Goal: Transaction & Acquisition: Purchase product/service

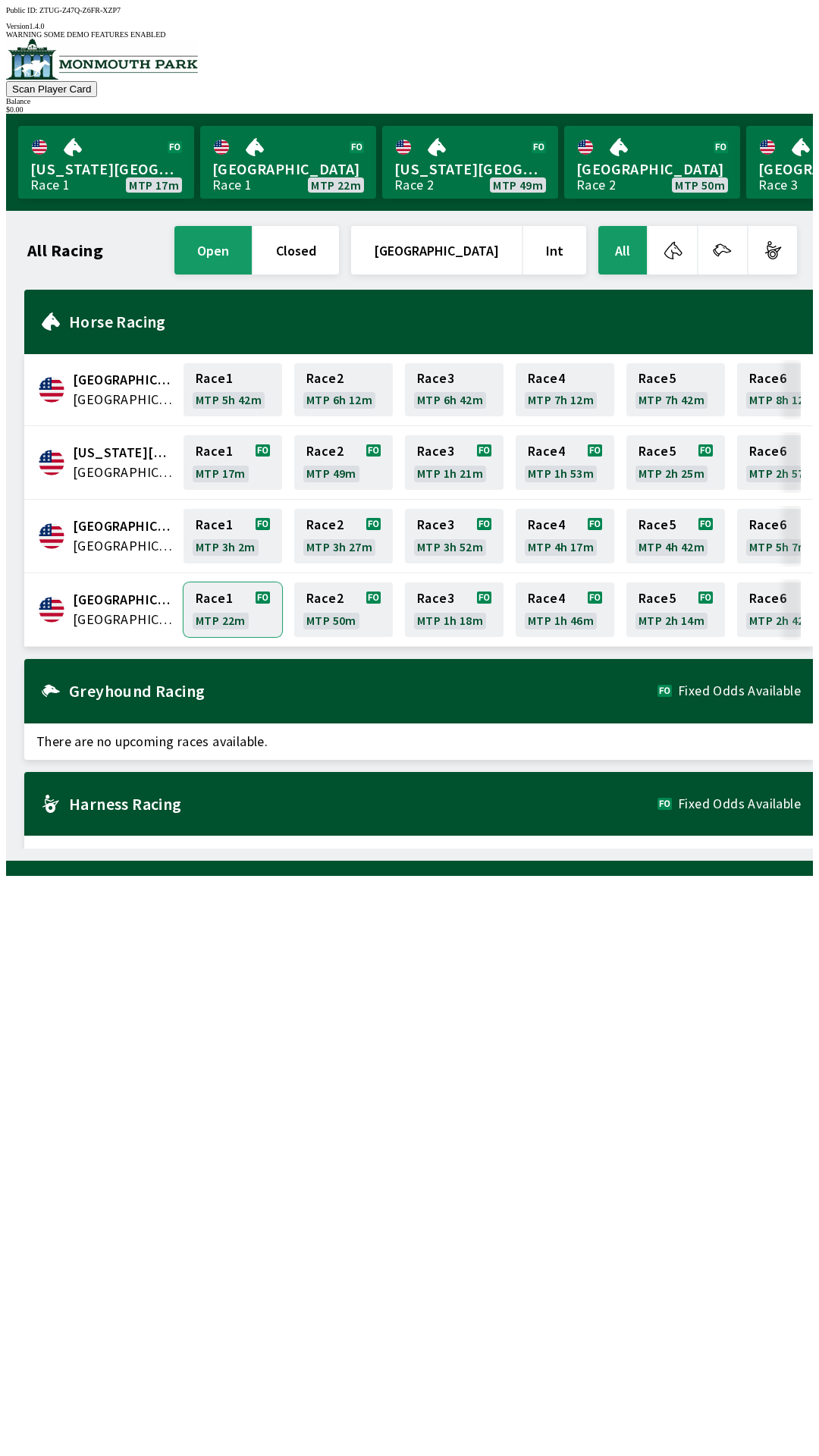
click at [226, 595] on link "Race 1 MTP 22m" at bounding box center [233, 610] width 99 height 55
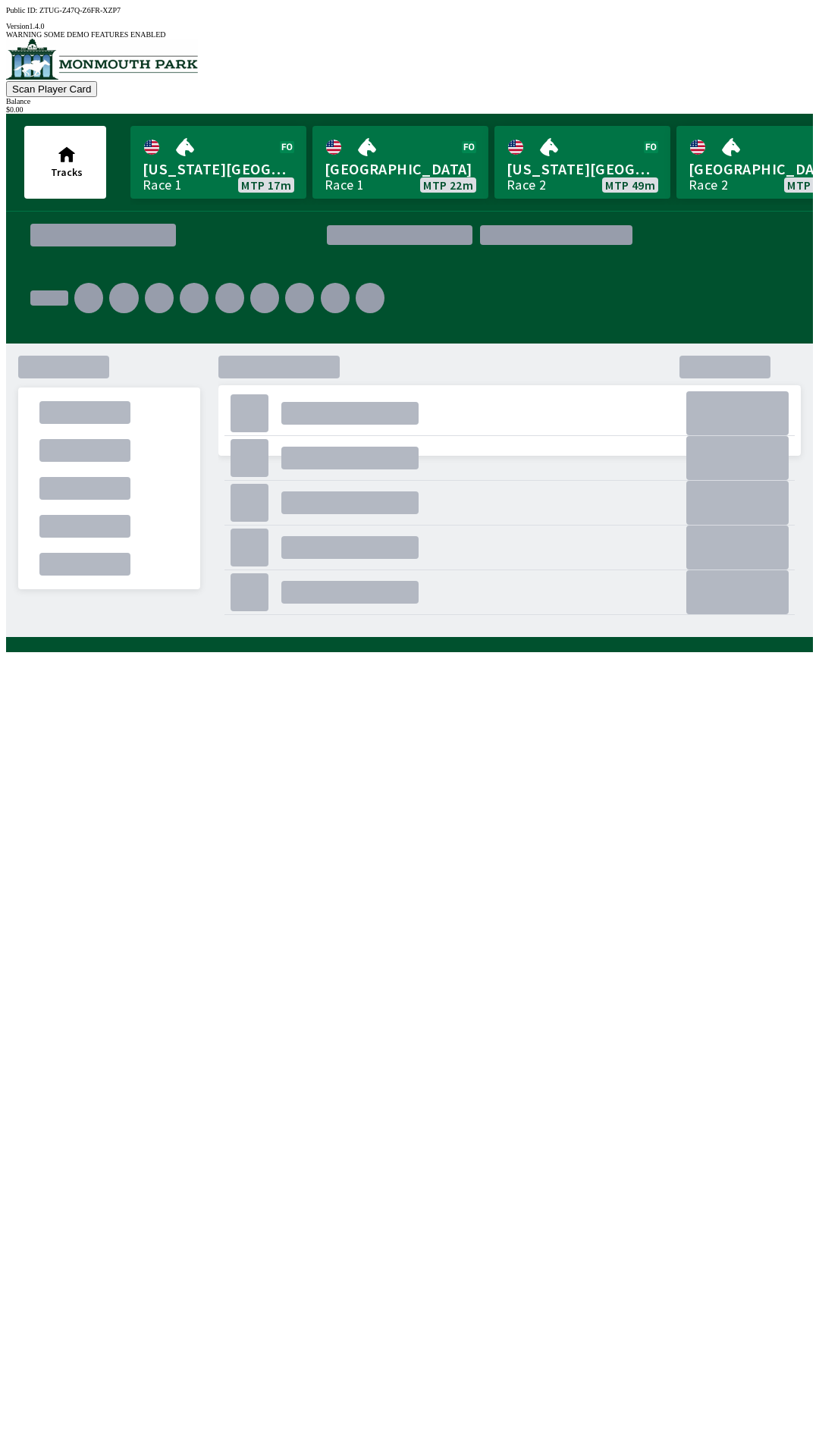
click at [230, 566] on div "." at bounding box center [249, 547] width 38 height 38
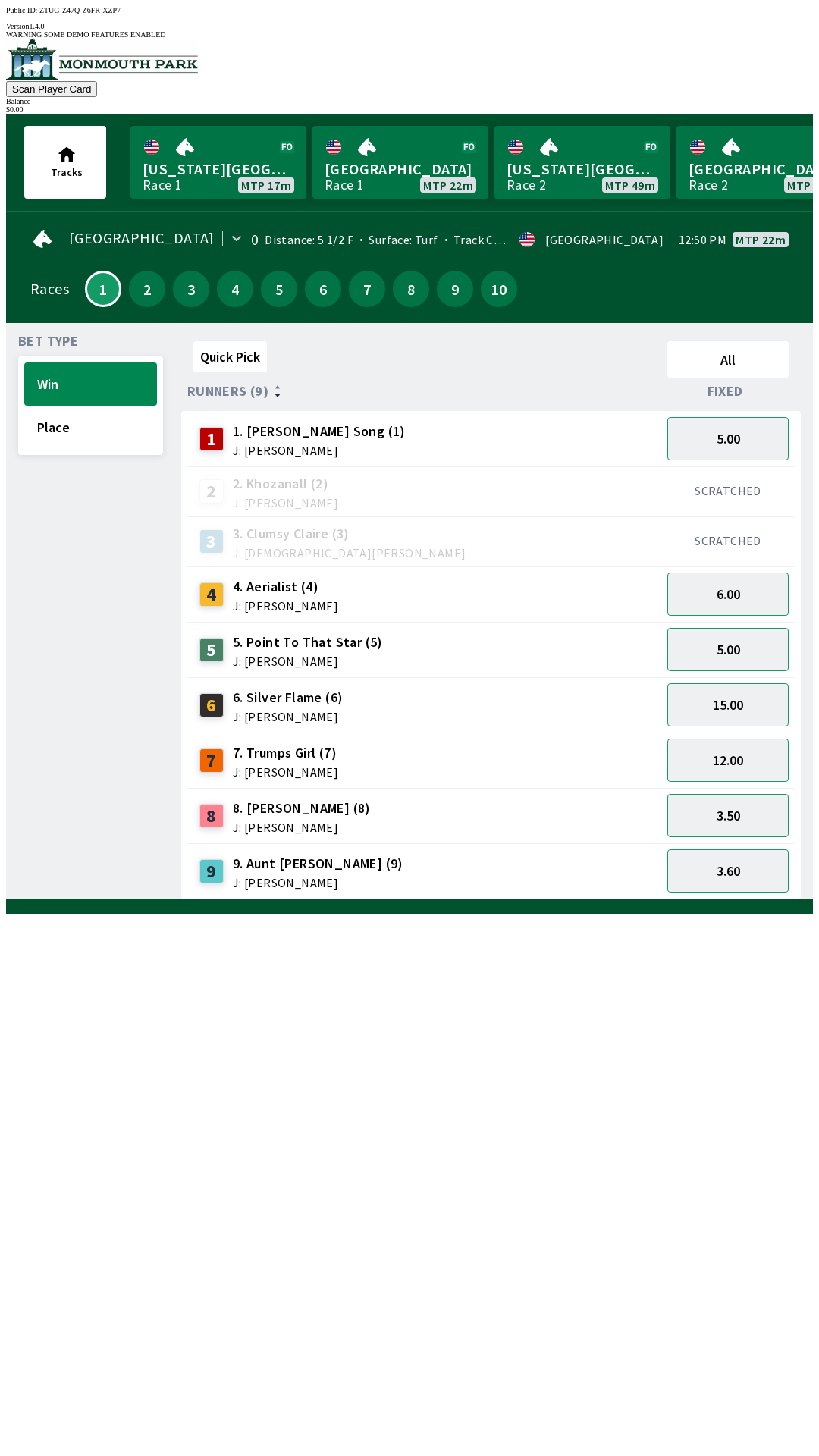
click at [813, 900] on div "Quick Pick All Runners (9) Fixed 1 1. [PERSON_NAME] Song (1) J: [PERSON_NAME] 5…" at bounding box center [497, 617] width 632 height 565
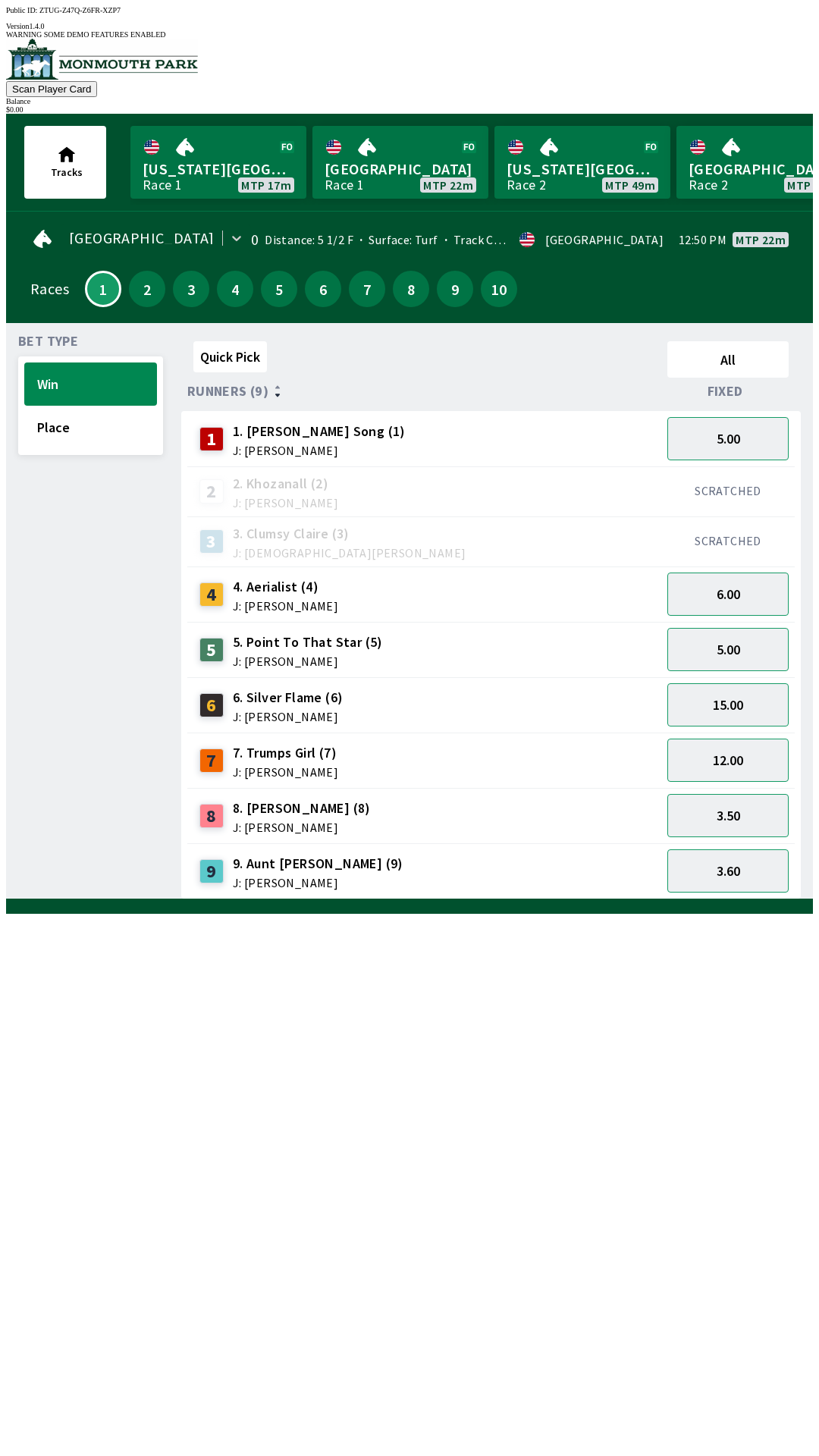
click at [813, 900] on div "Quick Pick All Runners (9) Fixed 1 1. [PERSON_NAME] Song (1) J: [PERSON_NAME] 5…" at bounding box center [497, 617] width 632 height 565
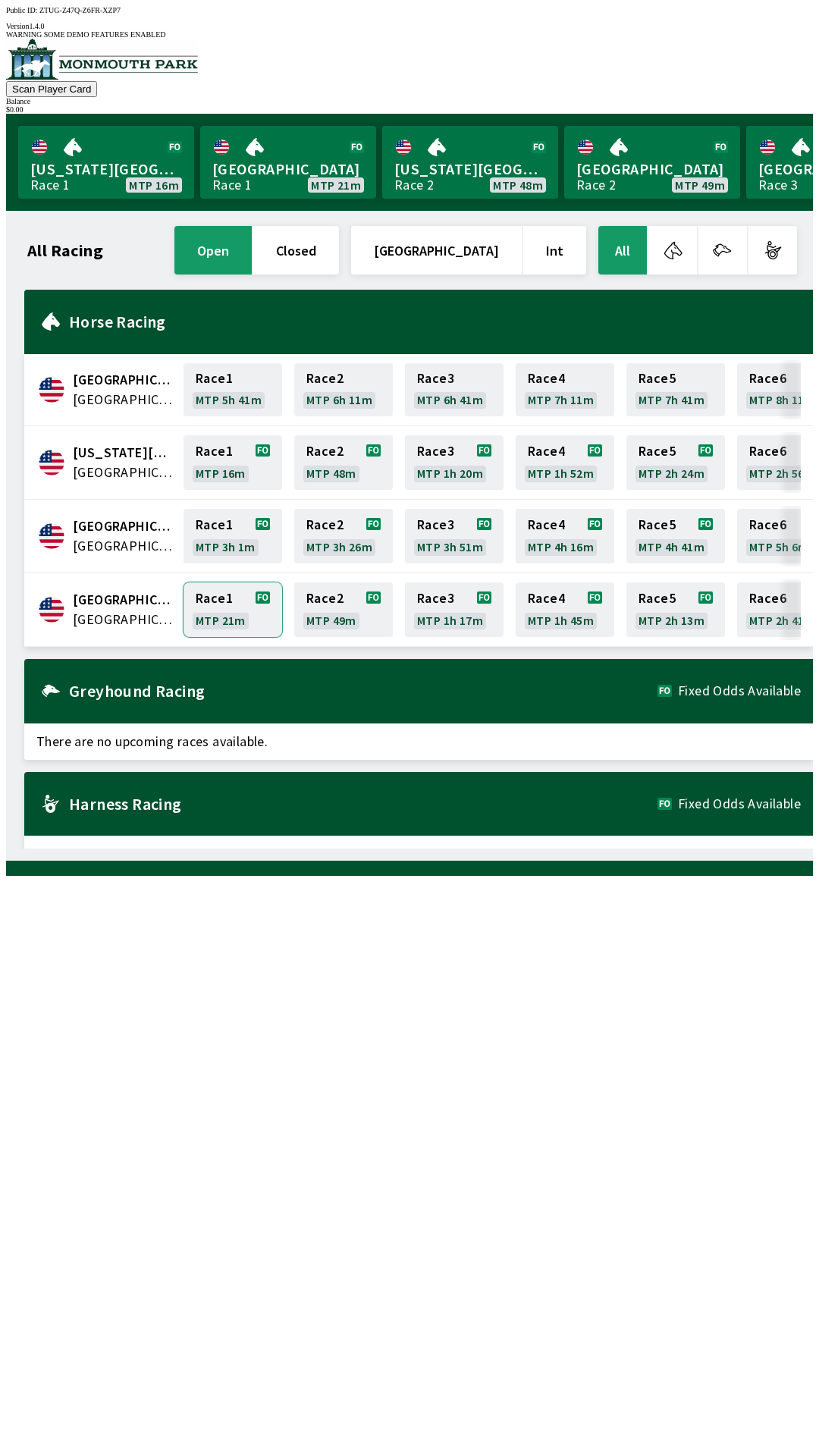
click at [214, 583] on link "Race 1 MTP 21m" at bounding box center [233, 610] width 99 height 55
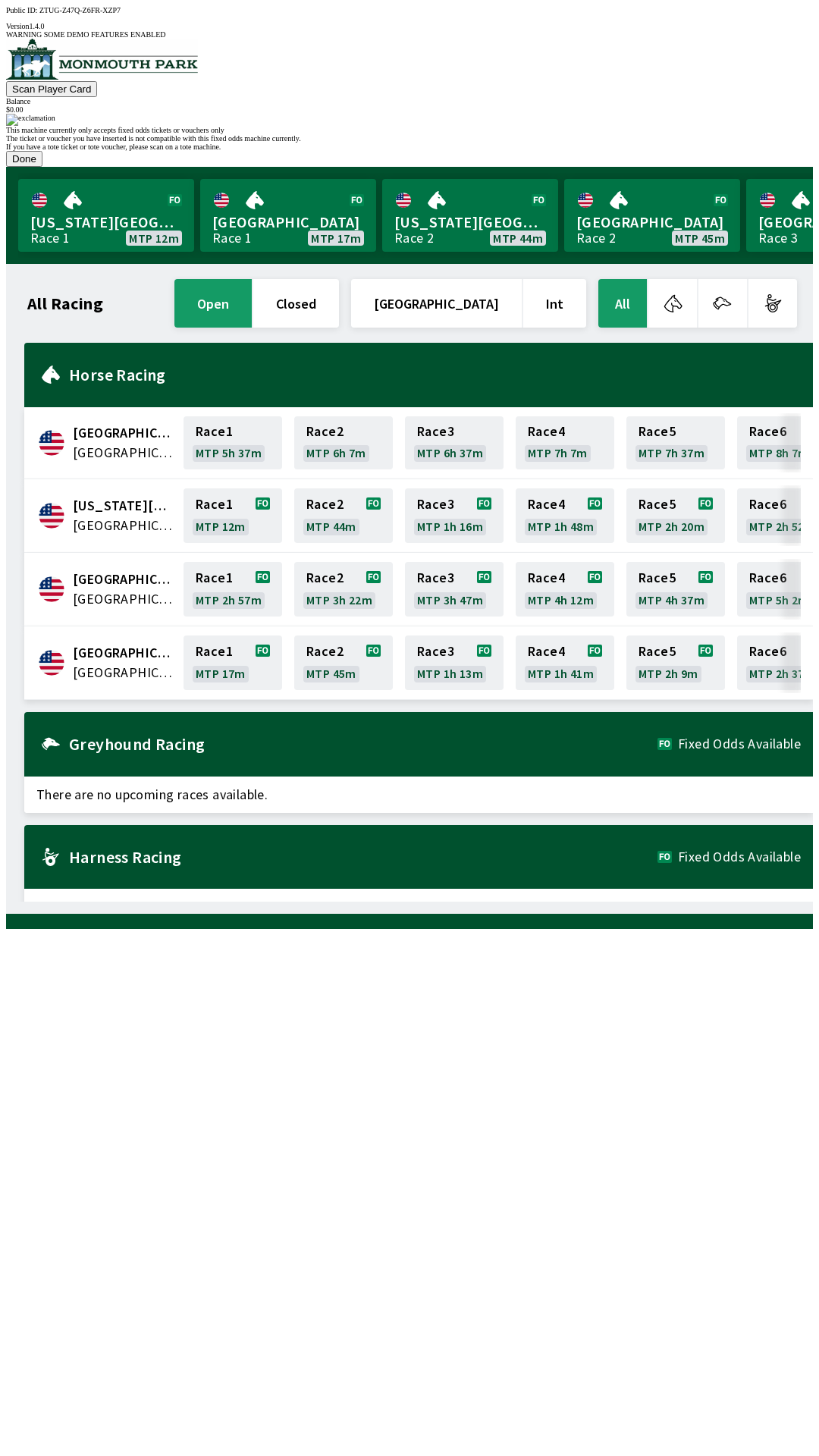
click at [42, 167] on button "Done" at bounding box center [24, 159] width 36 height 16
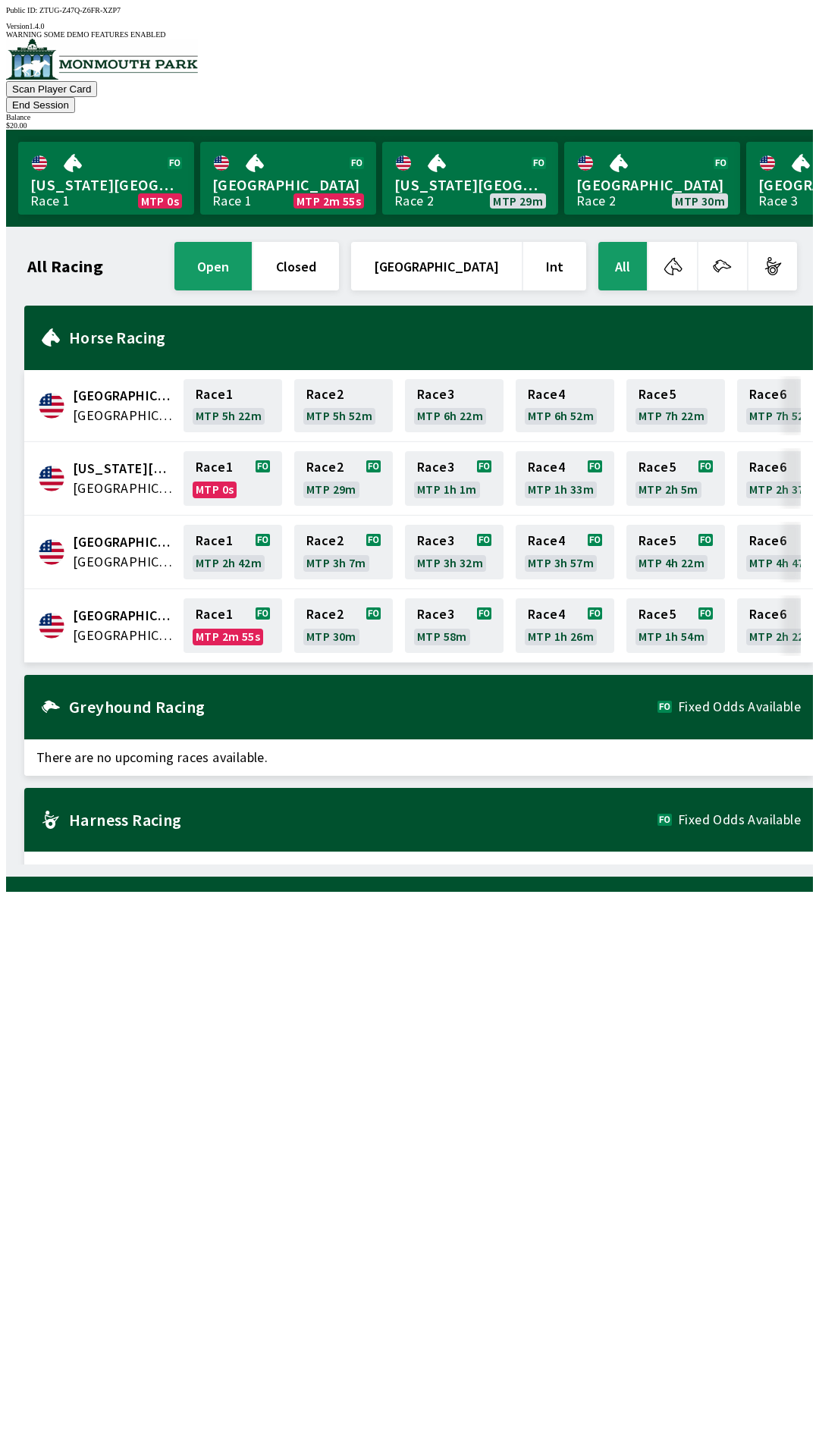
click at [118, 479] on span "[GEOGRAPHIC_DATA]" at bounding box center [123, 489] width 102 height 20
click at [103, 143] on link "[US_STATE] Park Race 1 MTP 0s" at bounding box center [105, 178] width 176 height 73
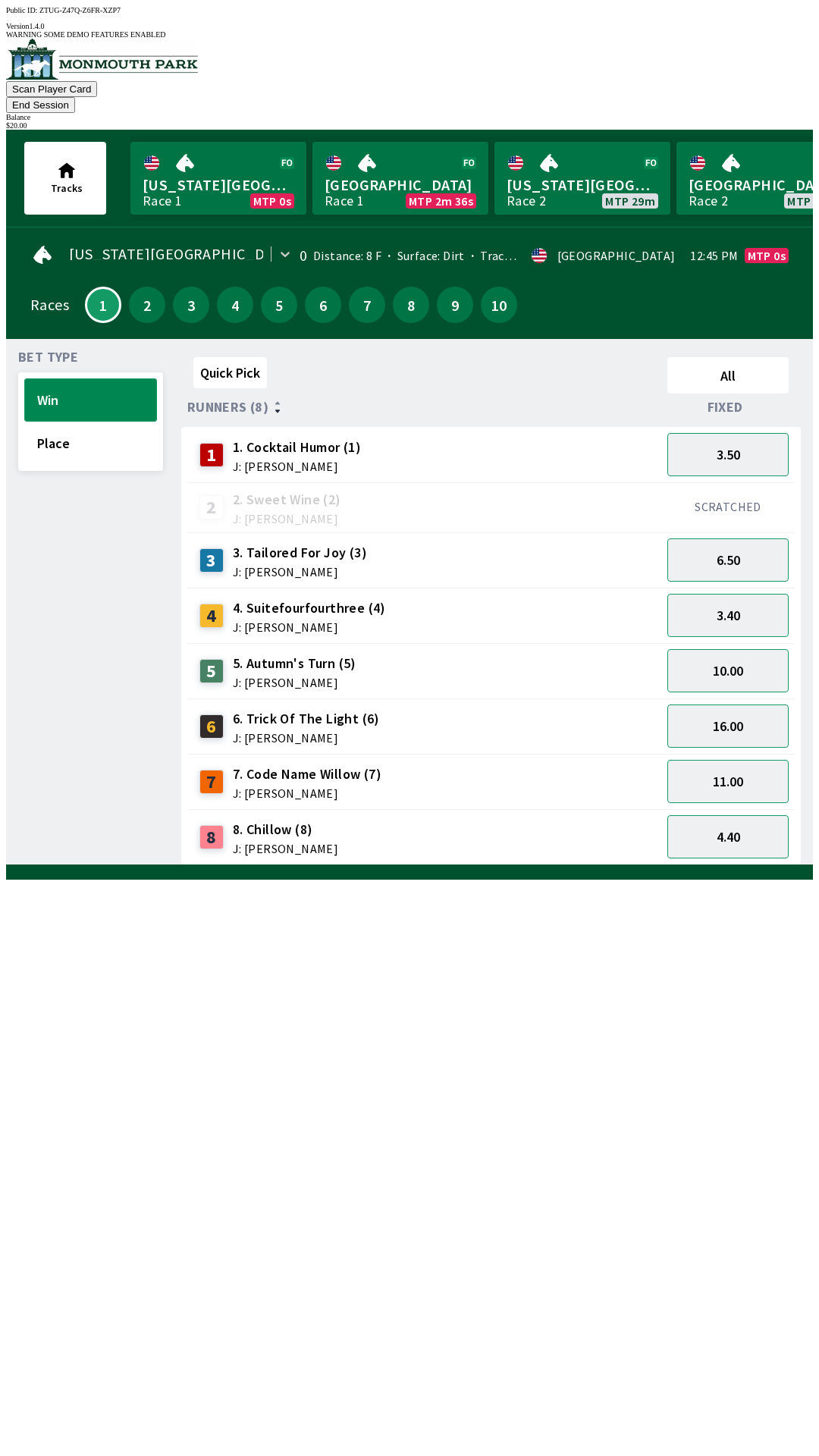
click at [84, 378] on button "Win" at bounding box center [90, 400] width 132 height 43
click at [584, 865] on div "Quick Pick All Runners (8) Fixed 1 1. Cocktail Humor (1) J: [PERSON_NAME] 3.50 …" at bounding box center [497, 608] width 632 height 514
click at [75, 97] on button "End Session" at bounding box center [40, 105] width 69 height 16
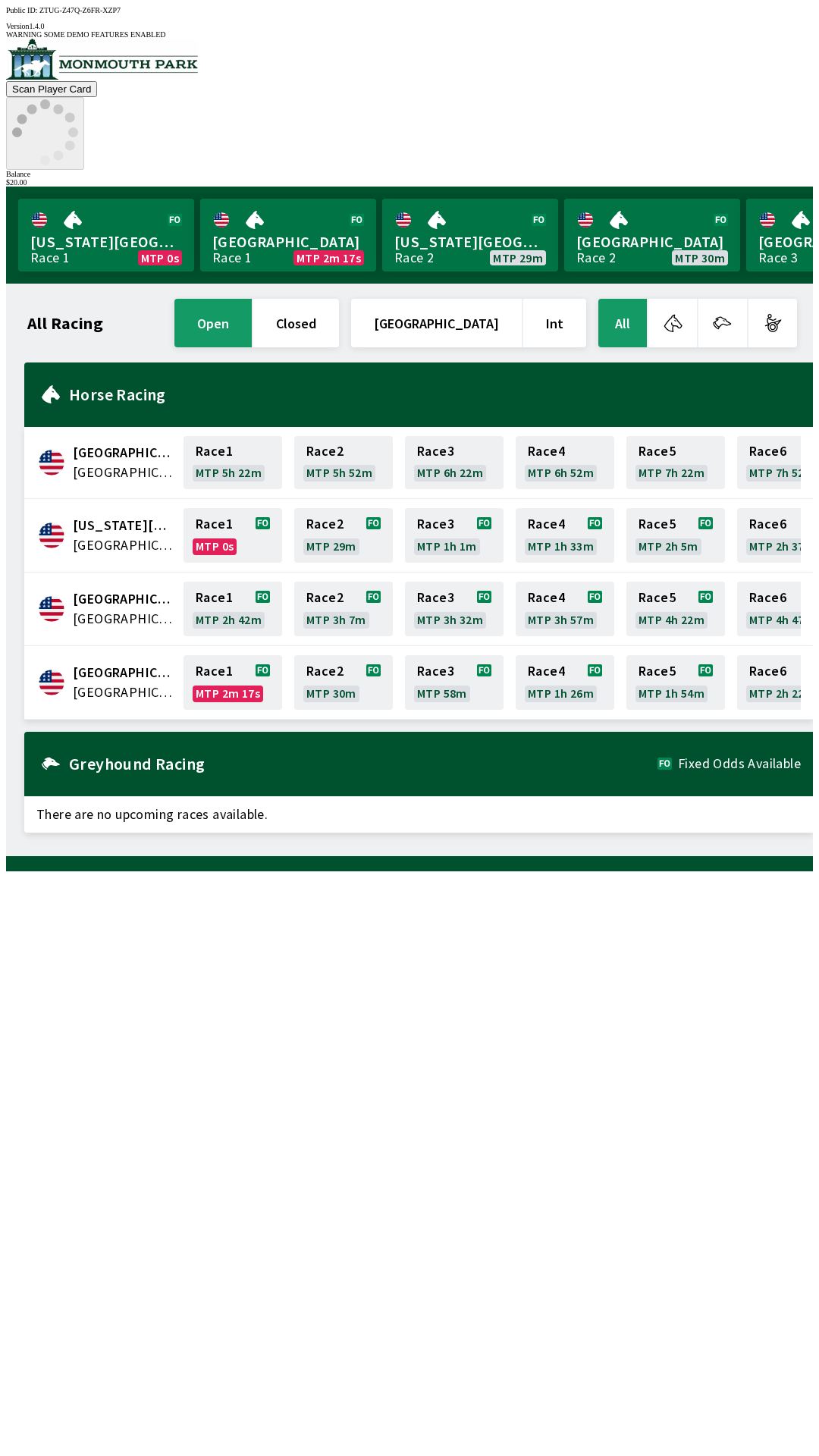
click at [78, 99] on icon at bounding box center [44, 131] width 66 height 66
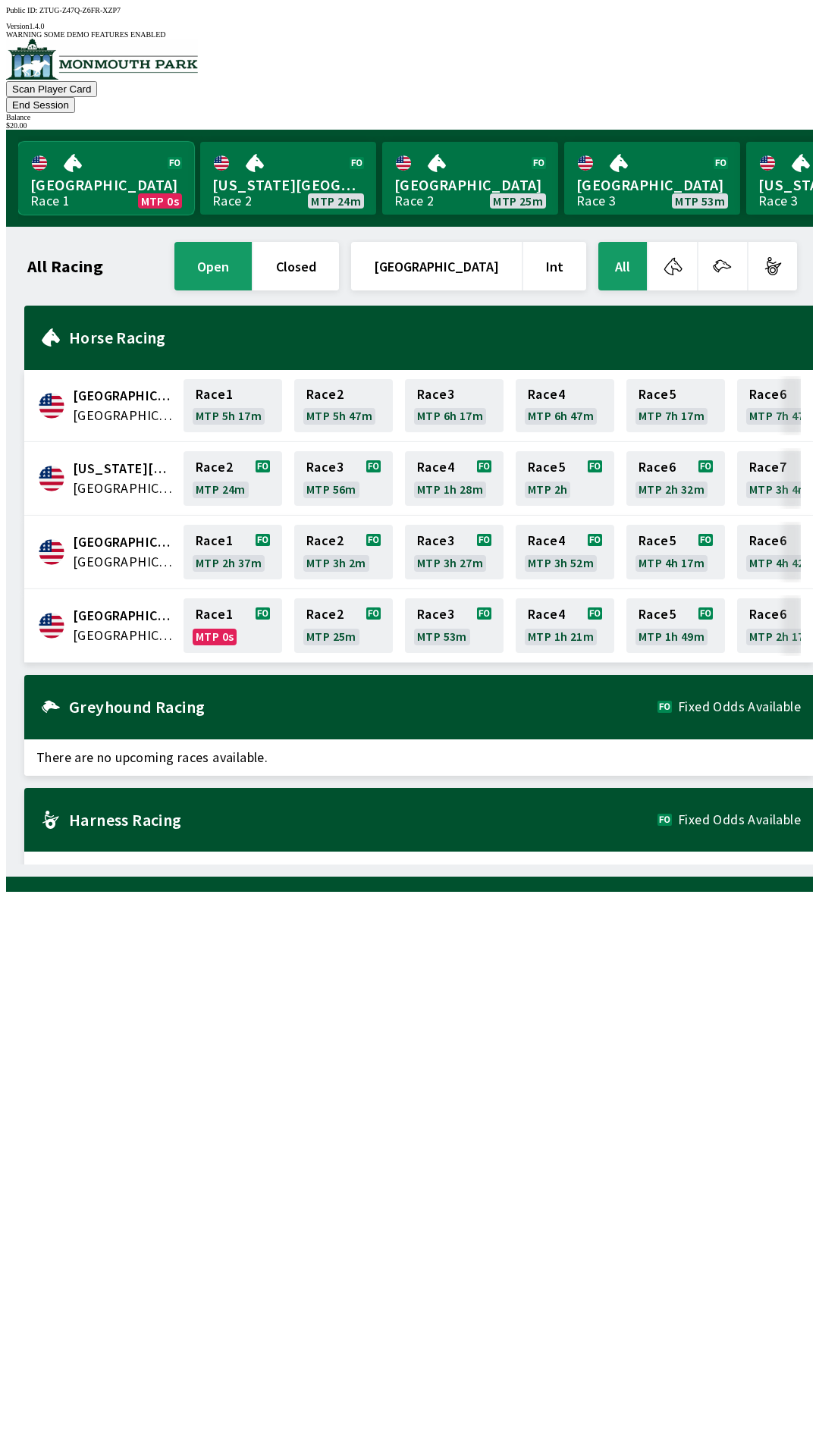
click at [84, 142] on link "Monmouth Park Race 1 MTP 0s" at bounding box center [105, 178] width 176 height 73
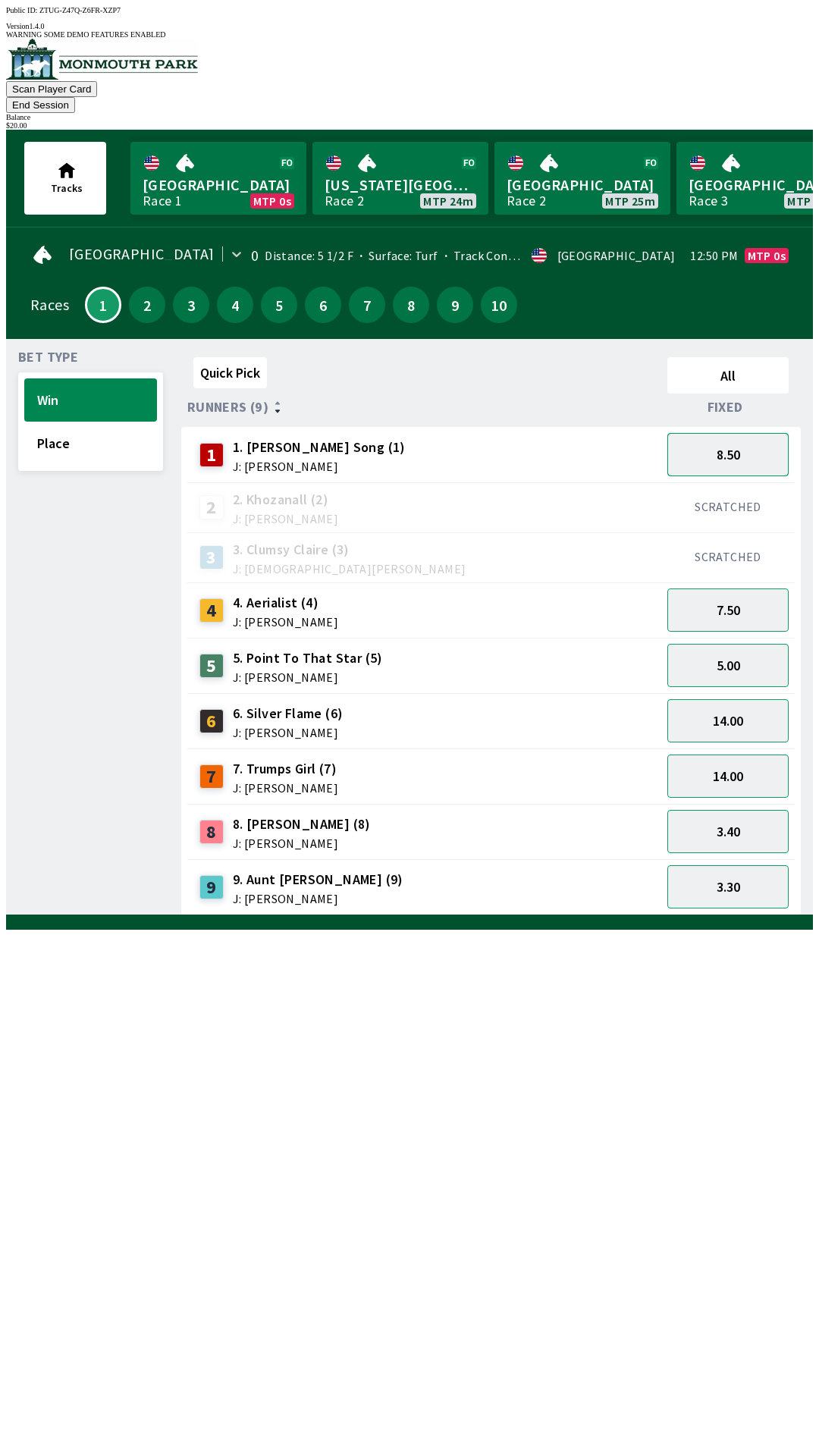
click at [716, 433] on button "8.50" at bounding box center [727, 455] width 122 height 43
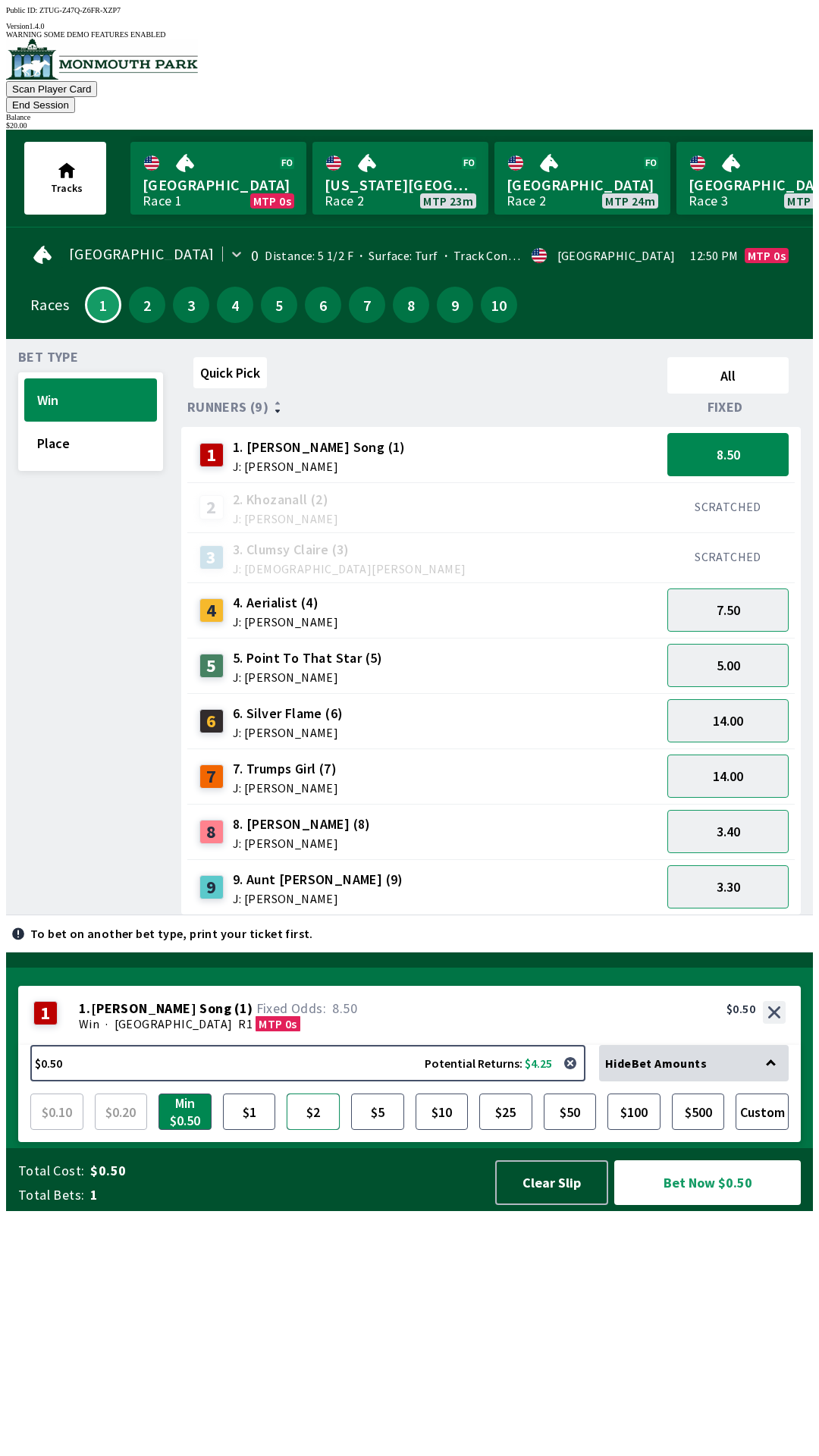
click at [316, 1130] on button "$2" at bounding box center [312, 1112] width 53 height 36
click at [691, 1206] on button "Bet Now $2.00" at bounding box center [706, 1183] width 186 height 45
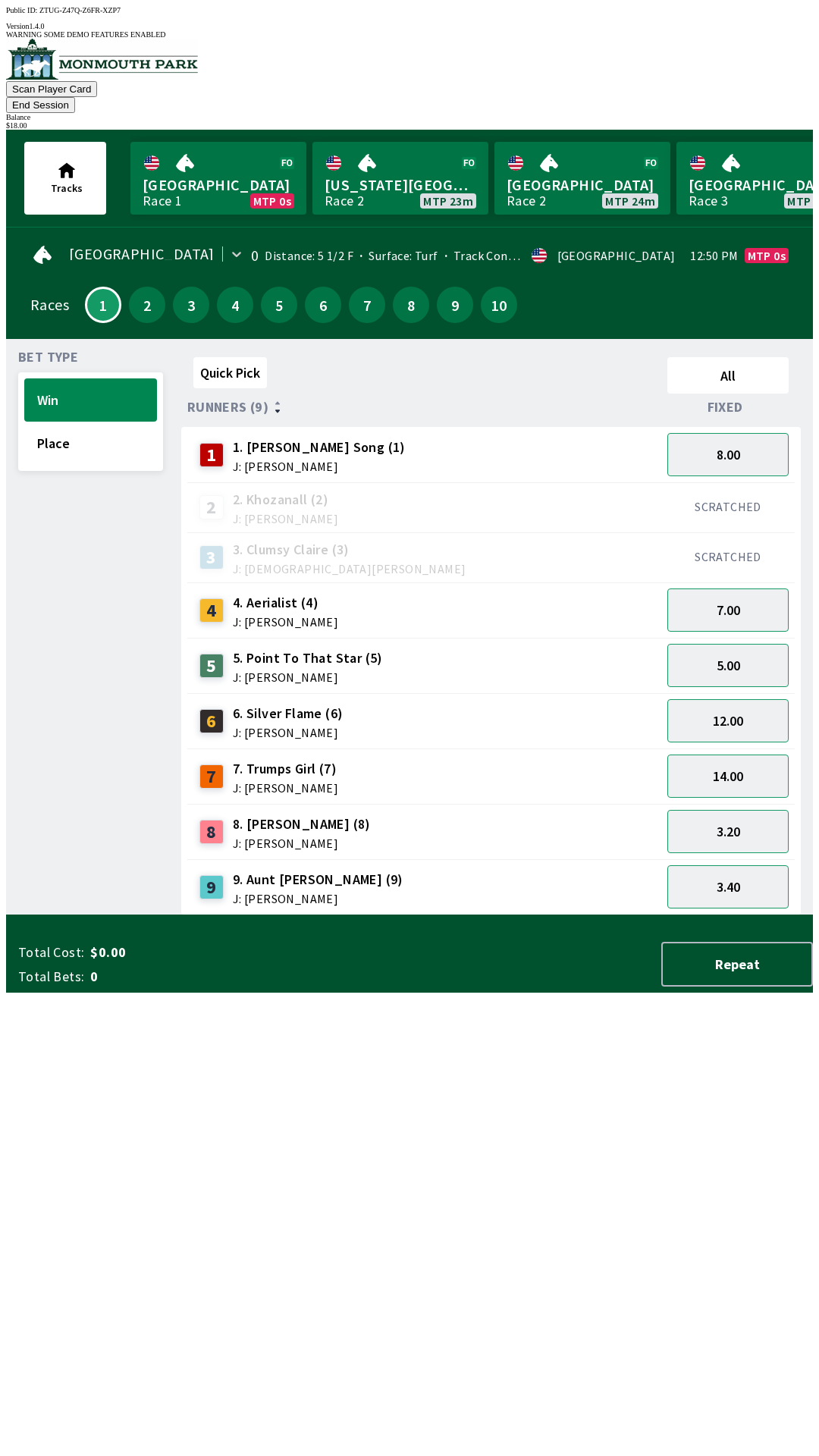
click at [269, 916] on div "Quick Pick All Runners (9) Fixed 1 1. [PERSON_NAME] Song (1) J: [PERSON_NAME] 8…" at bounding box center [497, 633] width 632 height 565
click at [75, 97] on button "End Session" at bounding box center [40, 105] width 69 height 16
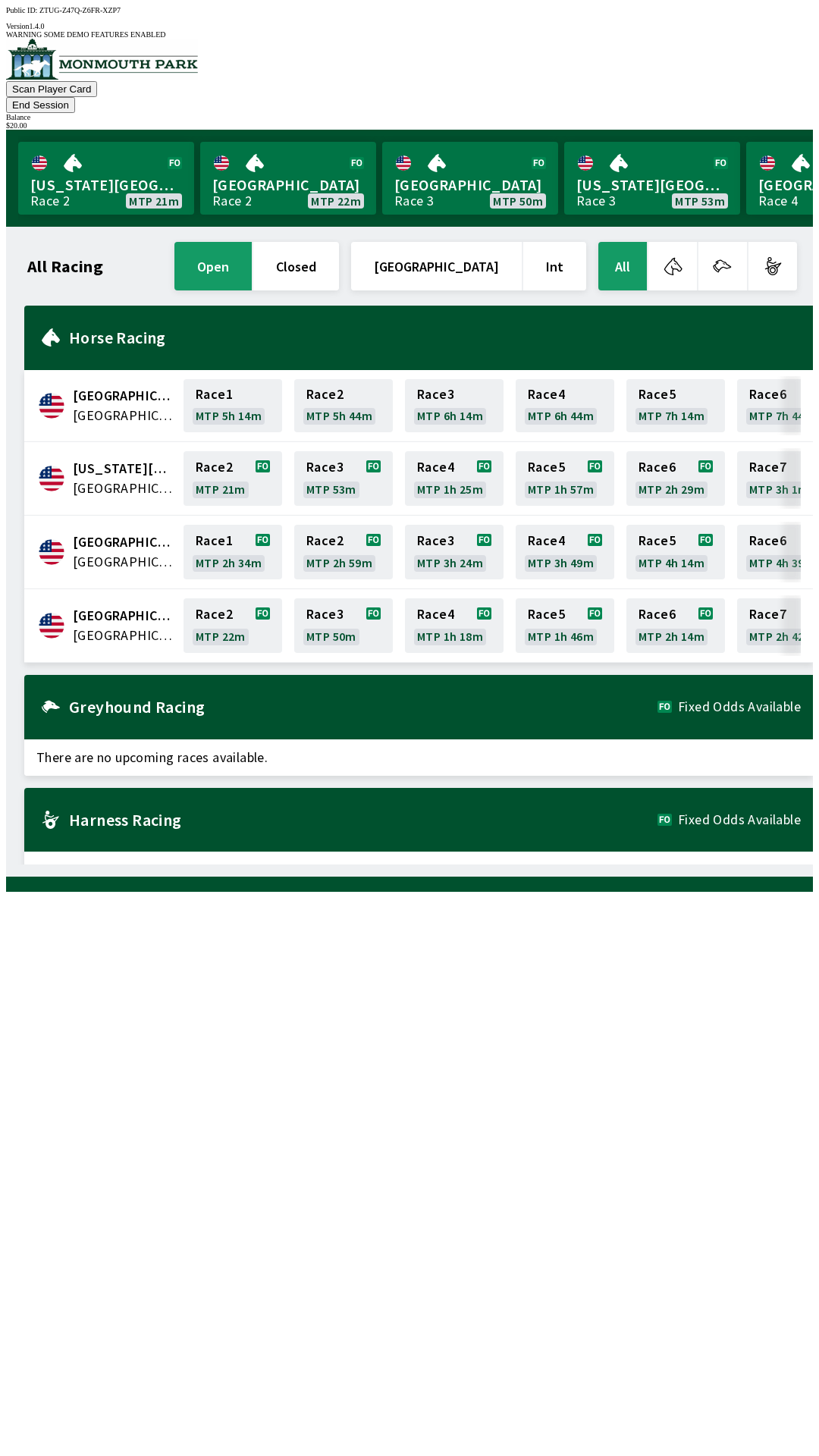
click at [75, 97] on button "End Session" at bounding box center [40, 105] width 69 height 16
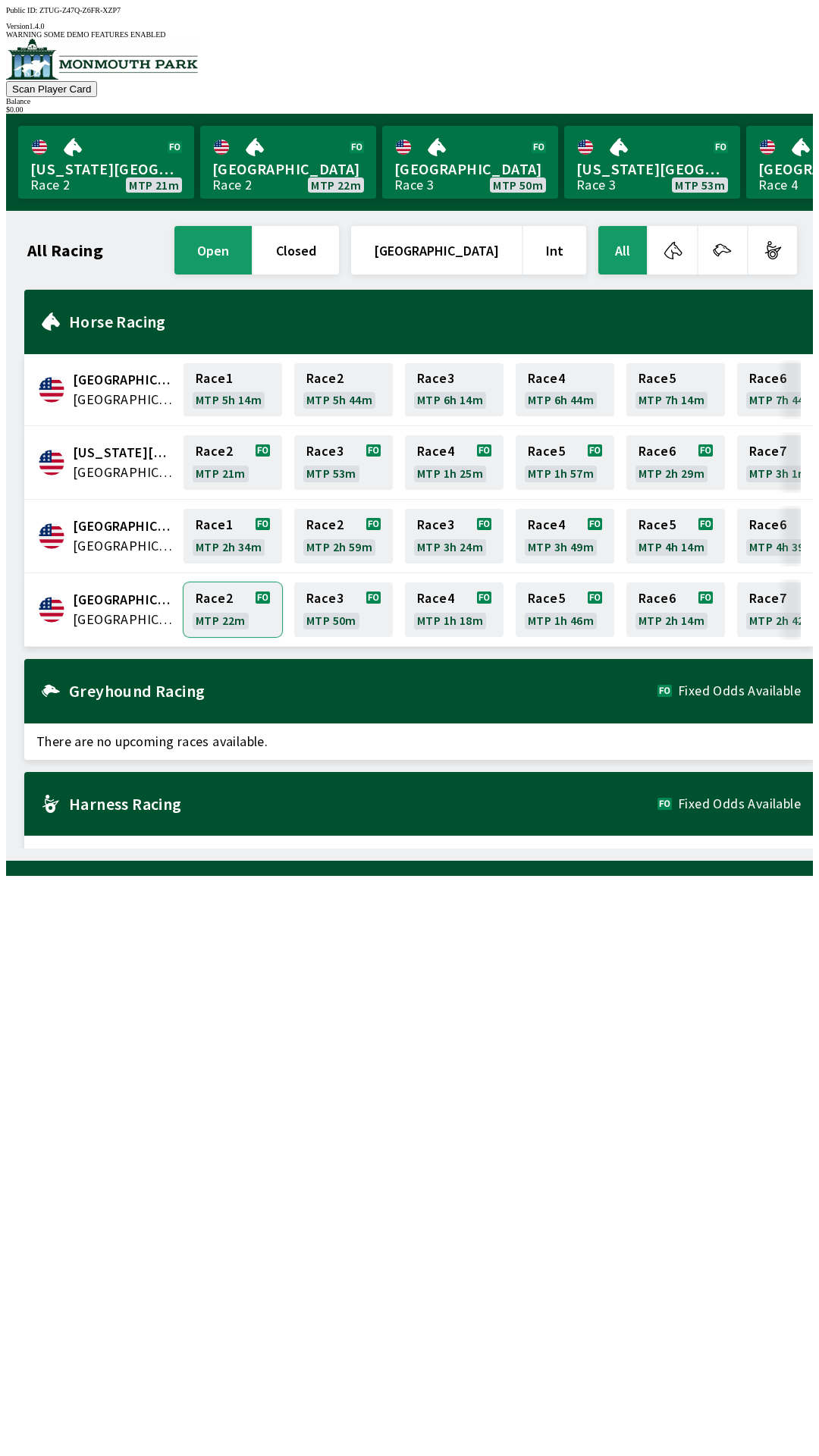
click at [216, 600] on link "Race 2 MTP 22m" at bounding box center [233, 610] width 99 height 55
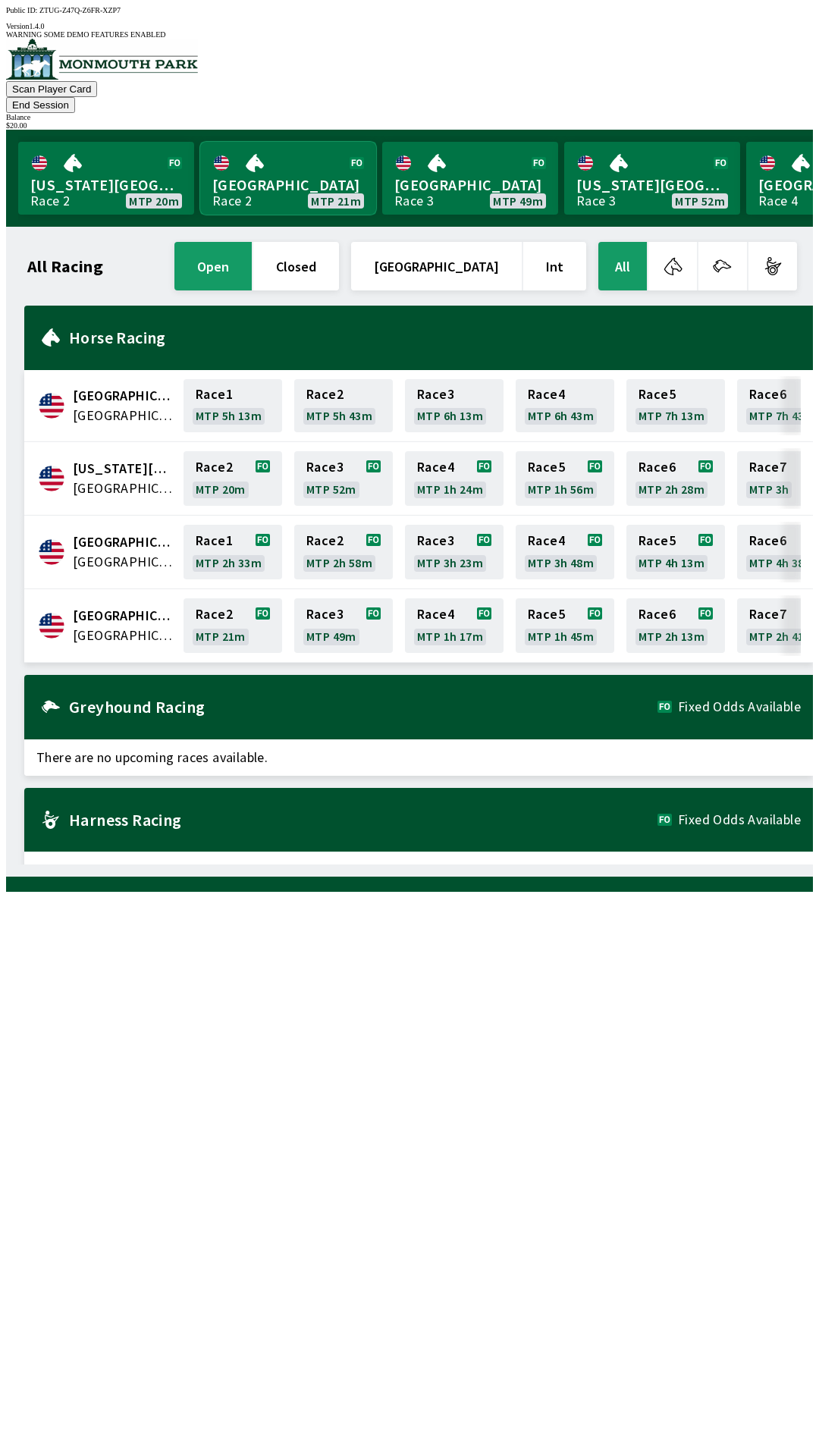
click at [272, 165] on link "[GEOGRAPHIC_DATA] Race 2 MTP 21m" at bounding box center [287, 178] width 176 height 73
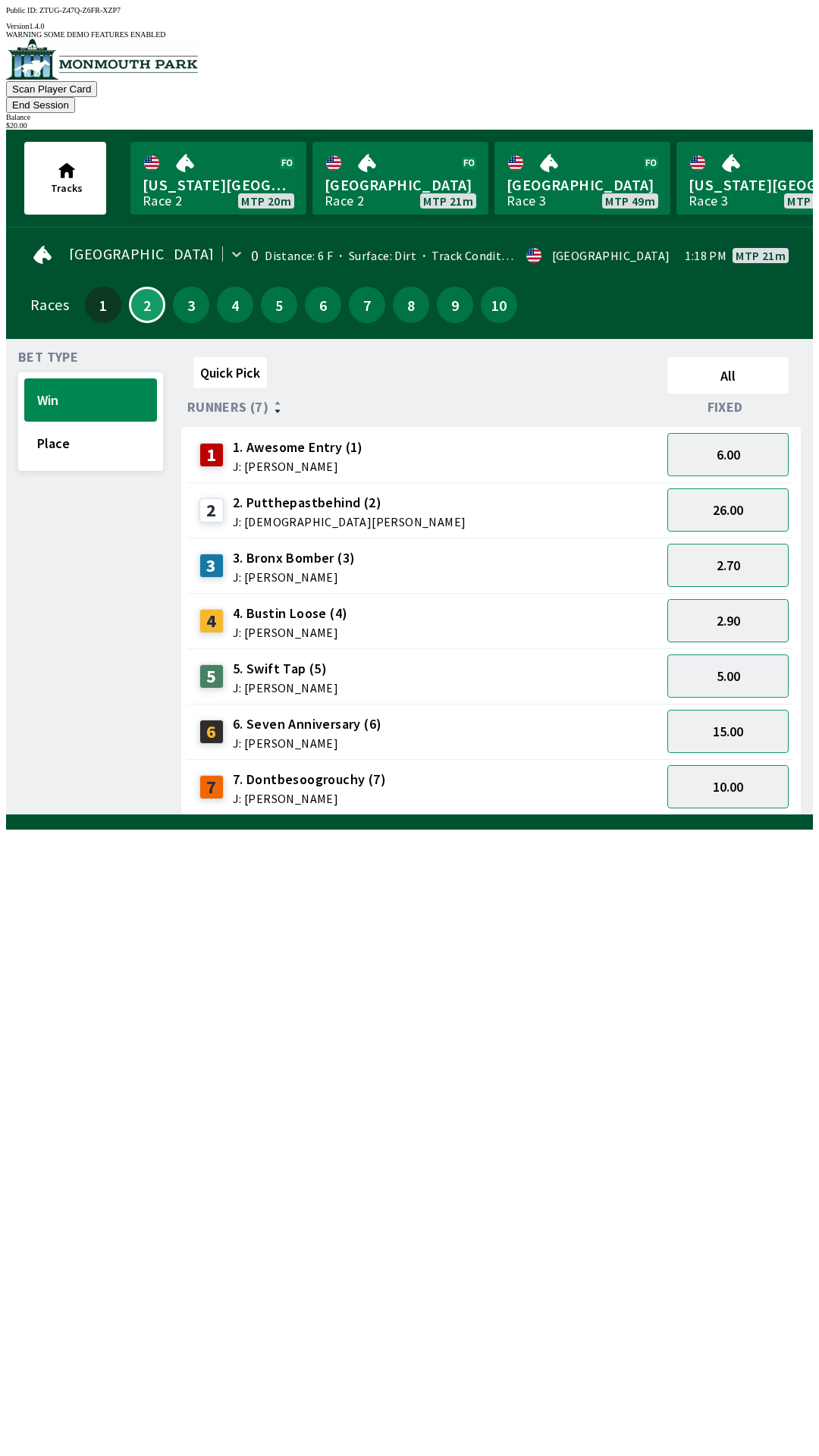
click at [75, 97] on button "End Session" at bounding box center [40, 105] width 69 height 16
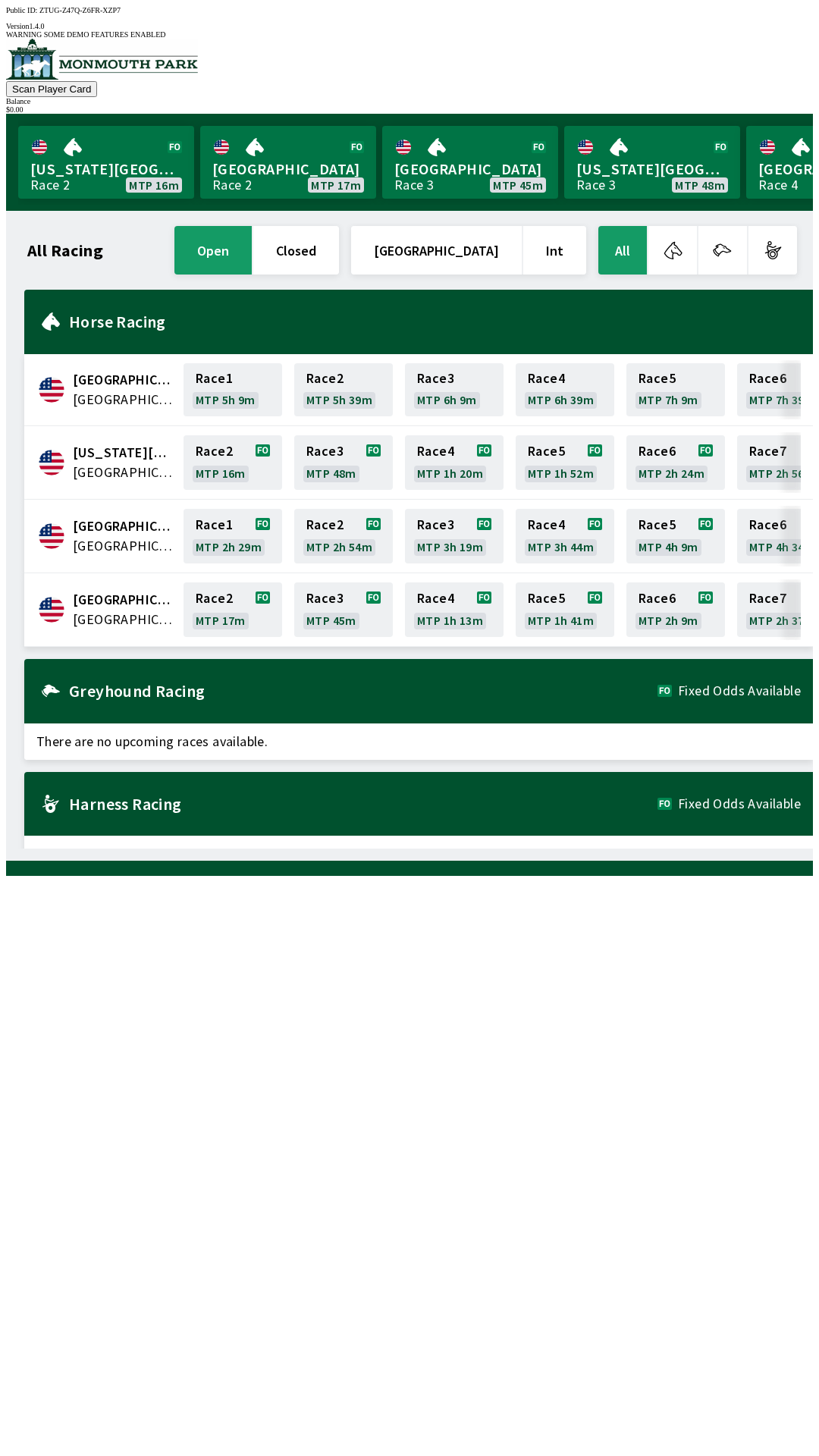
click at [132, 610] on span "[GEOGRAPHIC_DATA]" at bounding box center [123, 619] width 102 height 20
click at [235, 594] on link "Race 2 MTP 17m" at bounding box center [233, 610] width 99 height 55
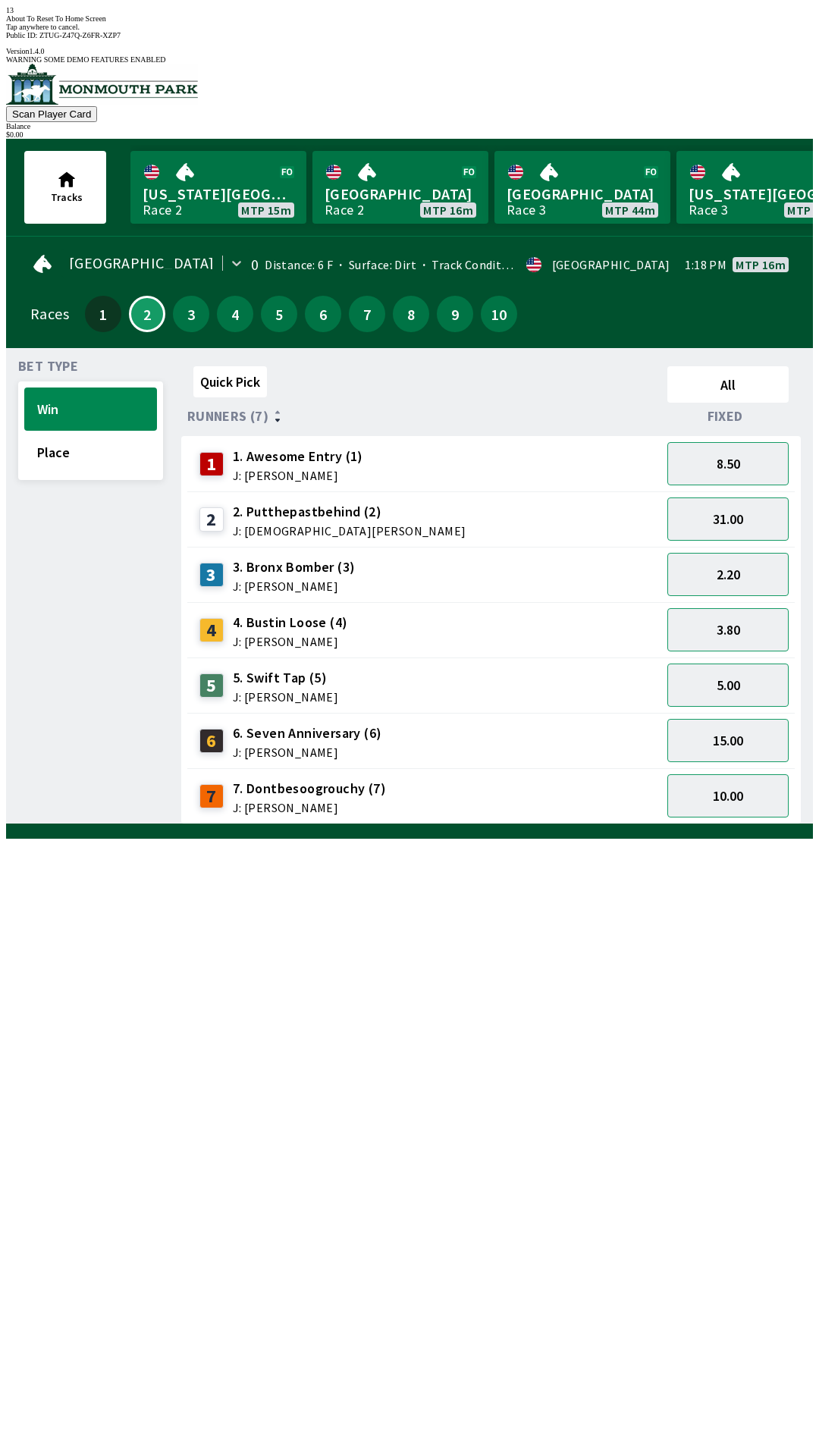
click at [262, 801] on span "J: [PERSON_NAME]" at bounding box center [310, 807] width 153 height 12
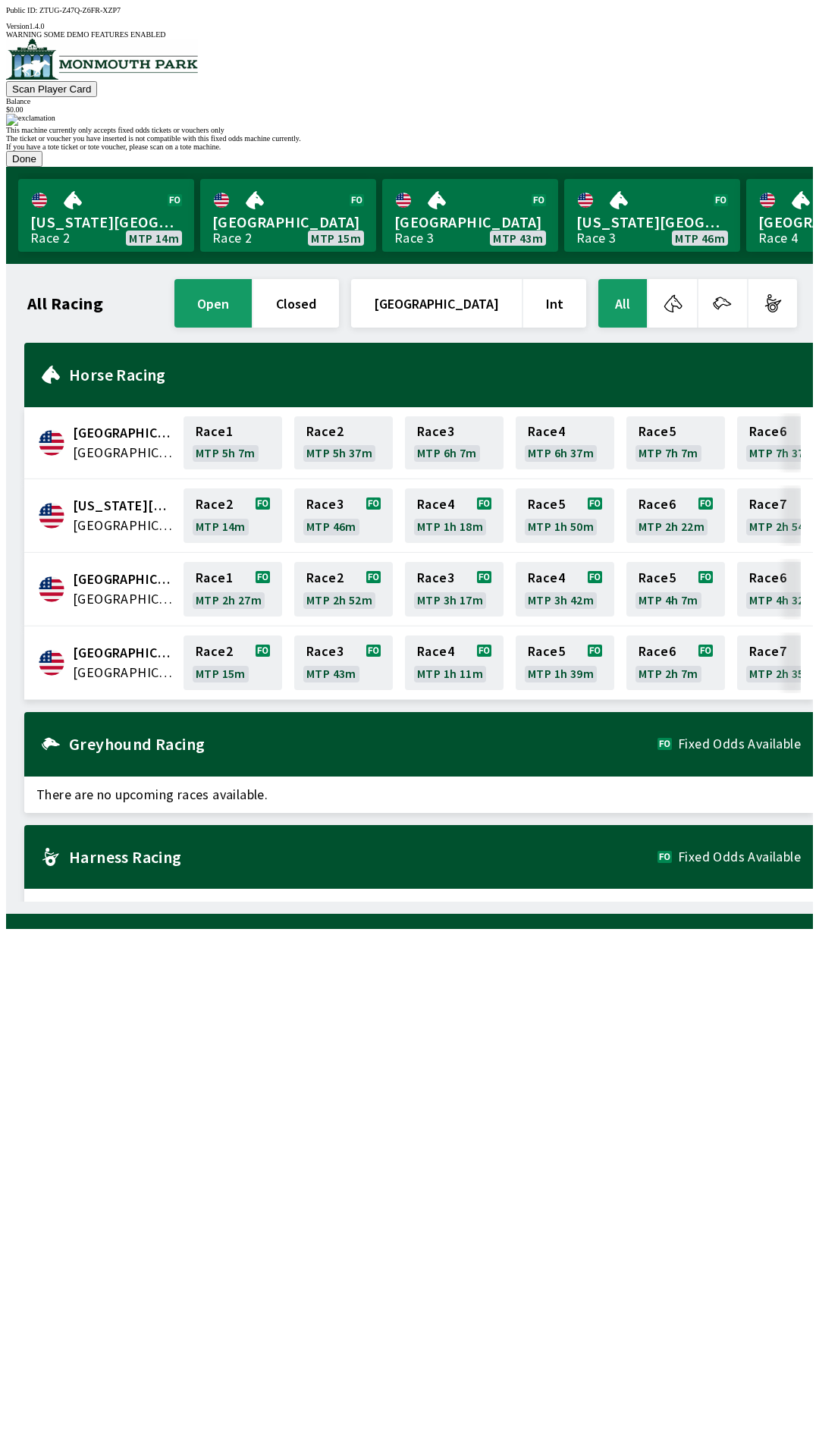
click at [42, 167] on button "Done" at bounding box center [24, 159] width 36 height 16
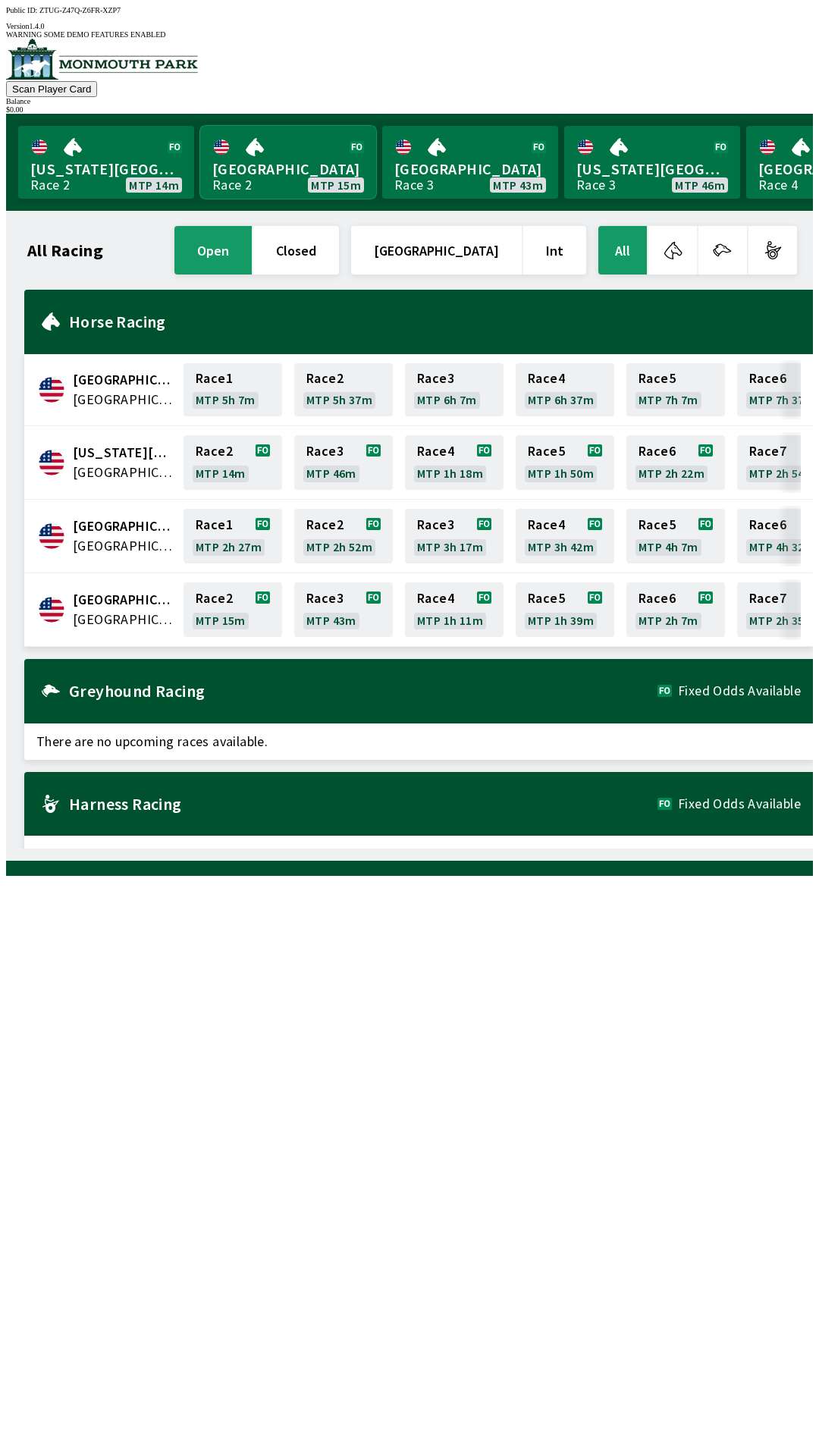
click at [252, 147] on link "[GEOGRAPHIC_DATA] Race 2 MTP 15m" at bounding box center [287, 162] width 176 height 73
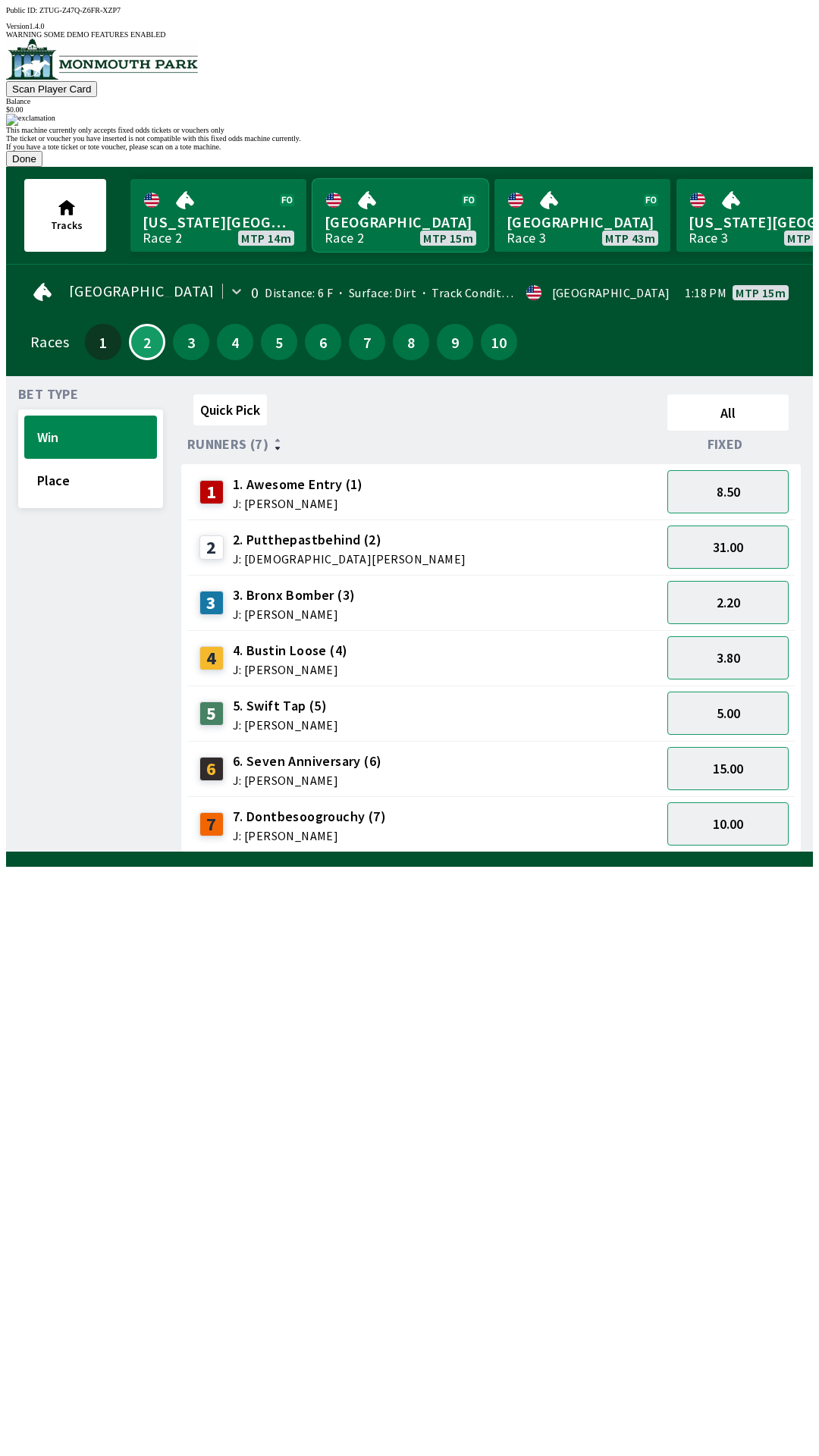
click at [312, 179] on link "[GEOGRAPHIC_DATA] Race 2 MTP 15m" at bounding box center [400, 215] width 176 height 73
click at [42, 167] on button "Done" at bounding box center [24, 159] width 36 height 16
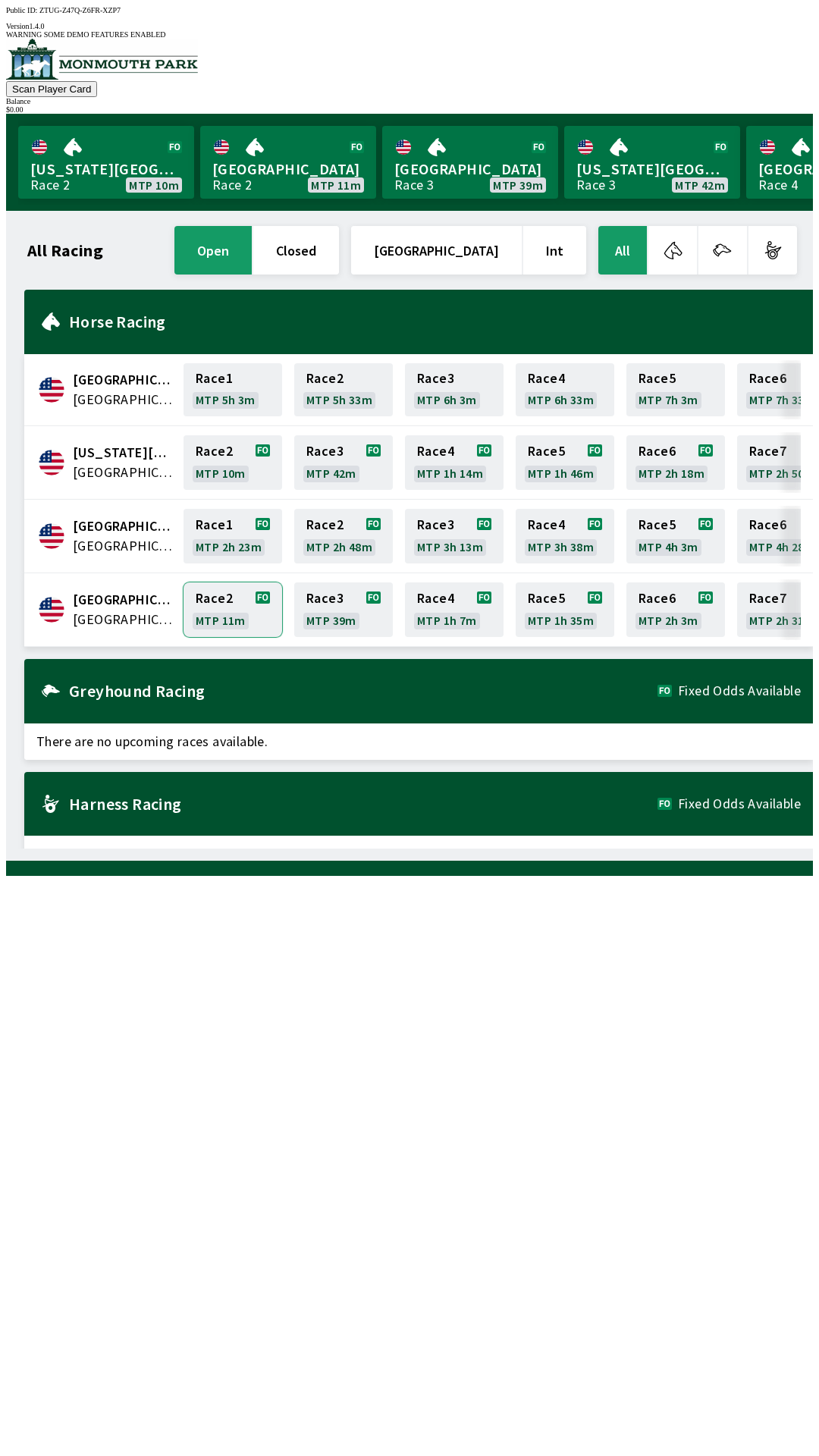
click at [251, 595] on link "Race 2 MTP 11m" at bounding box center [233, 610] width 99 height 55
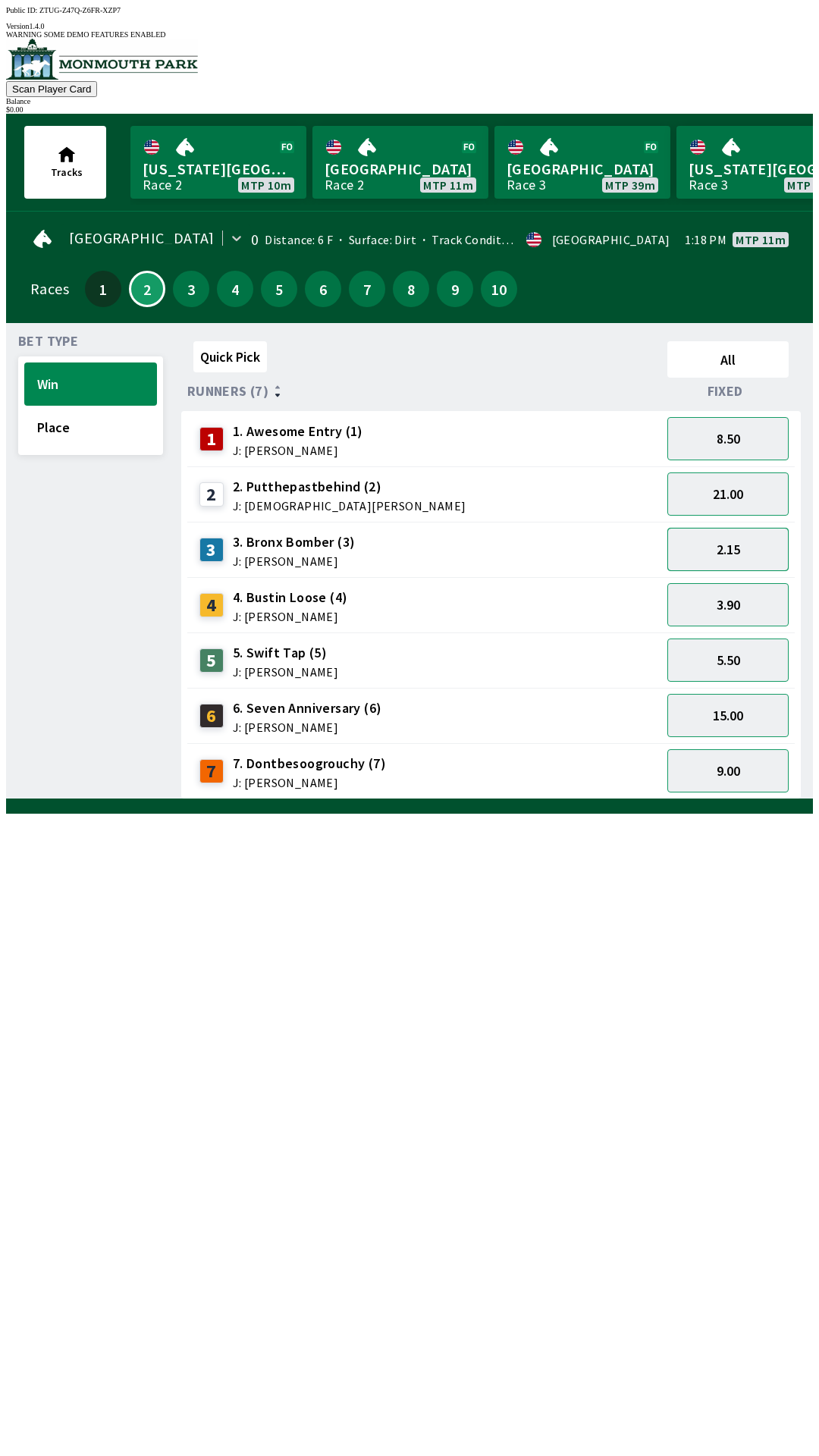
click at [773, 541] on button "2.15" at bounding box center [727, 549] width 122 height 43
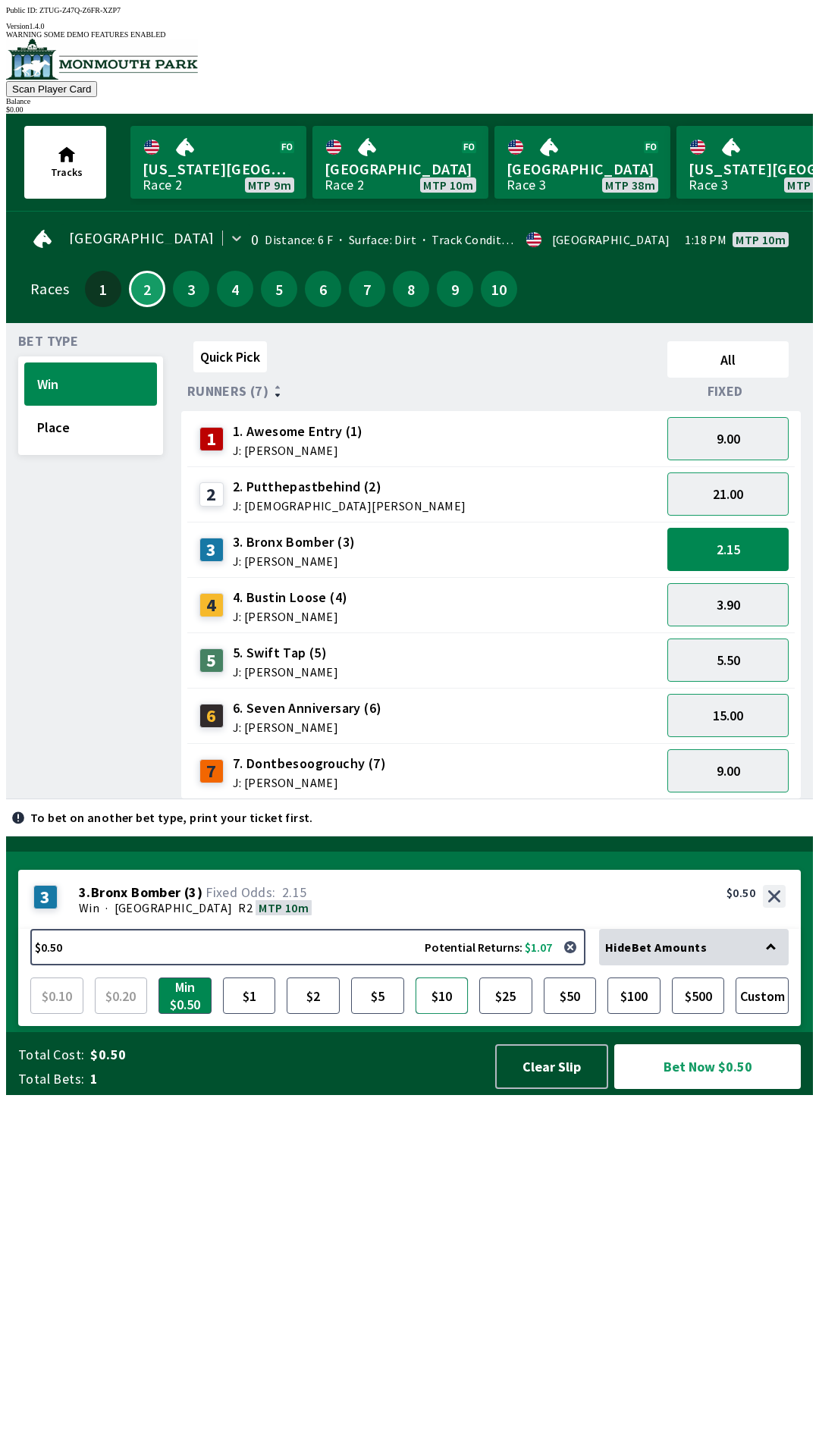
click at [453, 1014] on button "$10" at bounding box center [442, 996] width 53 height 36
click at [719, 1090] on button "Bet Now $10.00" at bounding box center [706, 1067] width 186 height 45
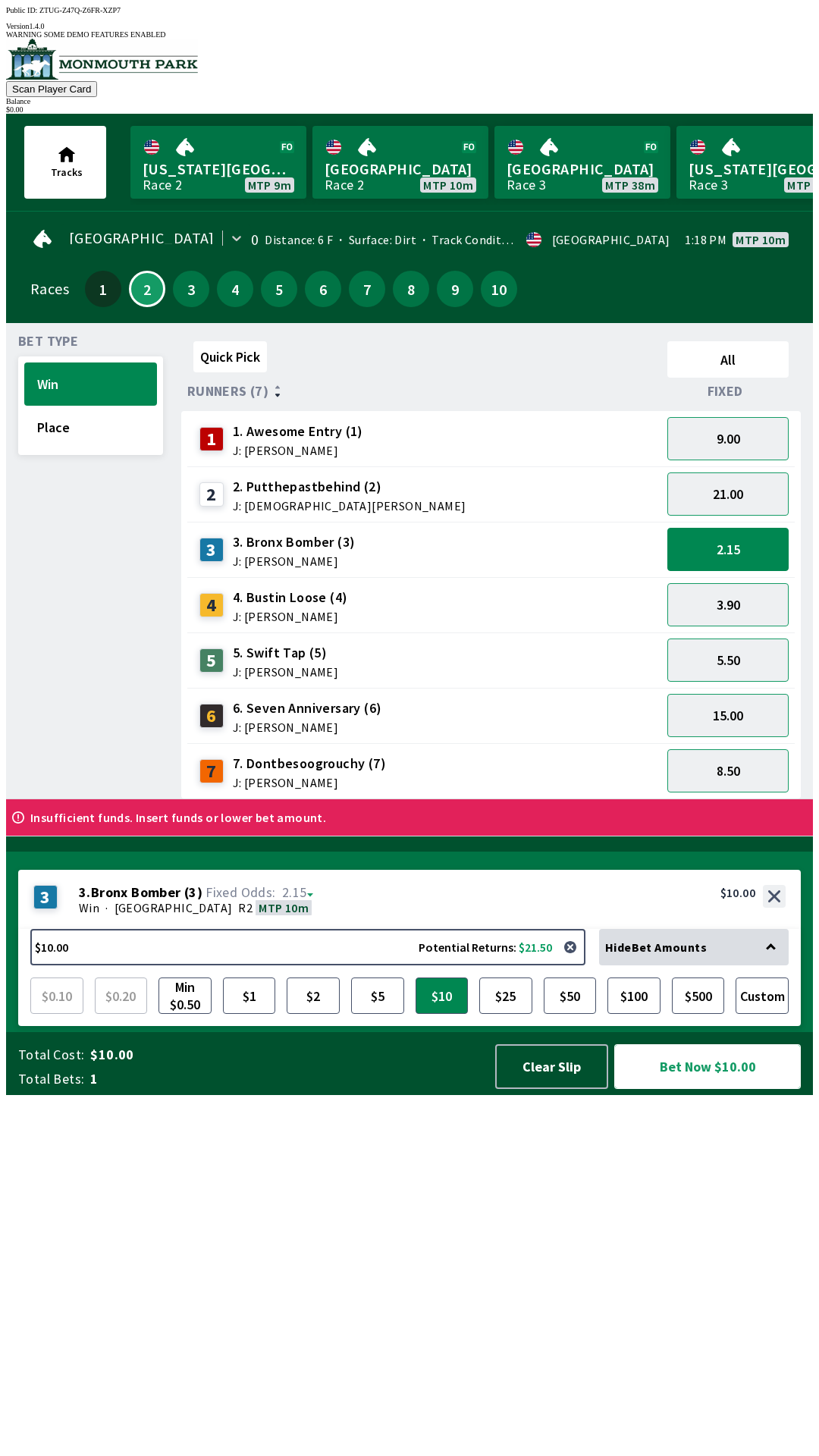
click at [723, 1090] on button "Bet Now $10.00" at bounding box center [706, 1067] width 186 height 45
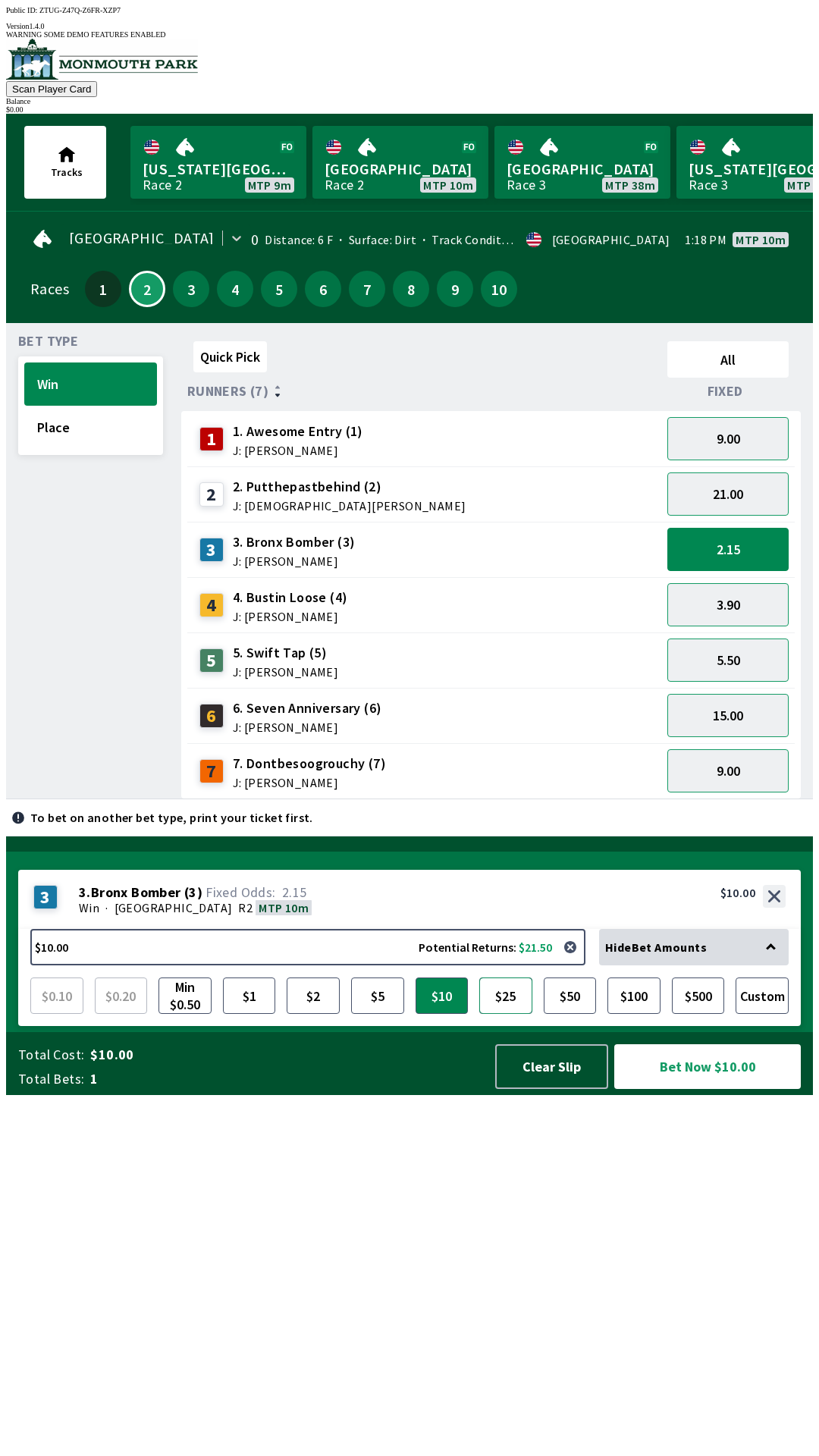
click at [509, 1014] on button "$25" at bounding box center [505, 996] width 53 height 36
click at [440, 1014] on button "$10" at bounding box center [442, 996] width 53 height 36
click at [446, 1014] on button "$10" at bounding box center [442, 996] width 53 height 36
click at [440, 1014] on button "$10" at bounding box center [442, 996] width 53 height 36
click at [671, 1090] on button "Bet Now $10.00" at bounding box center [706, 1067] width 186 height 45
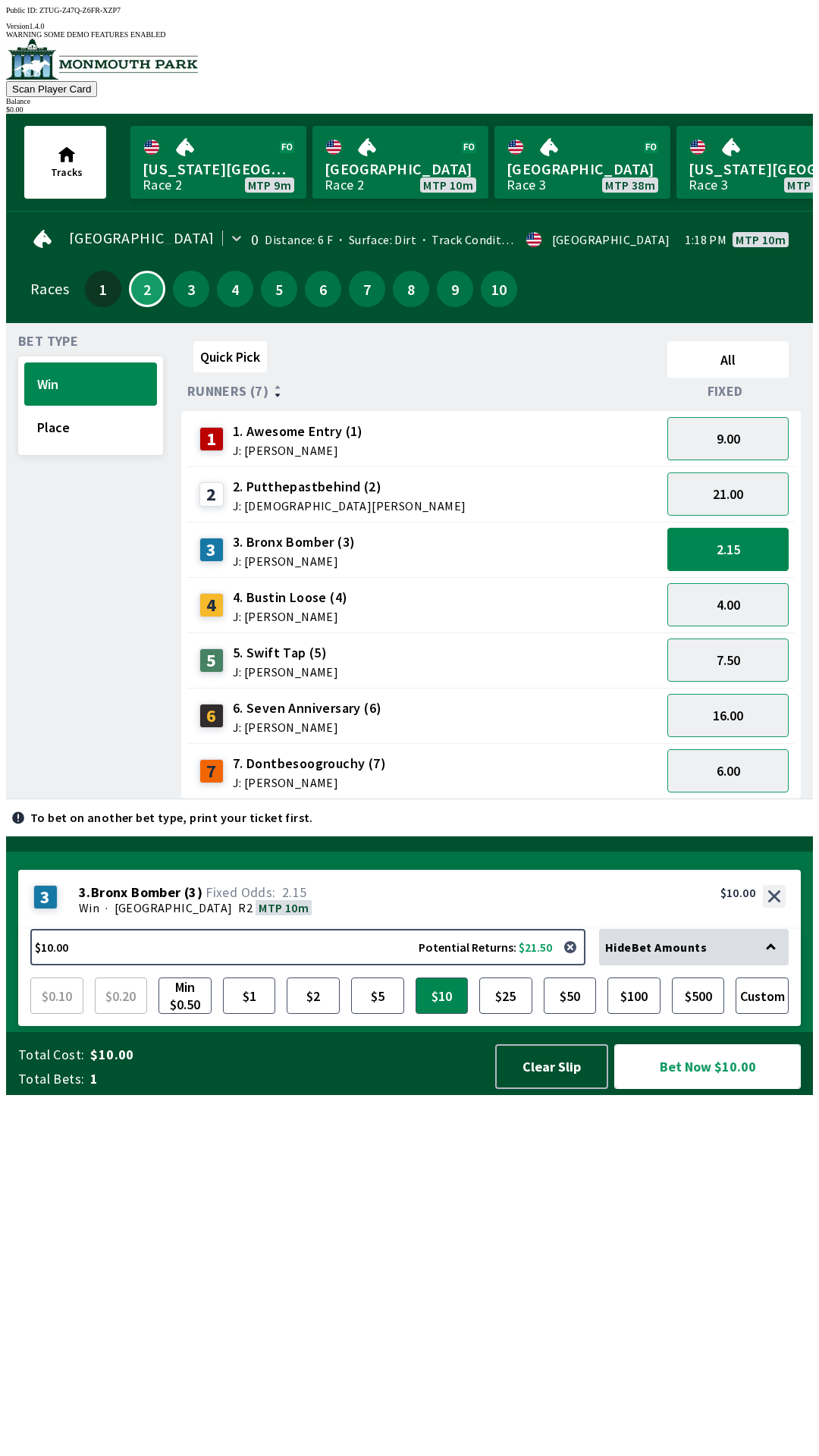
click at [684, 1090] on button "Bet Now $10.00" at bounding box center [706, 1067] width 186 height 45
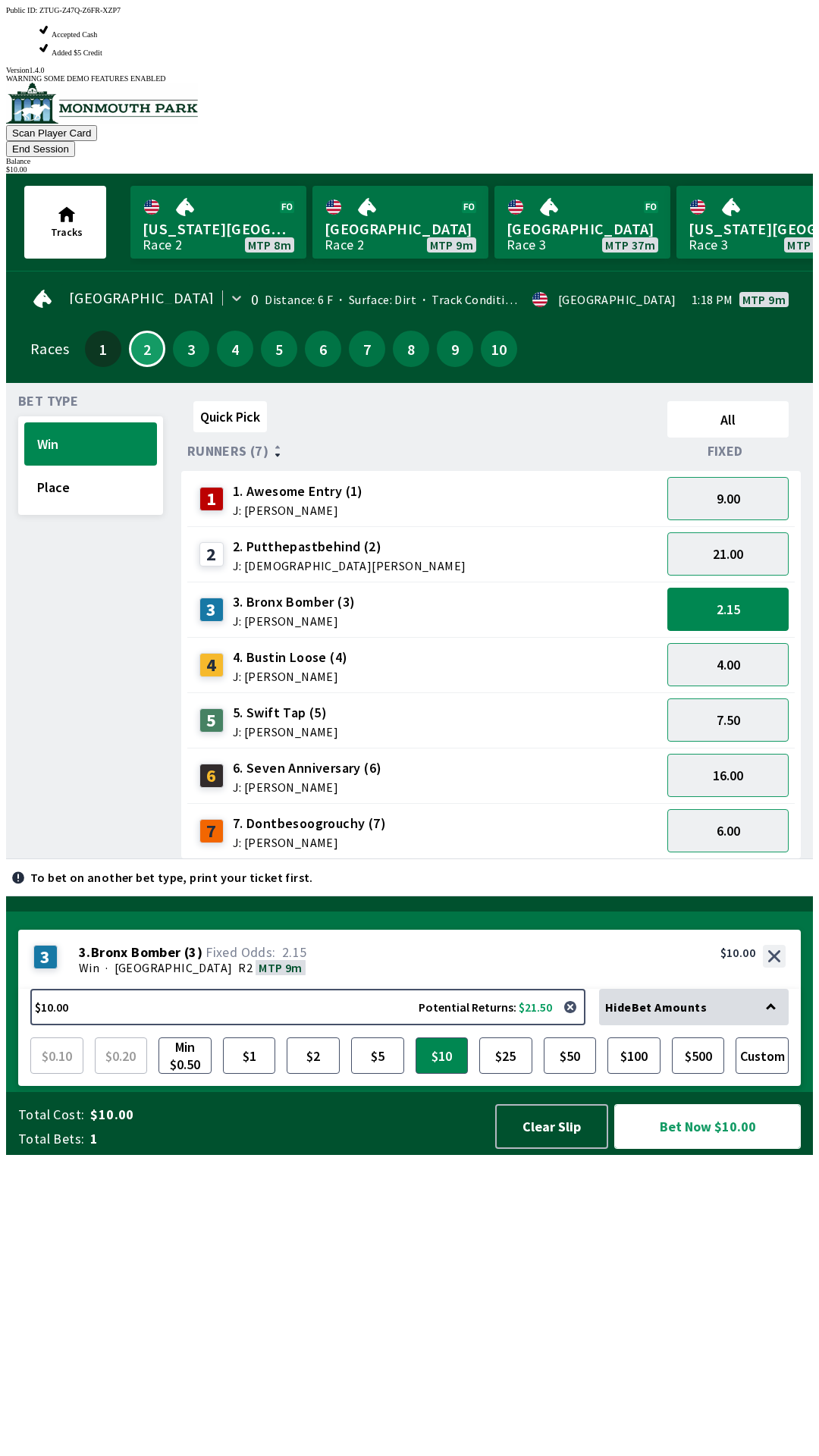
click at [695, 1149] on button "Bet Now $10.00" at bounding box center [706, 1127] width 186 height 45
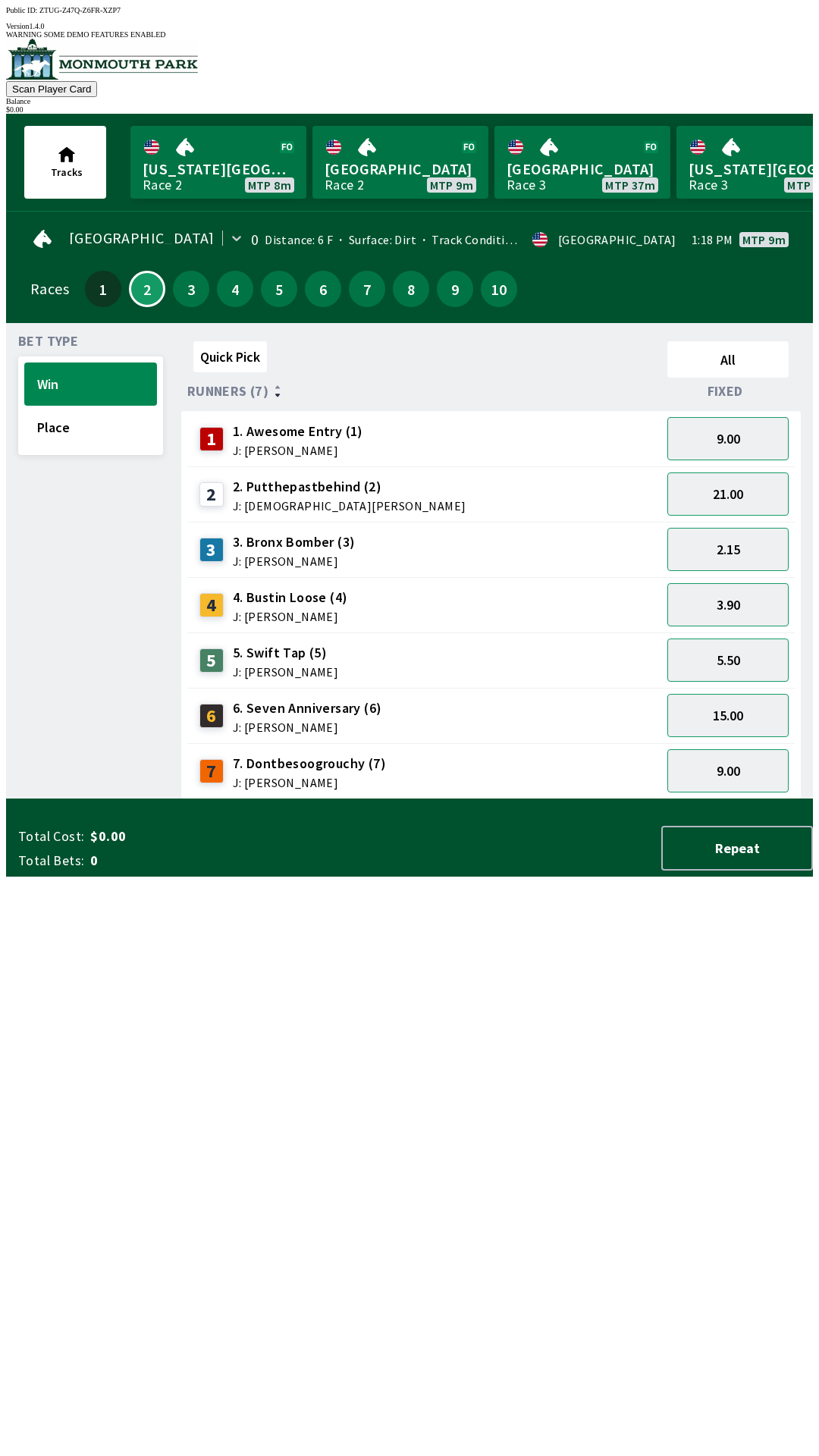
click at [629, 800] on div "Quick Pick All Runners (7) Fixed 1 1. Awesome Entry (1) J: [PERSON_NAME] 9.00 2…" at bounding box center [497, 567] width 632 height 465
click at [752, 545] on button "2.15" at bounding box center [727, 549] width 122 height 43
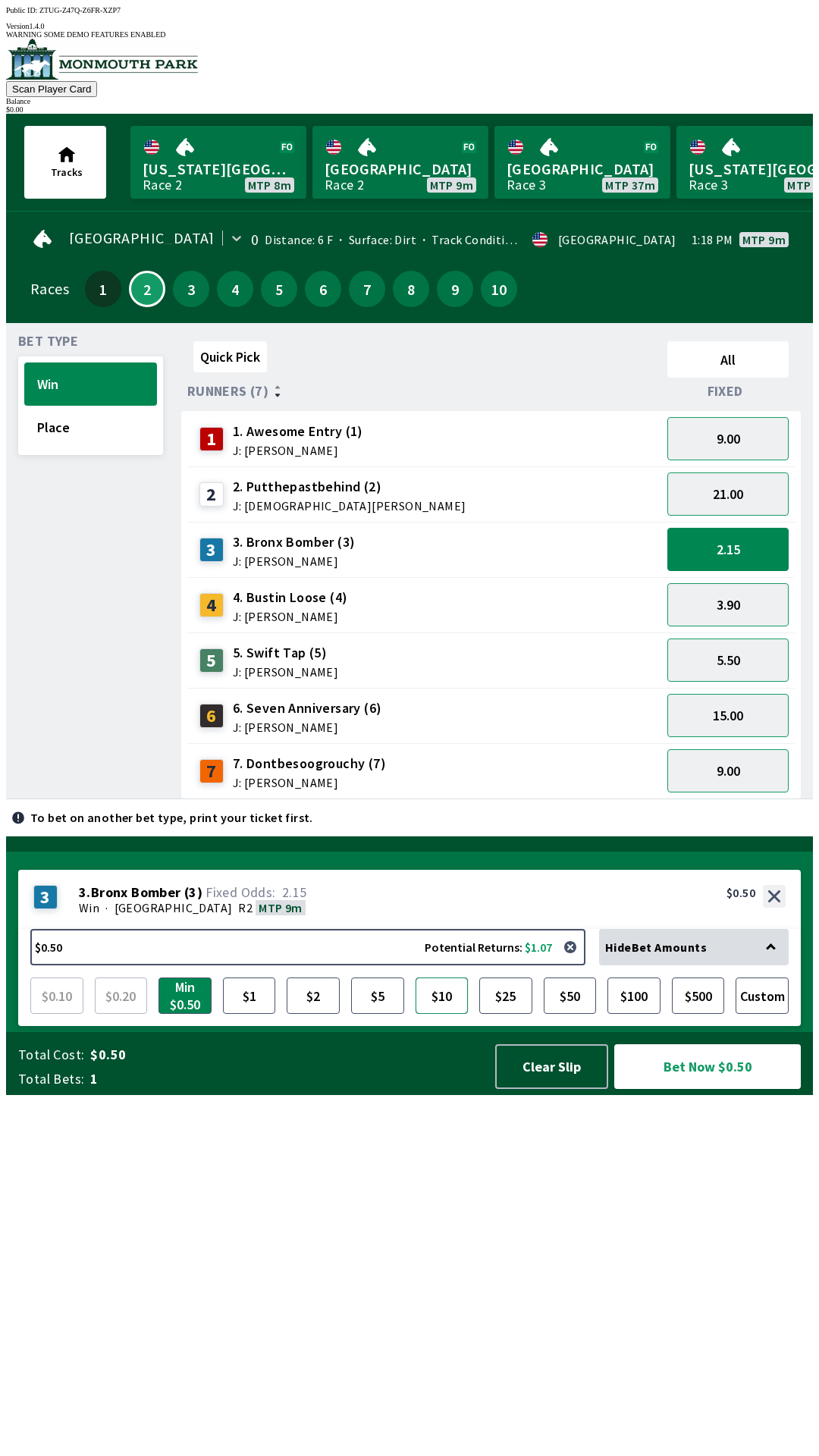
click at [431, 1014] on button "$10" at bounding box center [442, 996] width 53 height 36
click at [435, 1014] on button "$10" at bounding box center [442, 996] width 53 height 36
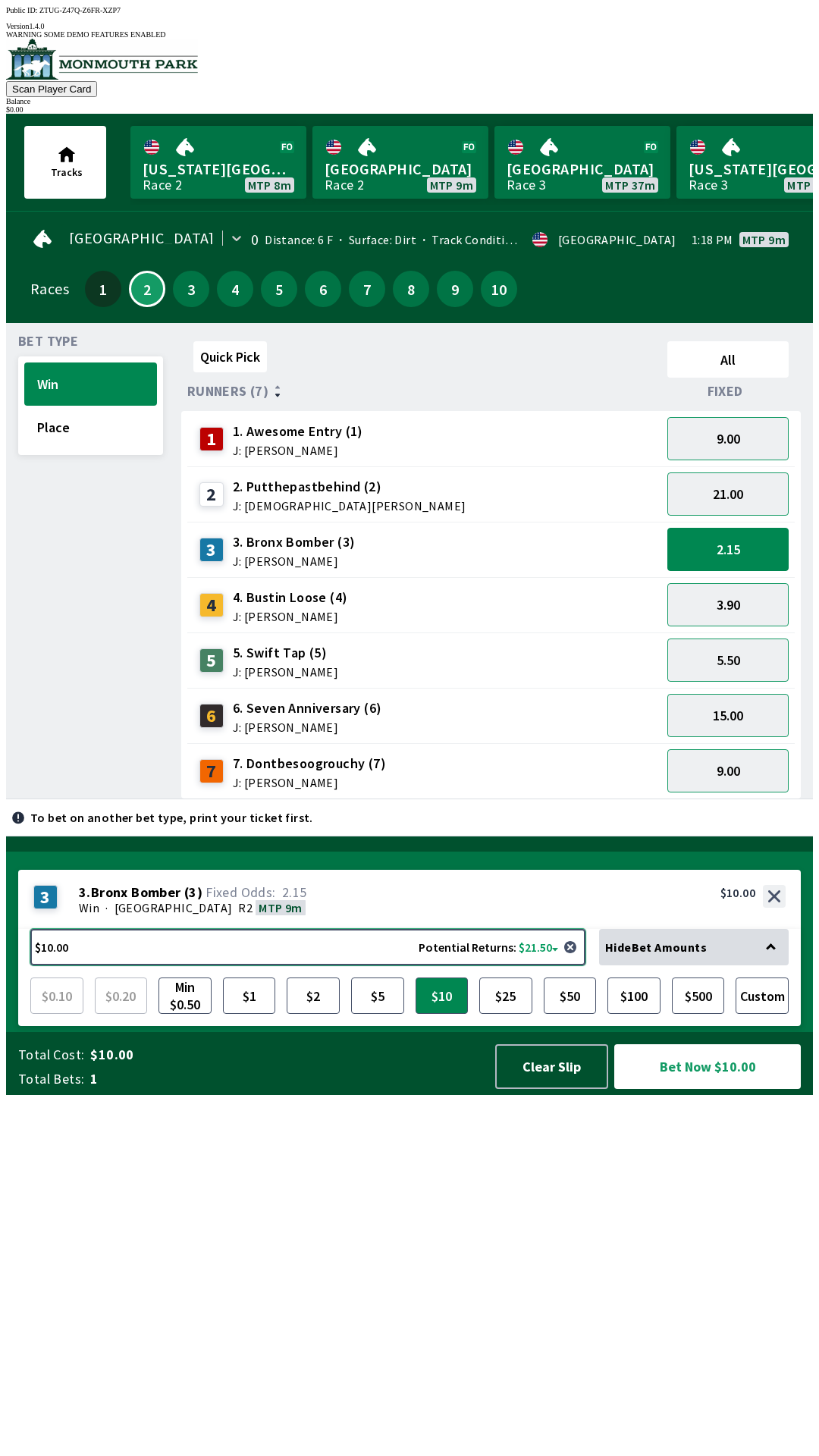
click at [401, 965] on button "$10.00 Potential Returns: $21.50" at bounding box center [308, 947] width 555 height 36
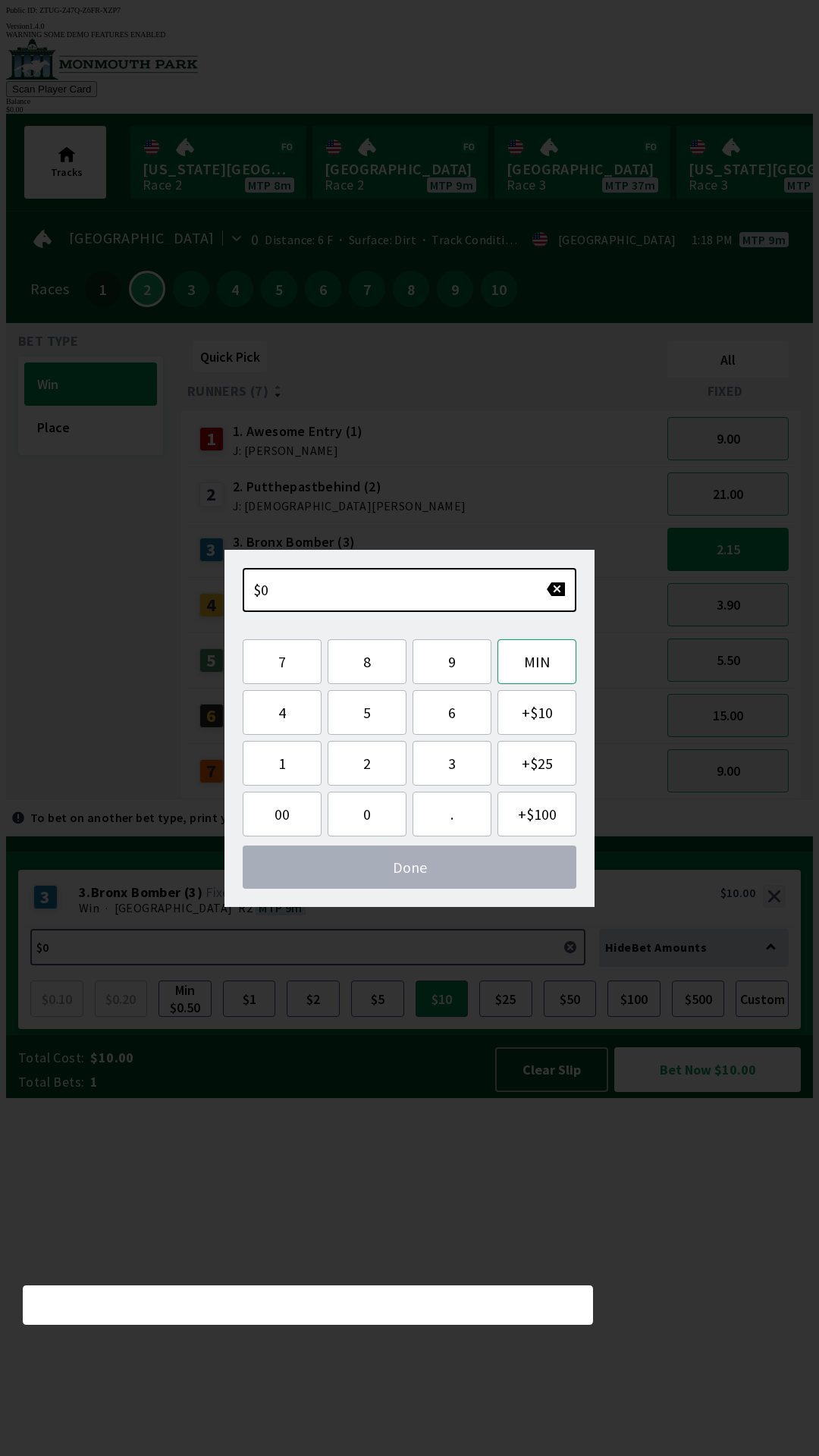
click at [527, 673] on button "MIN" at bounding box center [537, 662] width 79 height 45
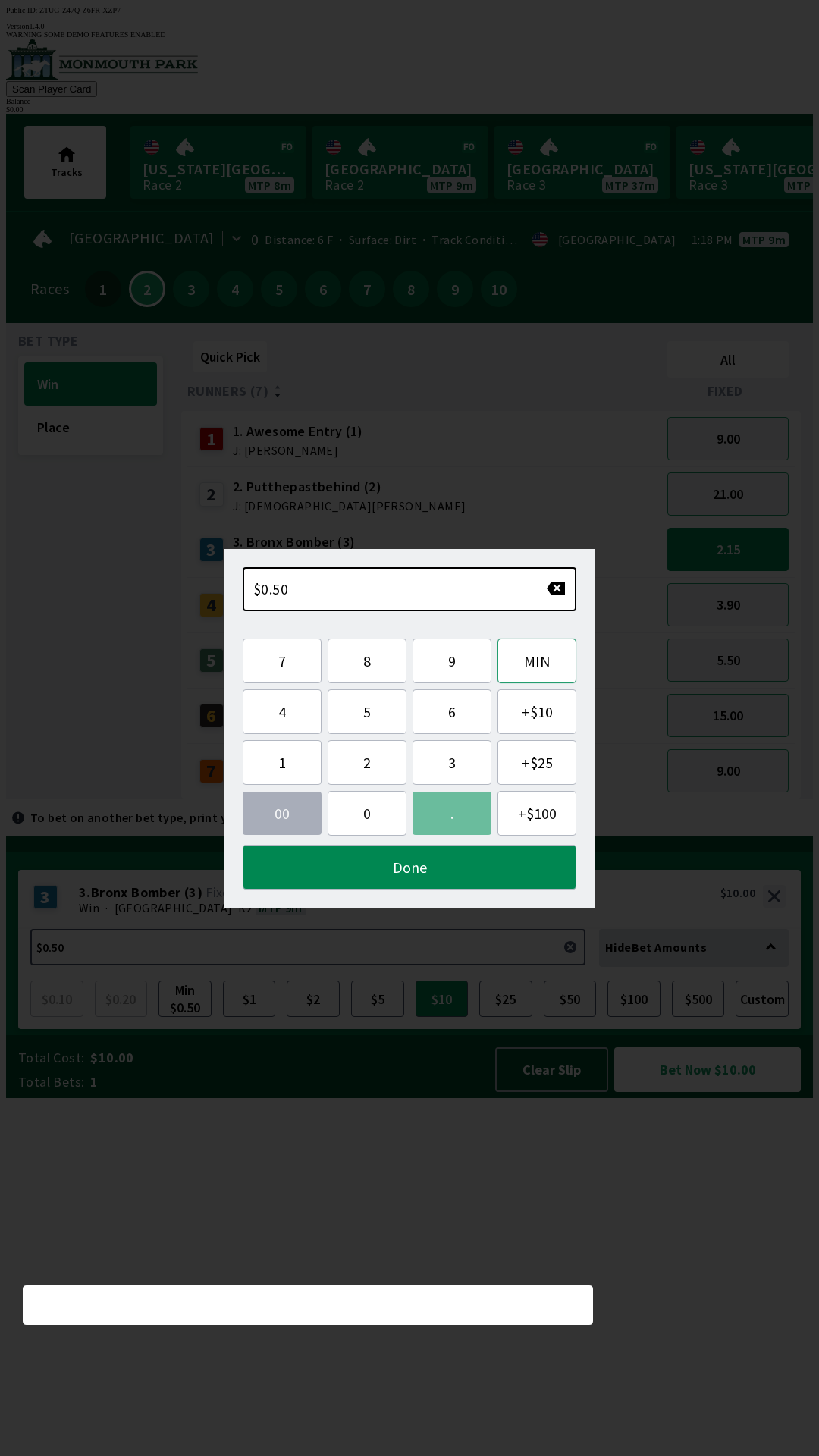
click at [531, 670] on button "MIN" at bounding box center [537, 661] width 79 height 45
click at [554, 588] on button "button" at bounding box center [556, 588] width 20 height 15
click at [562, 589] on button "button" at bounding box center [556, 588] width 20 height 15
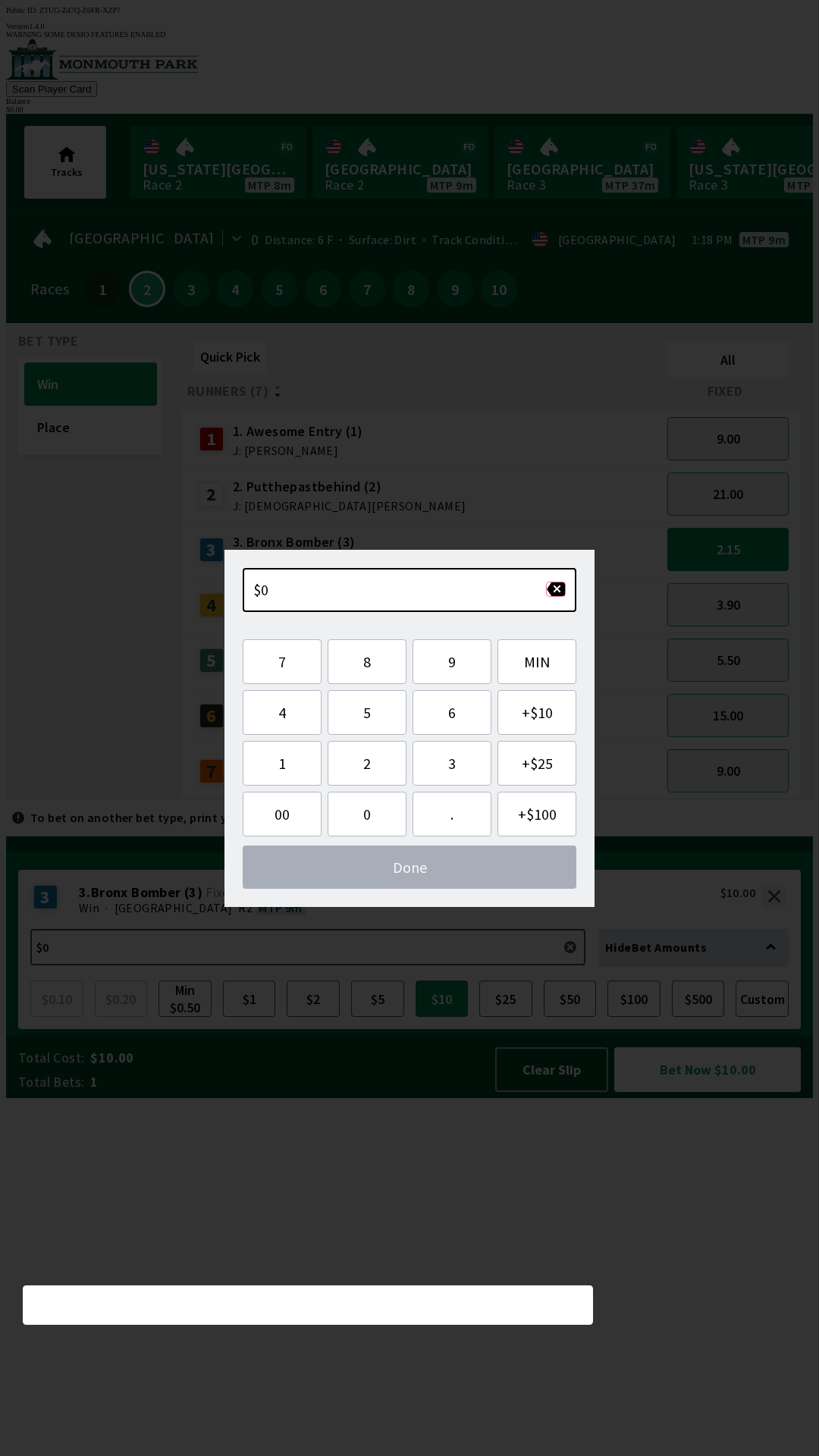
click at [562, 590] on button "button" at bounding box center [556, 589] width 20 height 15
click at [389, 770] on button "2" at bounding box center [367, 764] width 79 height 45
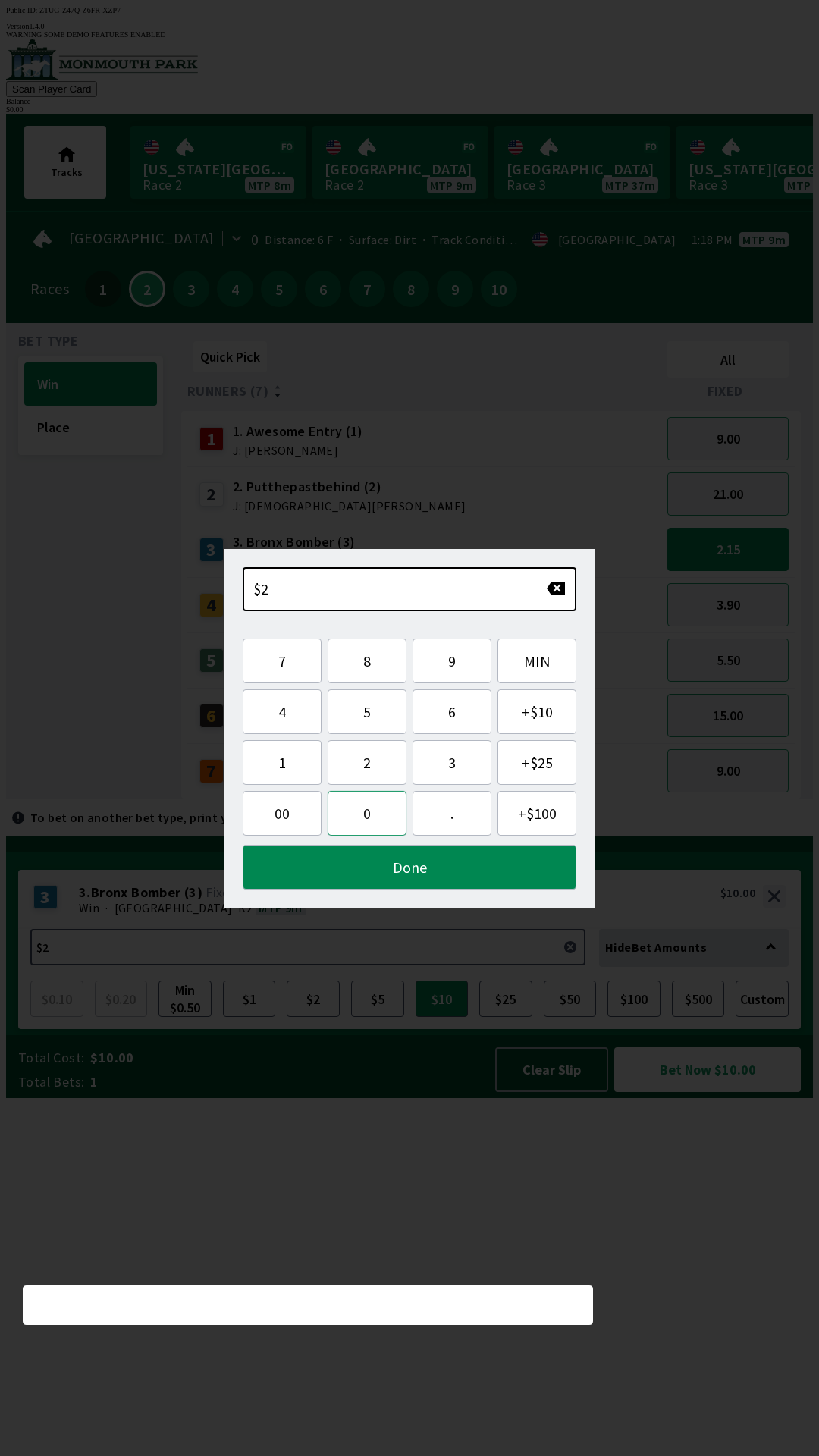
click at [378, 809] on button "0" at bounding box center [367, 814] width 79 height 45
click at [371, 805] on button "0" at bounding box center [367, 814] width 79 height 45
click at [379, 817] on button "0" at bounding box center [367, 814] width 79 height 45
click at [583, 586] on div "$2,000 7 8 9 MIN 4 5 6 + $10 1 2 3 + $25 00 0 . + $100 Done" at bounding box center [409, 728] width 370 height 358
click at [589, 574] on div "$2,000 7 8 9 MIN 4 5 6 + $10 1 2 3 + $25 00 0 . + $100 Done" at bounding box center [409, 728] width 370 height 358
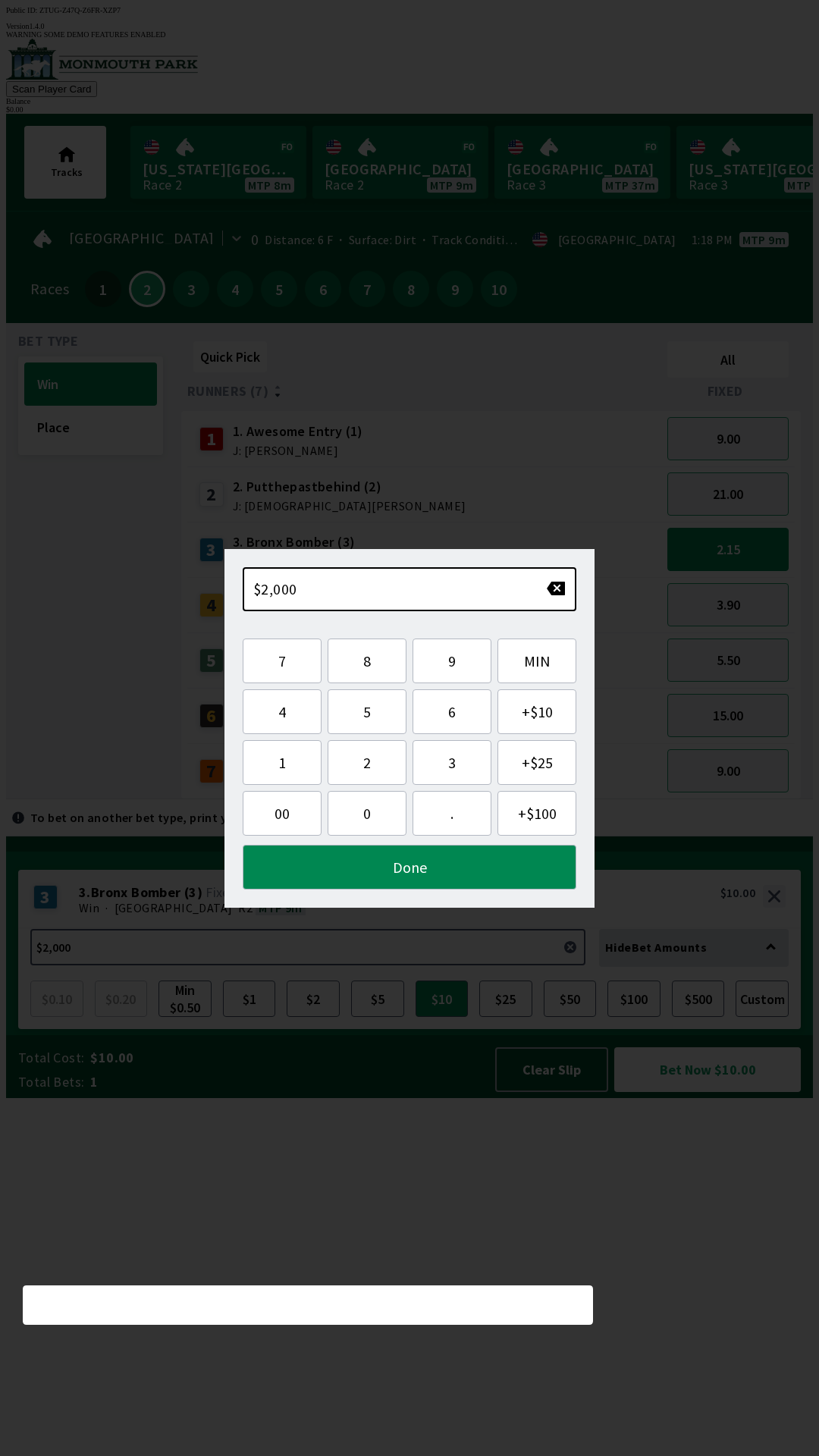
click at [578, 574] on div "$2,000 7 8 9 MIN 4 5 6 + $10 1 2 3 + $25 00 0 . + $100 Done" at bounding box center [409, 728] width 370 height 358
click at [562, 591] on button "button" at bounding box center [556, 588] width 20 height 15
click at [561, 589] on button "button" at bounding box center [556, 588] width 20 height 15
click at [446, 884] on button "Done" at bounding box center [410, 867] width 334 height 45
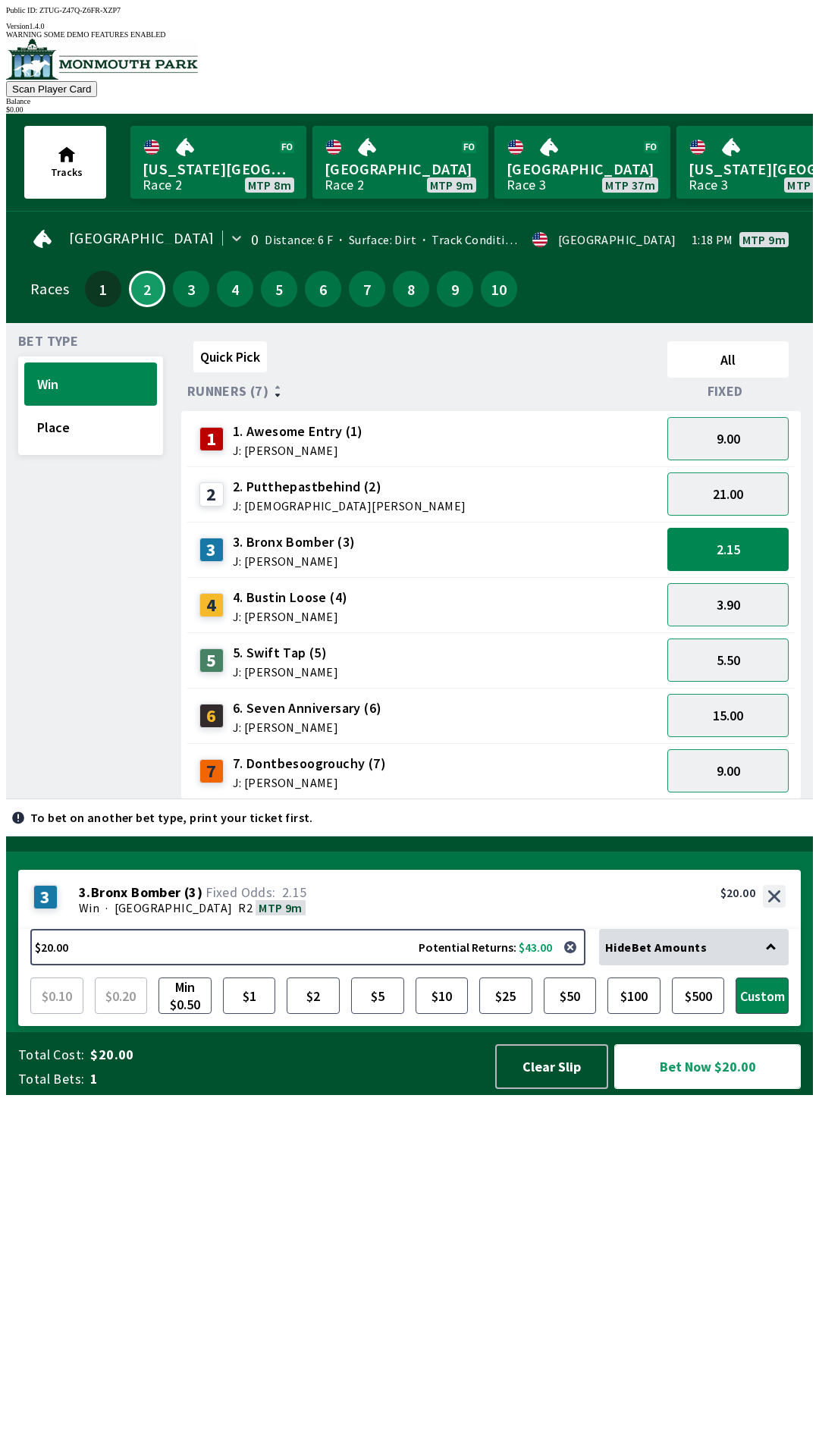
click at [705, 1090] on button "Bet Now $20.00" at bounding box center [706, 1067] width 186 height 45
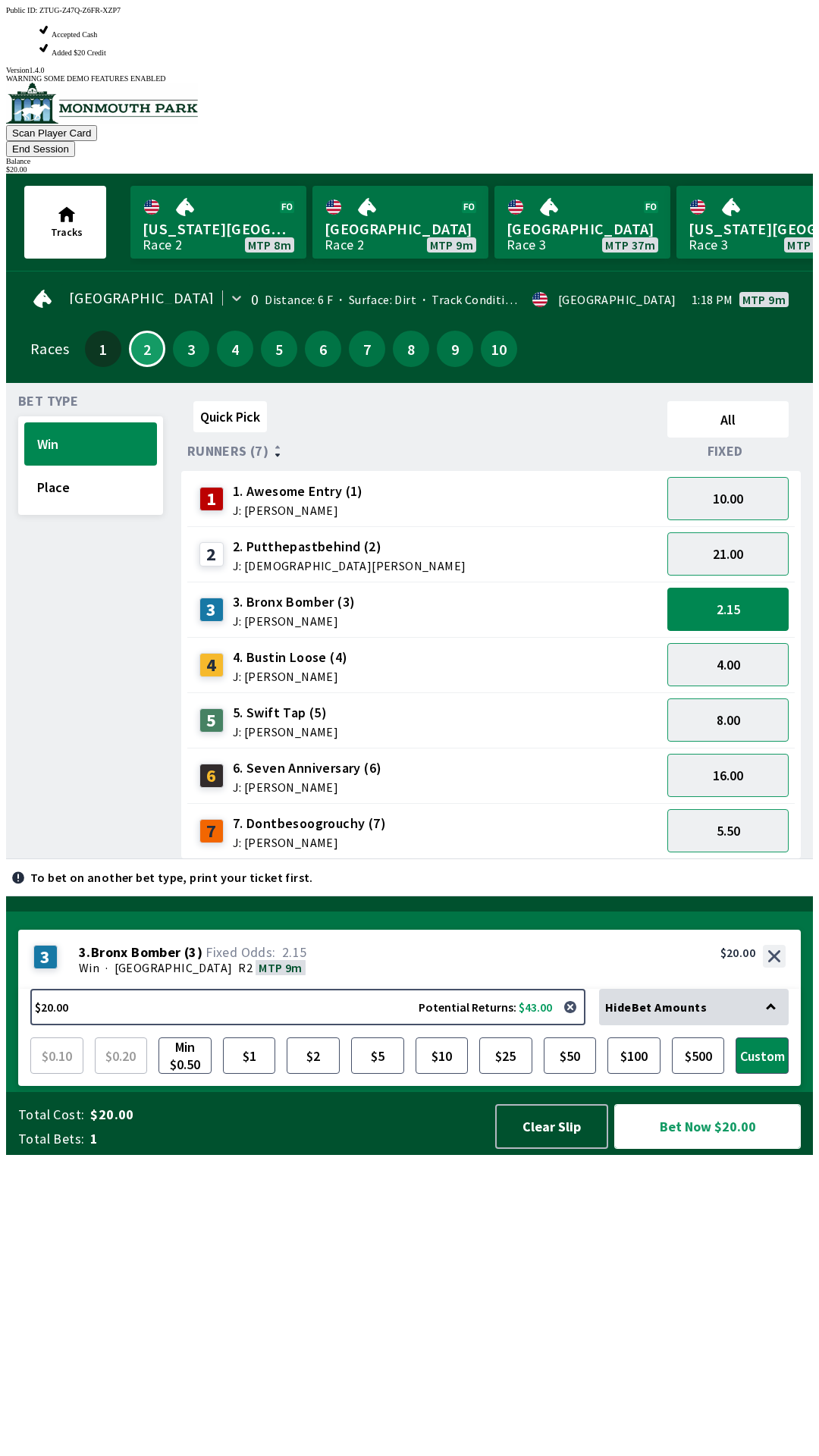
click at [714, 1149] on button "Bet Now $20.00" at bounding box center [706, 1127] width 186 height 45
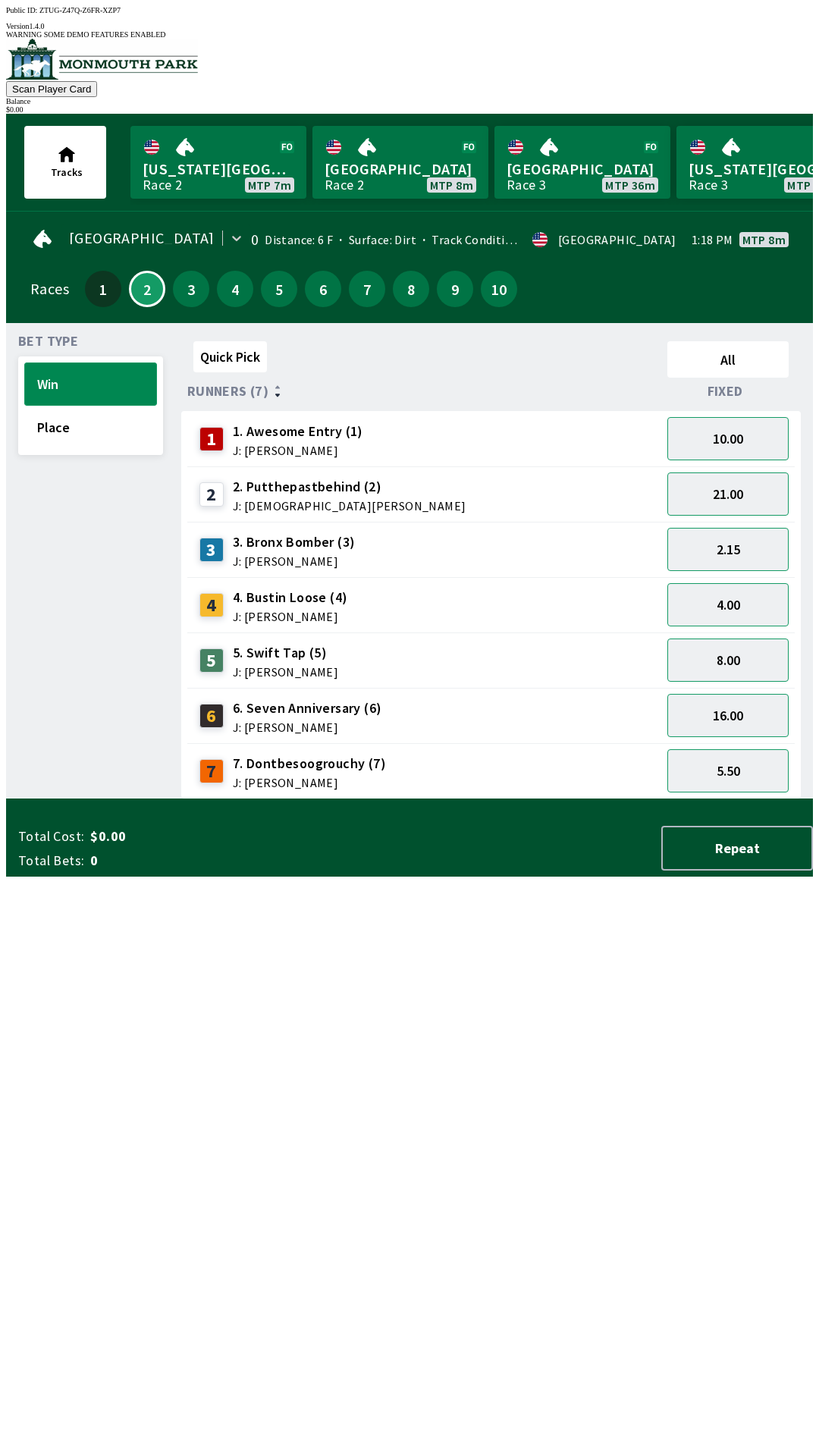
click at [132, 371] on button "Win" at bounding box center [90, 384] width 132 height 43
click at [760, 486] on button "21.00" at bounding box center [727, 494] width 122 height 43
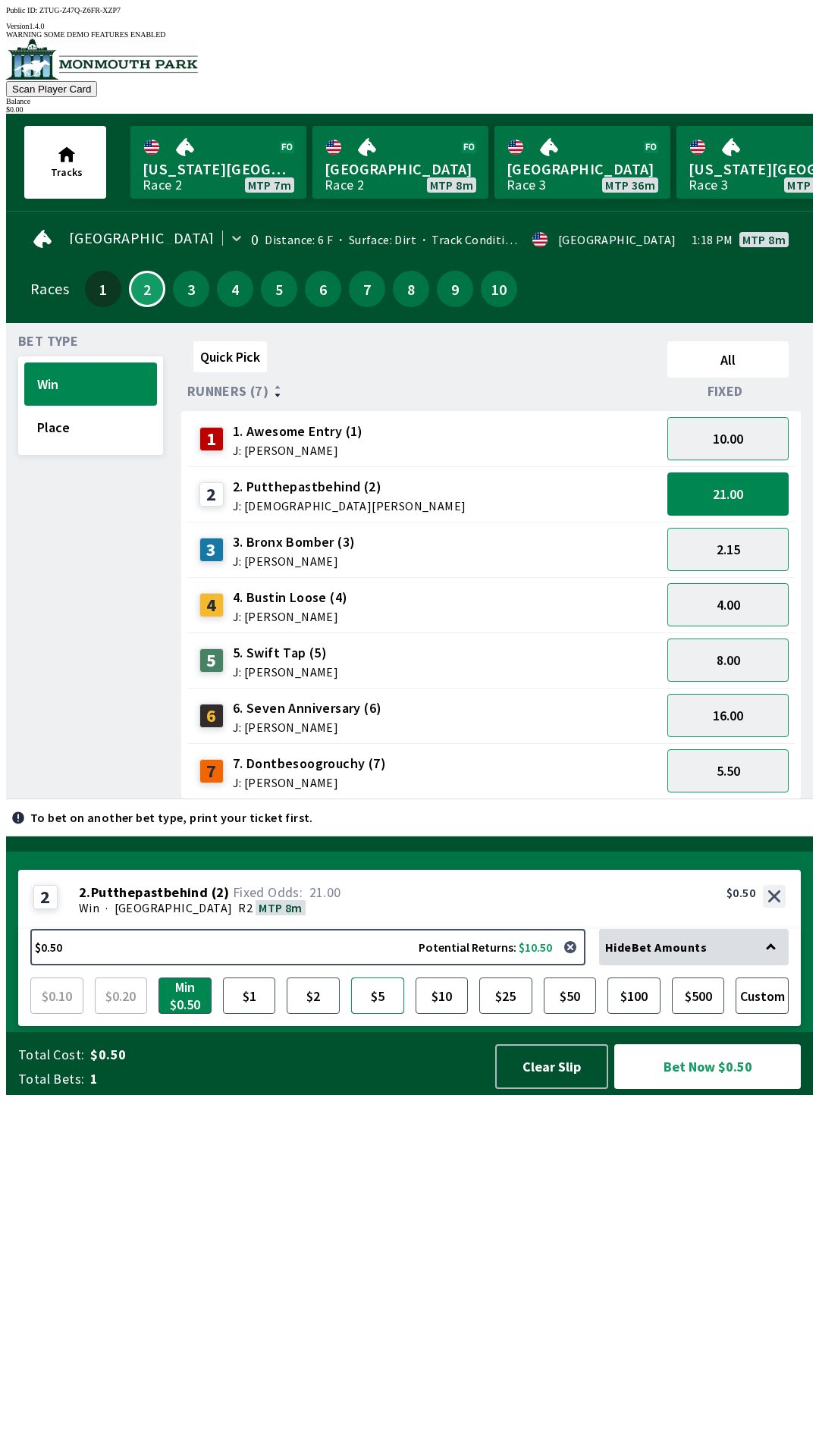
click at [392, 1014] on button "$5" at bounding box center [377, 996] width 53 height 36
click at [712, 1090] on button "Bet Now $5.00" at bounding box center [706, 1067] width 186 height 45
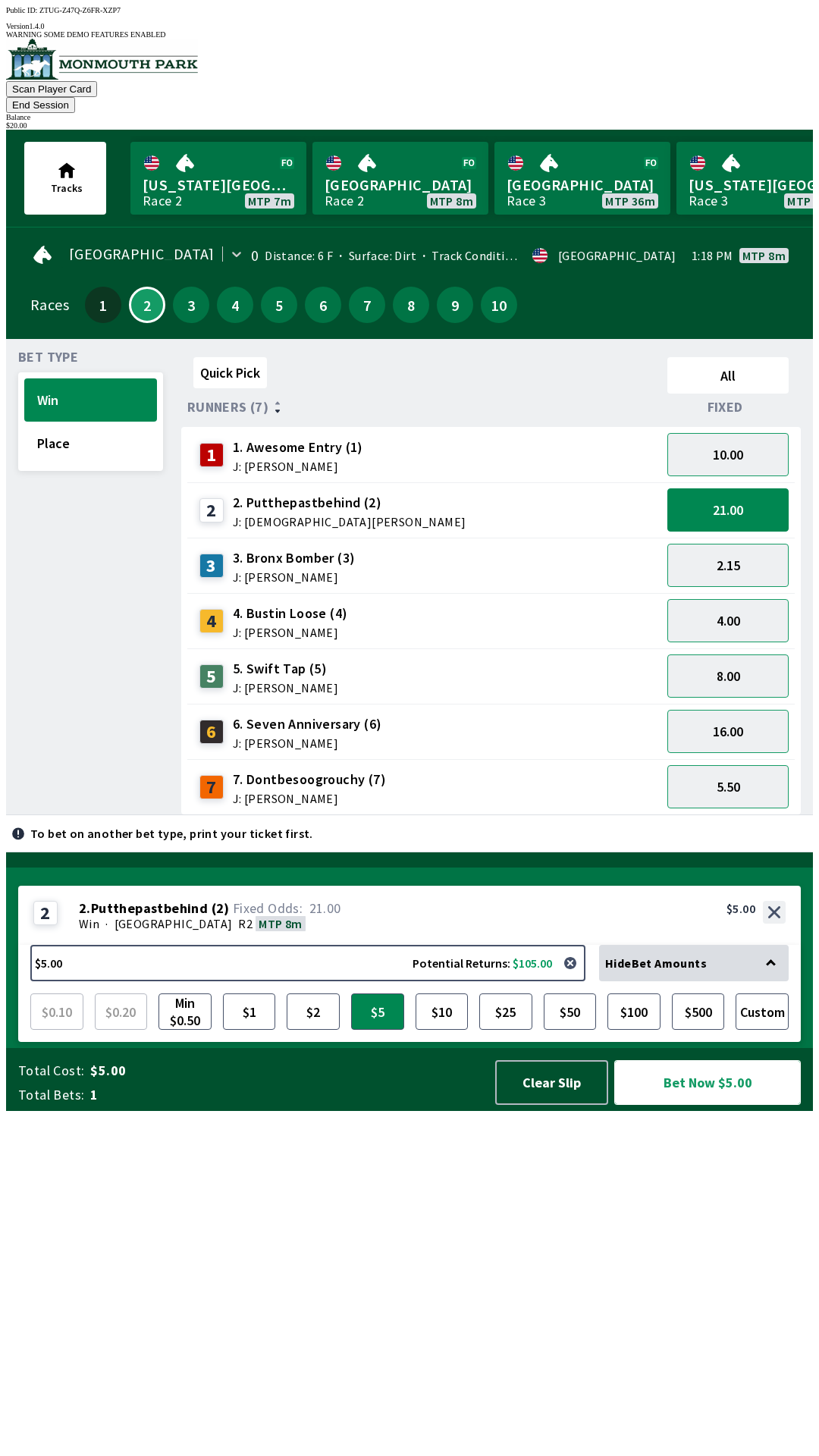
click at [718, 1105] on button "Bet Now $5.00" at bounding box center [706, 1083] width 186 height 45
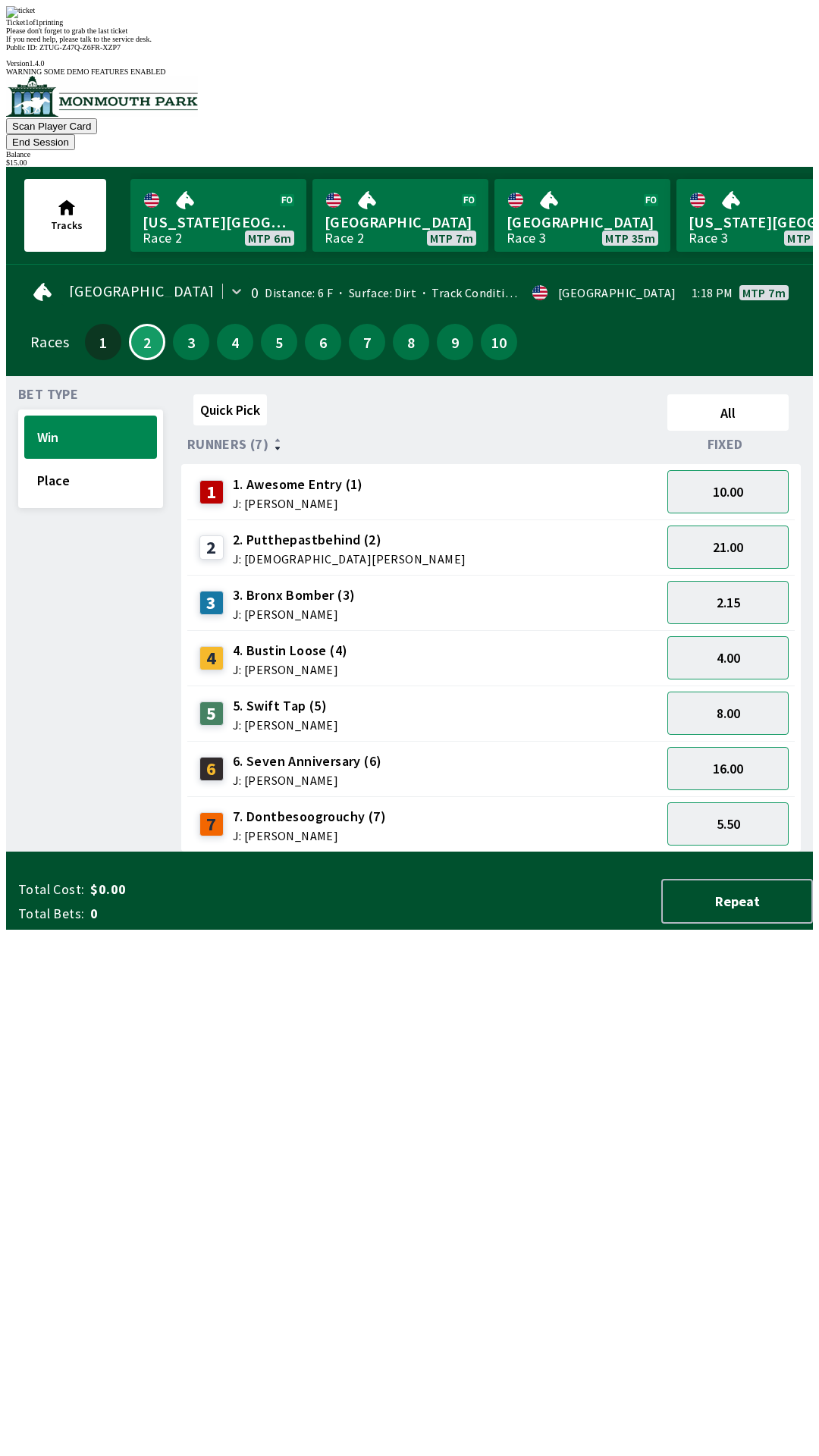
click at [648, 853] on div "Quick Pick All Runners (7) Fixed 1 1. Awesome Entry (1) J: [PERSON_NAME] 10.00 …" at bounding box center [497, 620] width 632 height 465
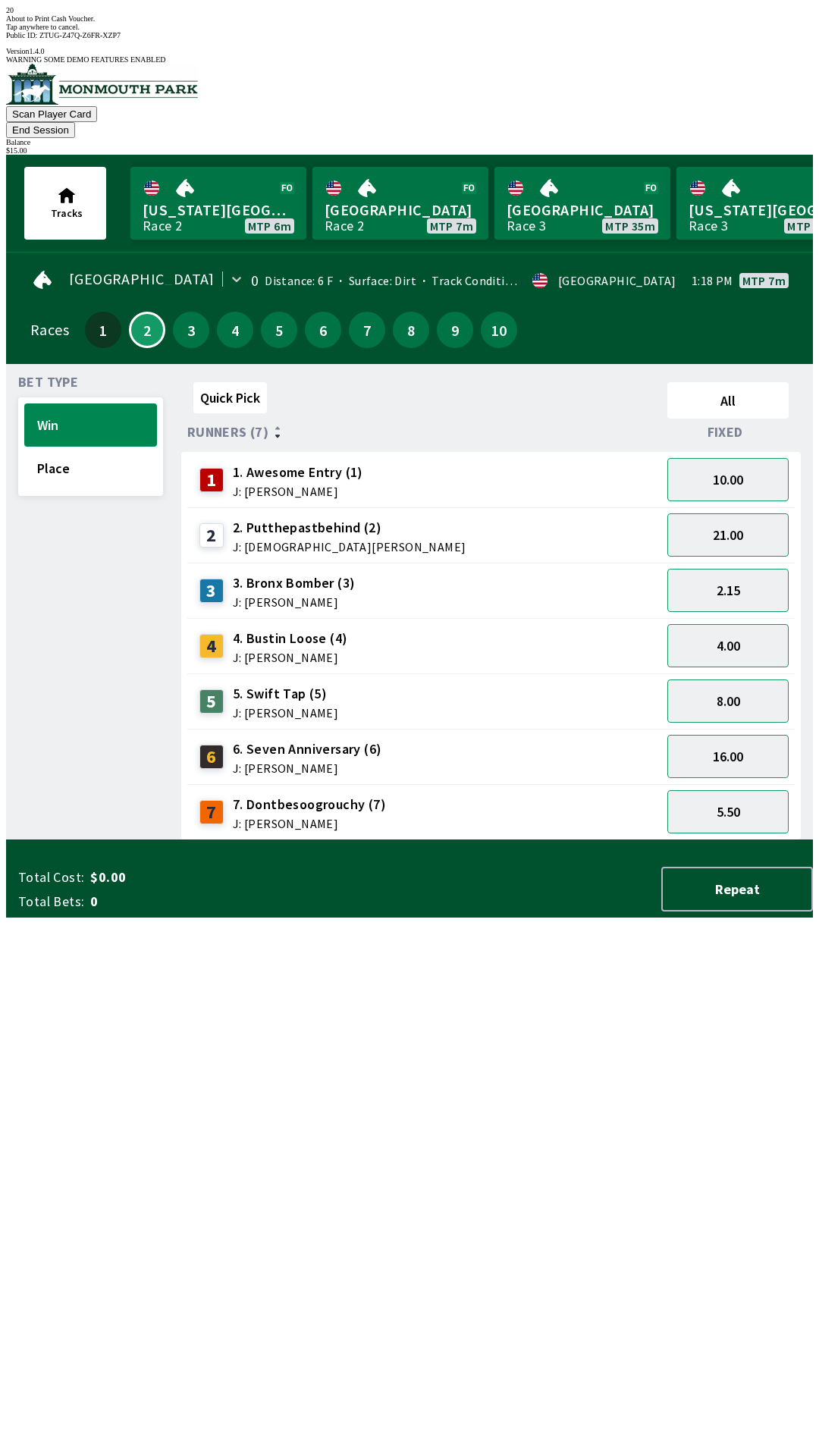
click at [617, 840] on div "Quick Pick All Runners (7) Fixed 1 1. Awesome Entry (1) J: [PERSON_NAME] 10.00 …" at bounding box center [497, 609] width 632 height 465
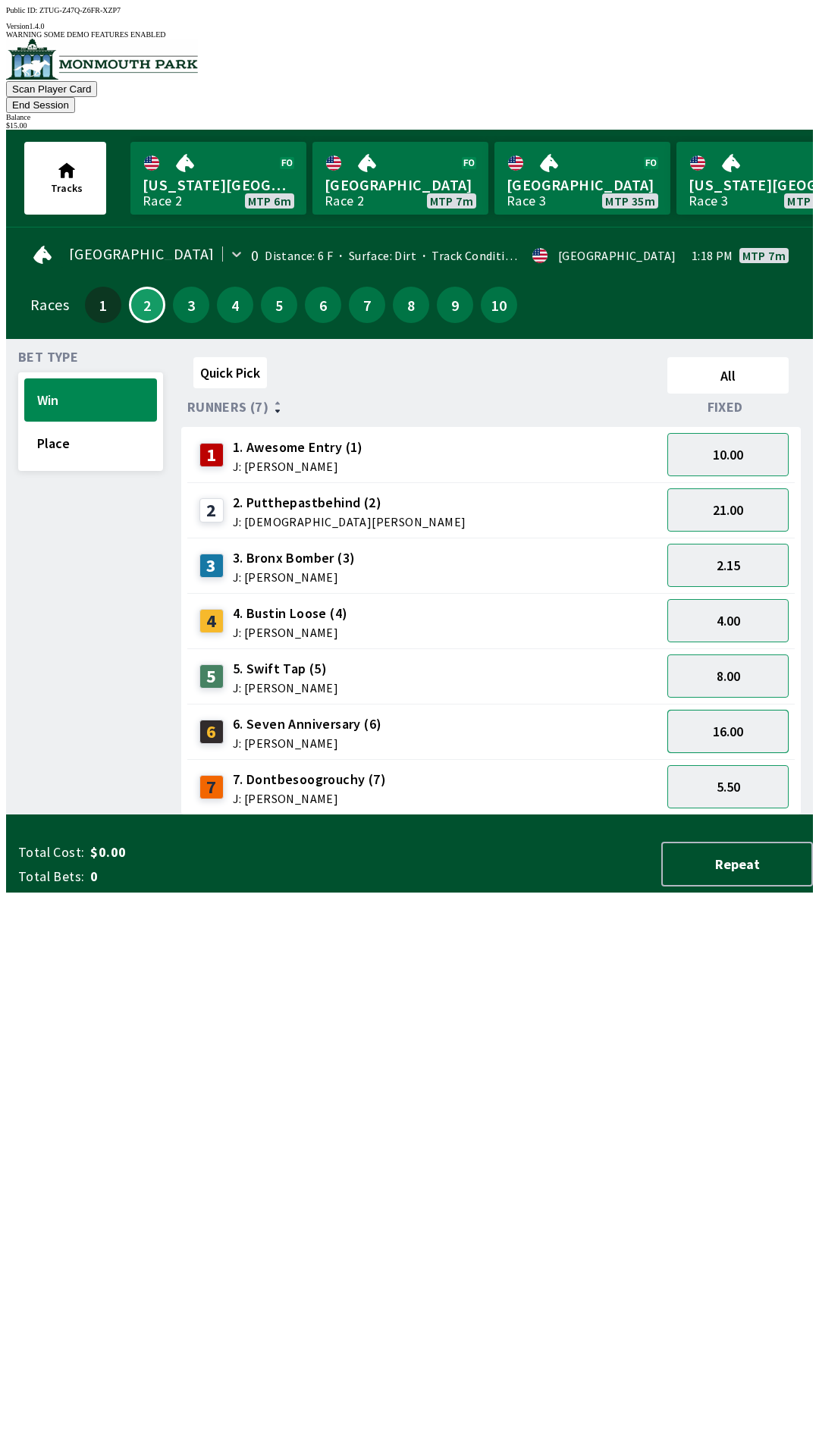
click at [741, 710] on button "16.00" at bounding box center [727, 732] width 122 height 43
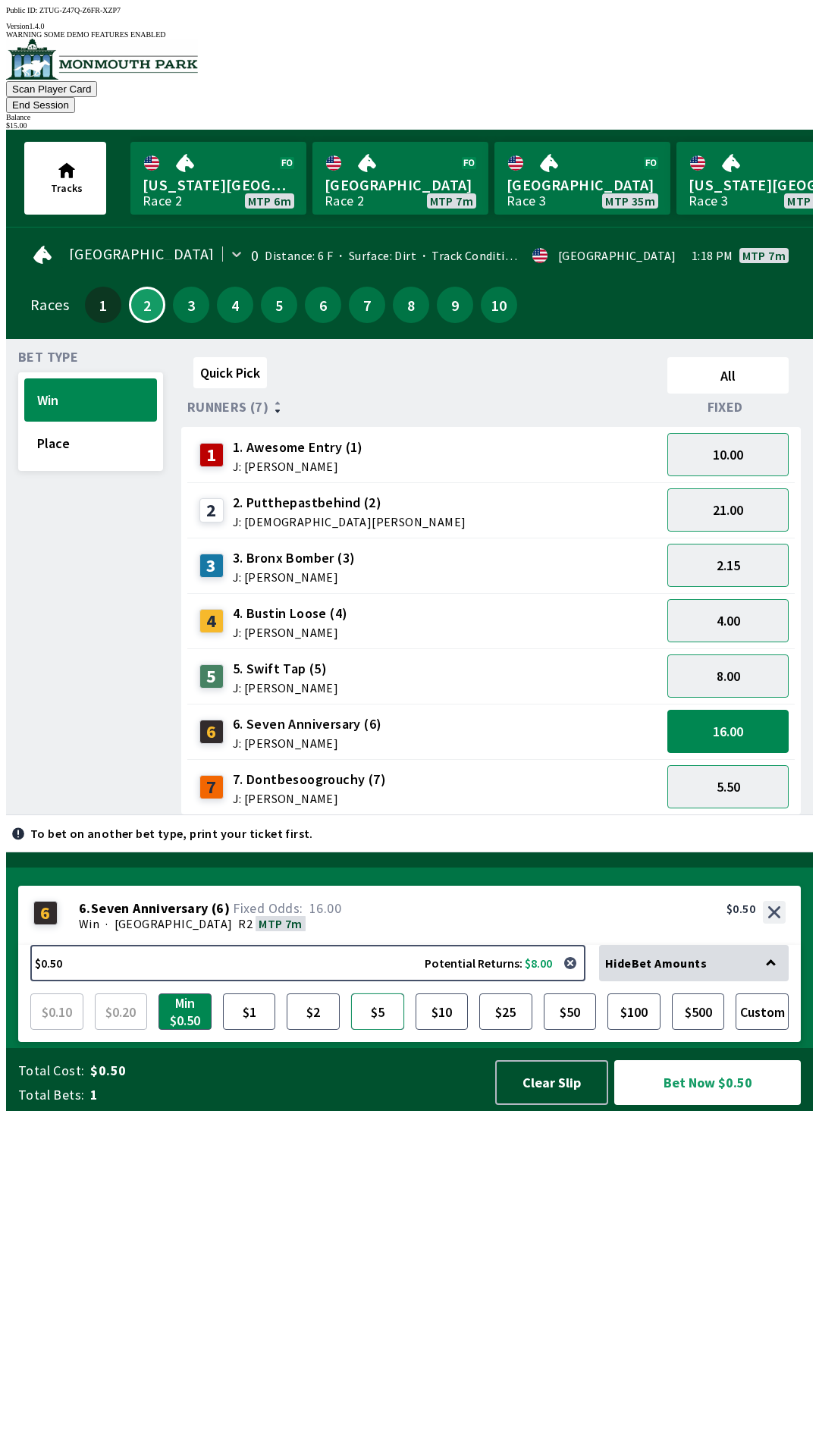
click at [384, 1030] on button "$5" at bounding box center [377, 1012] width 53 height 36
click at [741, 1105] on button "Bet Now $5.00" at bounding box center [706, 1083] width 186 height 45
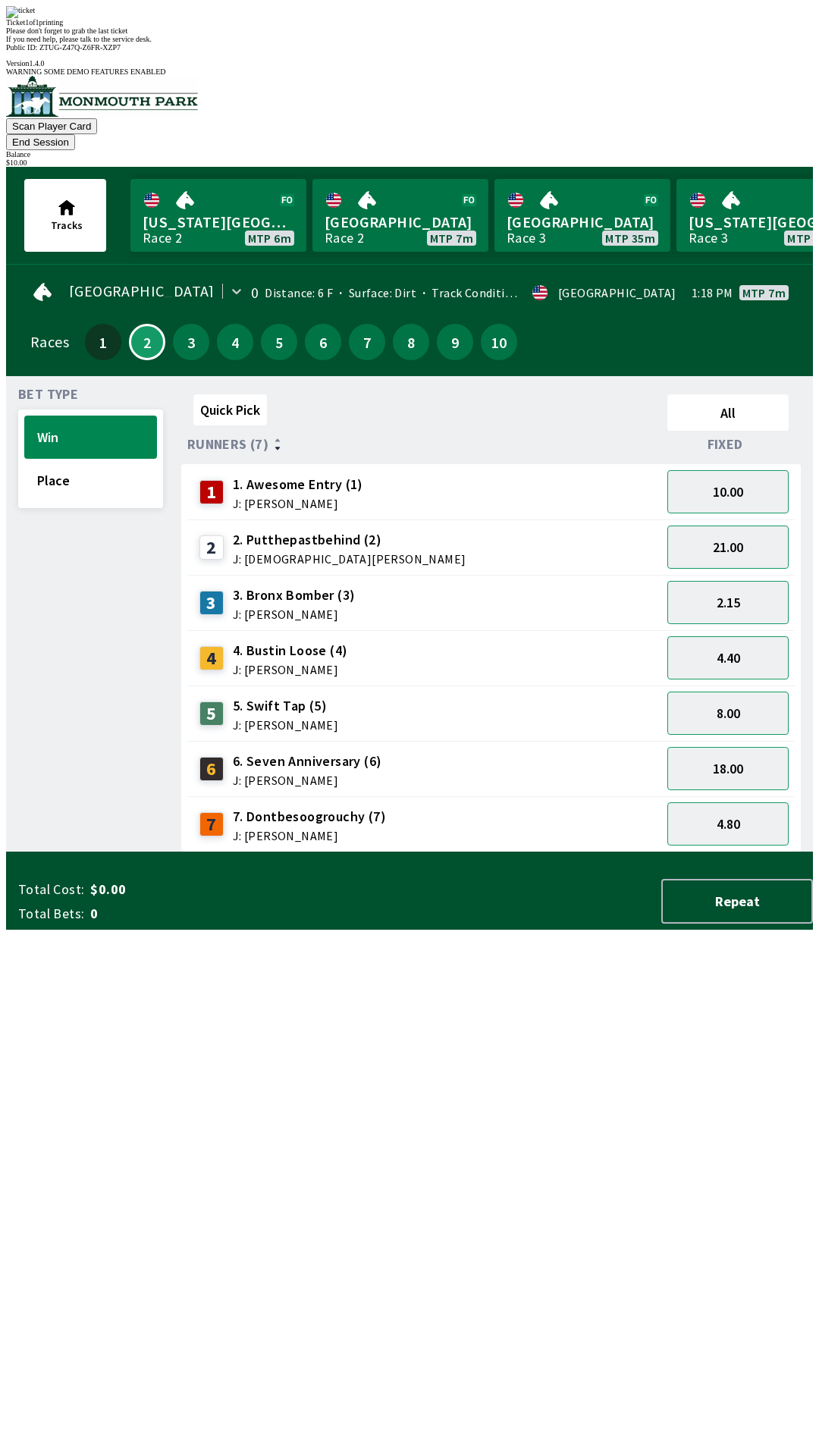
click at [585, 853] on div "Quick Pick All Runners (7) Fixed 1 1. Awesome Entry (1) J: [PERSON_NAME] 10.00 …" at bounding box center [497, 620] width 632 height 465
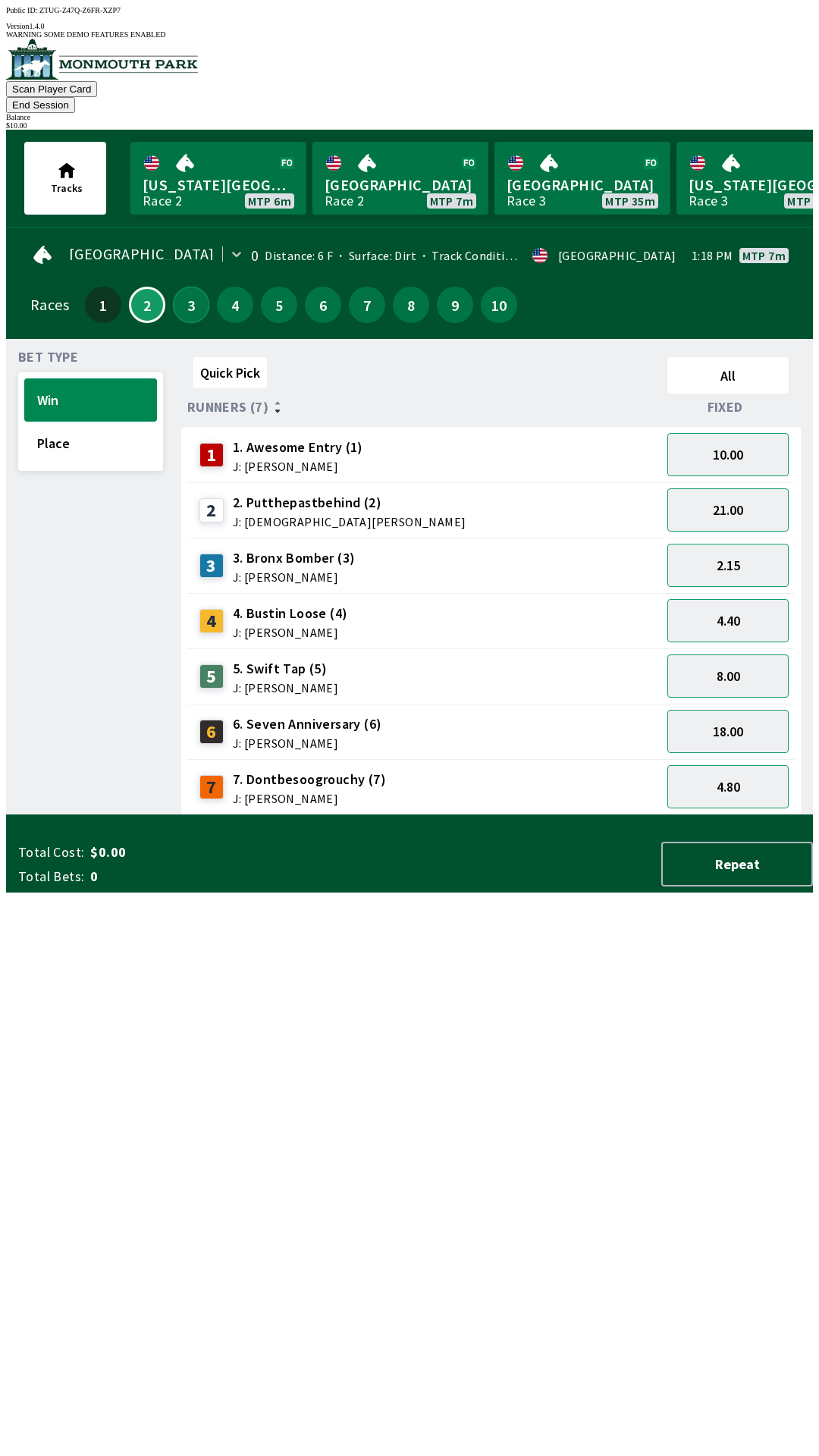
click at [176, 286] on button "3" at bounding box center [191, 304] width 36 height 36
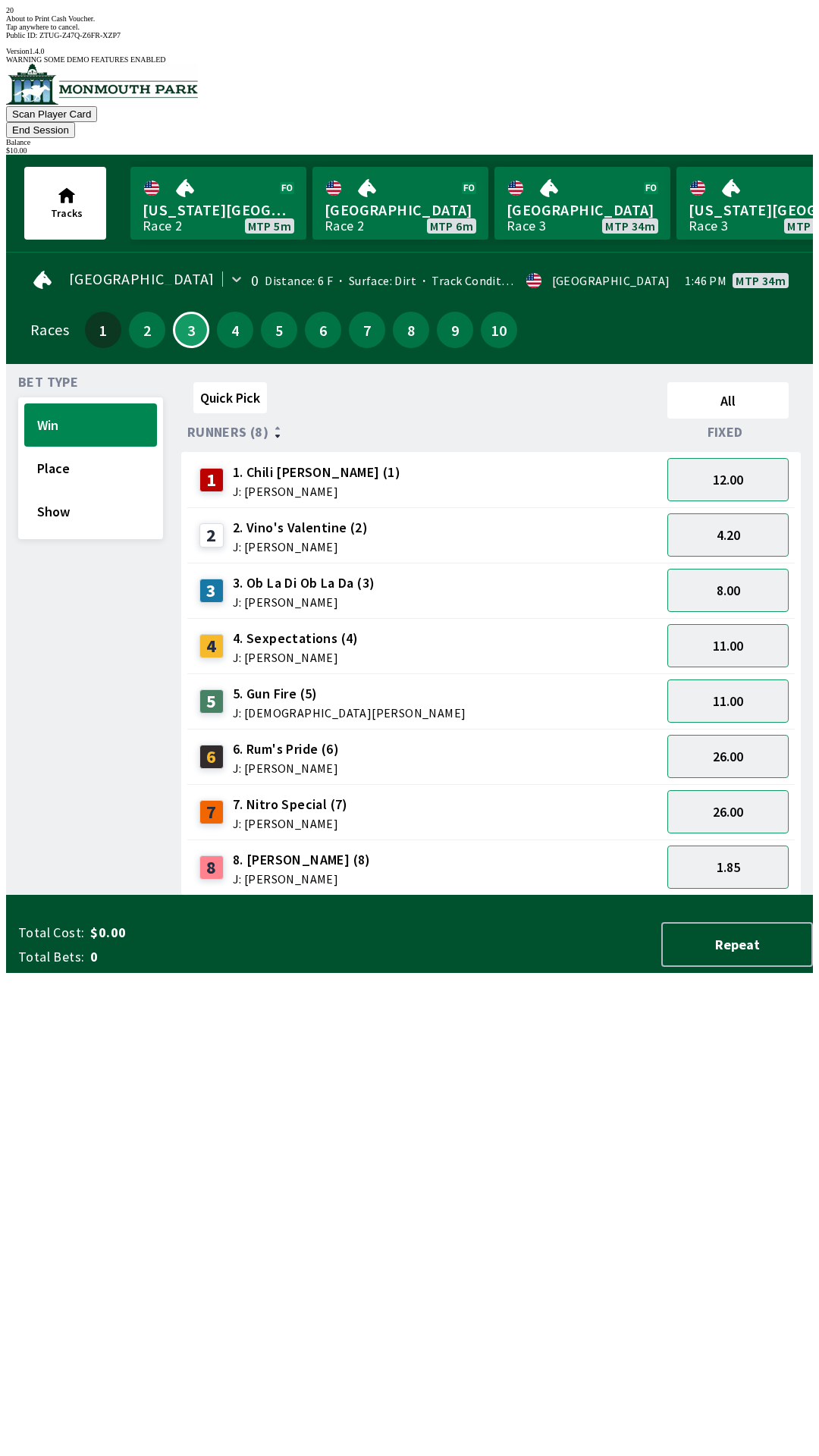
click at [505, 896] on div "Quick Pick All Runners (8) Fixed 1 1. Chili [PERSON_NAME] (1) J: [PERSON_NAME] …" at bounding box center [497, 636] width 632 height 520
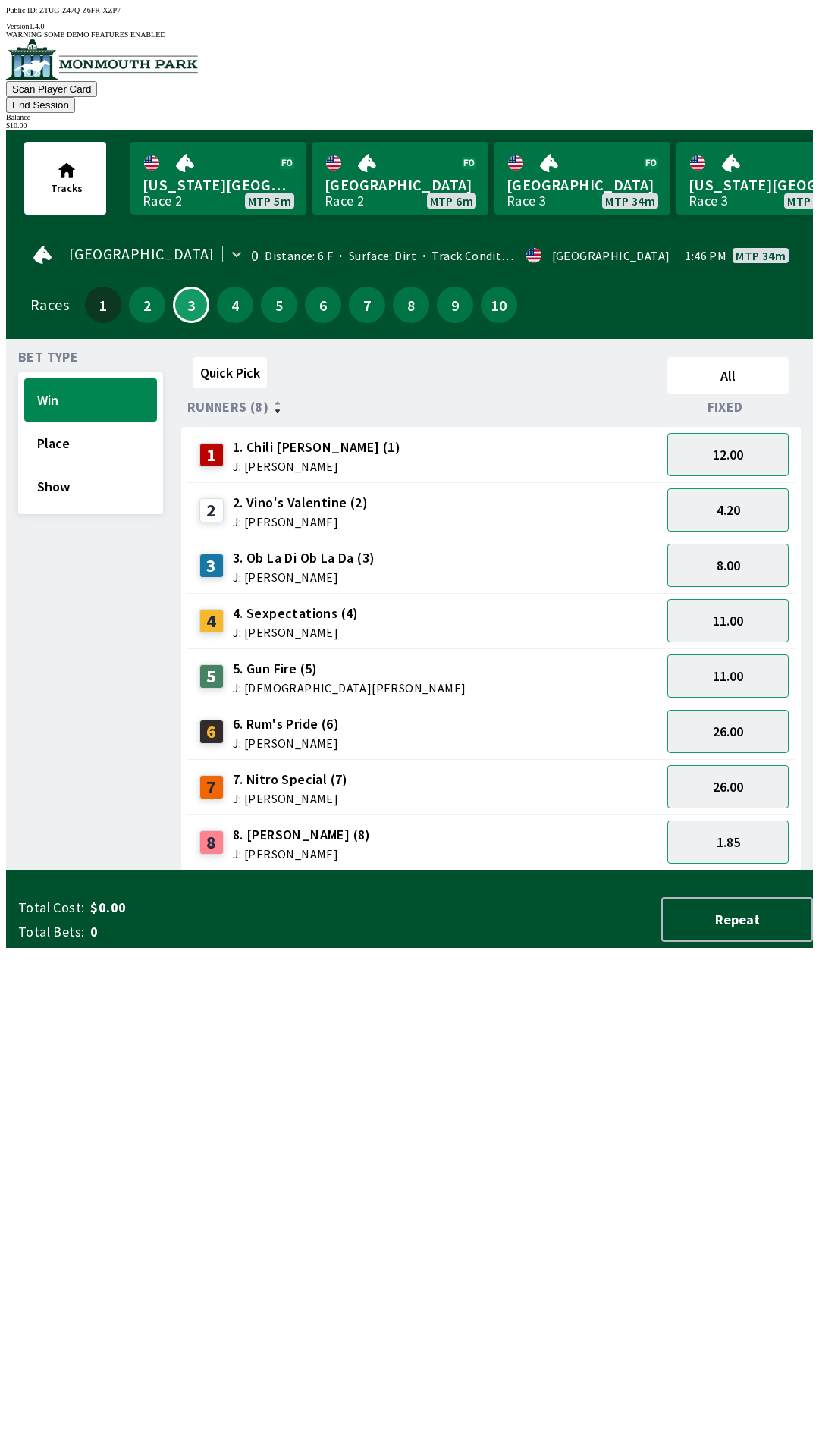
click at [390, 657] on div "5 5. Gun Fire (5) J: [DEMOGRAPHIC_DATA][PERSON_NAME]" at bounding box center [424, 676] width 462 height 38
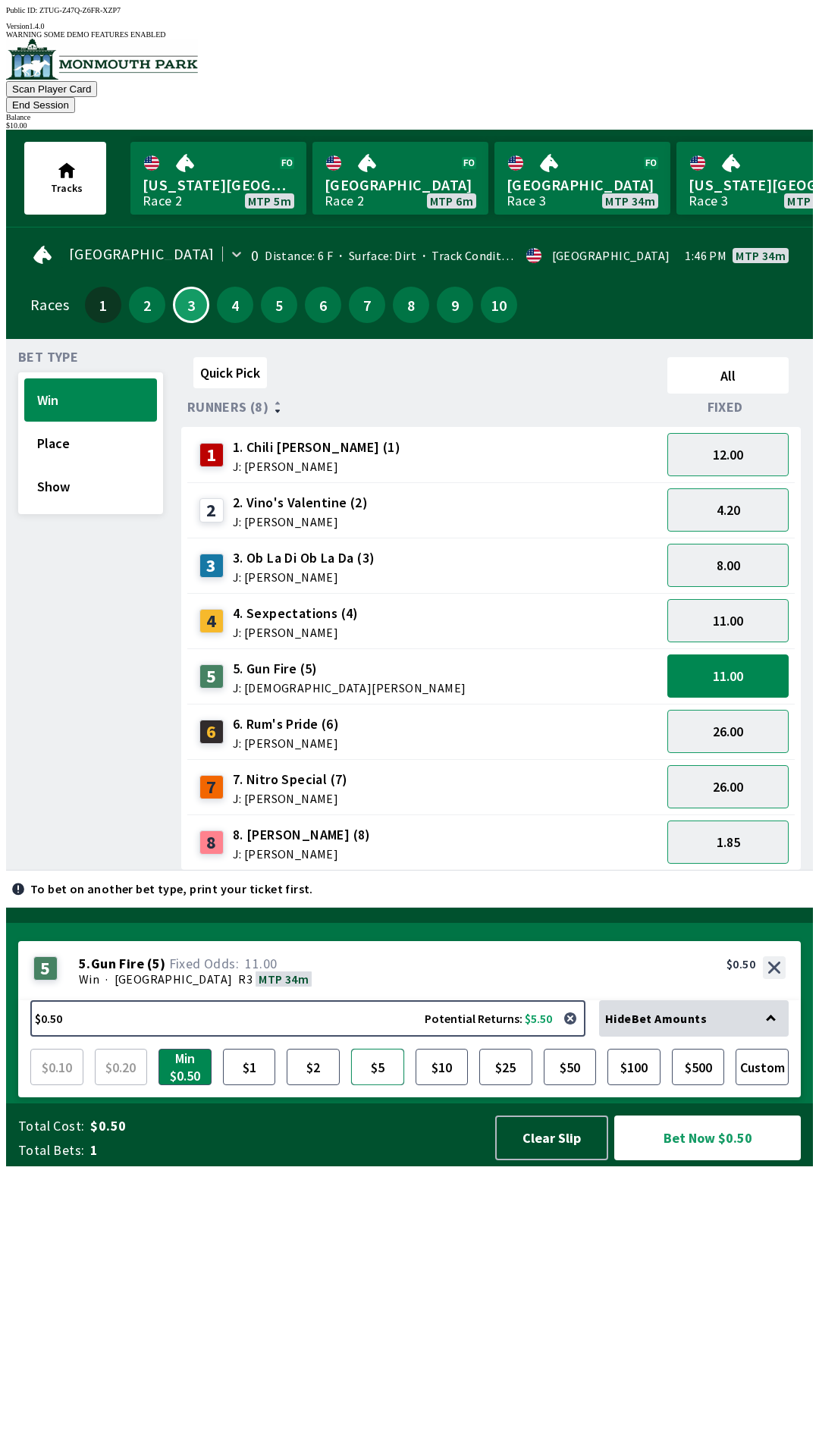
click at [367, 1086] on button "$5" at bounding box center [377, 1067] width 53 height 36
click at [733, 1161] on button "Bet Now $5.00" at bounding box center [706, 1138] width 186 height 45
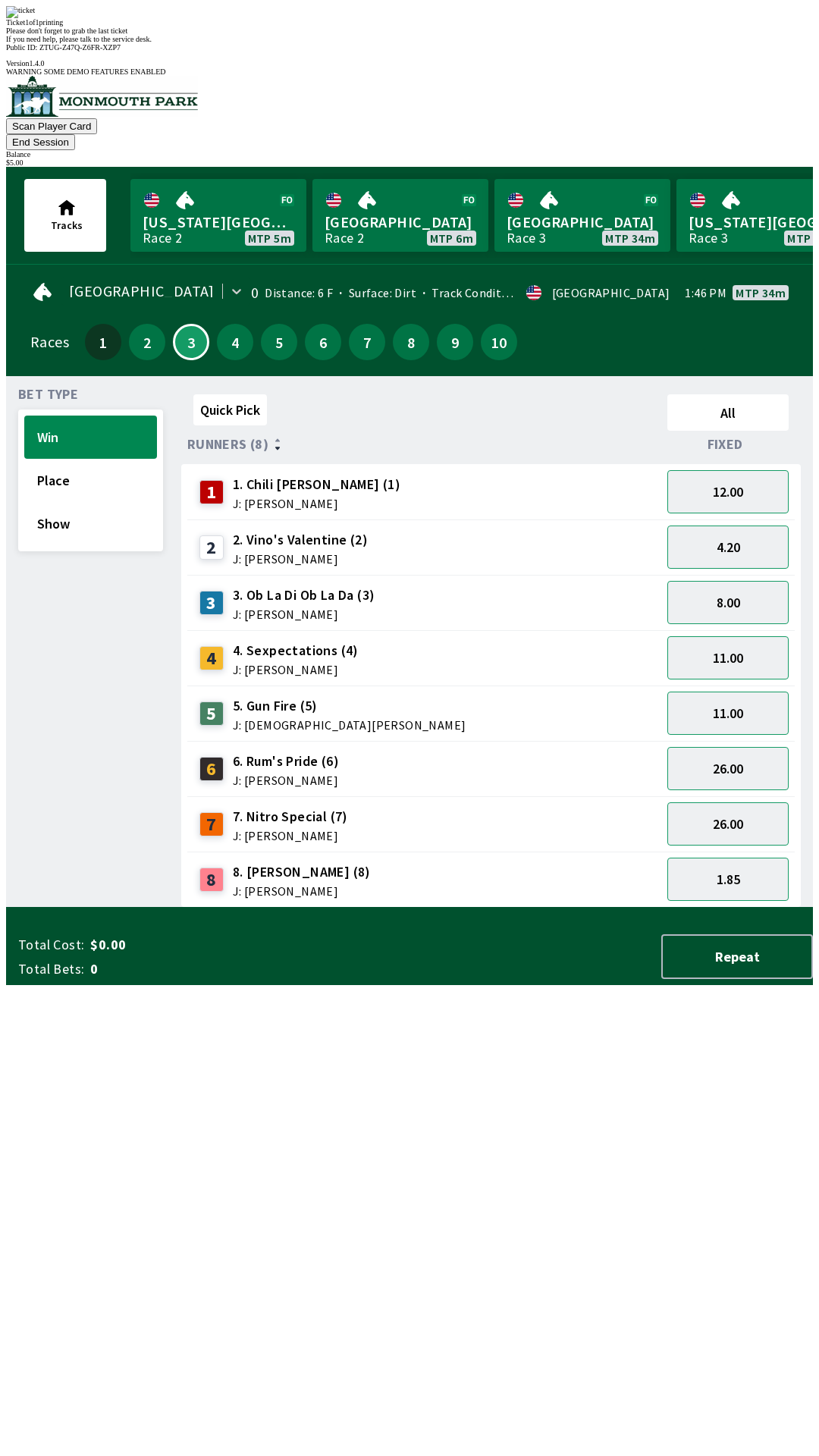
click at [549, 908] on div "Quick Pick All Runners (8) Fixed 1 1. Chili [PERSON_NAME] (1) J: [PERSON_NAME] …" at bounding box center [497, 647] width 632 height 520
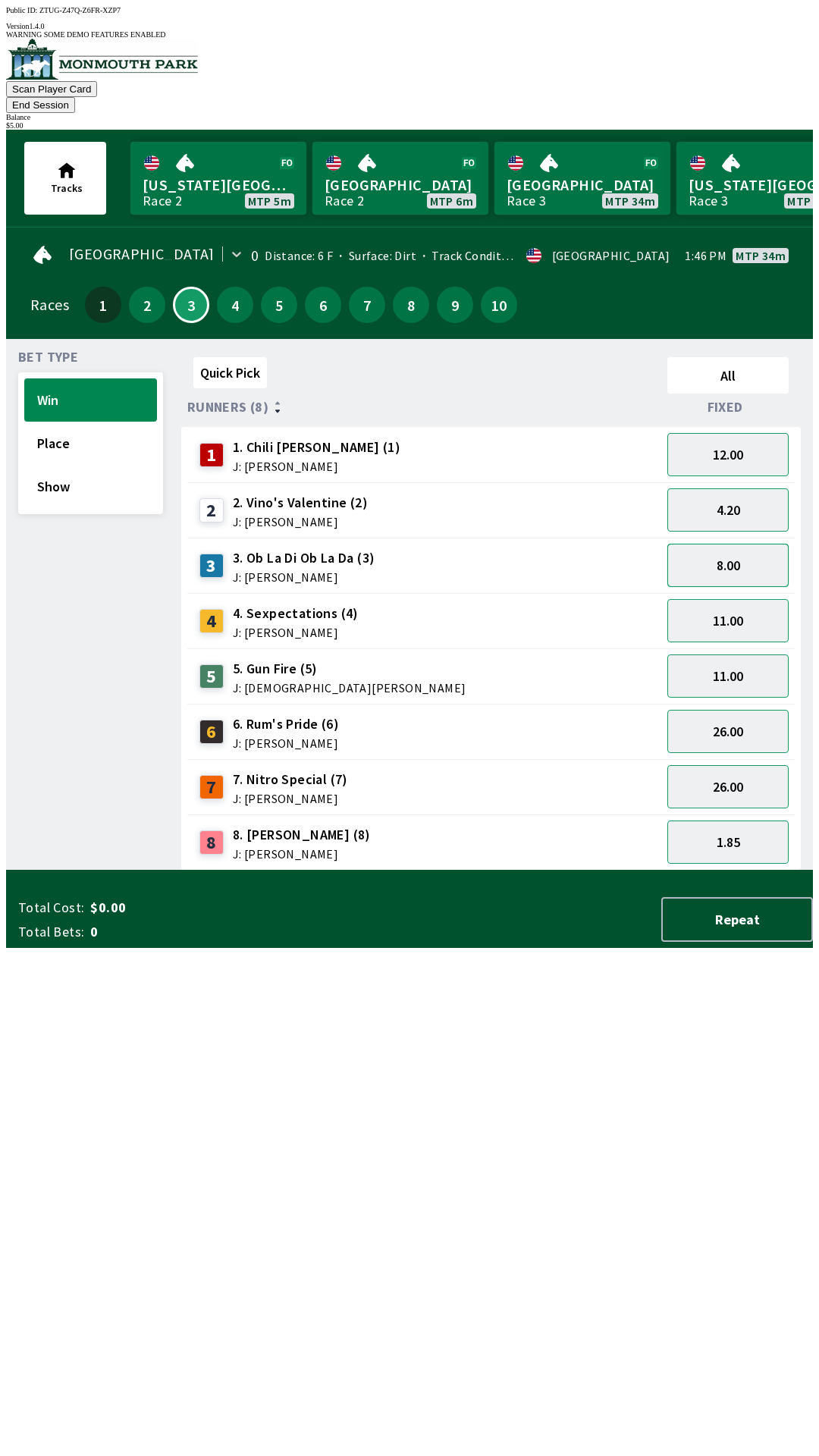
click at [758, 544] on button "8.00" at bounding box center [727, 565] width 122 height 43
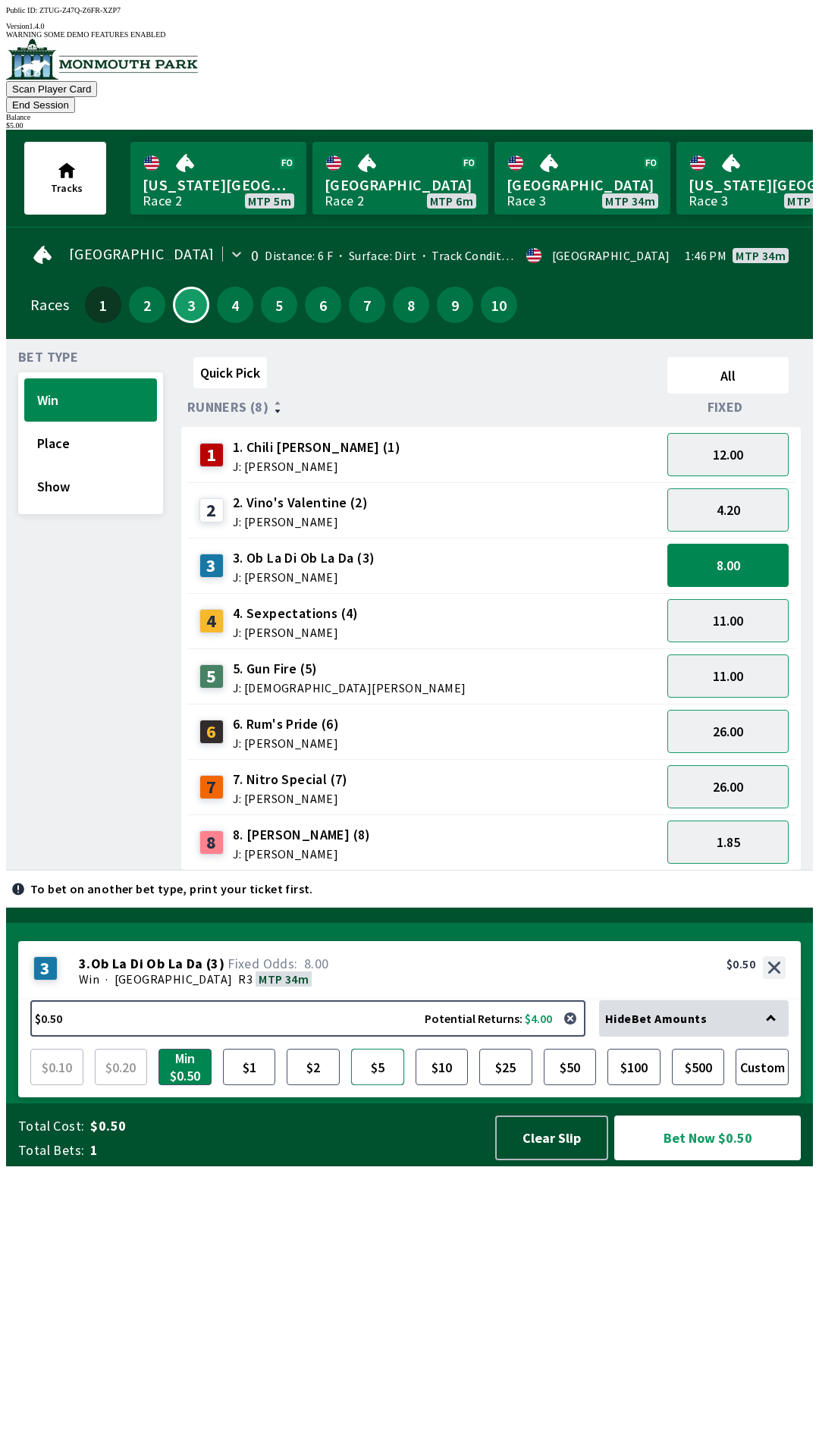
click at [384, 1086] on button "$5" at bounding box center [377, 1067] width 53 height 36
click at [687, 1161] on button "Bet Now $5.00" at bounding box center [706, 1138] width 186 height 45
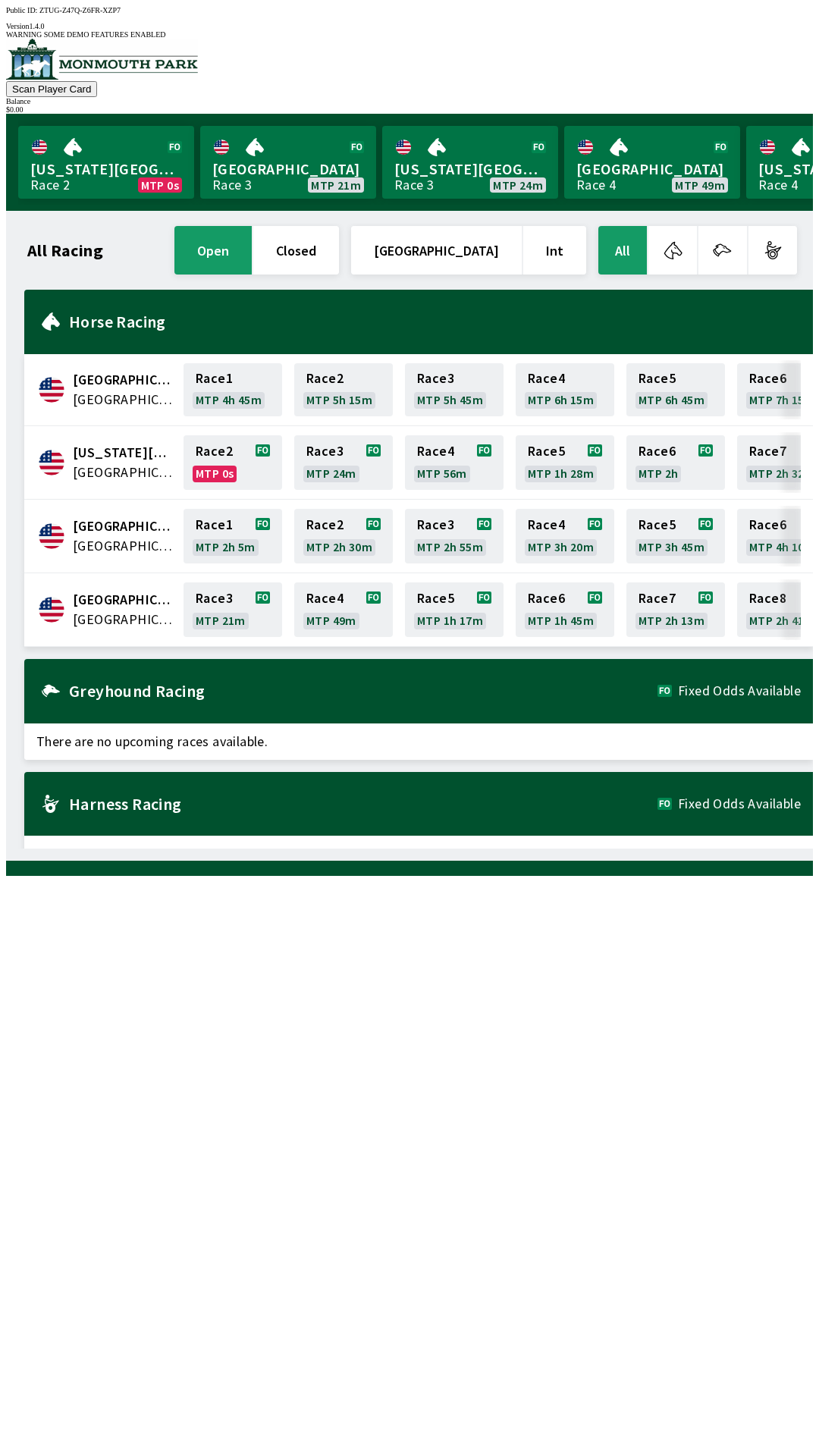
click at [104, 590] on span "[GEOGRAPHIC_DATA]" at bounding box center [123, 600] width 102 height 20
click at [230, 591] on link "Race 3 MTP 21m" at bounding box center [233, 610] width 99 height 55
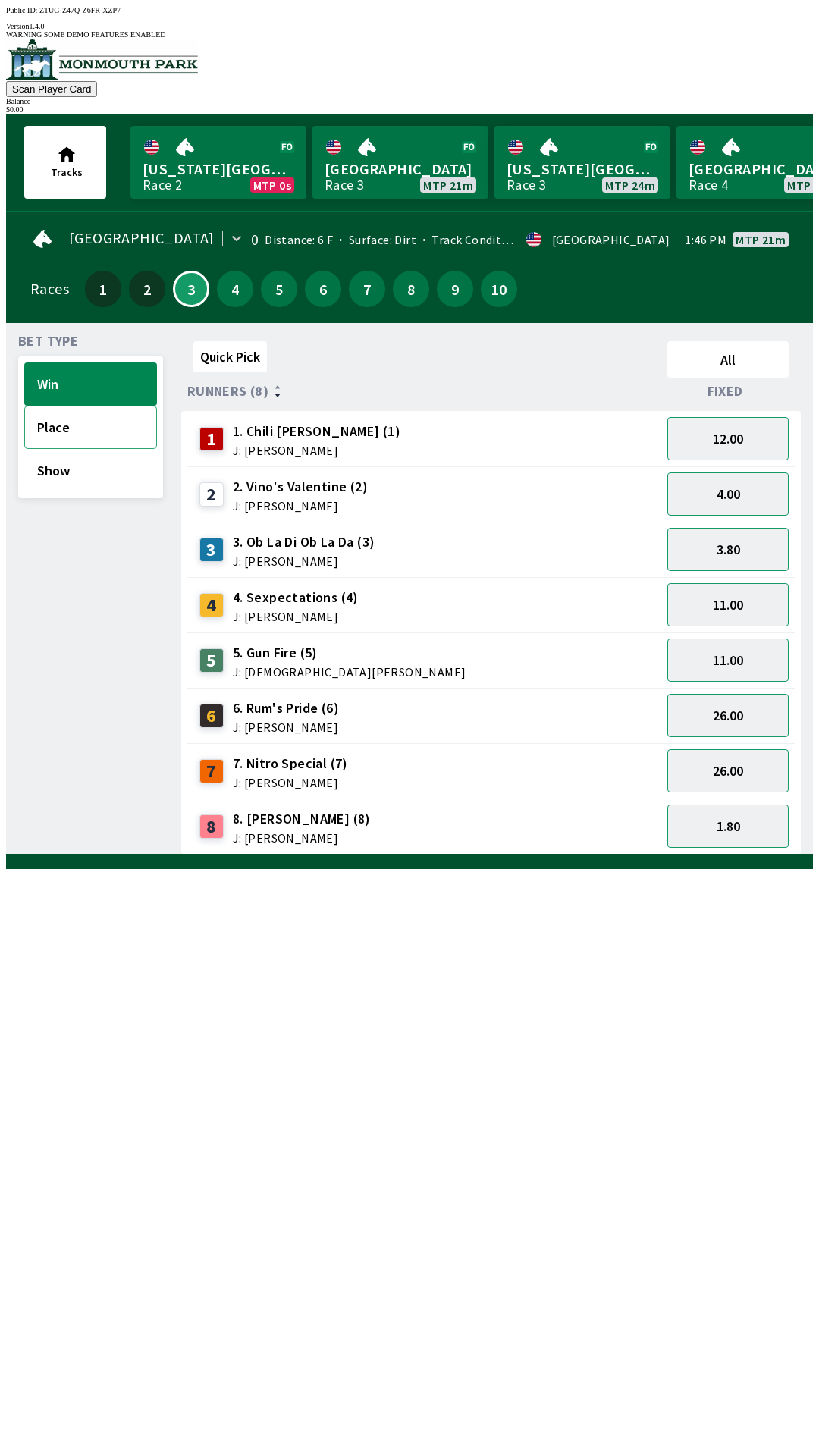
click at [108, 429] on button "Place" at bounding box center [90, 428] width 132 height 43
click at [83, 464] on button "Show" at bounding box center [90, 471] width 132 height 43
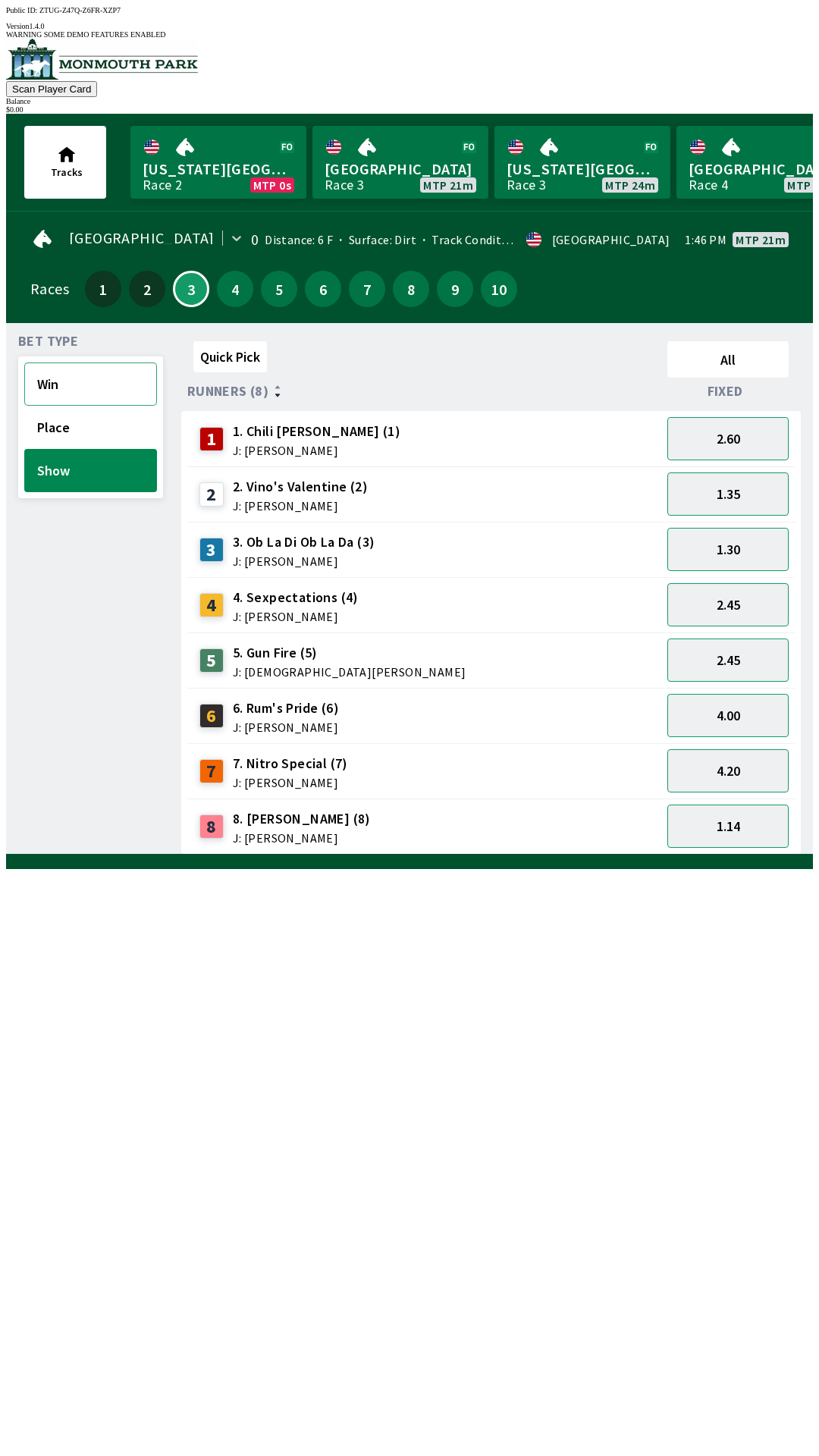
click at [112, 363] on button "Win" at bounding box center [90, 384] width 132 height 43
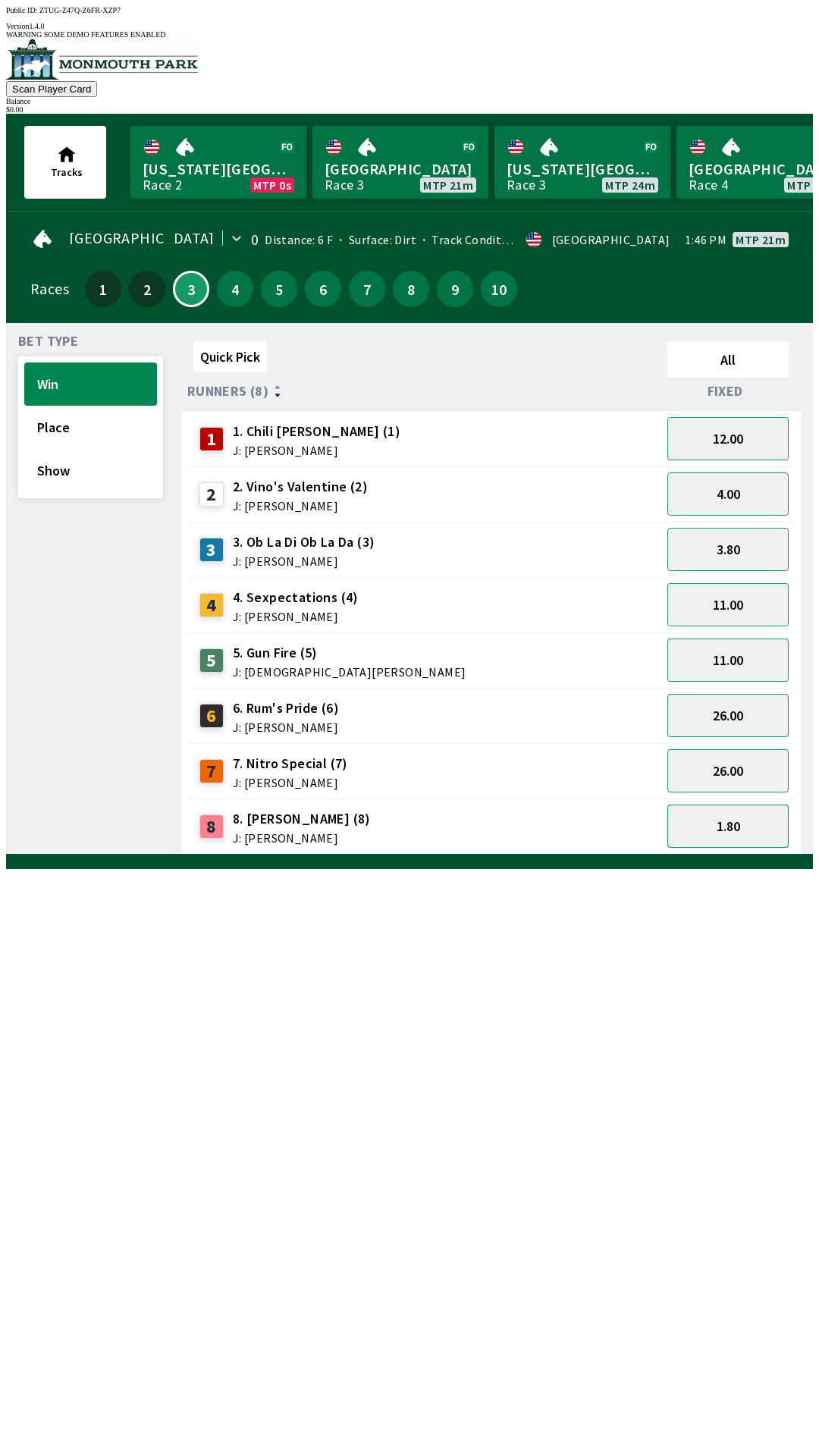
click at [743, 820] on button "1.80" at bounding box center [727, 827] width 122 height 43
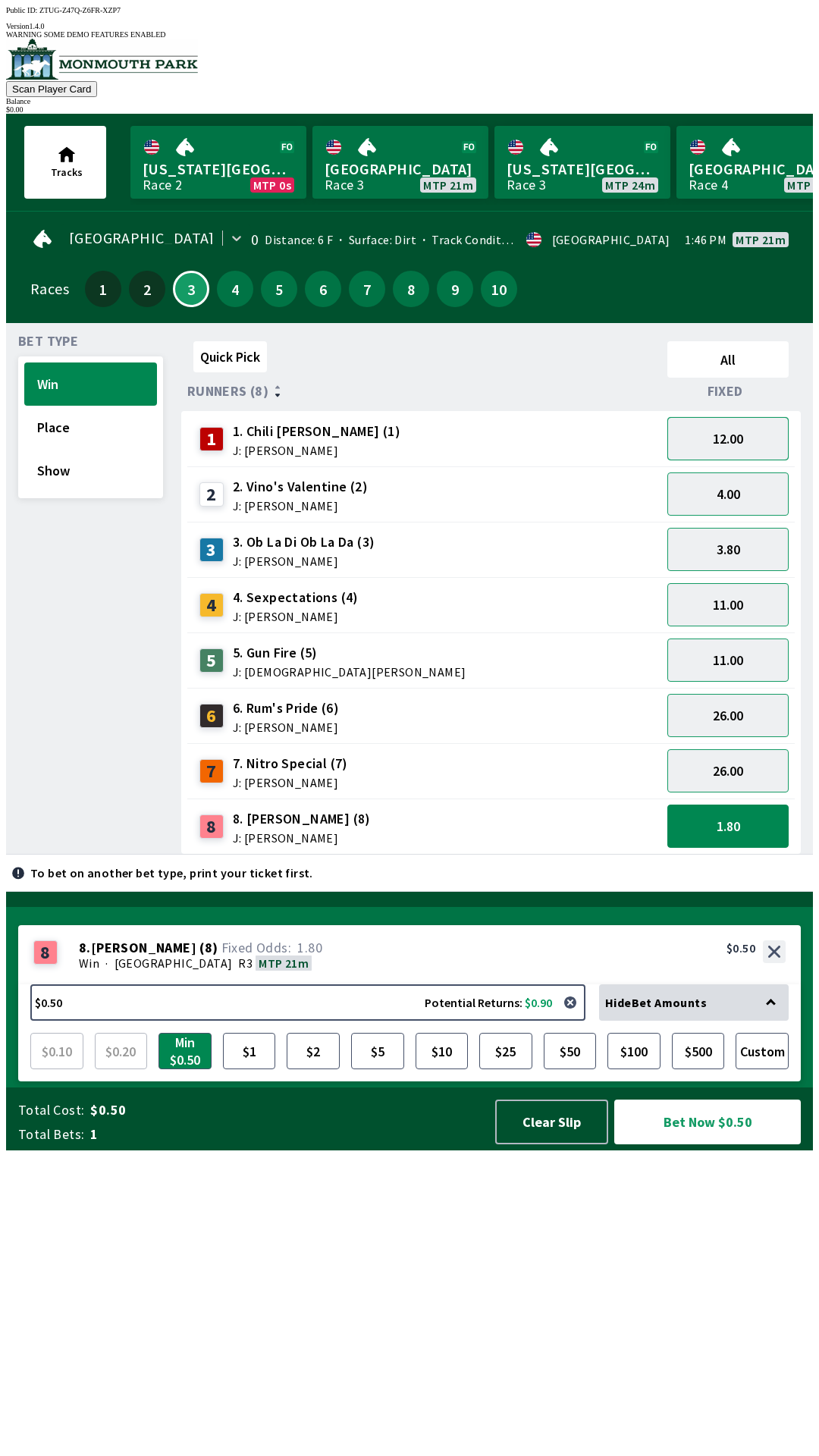
click at [744, 418] on button "12.00" at bounding box center [727, 439] width 122 height 43
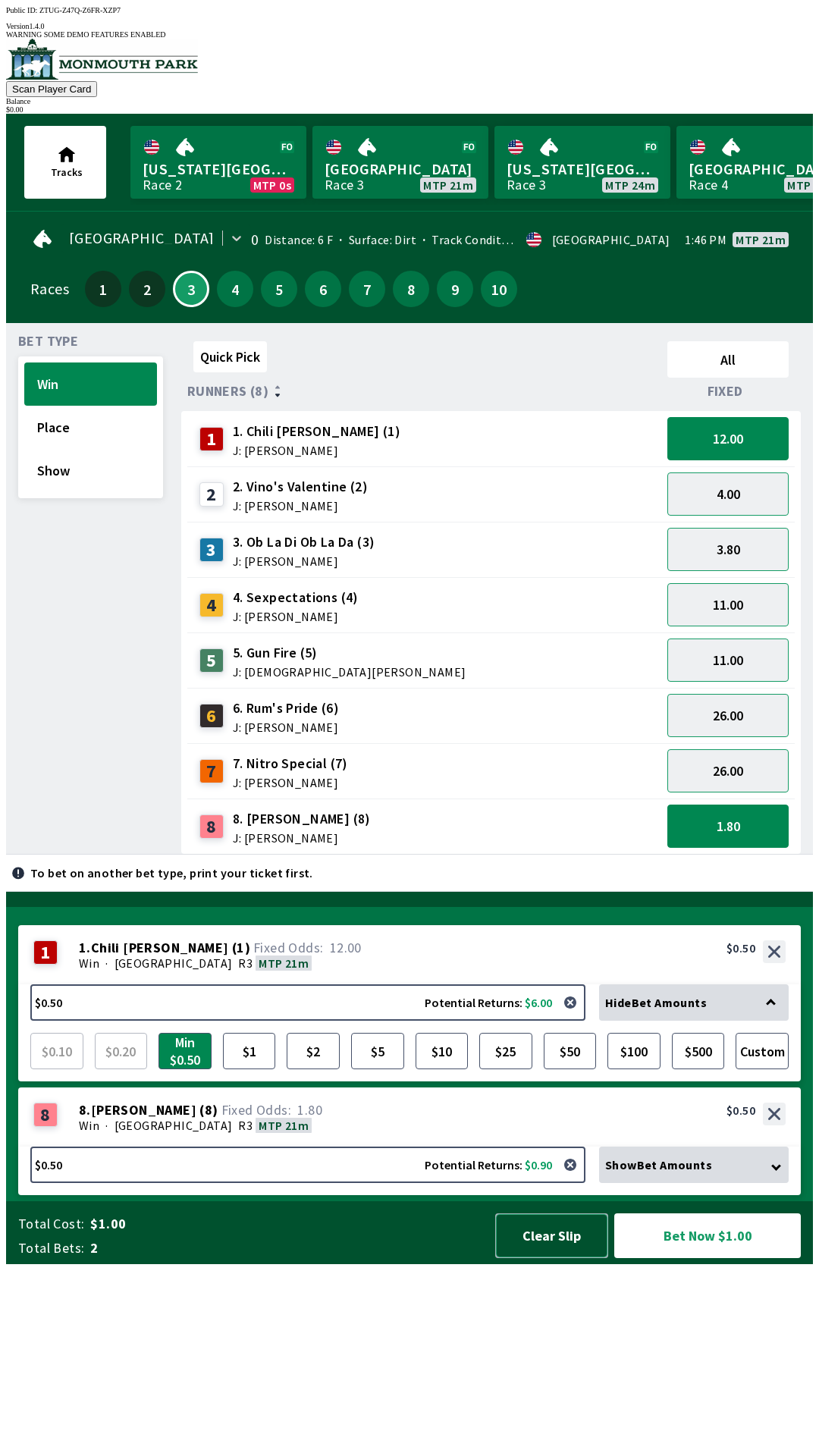
click at [554, 1259] on button "Clear Slip" at bounding box center [552, 1236] width 113 height 45
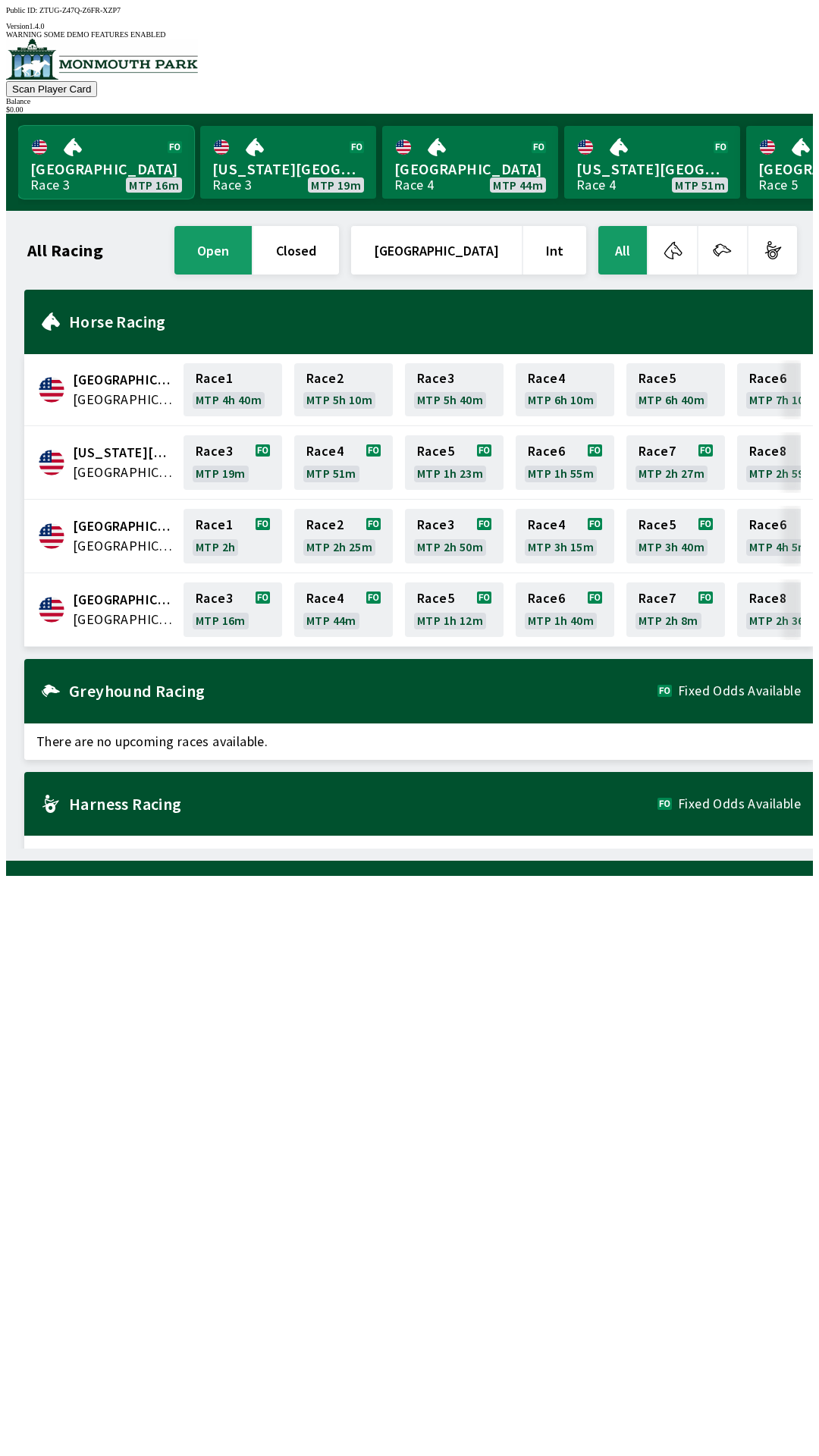
click at [116, 137] on link "[GEOGRAPHIC_DATA] Race 3 MTP 16m" at bounding box center [105, 162] width 176 height 73
click at [216, 606] on link "Race 3 MTP 11m" at bounding box center [233, 610] width 99 height 55
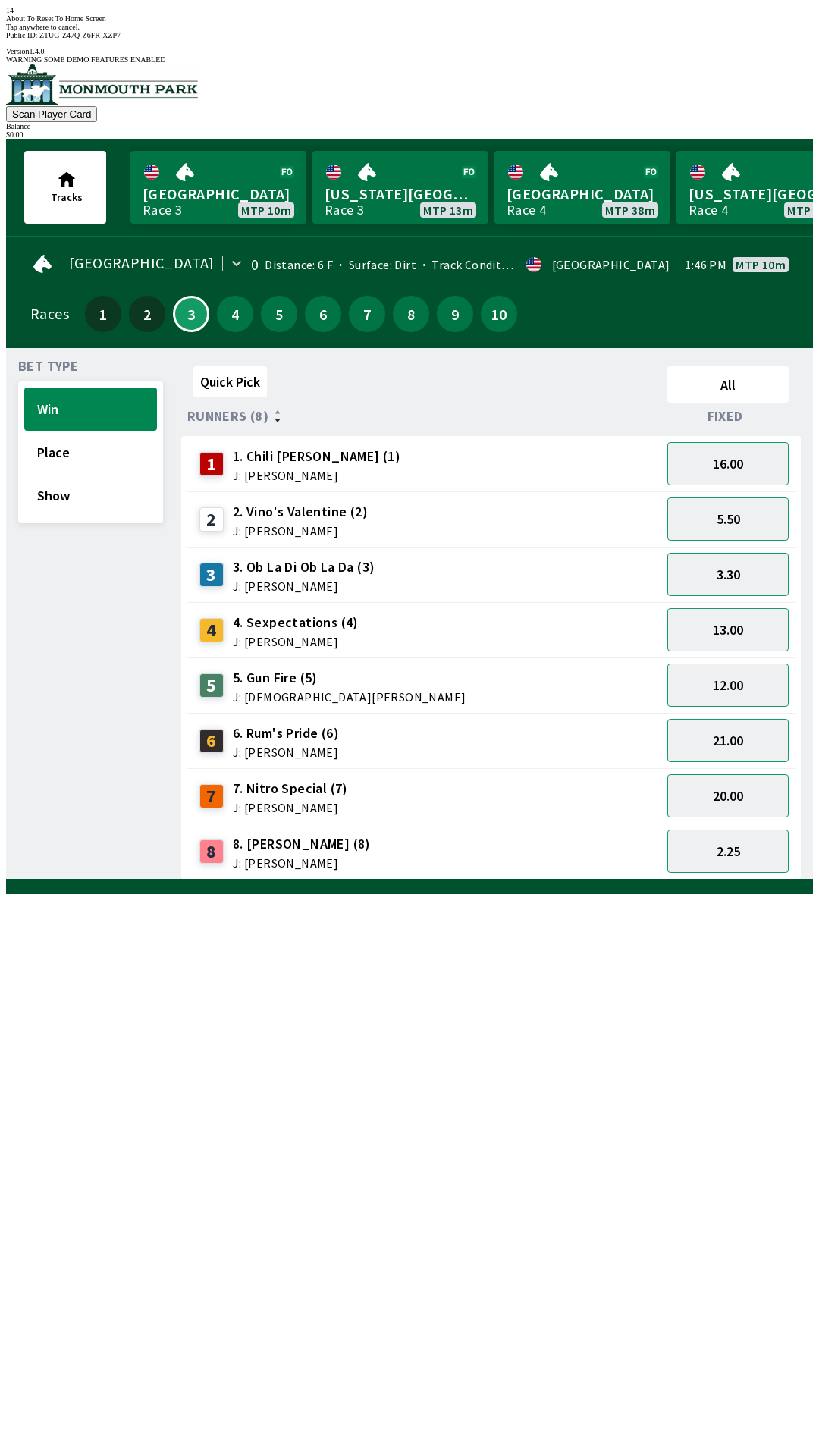
click at [553, 840] on div "Quick Pick All Runners (8) Fixed 1 1. Chili [PERSON_NAME] (1) J: [PERSON_NAME] …" at bounding box center [497, 619] width 632 height 520
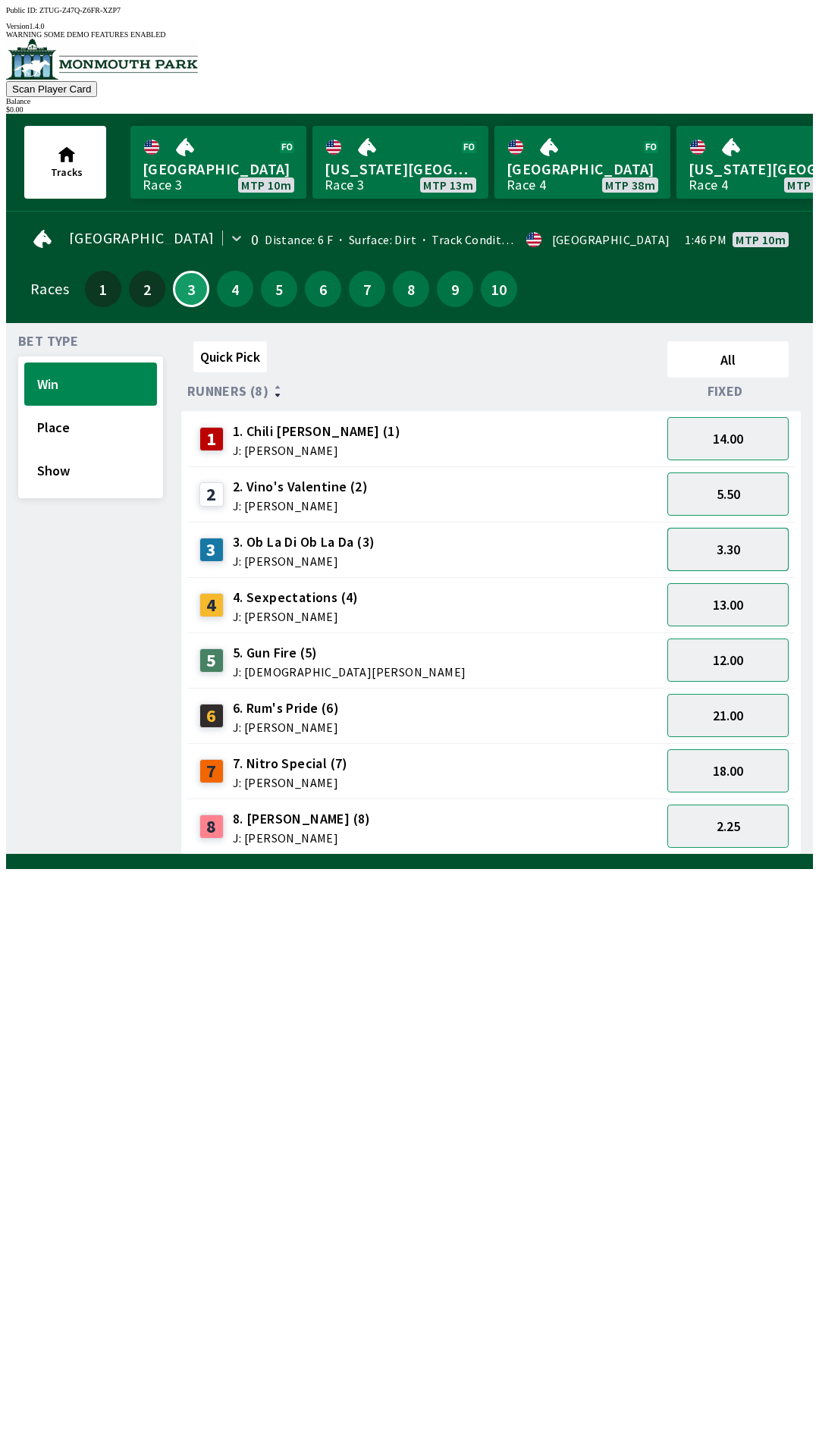
click at [716, 546] on button "3.30" at bounding box center [727, 549] width 122 height 43
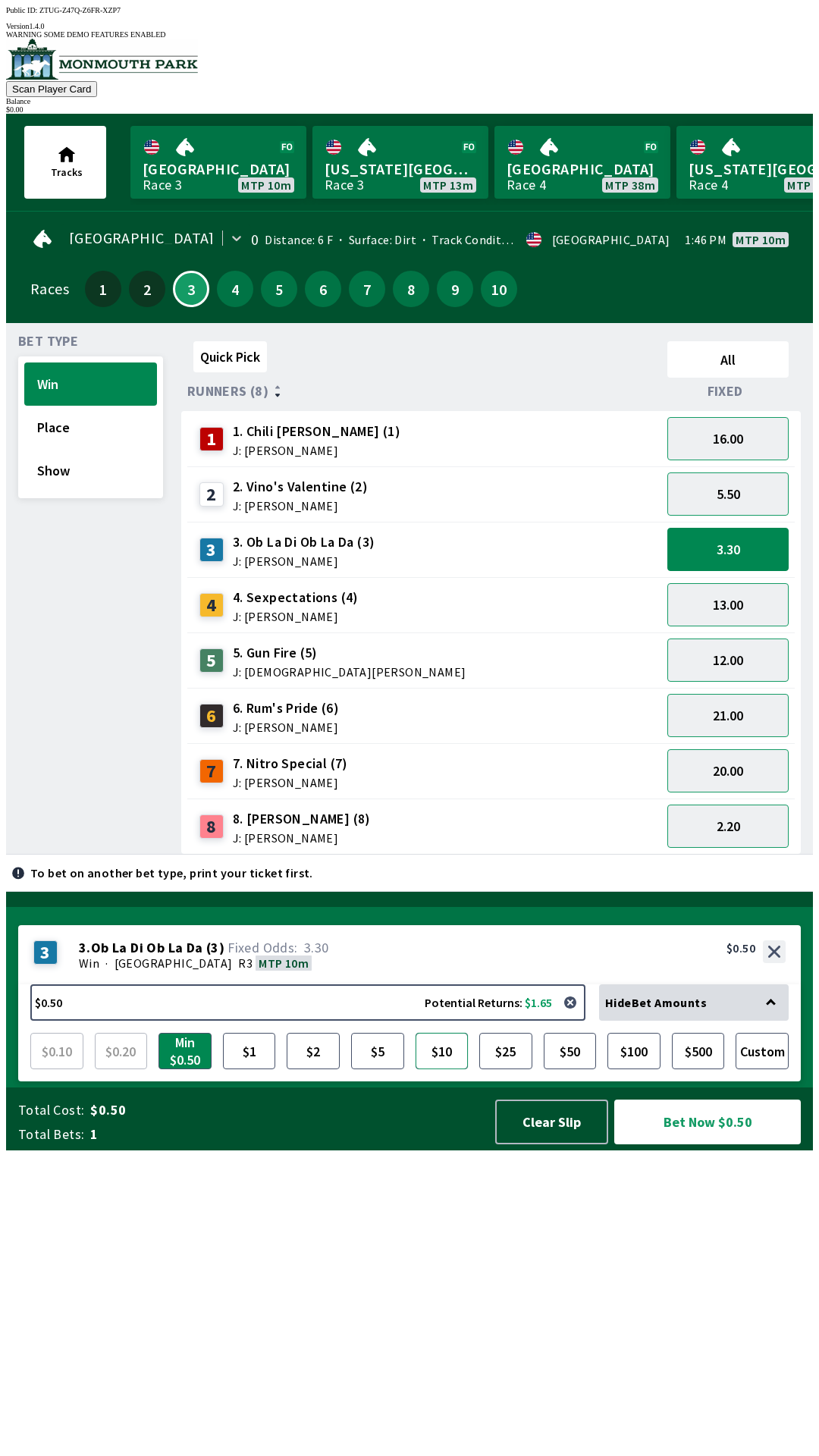
click at [441, 1070] on button "$10" at bounding box center [442, 1051] width 53 height 36
click at [105, 475] on button "Show" at bounding box center [90, 471] width 132 height 43
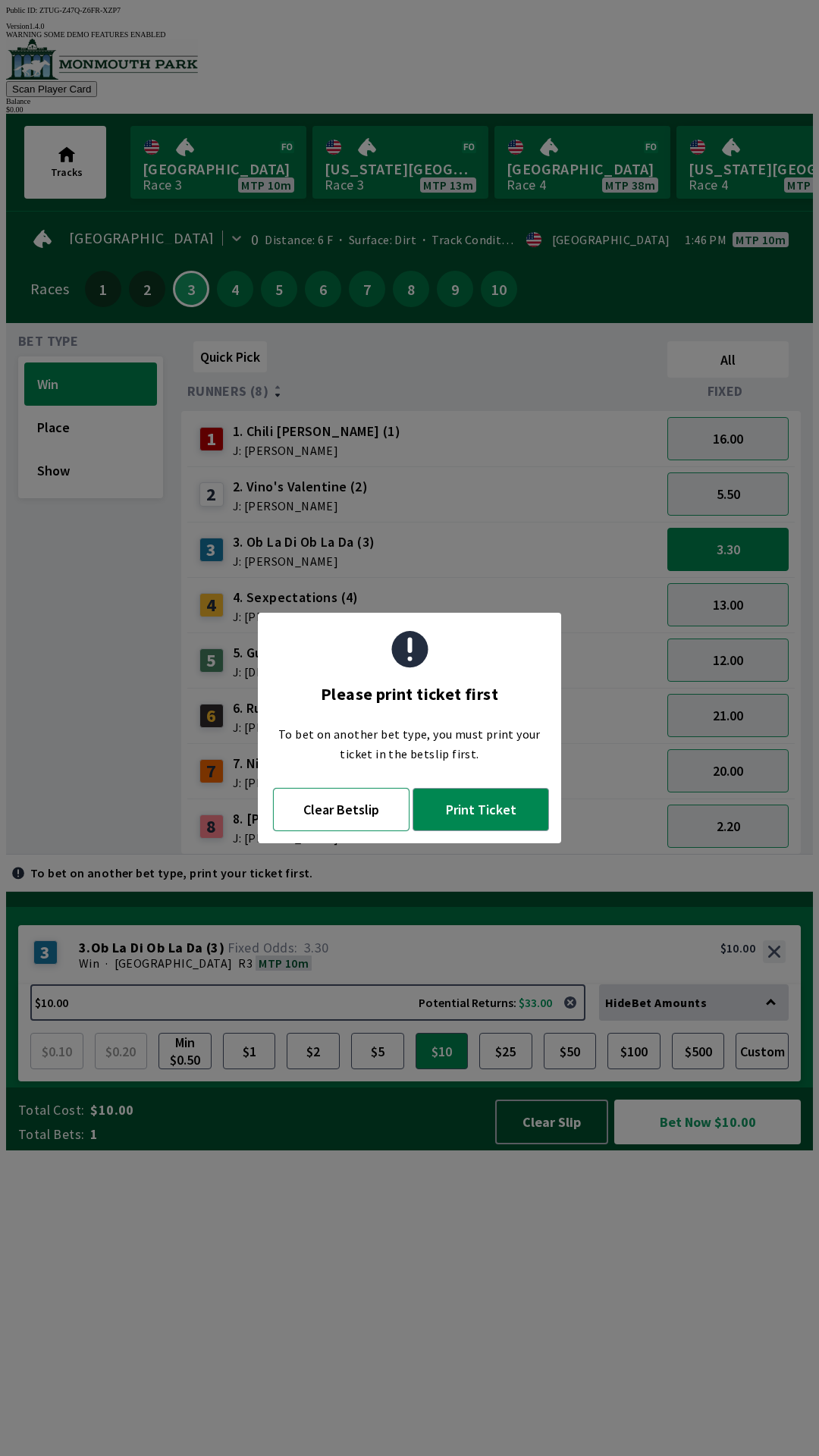
click at [310, 822] on button "Clear Betslip" at bounding box center [341, 809] width 137 height 43
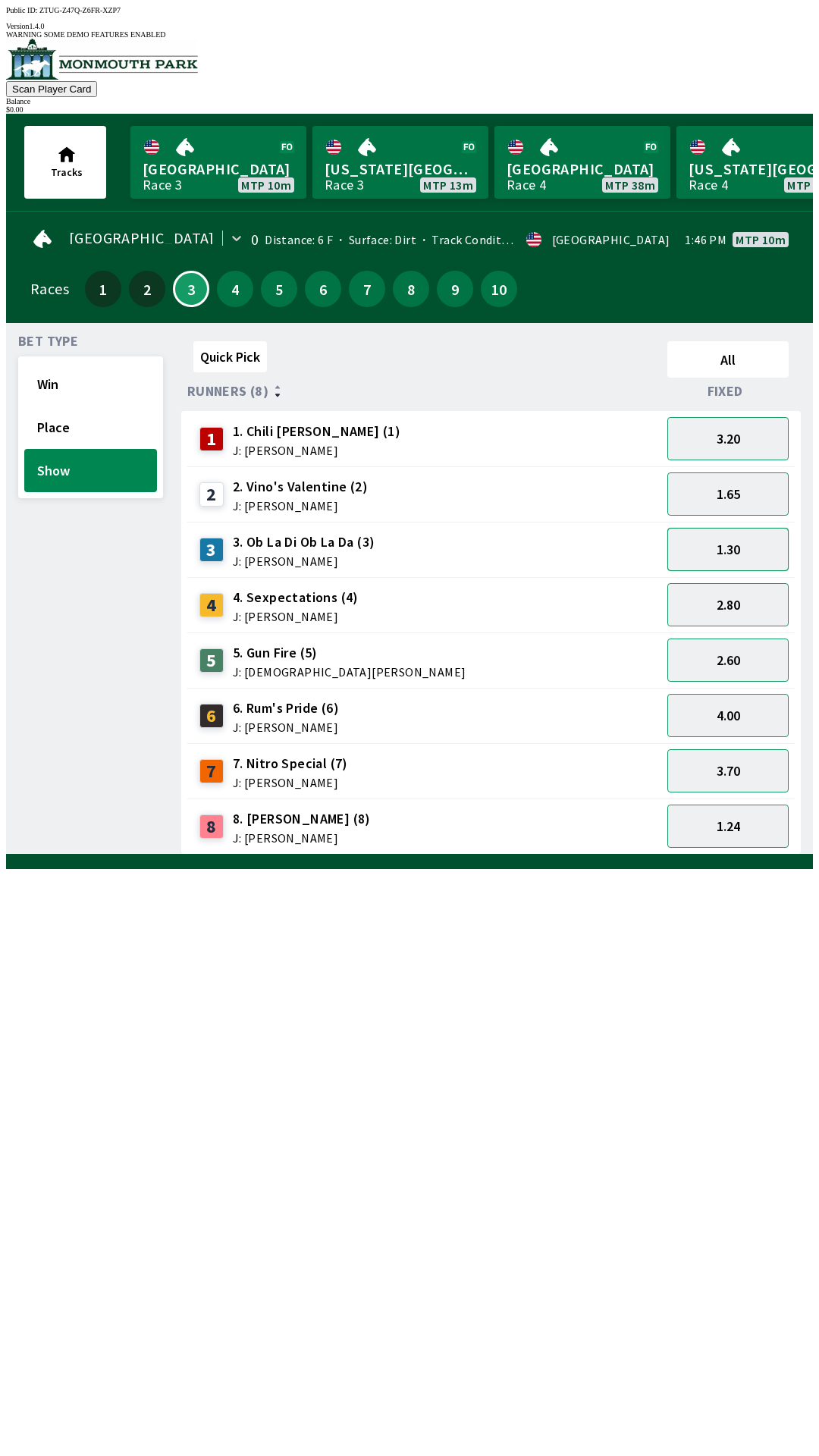
click at [736, 543] on button "1.30" at bounding box center [727, 549] width 122 height 43
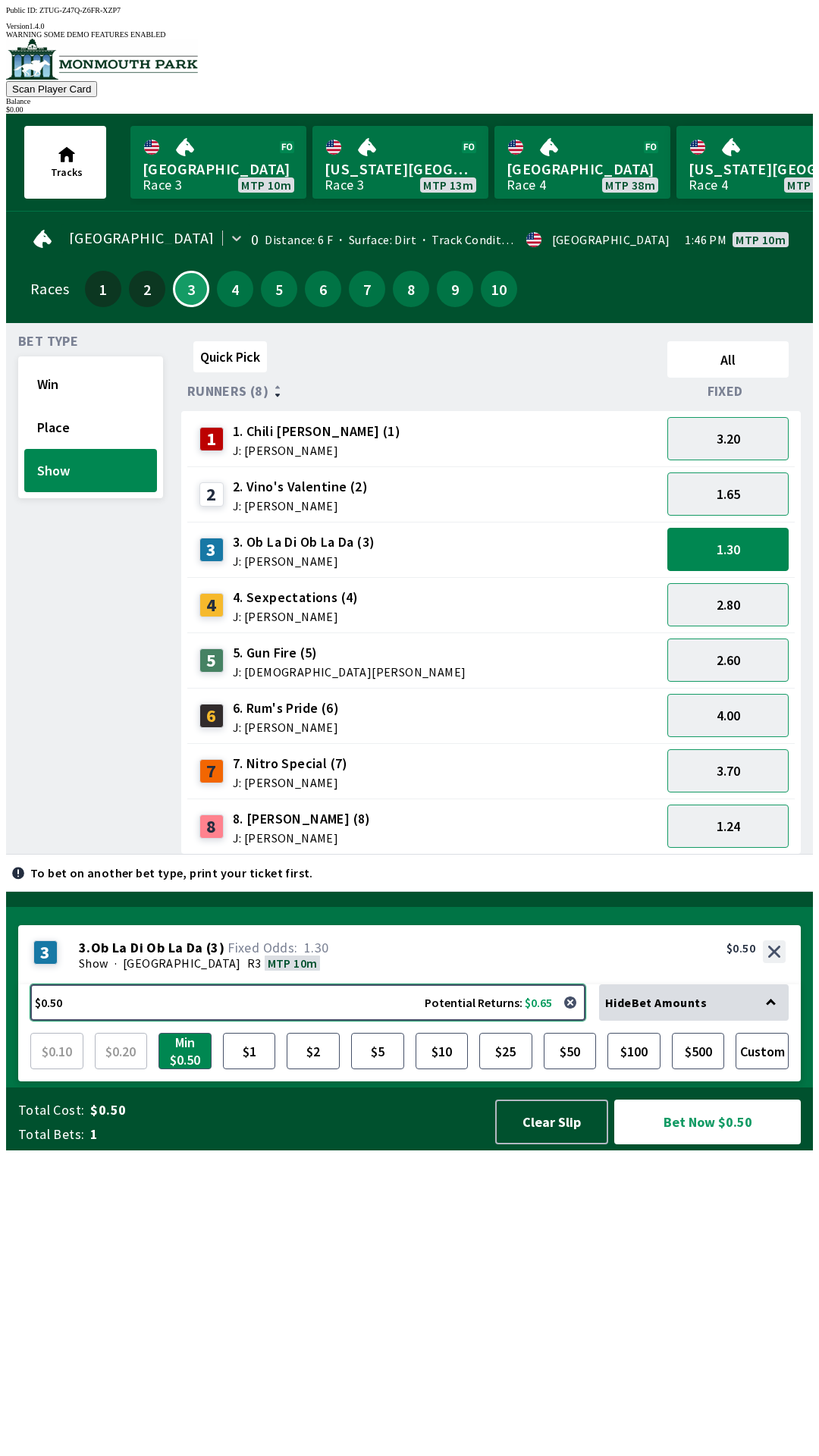
click at [338, 1021] on button "$0.50 Potential Returns: $0.65" at bounding box center [308, 1002] width 555 height 36
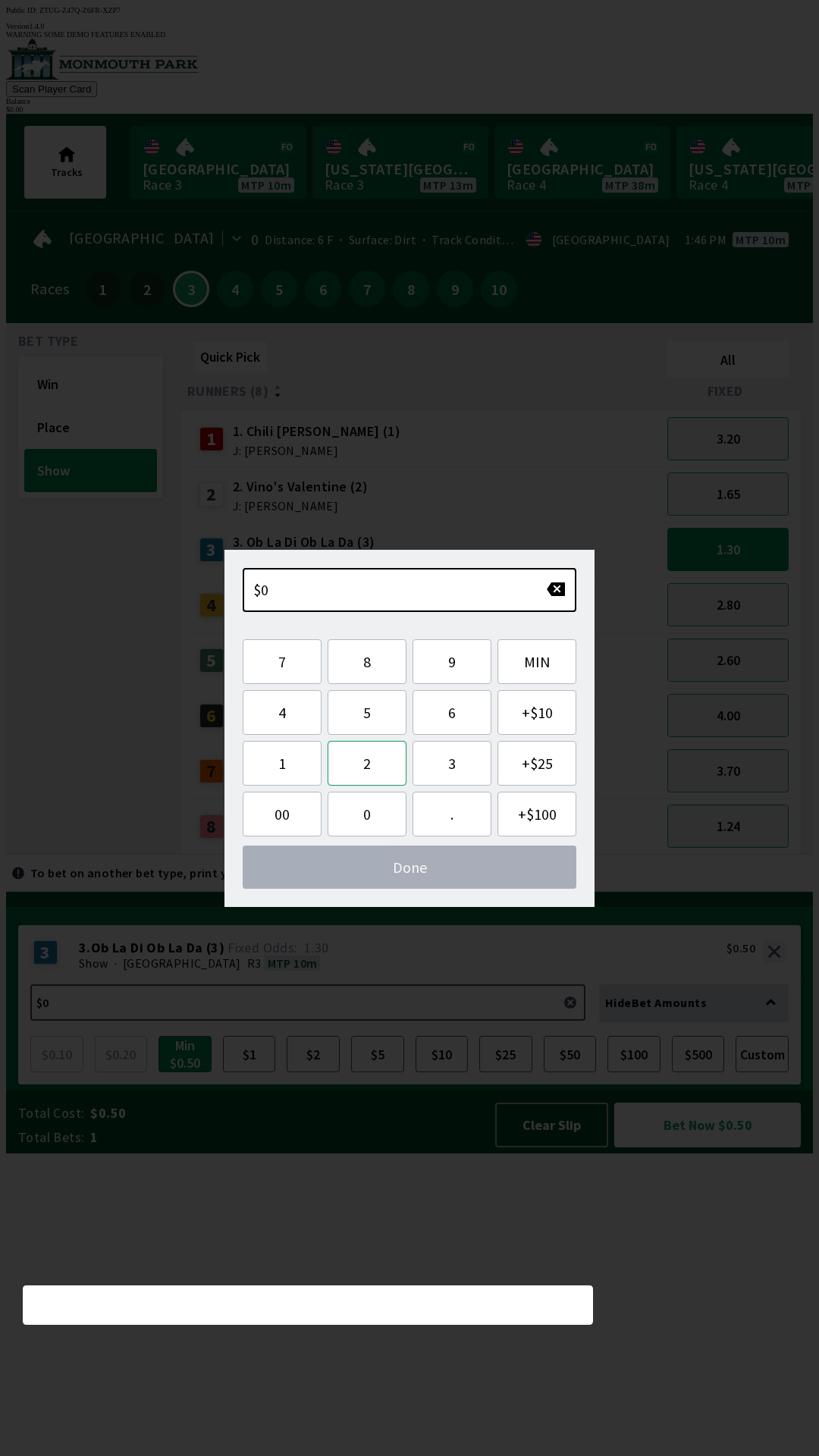
click at [368, 764] on button "2" at bounding box center [367, 764] width 79 height 45
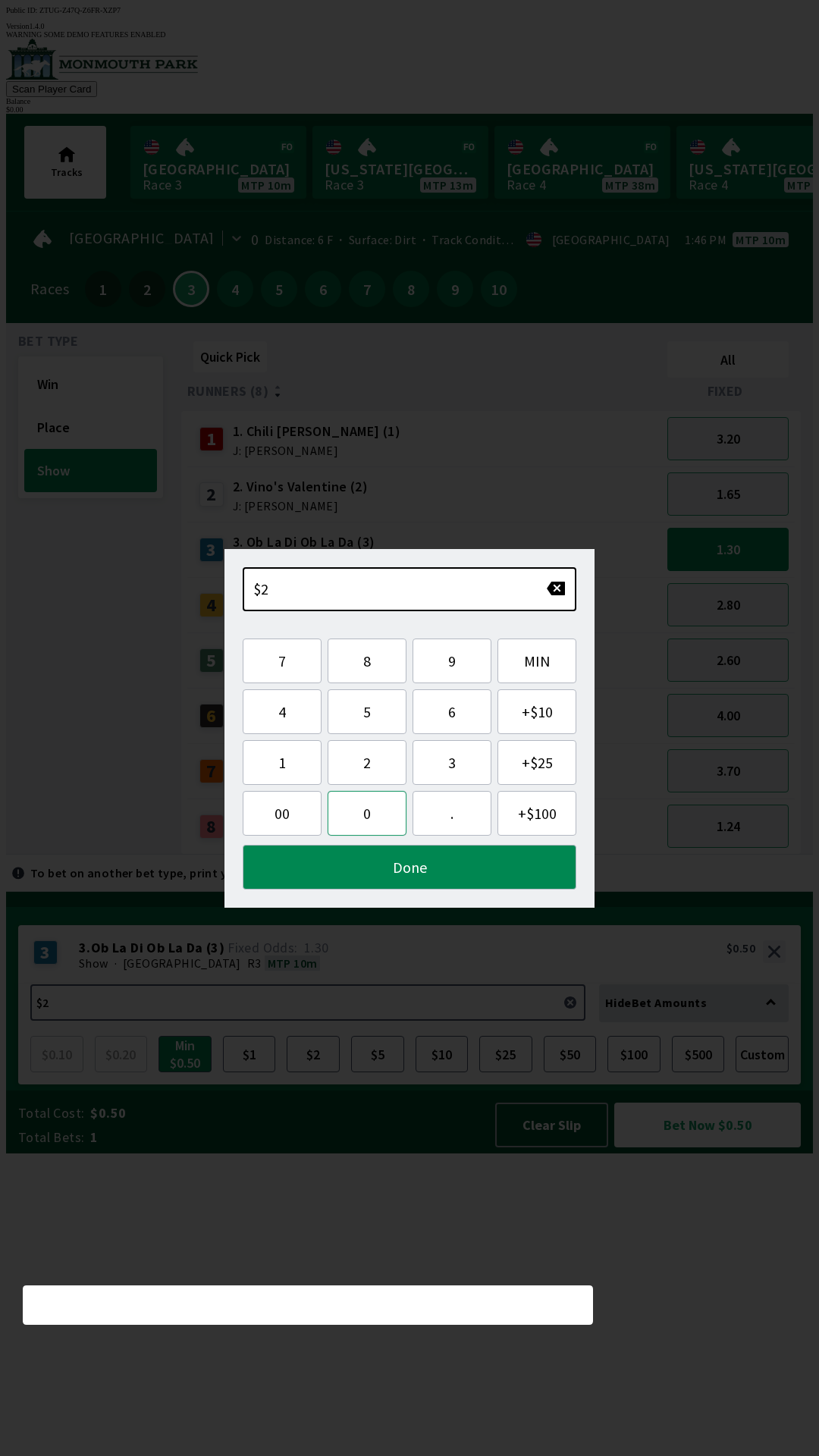
click at [364, 821] on button "0" at bounding box center [367, 814] width 79 height 45
click at [449, 873] on button "Done" at bounding box center [410, 867] width 334 height 45
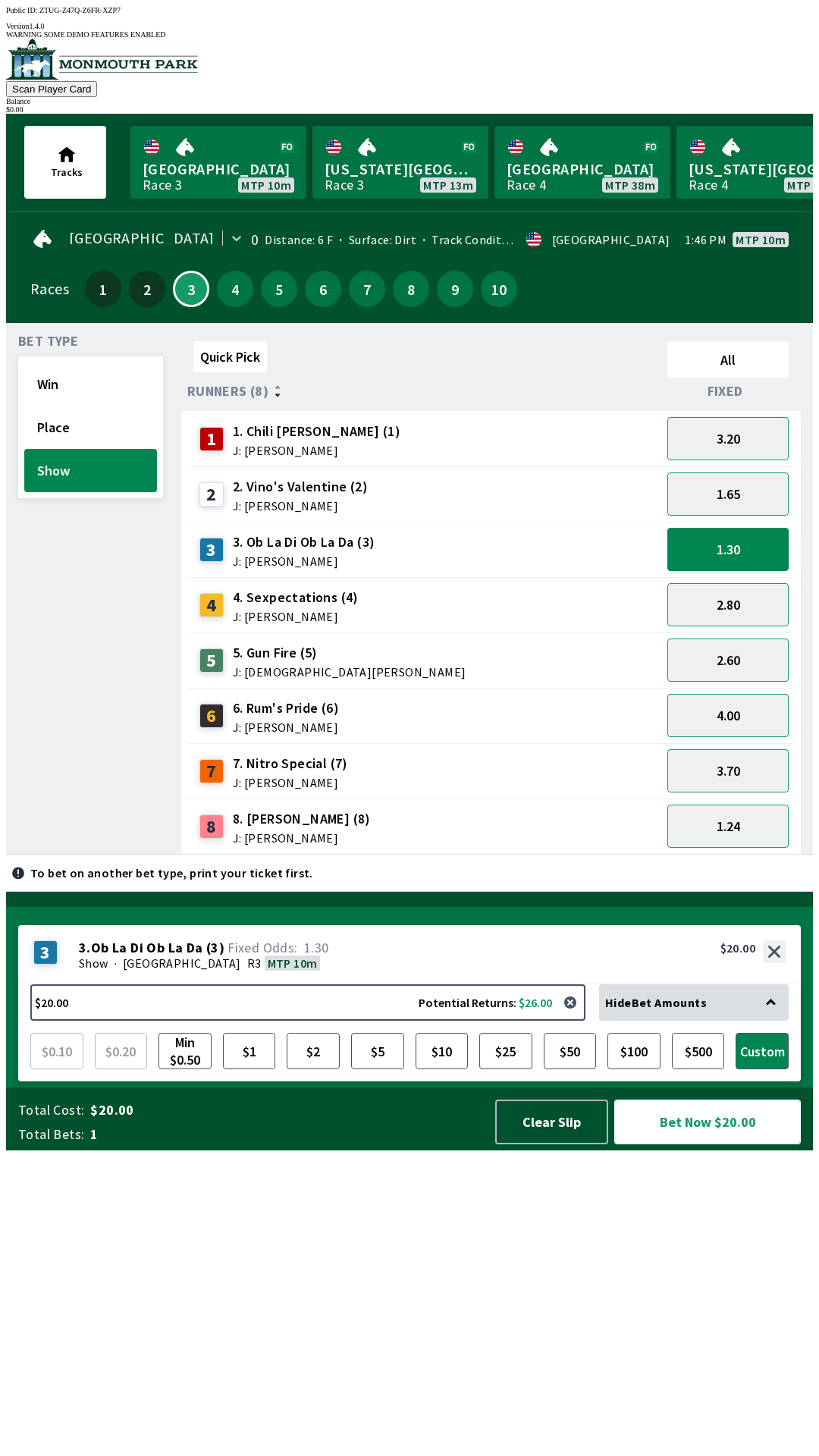
click at [761, 1144] on button "Bet Now $20.00" at bounding box center [706, 1123] width 186 height 45
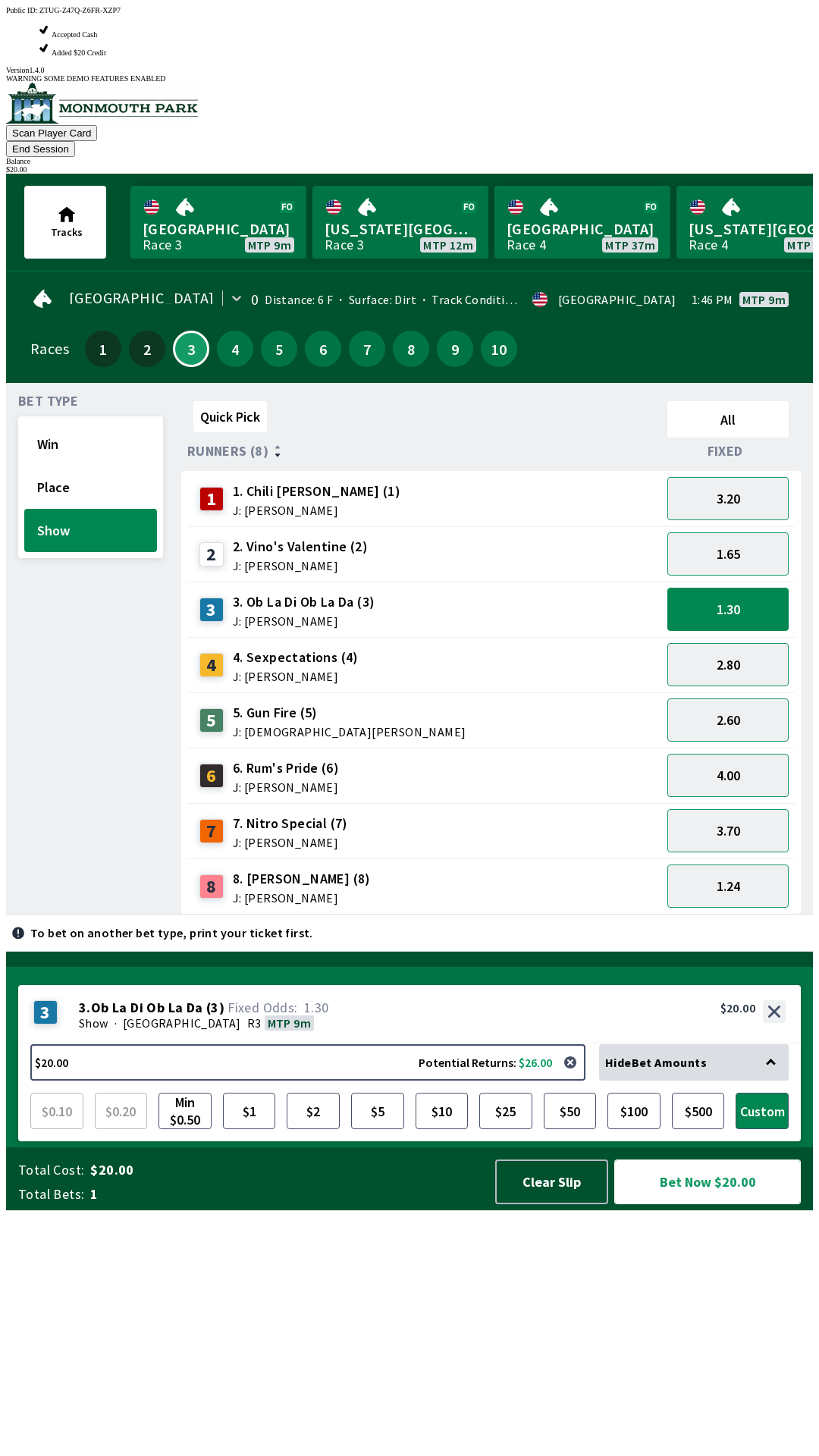
click at [702, 1205] on button "Bet Now $20.00" at bounding box center [706, 1182] width 186 height 45
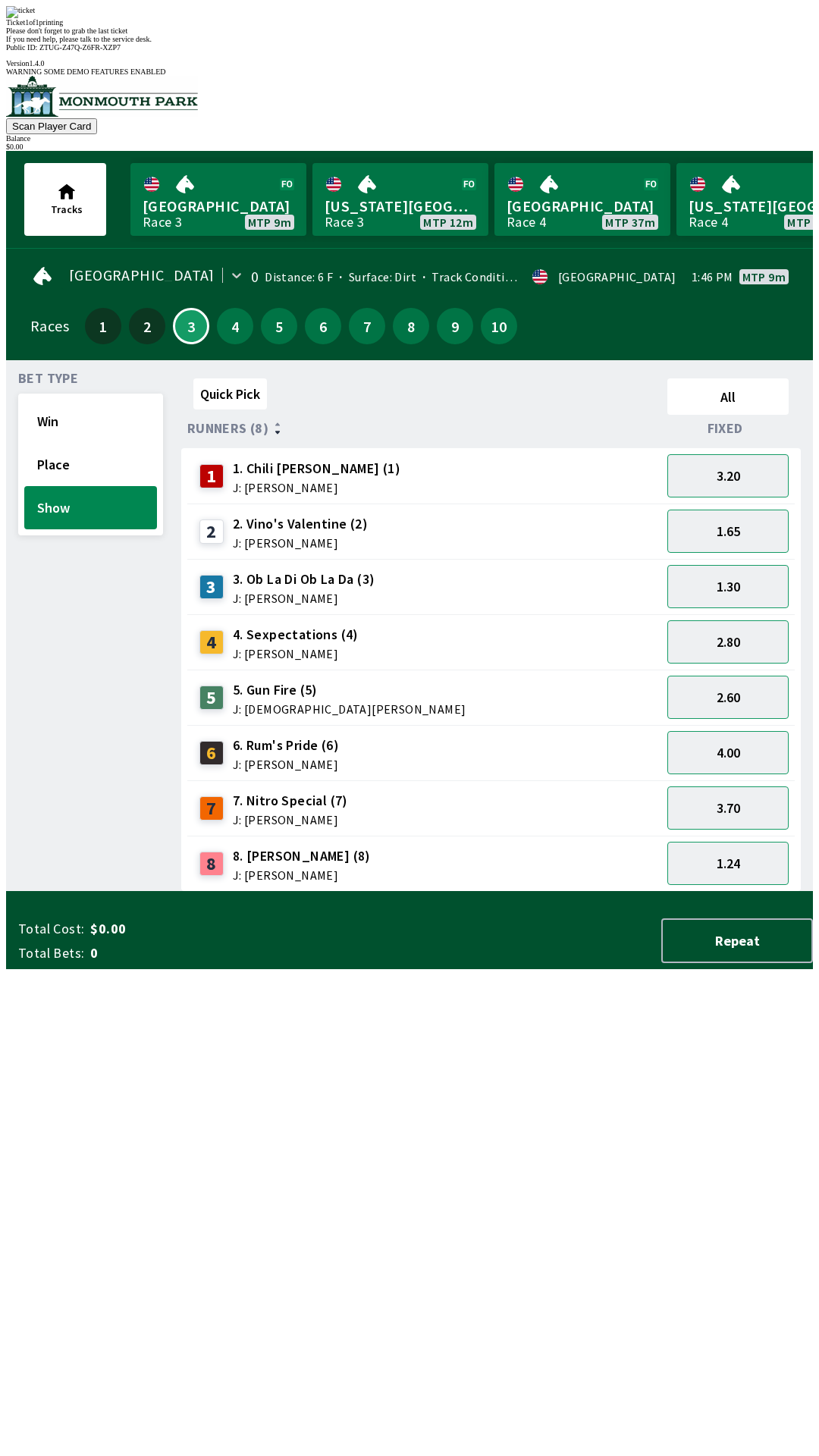
click at [656, 892] on div "Quick Pick All Runners (8) Fixed 1 1. Chili [PERSON_NAME] (1) J: [PERSON_NAME] …" at bounding box center [497, 632] width 632 height 520
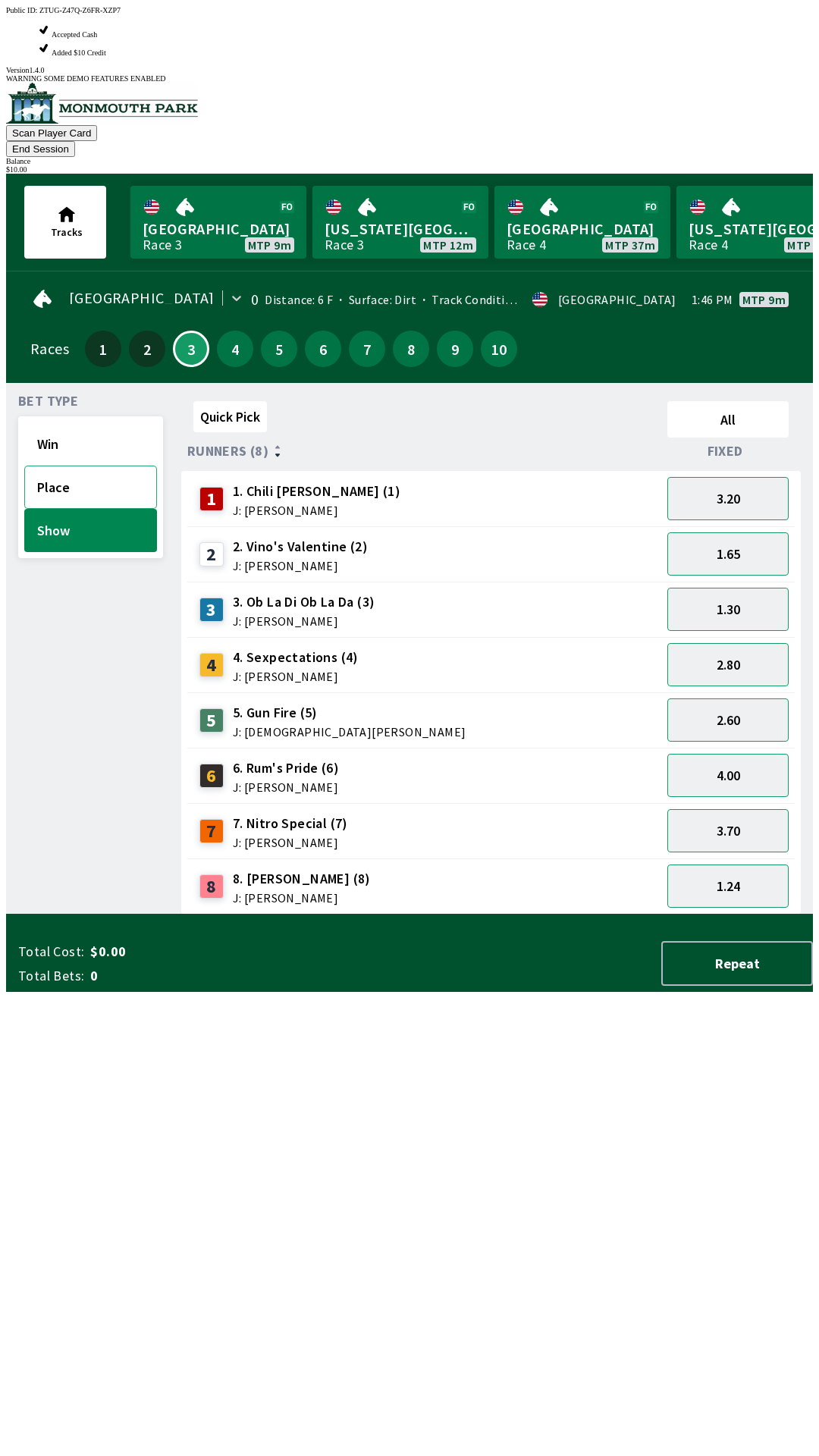
click at [118, 466] on button "Place" at bounding box center [90, 487] width 132 height 43
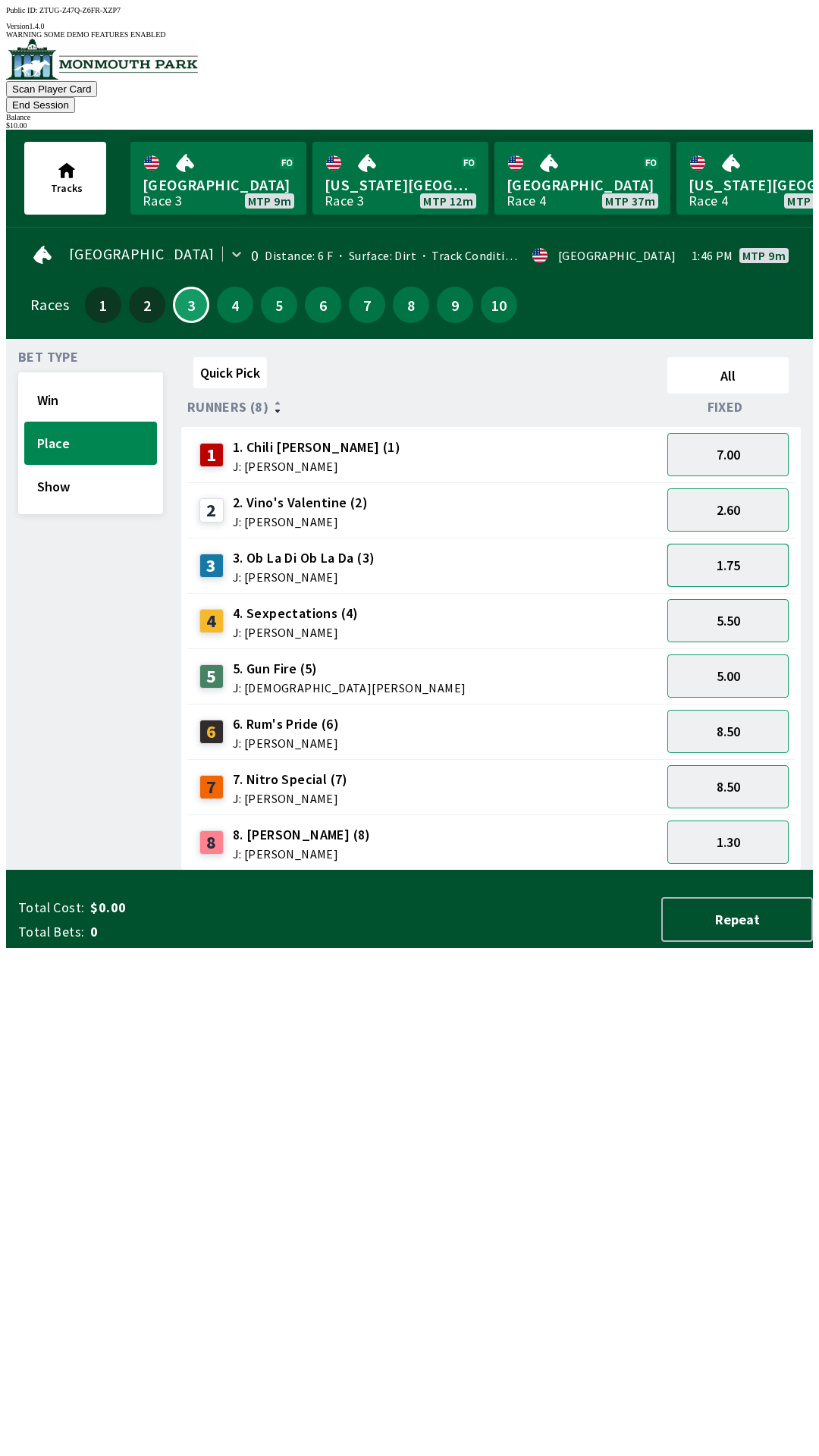
click at [758, 544] on button "1.75" at bounding box center [727, 565] width 122 height 43
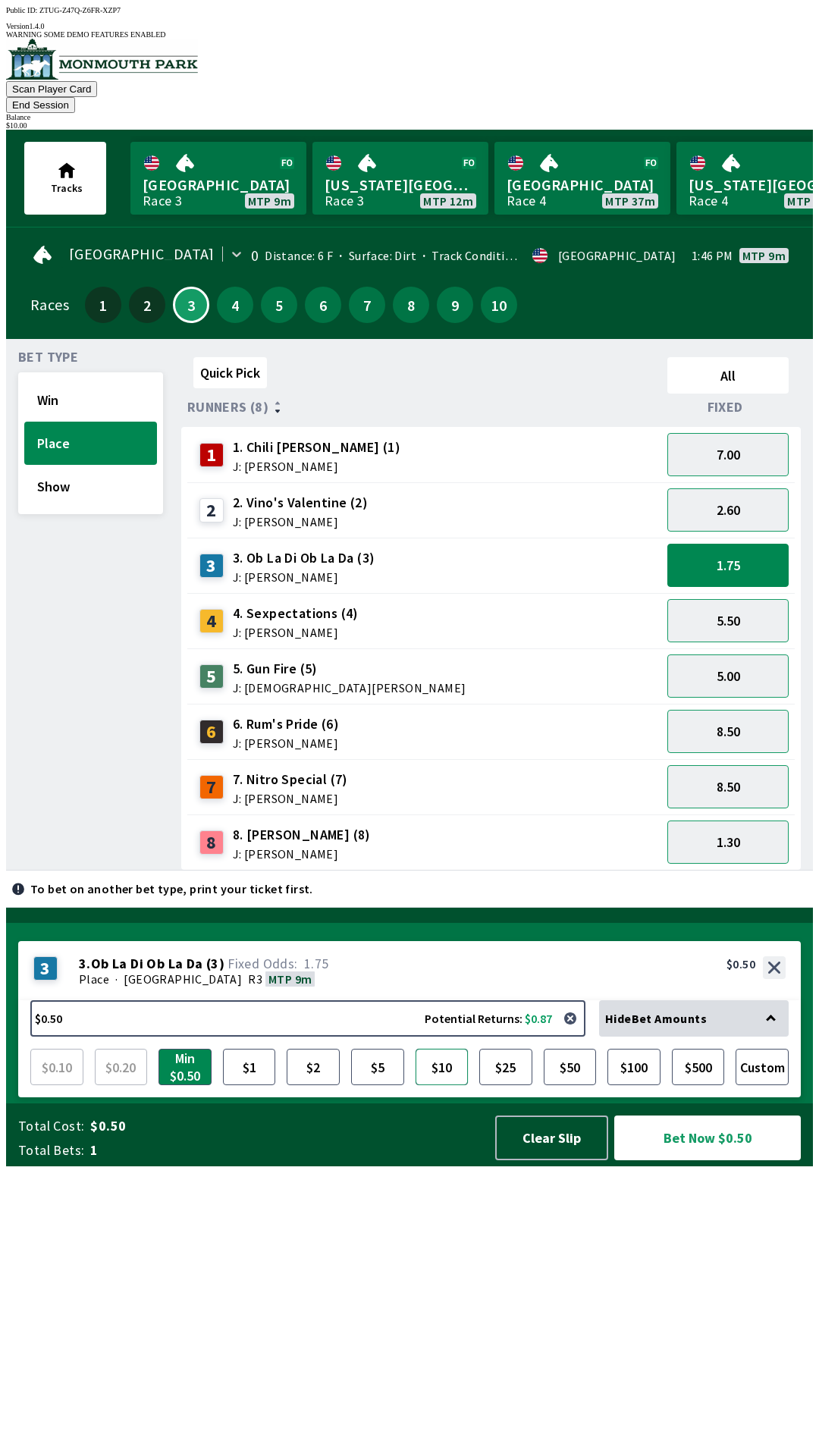
click at [436, 1086] on button "$10" at bounding box center [442, 1067] width 53 height 36
click at [741, 1161] on button "Bet Now $10.00" at bounding box center [706, 1138] width 186 height 45
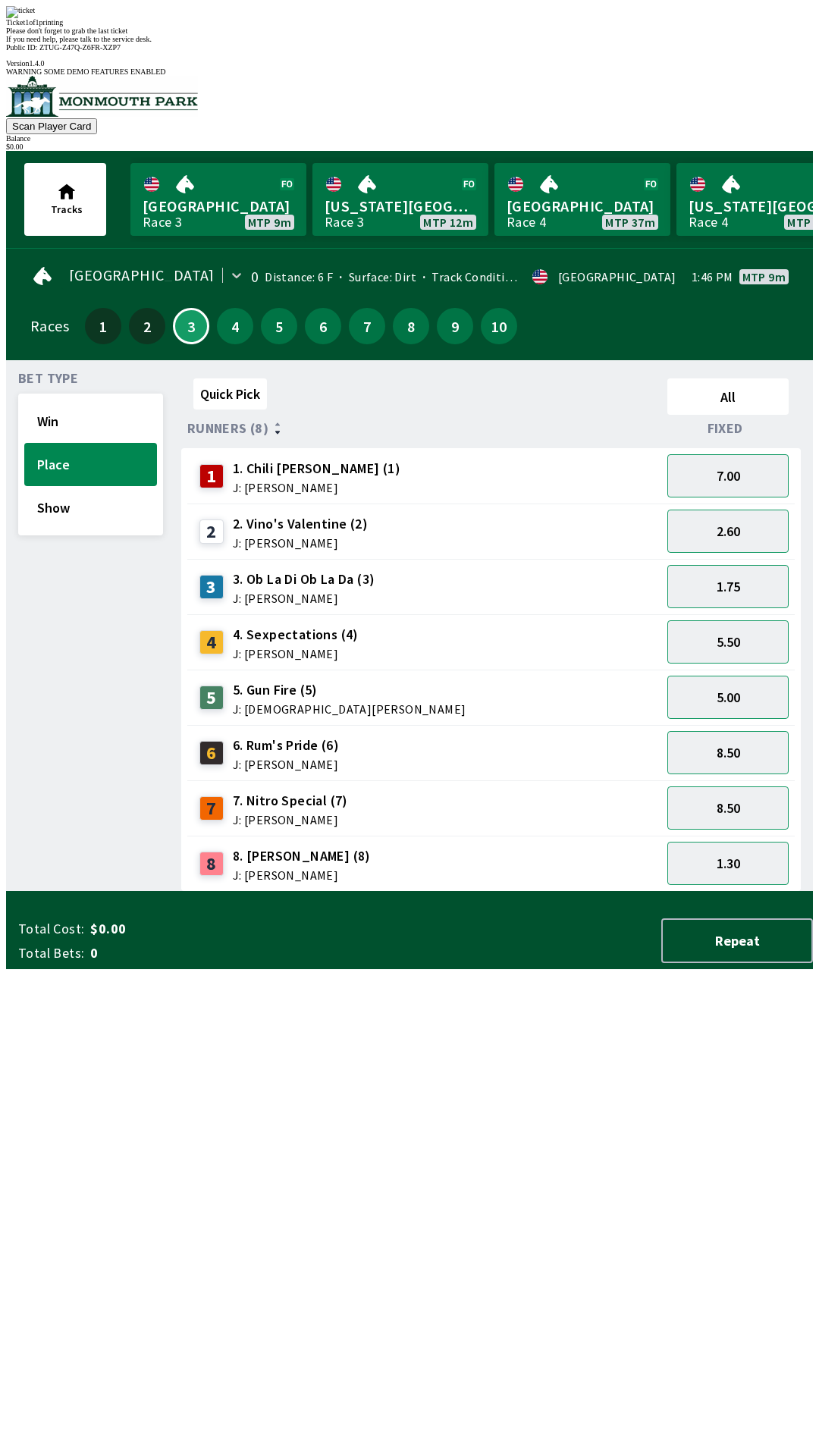
click at [581, 892] on div "Quick Pick All Runners (8) Fixed 1 1. Chili [PERSON_NAME] (1) J: [PERSON_NAME] …" at bounding box center [497, 632] width 632 height 520
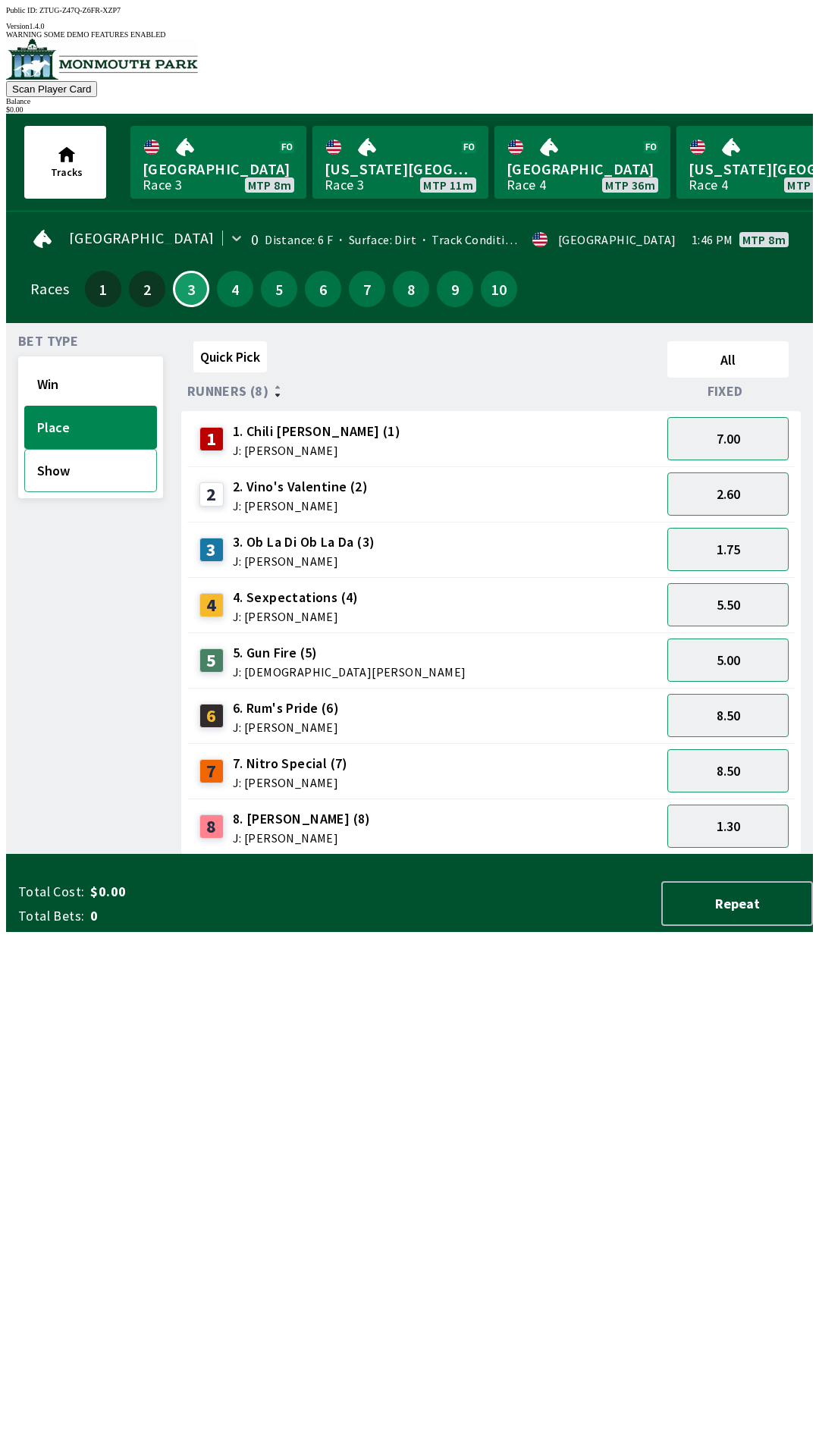
click at [77, 463] on button "Show" at bounding box center [90, 471] width 132 height 43
click at [741, 485] on button "1.45" at bounding box center [727, 494] width 122 height 43
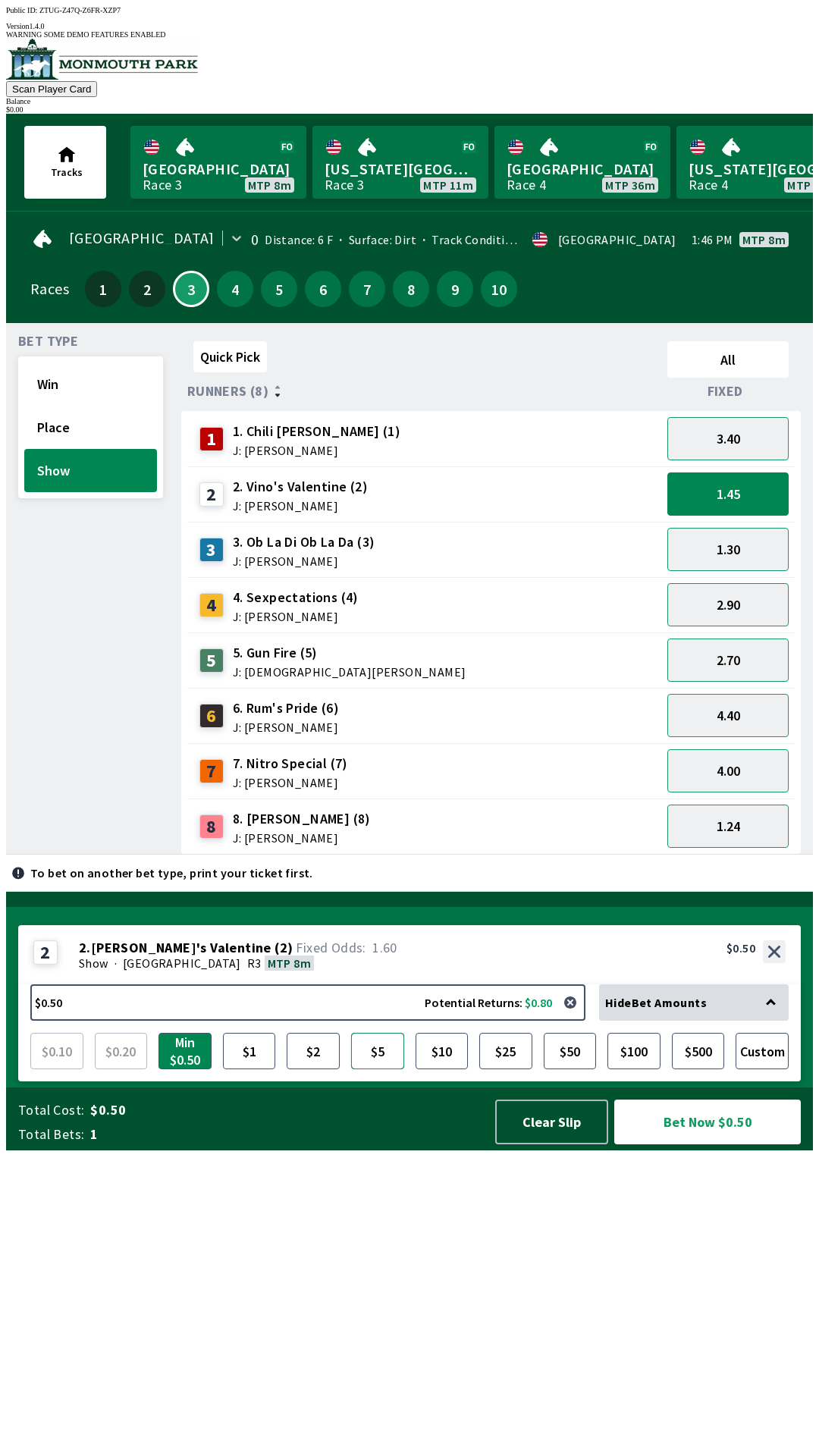
click at [364, 1070] on button "$5" at bounding box center [377, 1051] width 53 height 36
click at [93, 409] on button "Place" at bounding box center [90, 428] width 132 height 43
click at [359, 855] on div "Quick Pick All Runners (8) Fixed 1 1. Chili [PERSON_NAME] (1) J: [PERSON_NAME] …" at bounding box center [497, 594] width 632 height 520
click at [95, 428] on button "Place" at bounding box center [90, 428] width 132 height 43
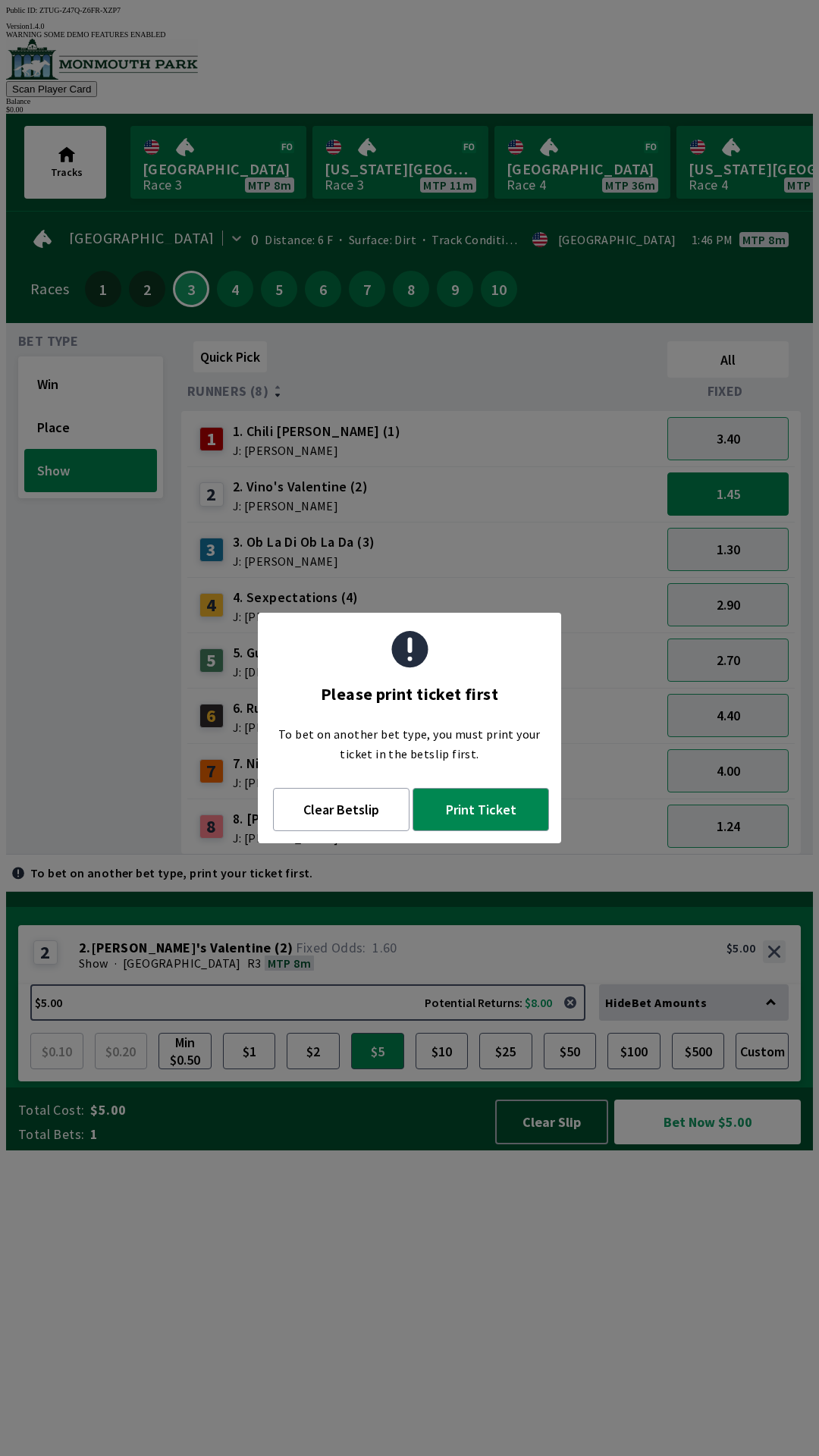
click at [436, 855] on div "Quick Pick All Runners (8) Fixed 1 1. Chili [PERSON_NAME] (1) J: [PERSON_NAME] …" at bounding box center [497, 594] width 632 height 520
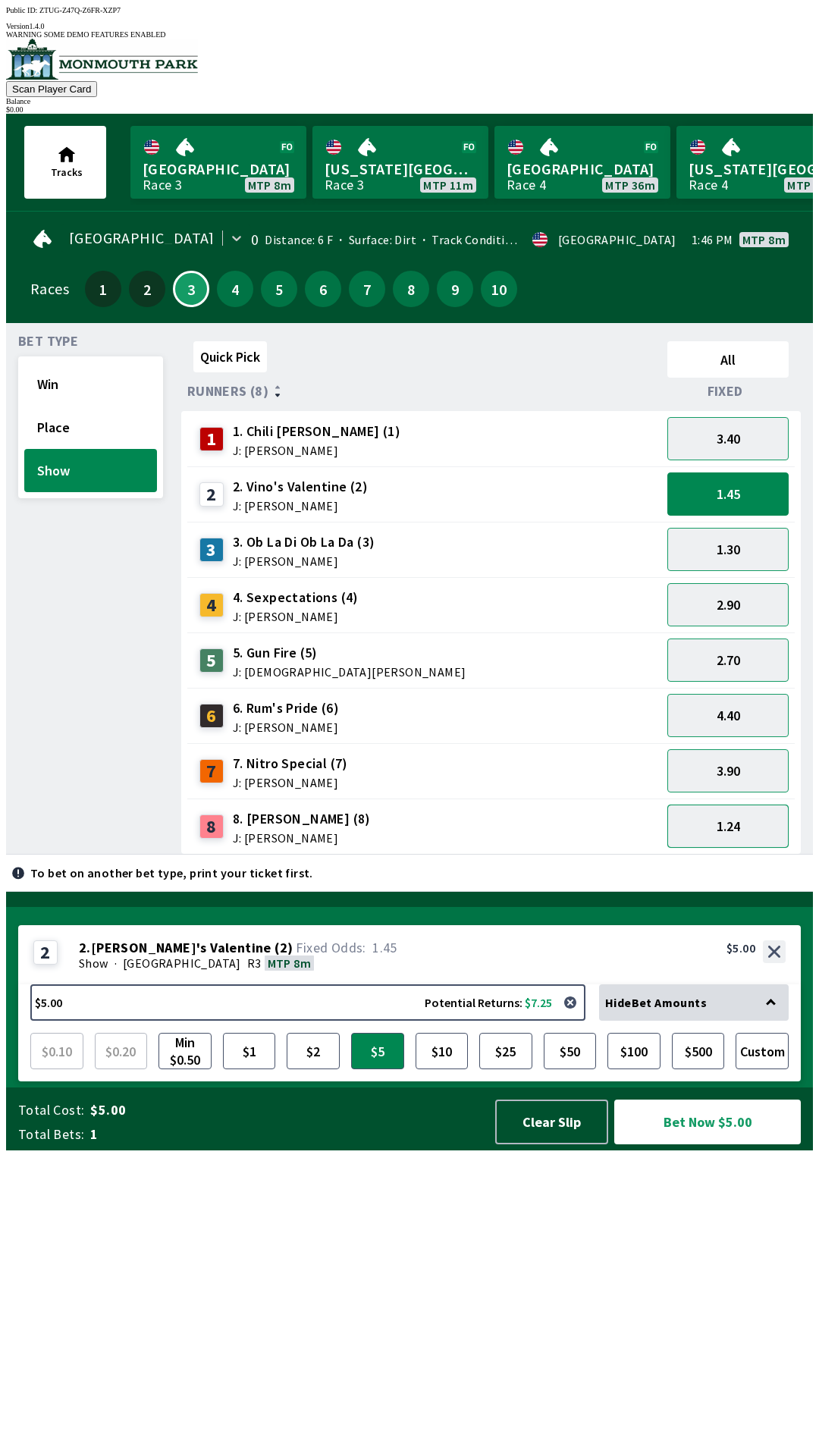
click at [738, 818] on button "1.24" at bounding box center [727, 827] width 122 height 43
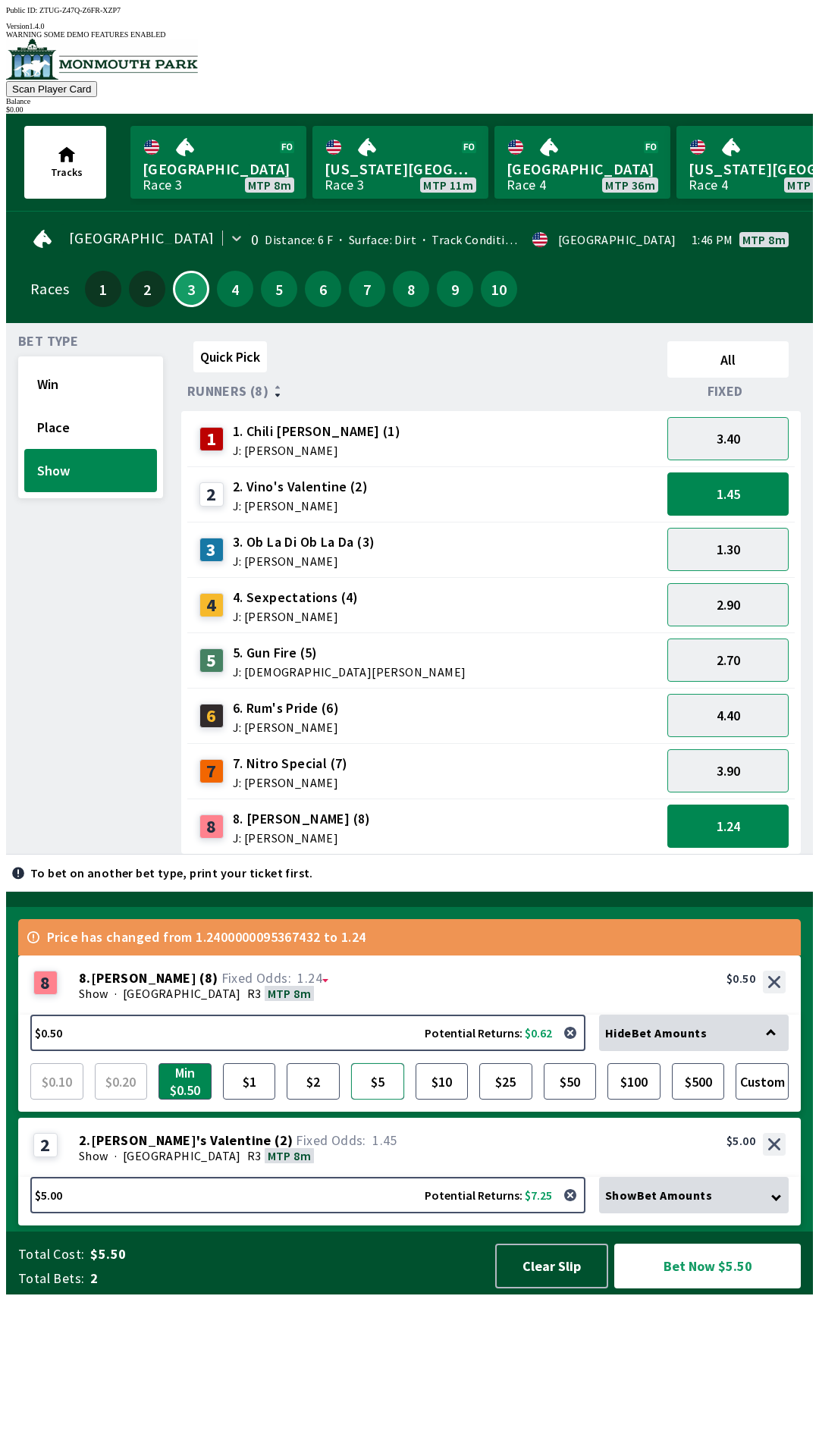
click at [377, 1100] on button "$5" at bounding box center [377, 1081] width 53 height 36
click at [315, 1100] on button "$2" at bounding box center [312, 1081] width 53 height 36
click at [416, 855] on div "Quick Pick All Runners (8) Fixed 1 1. Chili [PERSON_NAME] (1) J: [PERSON_NAME] …" at bounding box center [497, 594] width 632 height 520
click at [716, 1295] on div "Total Cost: $7.00 Total Bets: 2 Clear Slip Bet Now $7.00" at bounding box center [415, 1263] width 795 height 63
click at [734, 1289] on button "Bet Now $7.00" at bounding box center [706, 1267] width 186 height 45
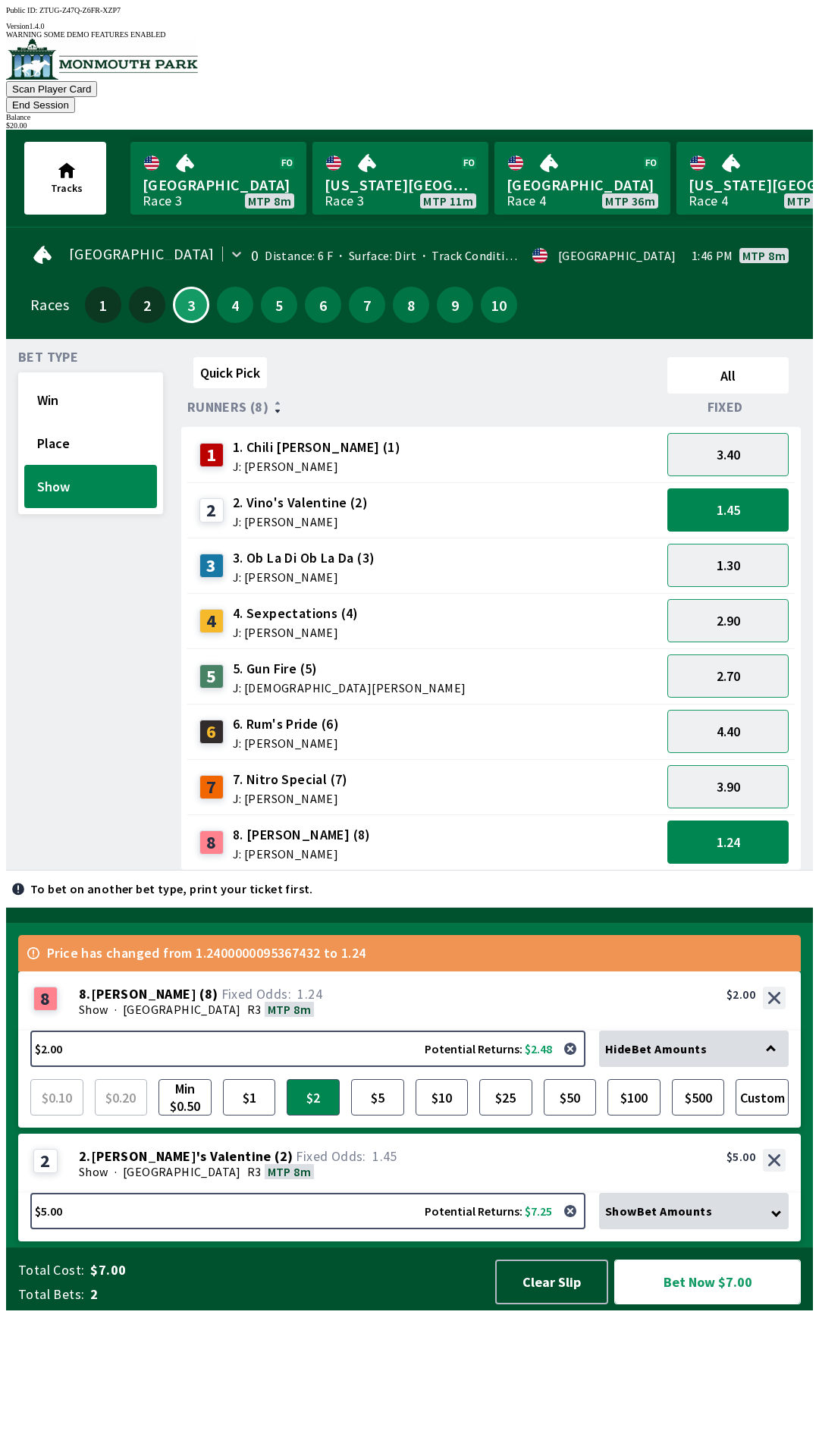
click at [735, 1305] on button "Bet Now $7.00" at bounding box center [706, 1282] width 186 height 45
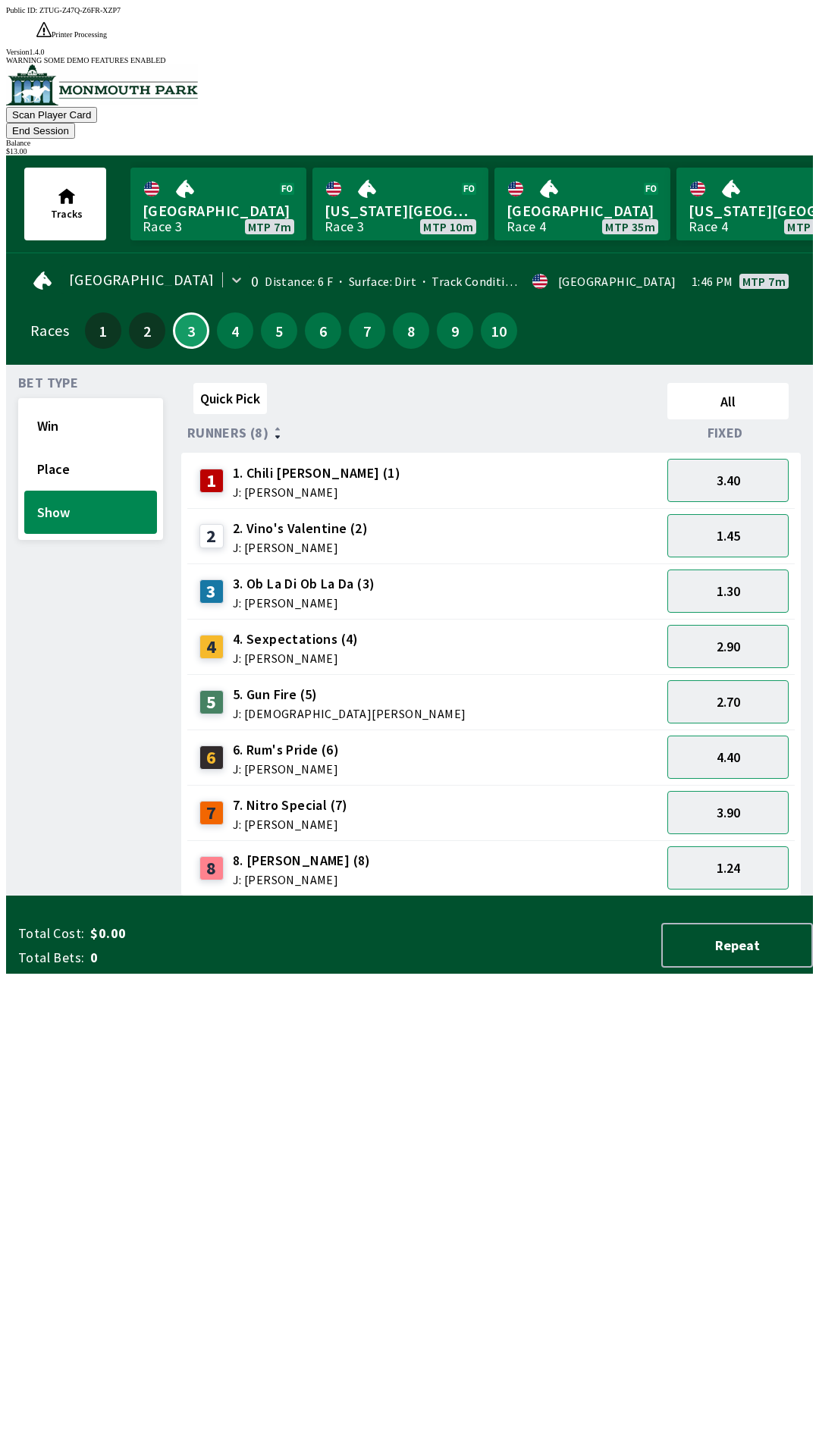
click at [512, 897] on div "Quick Pick All Runners (8) Fixed 1 1. Chili [PERSON_NAME] (1) J: [PERSON_NAME] …" at bounding box center [497, 637] width 632 height 520
click at [86, 448] on button "Place" at bounding box center [90, 469] width 132 height 43
click at [89, 404] on button "Win" at bounding box center [90, 426] width 132 height 43
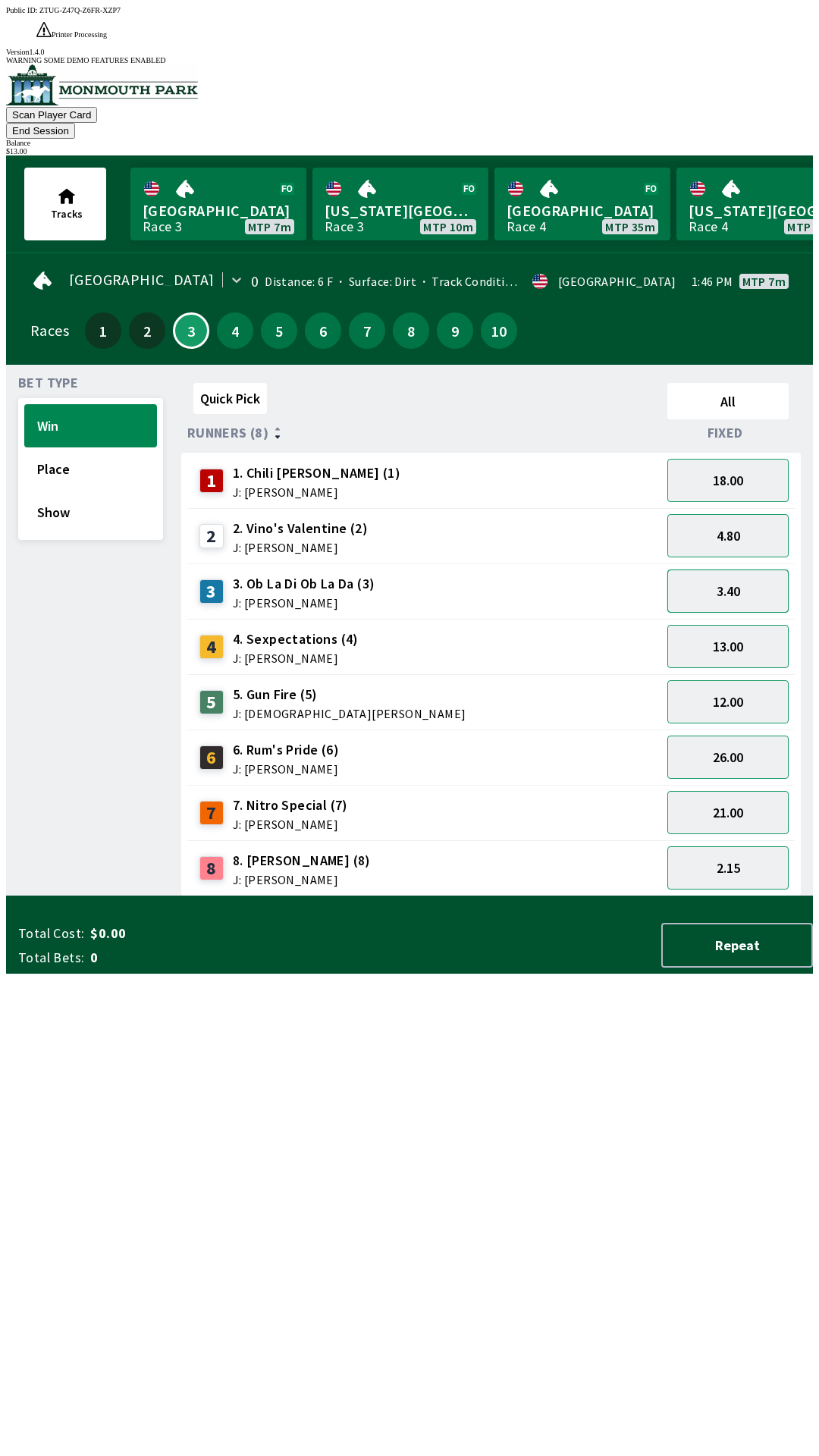
click at [733, 570] on button "3.40" at bounding box center [727, 592] width 122 height 43
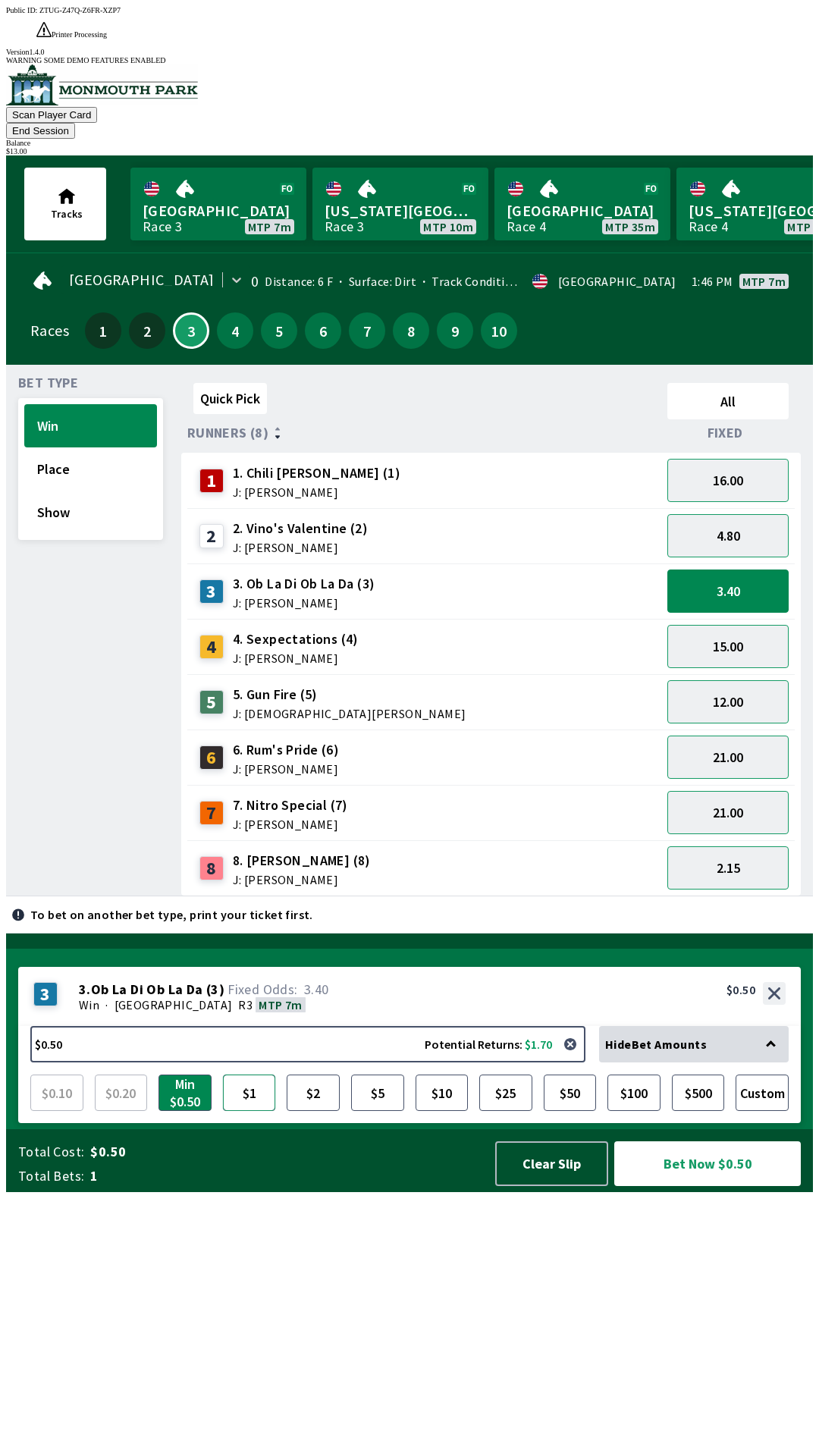
click at [238, 1111] on button "$1" at bounding box center [249, 1093] width 53 height 36
click at [706, 1187] on button "Bet Now $1.00" at bounding box center [706, 1164] width 186 height 45
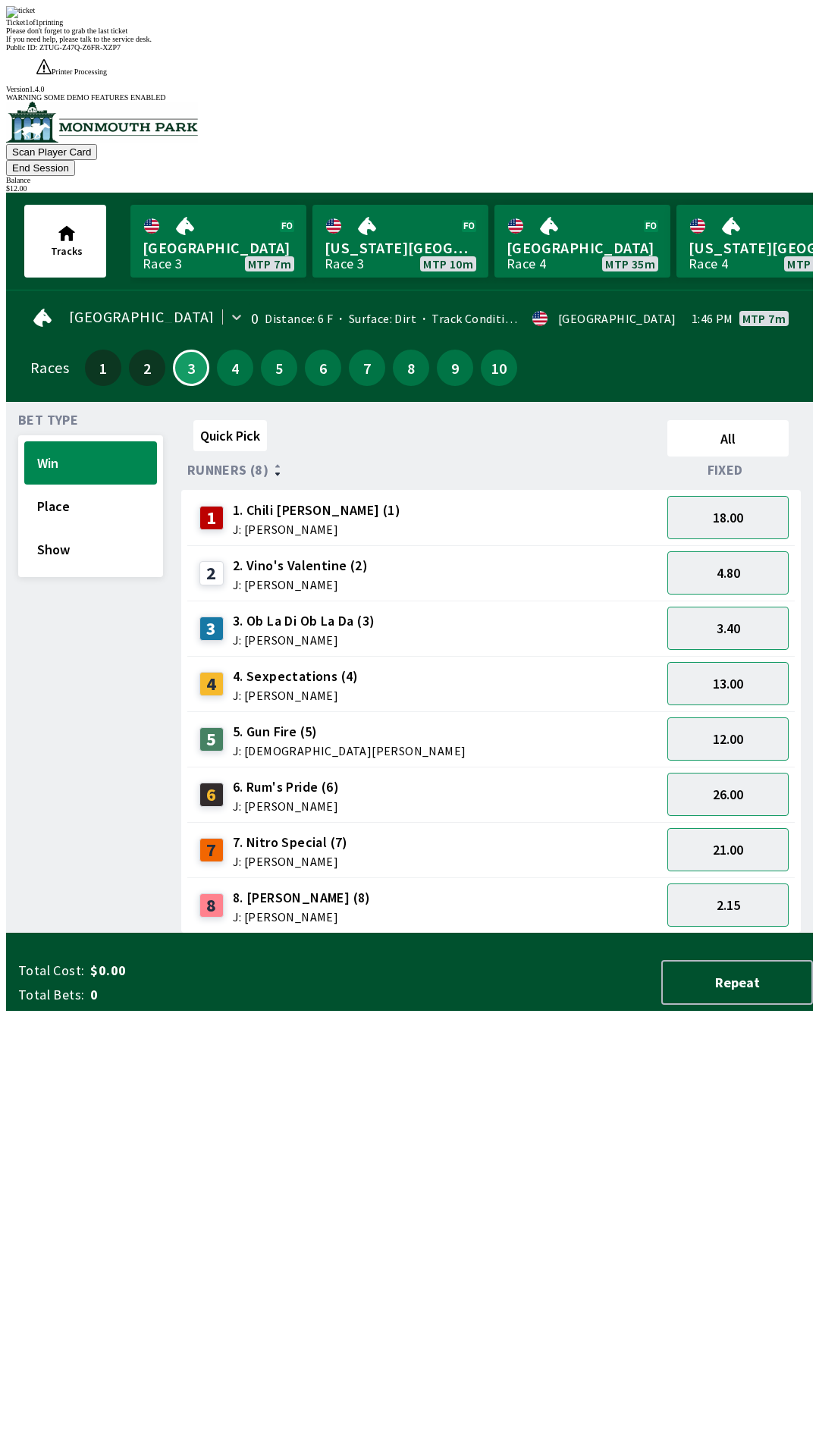
click at [481, 934] on div "Quick Pick All Runners (8) Fixed 1 1. Chili [PERSON_NAME] (1) J: [PERSON_NAME] …" at bounding box center [497, 674] width 632 height 520
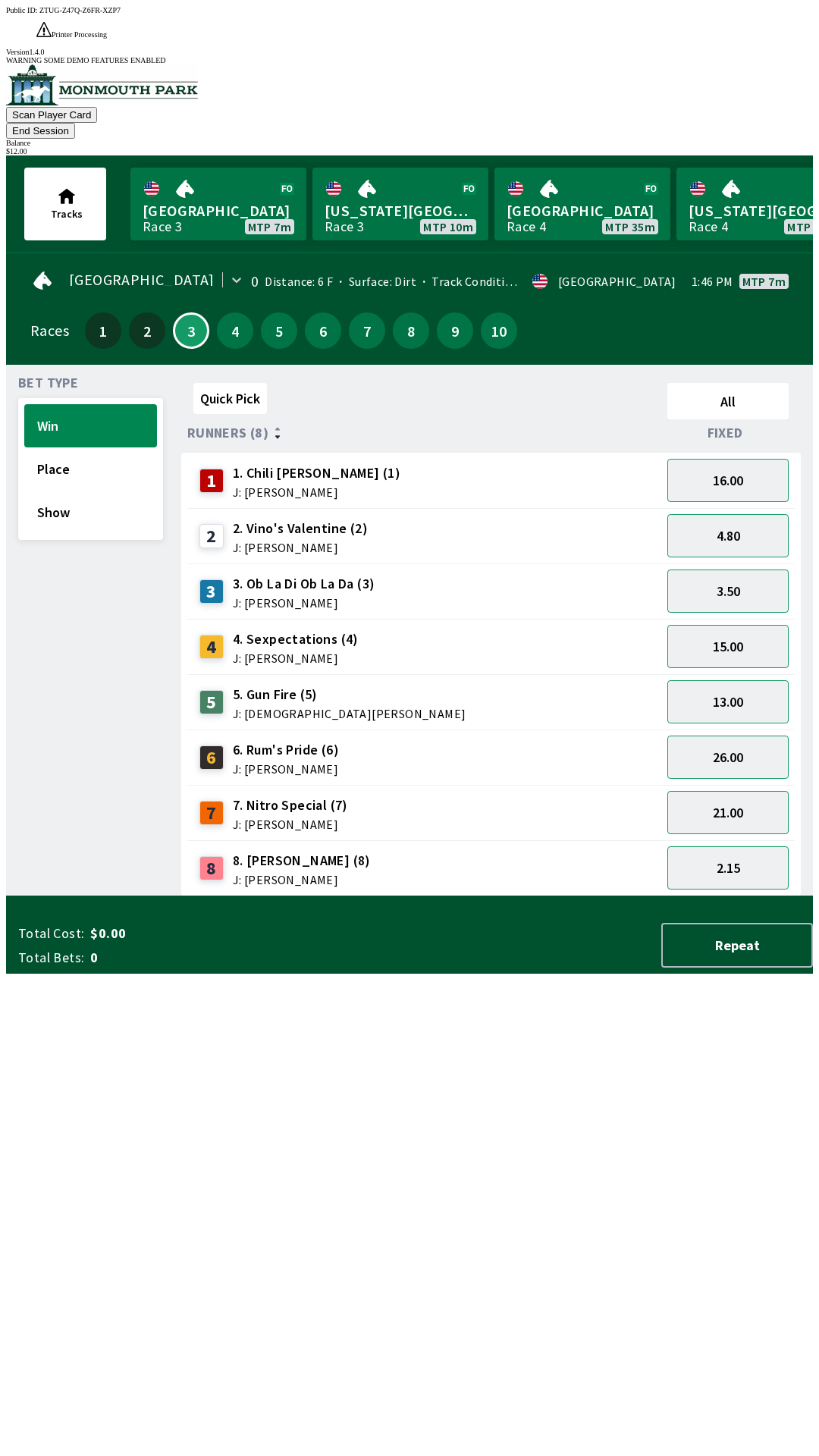
click at [75, 122] on button "End Session" at bounding box center [40, 131] width 69 height 16
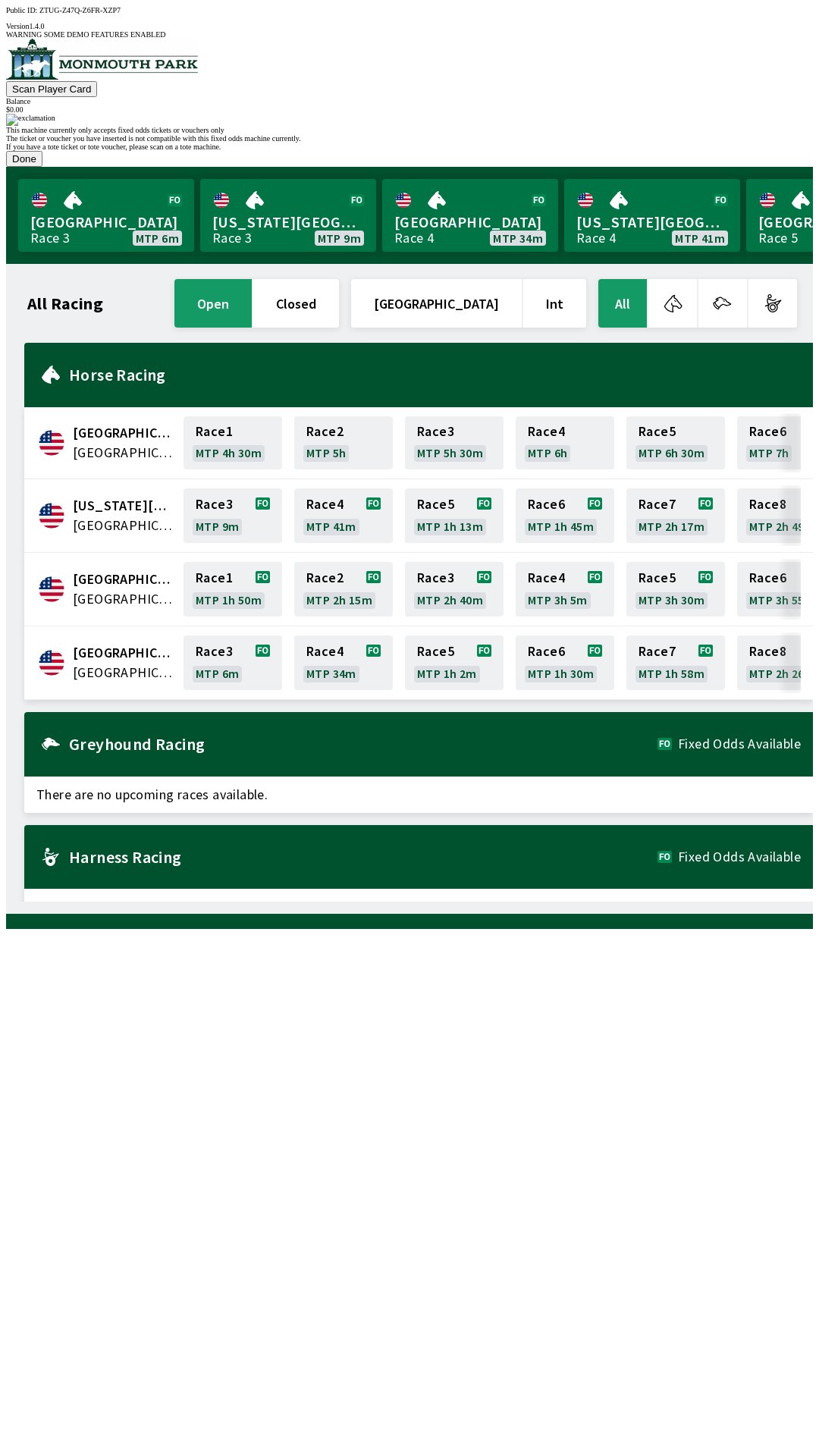
click at [42, 167] on button "Done" at bounding box center [24, 159] width 36 height 16
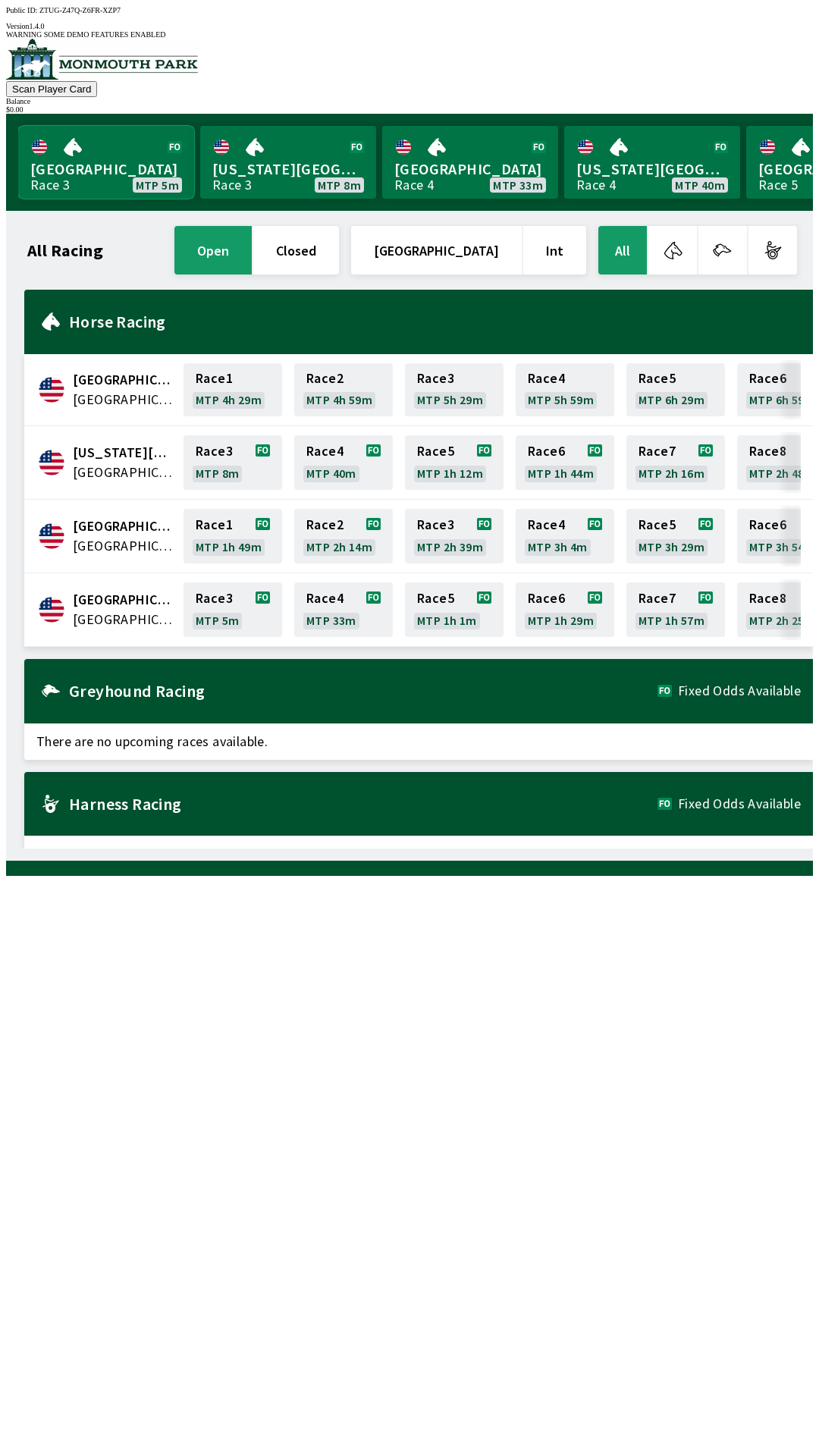
click at [126, 161] on link "Monmouth Park Race 3 MTP 5m" at bounding box center [105, 162] width 176 height 73
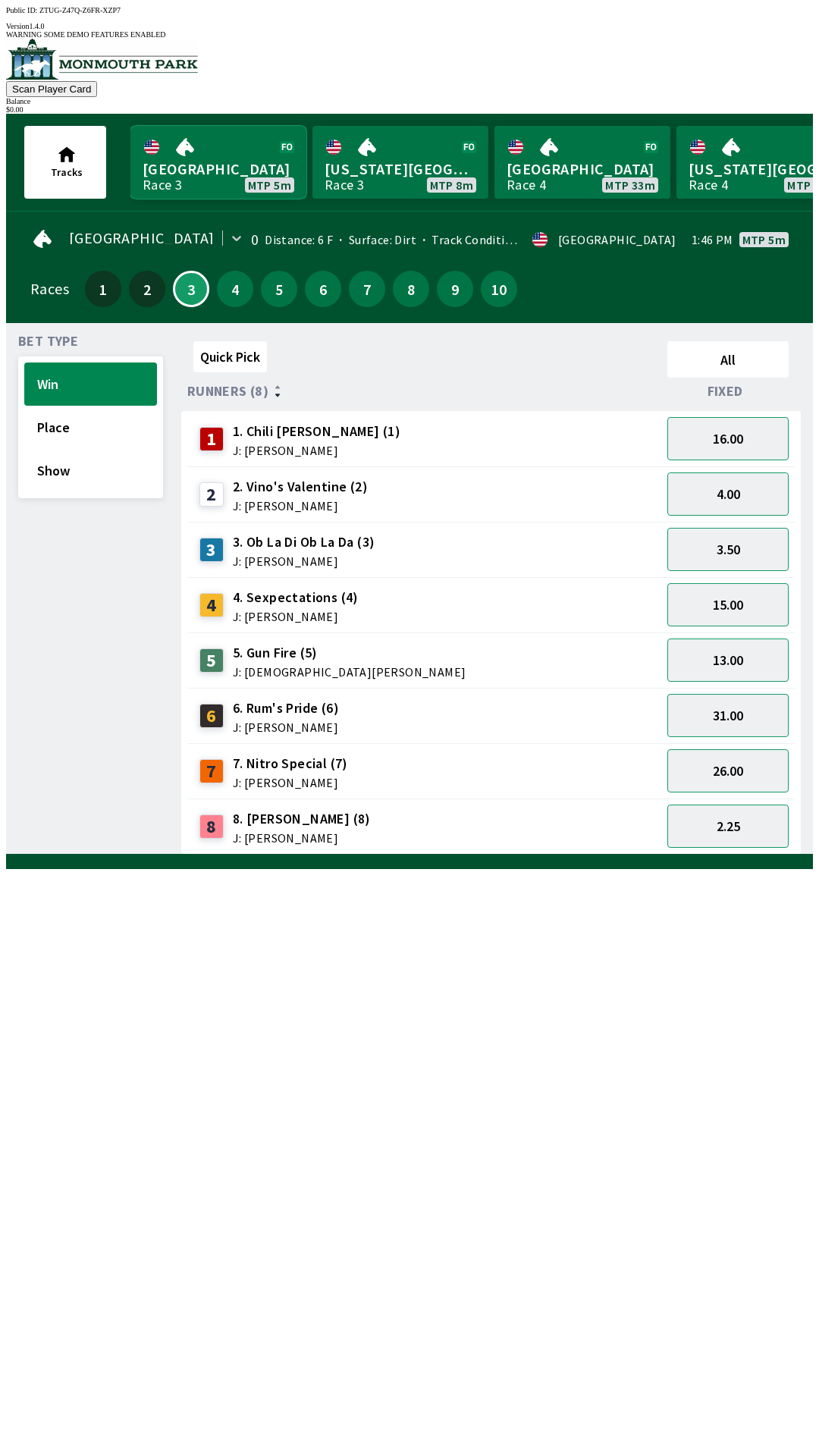
click at [130, 126] on link "Monmouth Park Race 3 MTP 5m" at bounding box center [218, 162] width 176 height 73
click at [375, 434] on div "1 1. Chili [PERSON_NAME] (1) J: [PERSON_NAME]" at bounding box center [424, 439] width 462 height 38
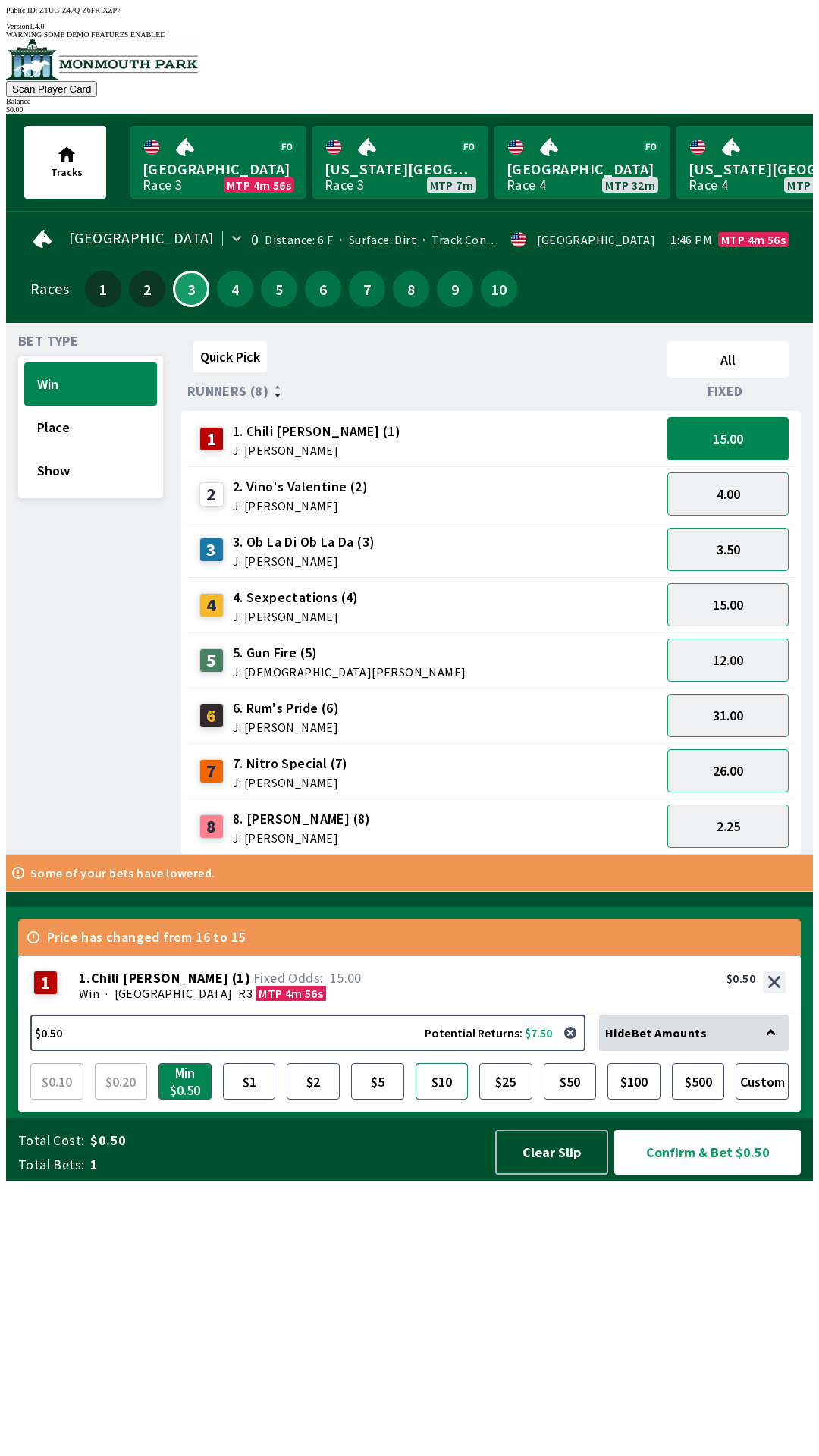
click at [446, 1100] on button "$10" at bounding box center [442, 1081] width 53 height 36
click at [98, 371] on button "Win" at bounding box center [90, 384] width 132 height 43
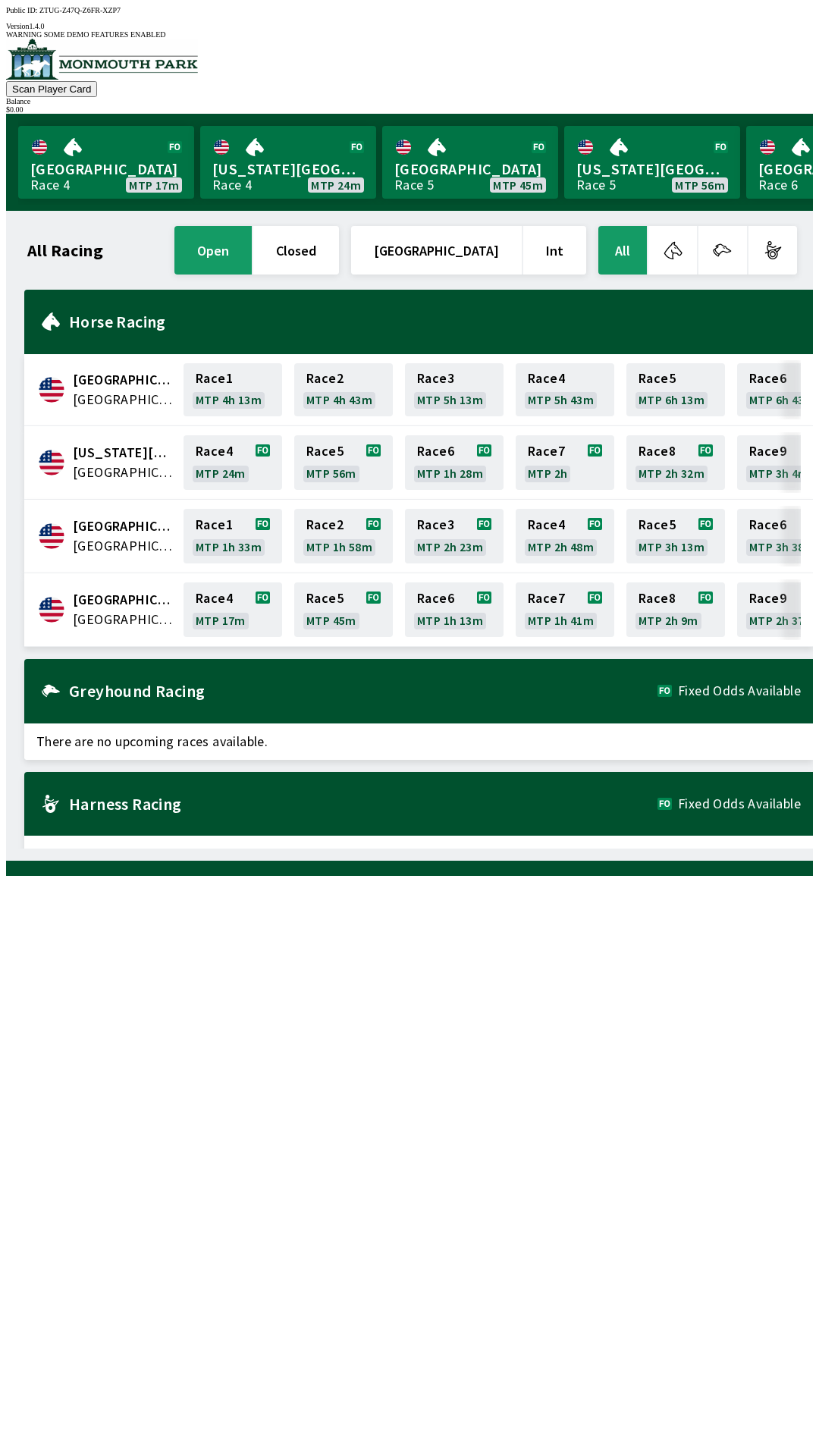
click at [104, 614] on div "[GEOGRAPHIC_DATA] [GEOGRAPHIC_DATA] Race 4 MTP 17m Race 5 MTP 45m Race 6 MTP 1h…" at bounding box center [418, 610] width 788 height 74
click at [226, 594] on link "Race 4 MTP 17m" at bounding box center [233, 610] width 99 height 55
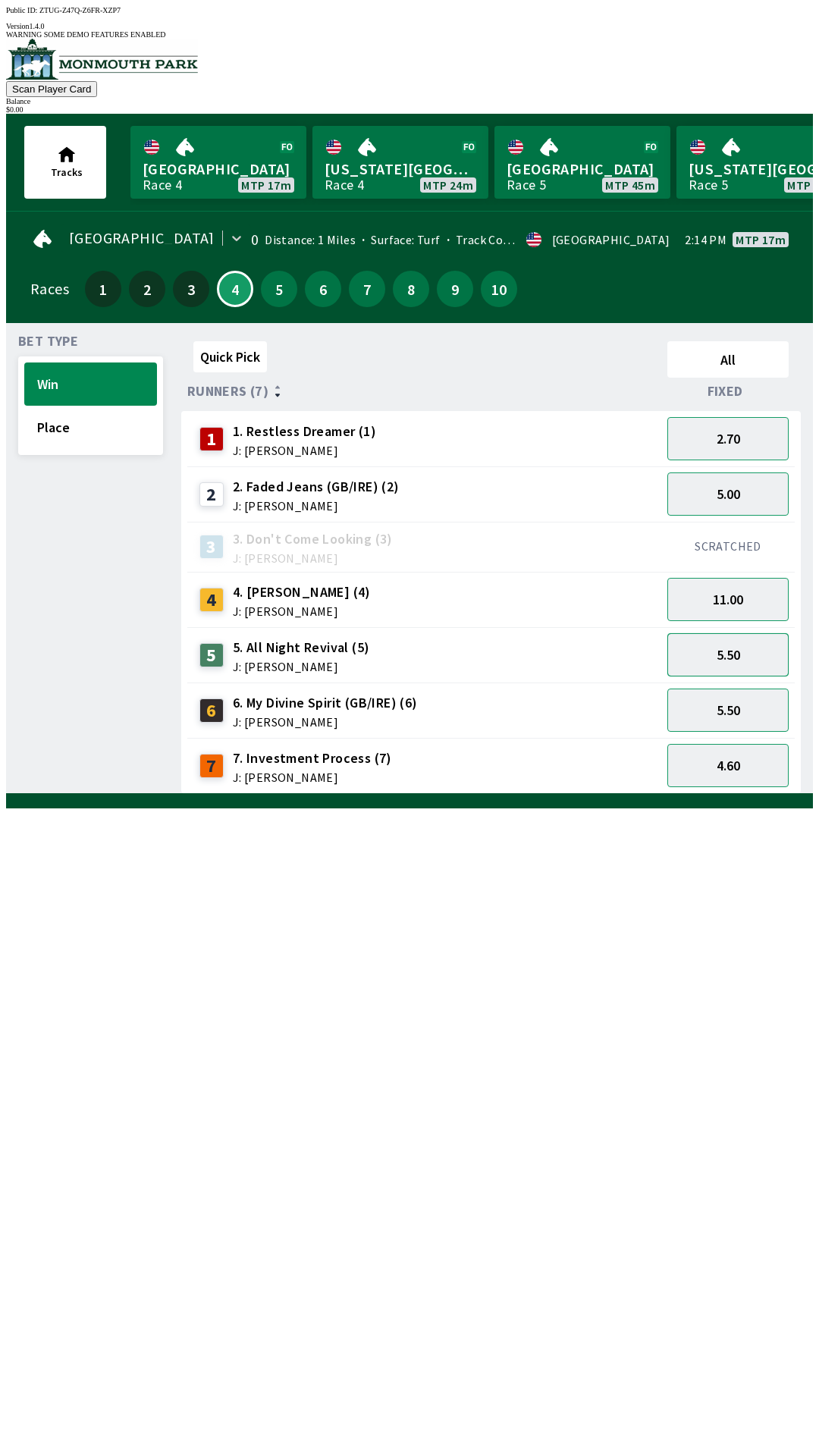
click at [723, 640] on button "5.50" at bounding box center [727, 655] width 122 height 43
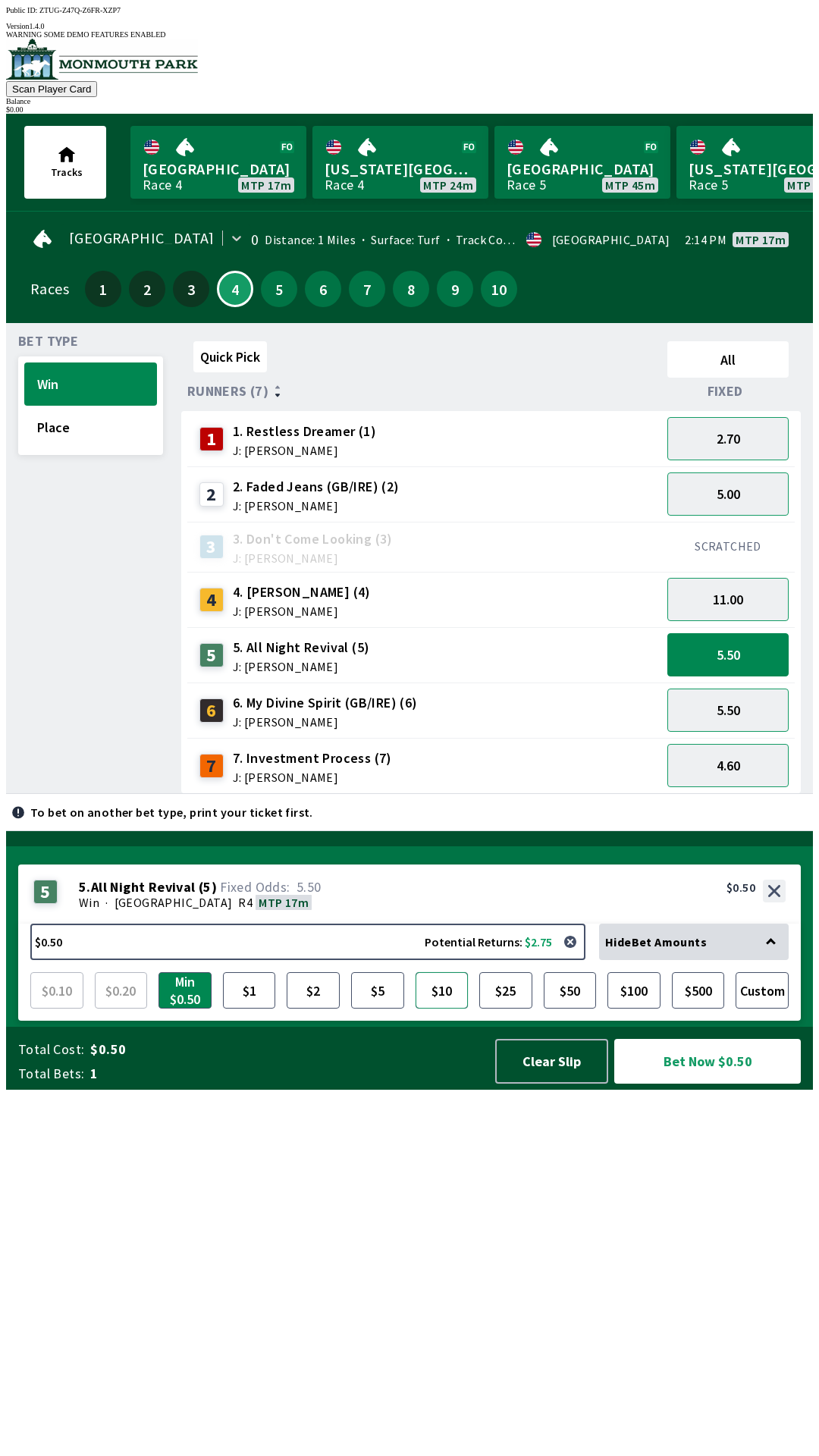
click at [450, 1008] on button "$10" at bounding box center [442, 990] width 53 height 36
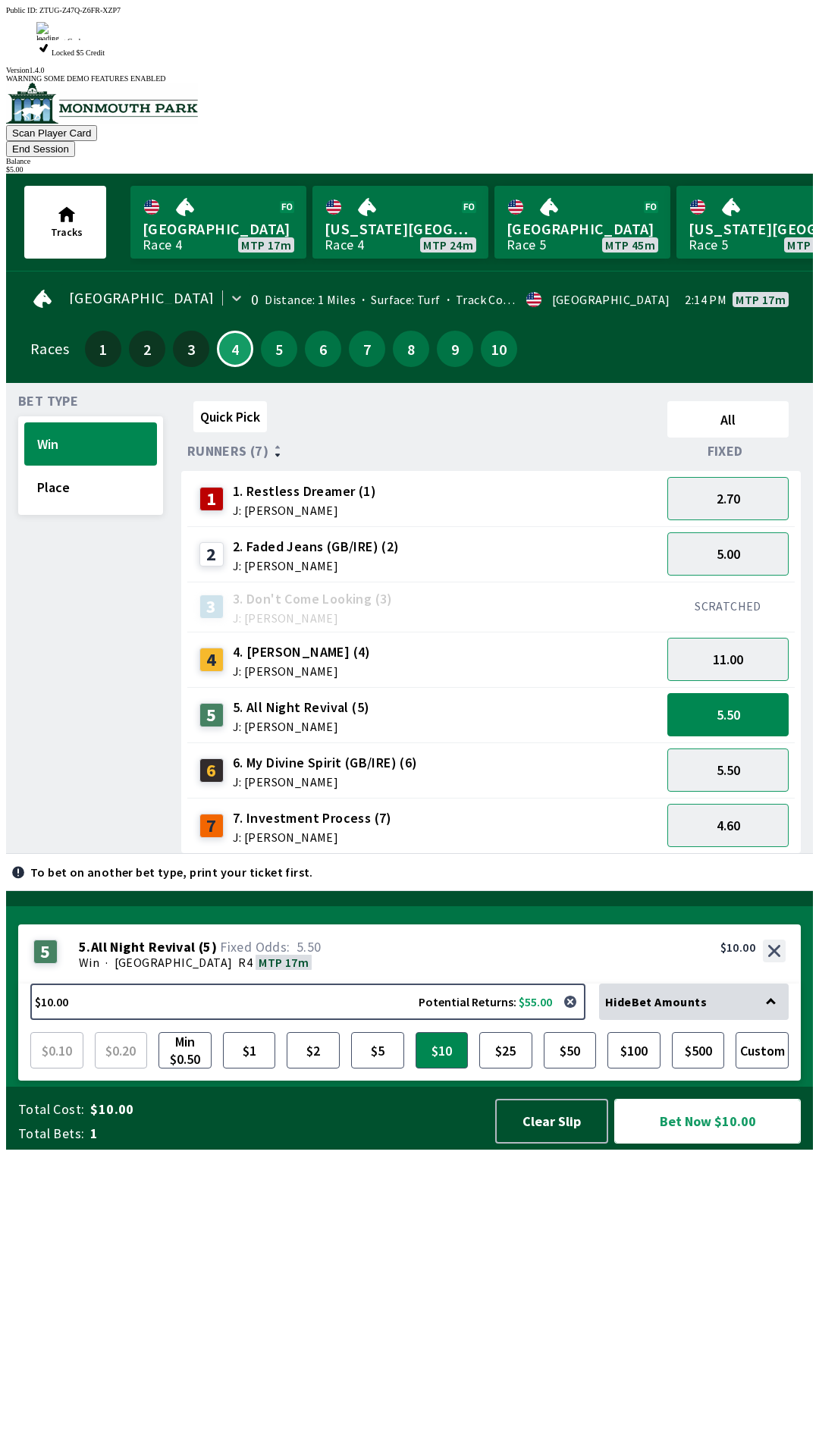
click at [652, 1144] on button "Bet Now $10.00" at bounding box center [706, 1122] width 186 height 45
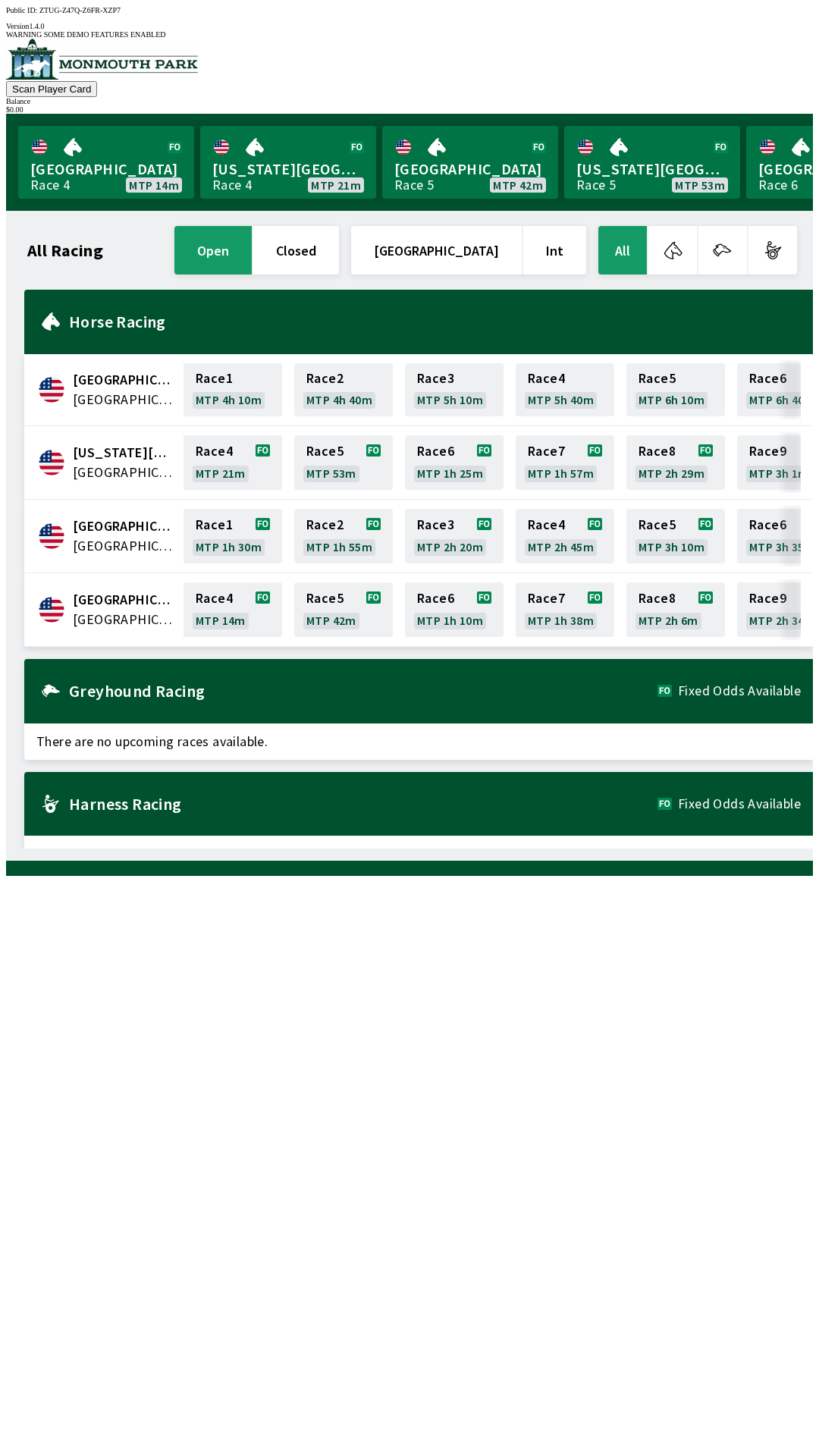
click at [127, 610] on span "[GEOGRAPHIC_DATA]" at bounding box center [123, 619] width 102 height 20
click at [202, 594] on link "Race 4 MTP 14m" at bounding box center [233, 610] width 99 height 55
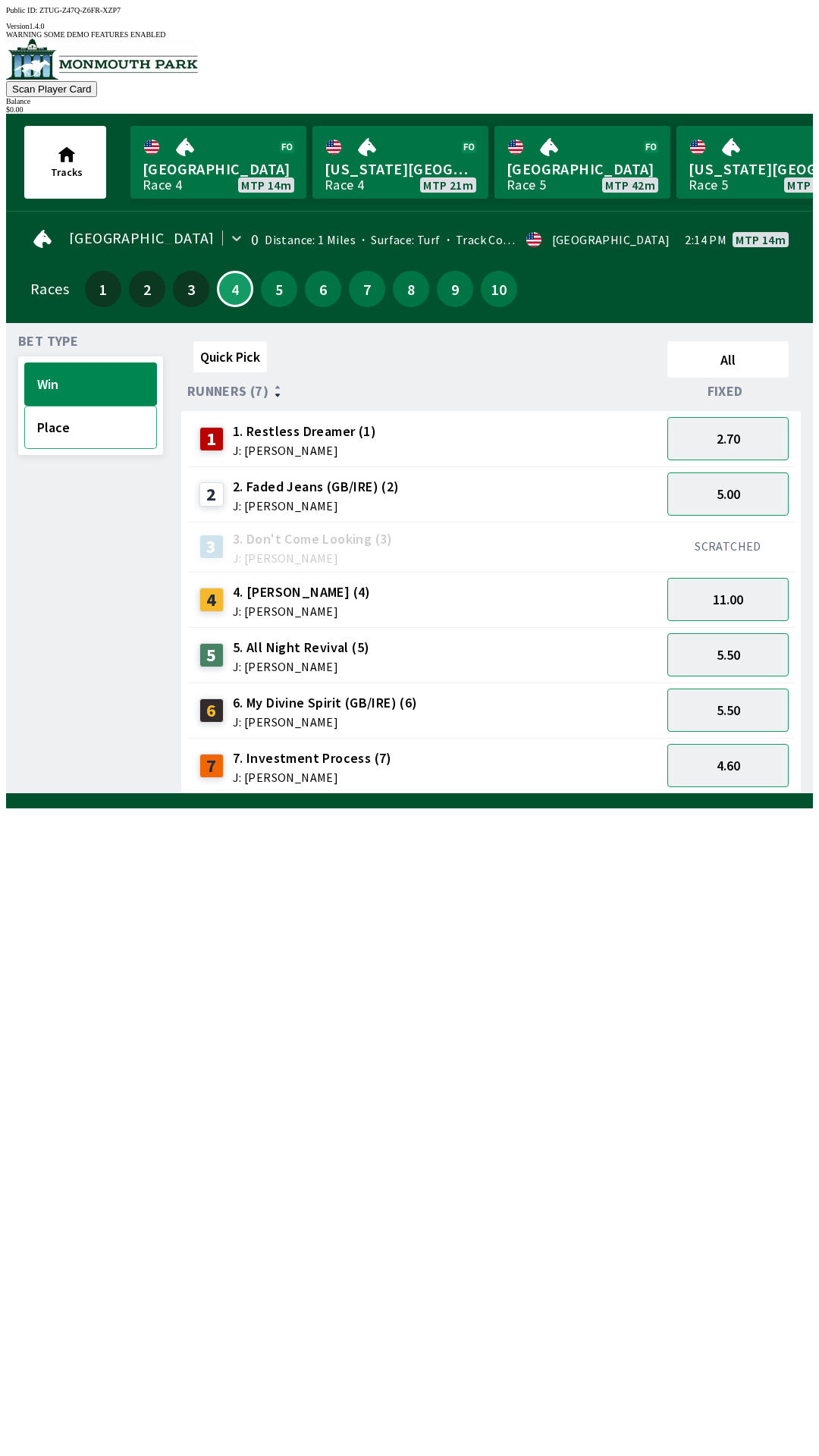
click at [86, 430] on button "Place" at bounding box center [90, 428] width 132 height 43
click at [719, 705] on button "2.60" at bounding box center [727, 710] width 122 height 43
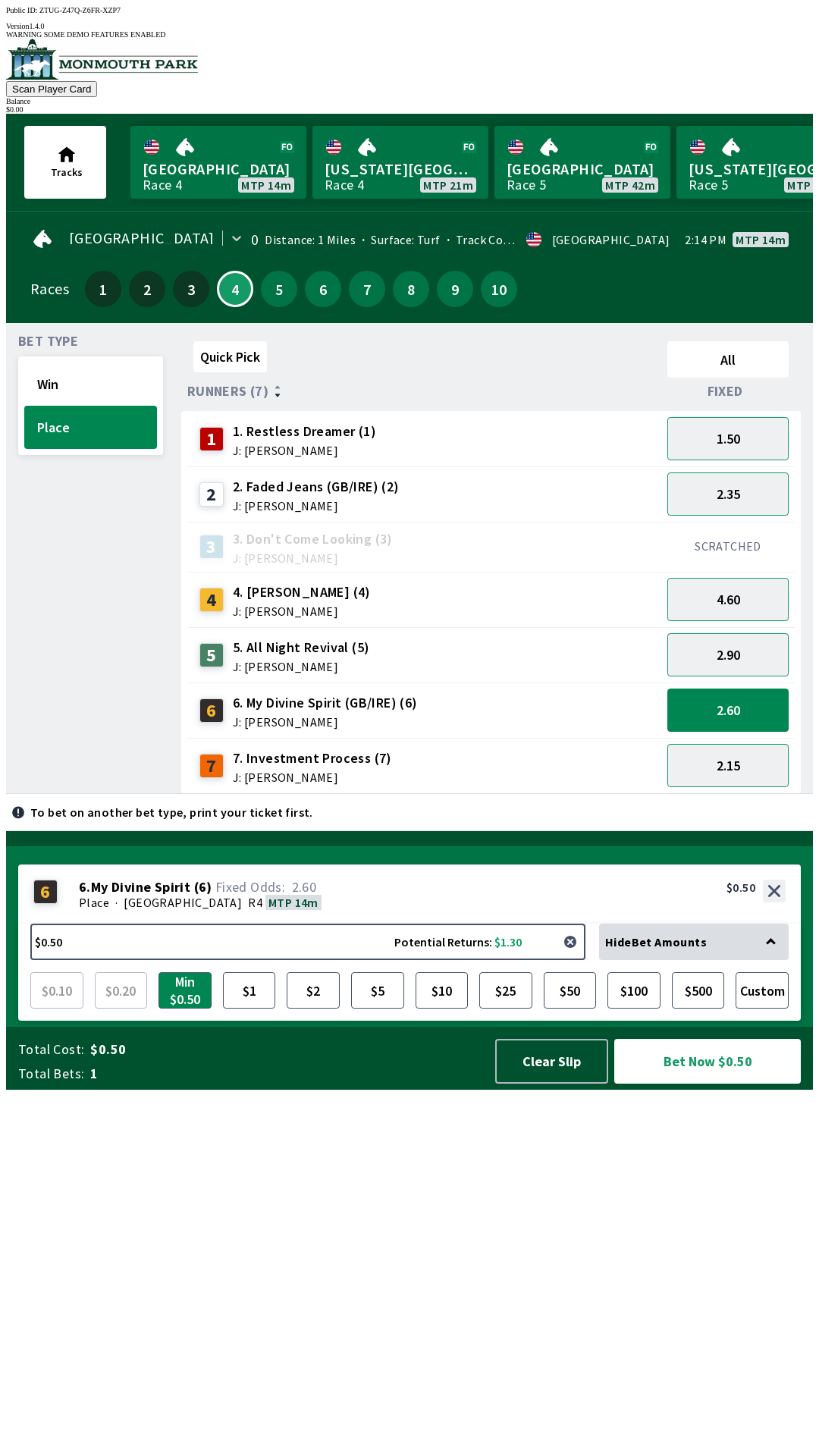
click at [585, 957] on button "button" at bounding box center [571, 942] width 31 height 31
click at [566, 957] on button "button" at bounding box center [571, 942] width 31 height 31
click at [571, 957] on button "button" at bounding box center [571, 942] width 31 height 31
click at [562, 957] on button "button" at bounding box center [571, 942] width 31 height 31
click at [533, 1084] on button "Clear Slip" at bounding box center [552, 1062] width 113 height 45
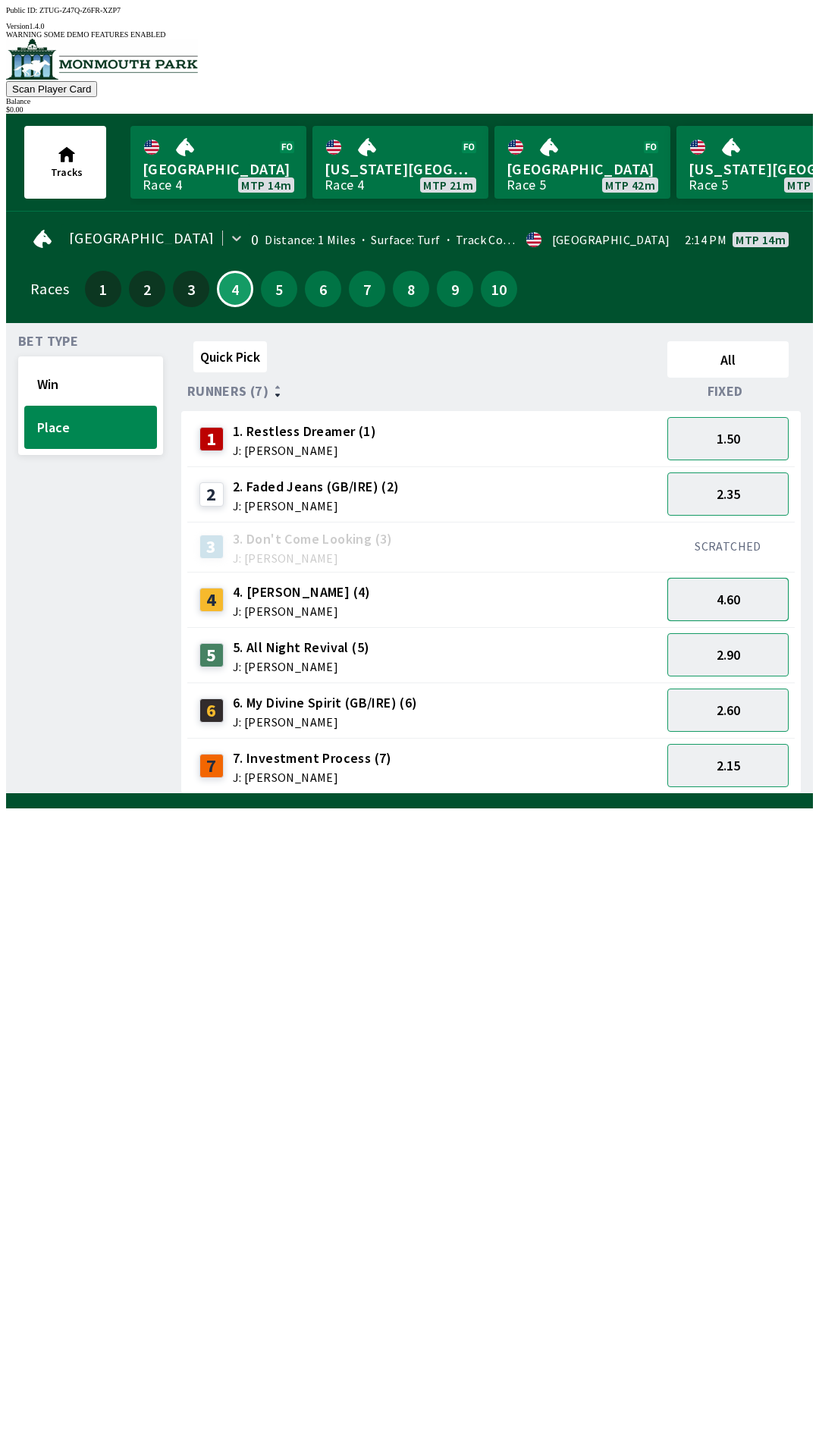
click at [729, 582] on button "4.60" at bounding box center [727, 600] width 122 height 43
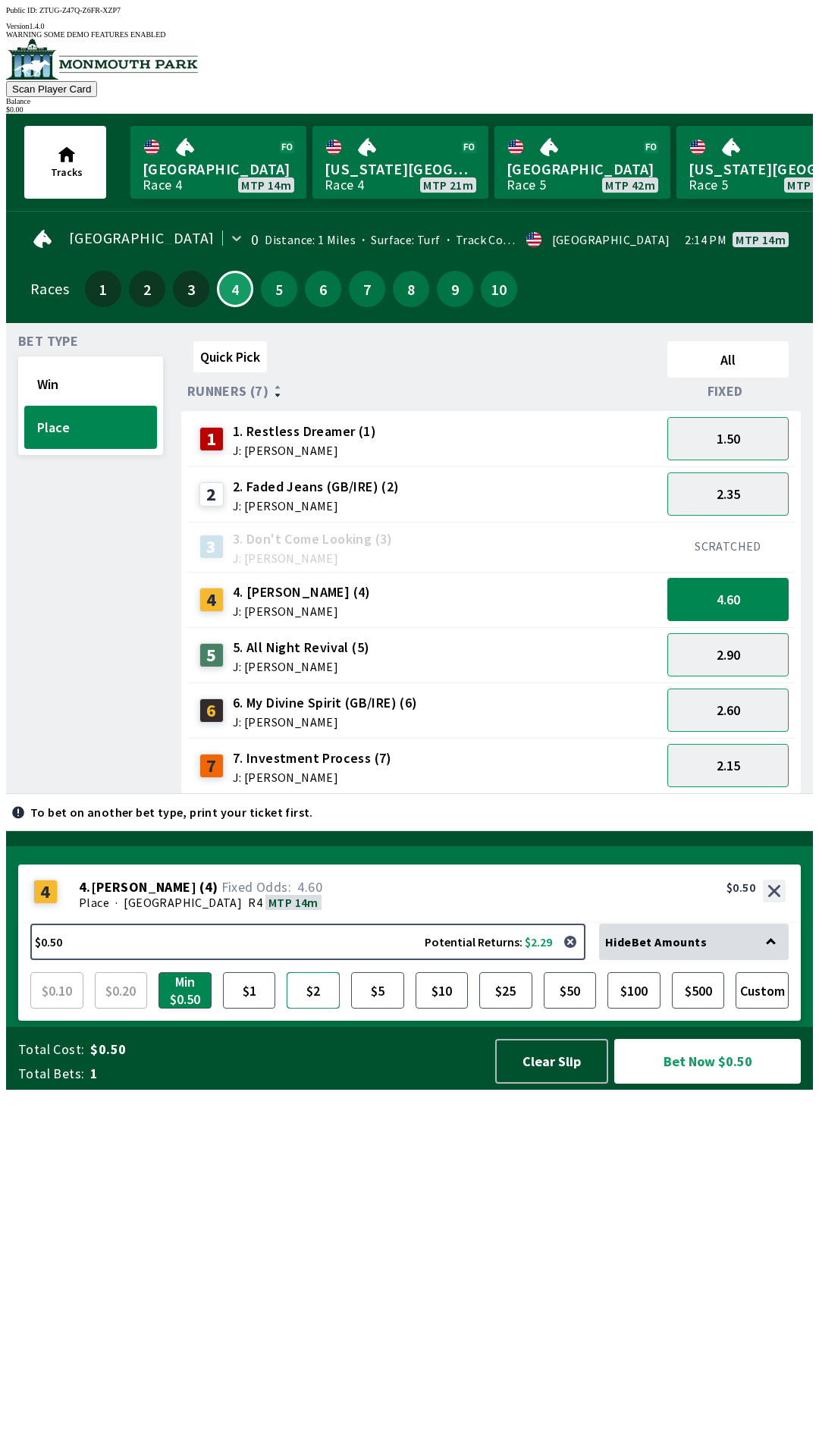
click at [301, 1008] on button "$2" at bounding box center [312, 990] width 53 height 36
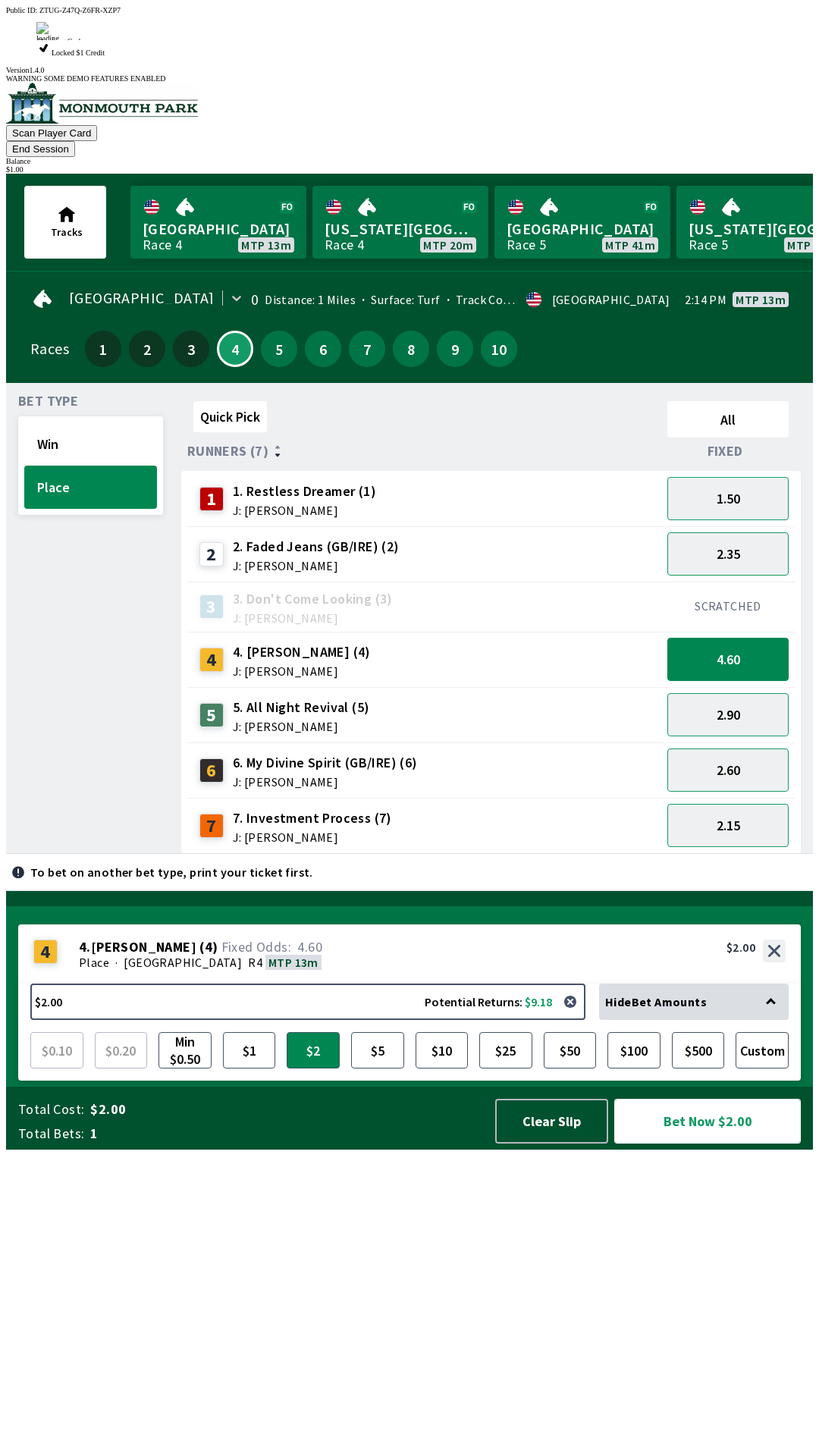
click at [682, 1144] on button "Bet Now $2.00" at bounding box center [706, 1122] width 186 height 45
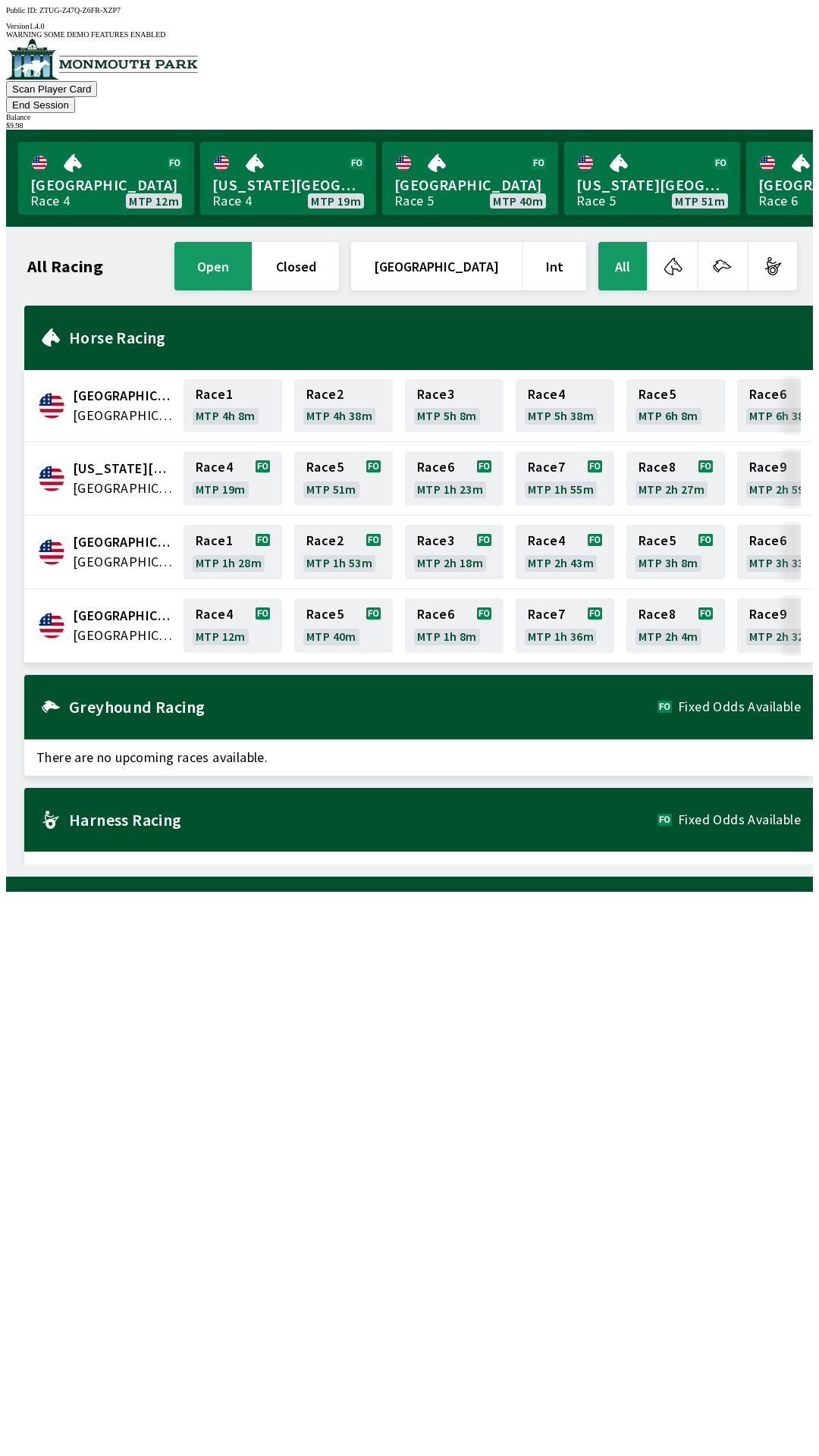
click at [479, 864] on div "All Racing open closed [GEOGRAPHIC_DATA] Int All [GEOGRAPHIC_DATA] [GEOGRAPHIC_…" at bounding box center [415, 551] width 795 height 626
click at [107, 142] on link "Monmouth Park Race 4 MTP 12m" at bounding box center [105, 178] width 176 height 73
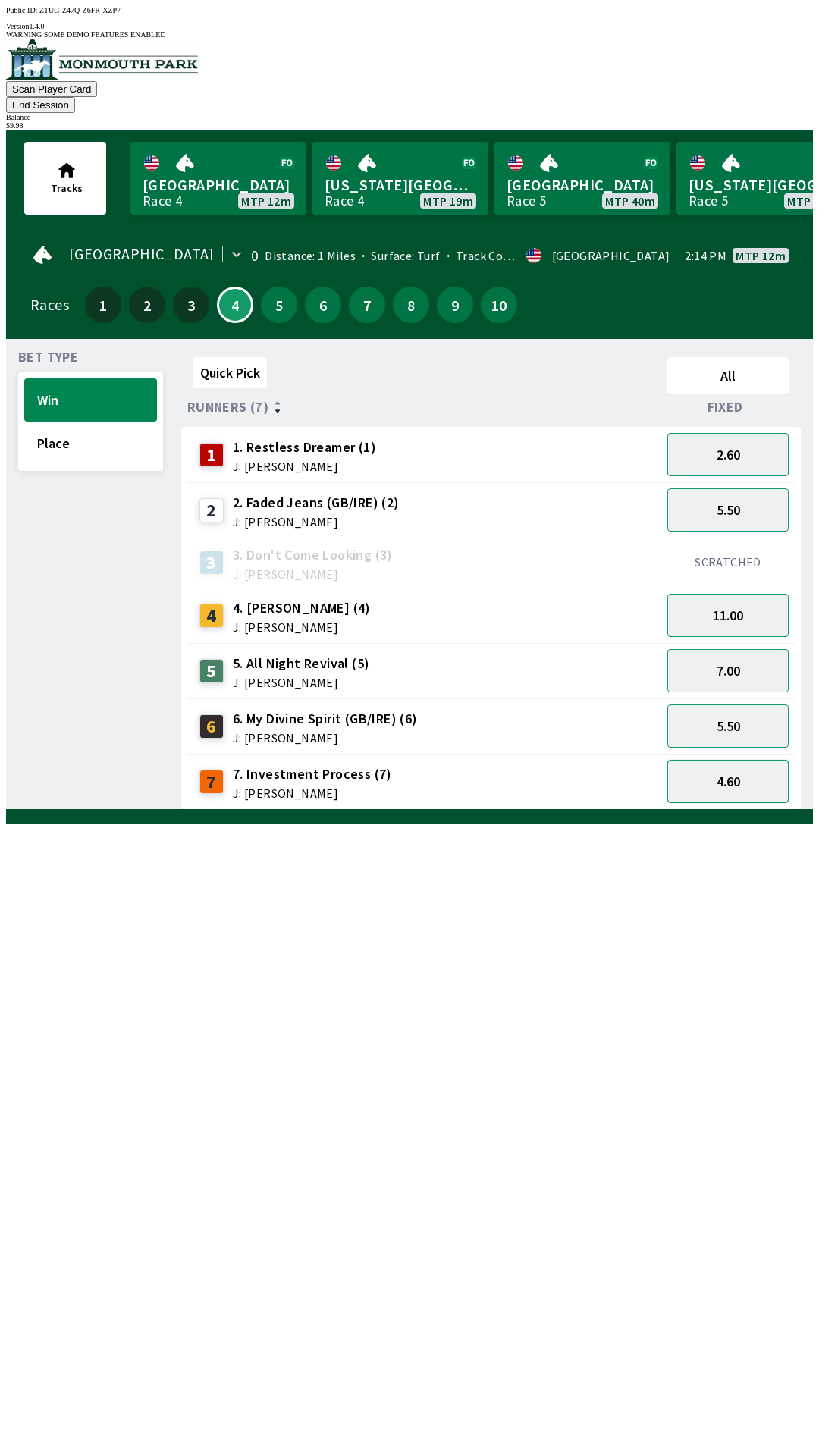
click at [732, 762] on button "4.60" at bounding box center [727, 782] width 122 height 43
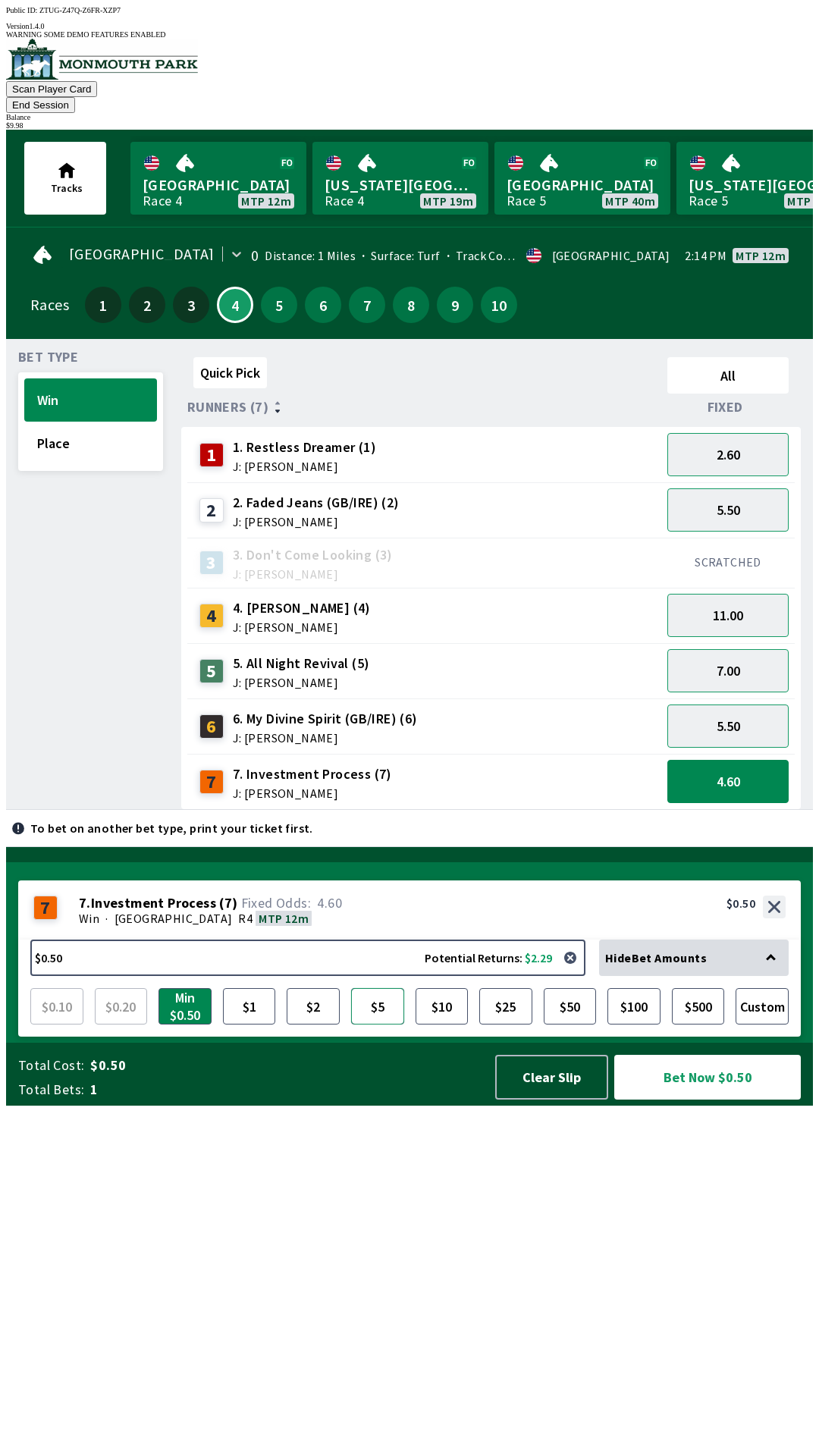
click at [382, 1025] on button "$5" at bounding box center [377, 1007] width 53 height 36
click at [714, 1100] on button "Bet Now $5.00" at bounding box center [706, 1078] width 186 height 45
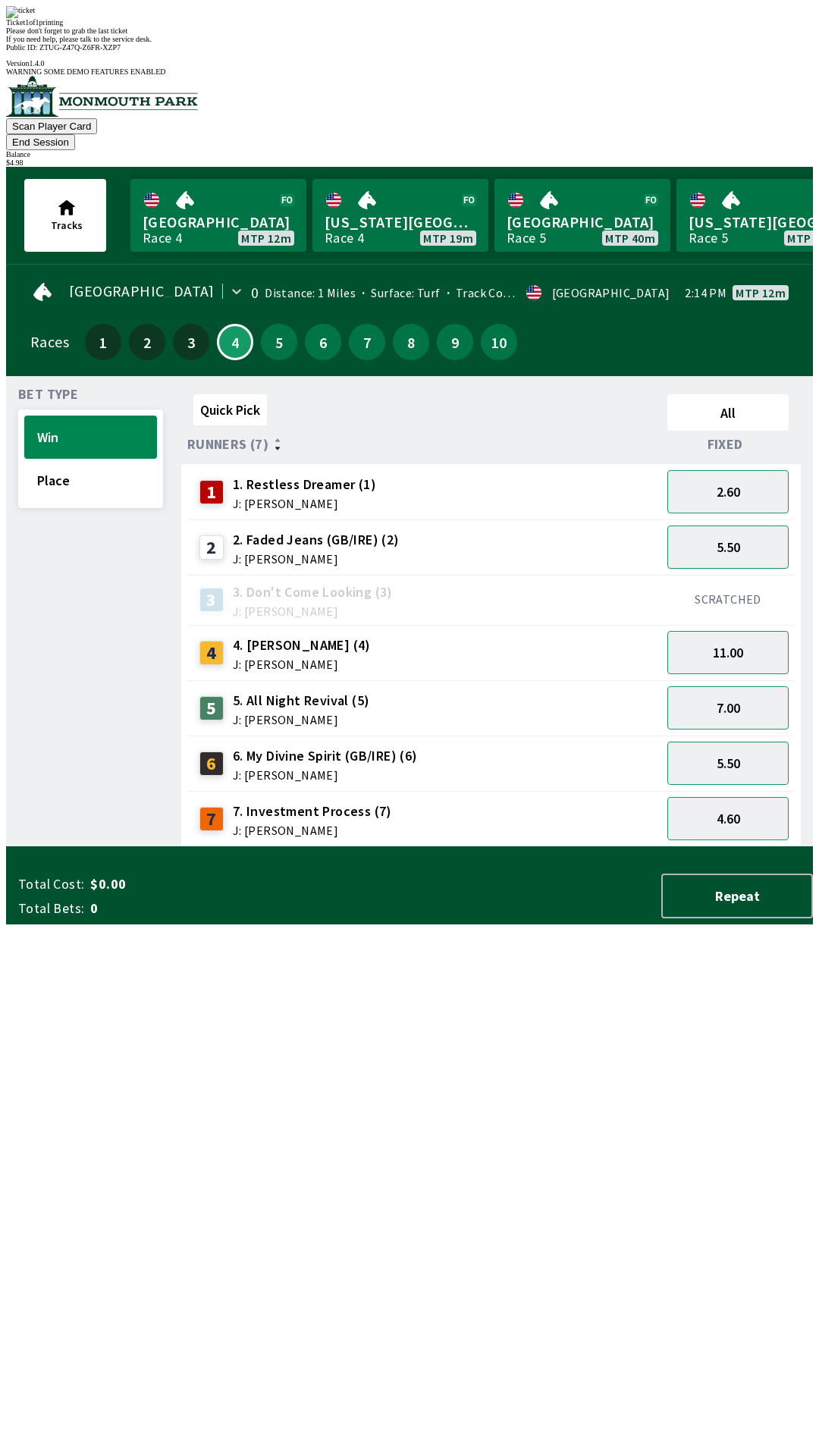
click at [389, 847] on div "Quick Pick All Runners (7) Fixed 1 1. Restless Dreamer (1) J: [PERSON_NAME] 2.6…" at bounding box center [497, 618] width 632 height 459
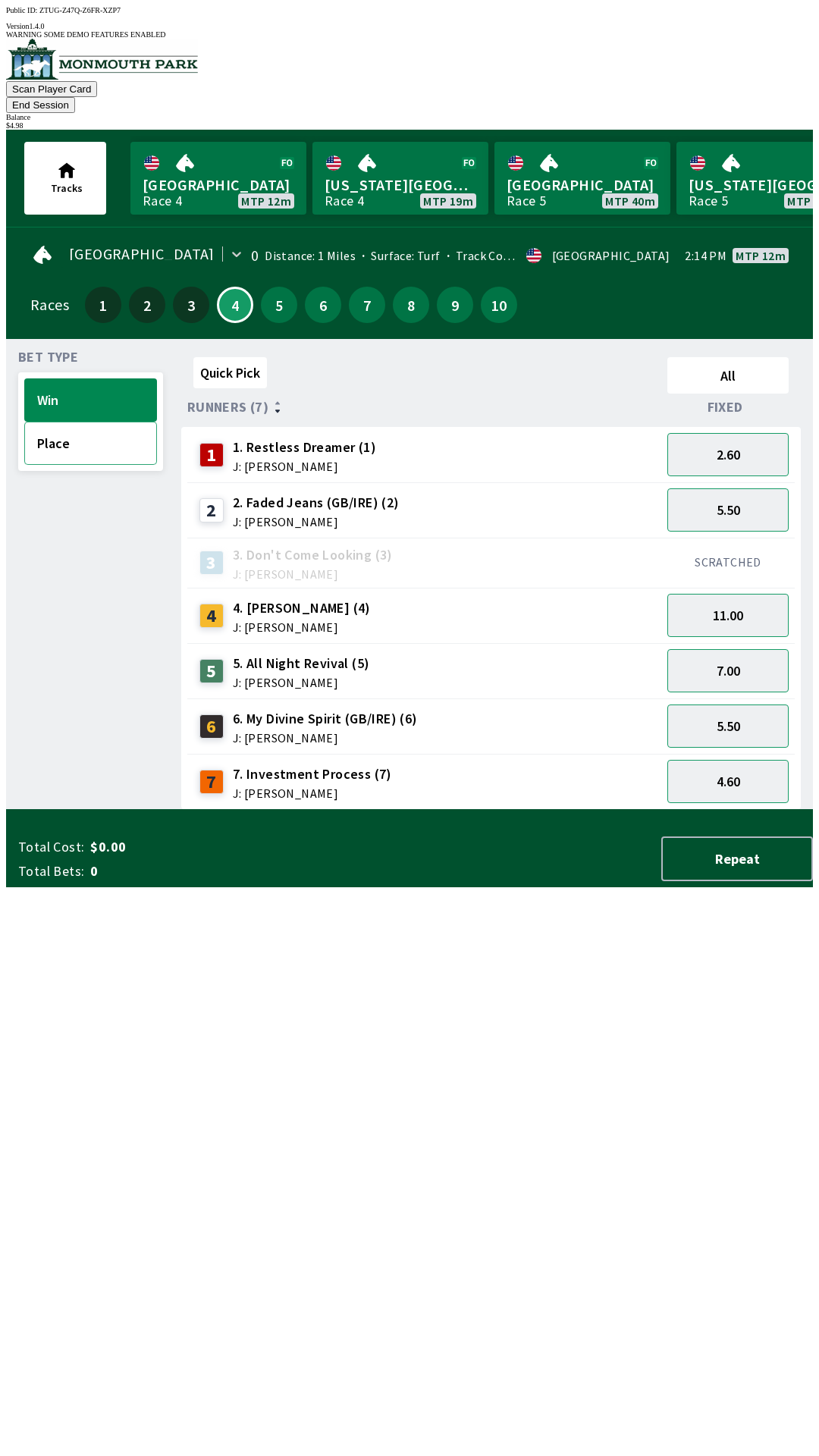
click at [81, 426] on button "Place" at bounding box center [90, 443] width 132 height 43
click at [715, 489] on button "2.50" at bounding box center [727, 511] width 122 height 43
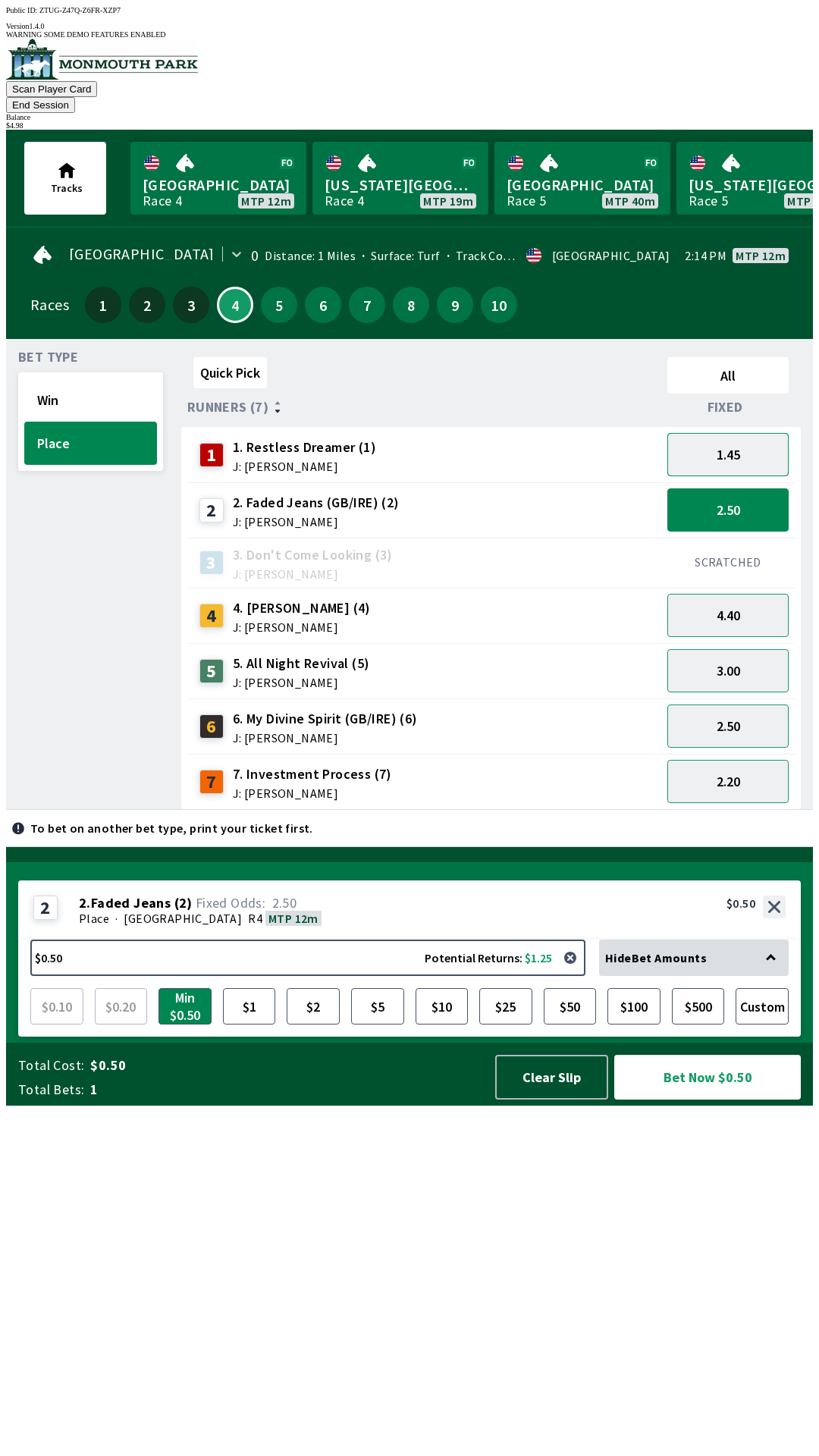
click at [728, 439] on button "1.45" at bounding box center [727, 455] width 122 height 43
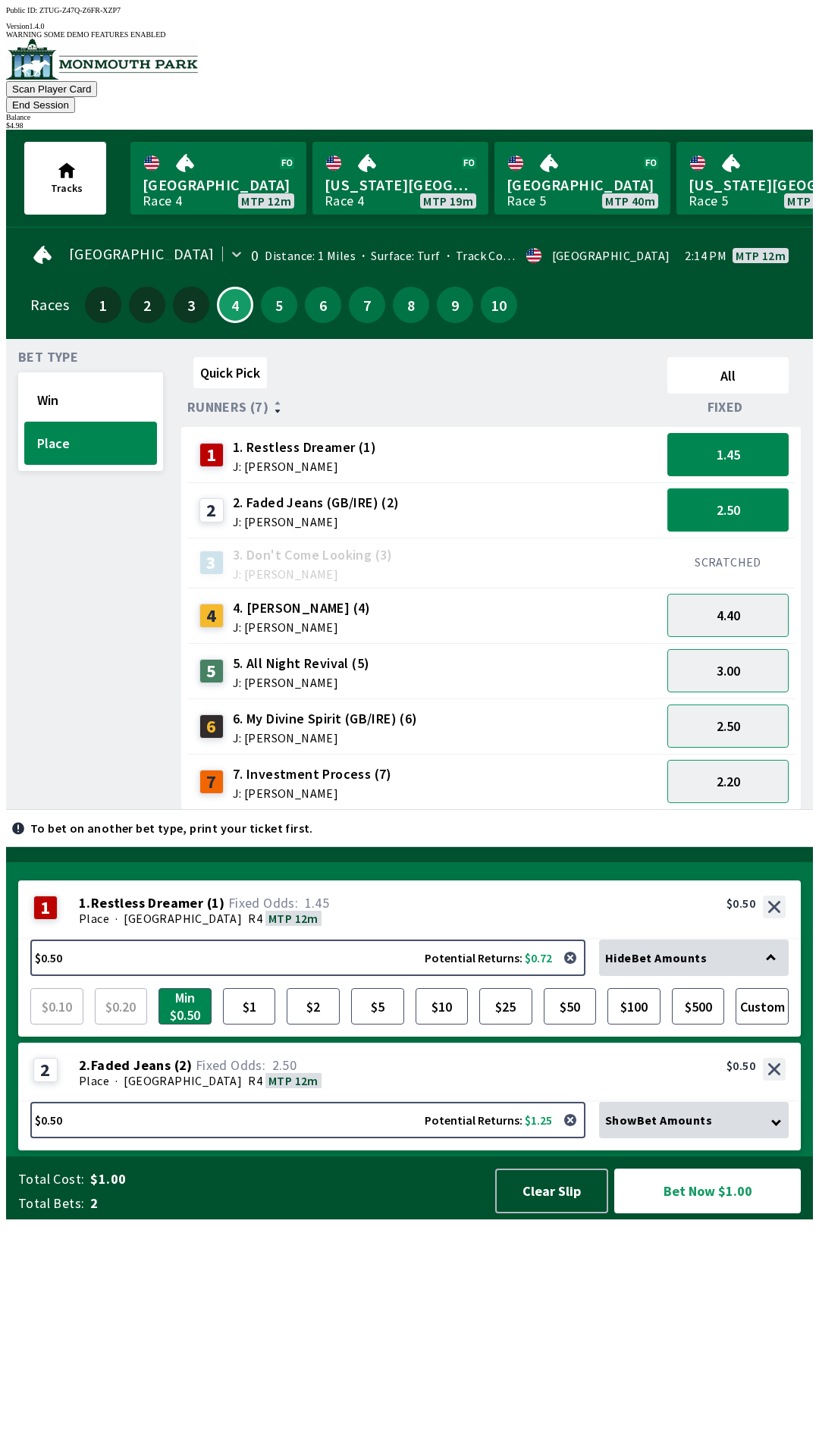
click at [743, 489] on button "2.50" at bounding box center [727, 511] width 122 height 43
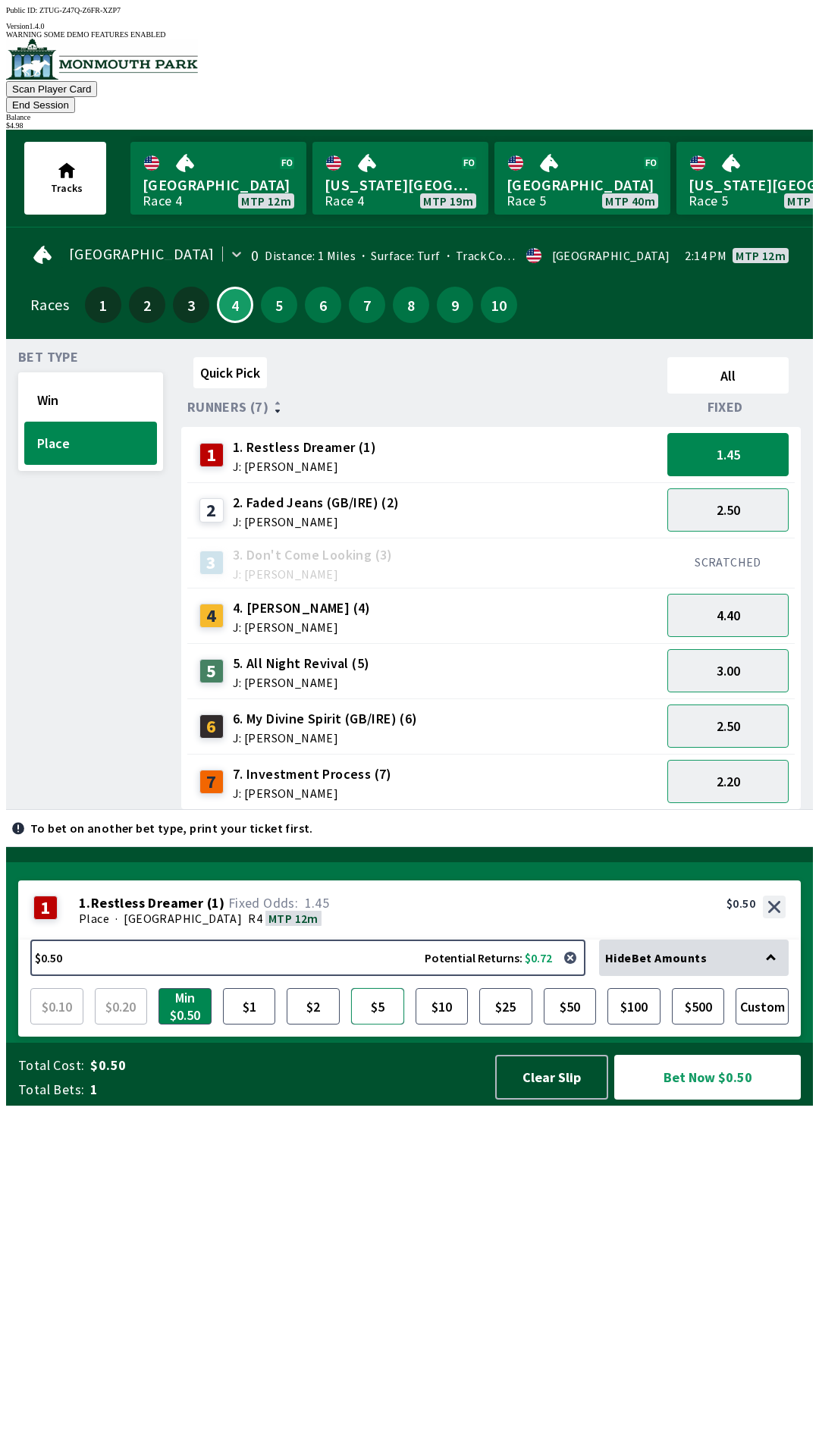
click at [392, 1025] on button "$5" at bounding box center [377, 1007] width 53 height 36
click at [681, 1100] on button "Bet Now $5.00" at bounding box center [706, 1078] width 186 height 45
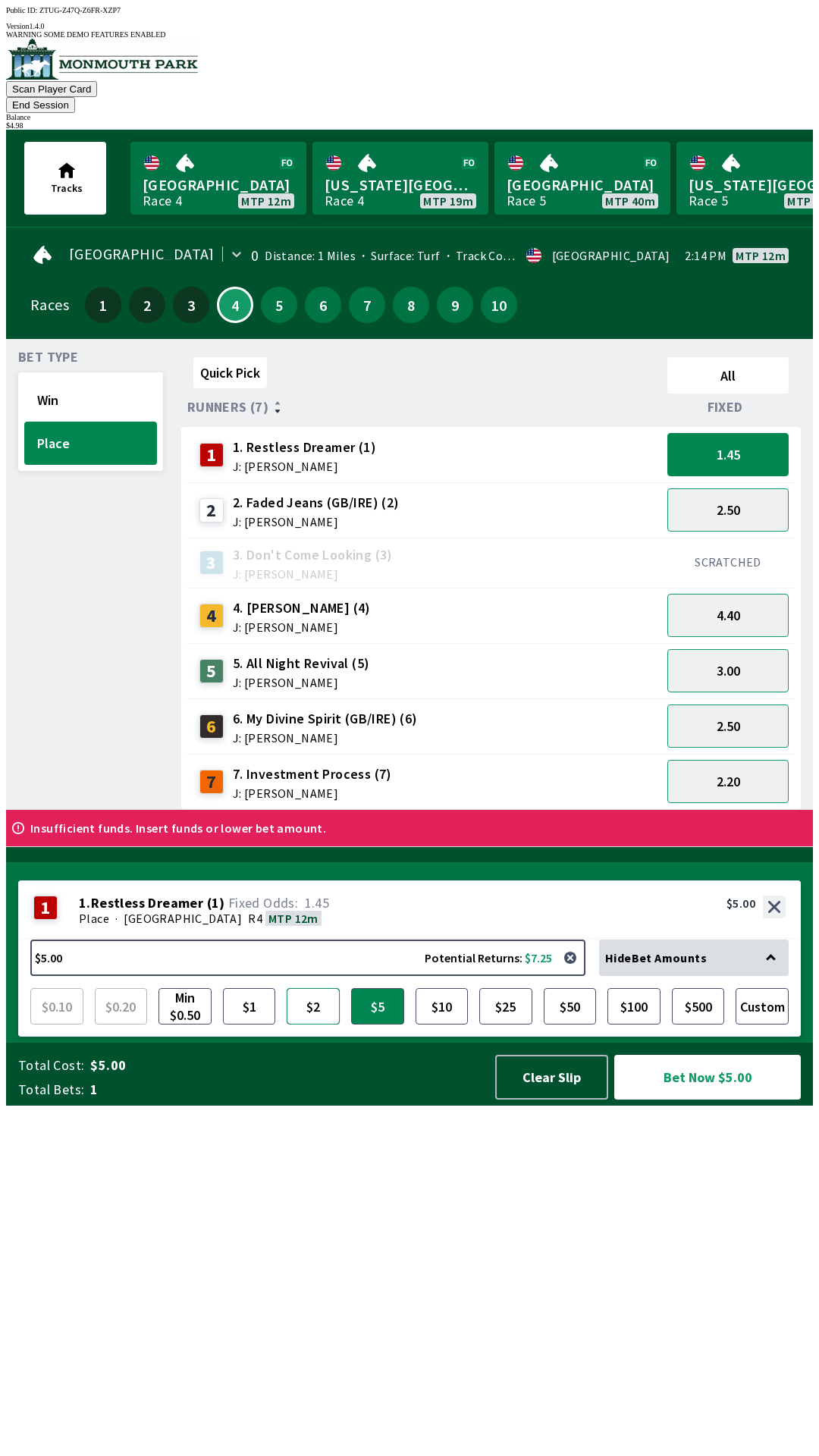
click at [313, 1025] on button "$2" at bounding box center [312, 1007] width 53 height 36
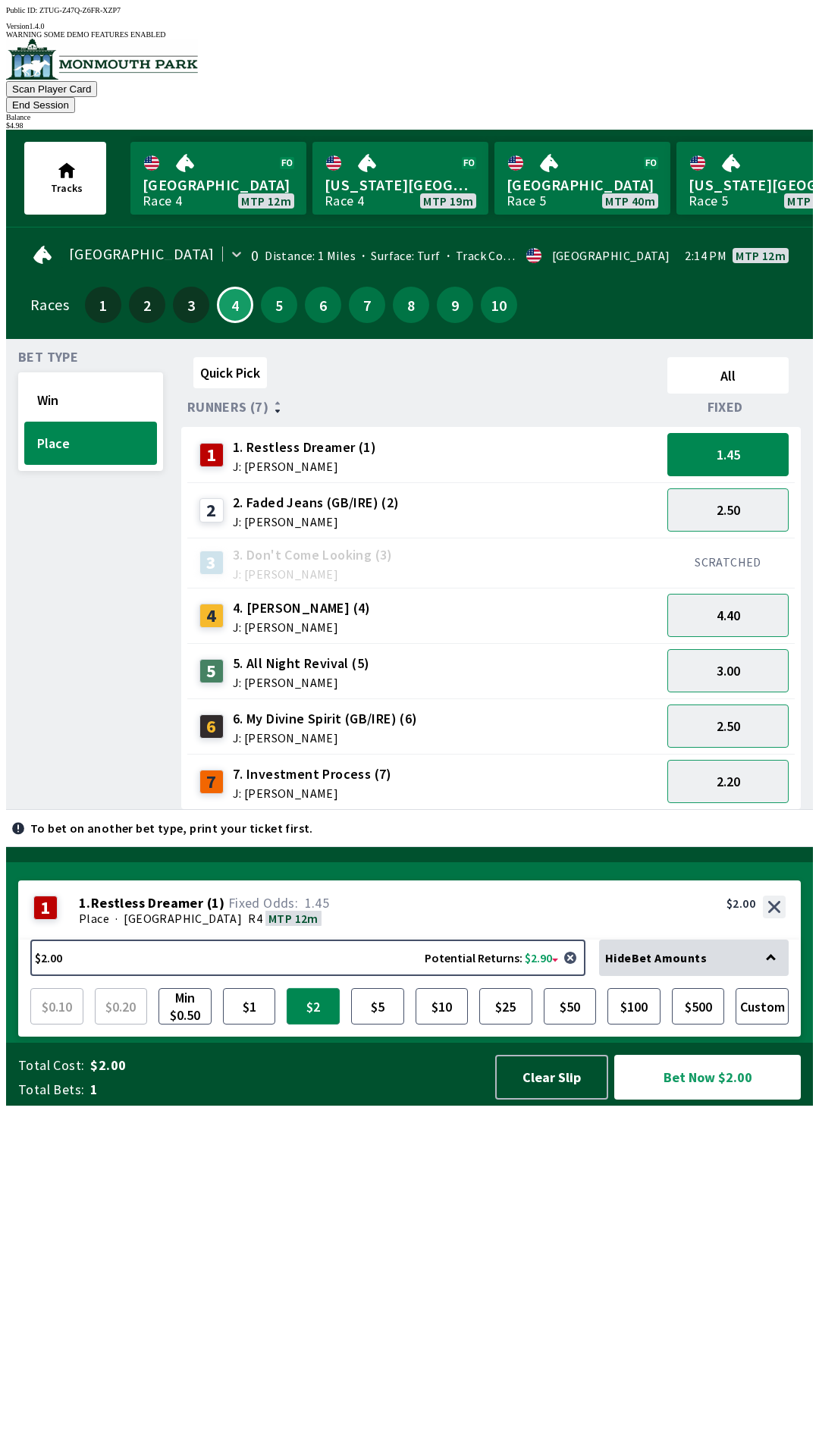
click at [321, 1025] on button "$2" at bounding box center [312, 1007] width 53 height 36
click at [384, 1025] on button "$5" at bounding box center [377, 1007] width 53 height 36
click at [328, 976] on button "$5.00 Potential Returns: $7.25" at bounding box center [308, 958] width 555 height 36
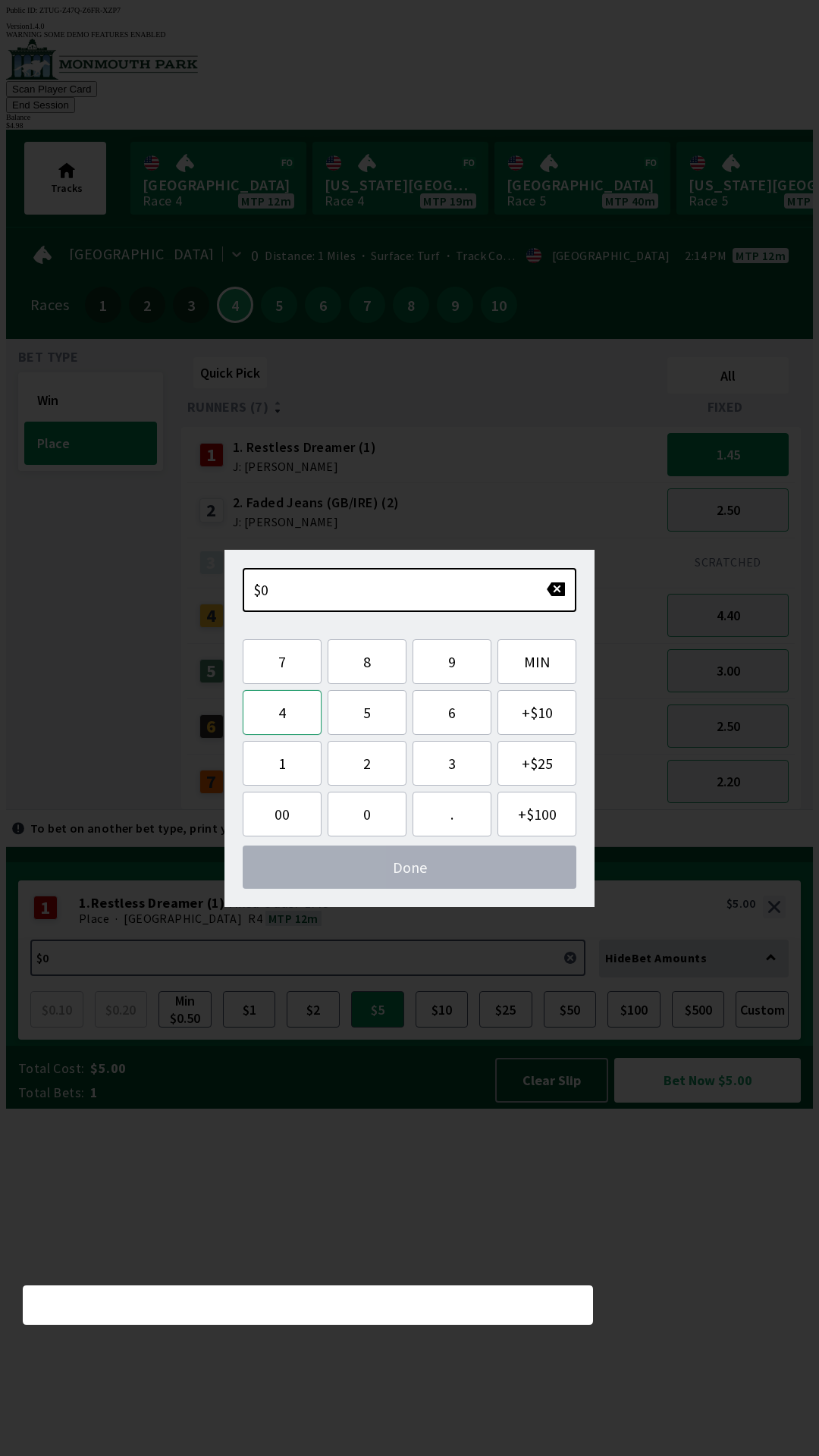
click at [291, 714] on button "4" at bounding box center [283, 713] width 79 height 45
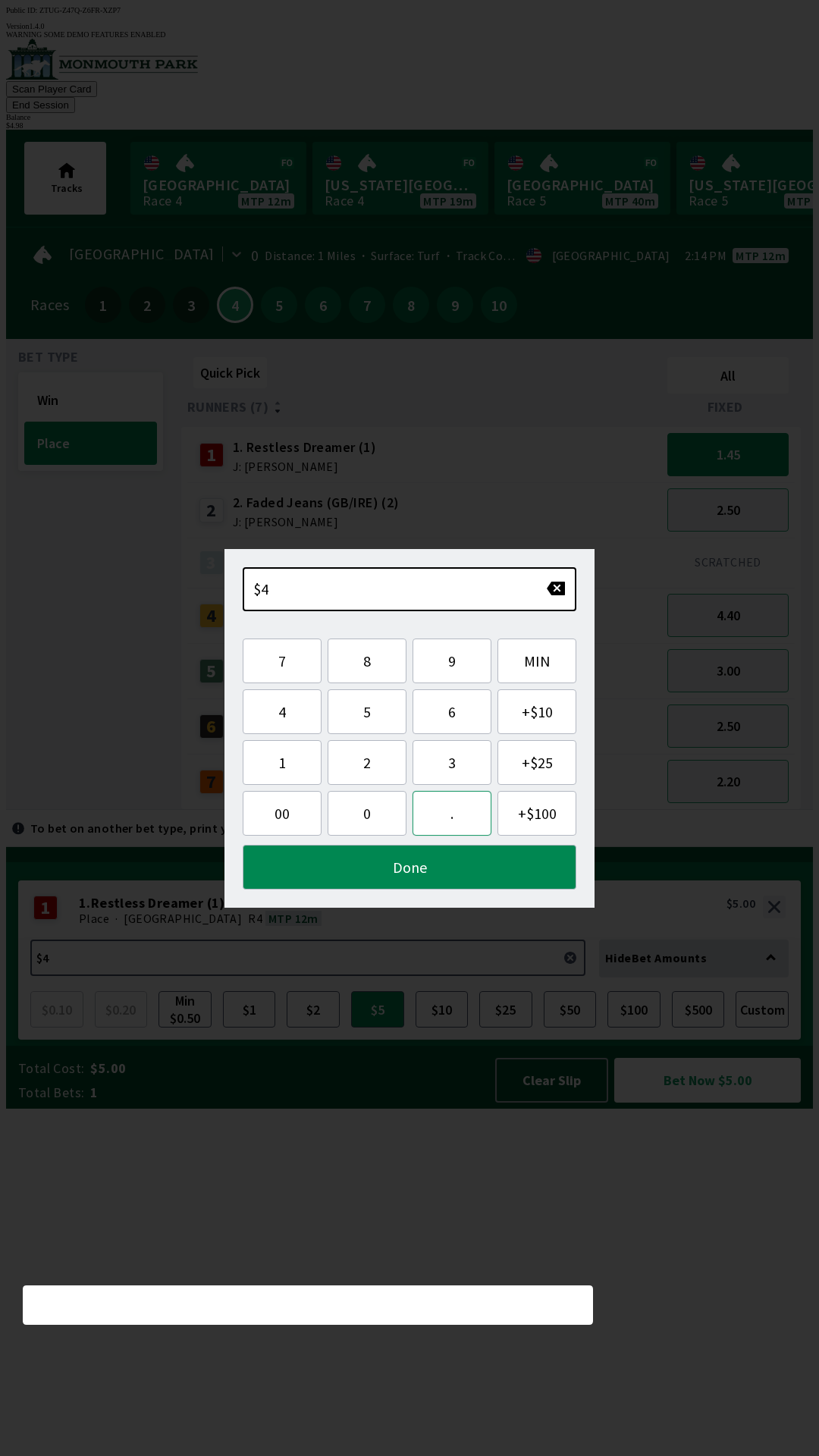
click at [453, 821] on button "." at bounding box center [452, 814] width 79 height 45
click at [448, 666] on button "9" at bounding box center [452, 661] width 79 height 45
click at [372, 664] on button "8" at bounding box center [367, 661] width 79 height 45
click at [497, 880] on button "Done" at bounding box center [410, 867] width 334 height 45
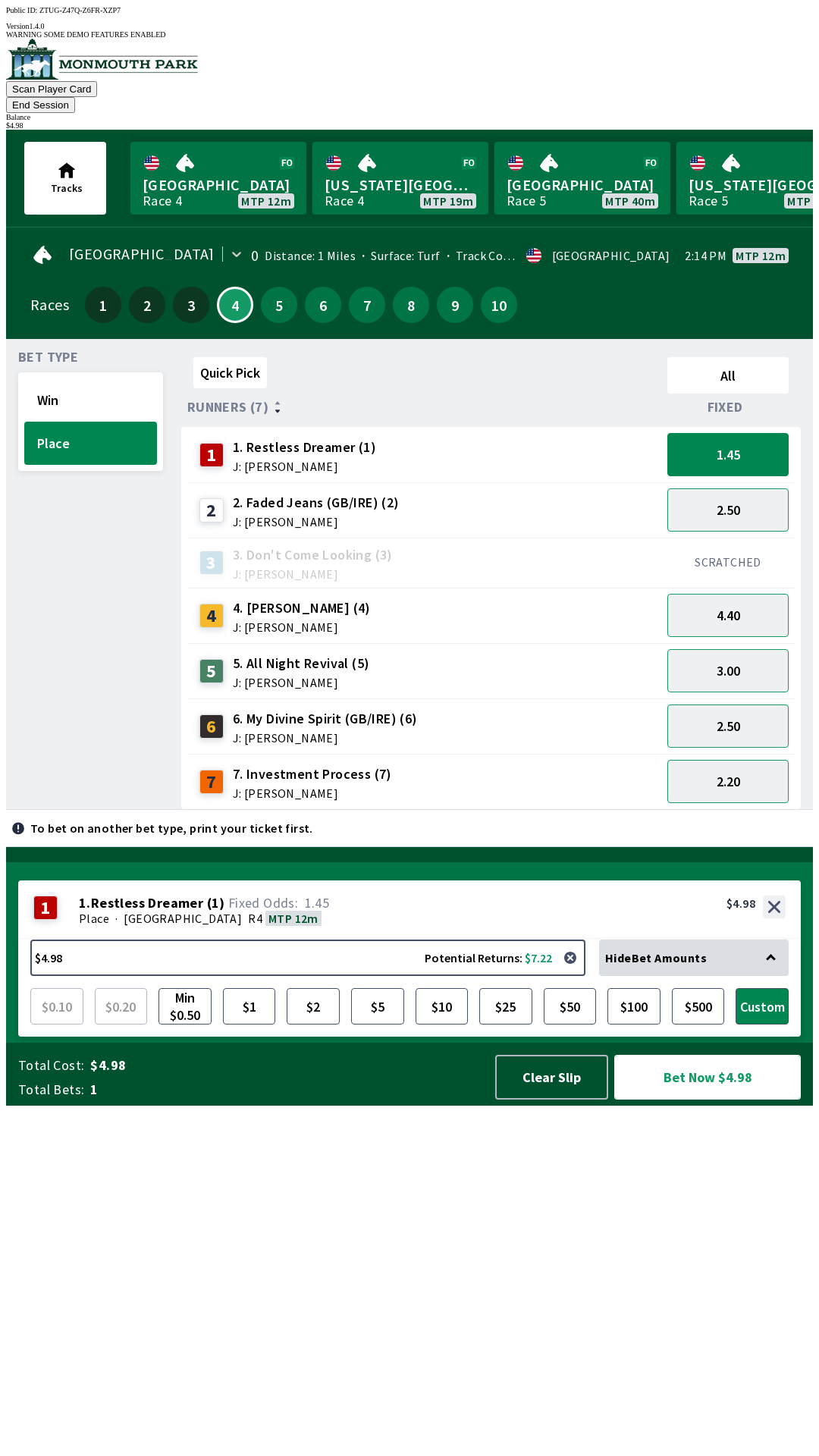
click at [717, 1100] on button "Bet Now $4.98" at bounding box center [706, 1078] width 186 height 45
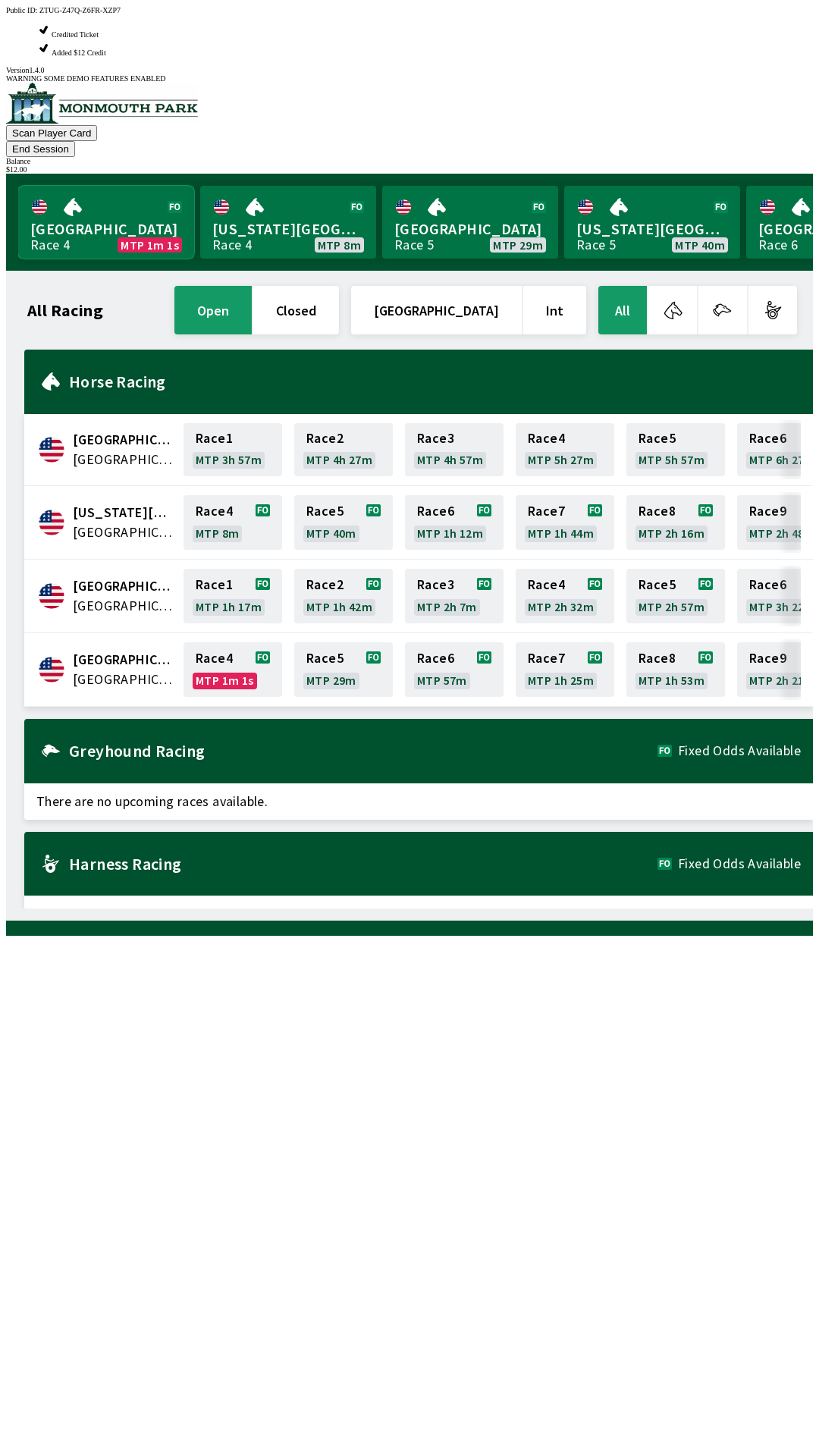
click at [71, 185] on link "Monmouth Park Race 4 MTP 1m 1s" at bounding box center [105, 222] width 176 height 73
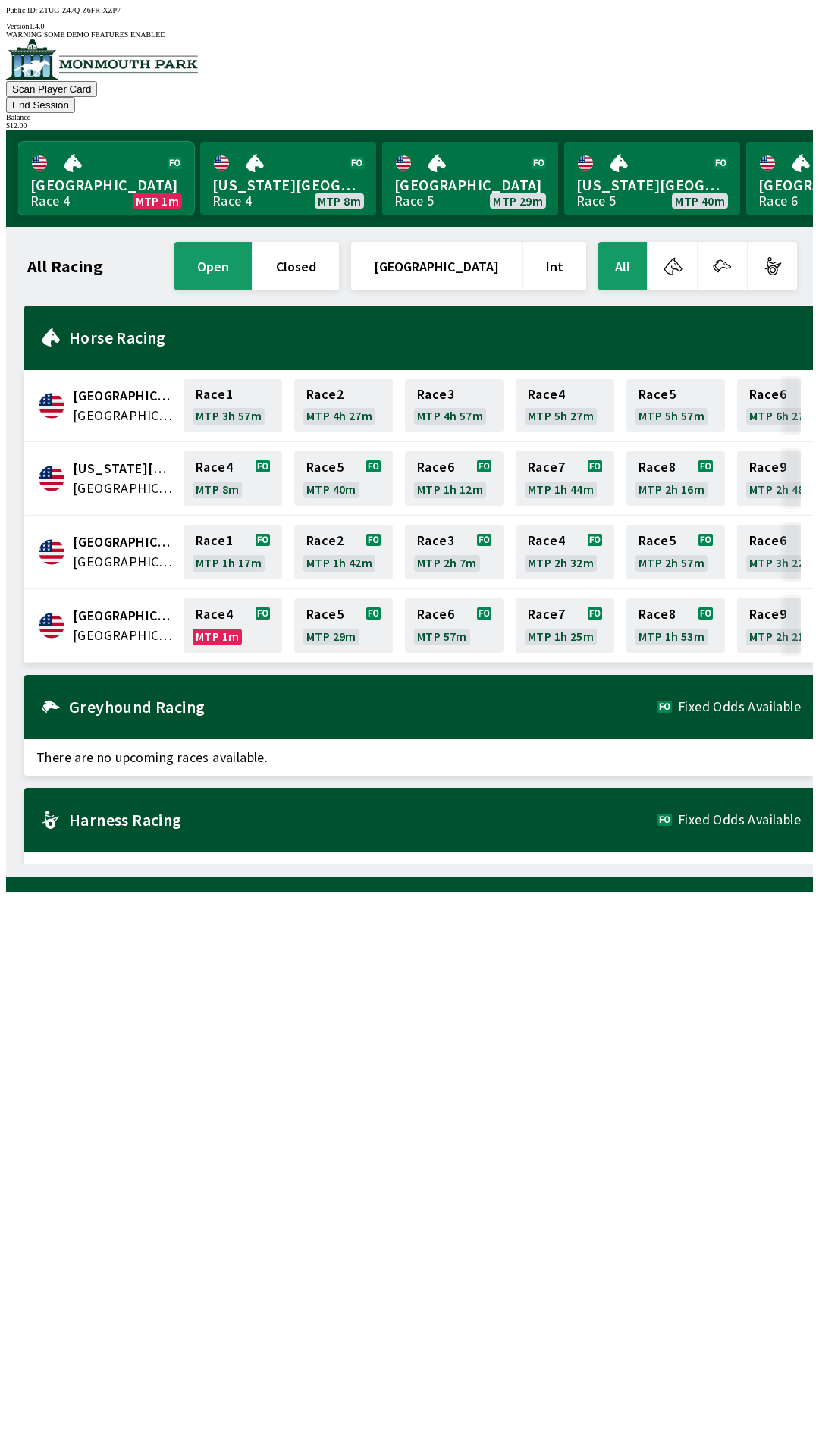
click at [85, 164] on link "Monmouth Park Race 4 MTP 1m" at bounding box center [105, 178] width 176 height 73
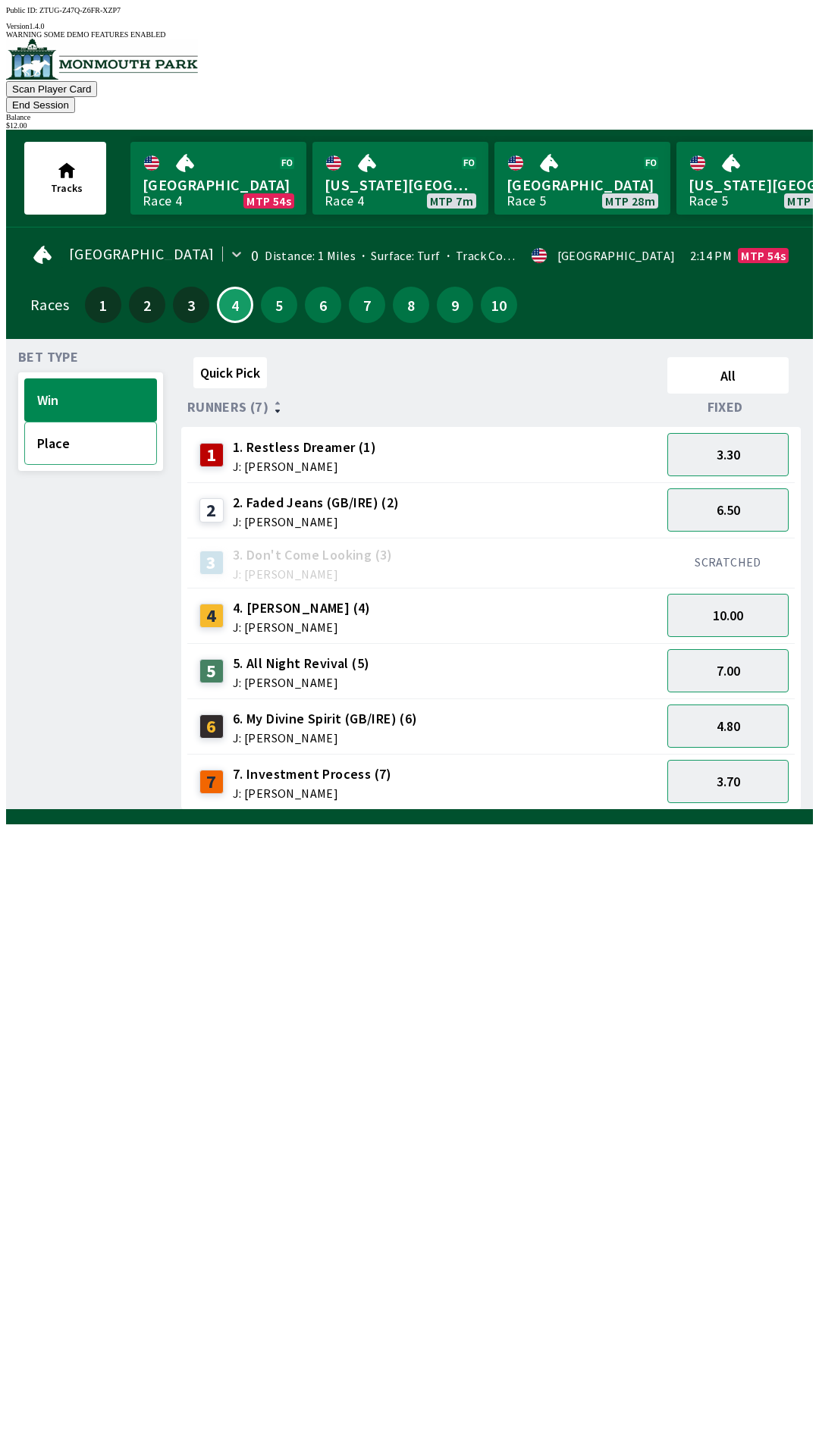
click at [60, 427] on button "Place" at bounding box center [90, 443] width 132 height 43
click at [54, 692] on div "Bet Type Win Place" at bounding box center [90, 581] width 145 height 459
click at [58, 662] on div "Bet Type Win Place" at bounding box center [90, 581] width 145 height 459
click at [719, 433] on button "1.70" at bounding box center [727, 455] width 122 height 43
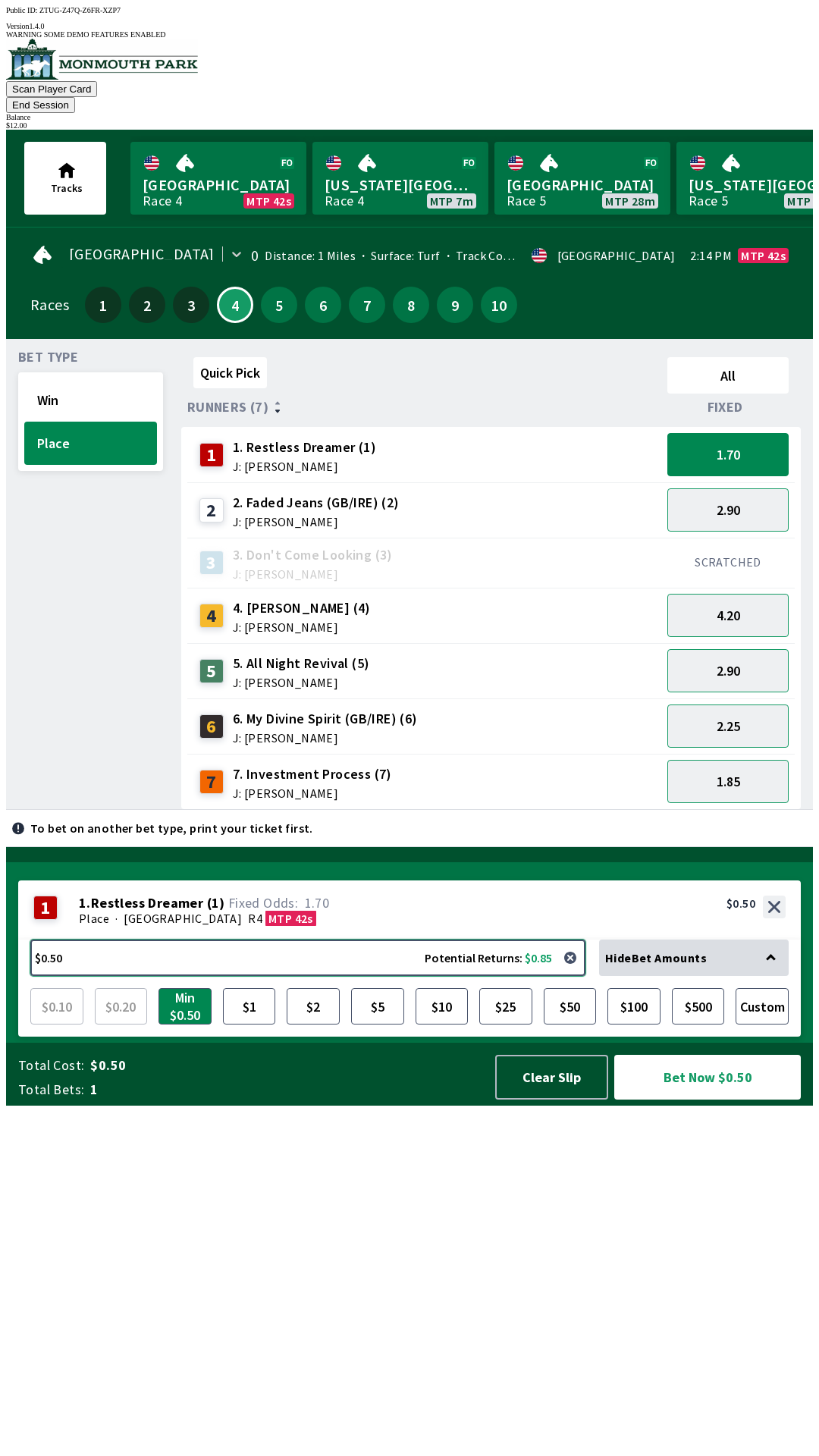
click at [128, 976] on button "$0.50 Potential Returns: $0.85" at bounding box center [308, 958] width 555 height 36
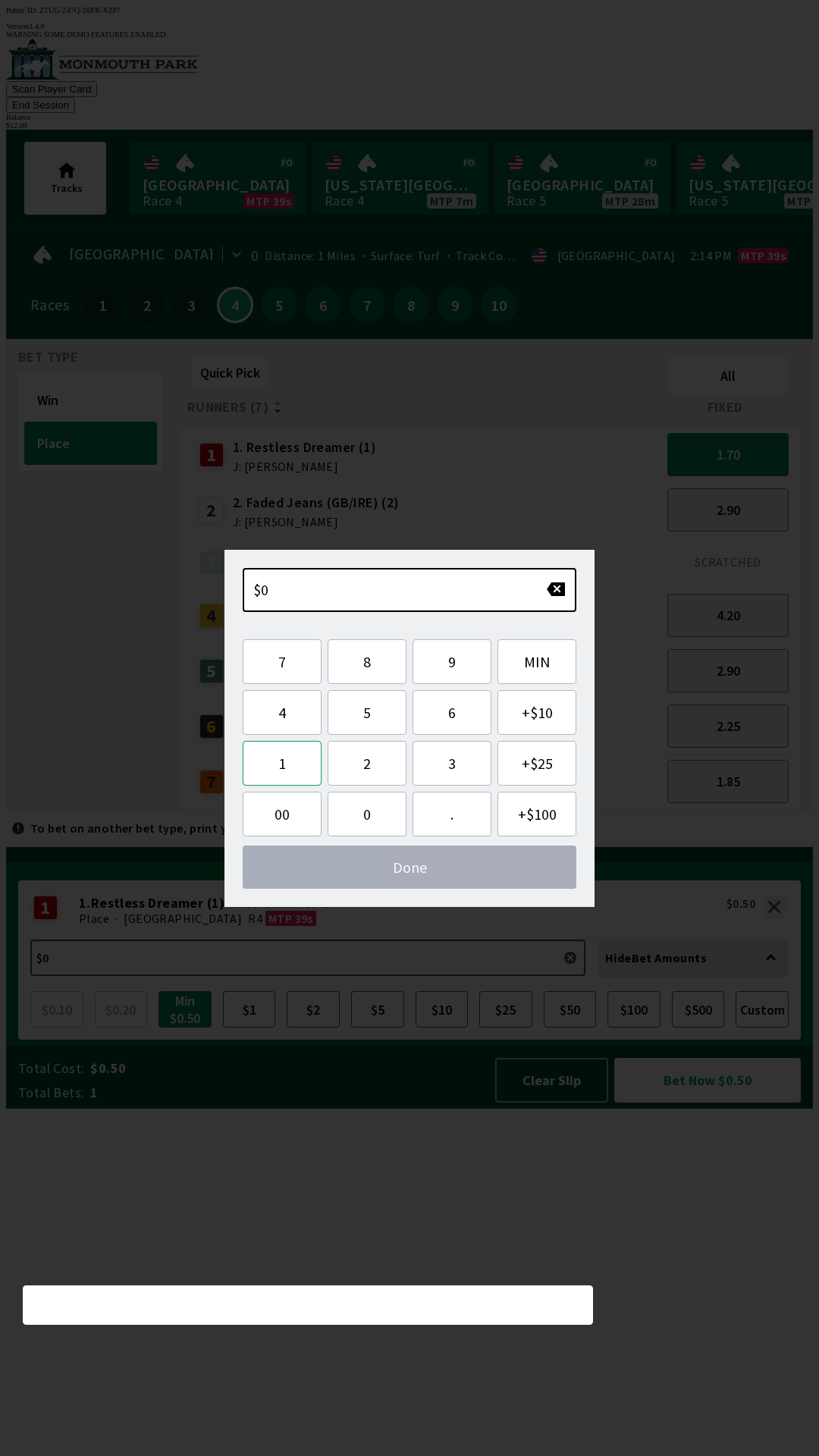
click at [296, 763] on button "1" at bounding box center [283, 764] width 79 height 45
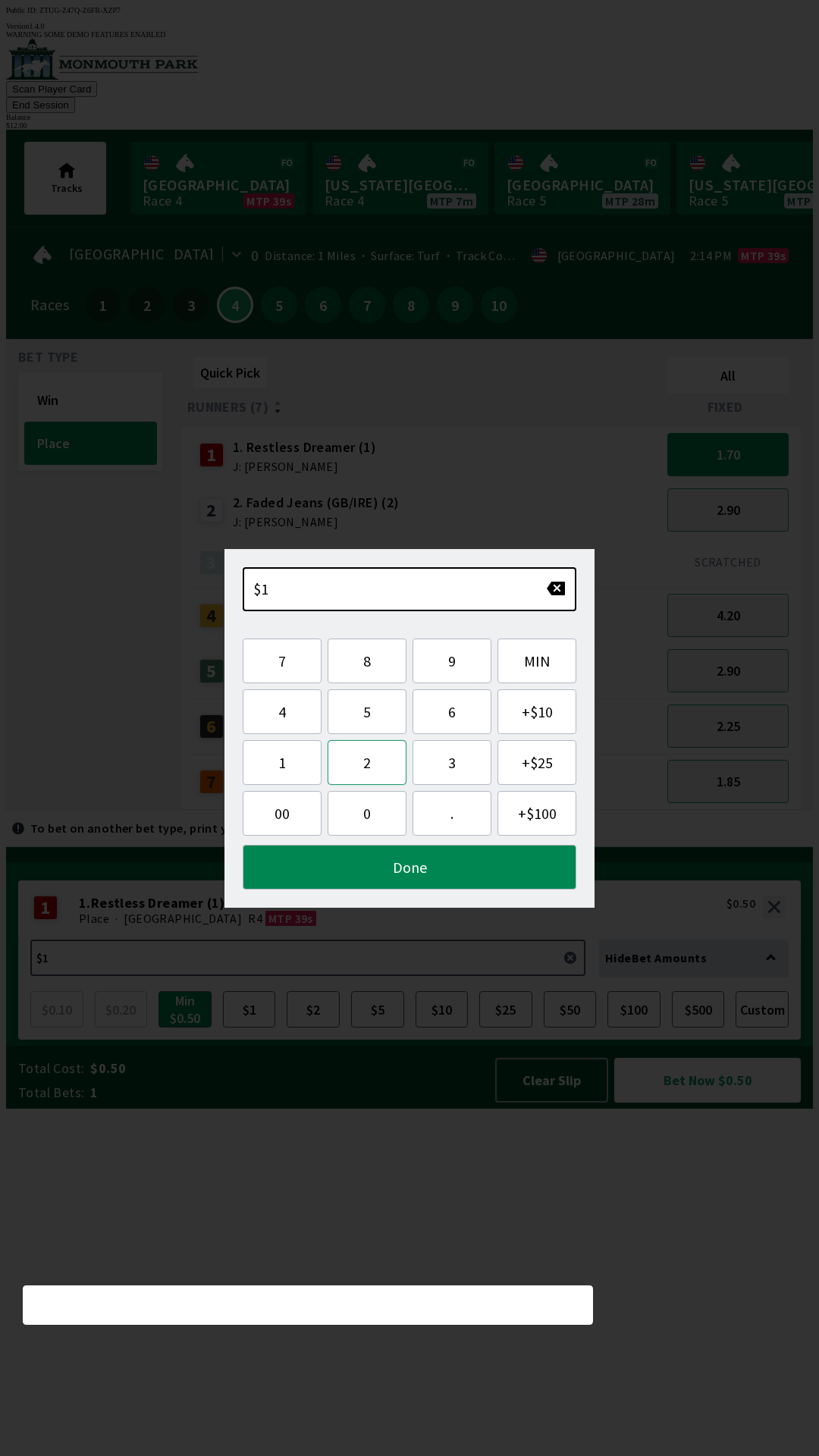
click at [373, 770] on button "2" at bounding box center [367, 763] width 79 height 45
click at [383, 821] on button "0" at bounding box center [367, 814] width 79 height 45
click at [562, 584] on button "button" at bounding box center [556, 588] width 20 height 15
click at [435, 869] on button "Done" at bounding box center [410, 867] width 334 height 45
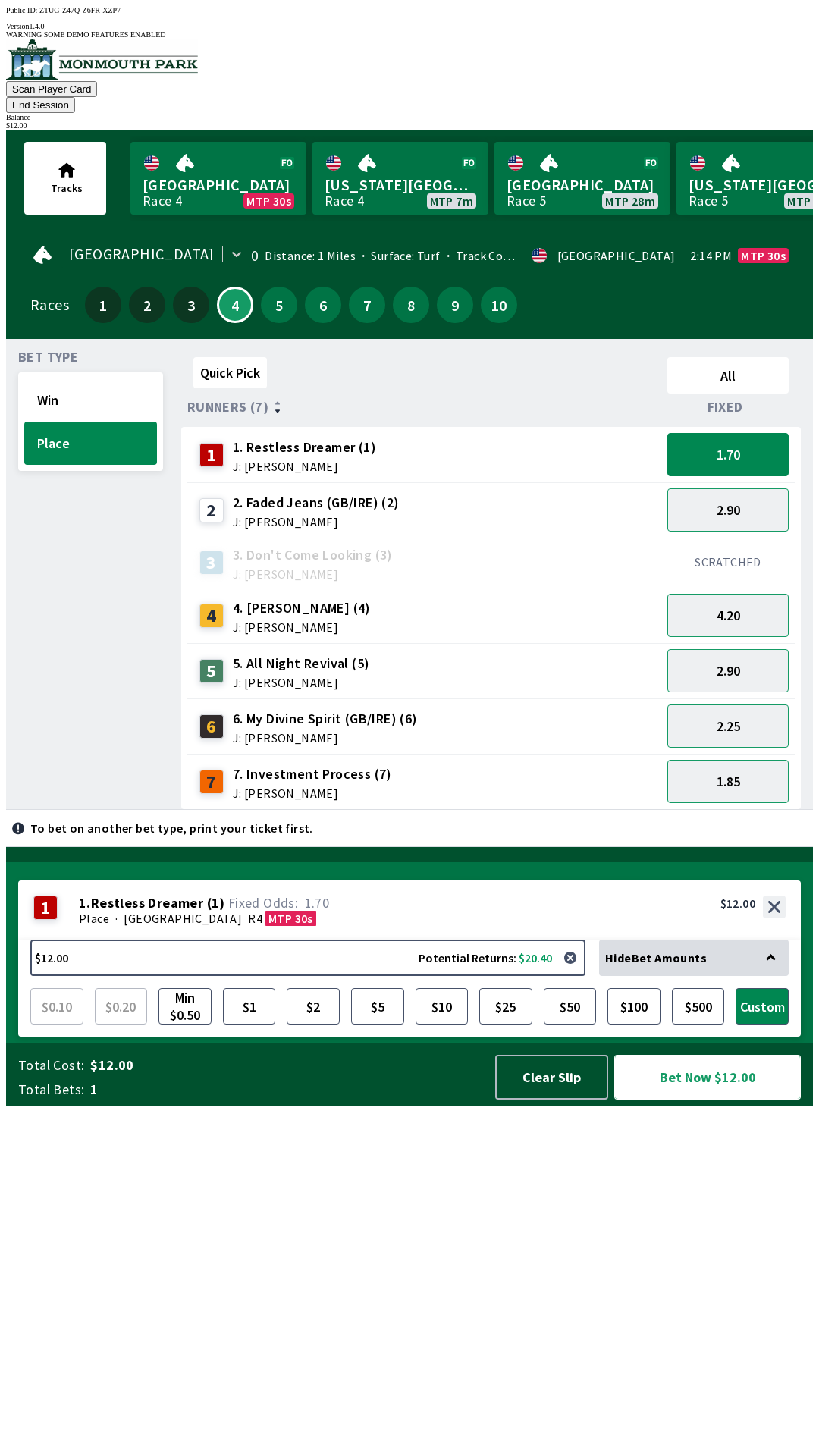
click at [739, 1100] on button "Bet Now $12.00" at bounding box center [706, 1078] width 186 height 45
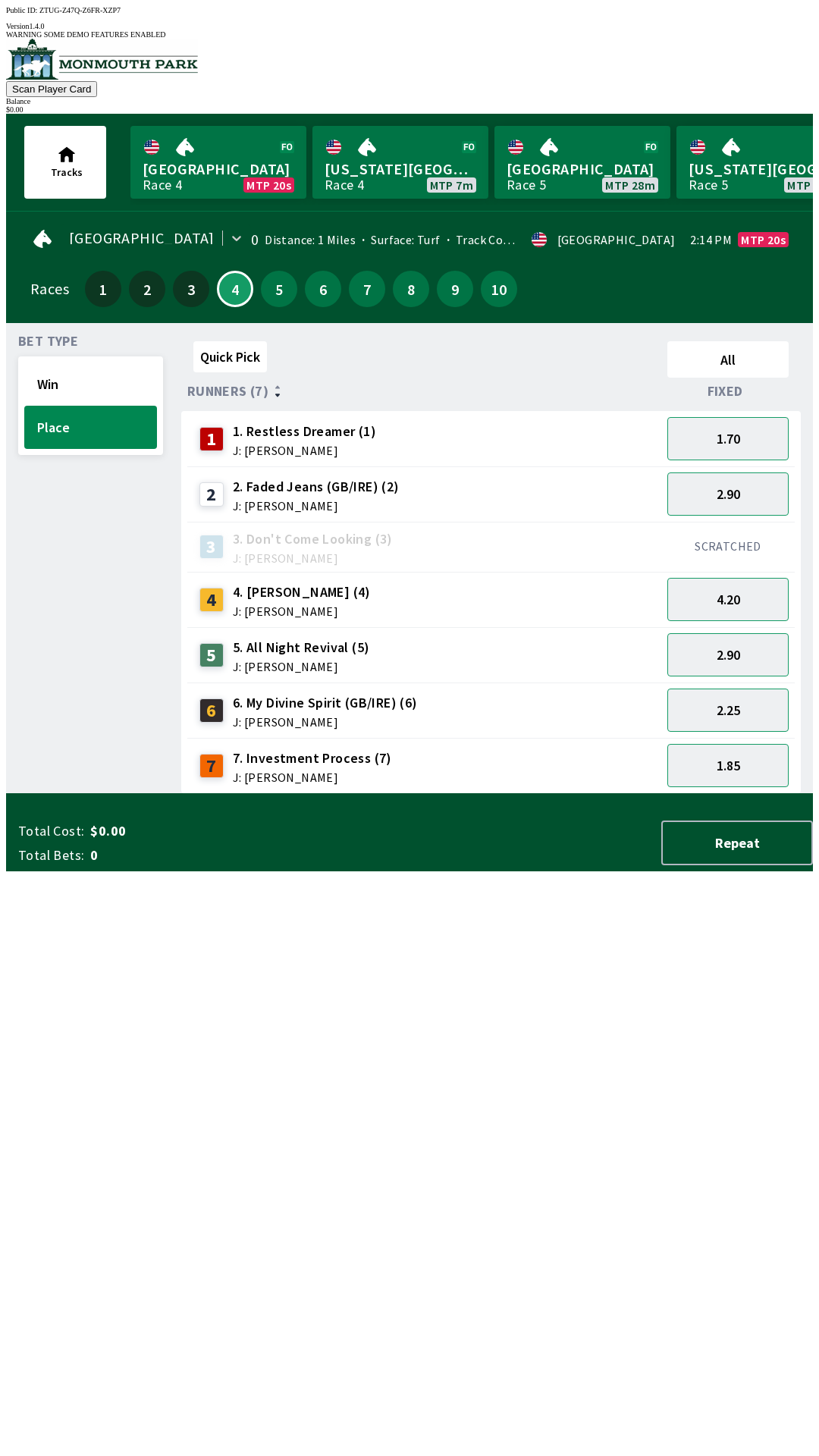
click at [677, 794] on div "Quick Pick All Runners (7) Fixed 1 1. Restless Dreamer (1) J: [PERSON_NAME] 1.7…" at bounding box center [497, 565] width 632 height 459
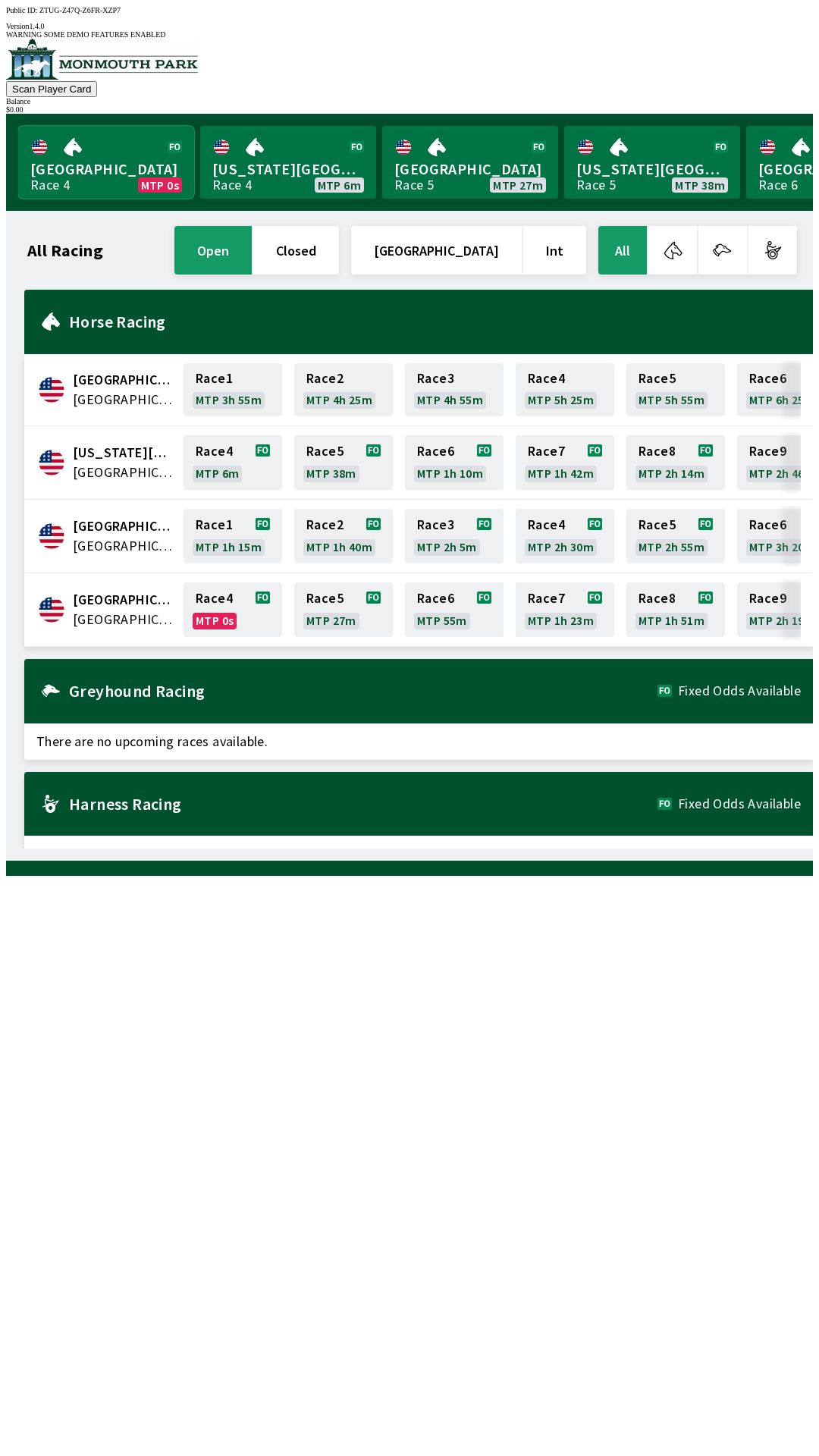
click at [71, 138] on link "Monmouth Park Race 4 MTP 0s" at bounding box center [105, 162] width 176 height 73
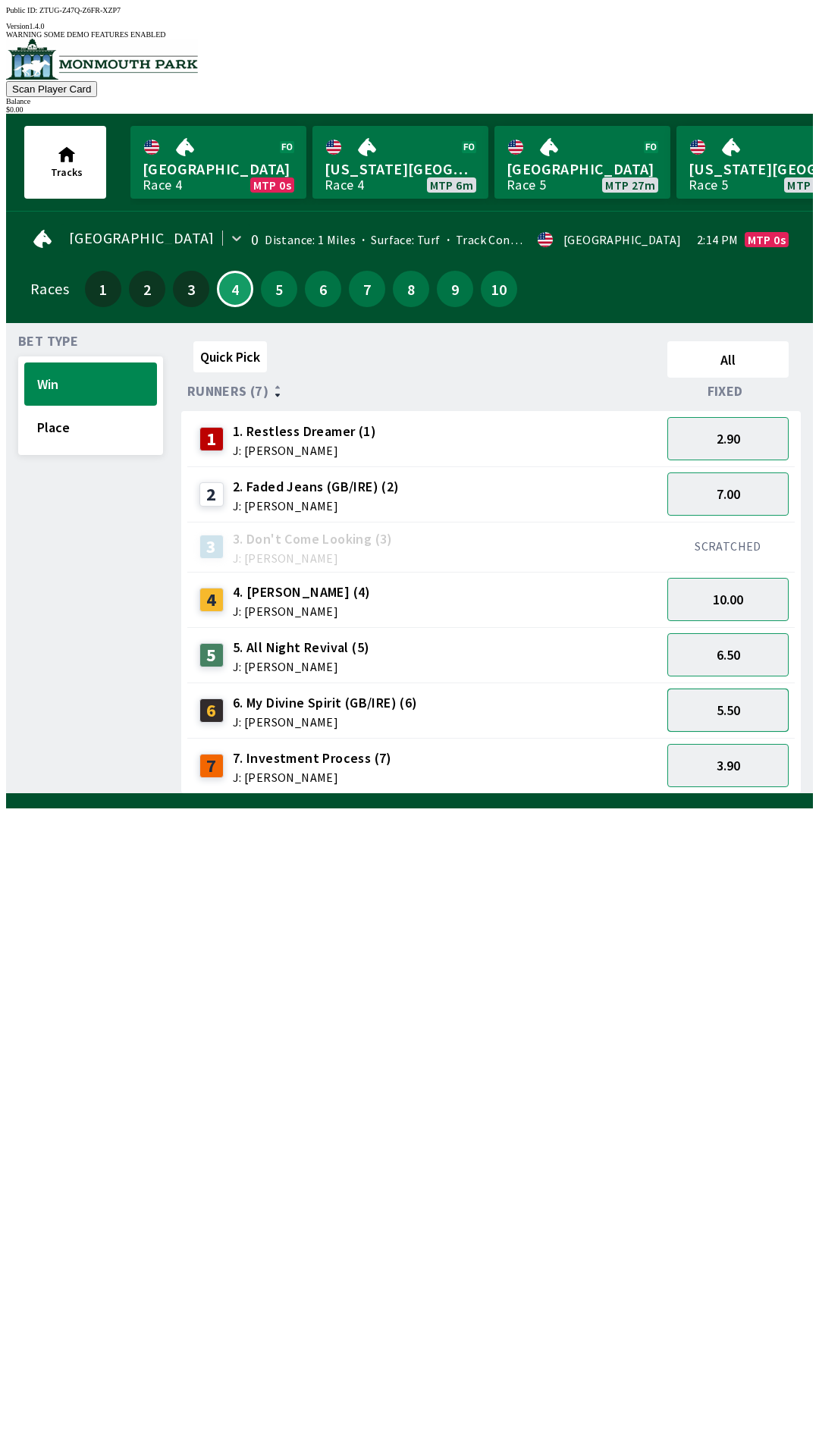
click at [729, 695] on button "5.50" at bounding box center [727, 710] width 122 height 43
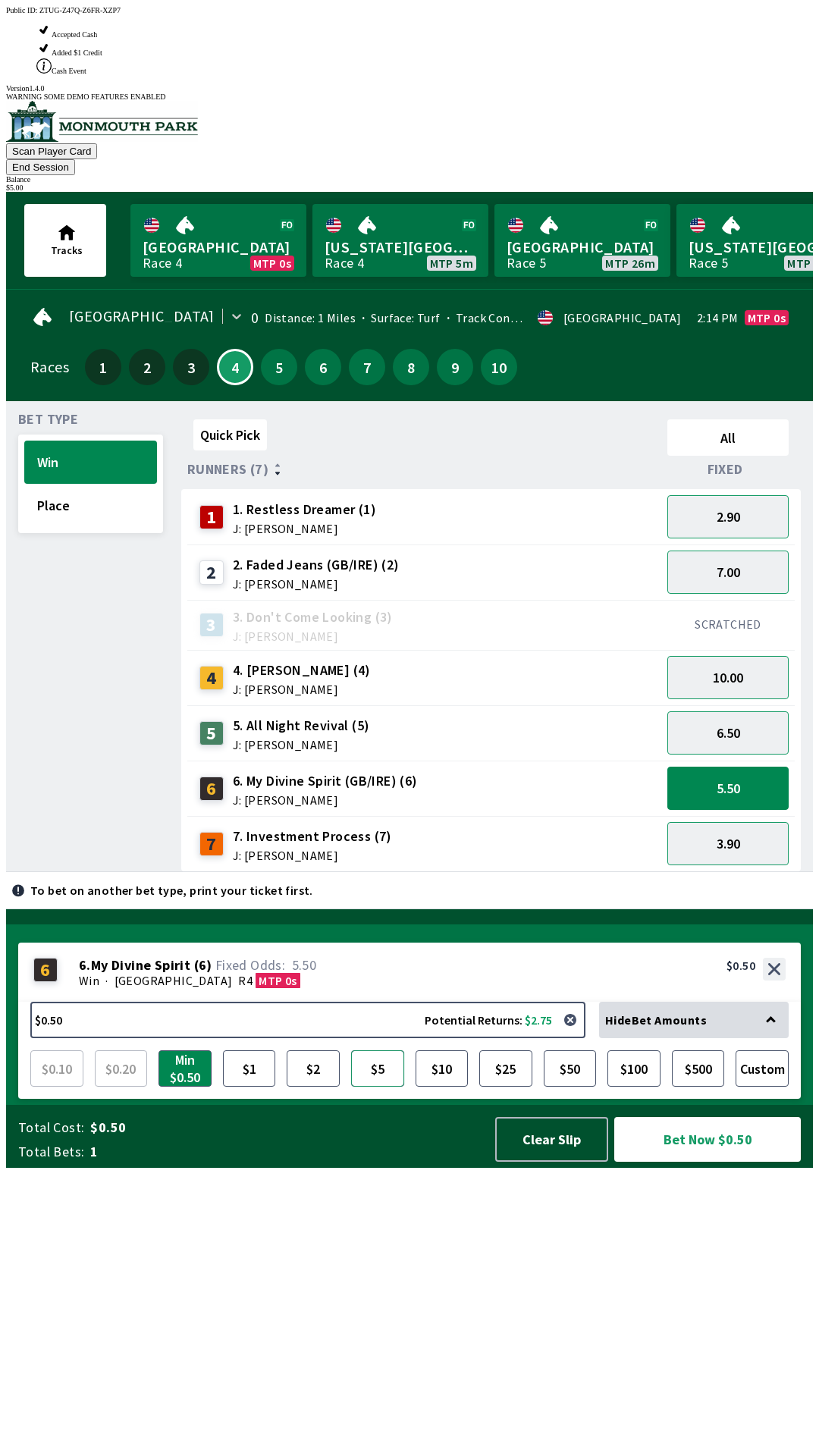
click at [382, 1087] on button "$5" at bounding box center [377, 1069] width 53 height 36
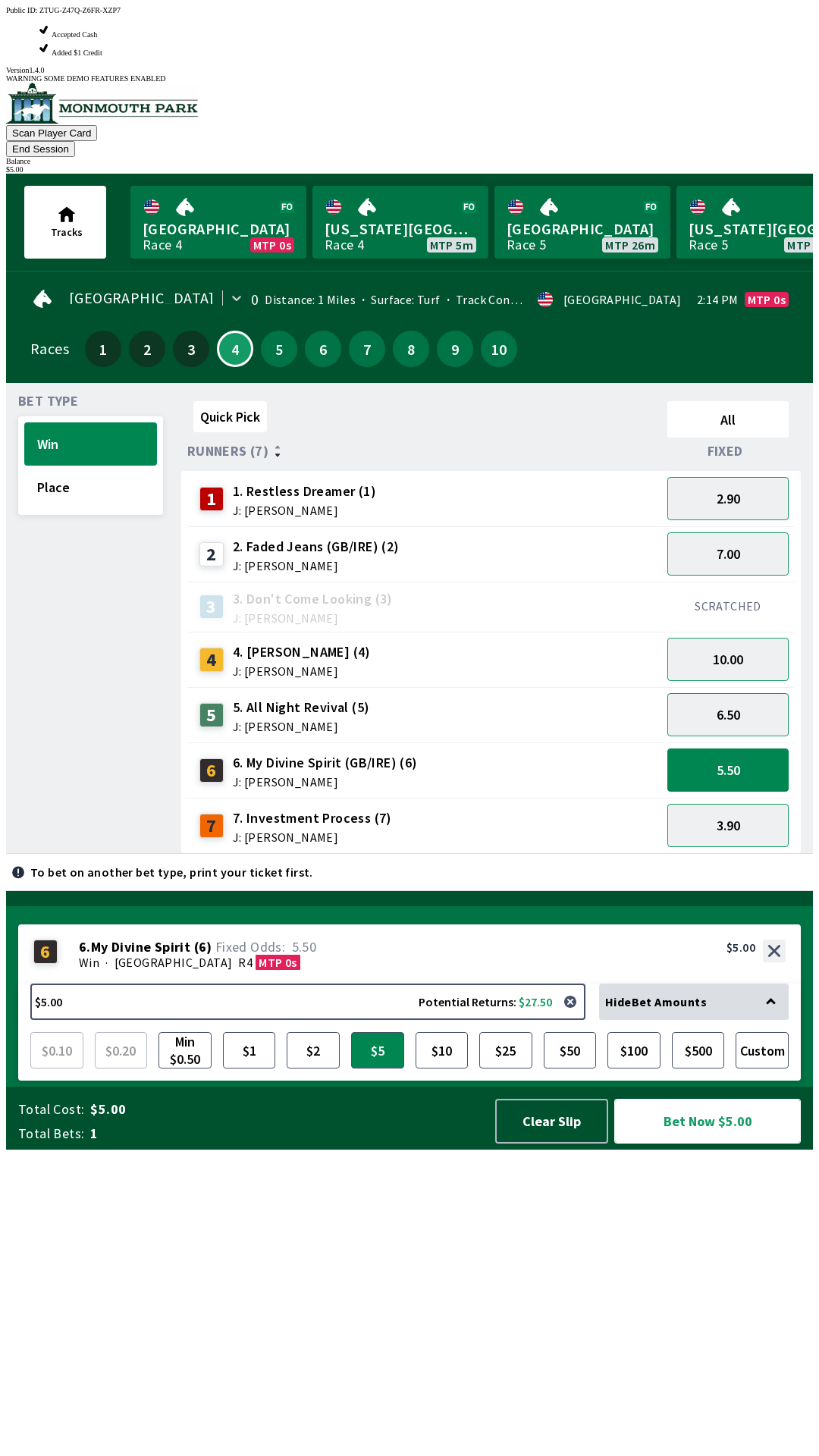
click at [697, 1144] on button "Bet Now $5.00" at bounding box center [706, 1122] width 186 height 45
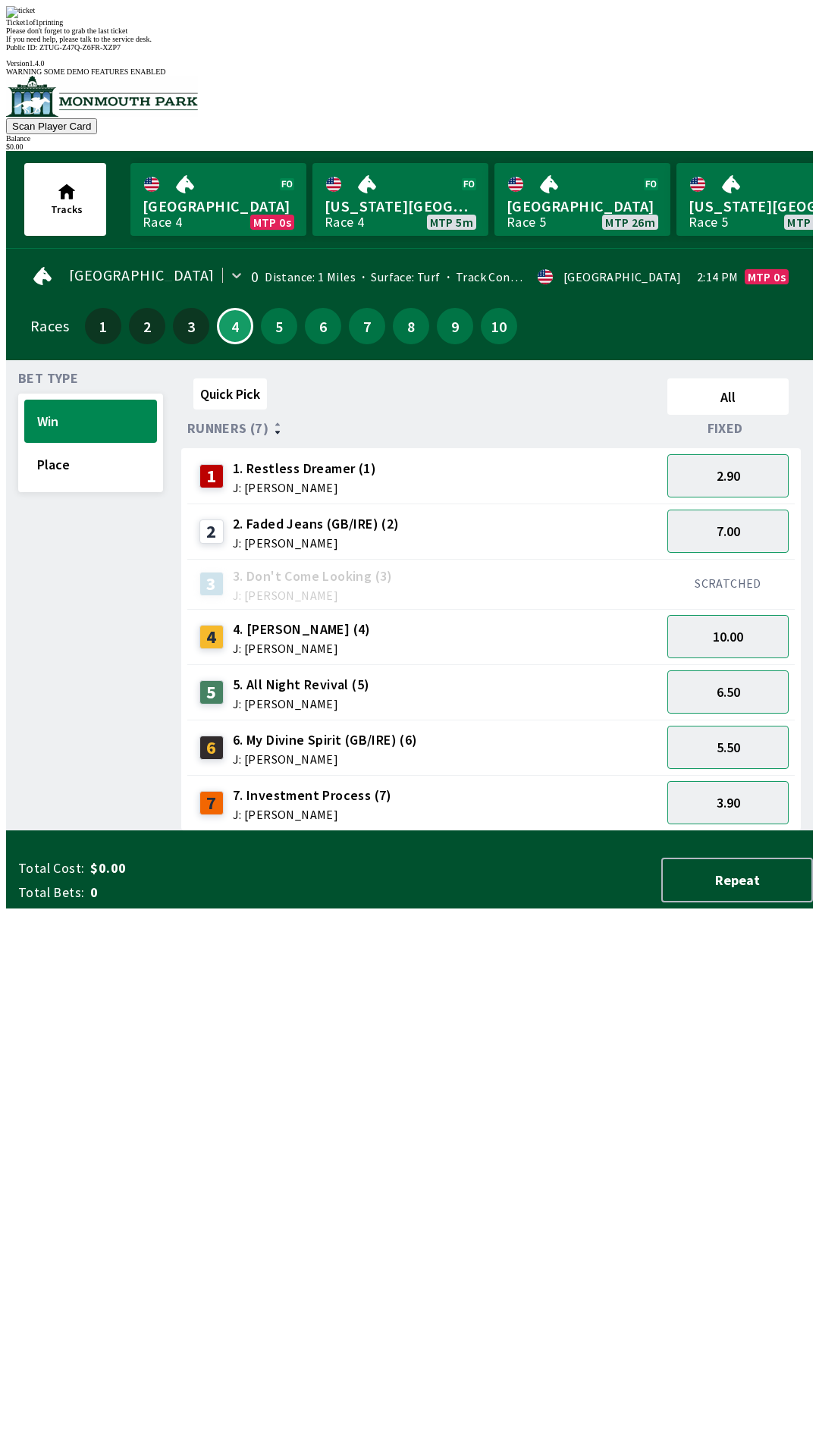
click at [194, 831] on div "Quick Pick All Runners (7) Fixed 1 1. Restless Dreamer (1) J: [PERSON_NAME] 2.9…" at bounding box center [497, 602] width 632 height 459
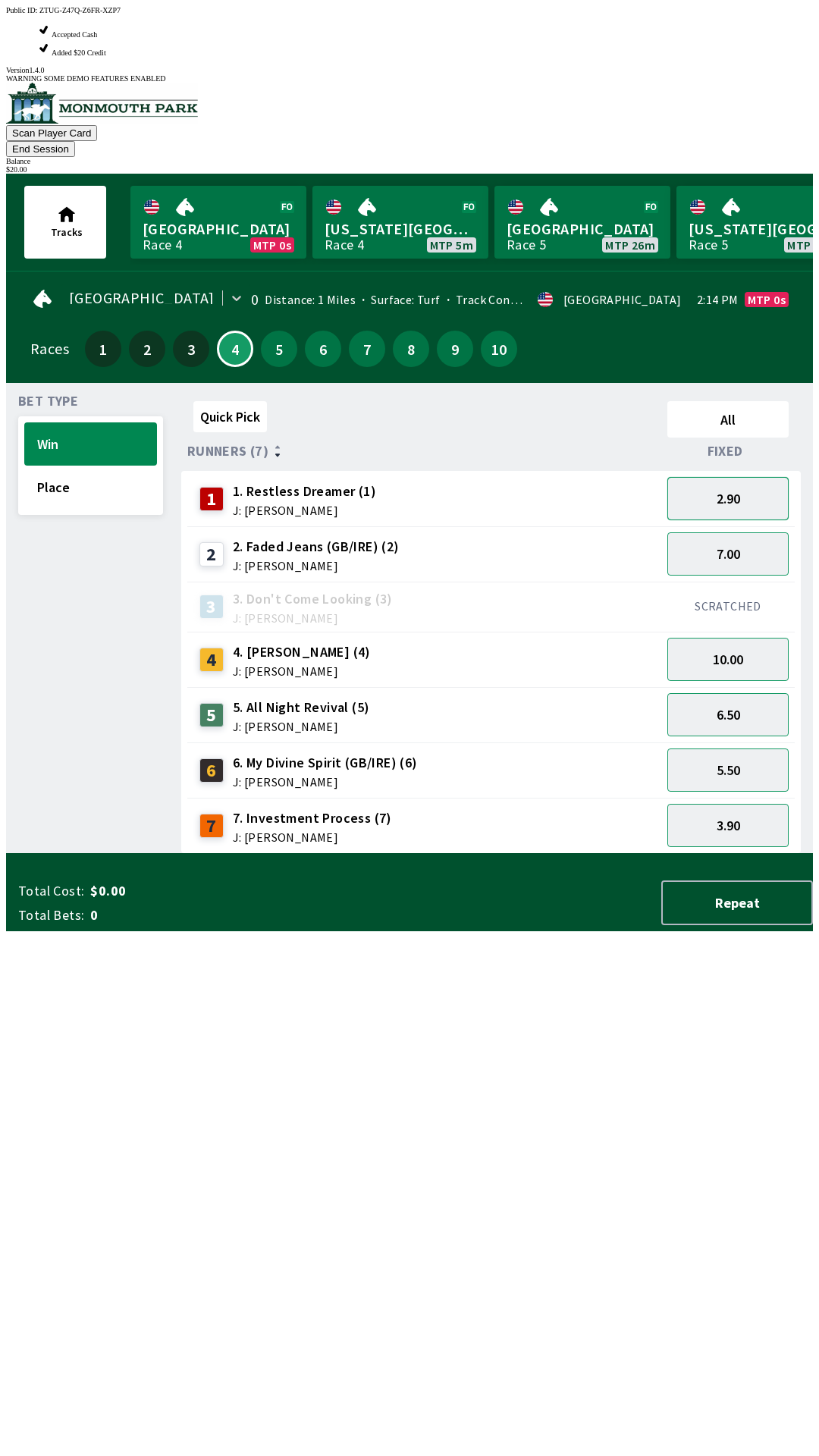
click at [728, 477] on button "2.90" at bounding box center [727, 499] width 122 height 43
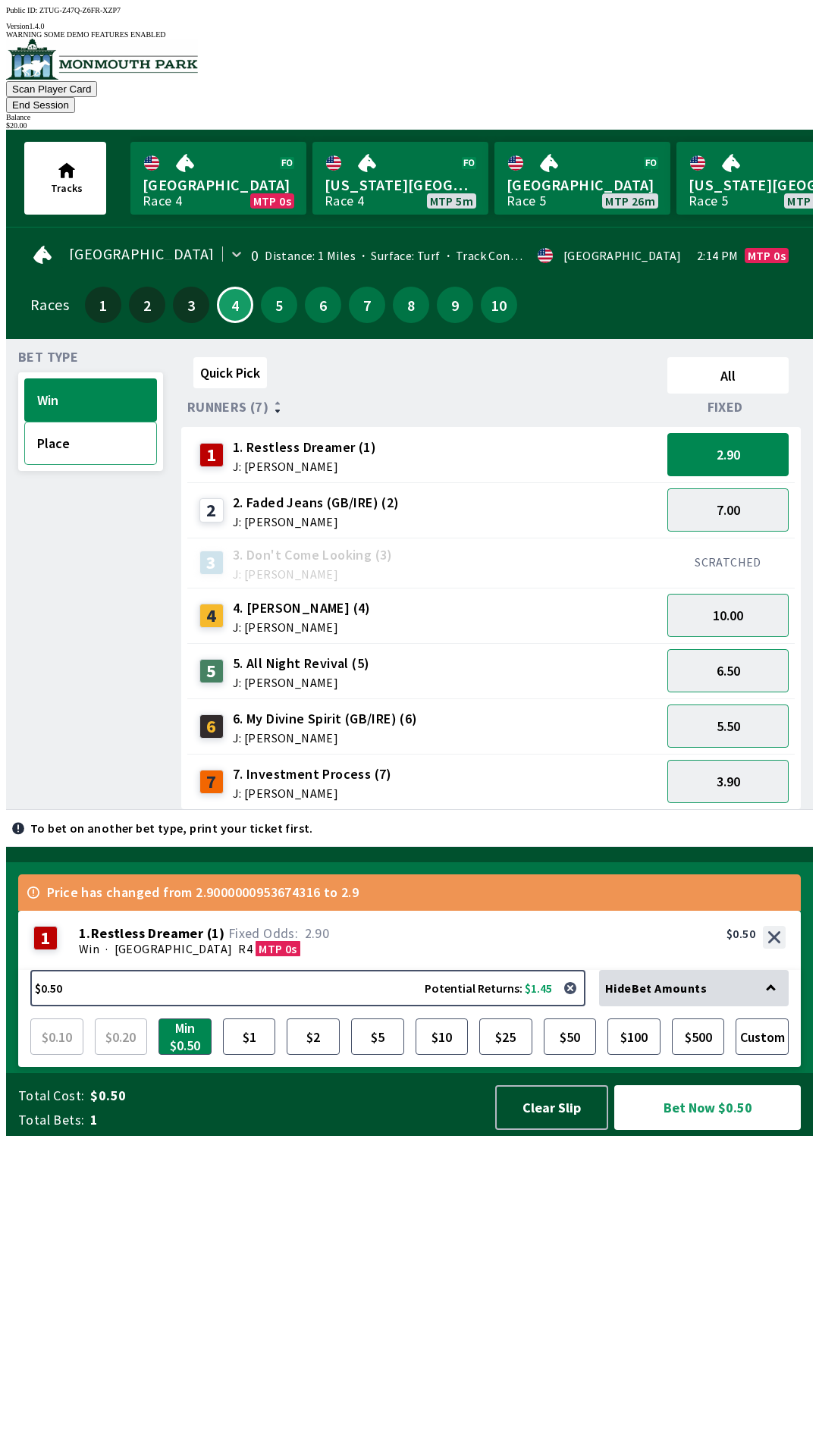
click at [79, 423] on button "Place" at bounding box center [90, 443] width 132 height 43
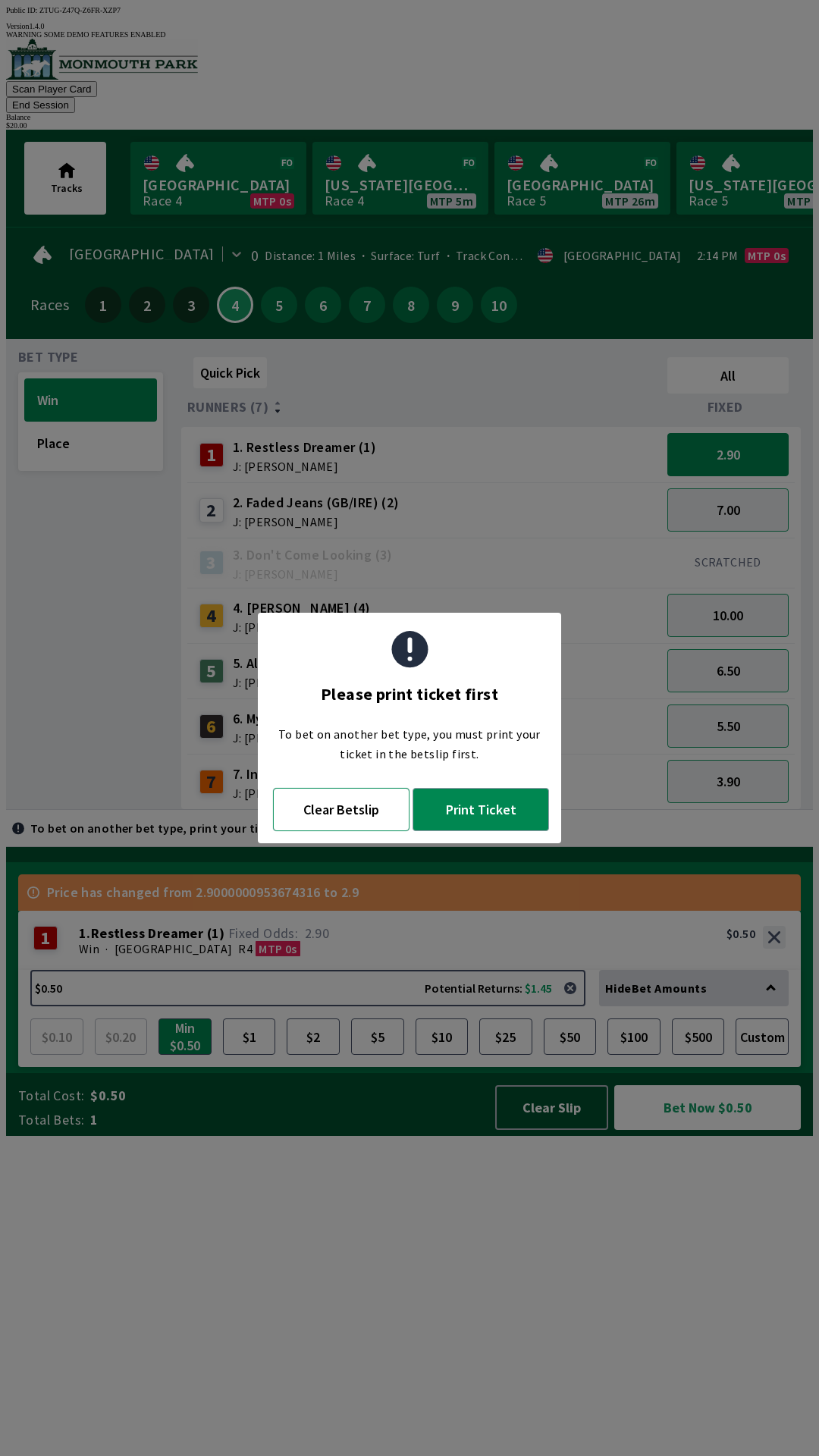
click at [331, 791] on button "Clear Betslip" at bounding box center [341, 809] width 137 height 43
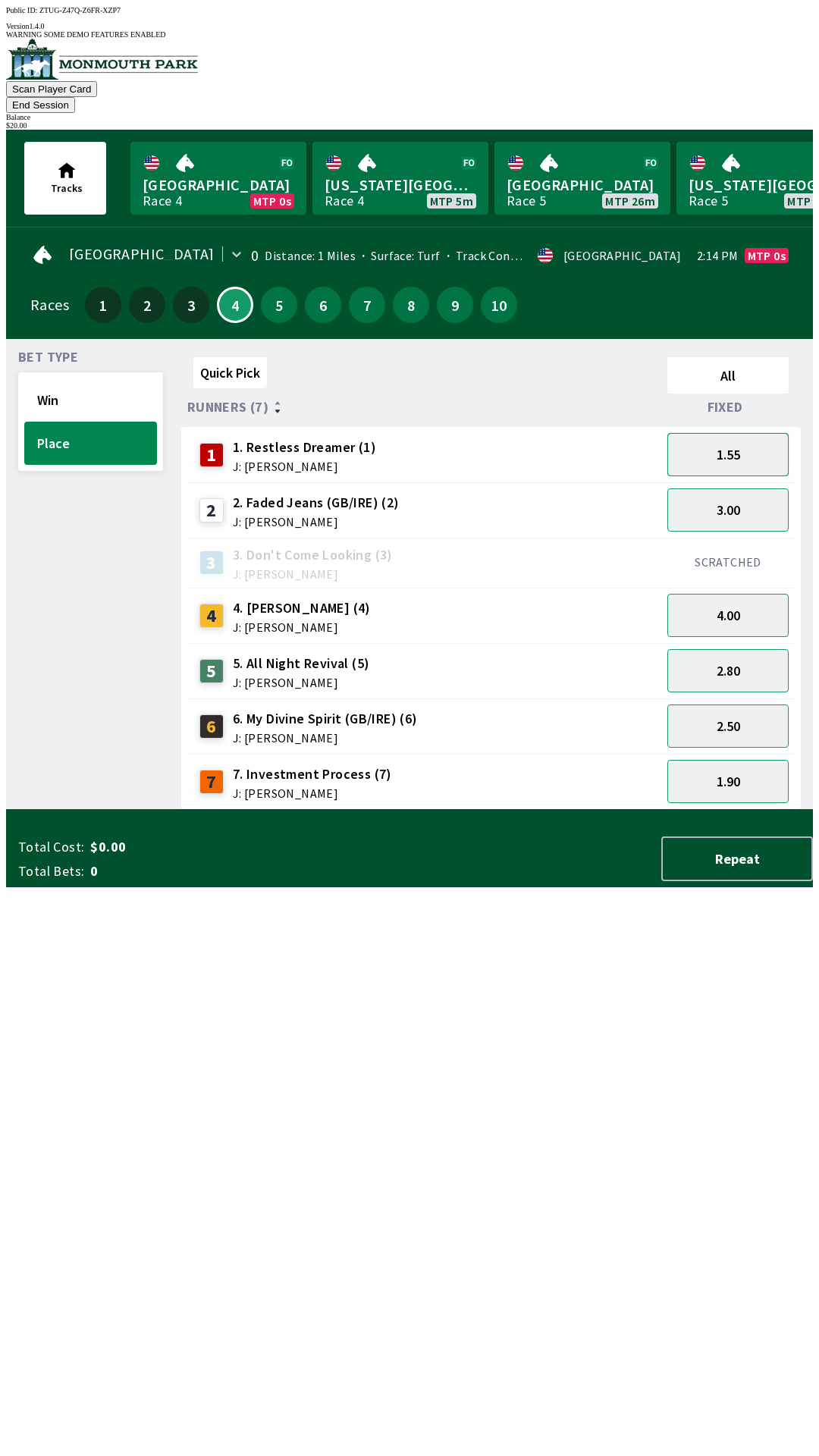
click at [765, 433] on button "1.55" at bounding box center [727, 455] width 122 height 43
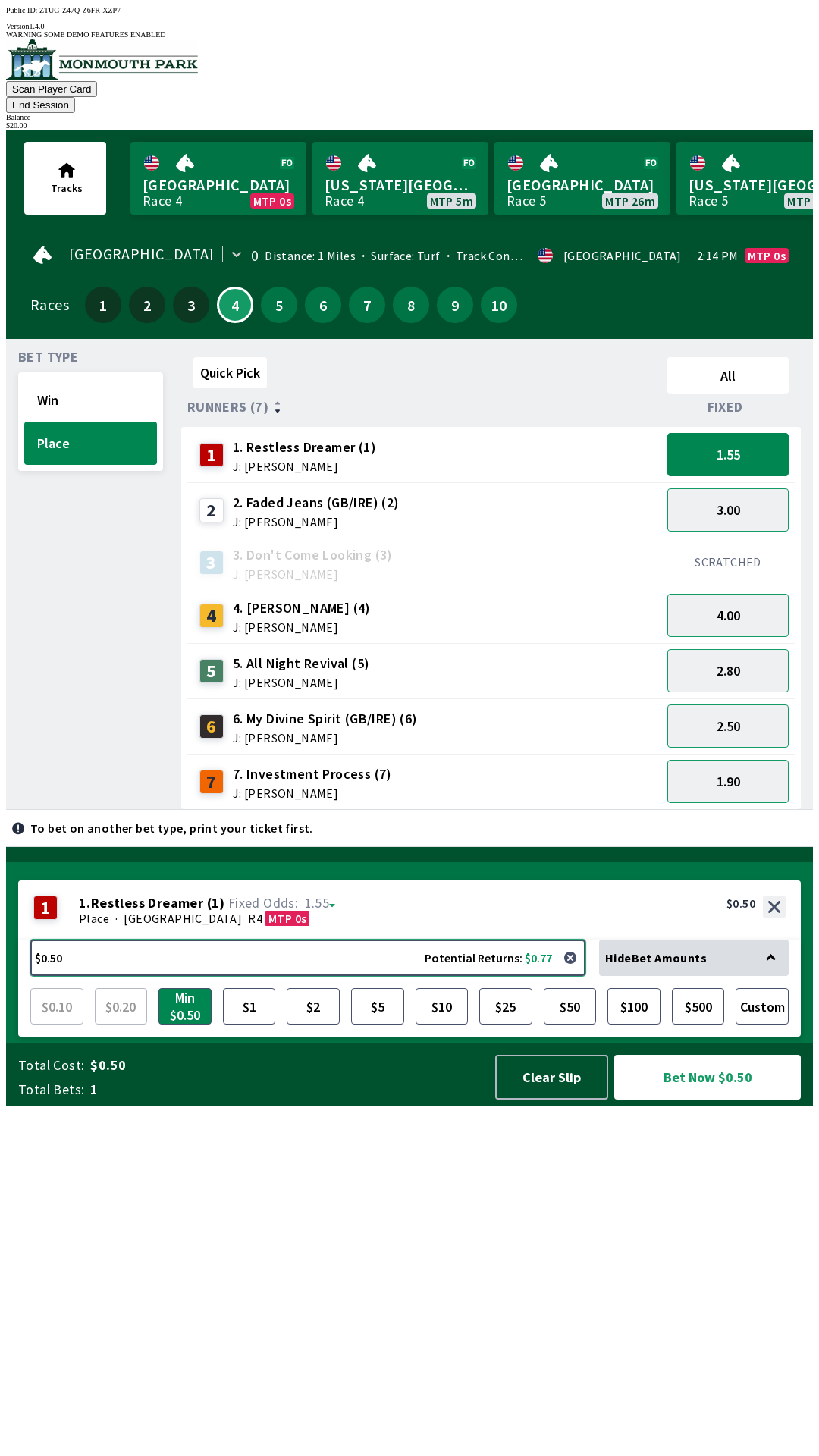
click at [380, 976] on button "$0.50 Potential Returns: $0.77" at bounding box center [308, 958] width 555 height 36
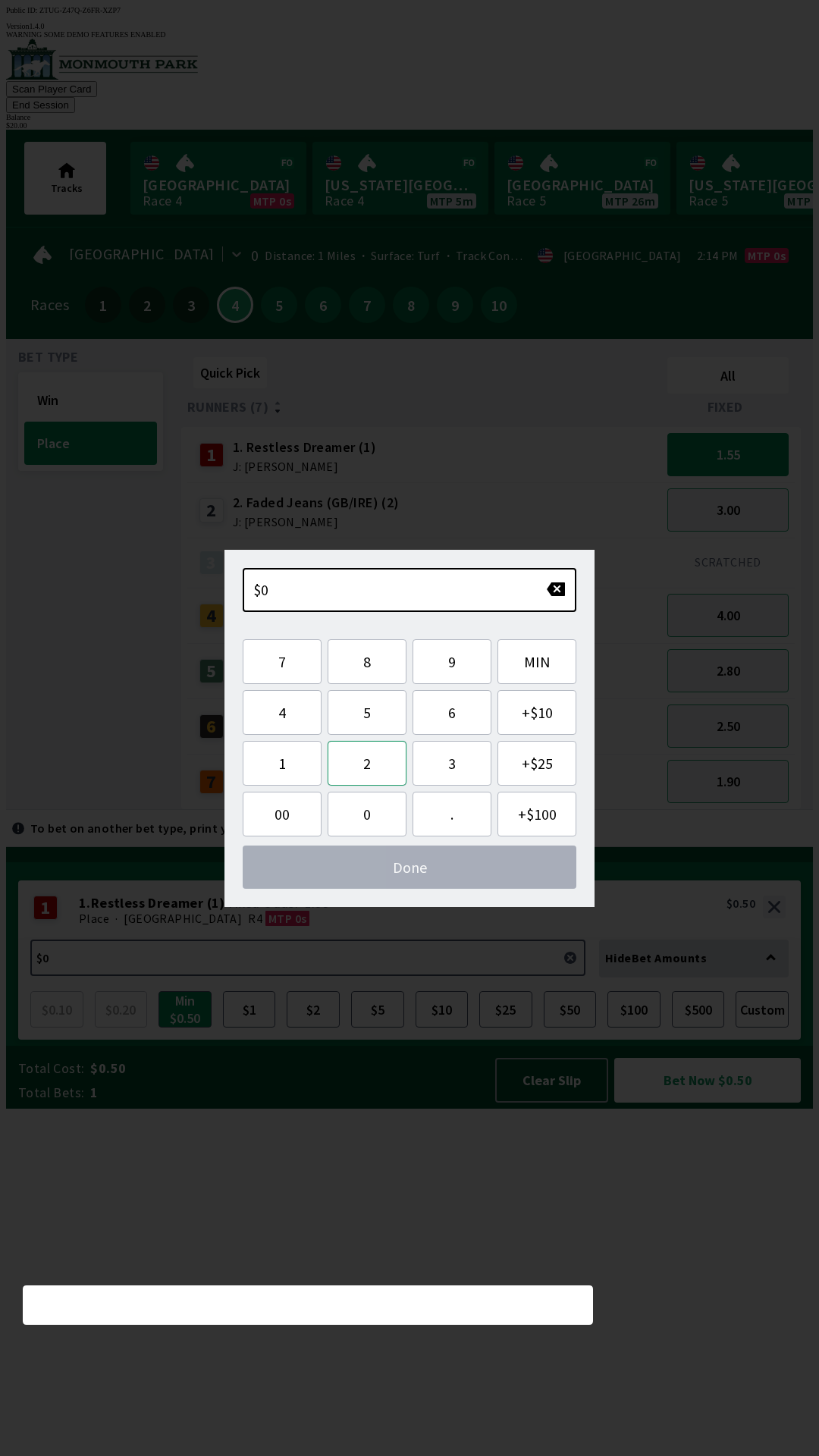
click at [367, 763] on button "2" at bounding box center [367, 764] width 79 height 45
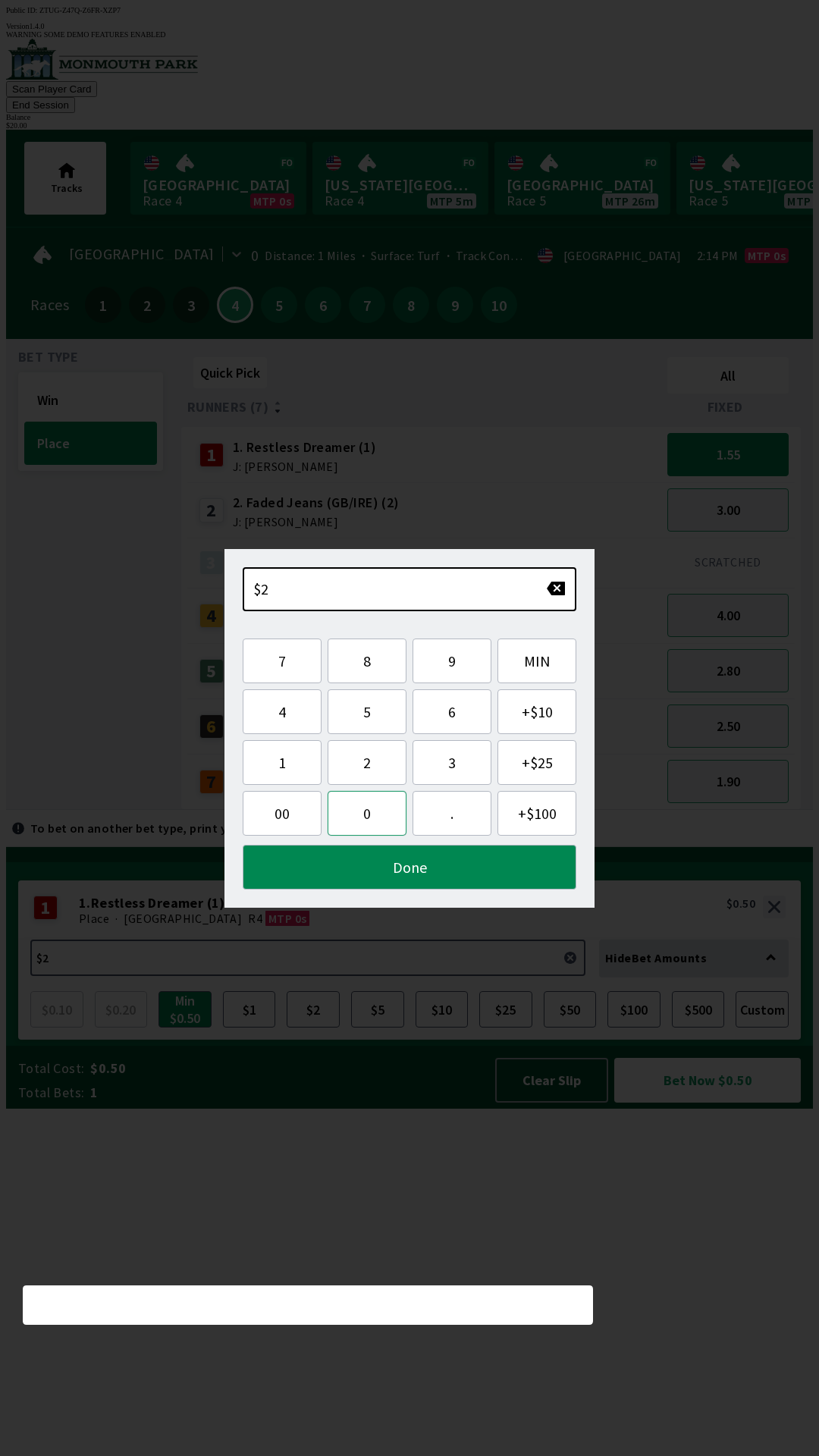
click at [354, 824] on button "0" at bounding box center [367, 814] width 79 height 45
click at [397, 886] on button "Done" at bounding box center [410, 867] width 334 height 45
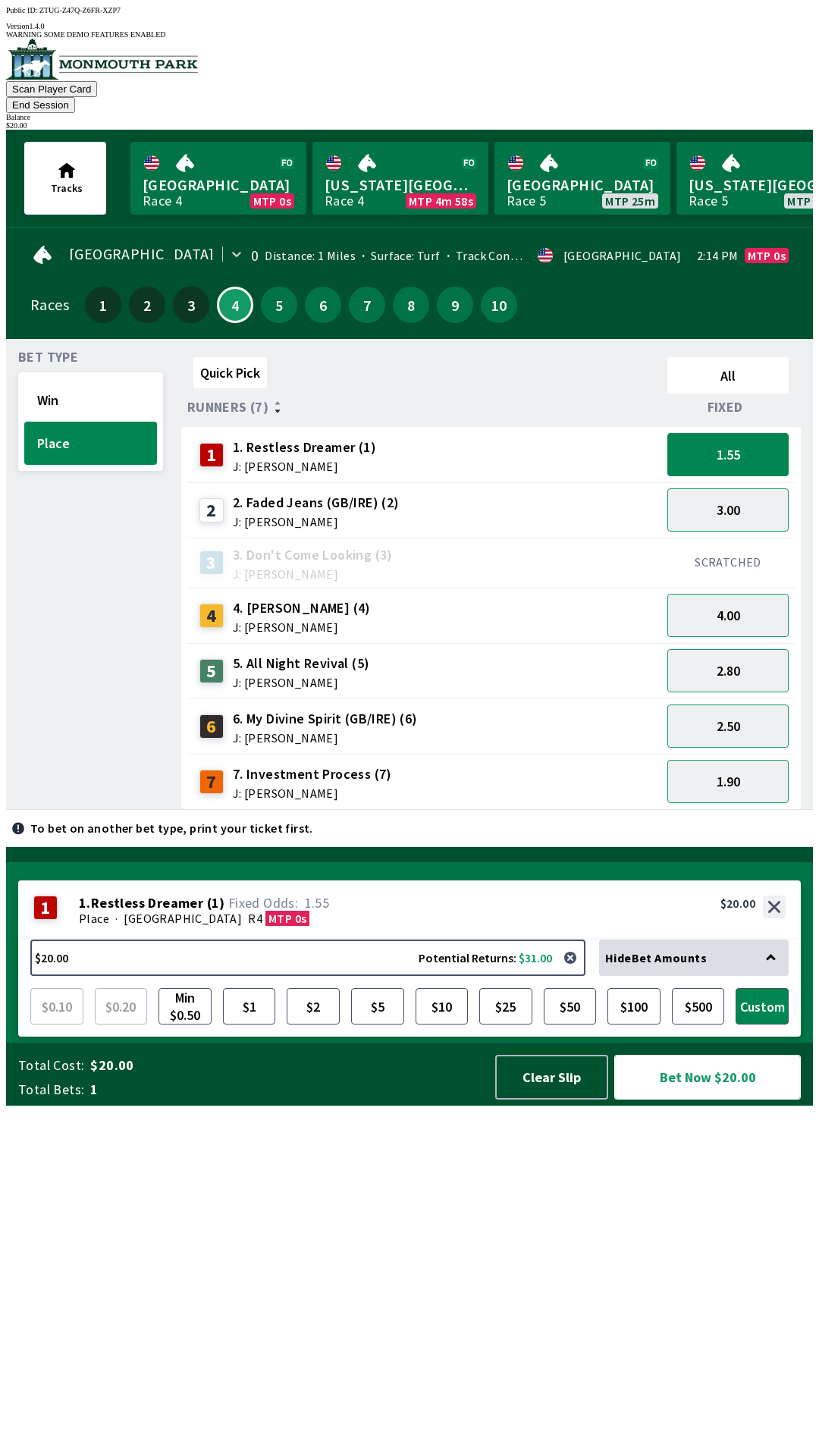
click at [731, 1100] on button "Bet Now $20.00" at bounding box center [706, 1078] width 186 height 45
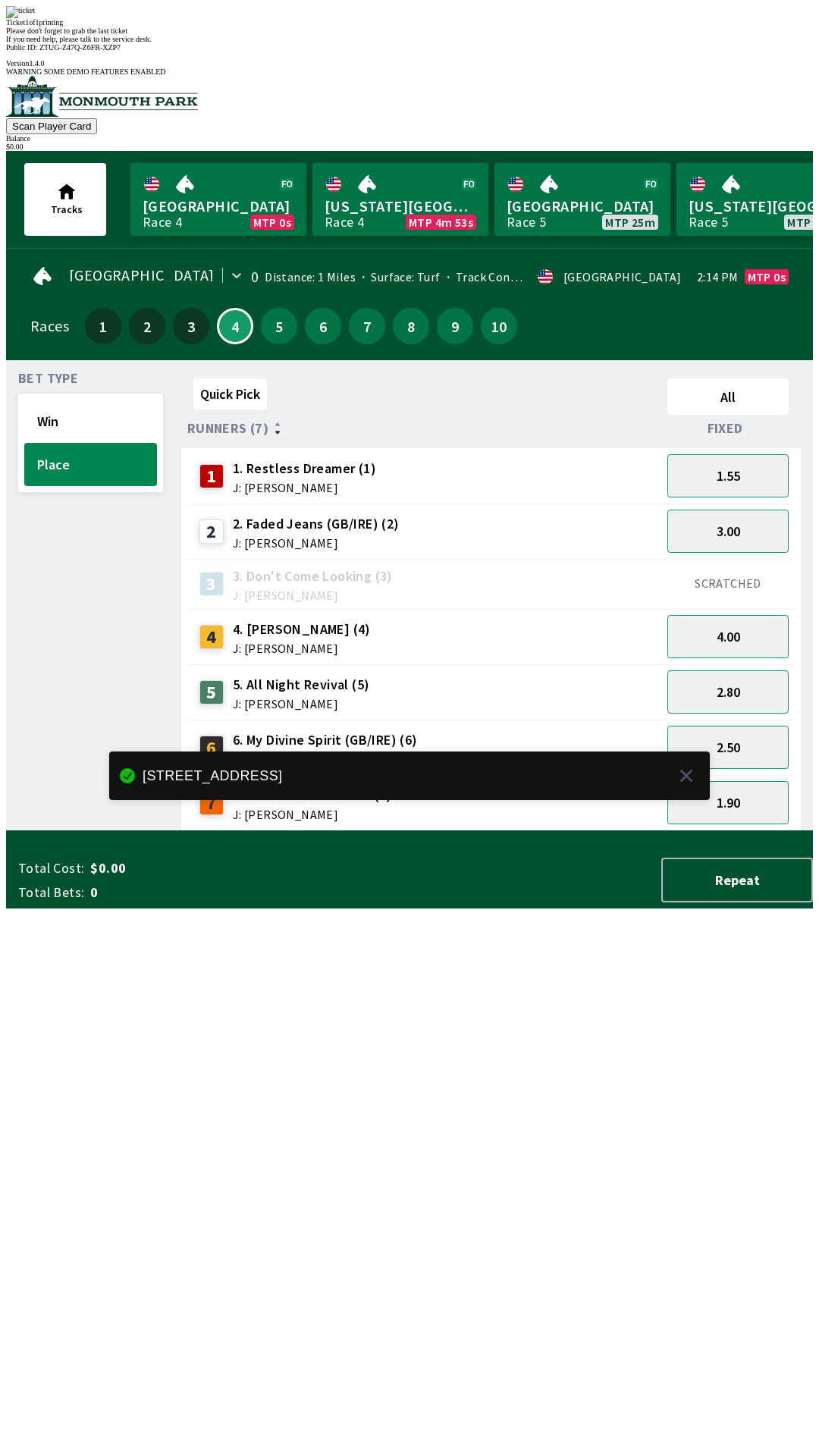
click at [525, 831] on div "Quick Pick All Runners (7) Fixed 1 1. Restless Dreamer (1) J: [PERSON_NAME] 1.5…" at bounding box center [497, 602] width 632 height 459
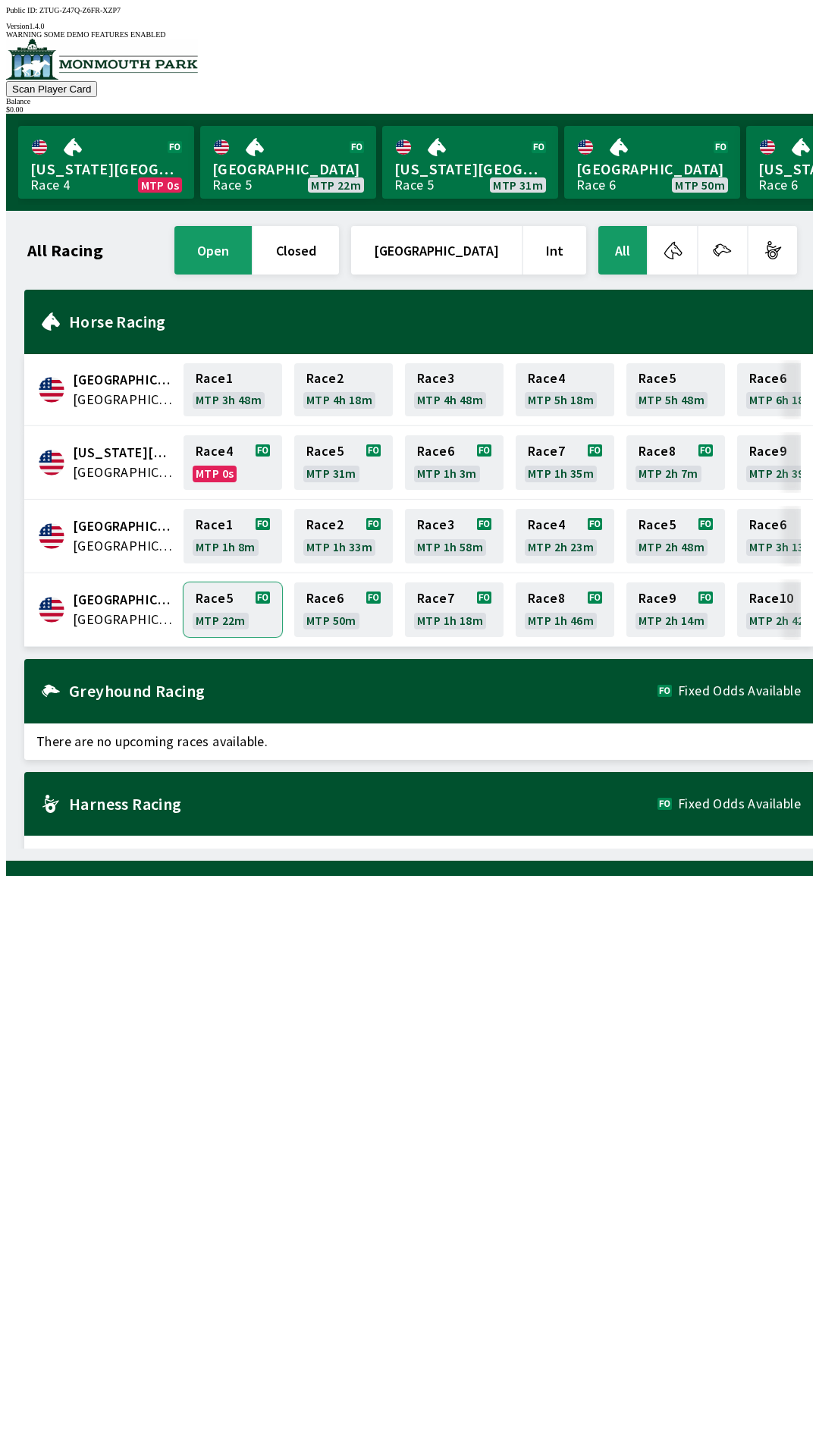
click at [246, 592] on link "Race 5 MTP 22m" at bounding box center [233, 610] width 99 height 55
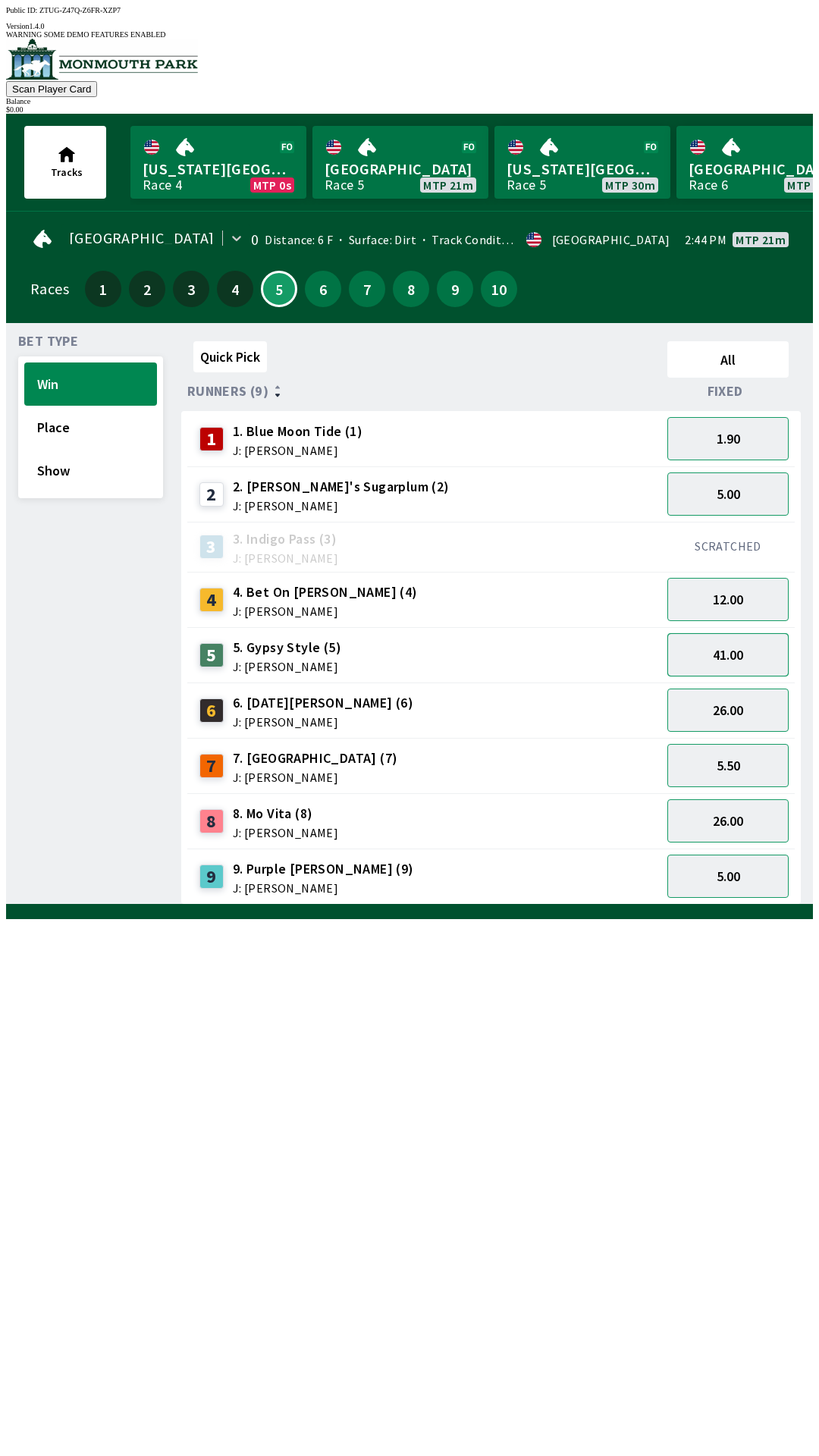
click at [737, 652] on button "41.00" at bounding box center [727, 655] width 122 height 43
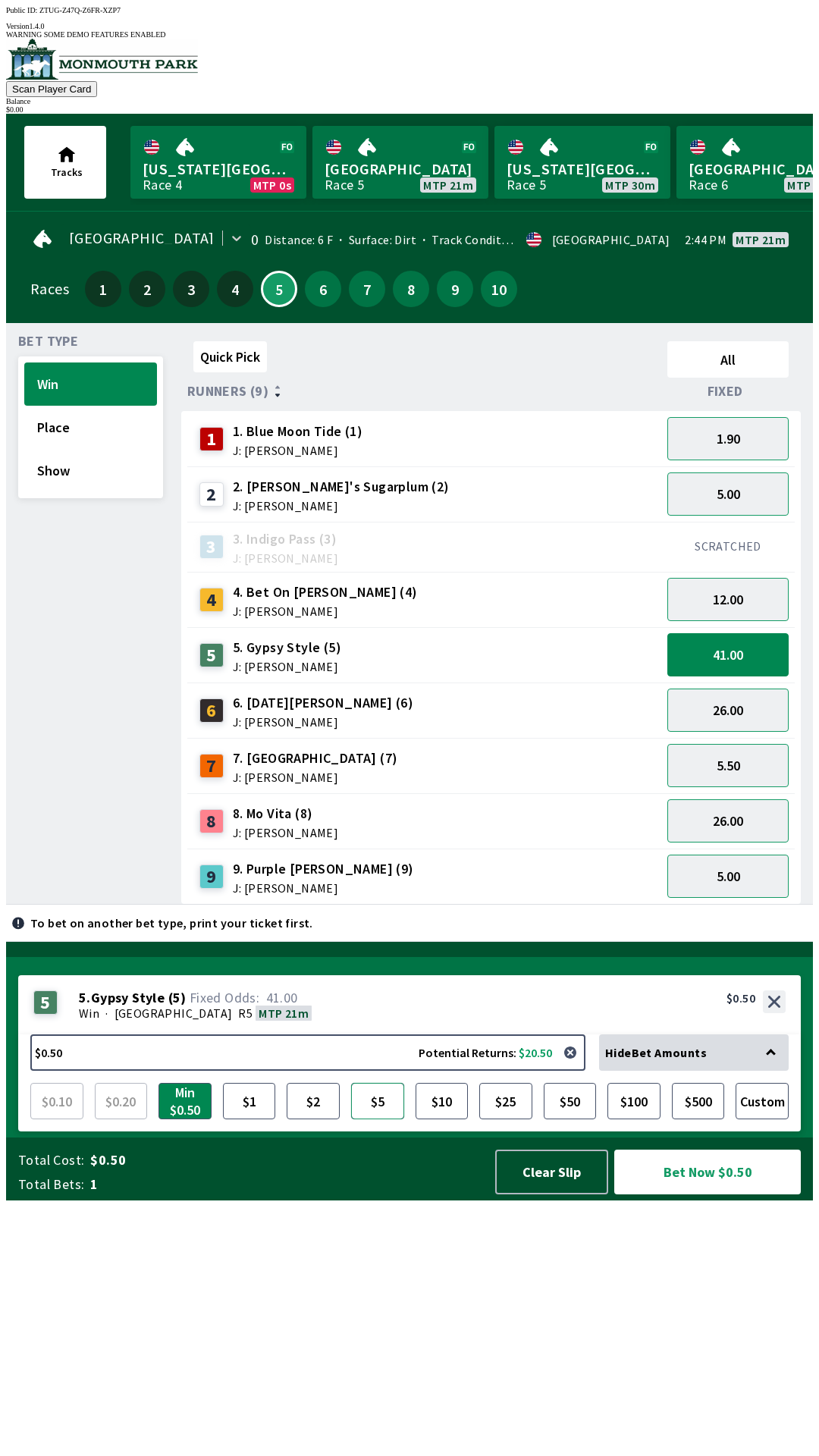
click at [367, 1119] on button "$5" at bounding box center [377, 1101] width 53 height 36
click at [556, 1195] on button "Clear Slip" at bounding box center [552, 1172] width 113 height 45
click at [553, 905] on div "Quick Pick All Runners (9) Fixed 1 1. Blue Moon Tide (1) J: [PERSON_NAME] 1.90 …" at bounding box center [497, 619] width 632 height 570
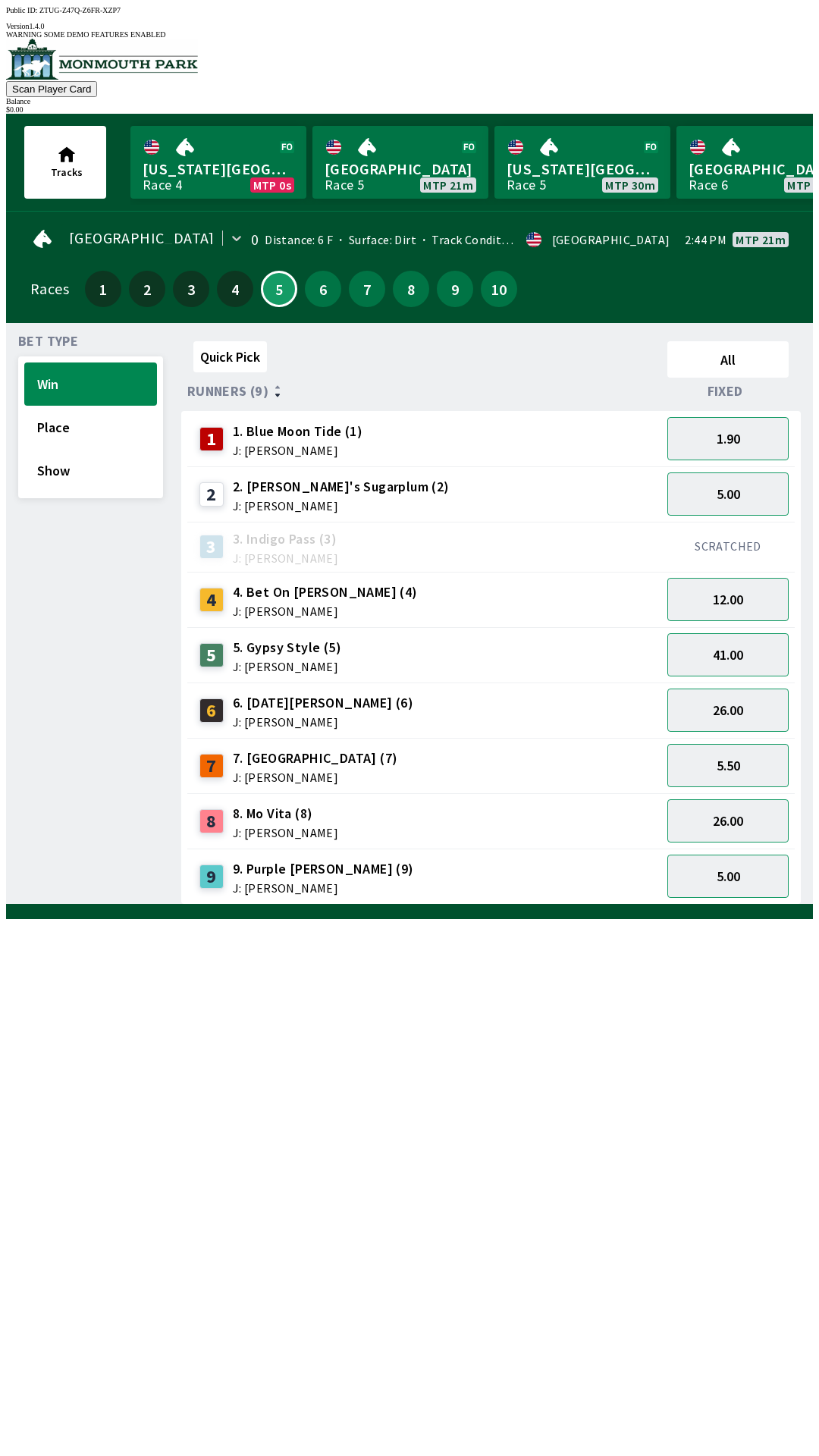
click at [554, 919] on div at bounding box center [410, 911] width 806 height 15
click at [441, 411] on div "1 1. Blue Moon Tide (1) J: [PERSON_NAME]" at bounding box center [424, 439] width 474 height 55
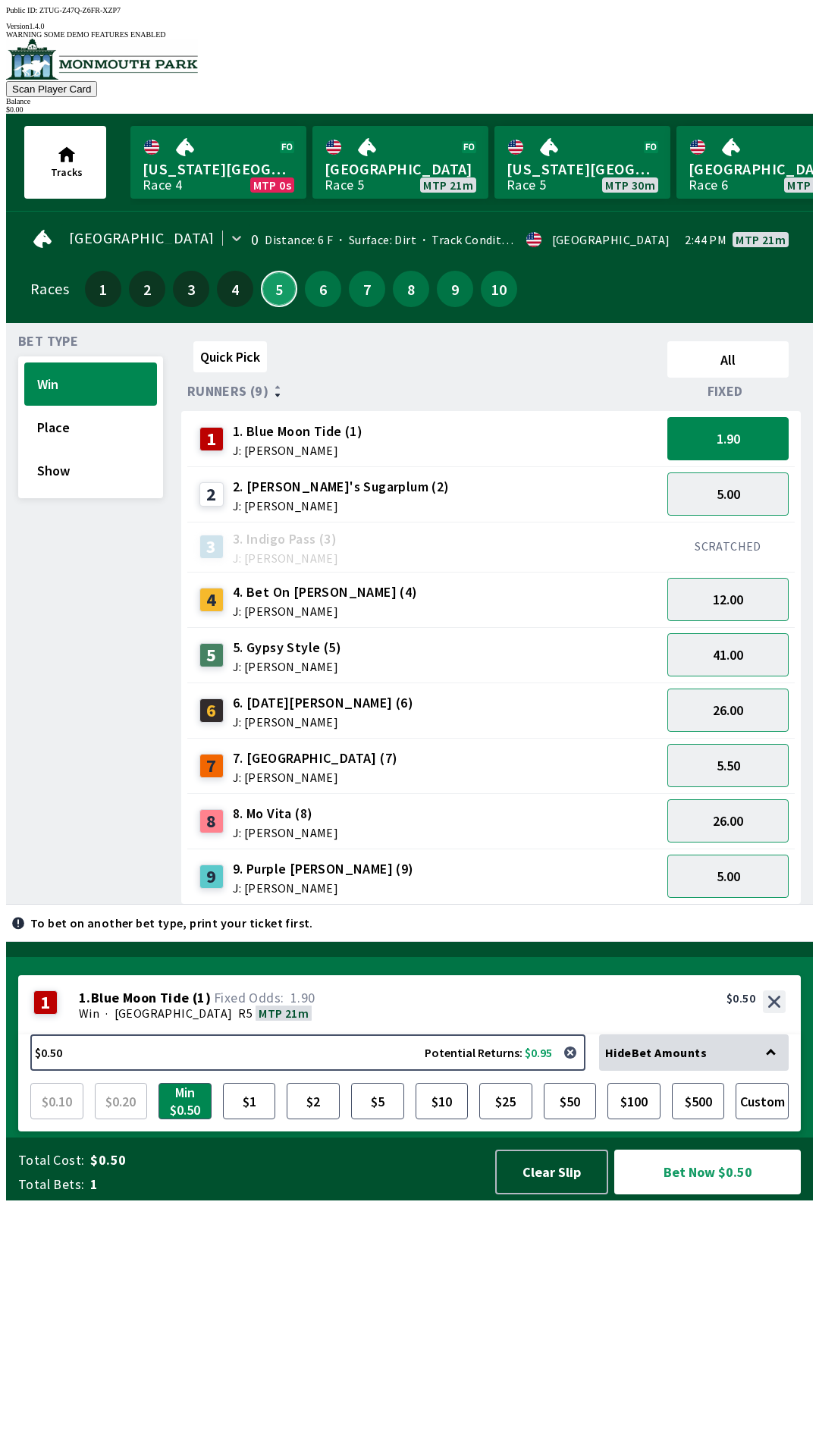
click at [269, 271] on button "5" at bounding box center [279, 289] width 36 height 36
click at [756, 341] on button "All" at bounding box center [727, 359] width 122 height 36
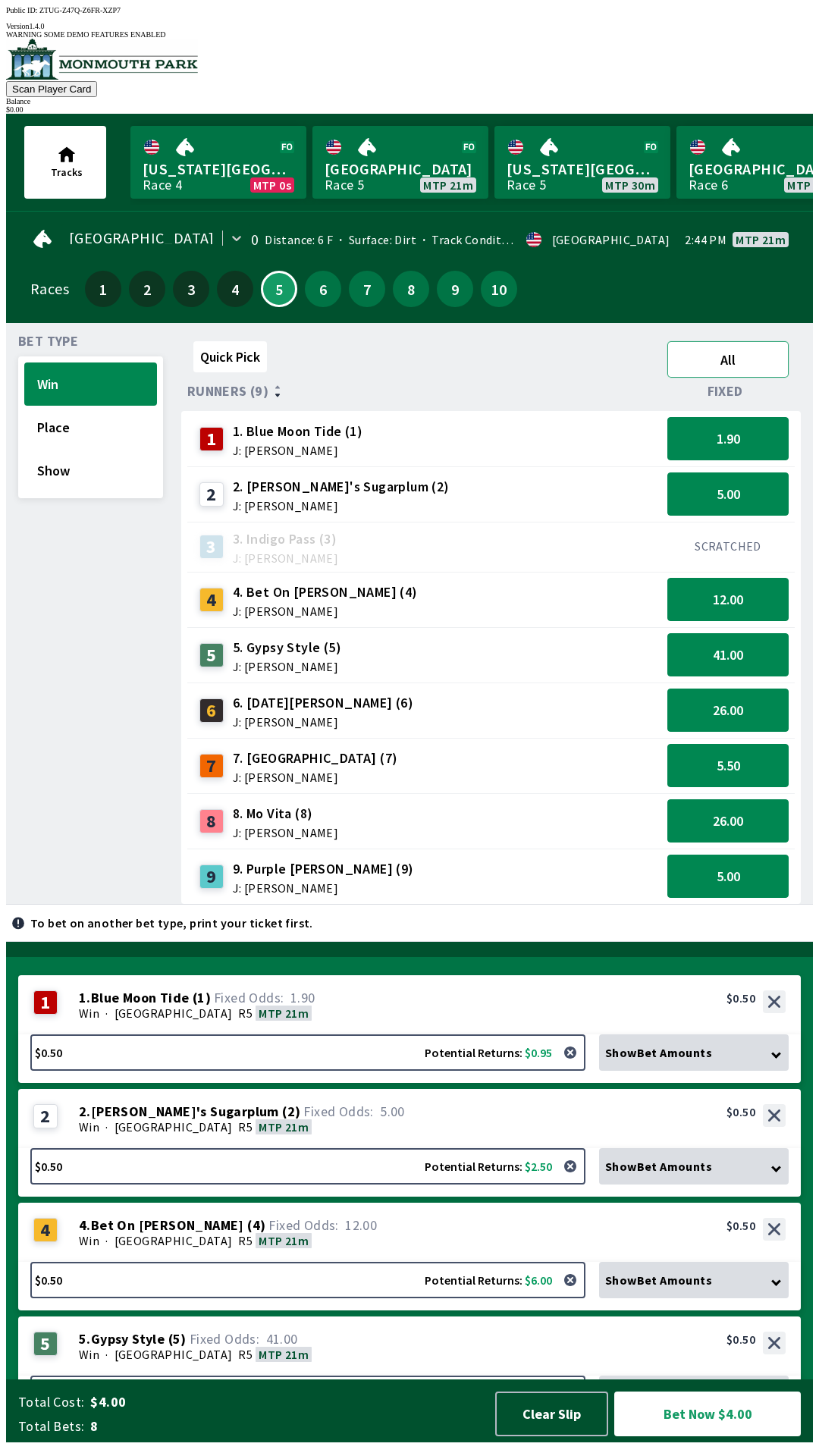
click at [715, 344] on button "All" at bounding box center [727, 359] width 122 height 36
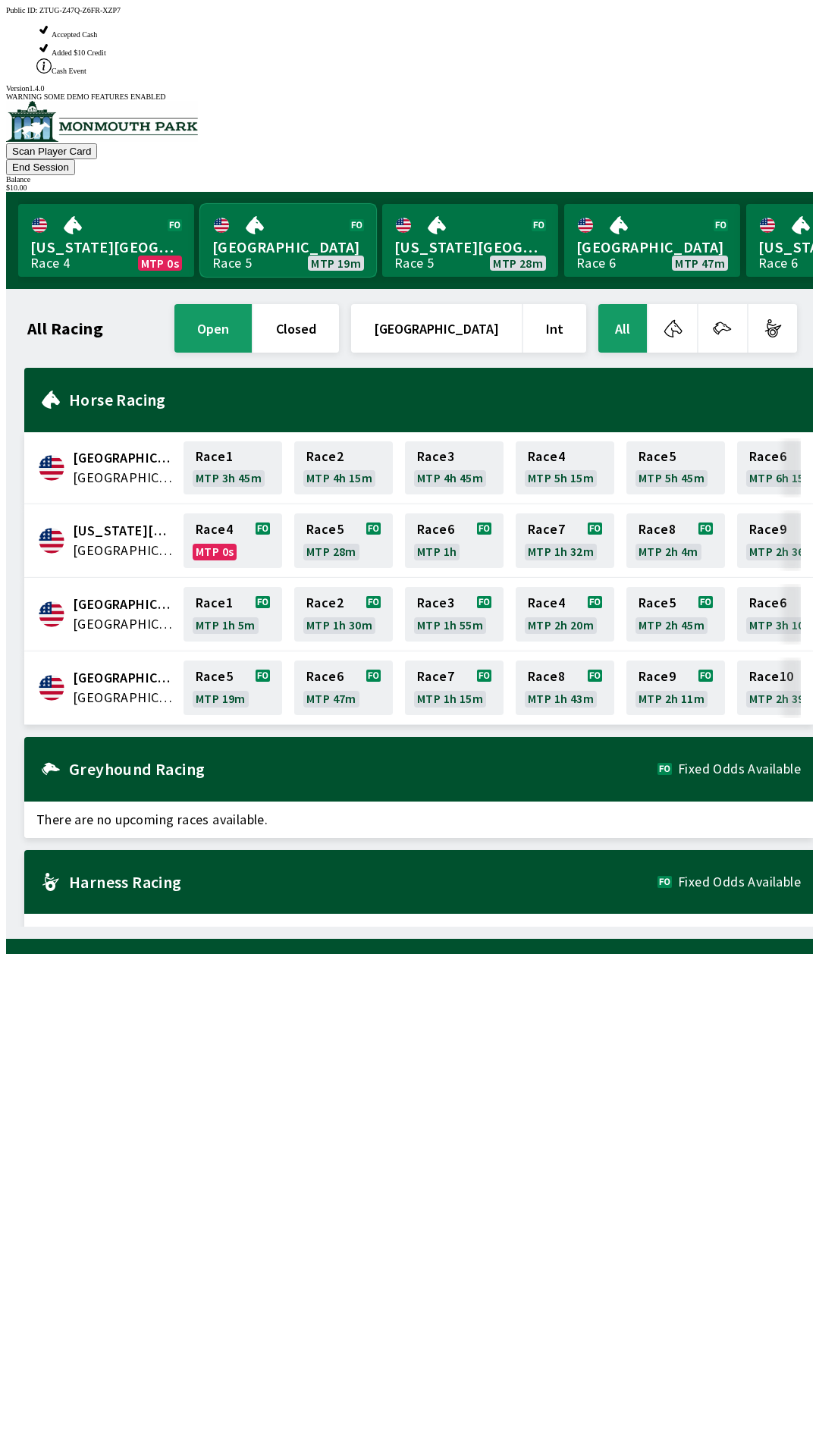
click at [264, 204] on link "[GEOGRAPHIC_DATA] Race 5 MTP 19m" at bounding box center [287, 240] width 176 height 73
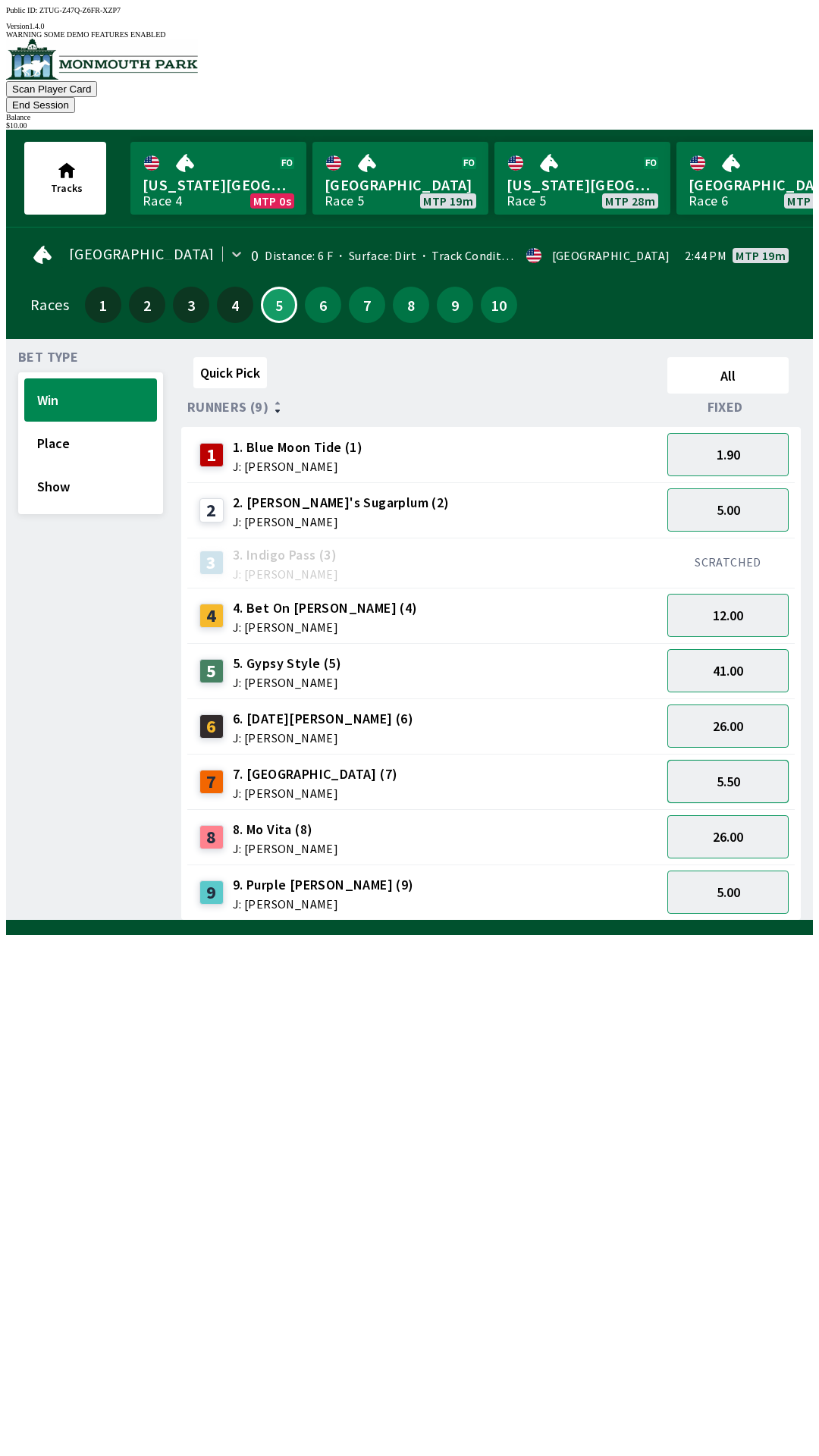
click at [727, 760] on button "5.50" at bounding box center [727, 782] width 122 height 43
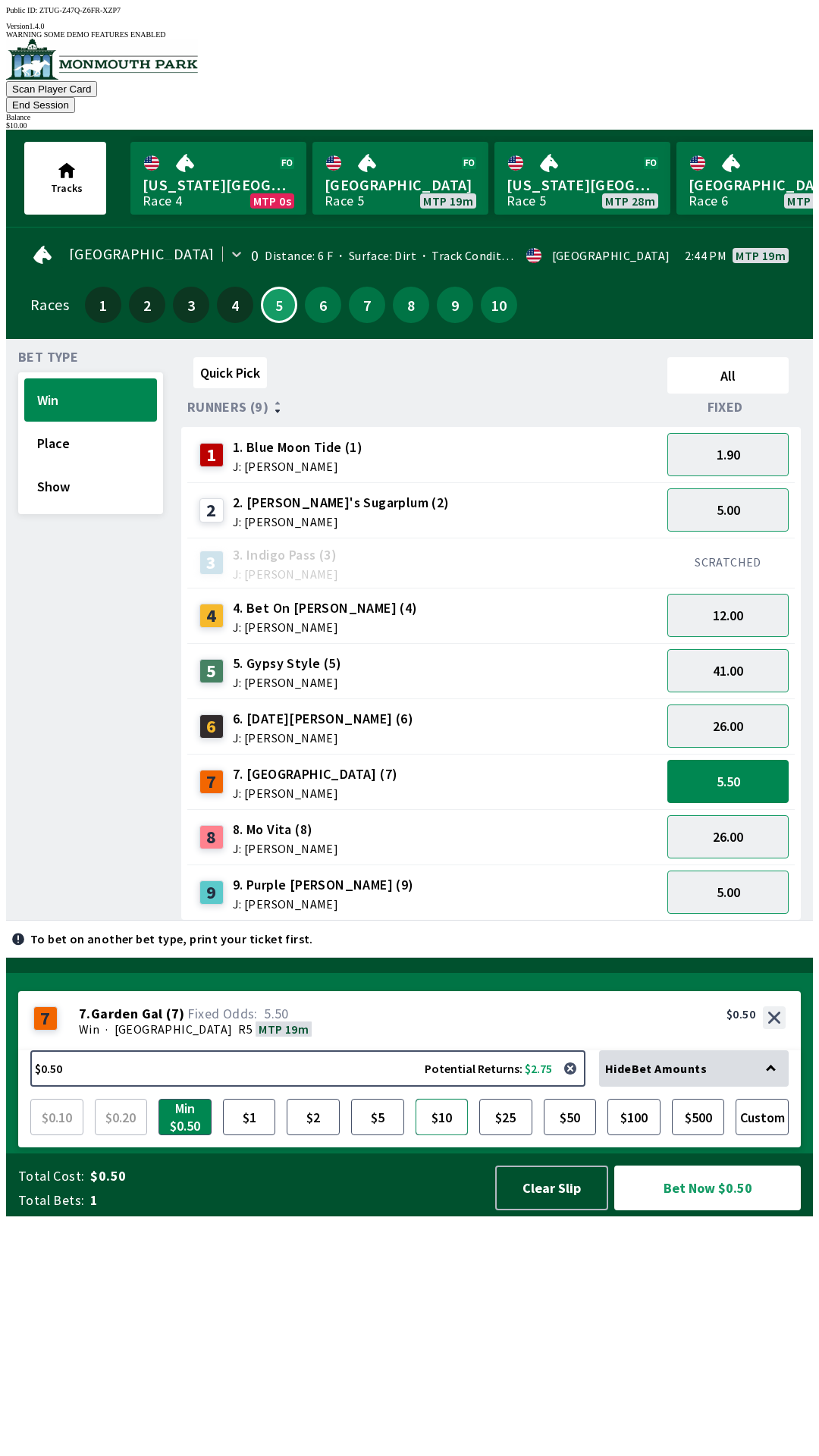
click at [446, 1135] on button "$10" at bounding box center [442, 1117] width 53 height 36
click at [716, 1211] on button "Bet Now $10.00" at bounding box center [706, 1189] width 186 height 45
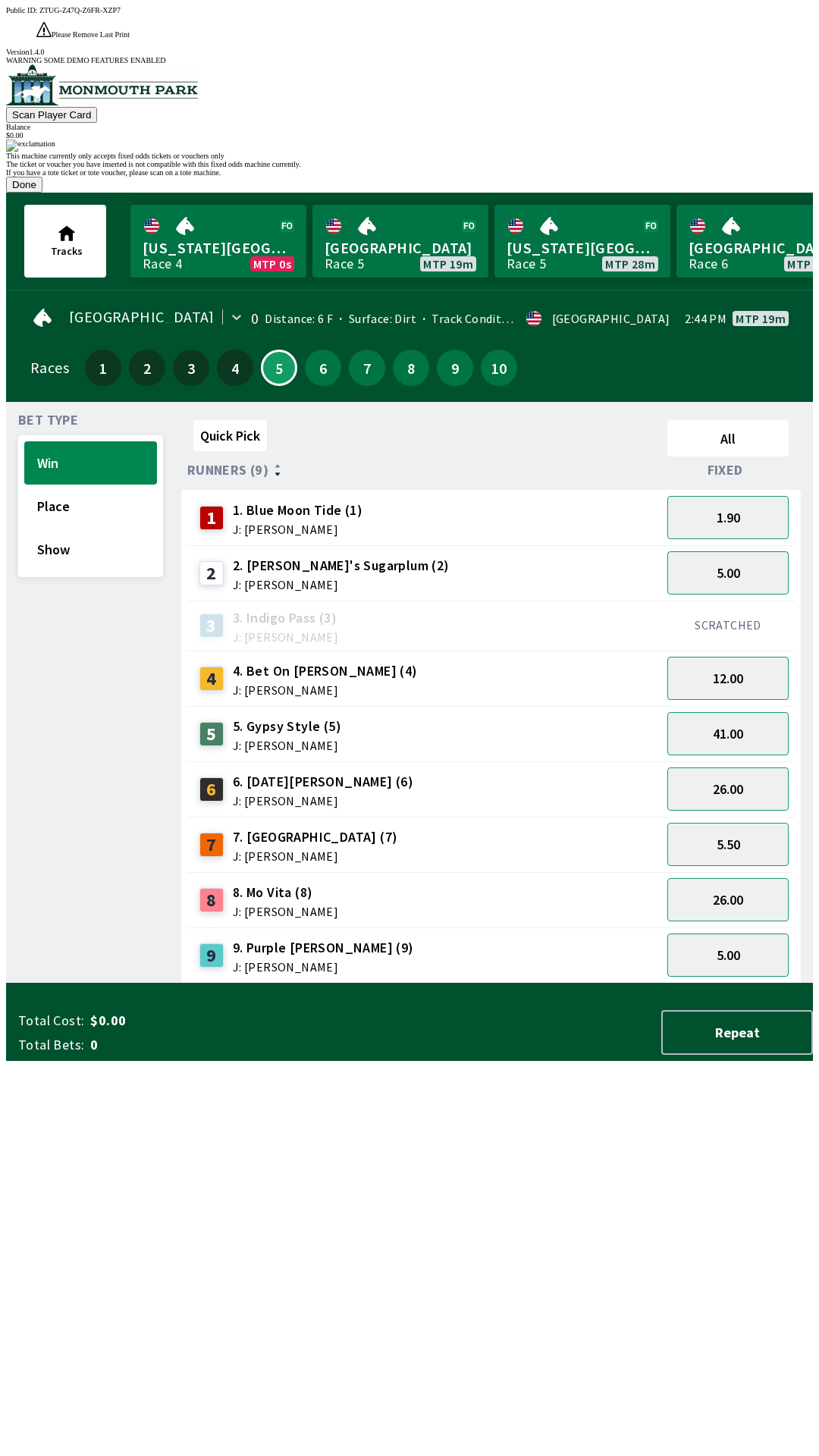
click at [546, 193] on div "This machine currently only accepts fixed odds tickets or vouchers only The tic…" at bounding box center [410, 166] width 806 height 53
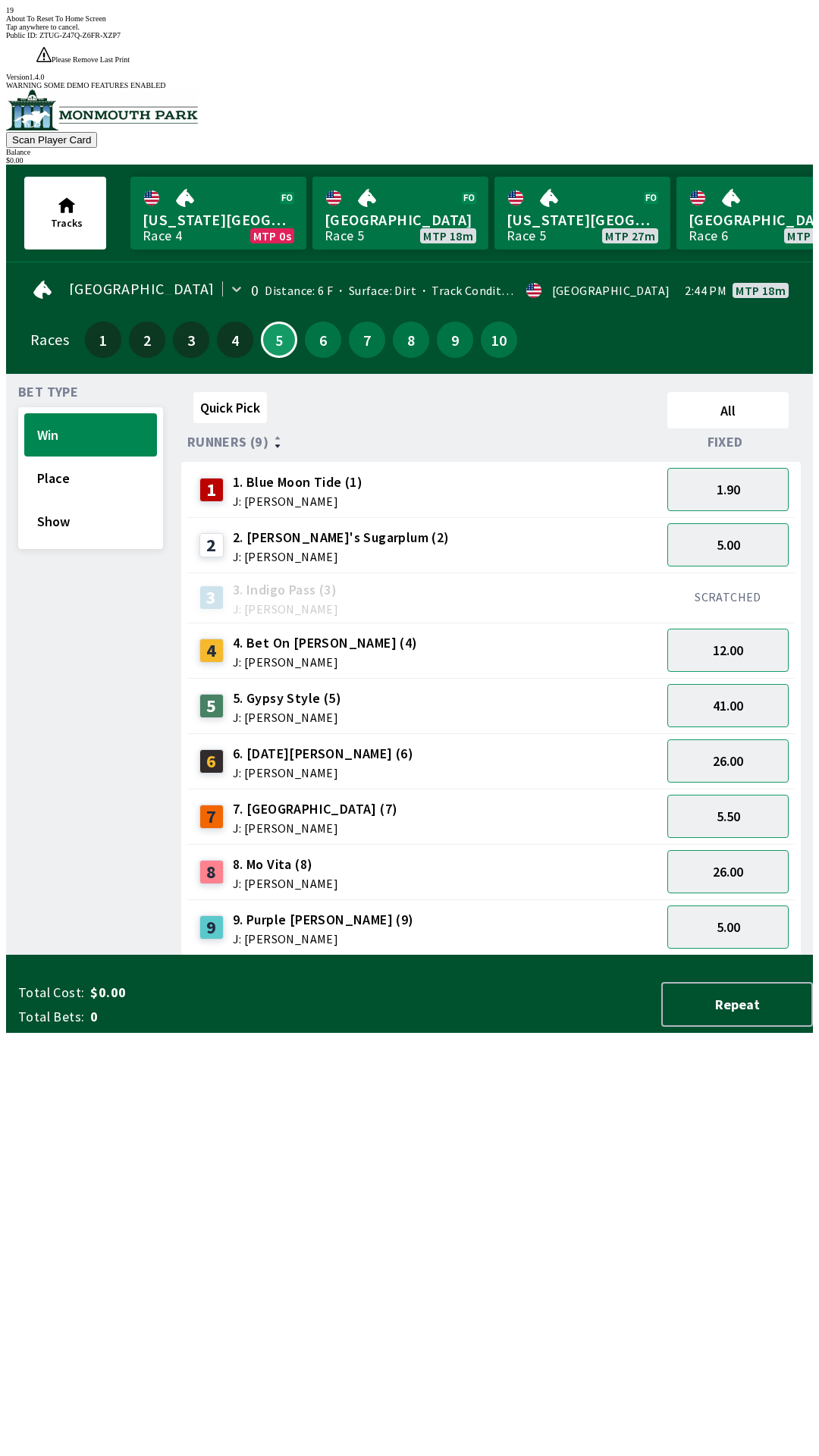
click at [478, 955] on div "Quick Pick All Runners (9) Fixed 1 1. Blue Moon Tide (1) J: [PERSON_NAME] 1.90 …" at bounding box center [497, 671] width 632 height 570
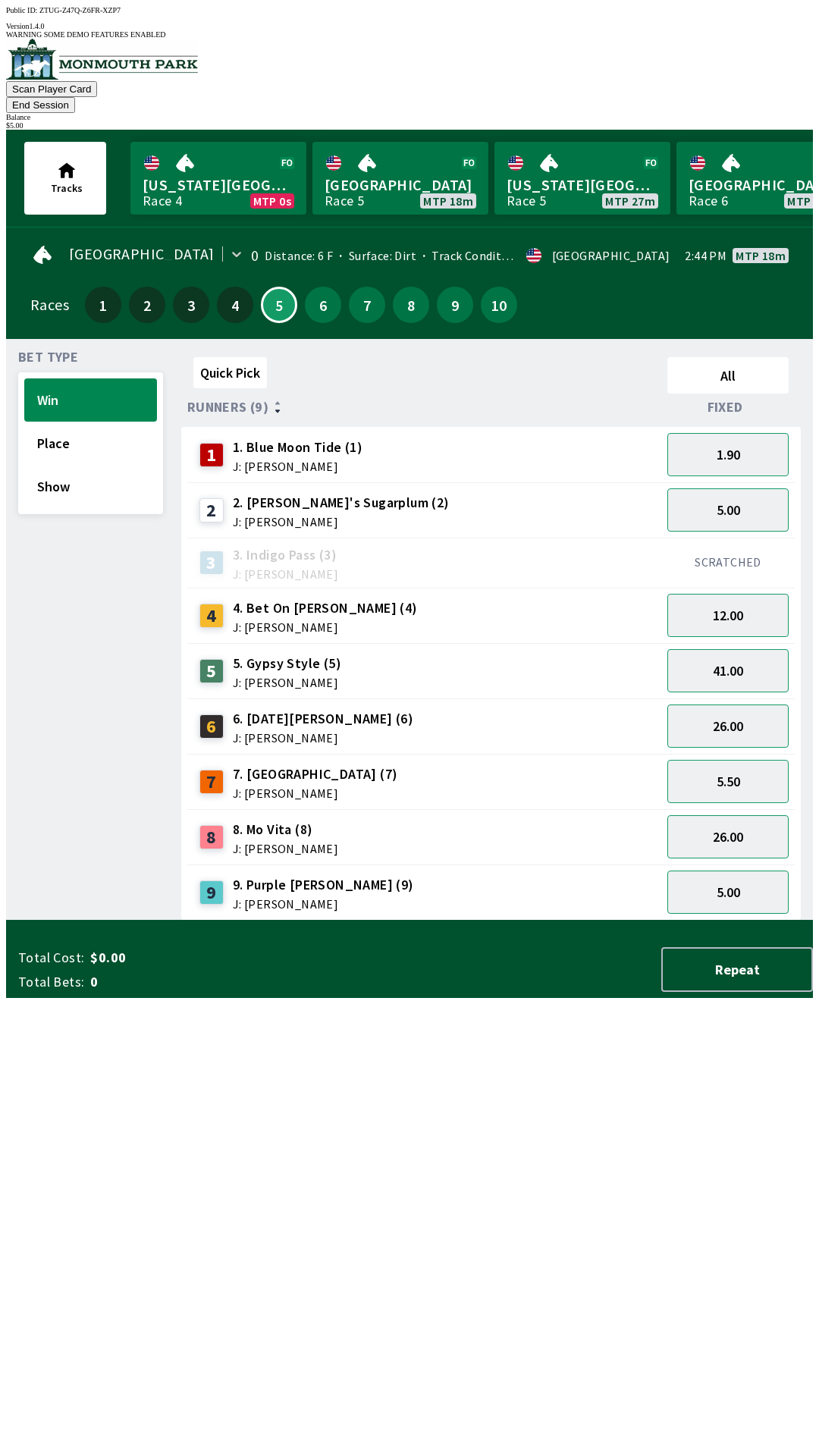
click at [253, 820] on span "8. Mo Vita (8)" at bounding box center [285, 830] width 105 height 20
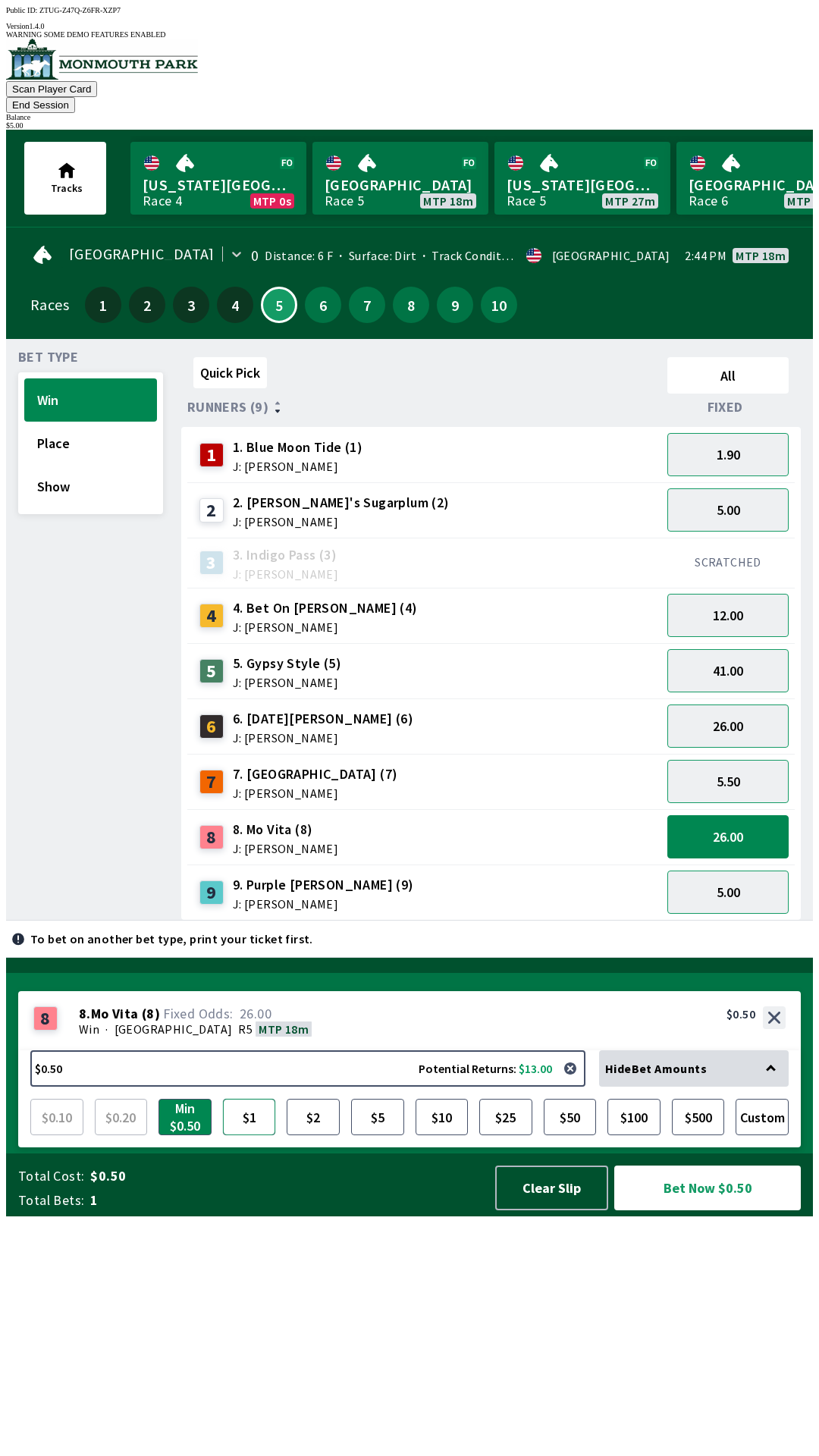
click at [248, 1135] on button "$1" at bounding box center [249, 1117] width 53 height 36
click at [677, 1211] on button "Bet Now $1.00" at bounding box center [706, 1189] width 186 height 45
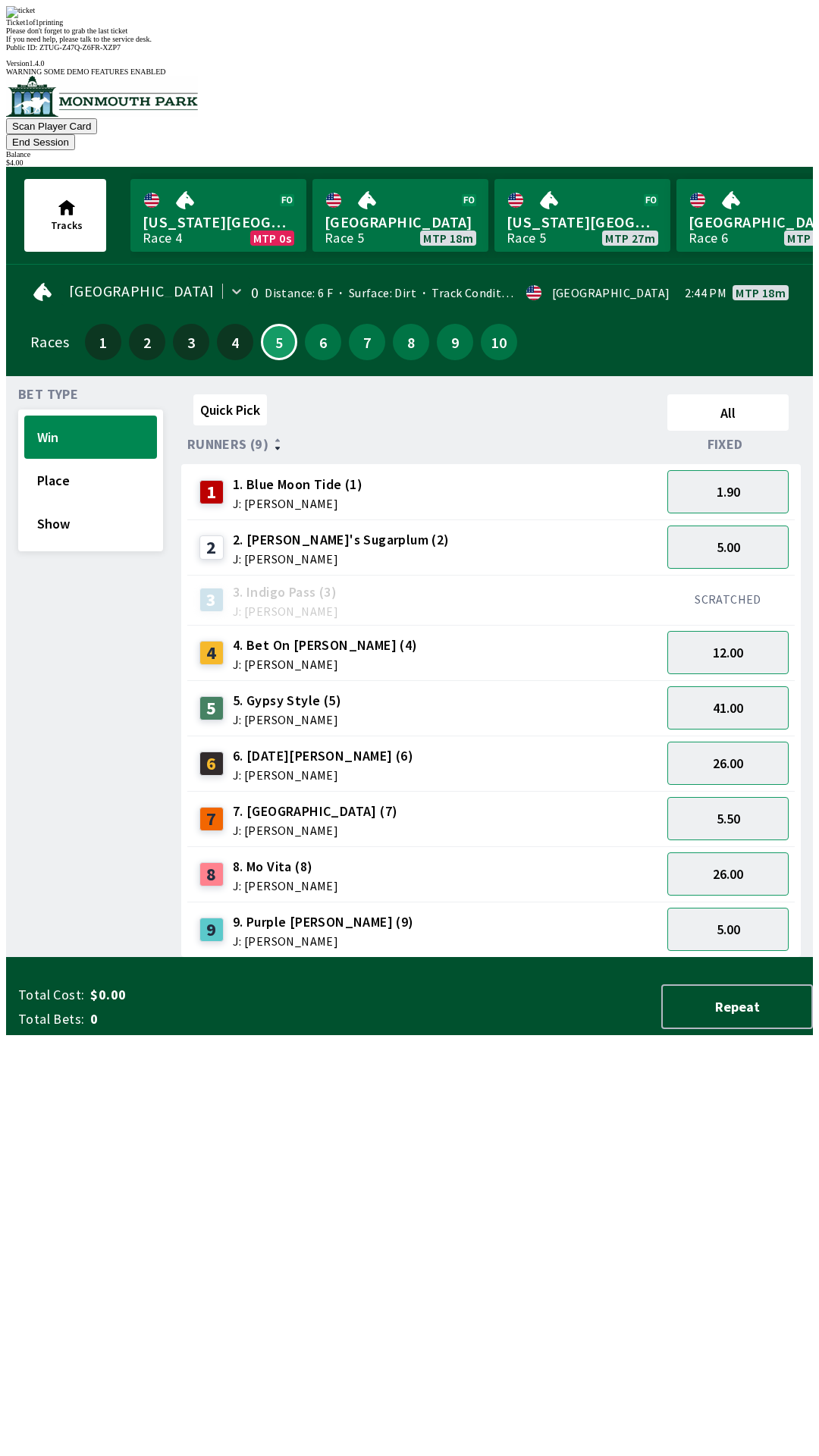
click at [577, 958] on div "Quick Pick All Runners (9) Fixed 1 1. Blue Moon Tide (1) J: [PERSON_NAME] 1.90 …" at bounding box center [497, 673] width 632 height 570
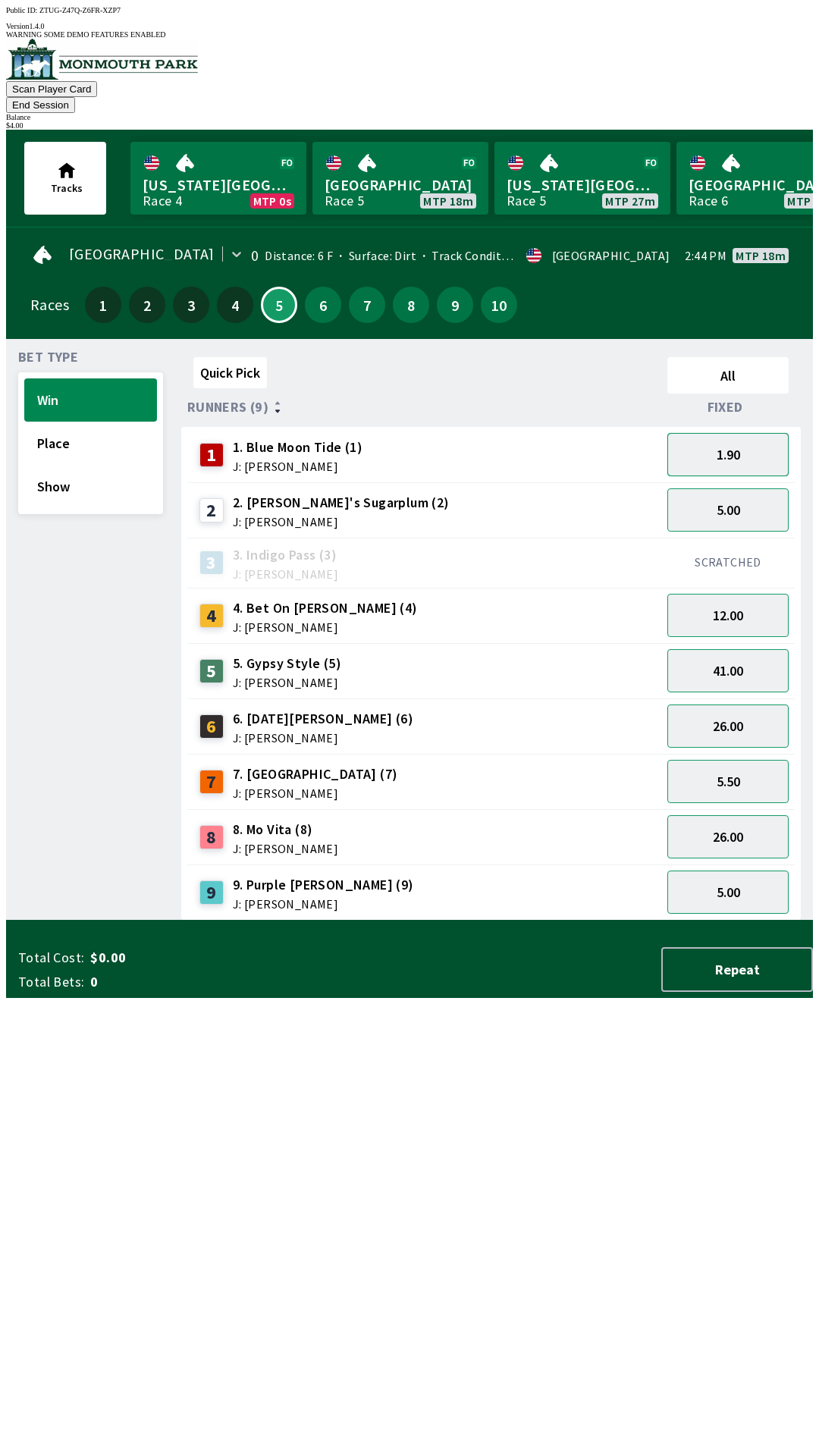
click at [700, 436] on button "1.90" at bounding box center [727, 455] width 122 height 43
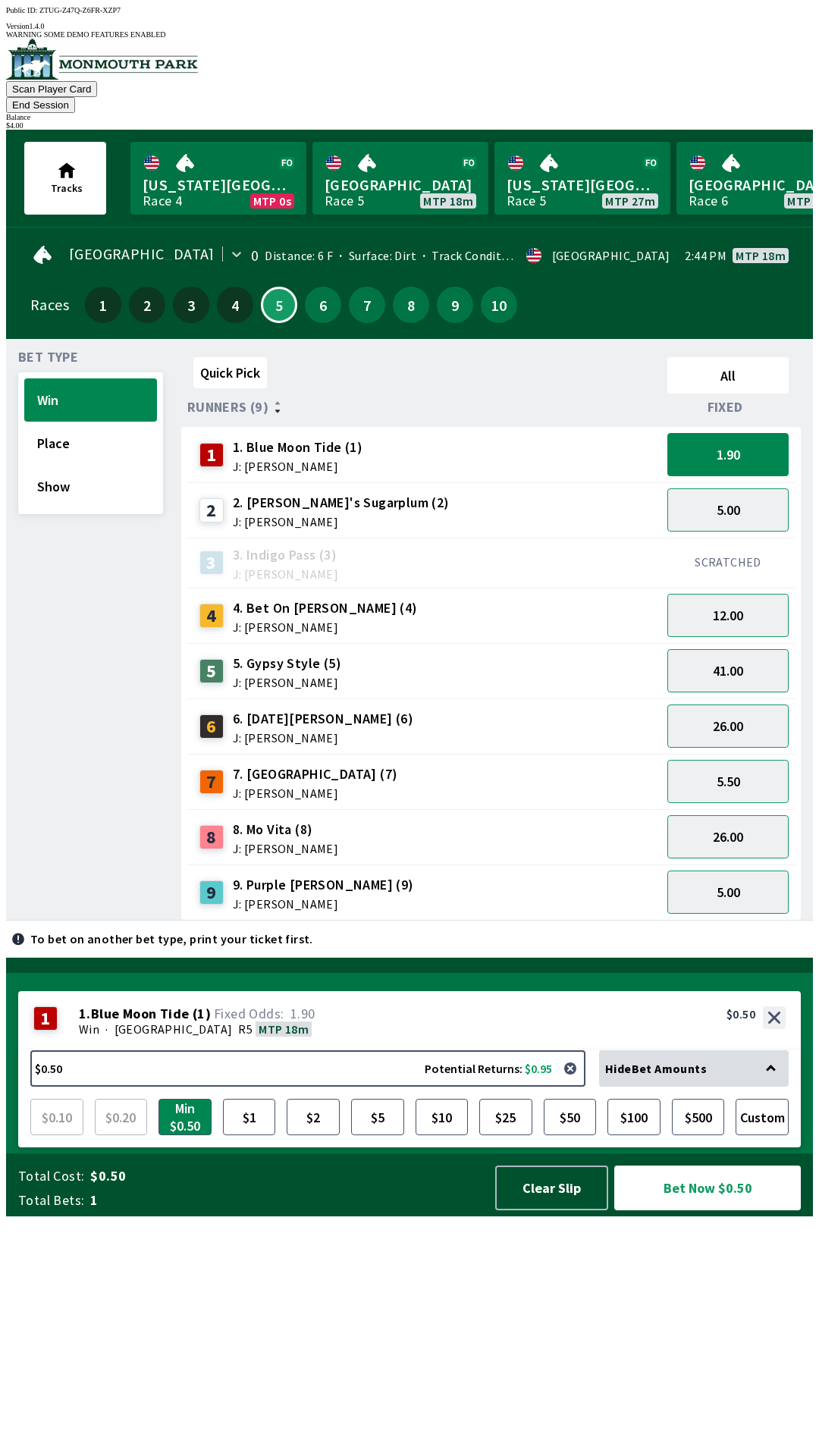
click at [694, 538] on div "SCRATCHED" at bounding box center [728, 563] width 133 height 50
click at [705, 538] on div "SCRATCHED" at bounding box center [728, 563] width 133 height 50
click at [706, 489] on button "5.00" at bounding box center [727, 511] width 122 height 43
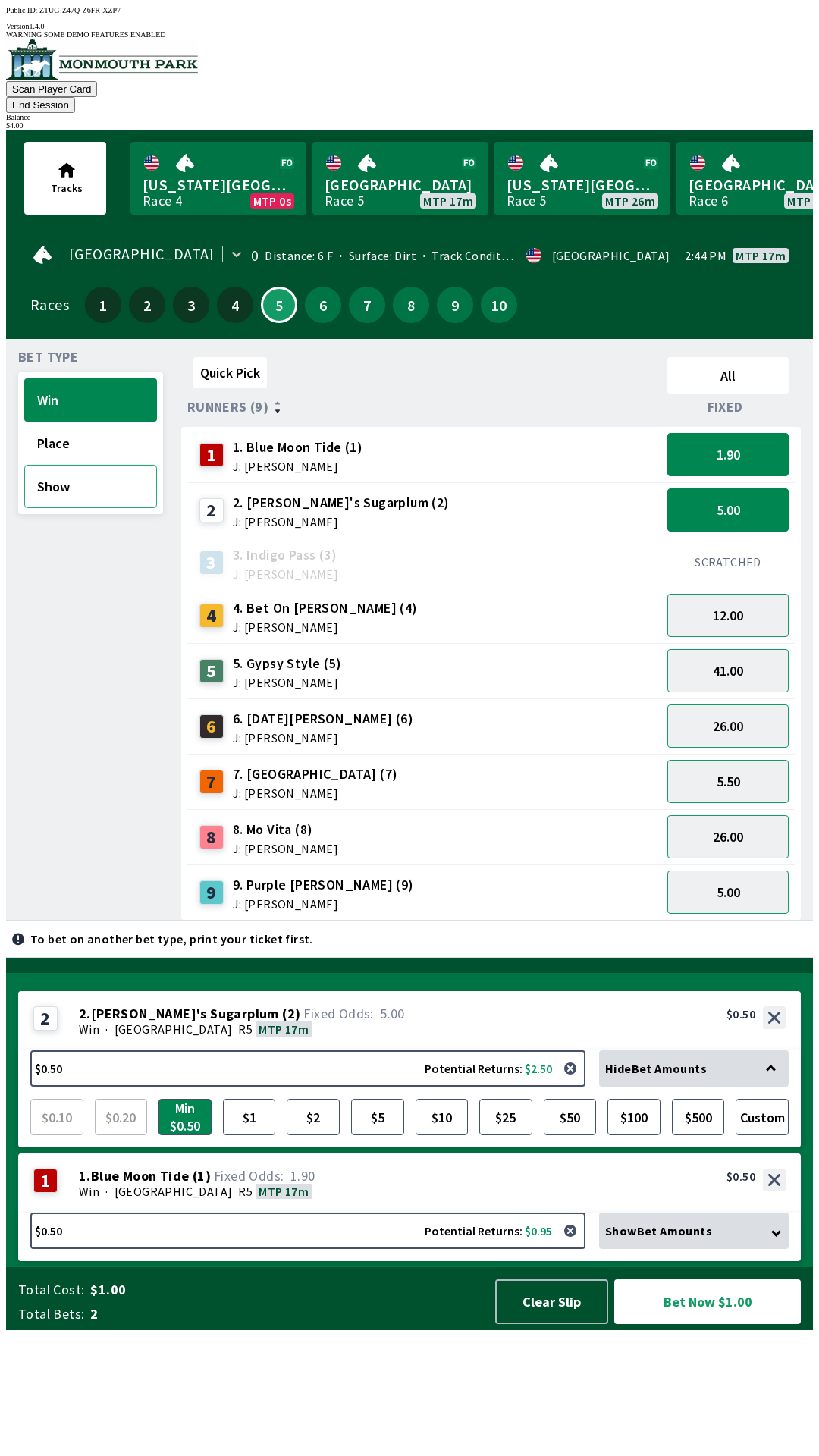
click at [78, 475] on button "Show" at bounding box center [90, 486] width 132 height 43
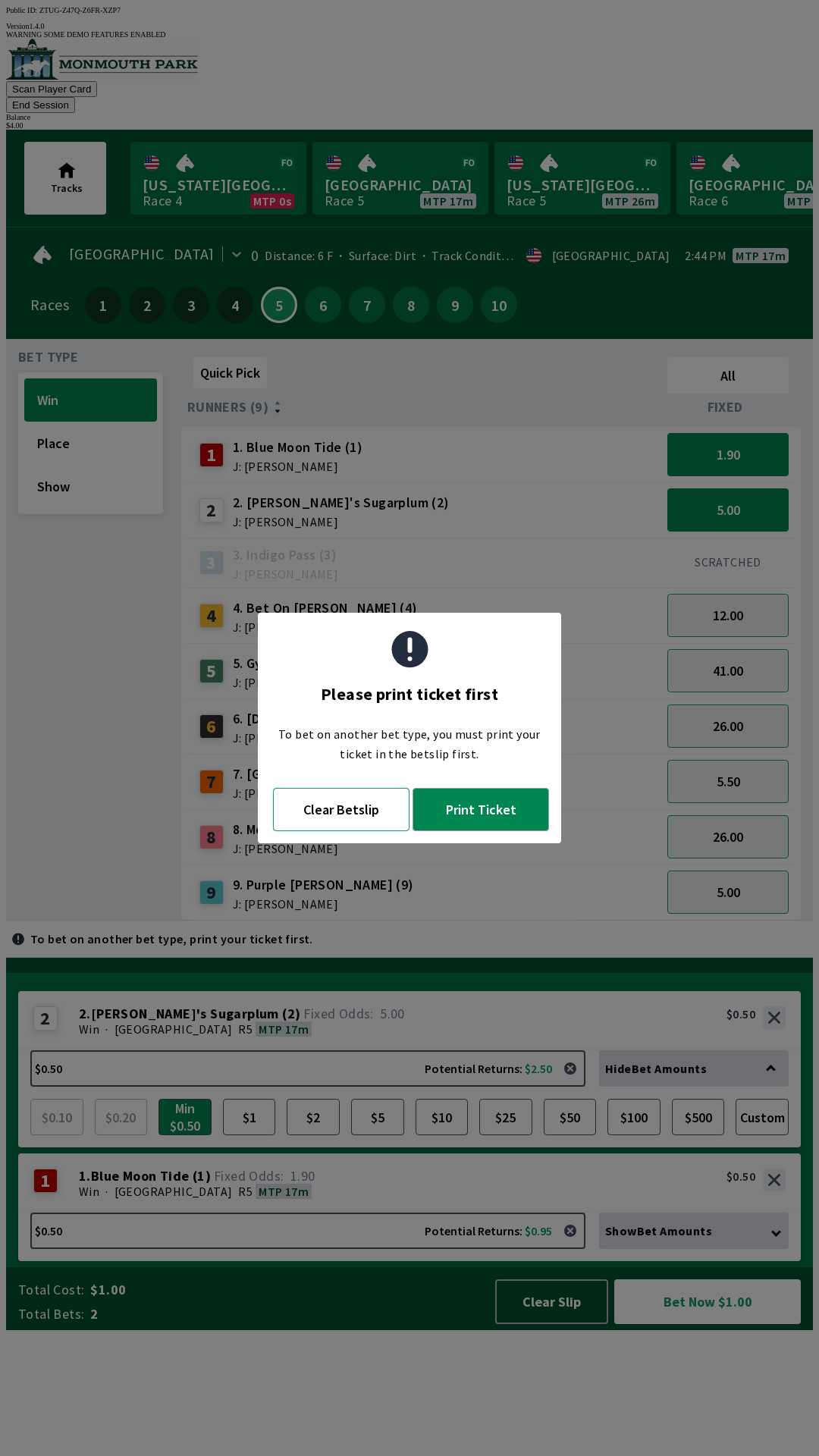
click at [367, 807] on button "Clear Betslip" at bounding box center [341, 809] width 137 height 43
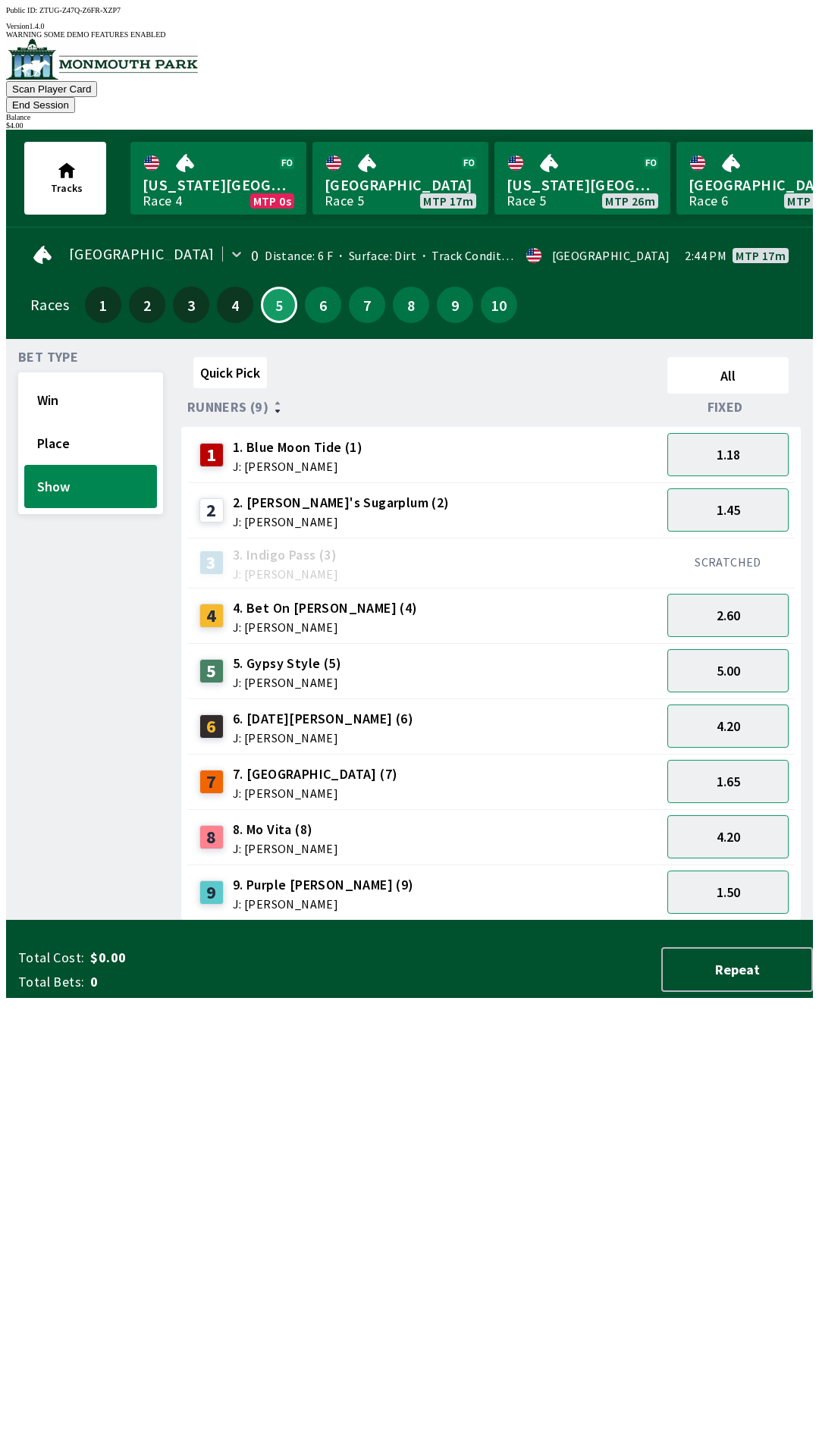
click at [724, 538] on div "SCRATCHED" at bounding box center [728, 563] width 133 height 50
click at [740, 433] on button "1.18" at bounding box center [727, 455] width 122 height 43
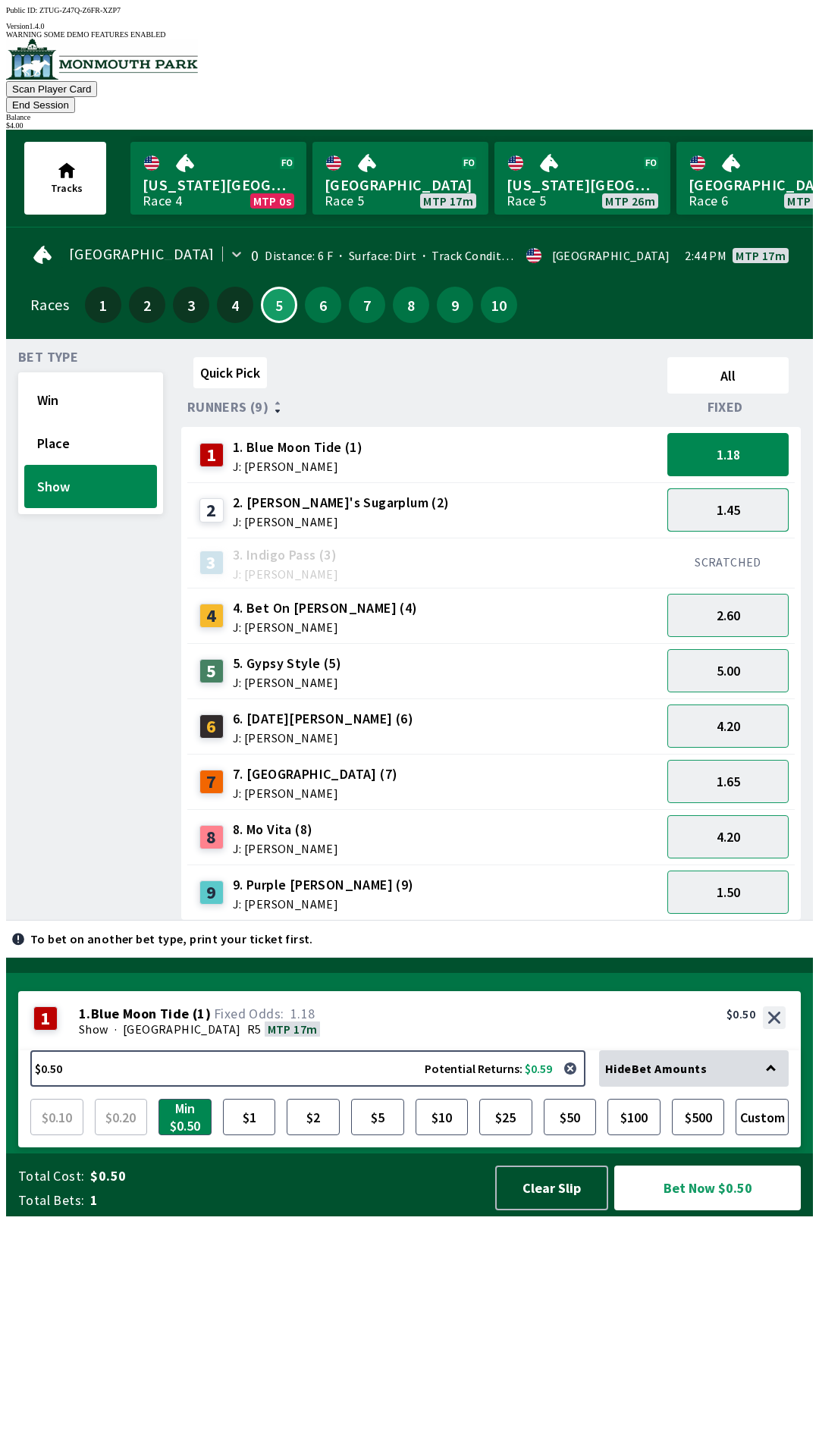
click at [724, 489] on button "1.45" at bounding box center [727, 511] width 122 height 43
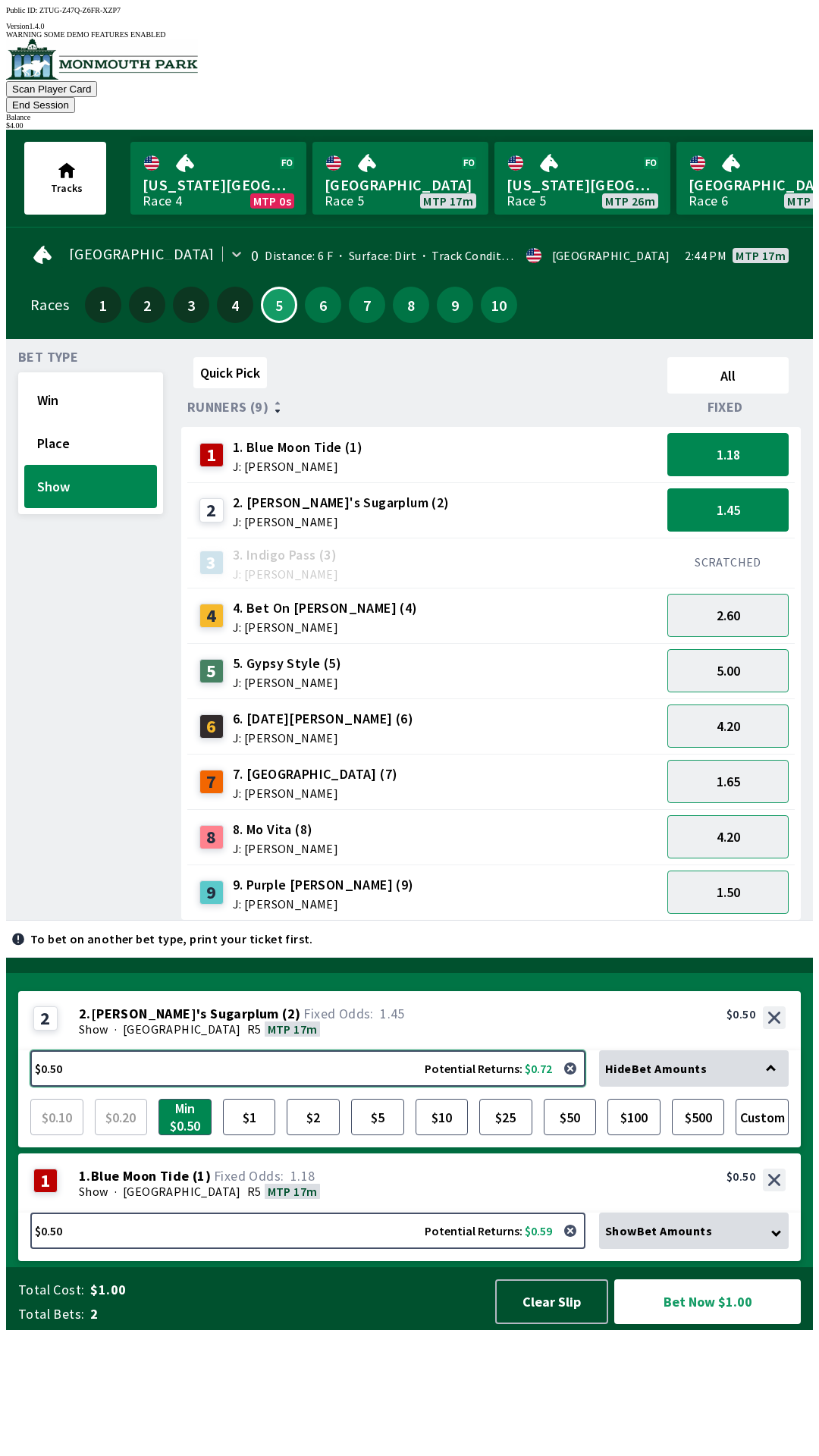
click at [134, 1087] on button "$0.50 Potential Returns: $0.72" at bounding box center [308, 1069] width 555 height 36
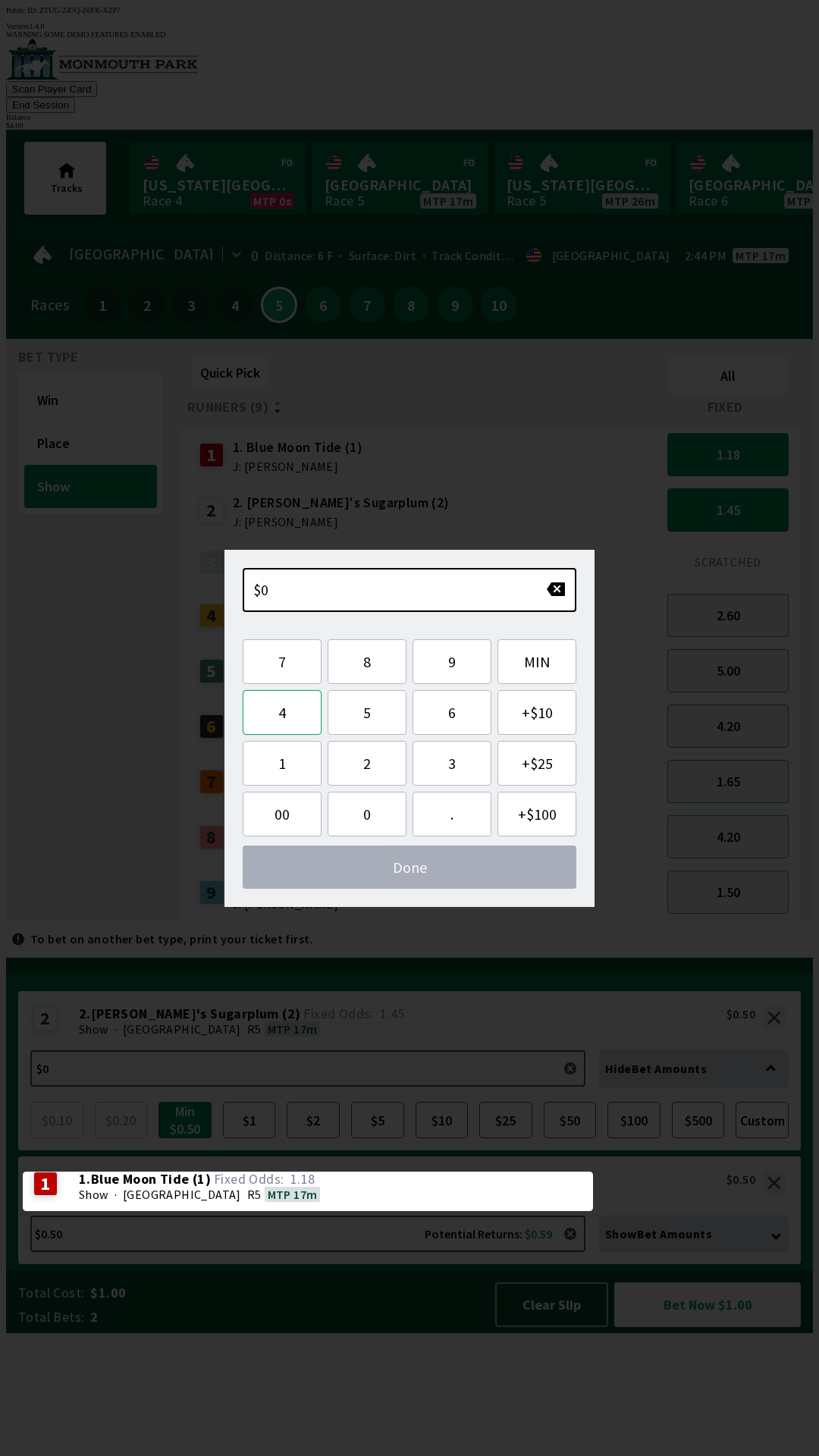
click at [284, 718] on button "4" at bounding box center [283, 713] width 79 height 45
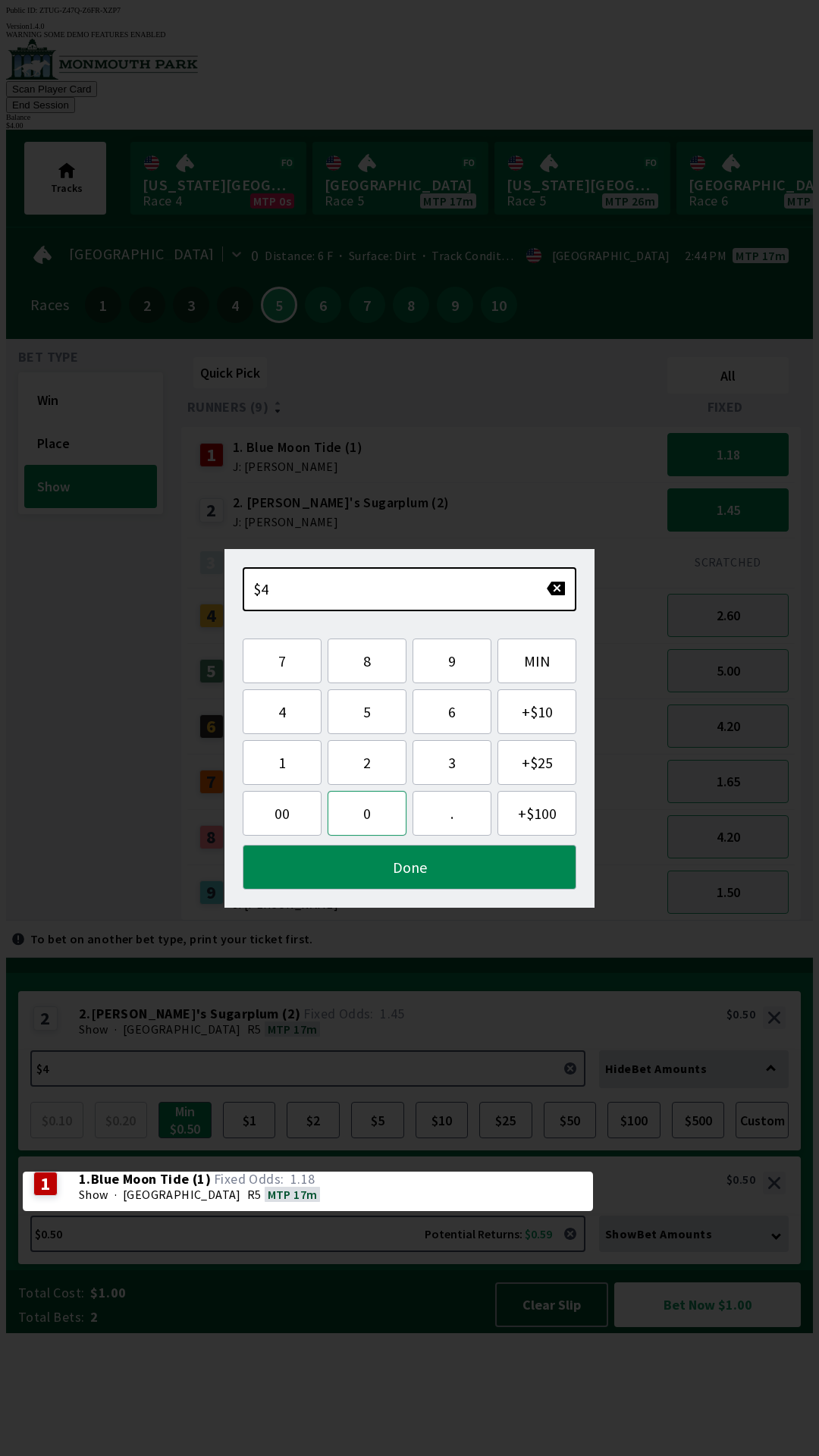
click at [372, 819] on button "0" at bounding box center [367, 814] width 79 height 45
click at [372, 816] on button "0" at bounding box center [367, 814] width 79 height 45
click at [550, 592] on button "button" at bounding box center [556, 588] width 20 height 15
click at [549, 591] on button "button" at bounding box center [556, 588] width 20 height 15
click at [436, 871] on button "Done" at bounding box center [410, 867] width 334 height 45
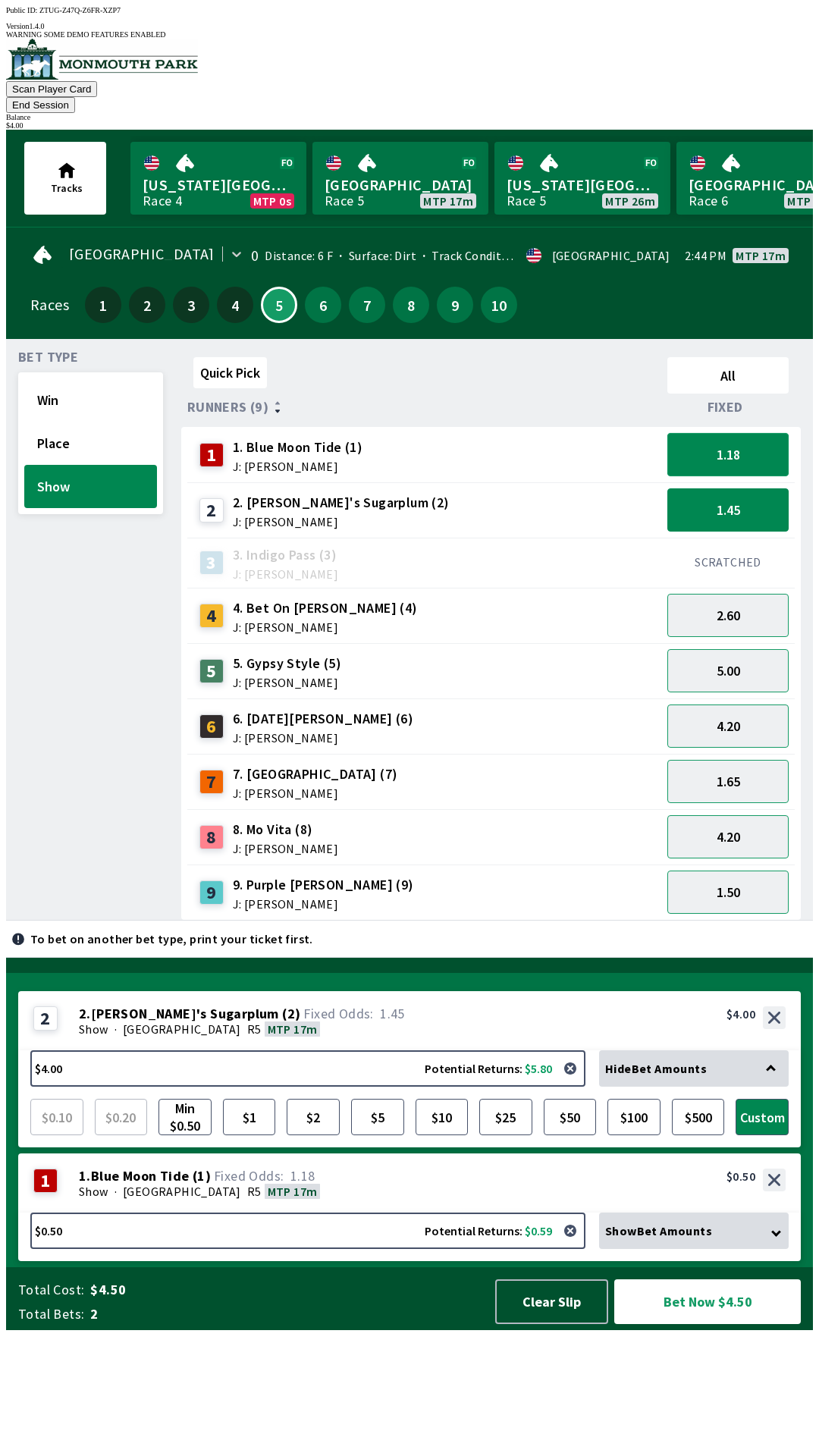
click at [711, 433] on button "1.18" at bounding box center [727, 455] width 122 height 43
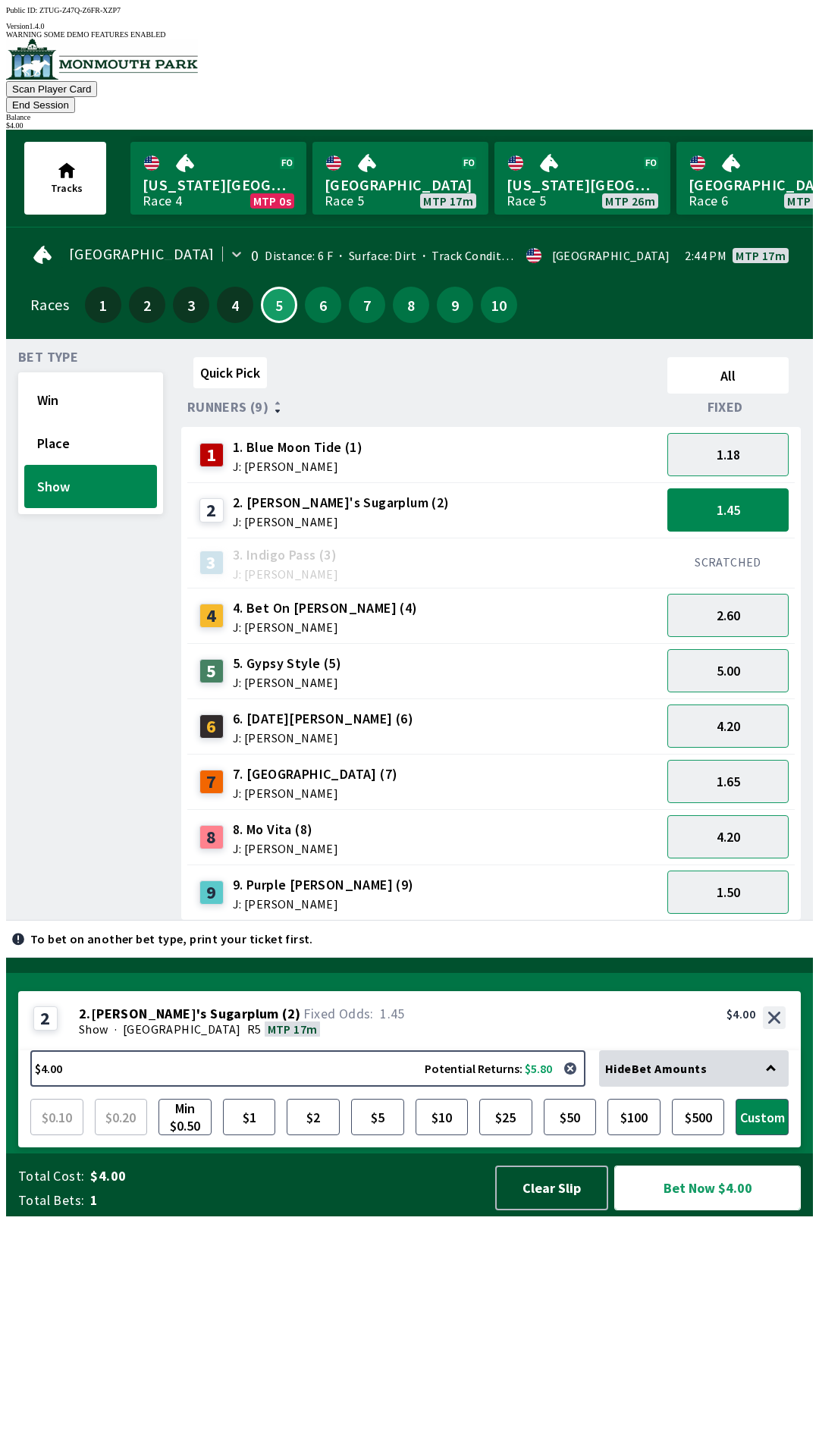
click at [758, 1211] on button "Bet Now $4.00" at bounding box center [706, 1189] width 186 height 45
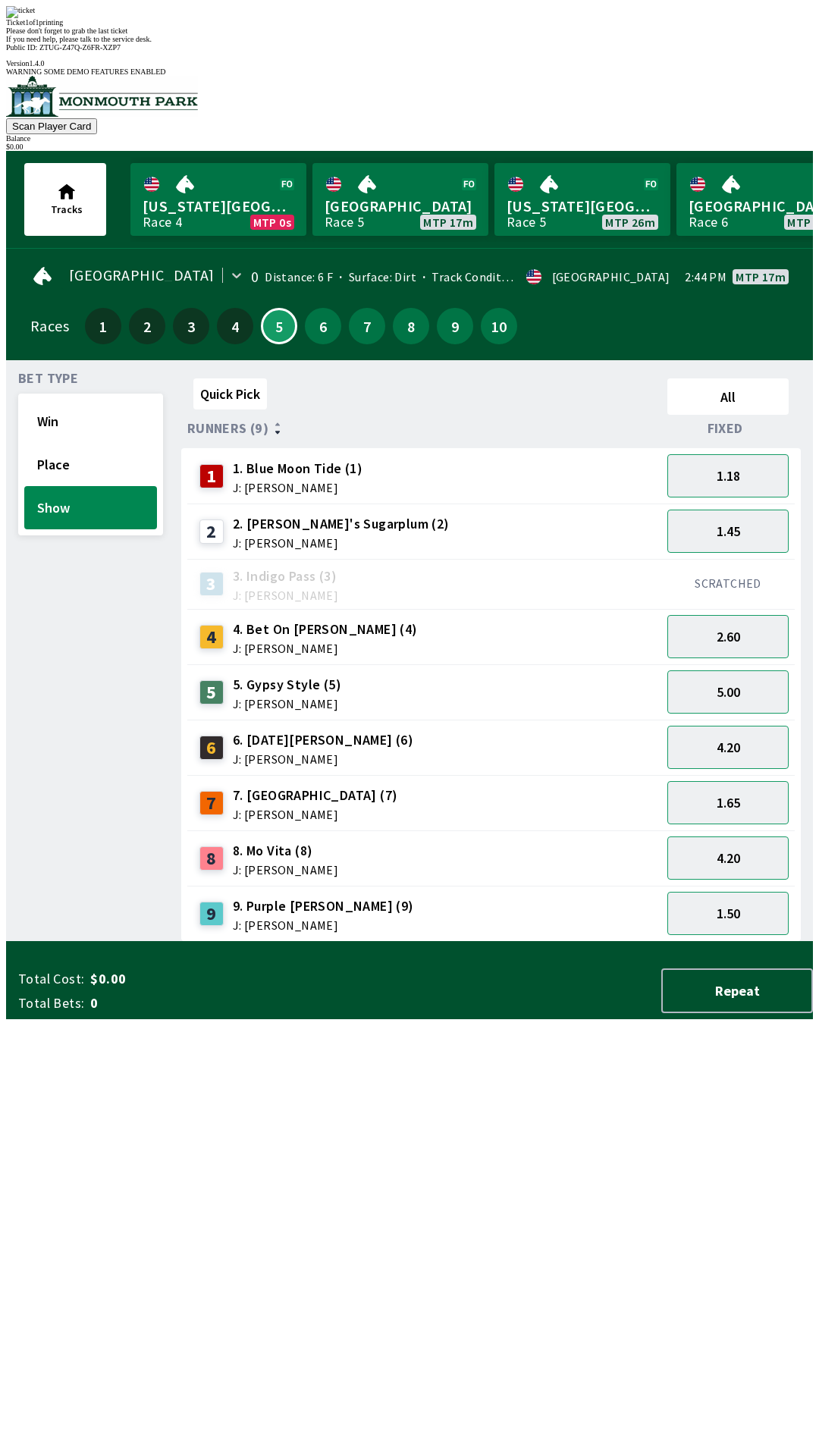
click at [522, 942] on div "Quick Pick All Runners (9) Fixed 1 1. Blue Moon Tide (1) J: [PERSON_NAME] 1.18 …" at bounding box center [497, 657] width 632 height 570
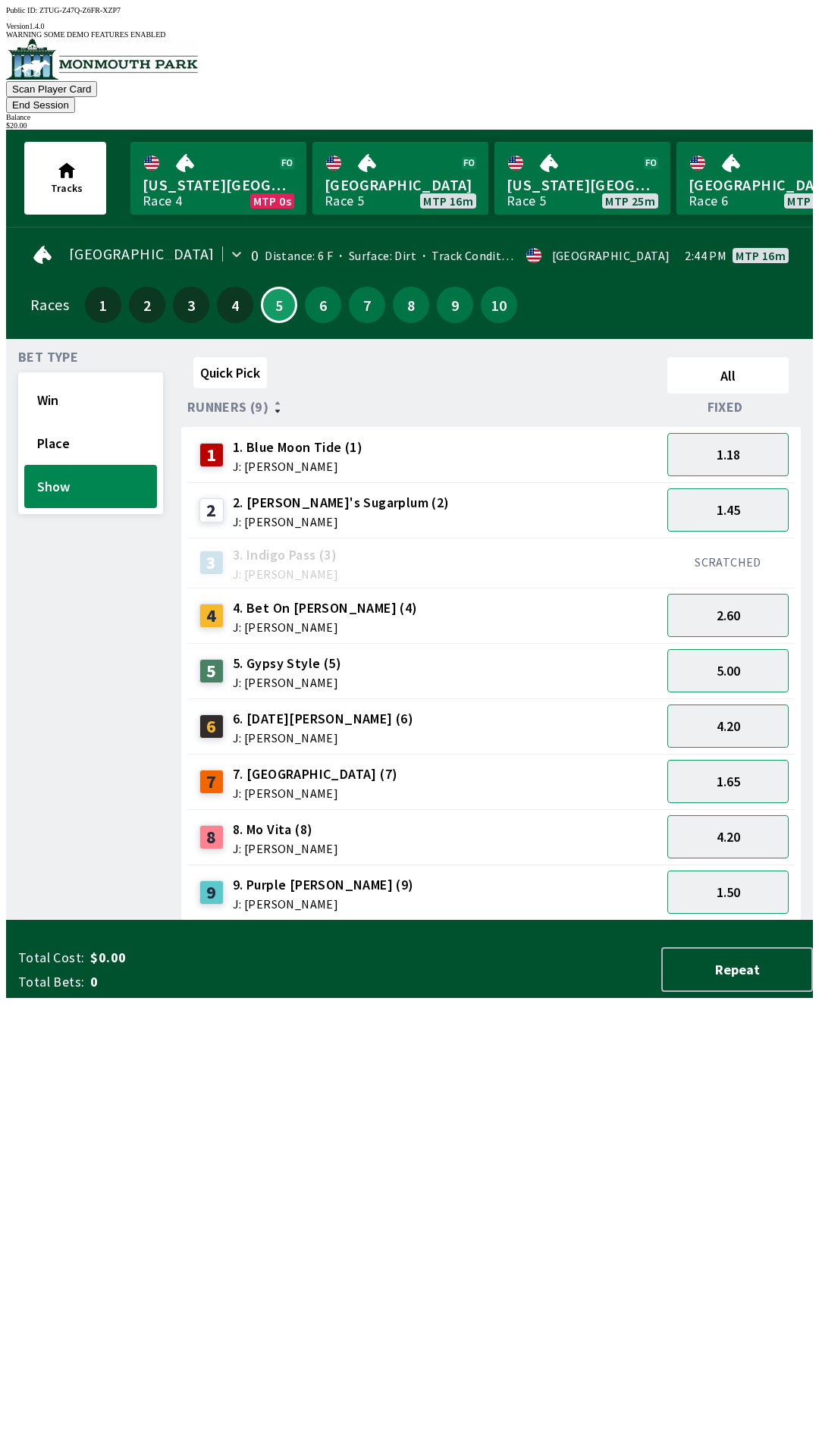
click at [744, 483] on div "1.45" at bounding box center [728, 510] width 133 height 55
click at [748, 433] on button "1.18" at bounding box center [727, 455] width 122 height 43
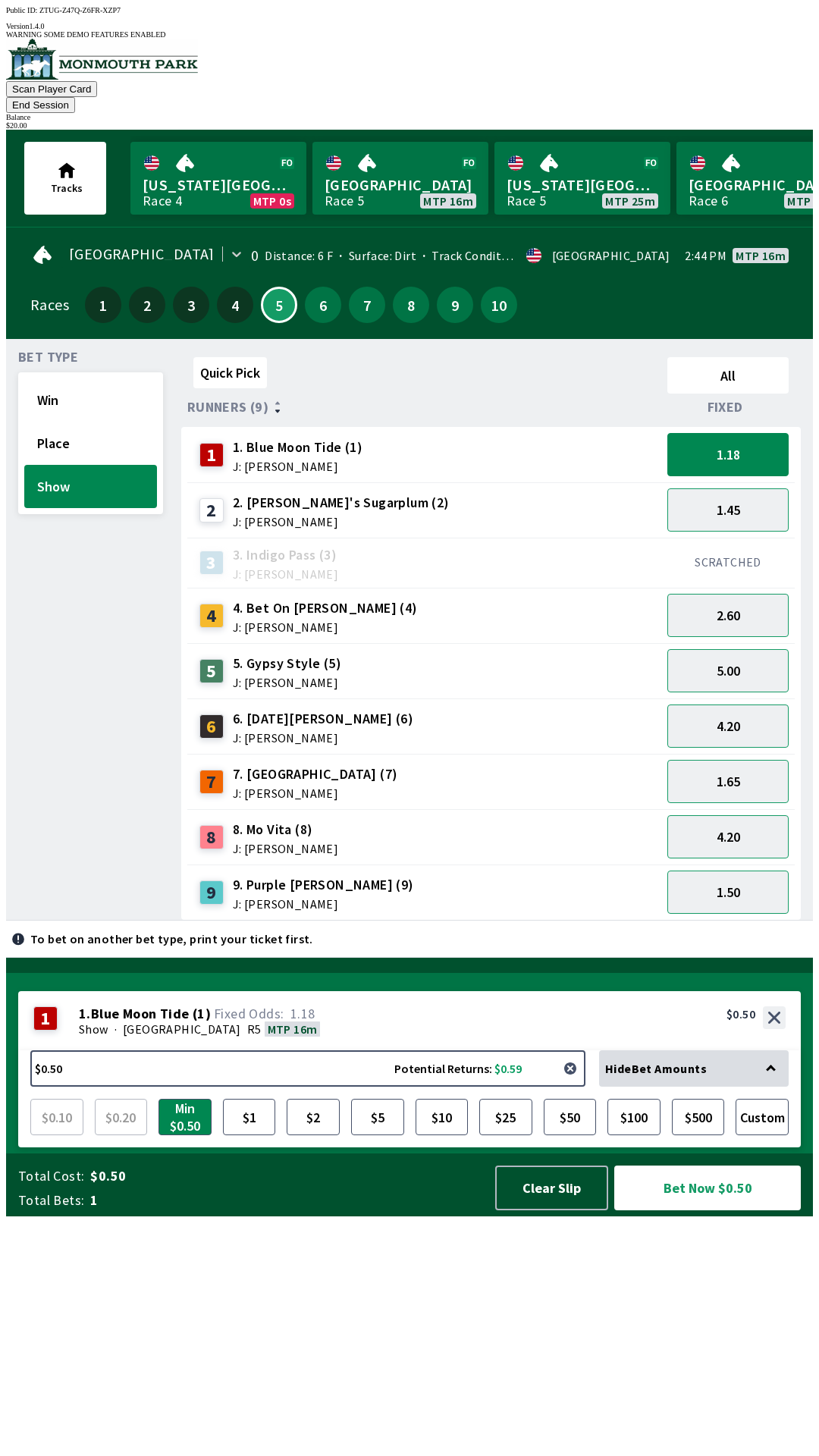
click at [577, 1084] on button "button" at bounding box center [571, 1069] width 31 height 31
click at [256, 1087] on button "$0.50 Potential Returns: $0.59" at bounding box center [308, 1069] width 555 height 36
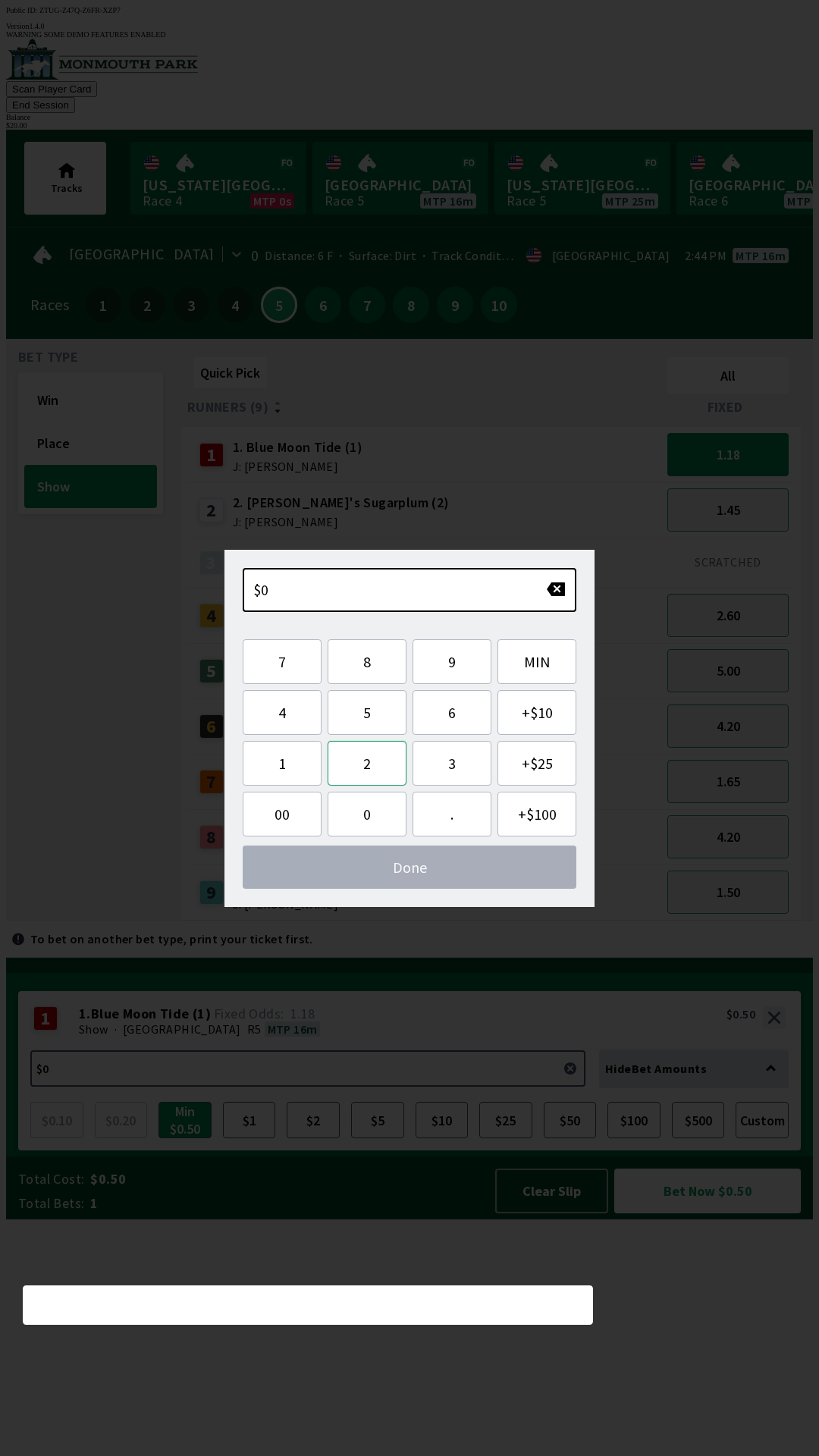
click at [364, 779] on button "2" at bounding box center [367, 764] width 79 height 45
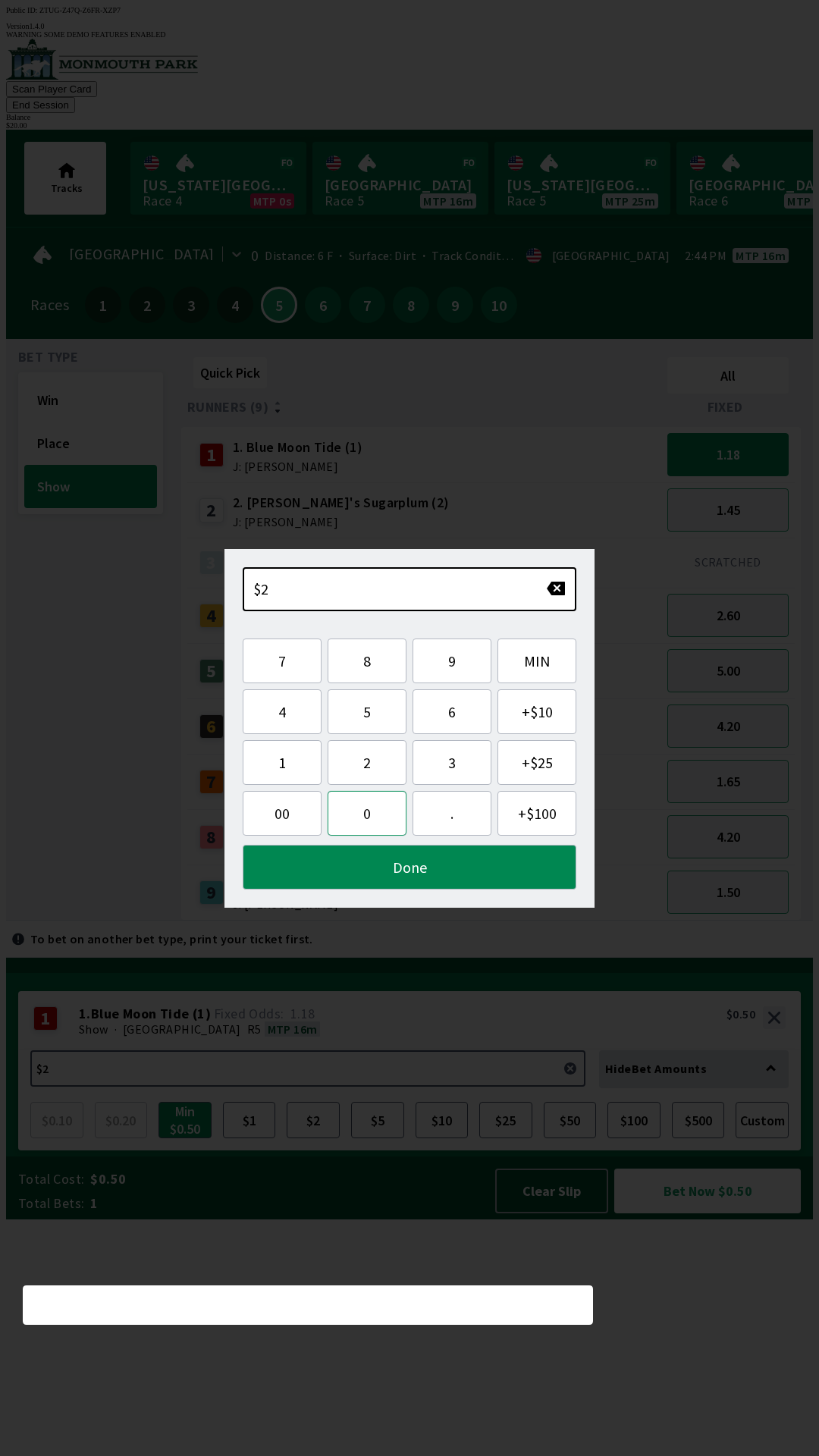
click at [368, 821] on button "0" at bounding box center [367, 814] width 79 height 45
click at [406, 887] on button "Done" at bounding box center [410, 867] width 334 height 45
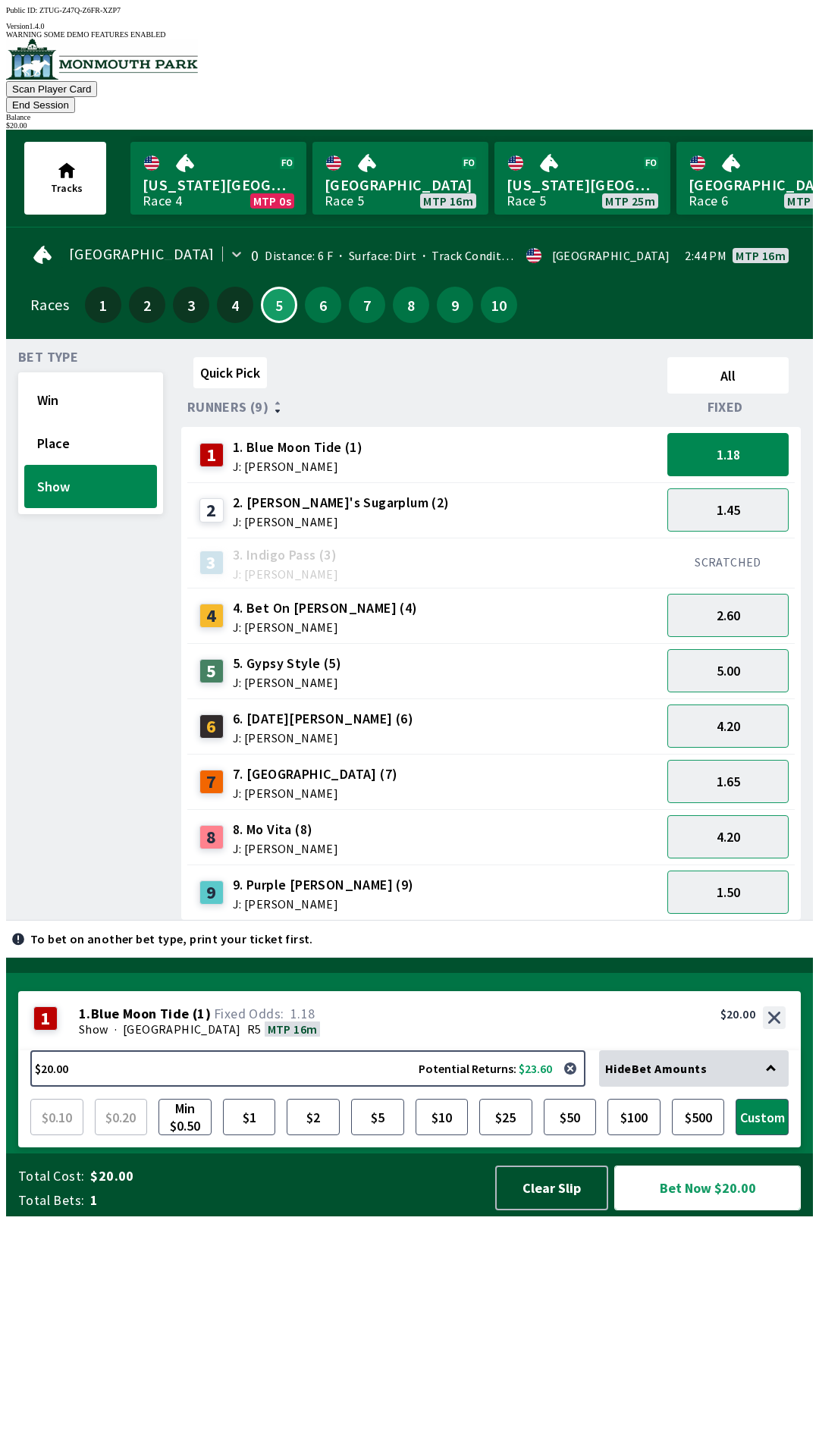
click at [734, 1211] on button "Bet Now $20.00" at bounding box center [706, 1189] width 186 height 45
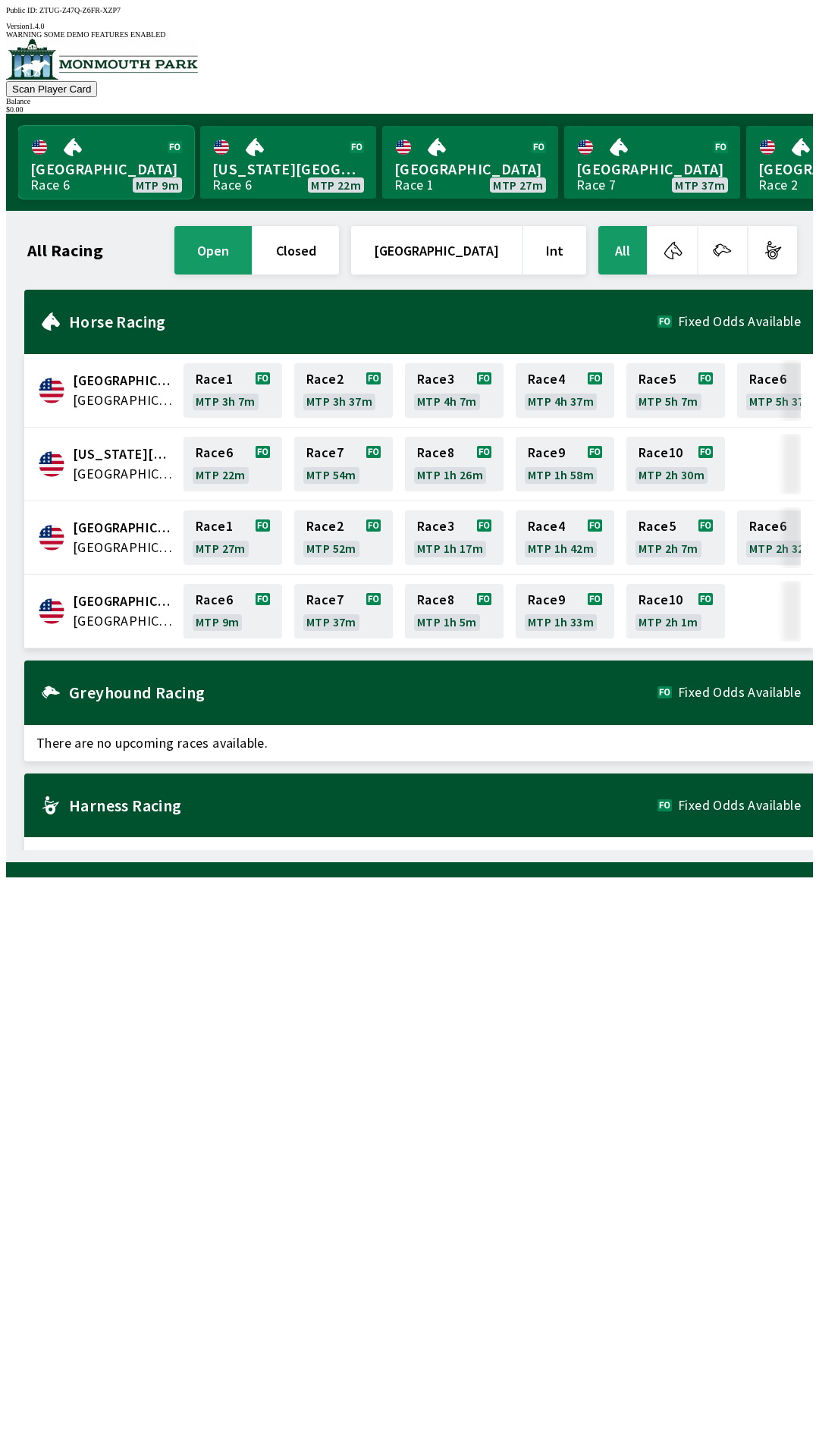
click at [103, 151] on link "[GEOGRAPHIC_DATA] Race 6 MTP 9m" at bounding box center [105, 162] width 176 height 73
click at [333, 608] on link "Race 7 MTP 37m" at bounding box center [344, 611] width 99 height 55
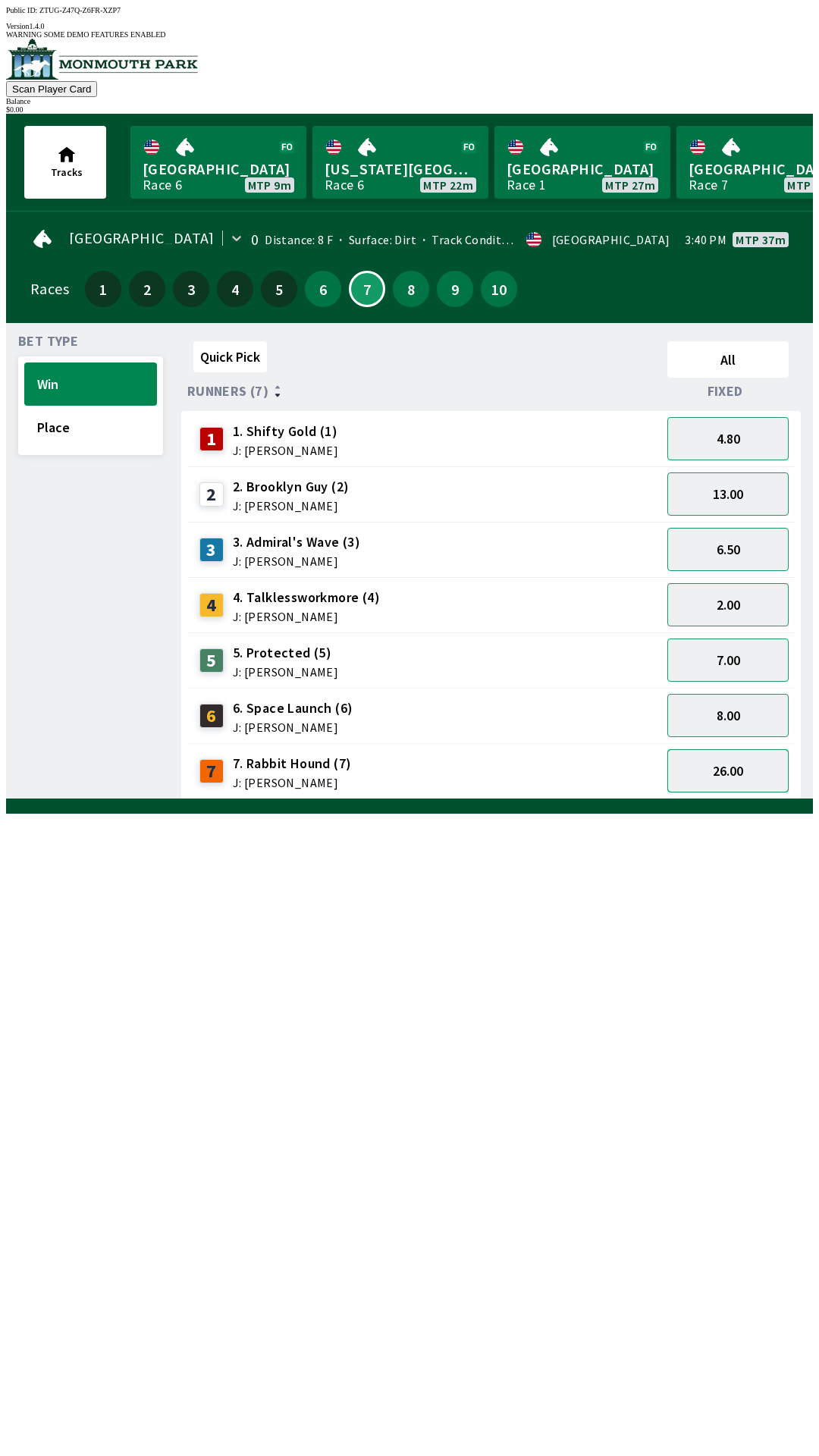
click at [734, 763] on button "26.00" at bounding box center [727, 771] width 122 height 43
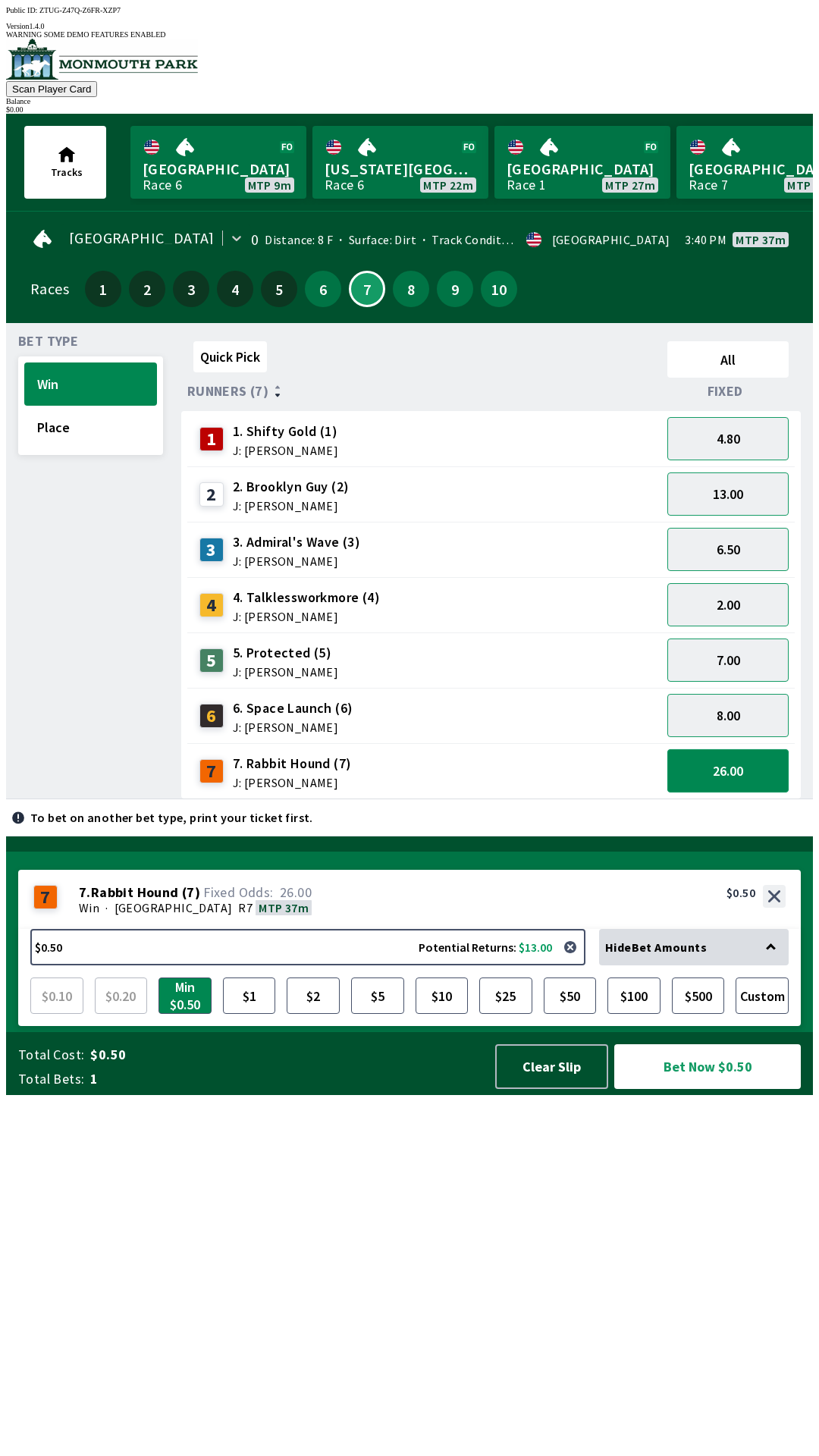
click at [679, 754] on button "26.00" at bounding box center [727, 771] width 122 height 43
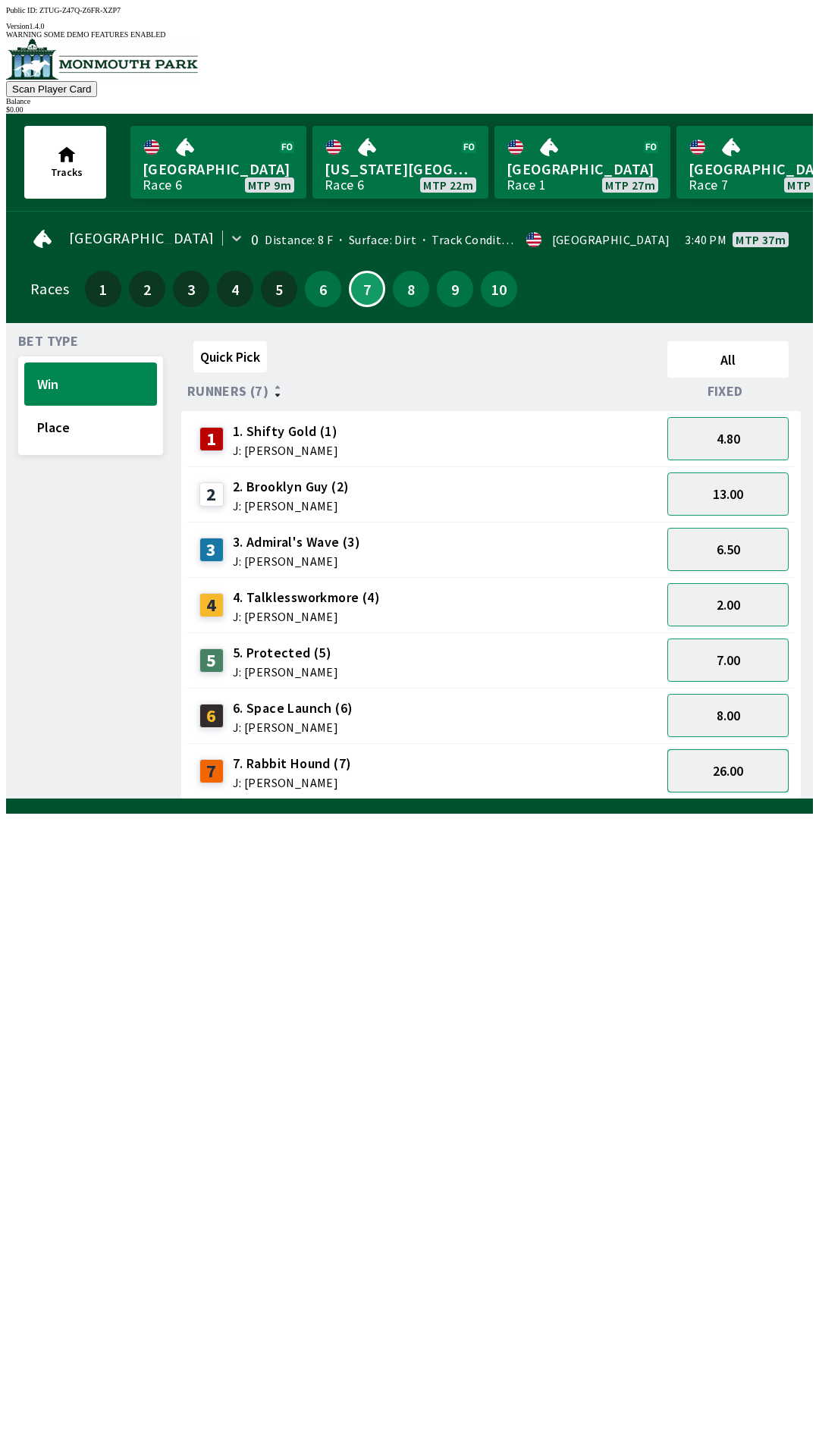
click at [719, 759] on button "26.00" at bounding box center [727, 771] width 122 height 43
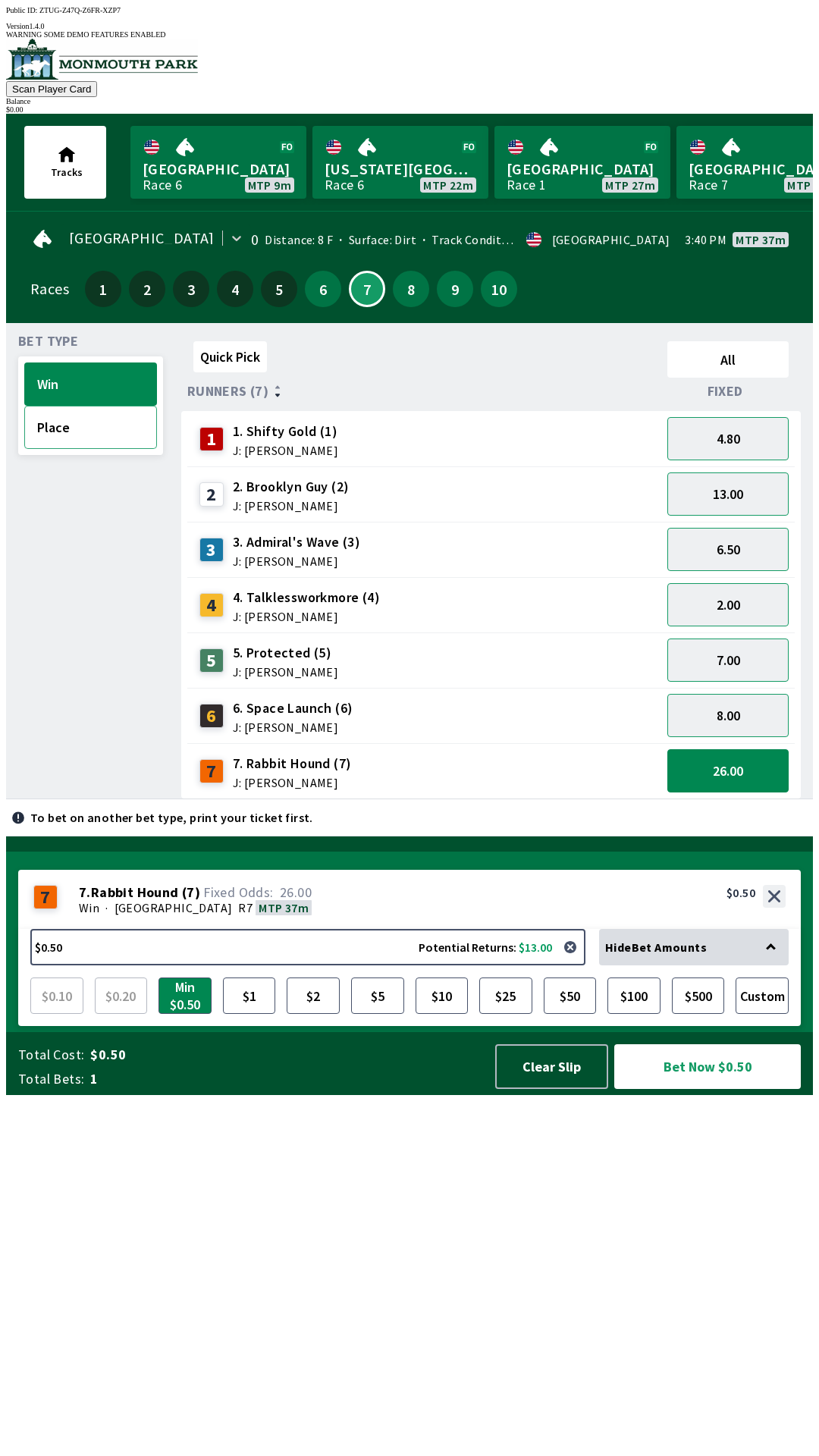
click at [74, 414] on button "Place" at bounding box center [90, 428] width 132 height 43
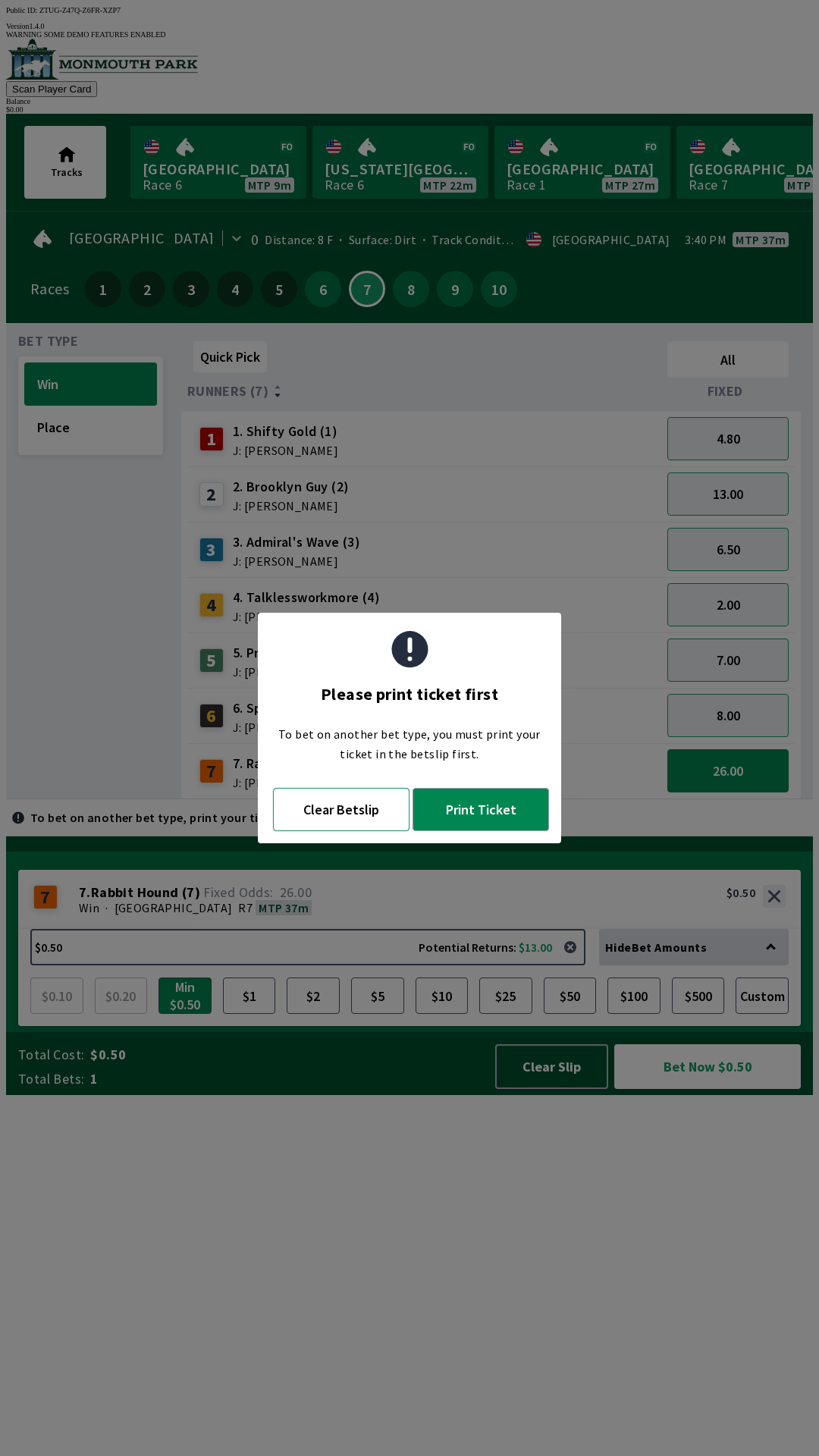
click at [320, 812] on button "Clear Betslip" at bounding box center [341, 809] width 137 height 43
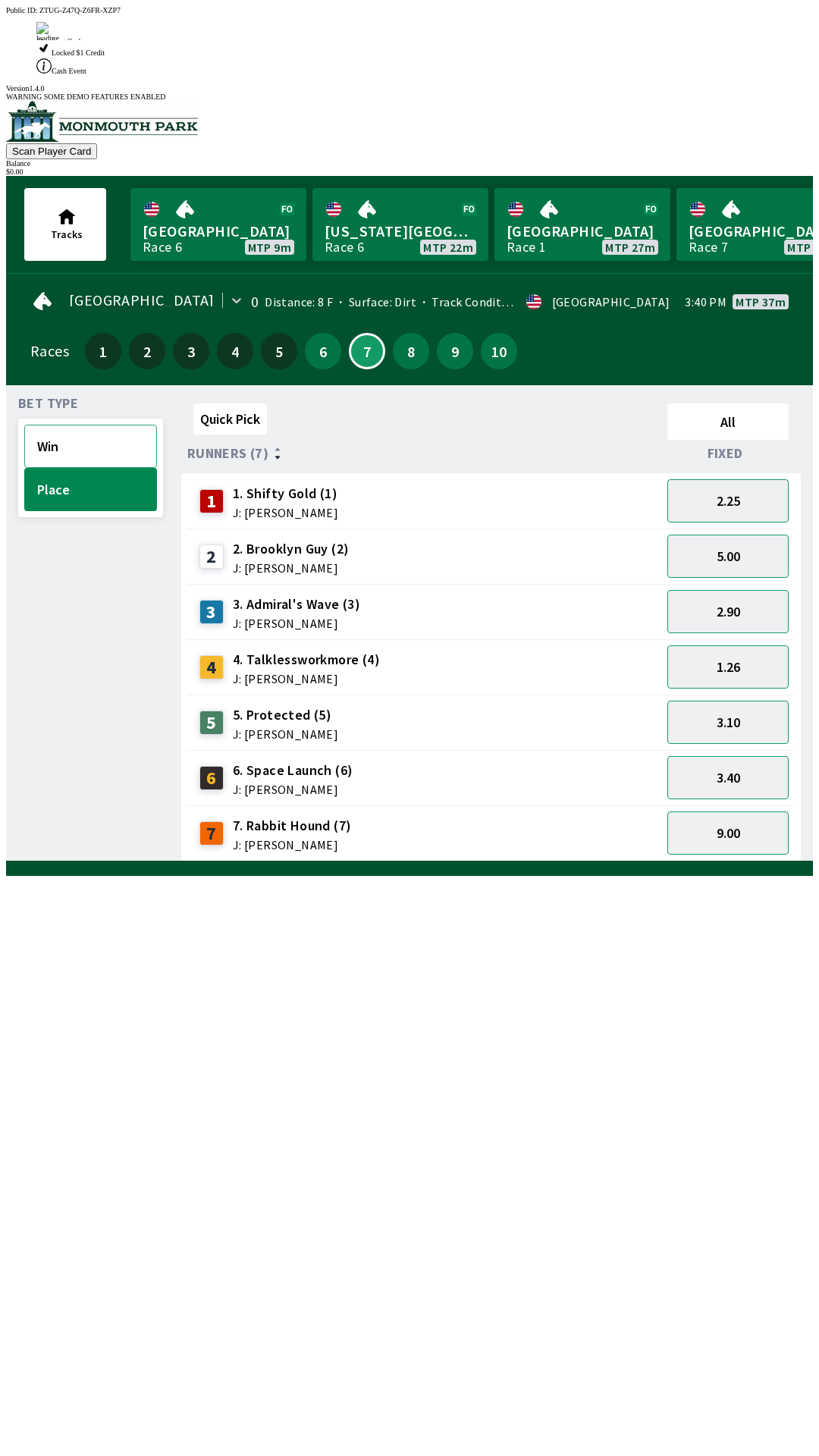
click at [41, 425] on button "Win" at bounding box center [90, 447] width 132 height 43
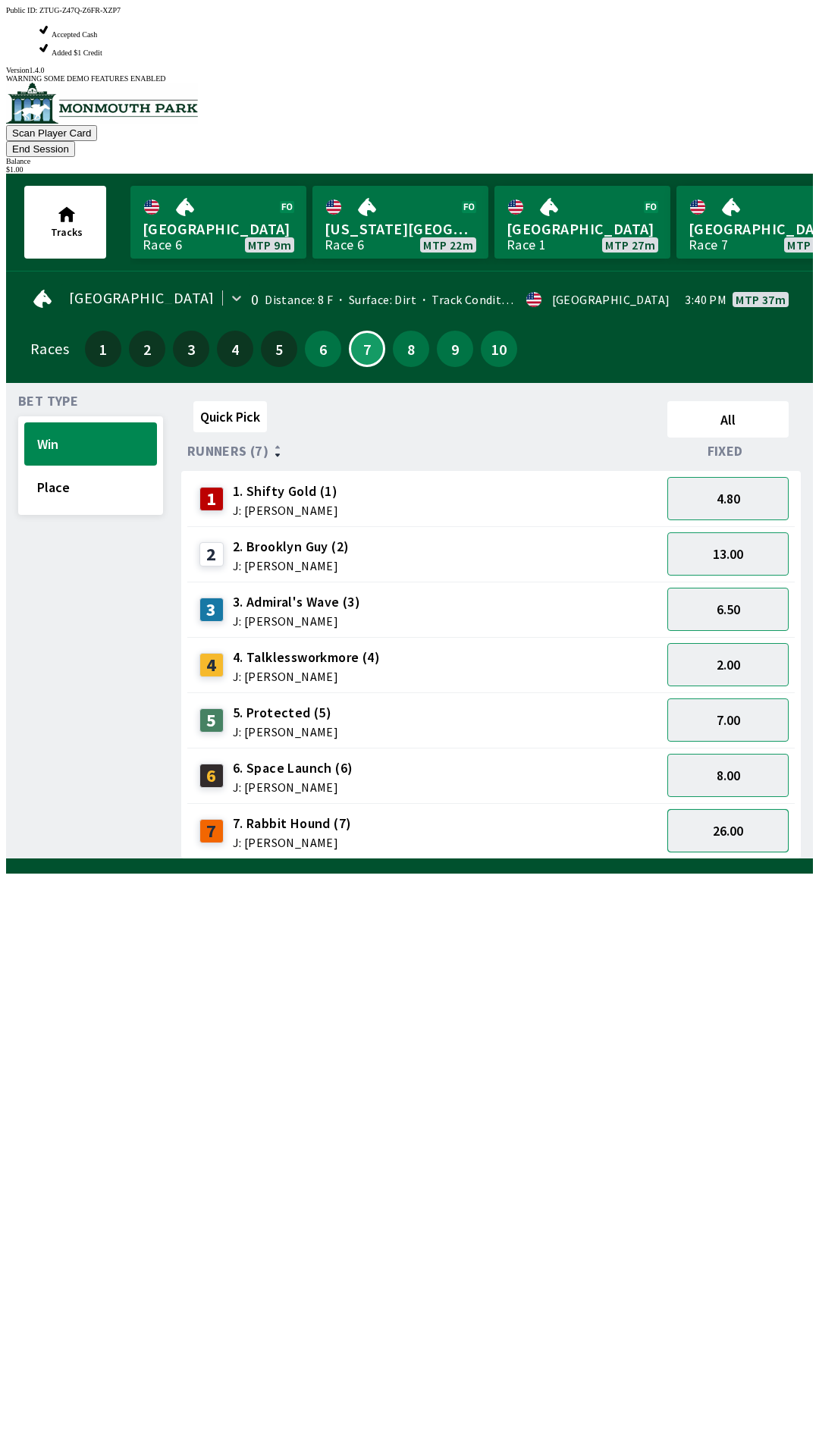
click at [713, 809] on button "26.00" at bounding box center [727, 831] width 122 height 43
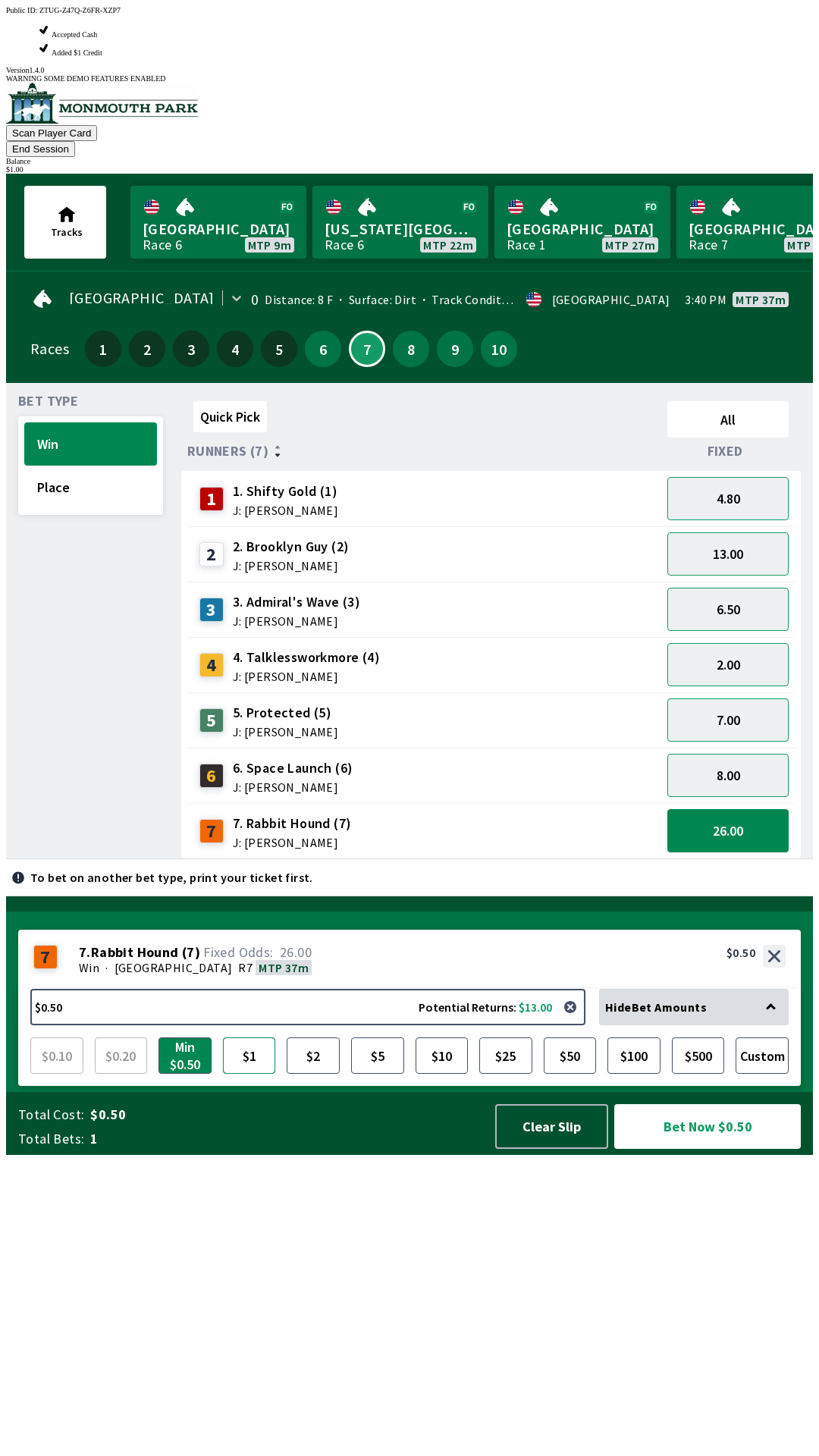
click at [263, 1074] on button "$1" at bounding box center [249, 1055] width 53 height 36
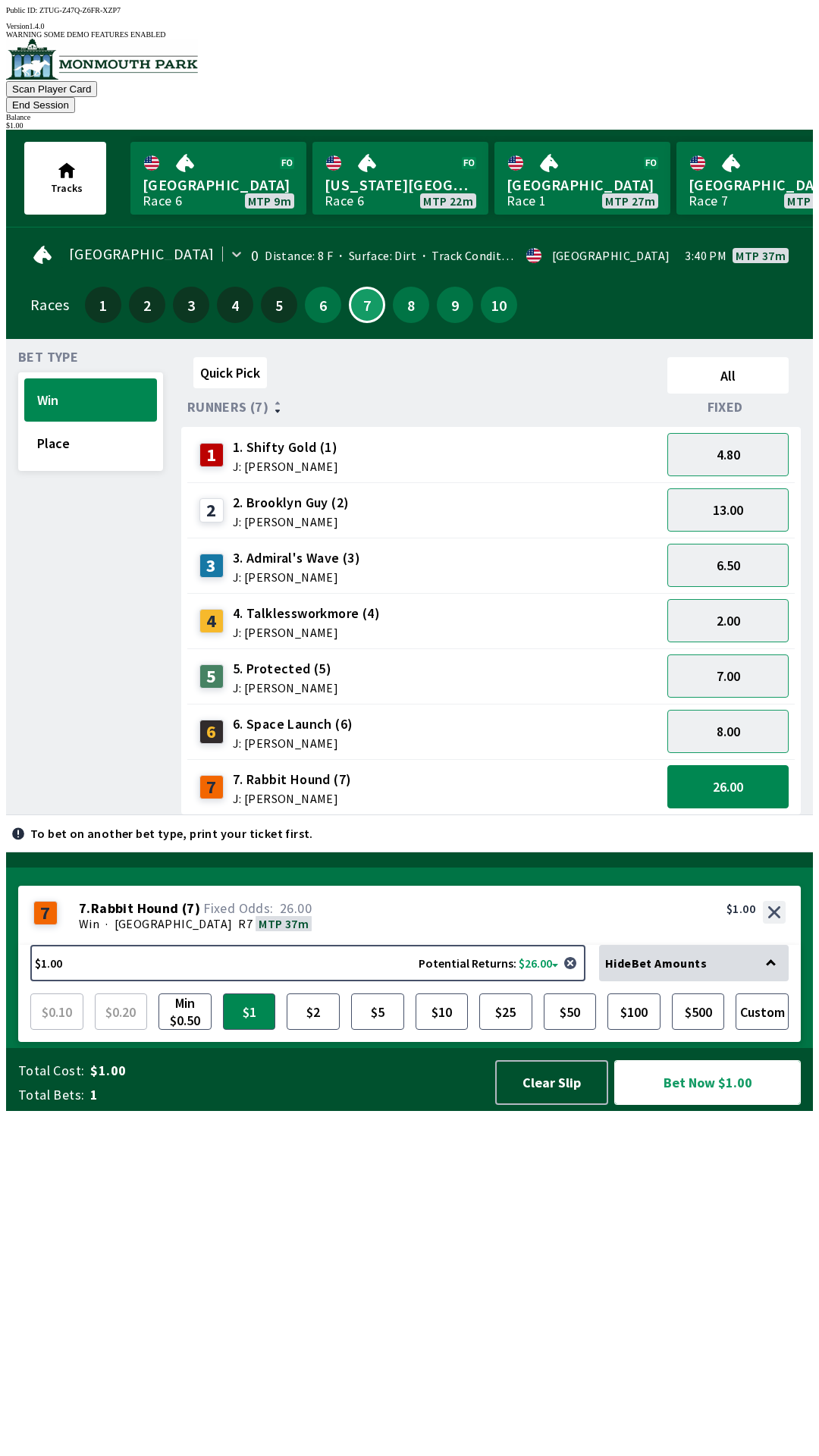
click at [719, 1105] on button "Bet Now $1.00" at bounding box center [706, 1083] width 186 height 45
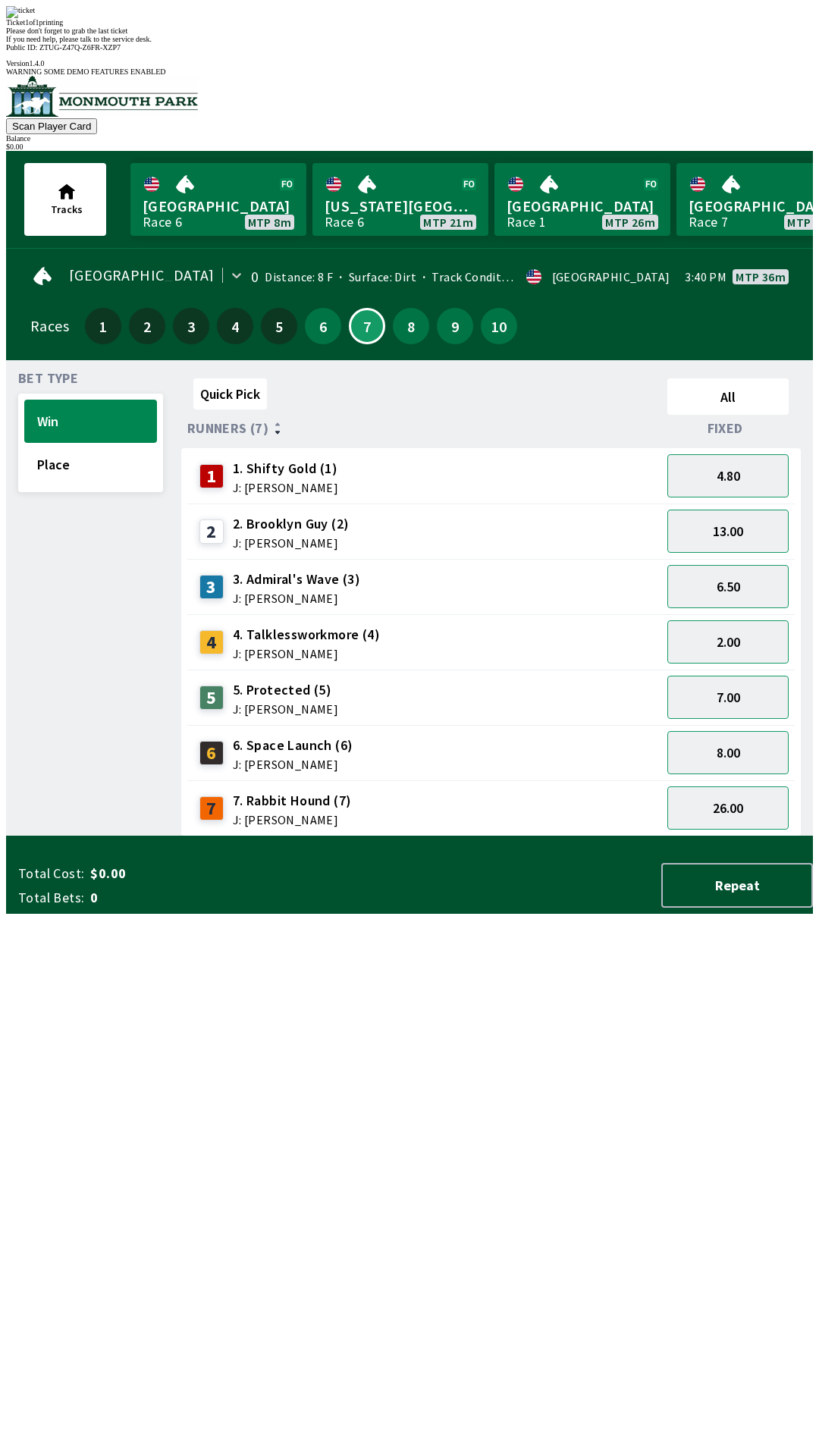
click at [335, 837] on div "Quick Pick All Runners (7) Fixed 1 1. Shifty Gold (1) J: [PERSON_NAME] 4.80 2 2…" at bounding box center [497, 605] width 632 height 465
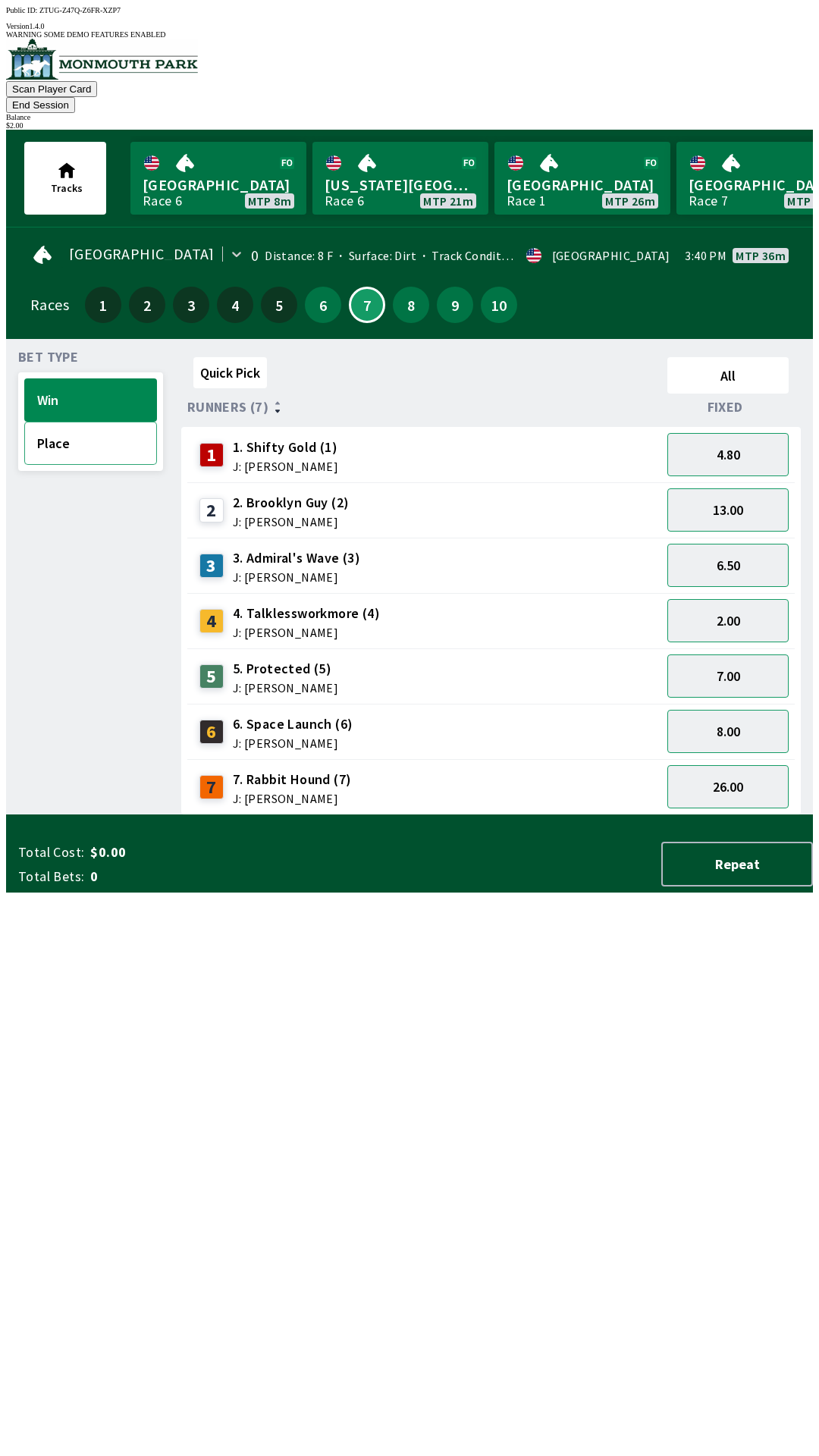
click at [55, 421] on button "Place" at bounding box center [90, 443] width 132 height 43
click at [712, 600] on button "1.26" at bounding box center [727, 621] width 122 height 43
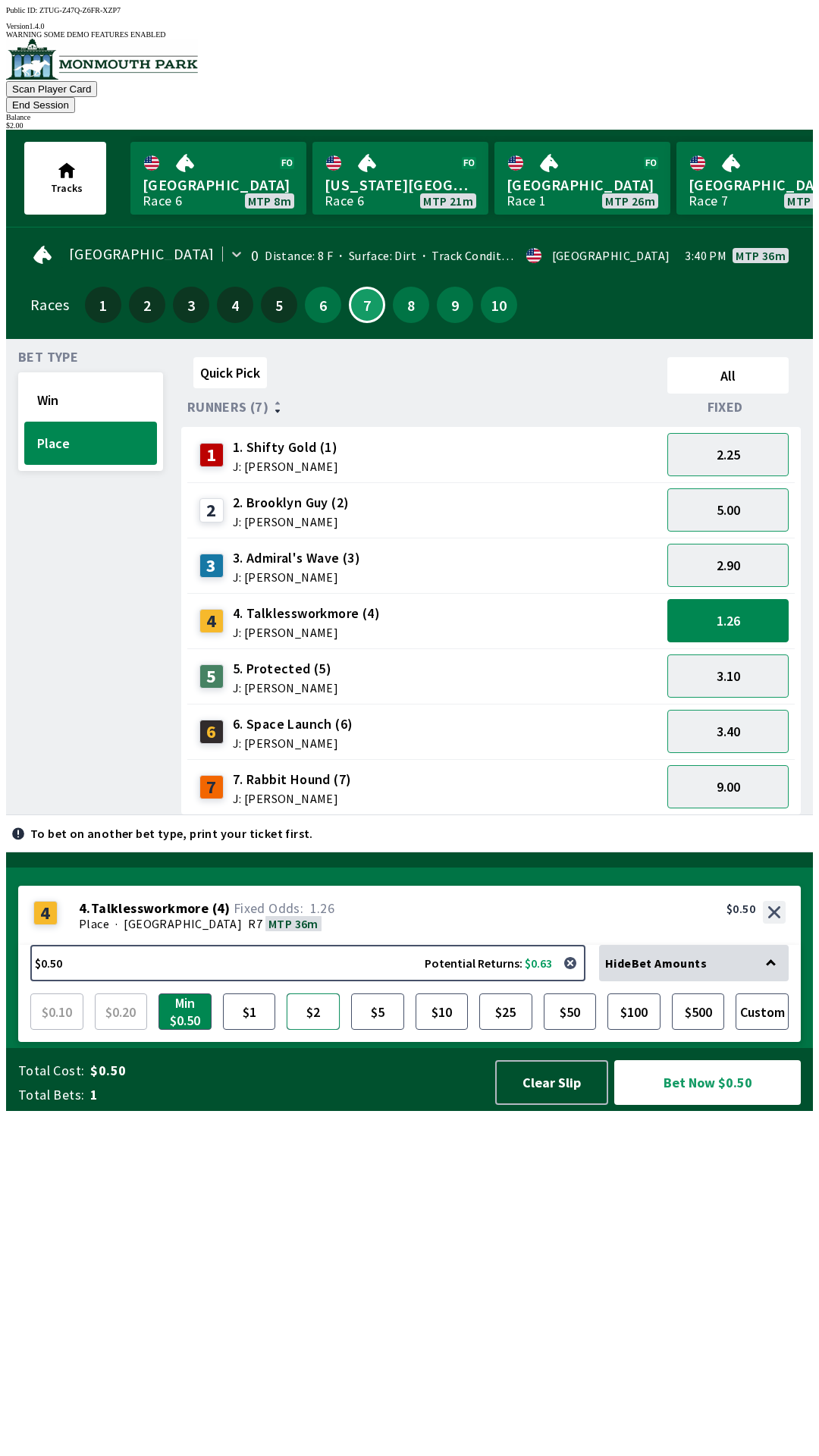
click at [310, 1030] on button "$2" at bounding box center [312, 1012] width 53 height 36
click at [726, 433] on button "2.25" at bounding box center [727, 455] width 122 height 43
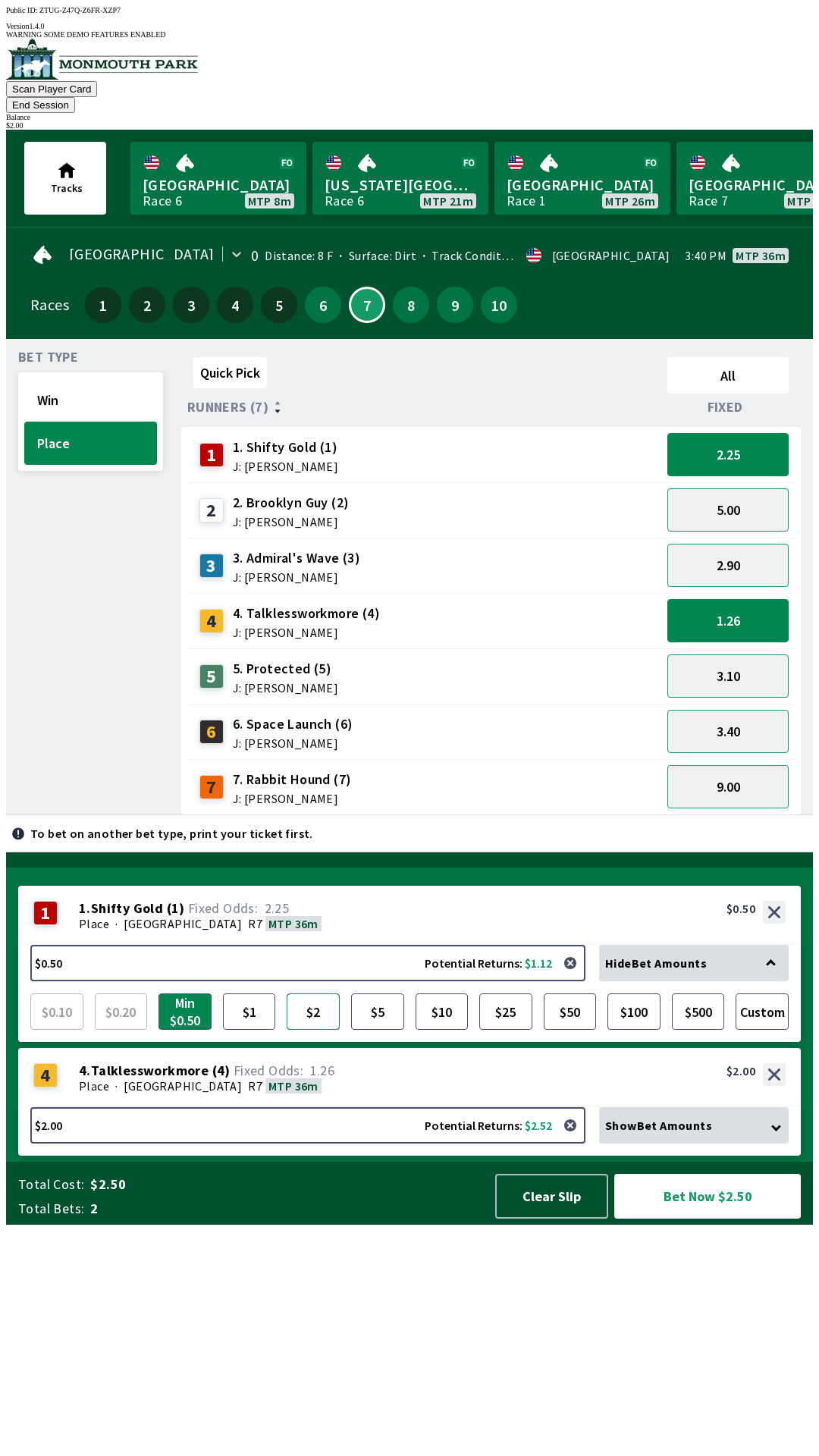
click at [322, 1030] on button "$2" at bounding box center [312, 1012] width 53 height 36
click at [695, 1219] on button "Bet Now $4.00" at bounding box center [706, 1197] width 186 height 45
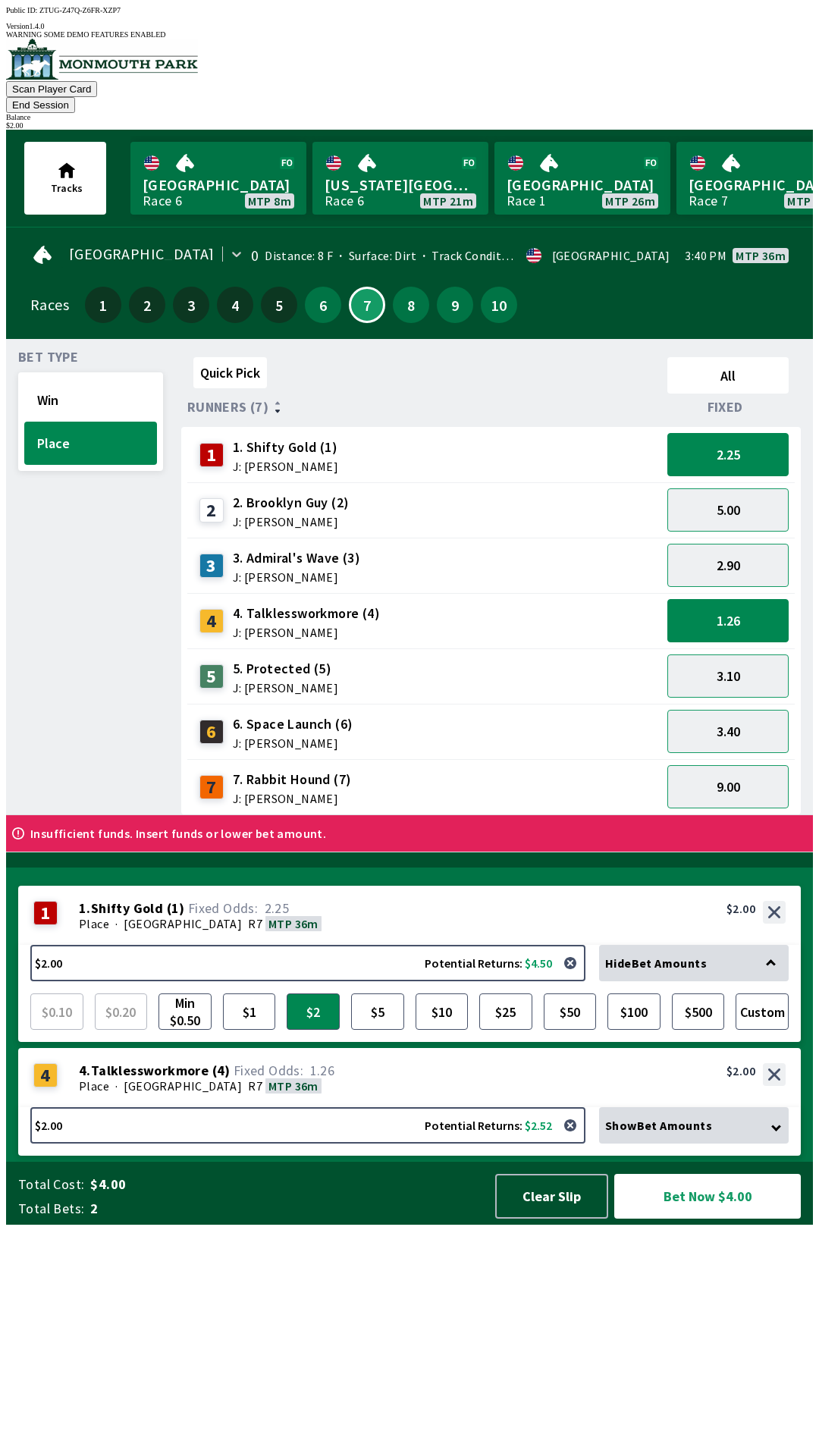
click at [733, 648] on div "3.10" at bounding box center [728, 675] width 133 height 55
click at [712, 604] on button "1.26" at bounding box center [727, 621] width 122 height 43
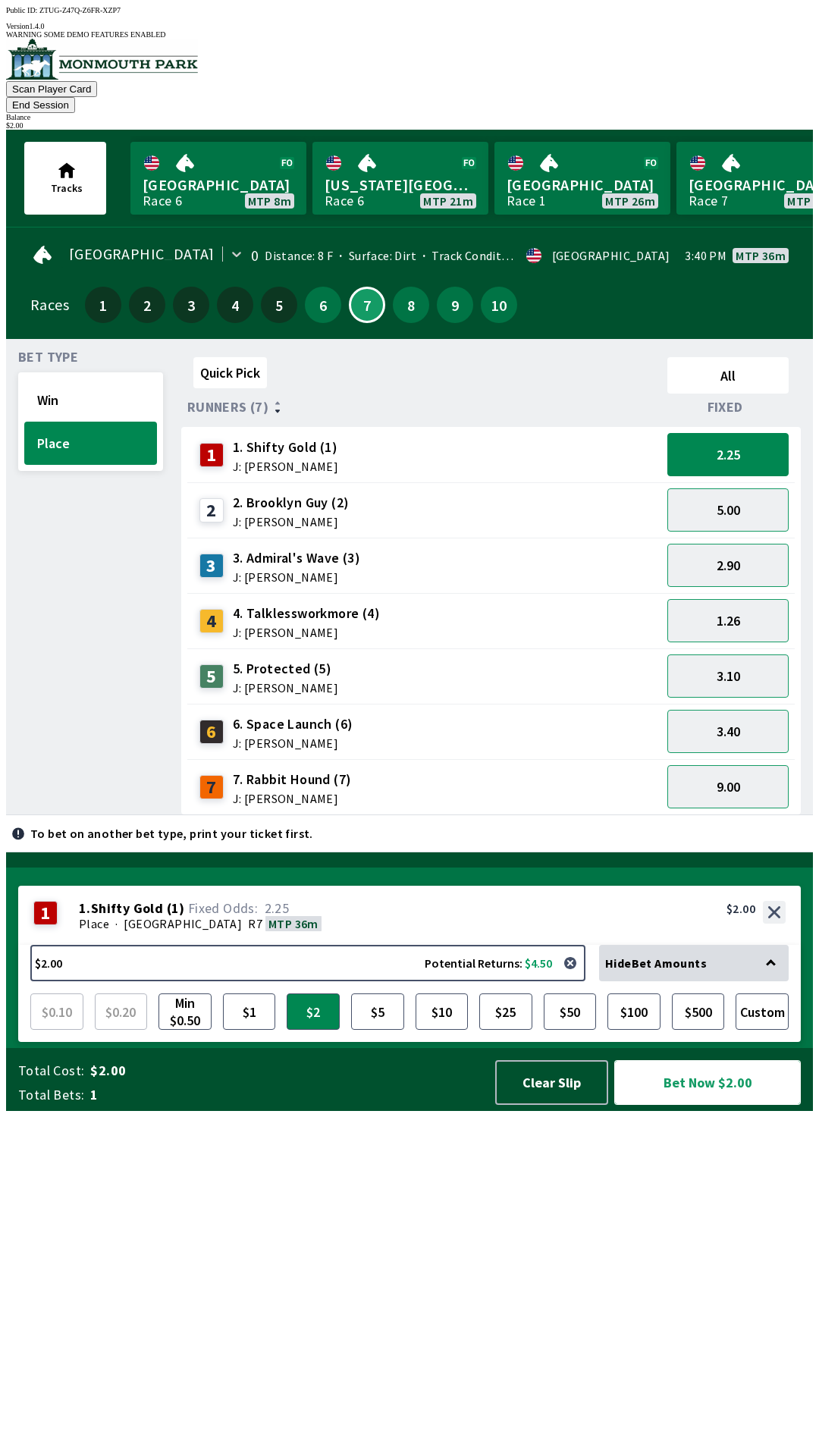
click at [702, 1105] on button "Bet Now $2.00" at bounding box center [706, 1083] width 186 height 45
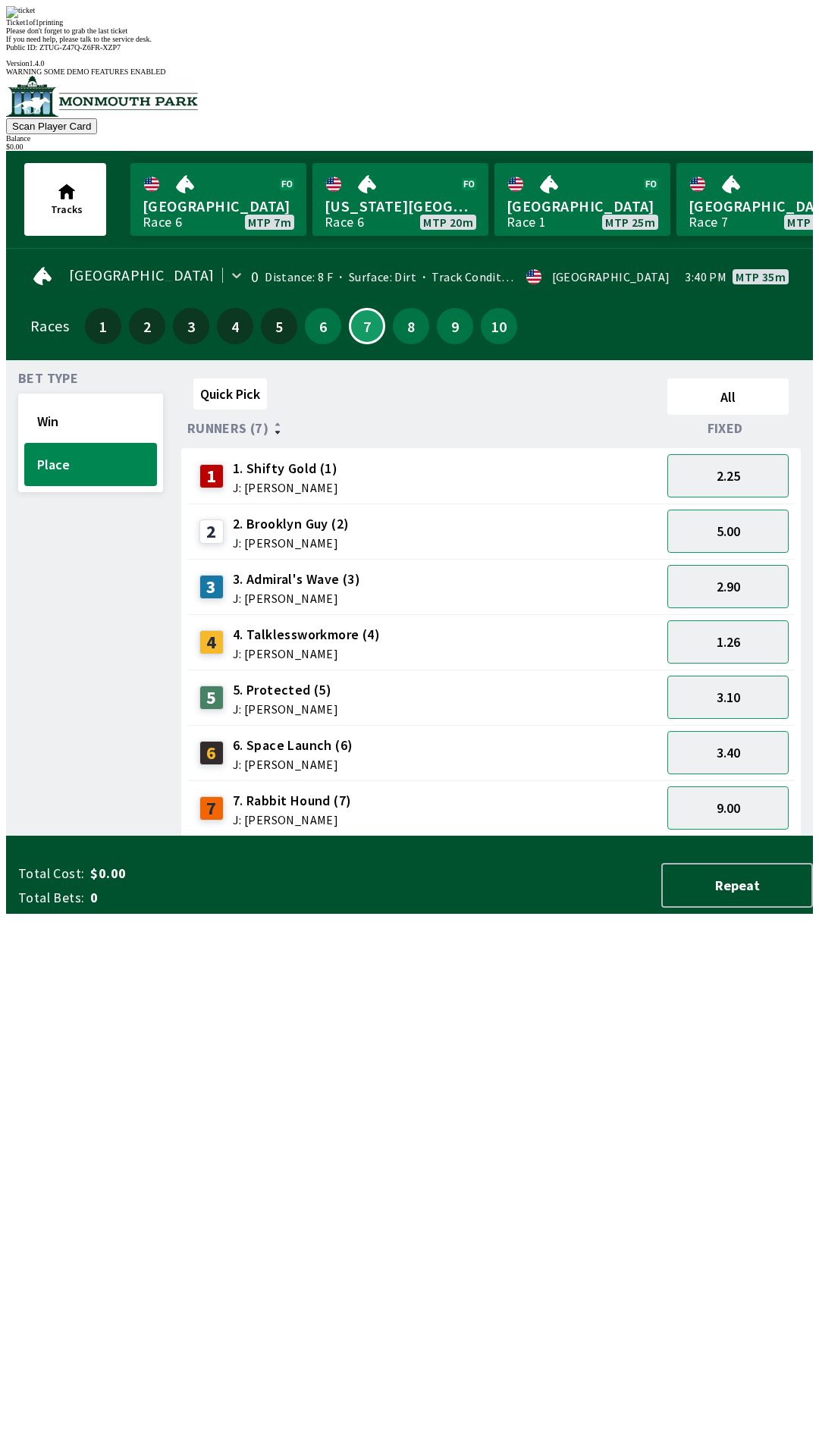
click at [243, 837] on div "Quick Pick All Runners (7) Fixed 1 1. Shifty Gold (1) J: [PERSON_NAME] 2.25 2 2…" at bounding box center [497, 605] width 632 height 465
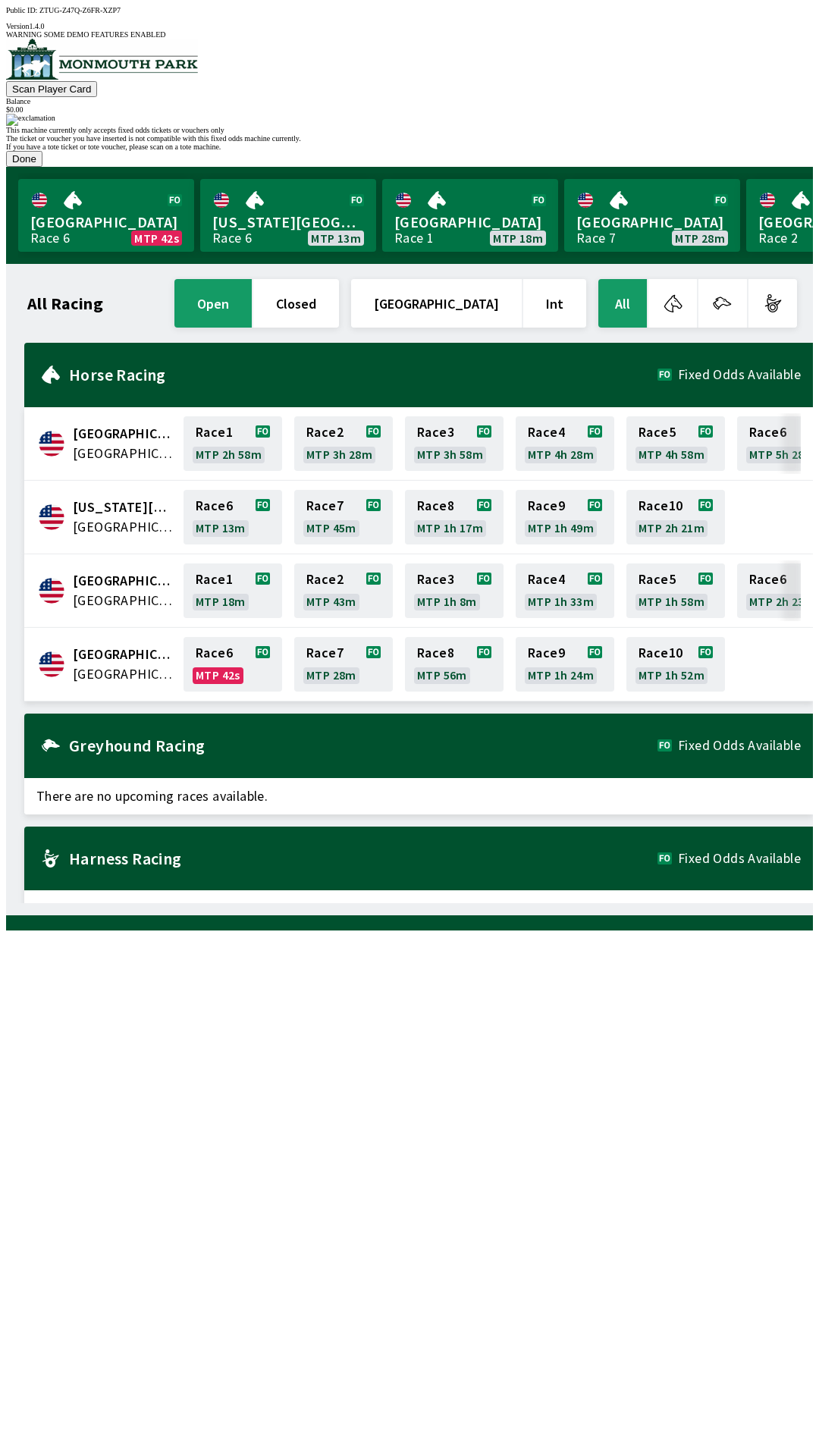
click at [42, 167] on button "Done" at bounding box center [24, 159] width 36 height 16
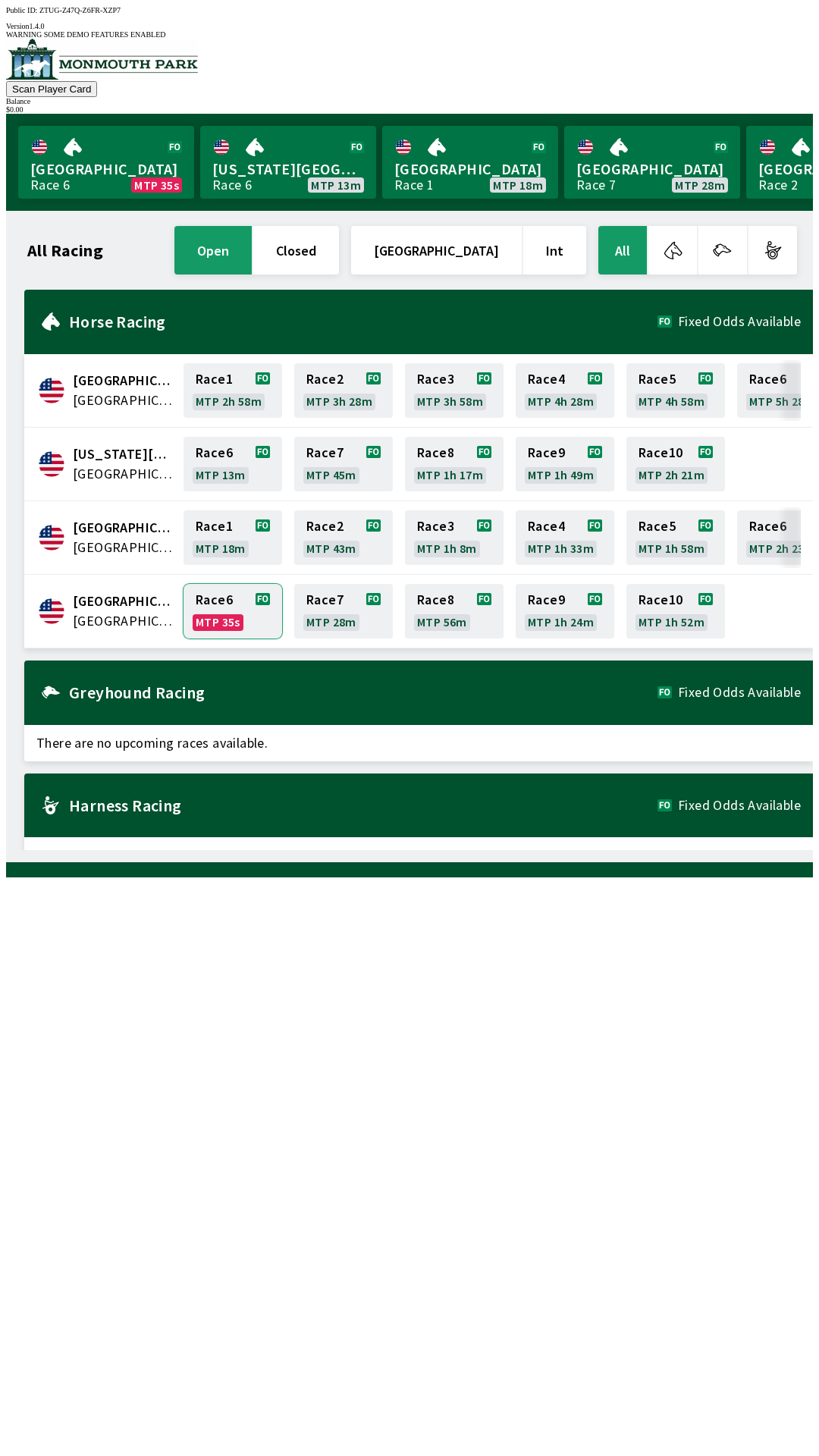
click at [211, 605] on link "Race 6 MTP 35s" at bounding box center [233, 611] width 99 height 55
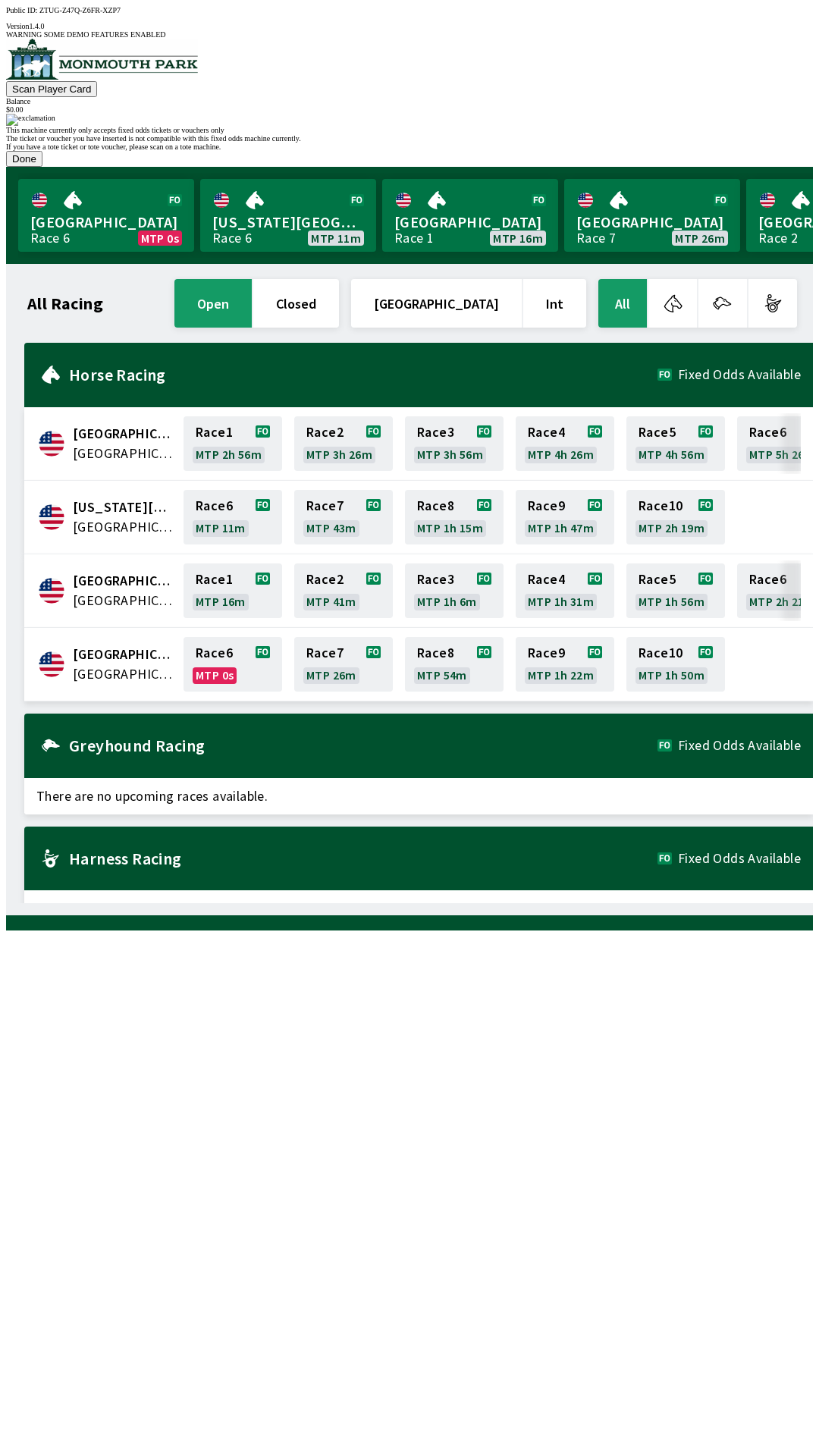
click at [42, 167] on button "Done" at bounding box center [24, 159] width 36 height 16
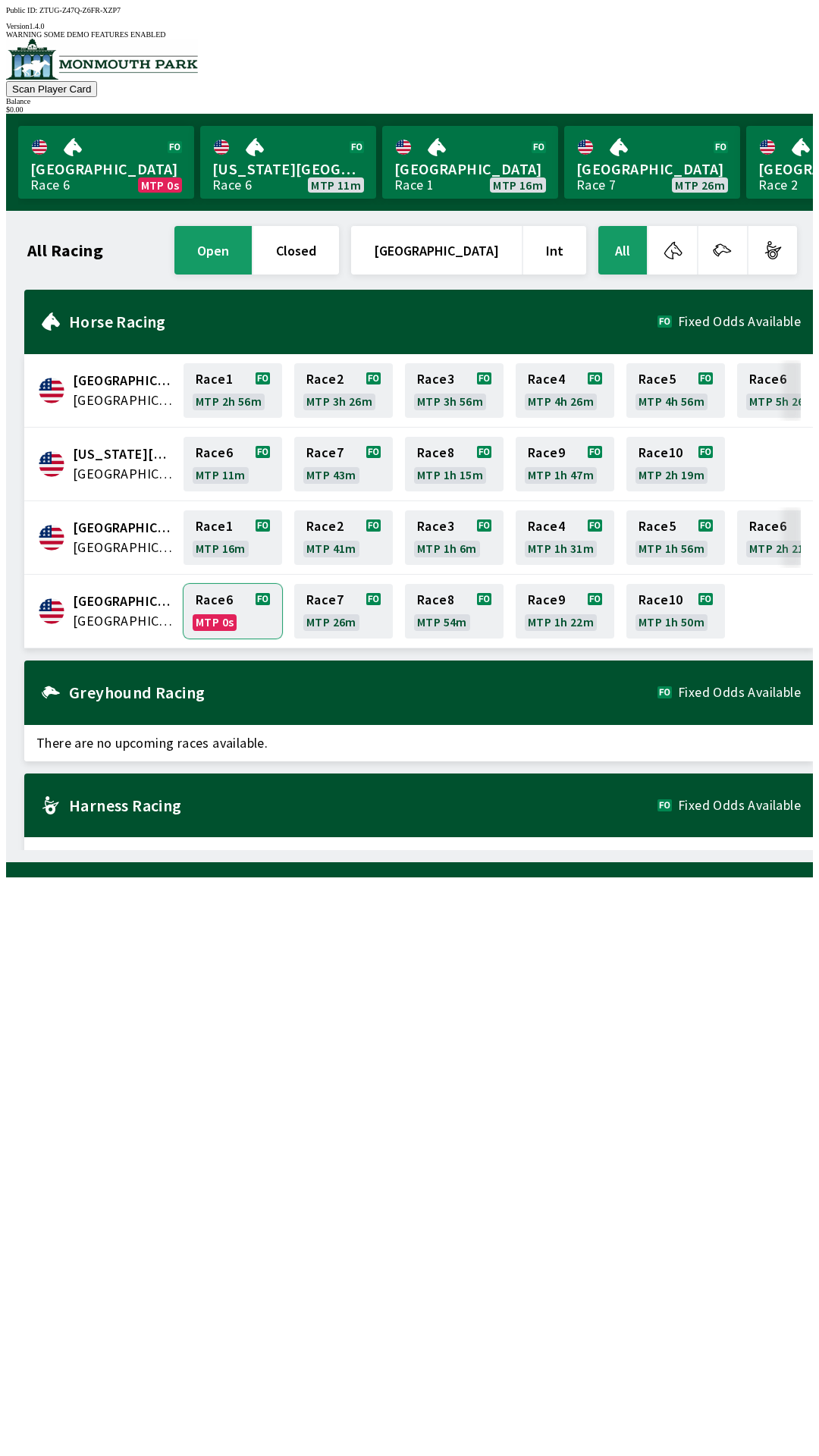
click at [210, 601] on link "Race 6 MTP 0s" at bounding box center [233, 611] width 99 height 55
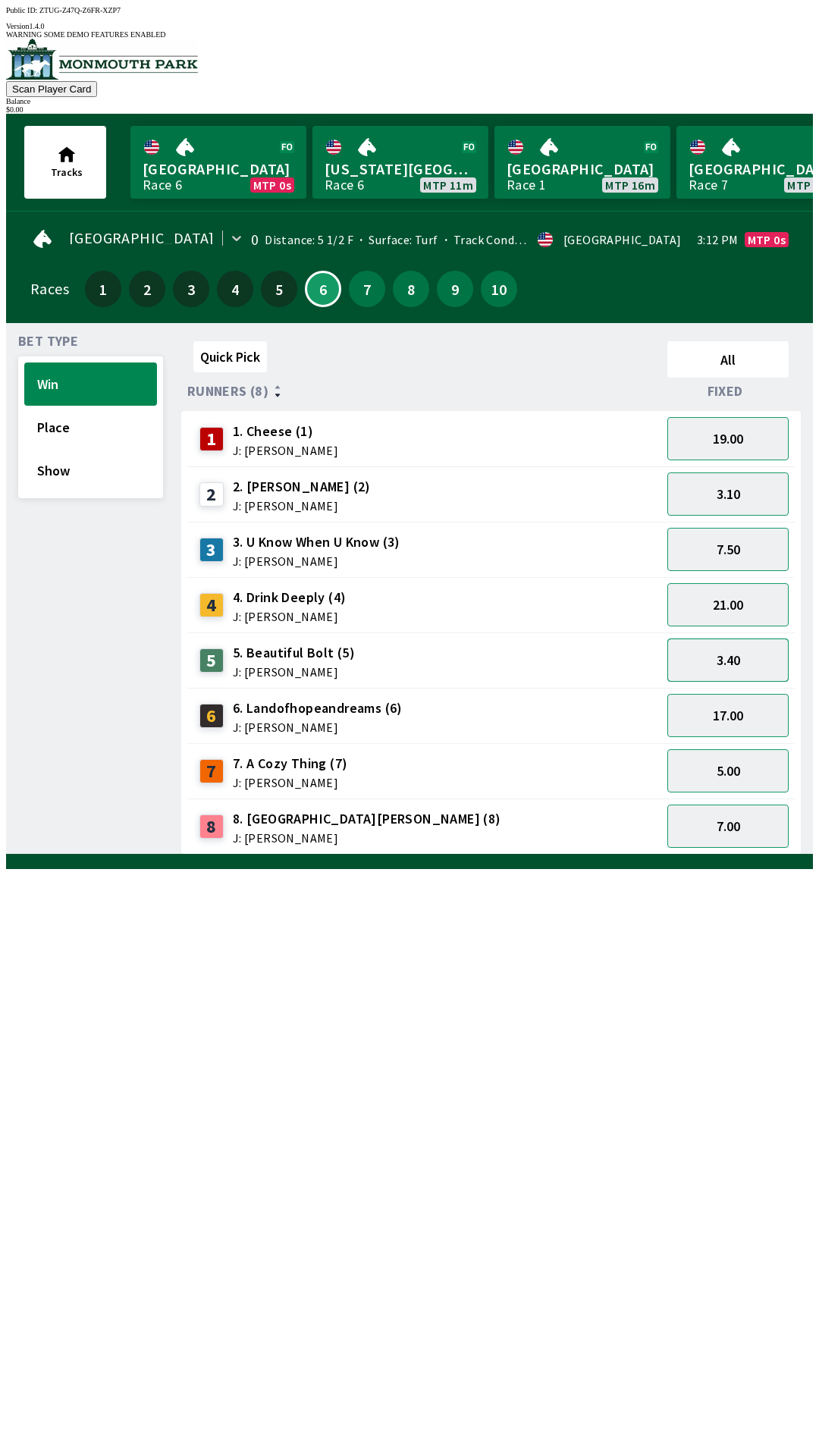
click at [731, 649] on button "3.40" at bounding box center [727, 660] width 122 height 43
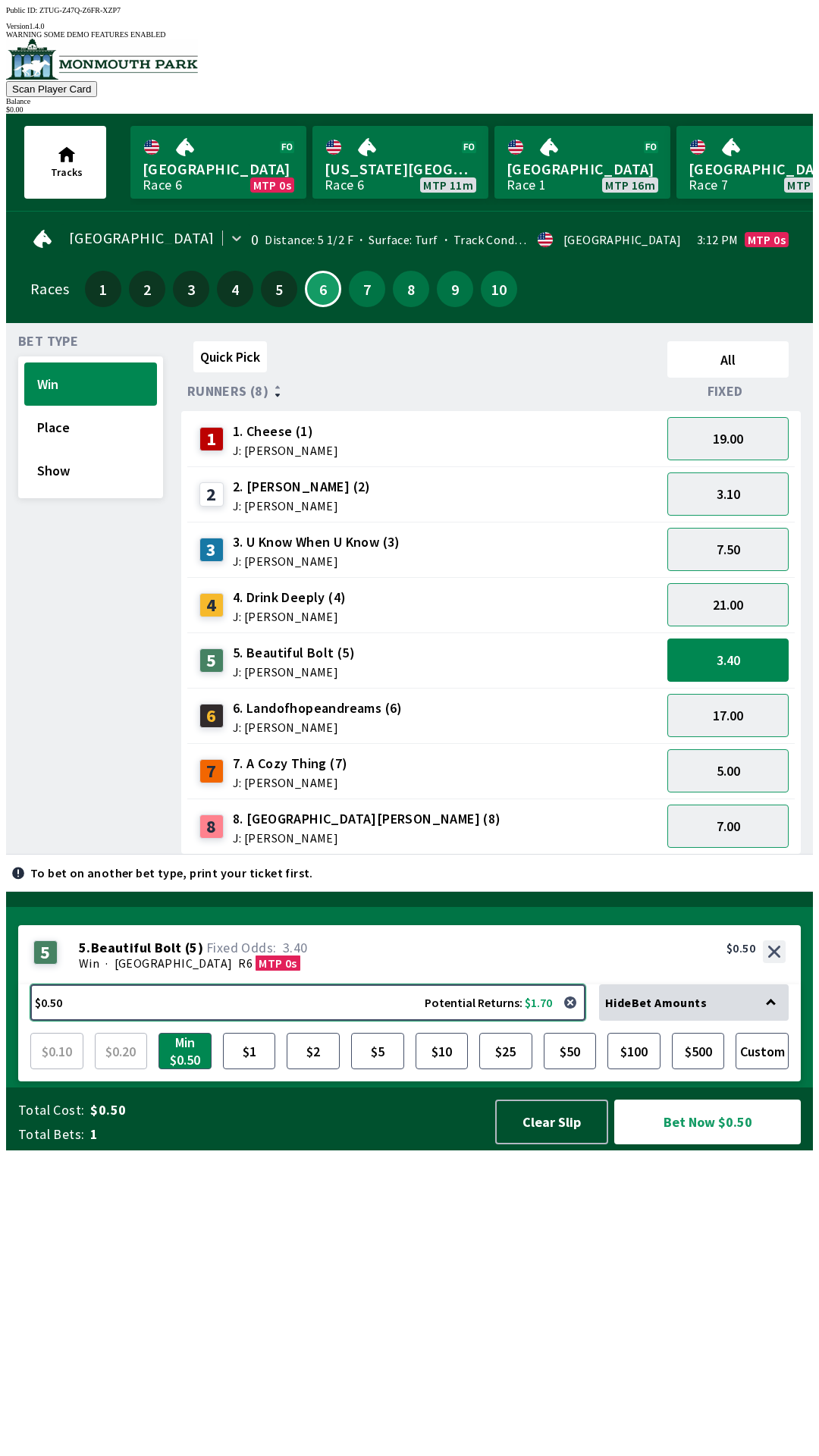
click at [161, 1021] on button "$0.50 Potential Returns: $1.70" at bounding box center [308, 1002] width 555 height 36
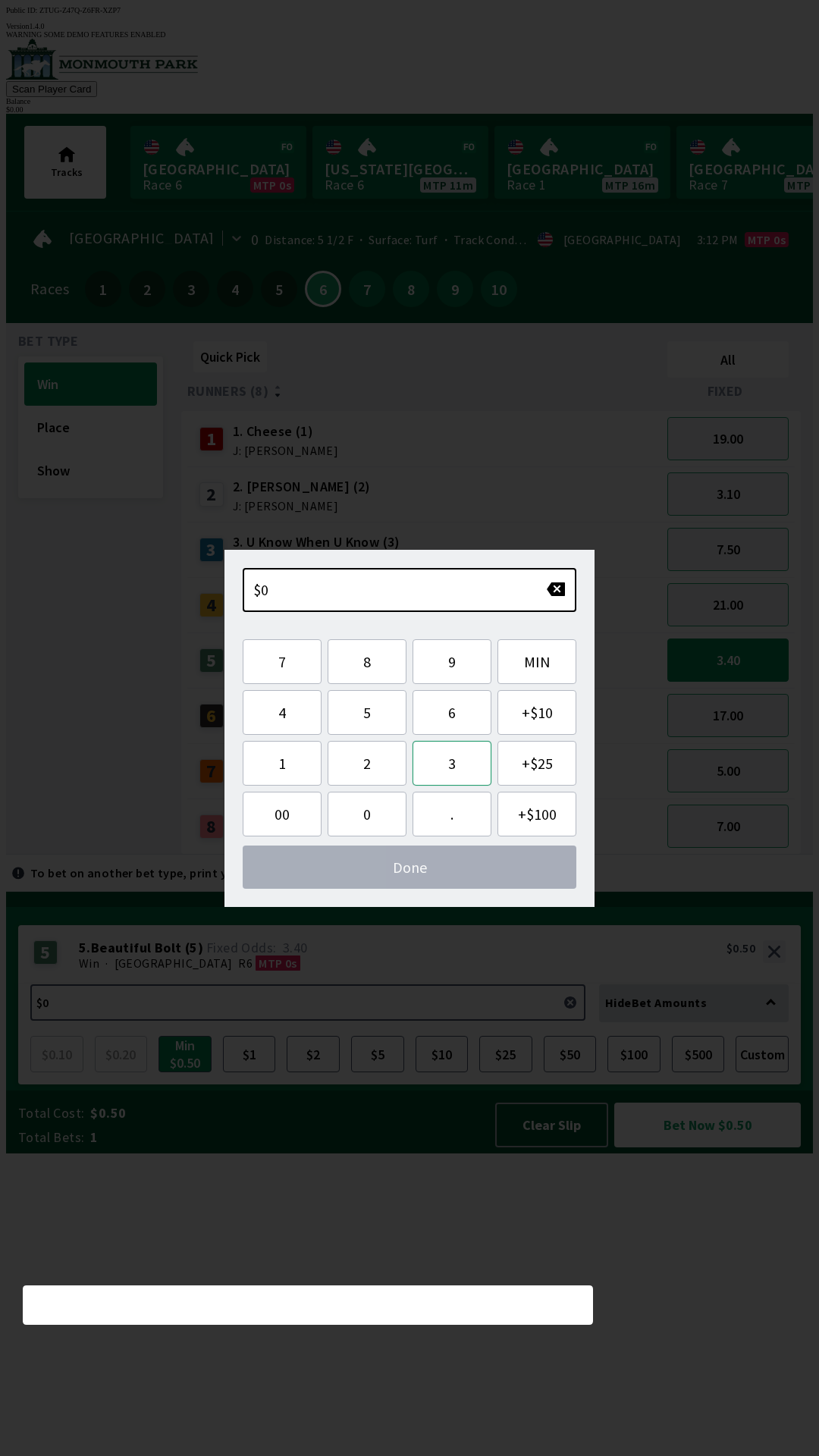
click at [454, 768] on button "3" at bounding box center [452, 764] width 79 height 45
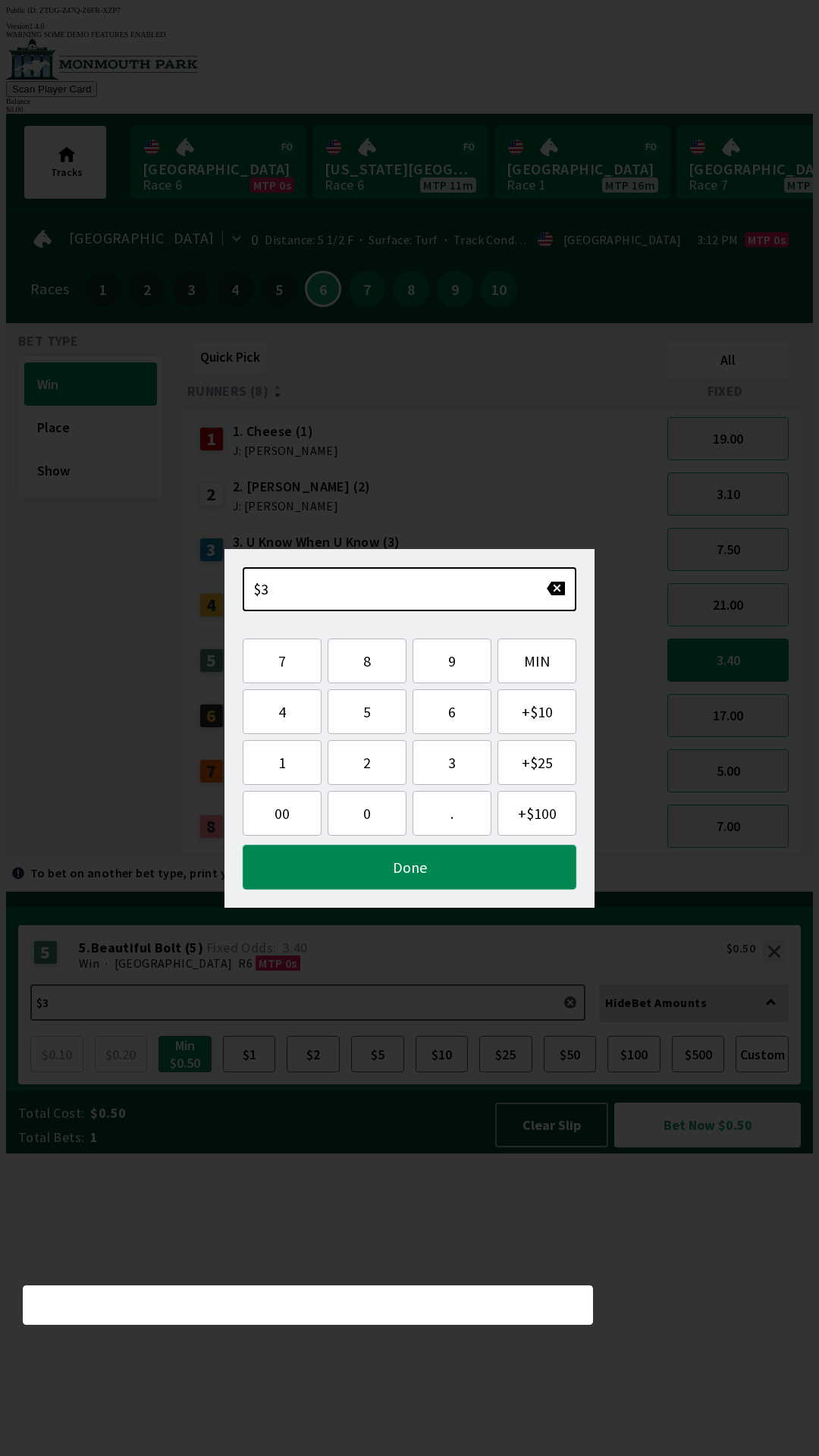
click at [448, 867] on button "Done" at bounding box center [410, 867] width 334 height 45
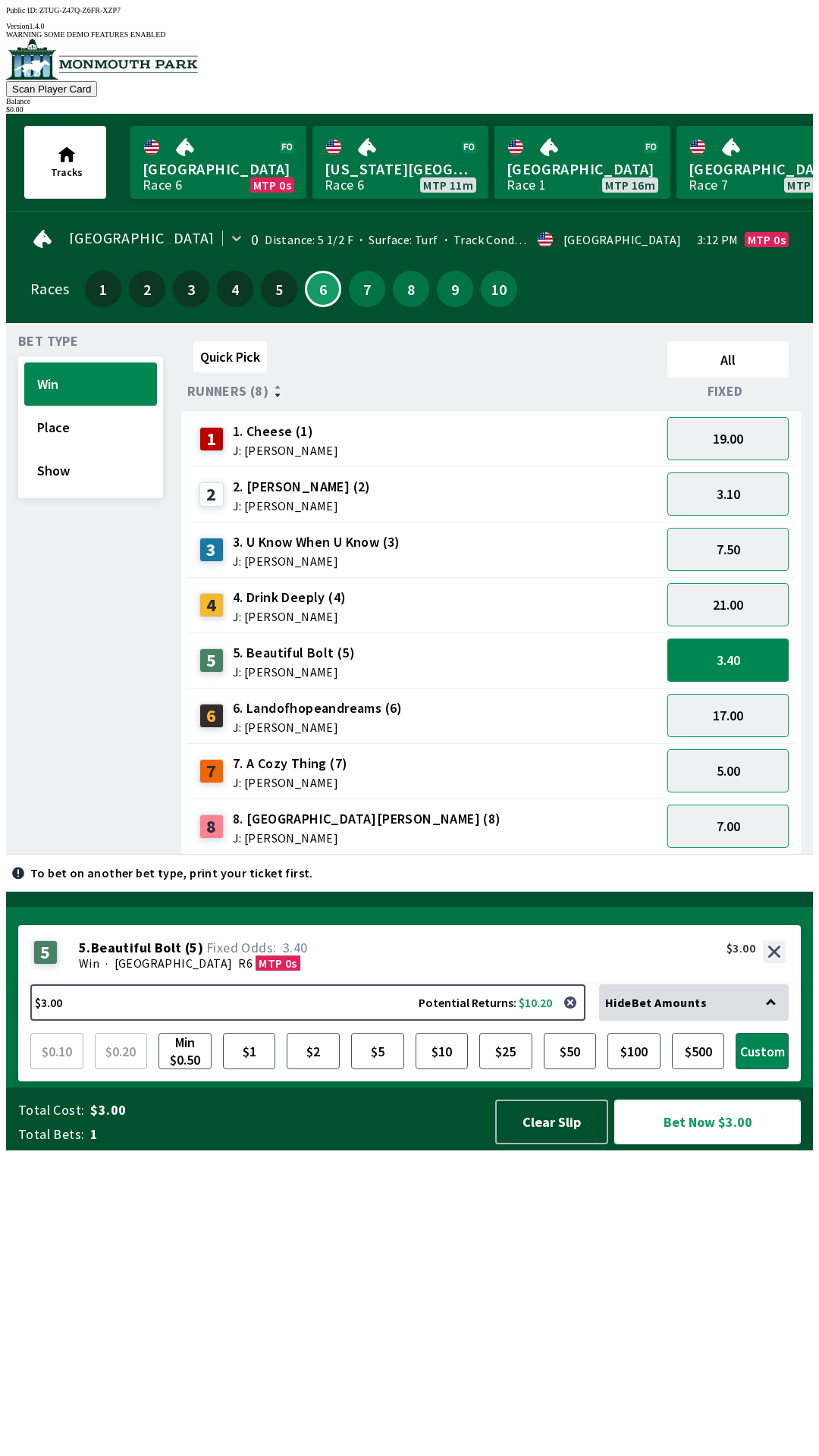
click at [724, 1144] on button "Bet Now $3.00" at bounding box center [706, 1123] width 186 height 45
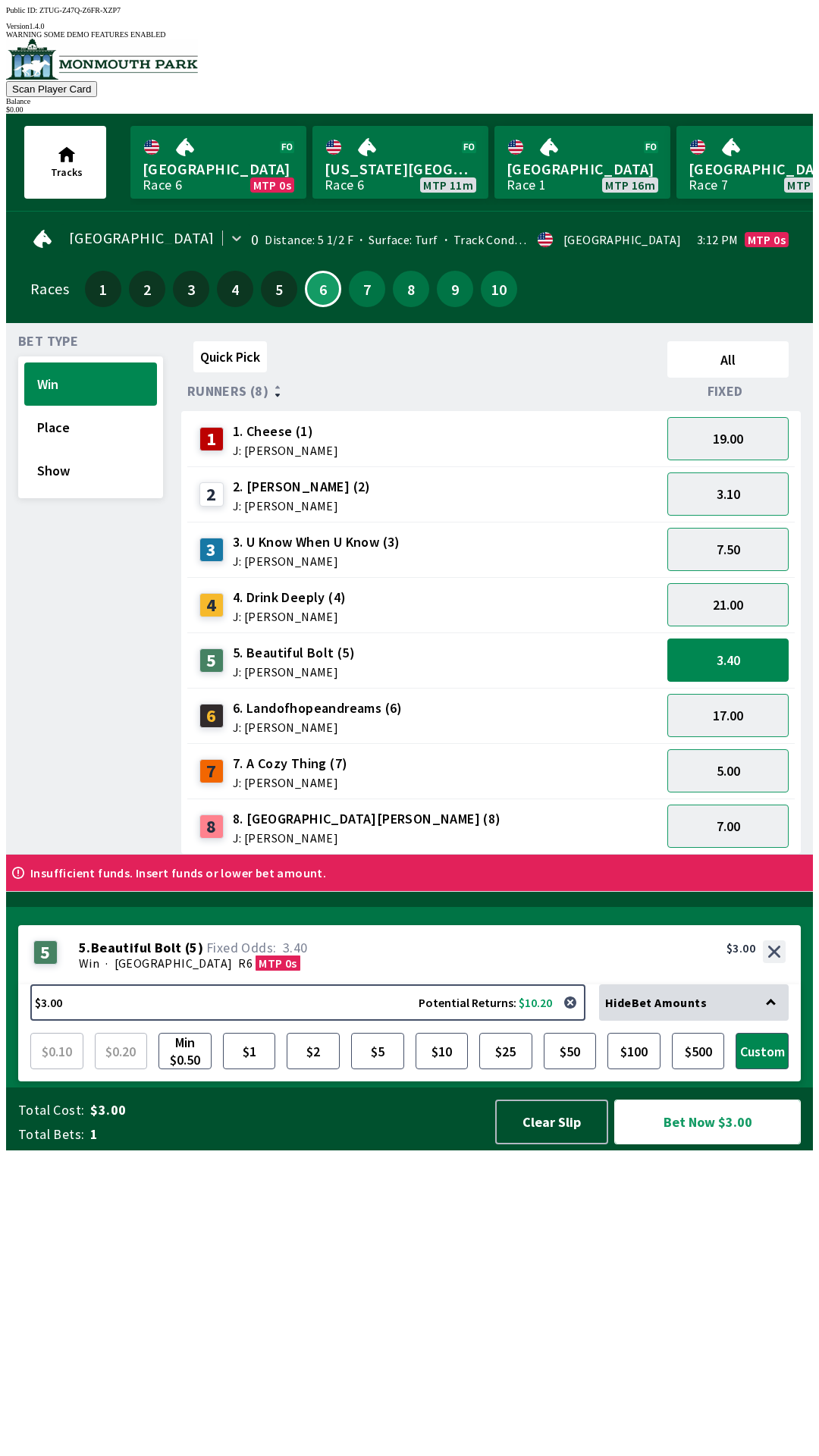
click at [724, 1144] on button "Bet Now $3.00" at bounding box center [706, 1123] width 186 height 45
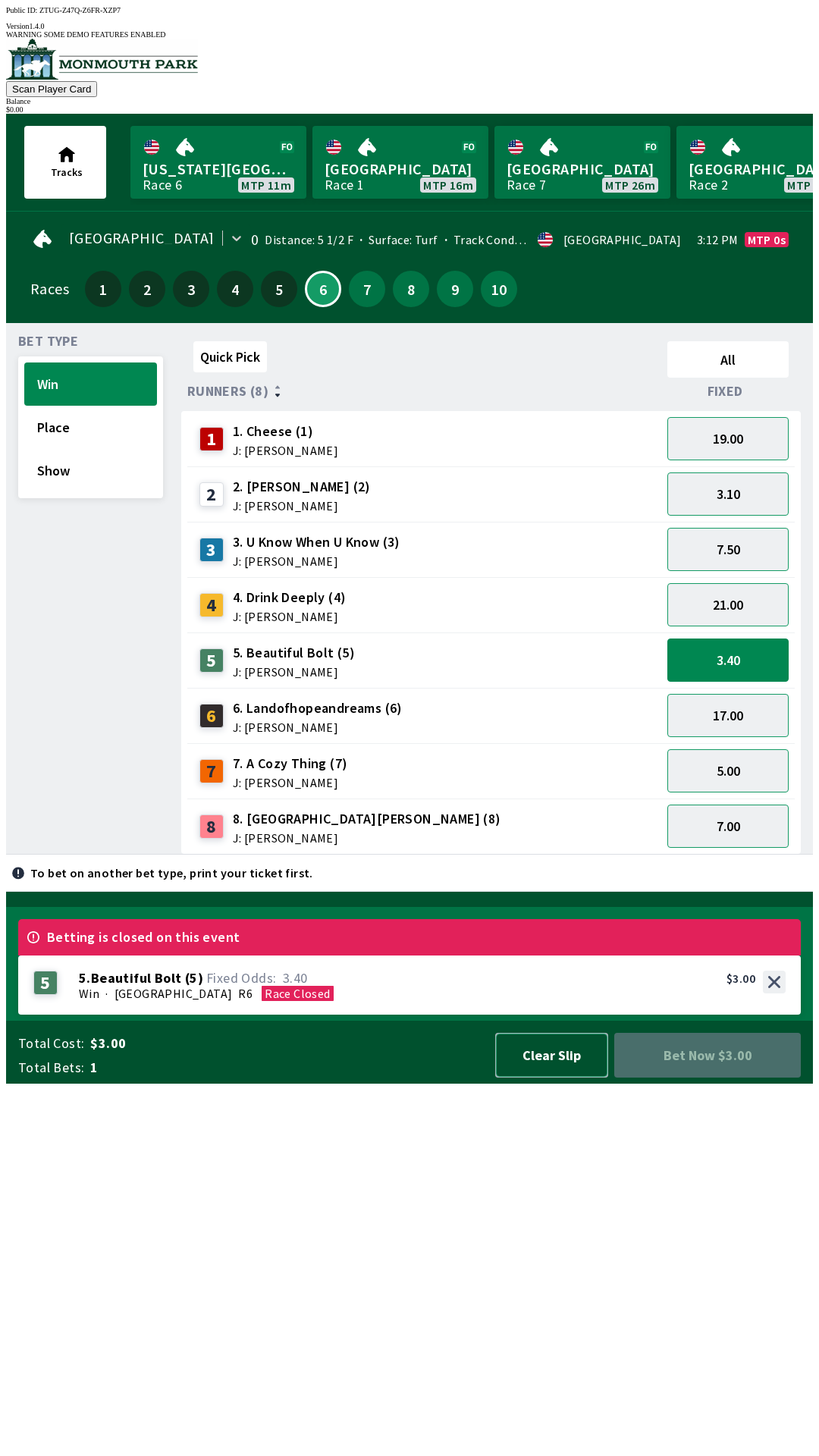
click at [556, 1078] on button "Clear Slip" at bounding box center [552, 1055] width 113 height 45
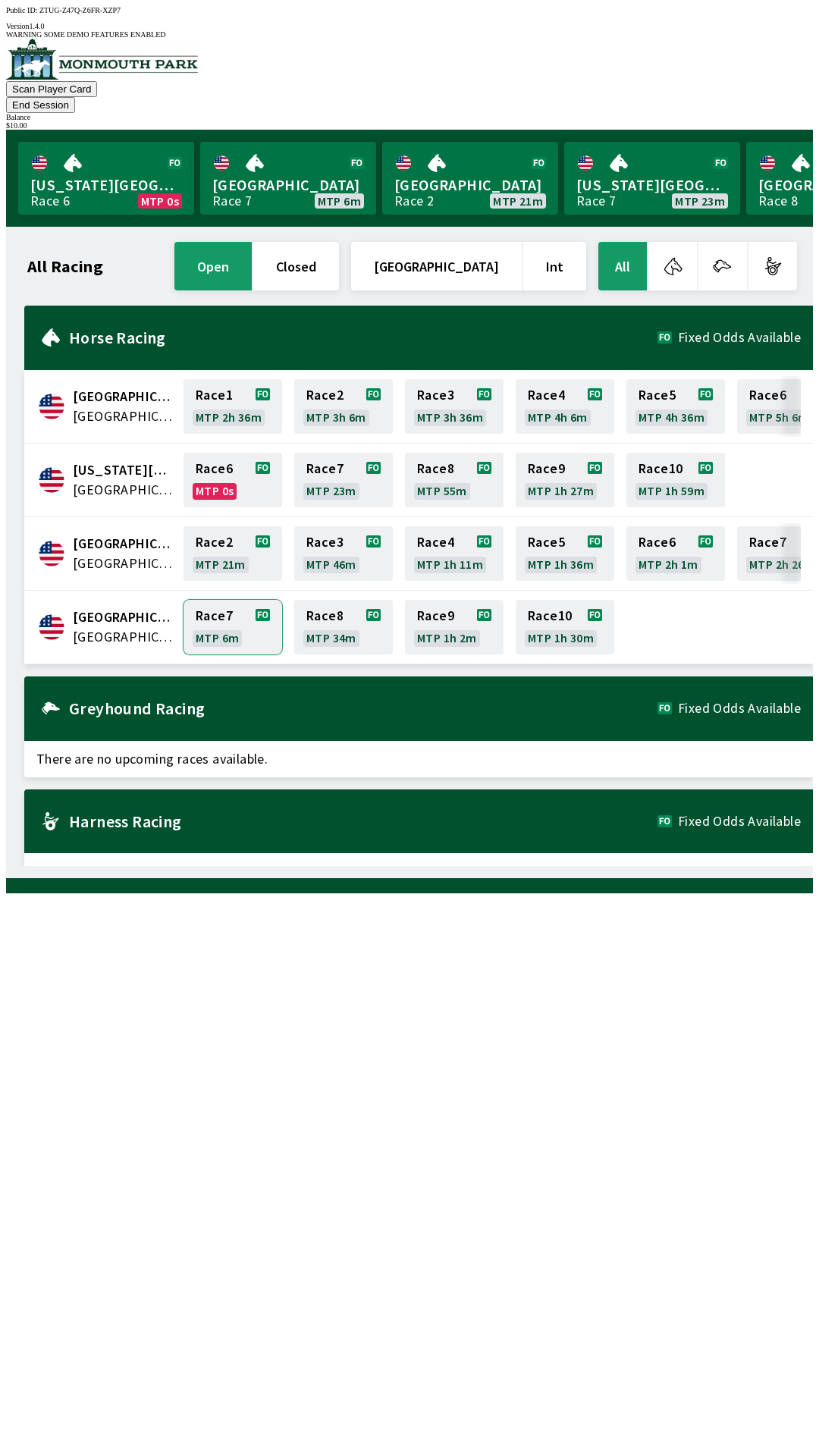
click at [222, 608] on link "Race 7 MTP 6m" at bounding box center [233, 627] width 99 height 55
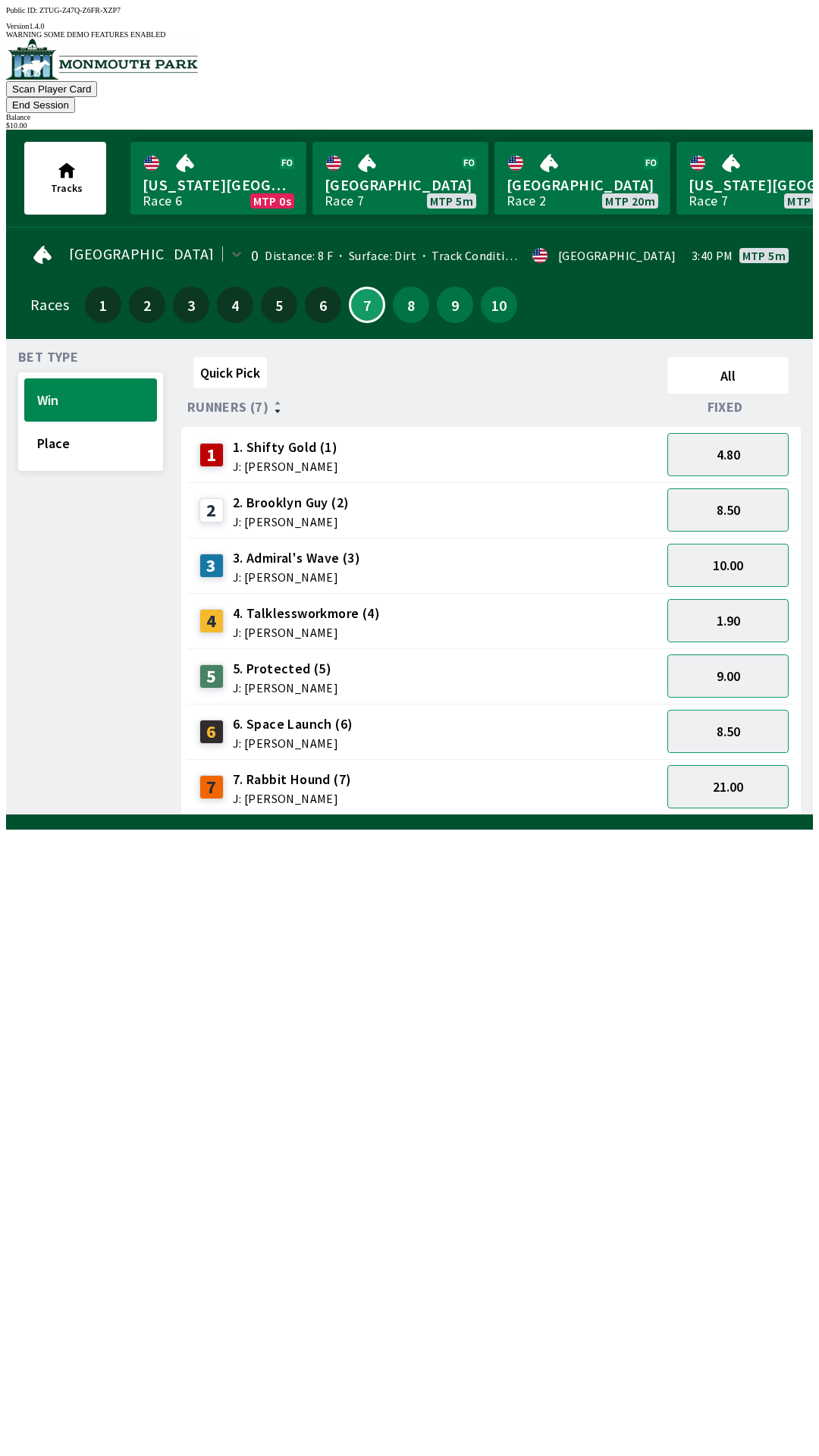
click at [75, 97] on button "End Session" at bounding box center [40, 105] width 69 height 16
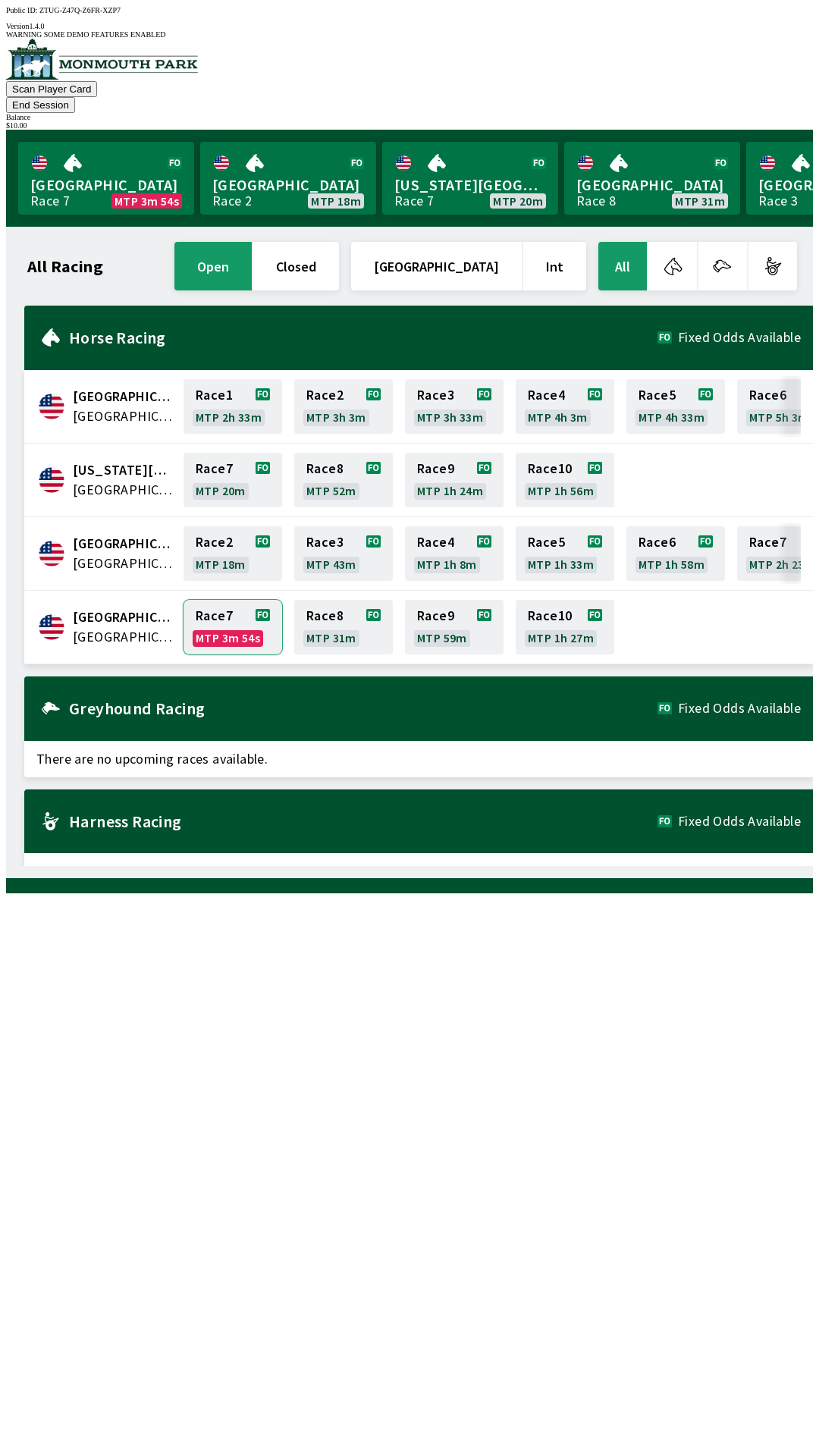
click at [225, 609] on link "Race 7 MTP 3m 54s" at bounding box center [233, 627] width 99 height 55
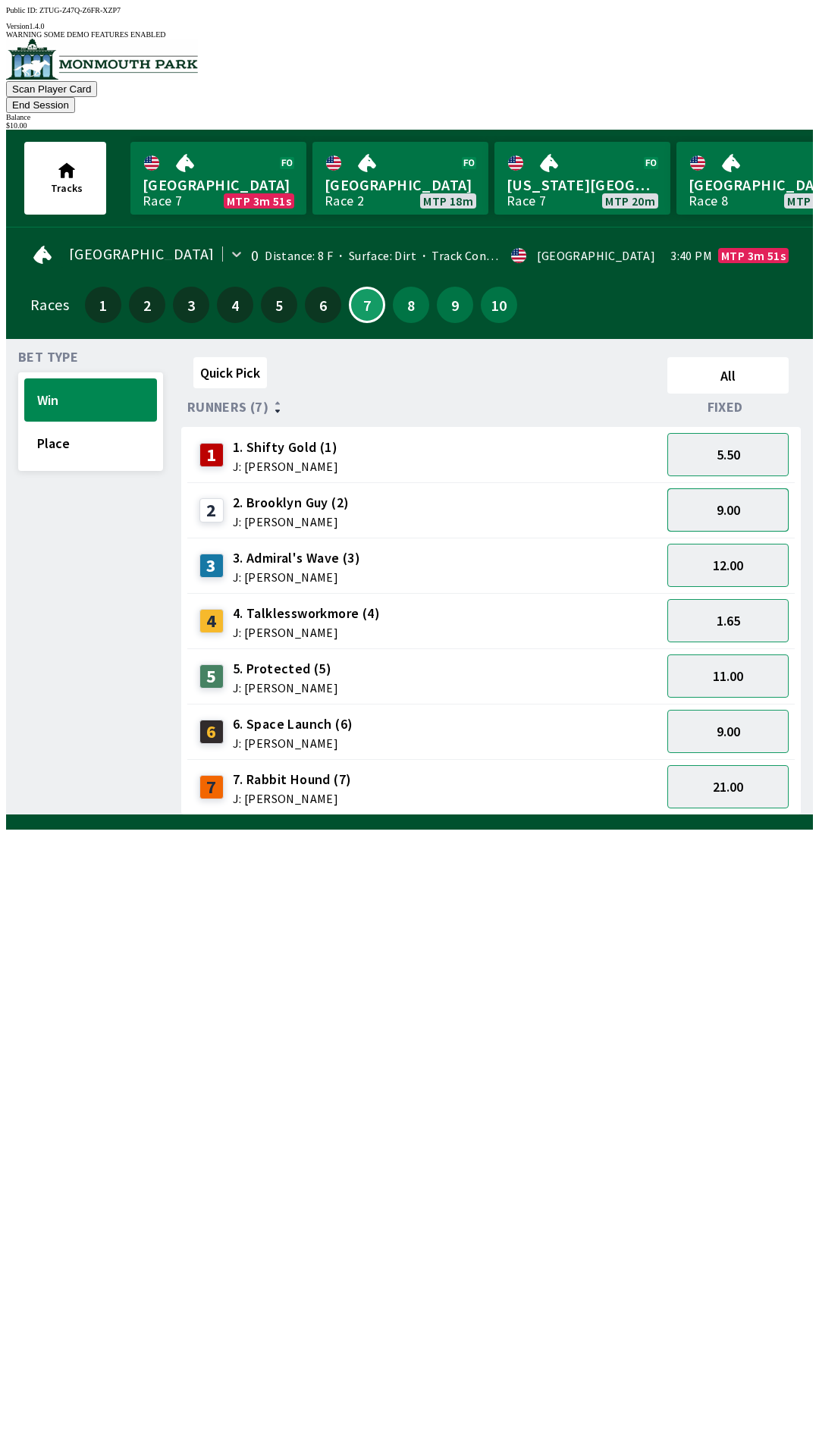
click at [707, 489] on button "9.00" at bounding box center [727, 511] width 122 height 43
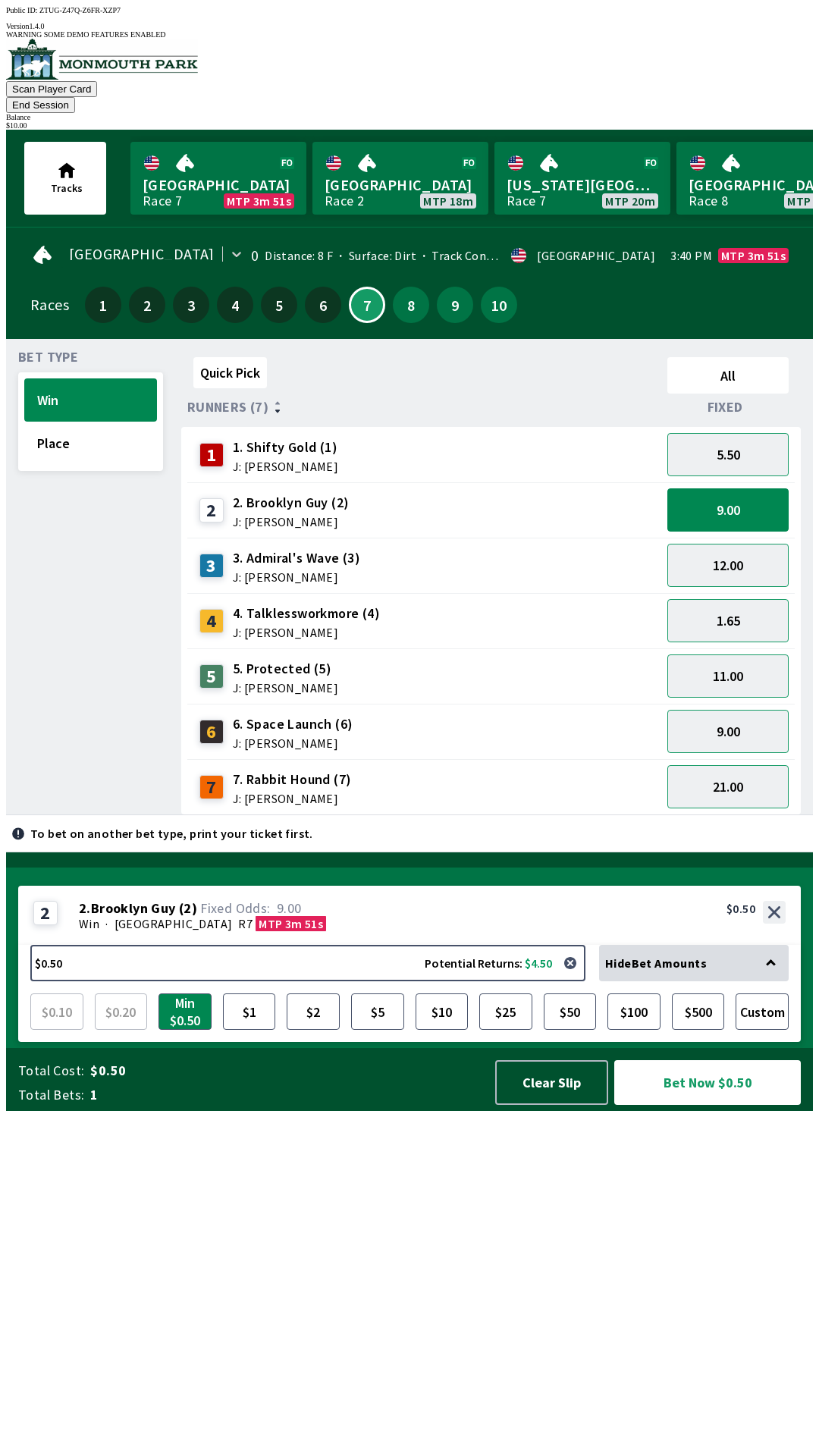
click at [725, 593] on div "1.65" at bounding box center [728, 620] width 133 height 55
click at [719, 544] on button "12.00" at bounding box center [727, 565] width 122 height 43
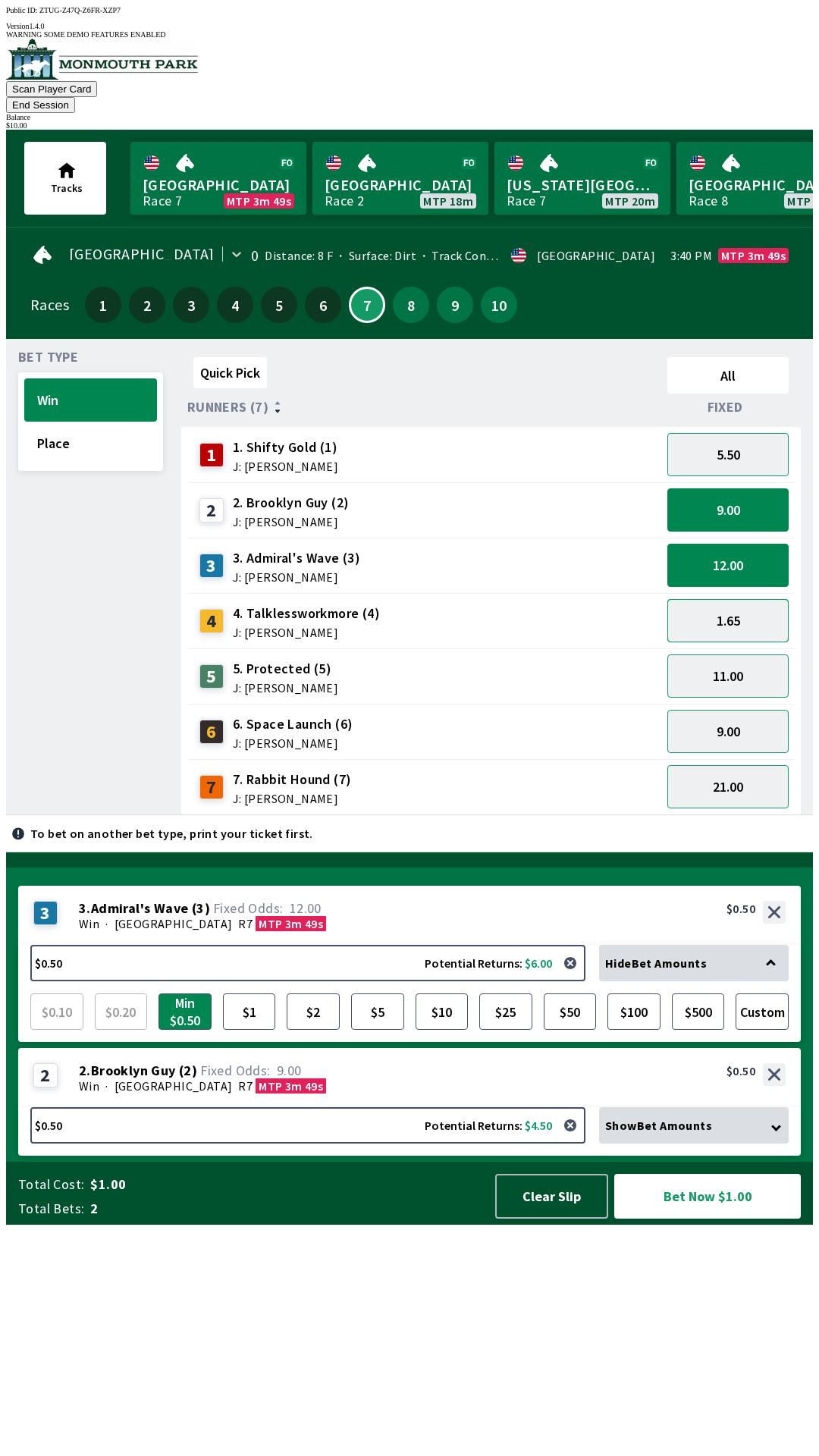
click at [720, 600] on button "1.65" at bounding box center [727, 621] width 122 height 43
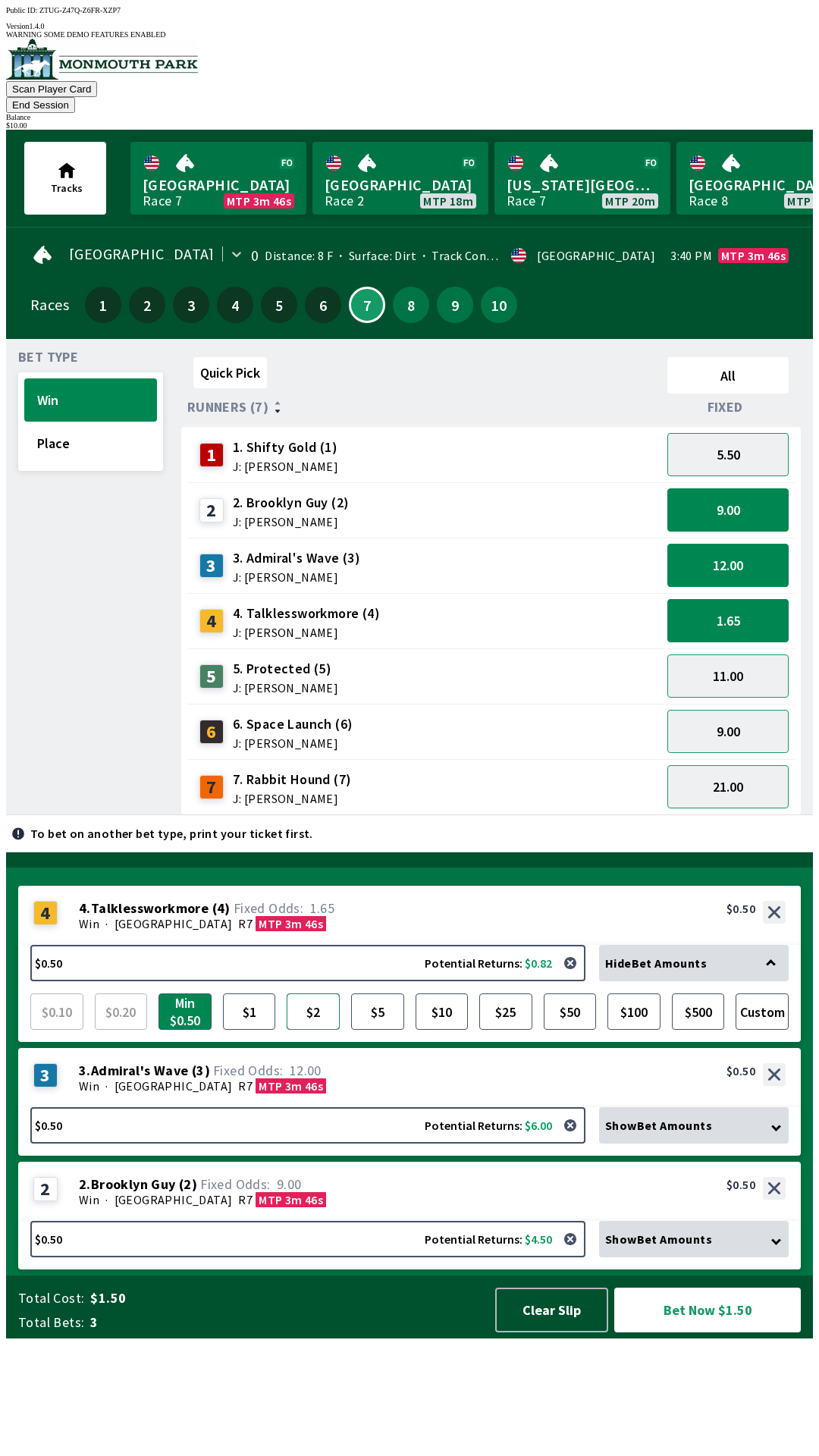
click at [316, 1030] on button "$2" at bounding box center [312, 1012] width 53 height 36
click at [667, 1333] on button "Bet Now $3.00" at bounding box center [706, 1310] width 186 height 45
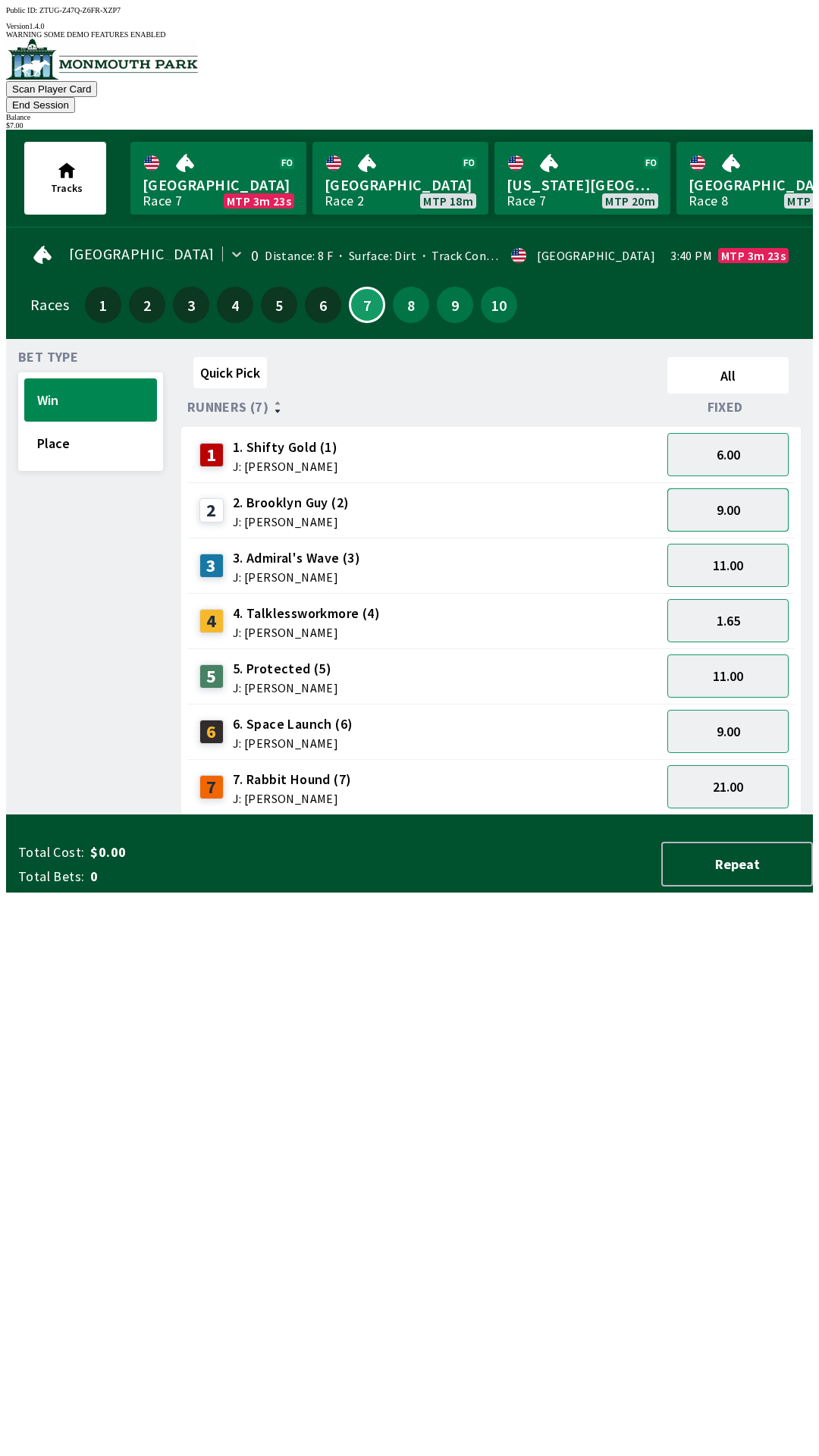
click at [706, 489] on button "9.00" at bounding box center [727, 511] width 122 height 43
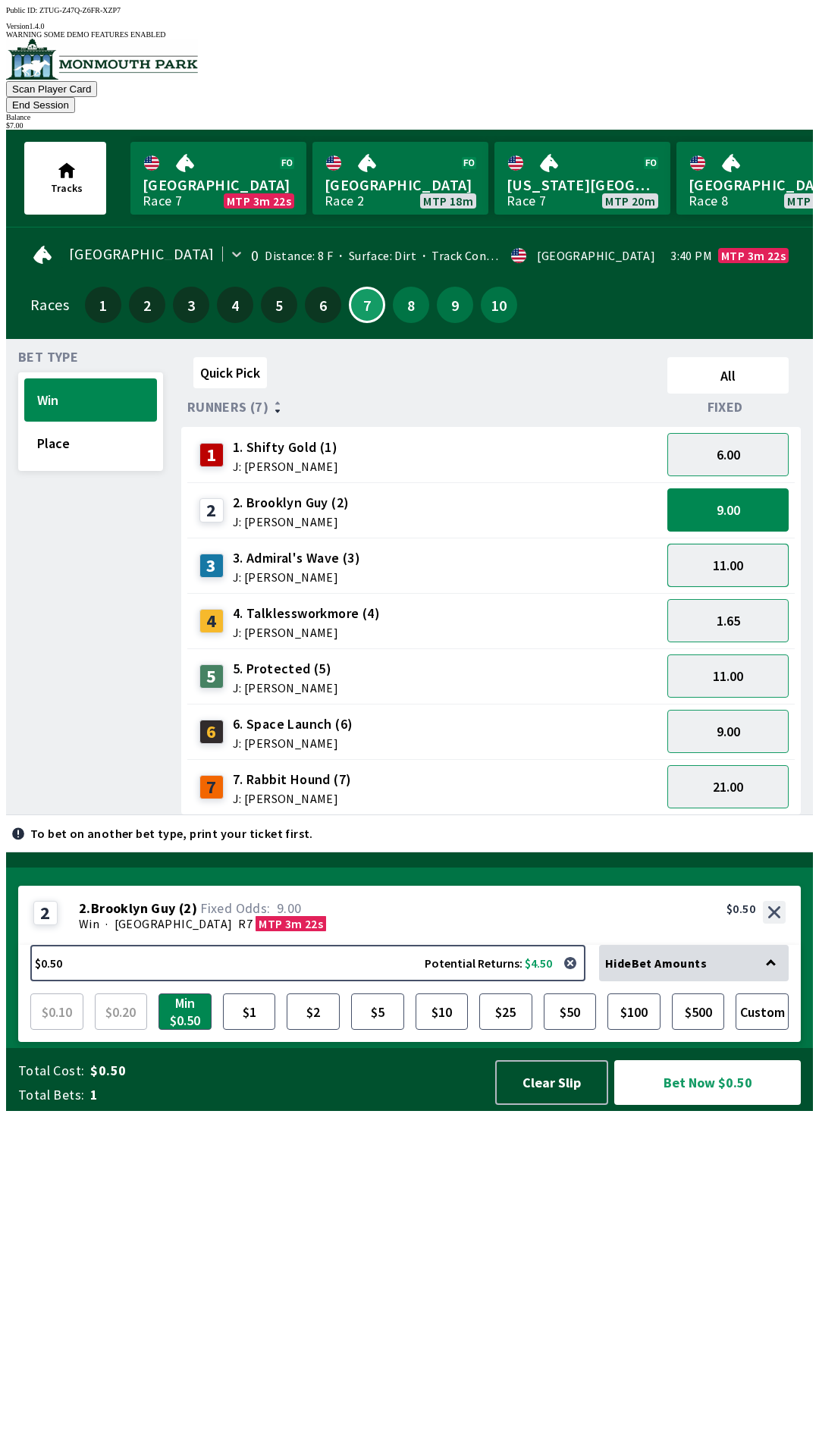
click at [721, 545] on button "11.00" at bounding box center [727, 565] width 122 height 43
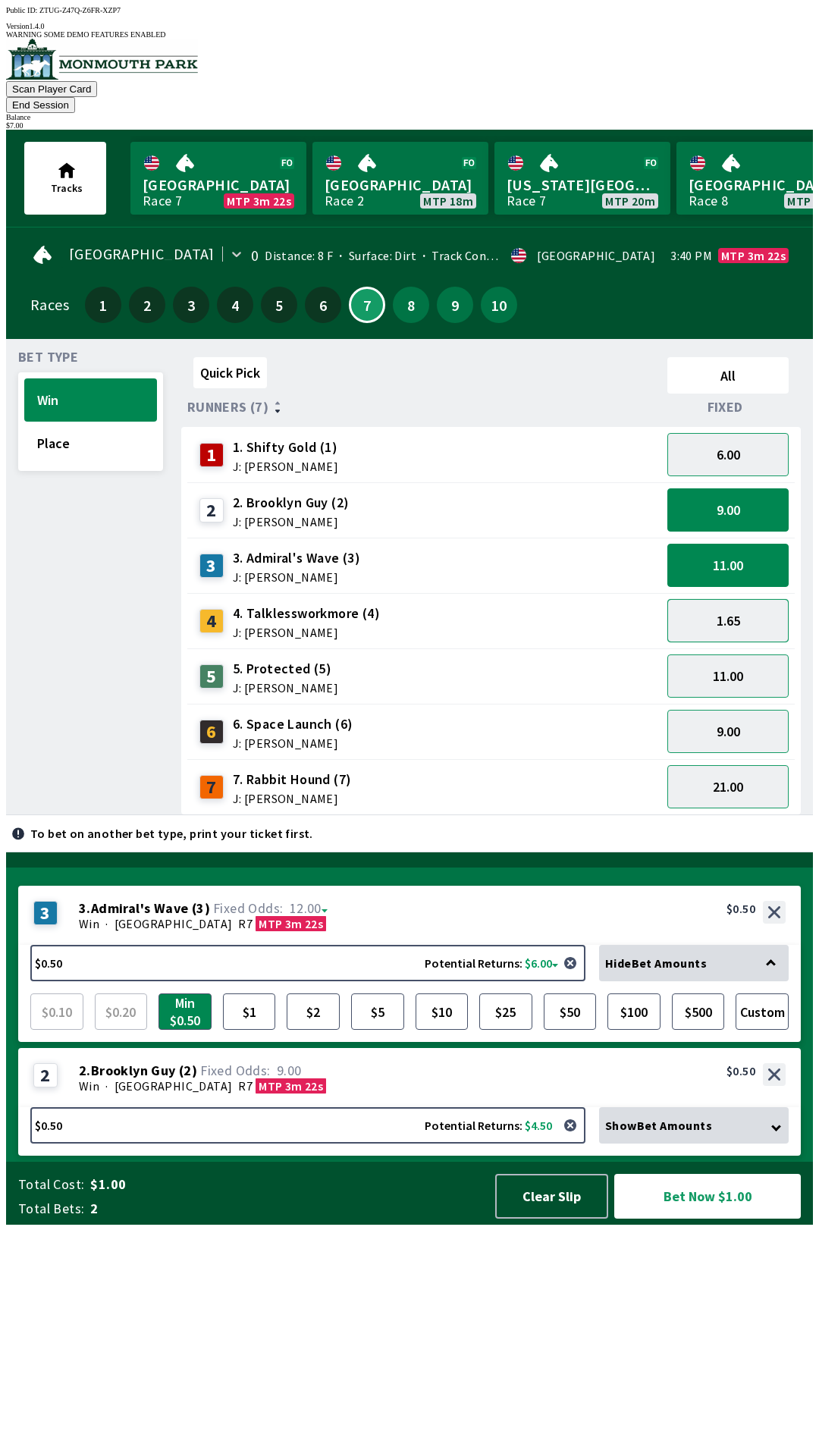
click at [724, 600] on button "1.65" at bounding box center [727, 621] width 122 height 43
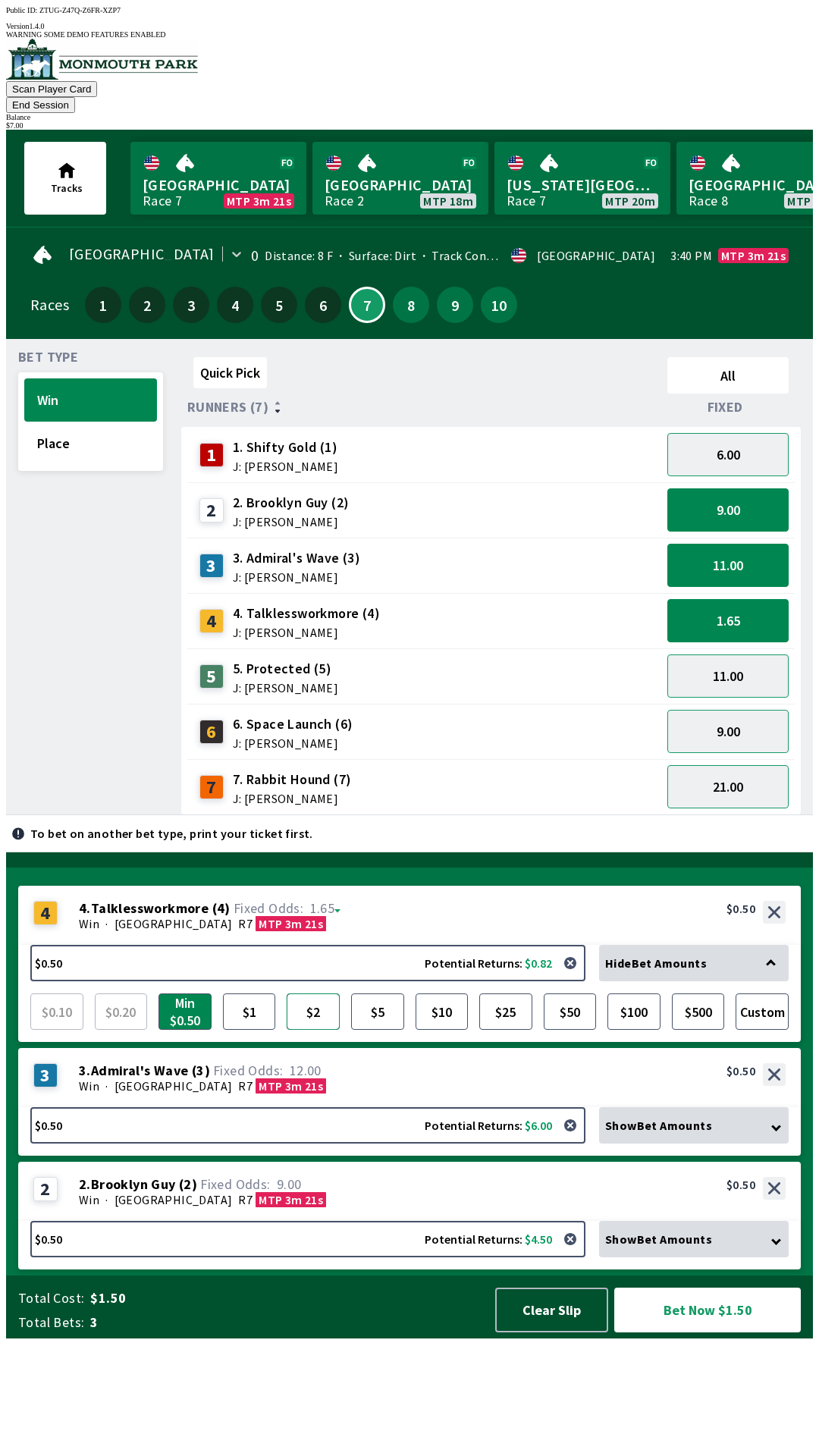
click at [315, 1030] on button "$2" at bounding box center [312, 1012] width 53 height 36
click at [381, 1030] on button "$5" at bounding box center [377, 1012] width 53 height 36
click at [674, 1333] on button "Bet Now $6.00" at bounding box center [706, 1310] width 186 height 45
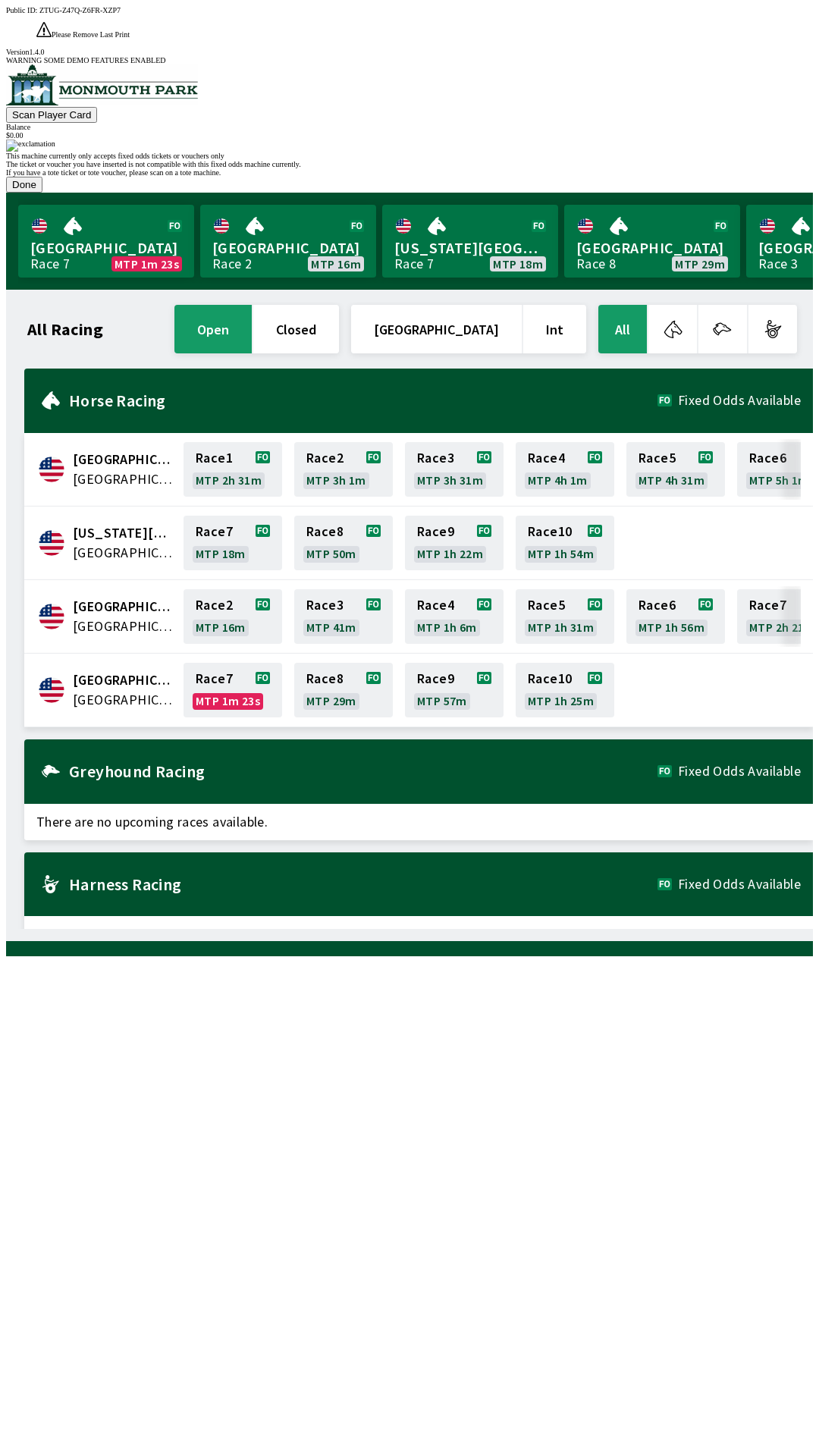
click at [42, 193] on button "Done" at bounding box center [24, 185] width 36 height 16
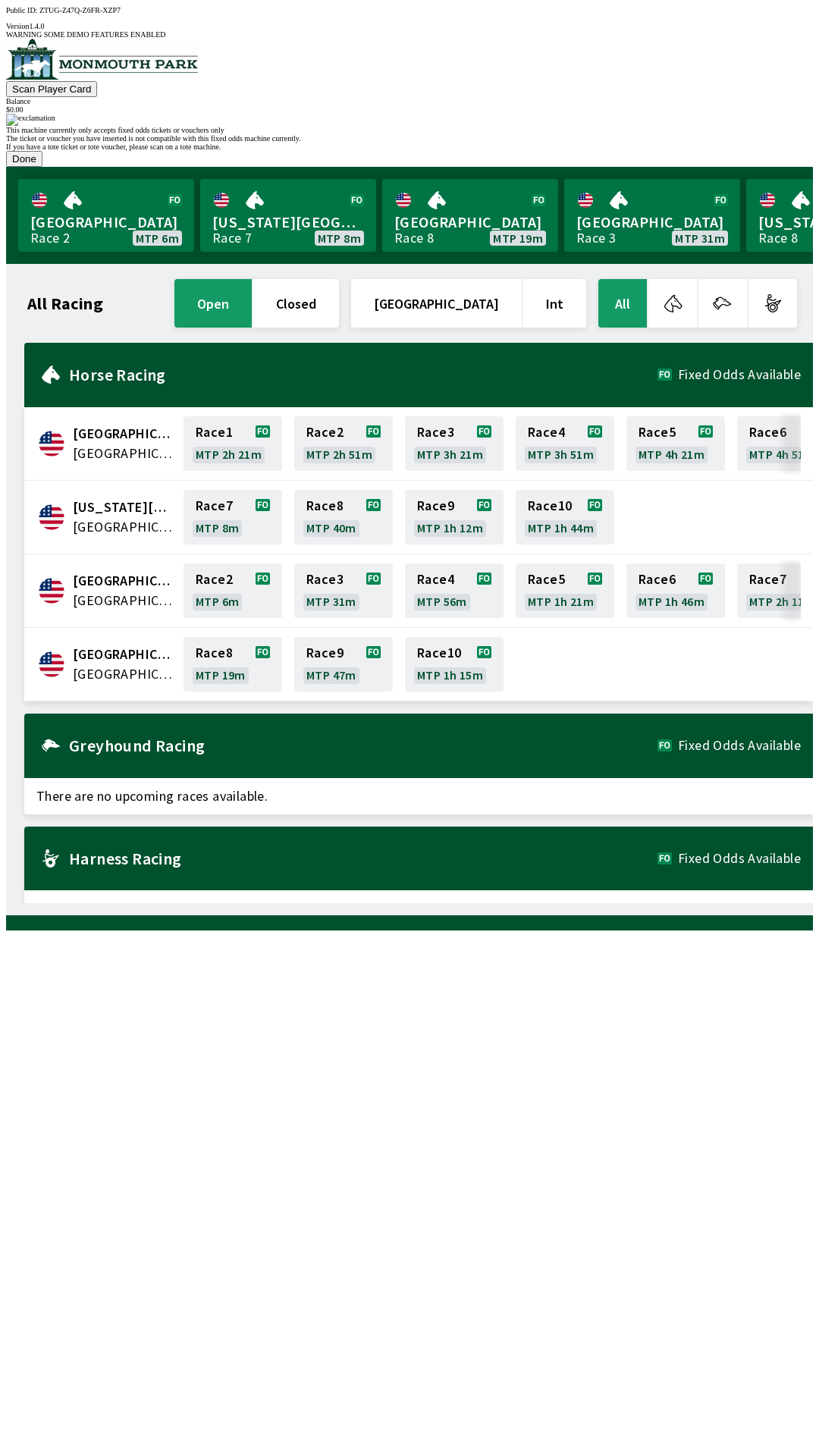
click at [42, 167] on button "Done" at bounding box center [24, 159] width 36 height 16
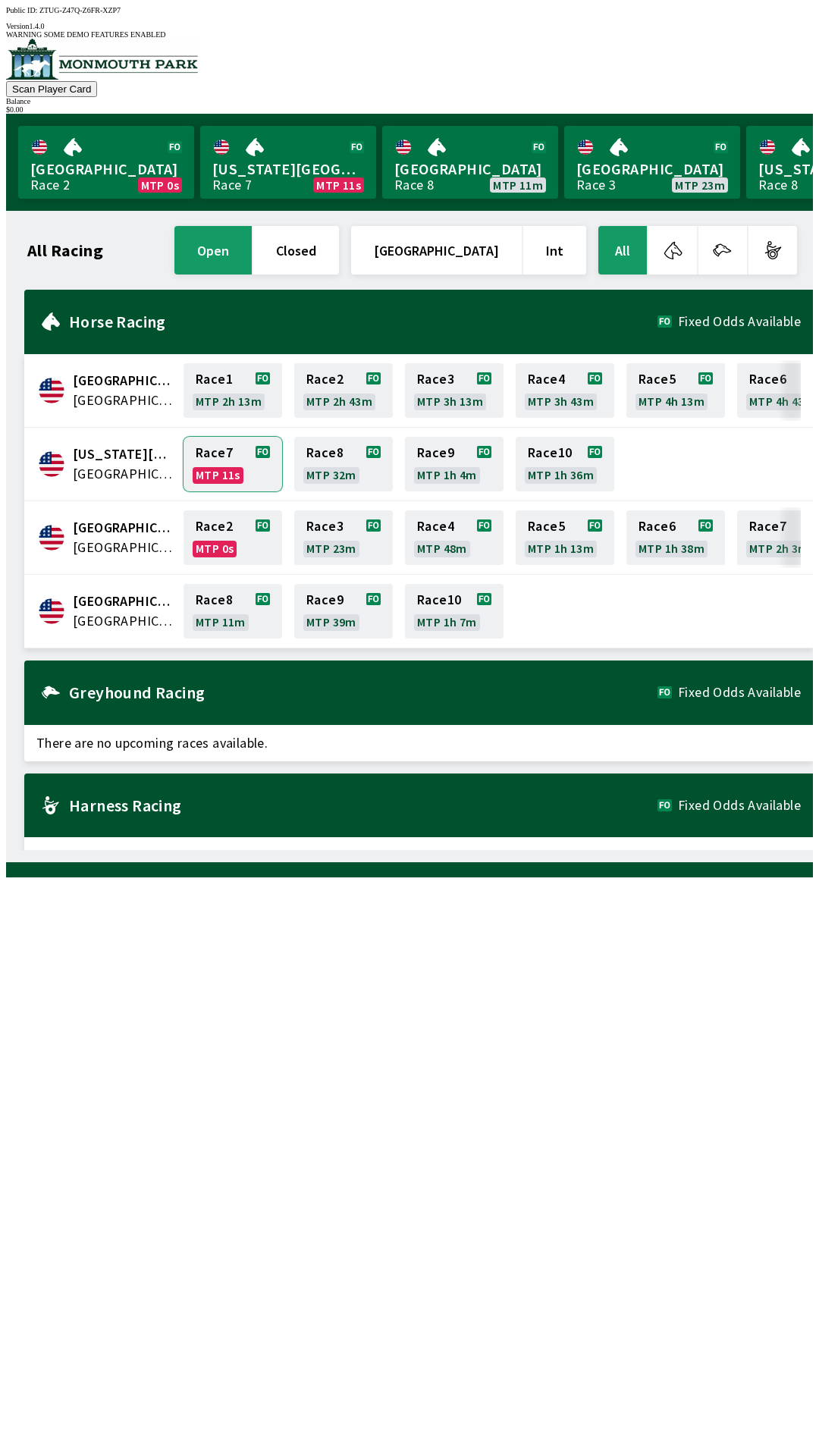
click at [243, 455] on link "Race 7 MTP 11s" at bounding box center [233, 464] width 99 height 55
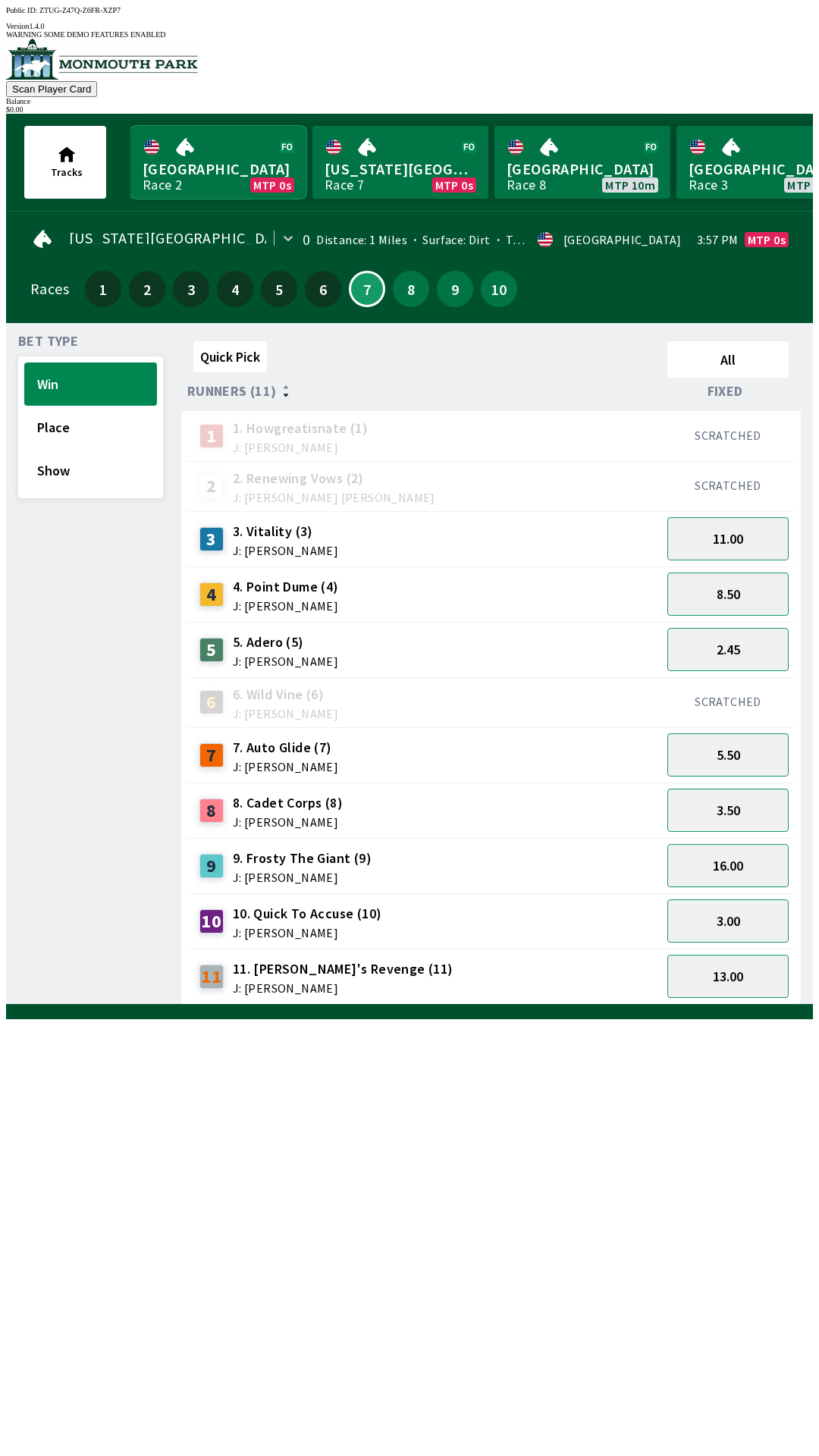
click at [219, 141] on link "[GEOGRAPHIC_DATA] Race 2 MTP 0s" at bounding box center [218, 162] width 176 height 73
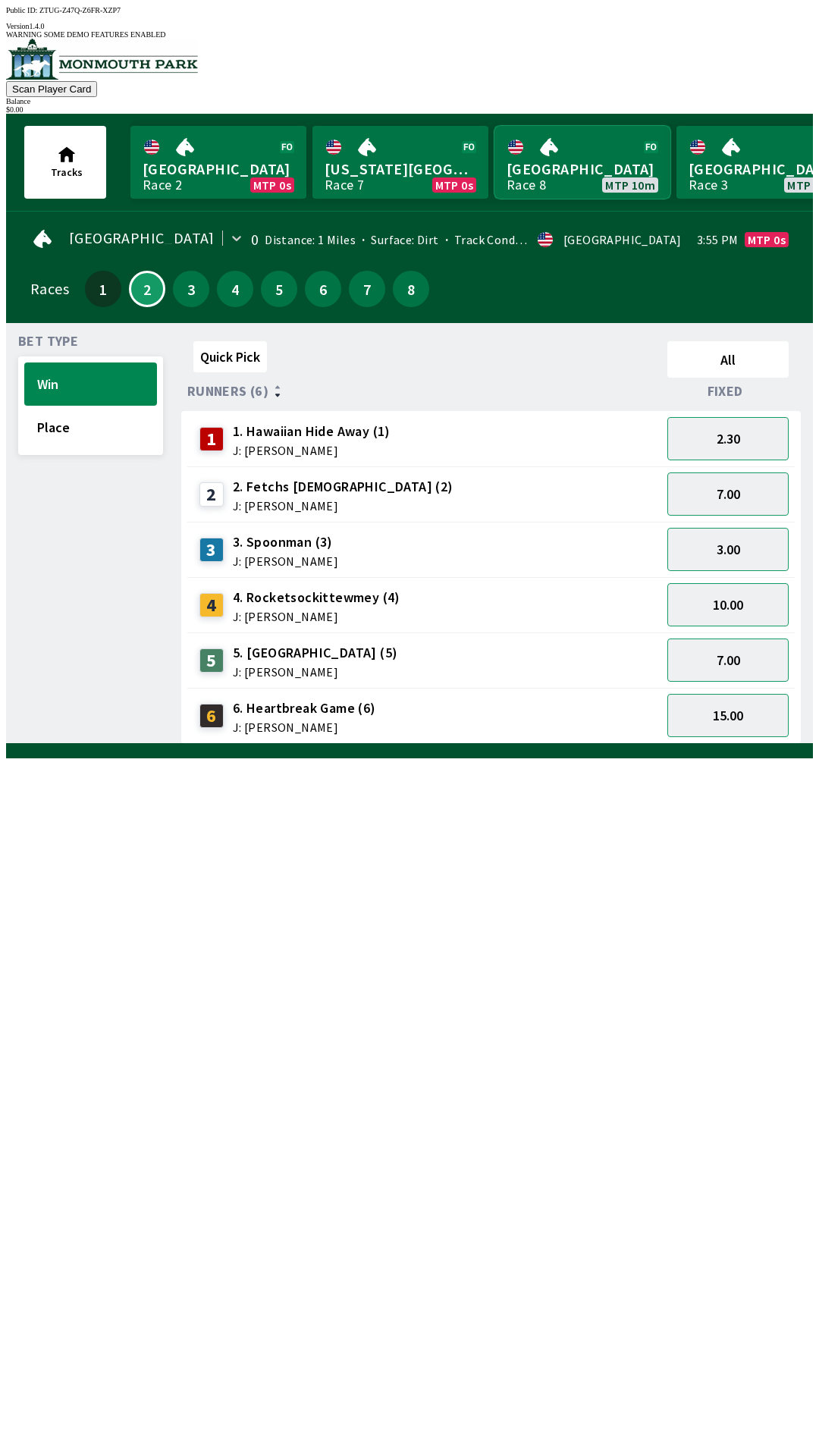
click at [593, 160] on link "[GEOGRAPHIC_DATA] Race 8 MTP 10m" at bounding box center [581, 162] width 176 height 73
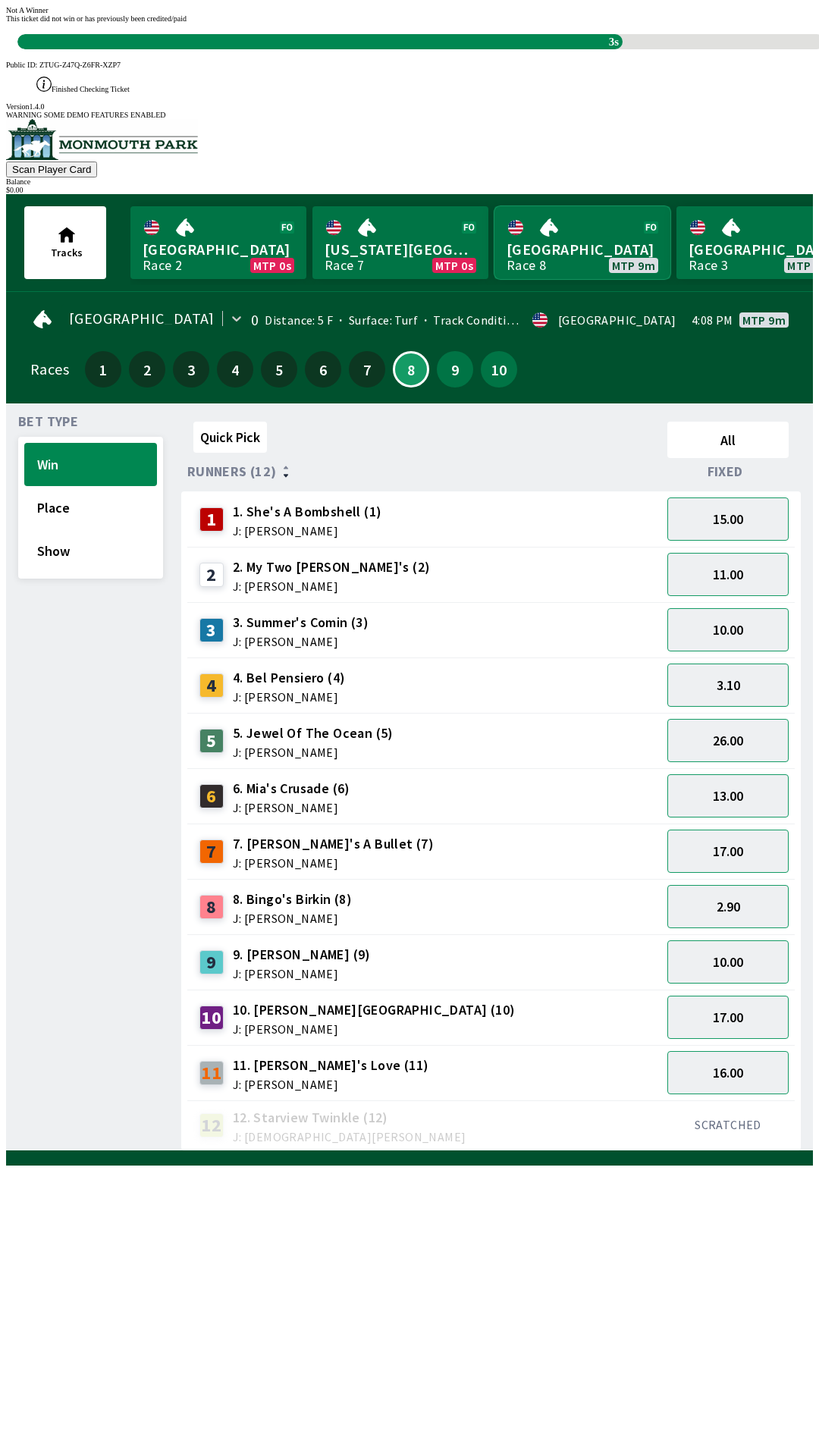
click at [494, 206] on link "[GEOGRAPHIC_DATA] Race 8 MTP 9m" at bounding box center [581, 242] width 176 height 73
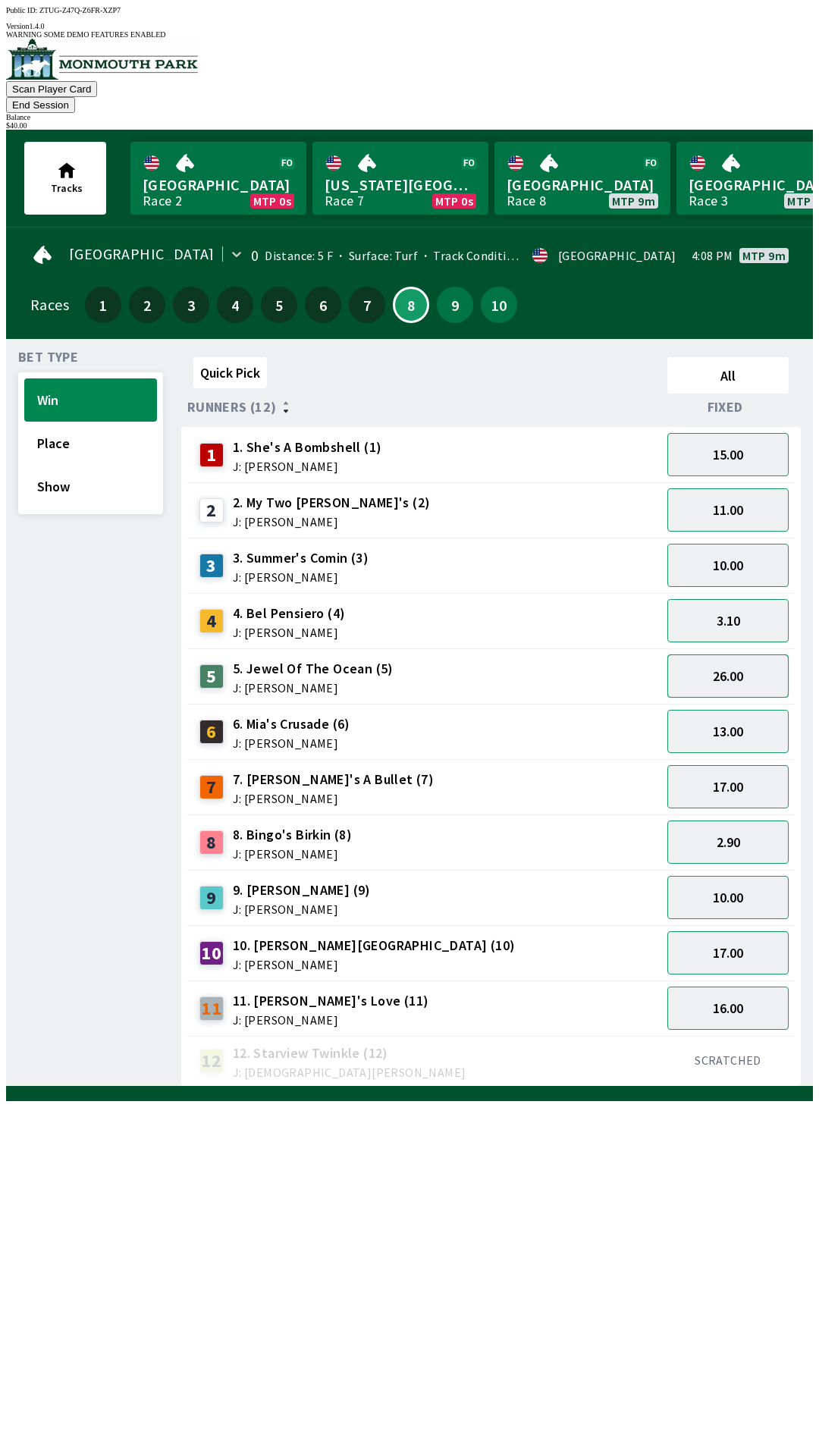
click at [736, 656] on button "26.00" at bounding box center [727, 676] width 122 height 43
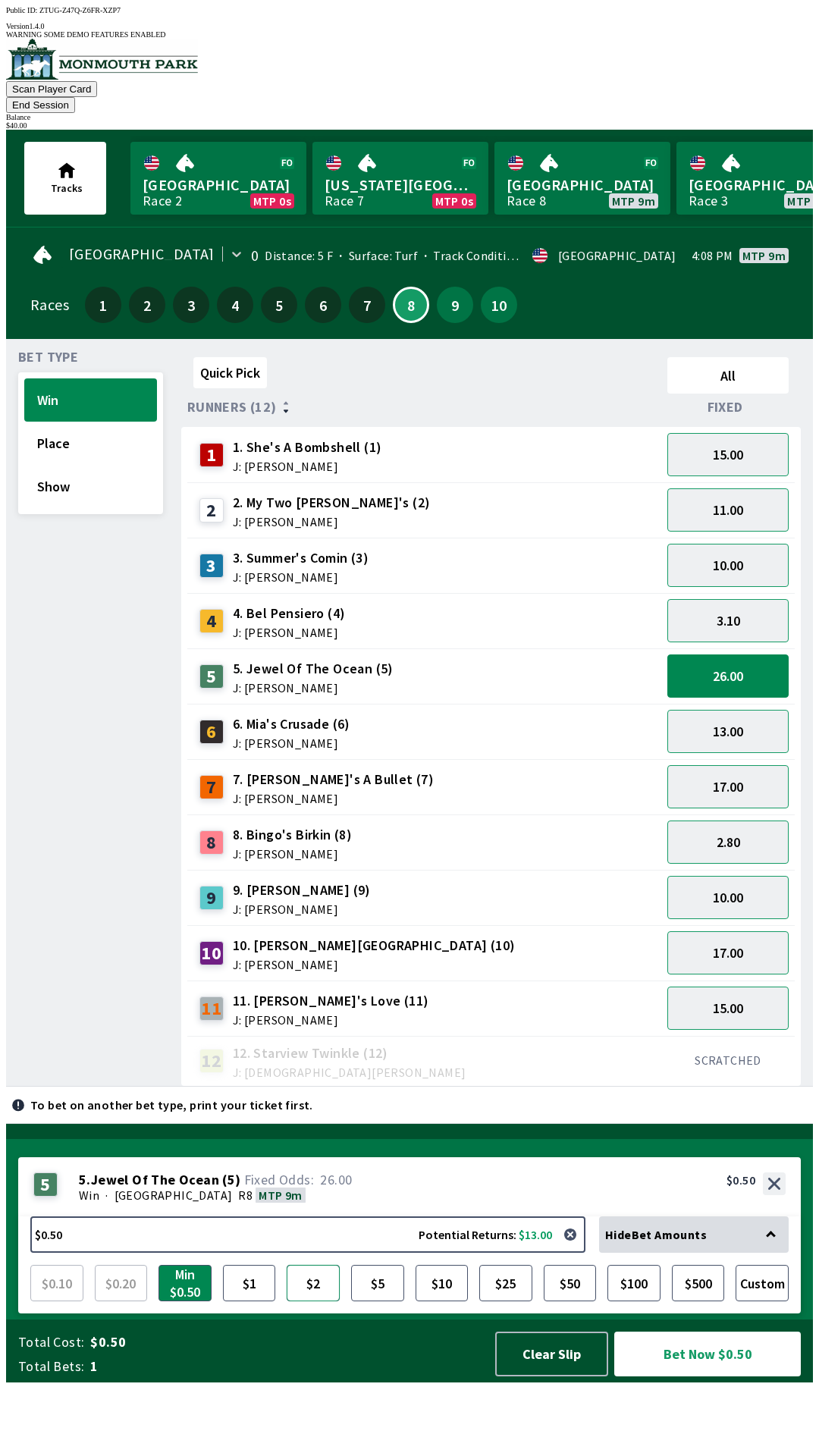
click at [320, 1302] on button "$2" at bounding box center [312, 1283] width 53 height 36
click at [704, 1377] on button "Bet Now $2.00" at bounding box center [706, 1354] width 186 height 45
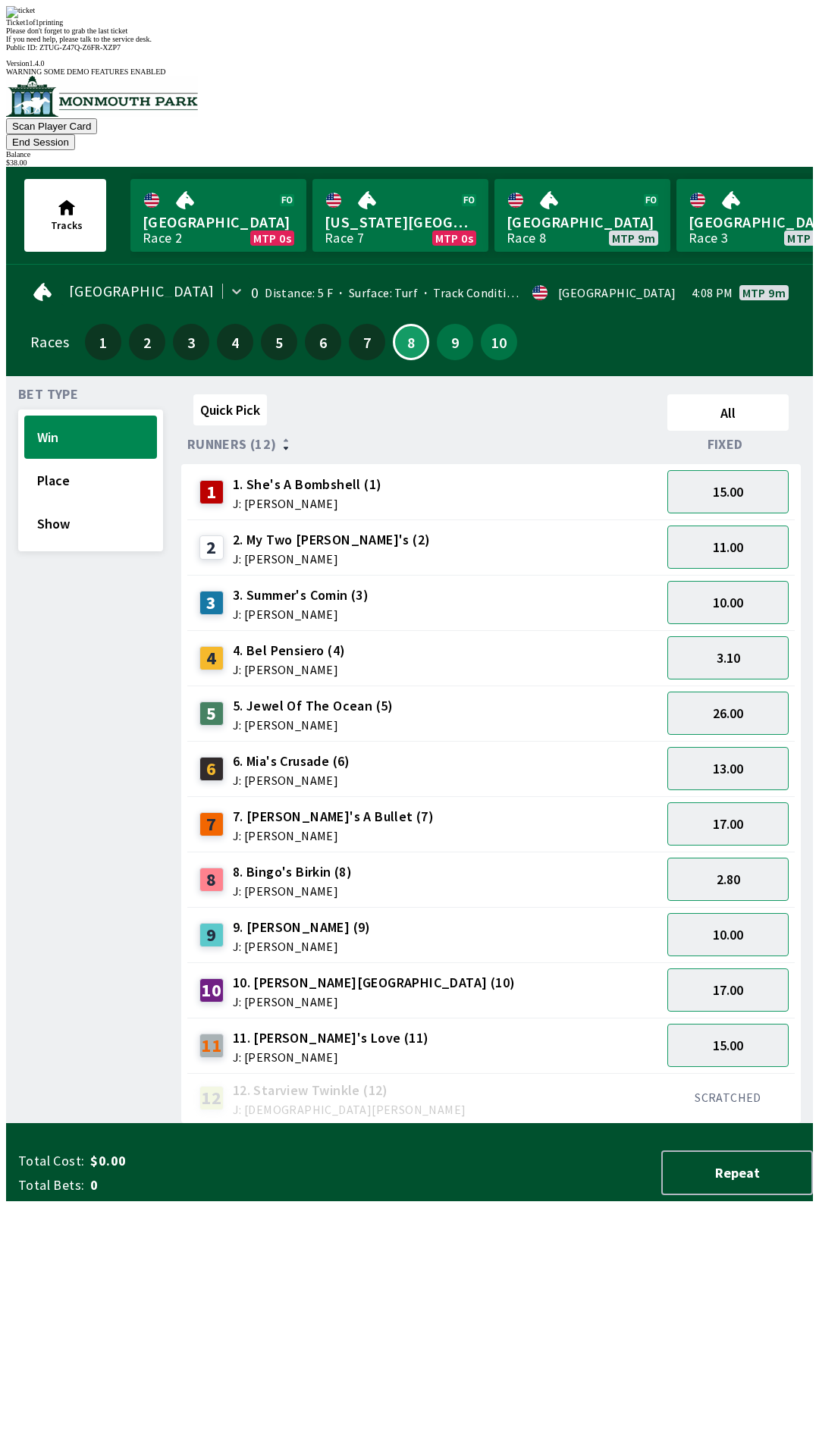
click at [429, 1124] on div "Quick Pick All Runners (12) Fixed 1 1. She's A Bombshell (1) J: [PERSON_NAME] 1…" at bounding box center [497, 755] width 632 height 736
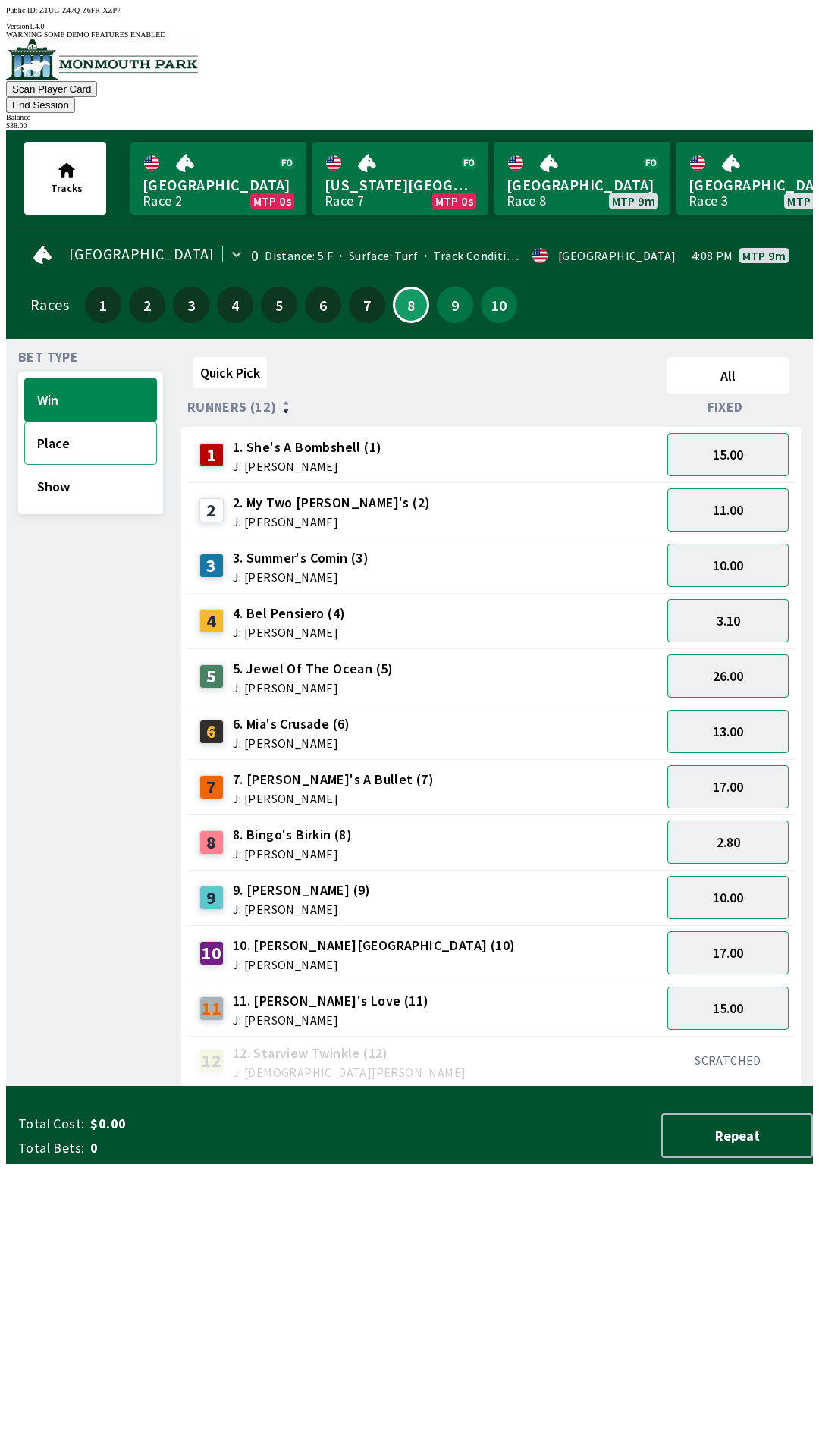
click at [94, 421] on button "Place" at bounding box center [90, 443] width 132 height 43
click at [747, 656] on button "10.00" at bounding box center [727, 676] width 122 height 43
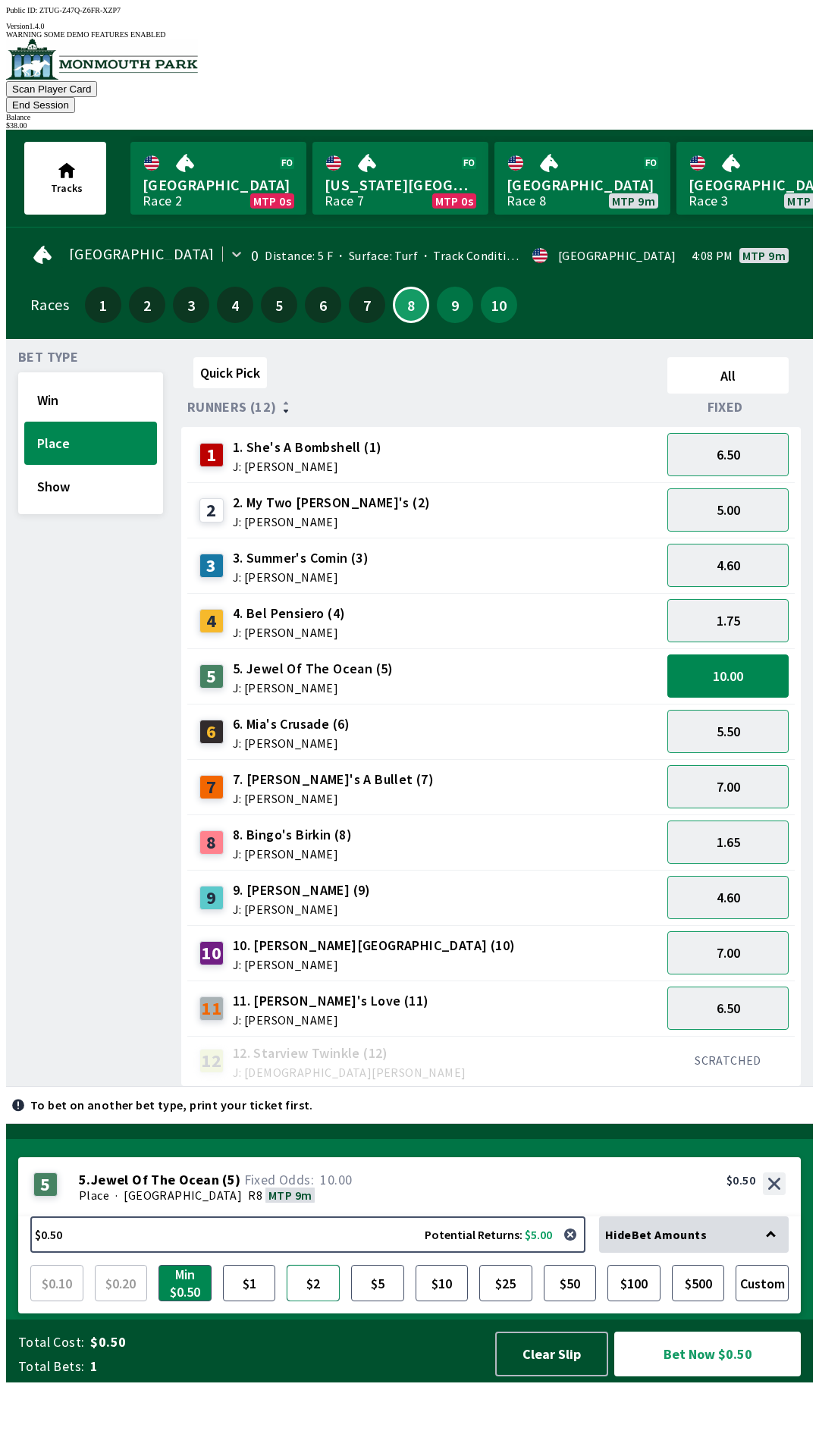
click at [321, 1302] on button "$2" at bounding box center [312, 1283] width 53 height 36
click at [725, 1377] on button "Bet Now $2.00" at bounding box center [706, 1354] width 186 height 45
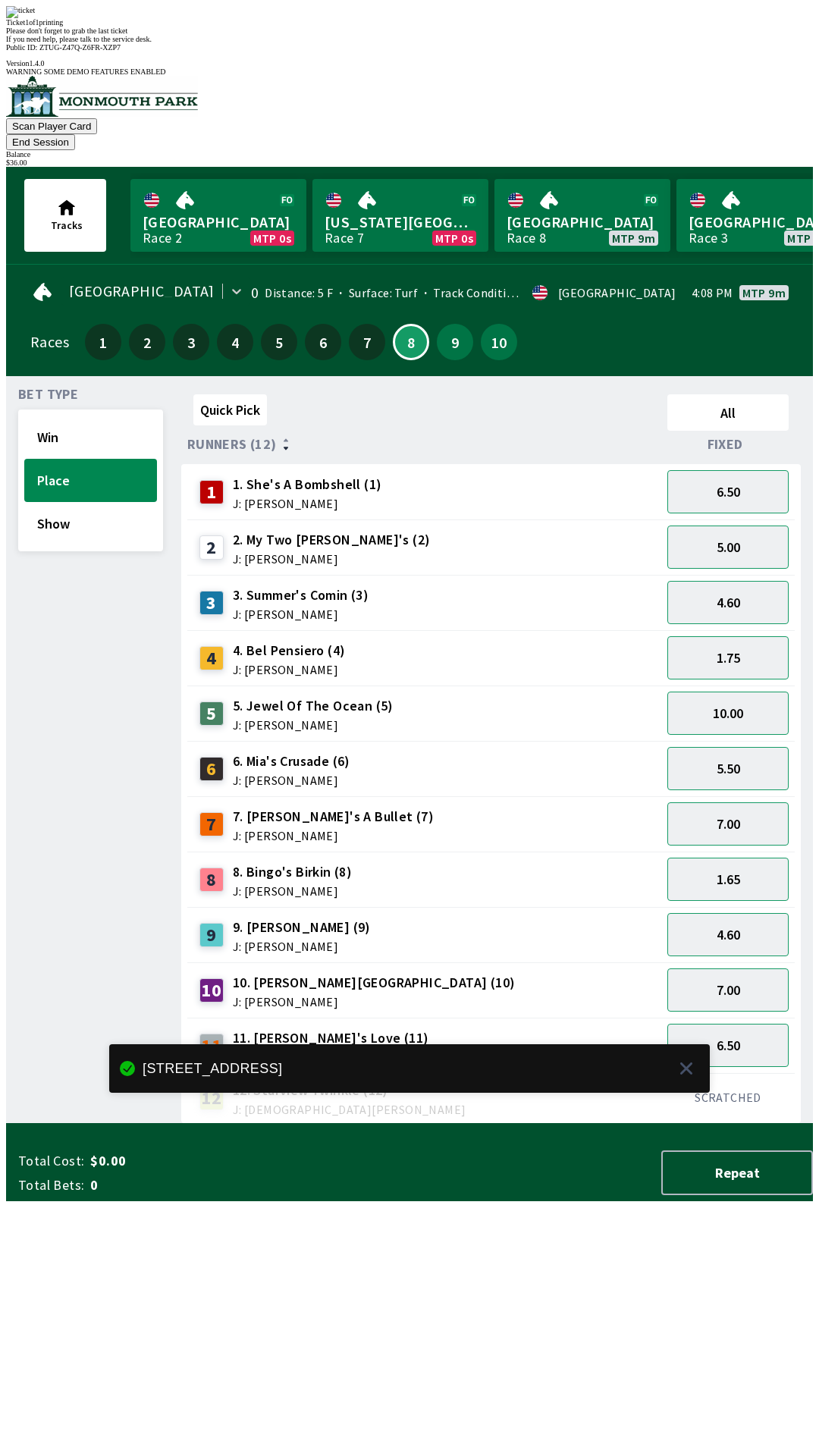
click at [401, 1124] on div "Quick Pick All Runners (12) Fixed 1 1. She's A Bombshell (1) J: [PERSON_NAME] 6…" at bounding box center [497, 755] width 632 height 736
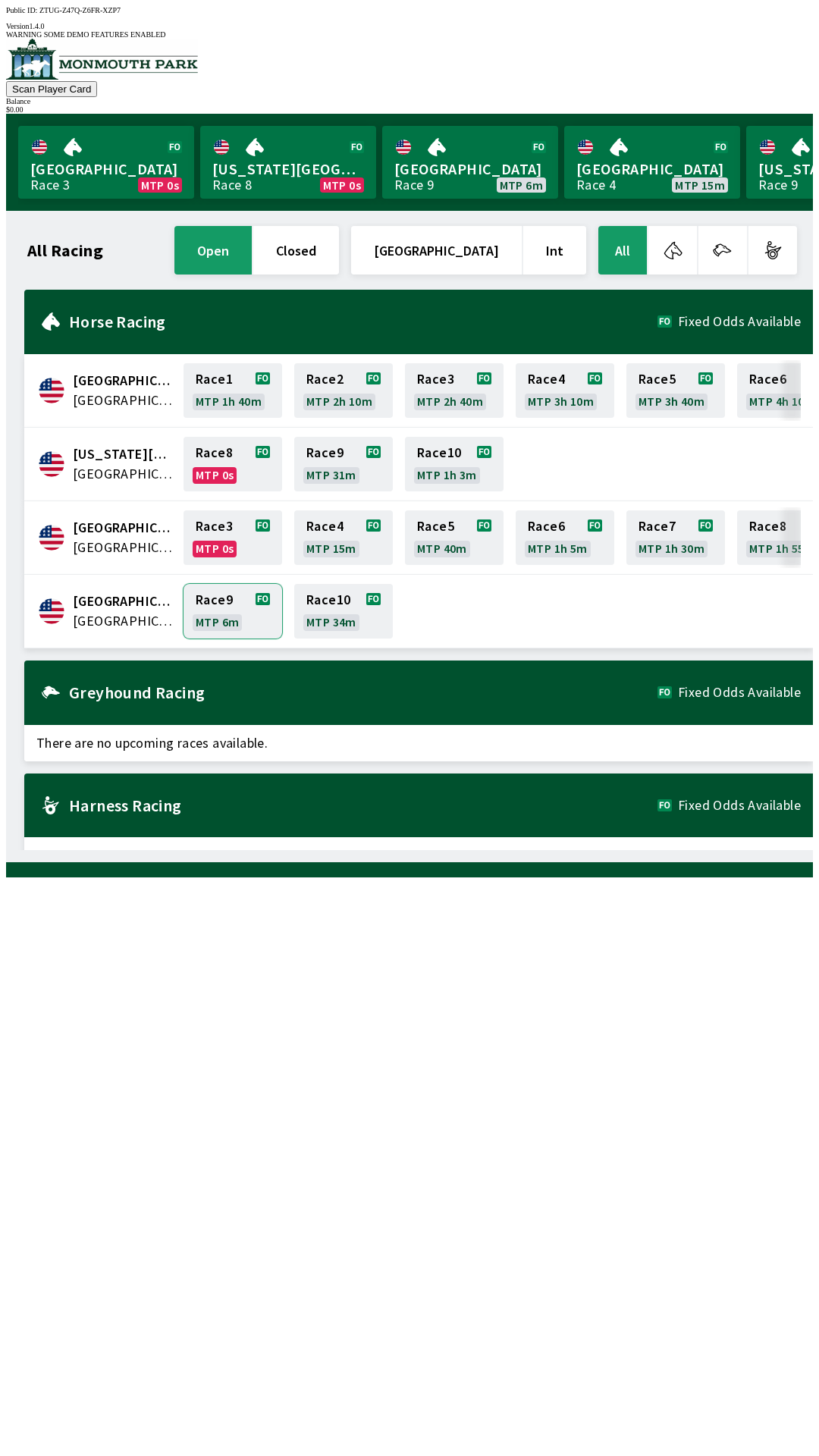
click at [226, 585] on link "Race 9 MTP 6m" at bounding box center [233, 611] width 99 height 55
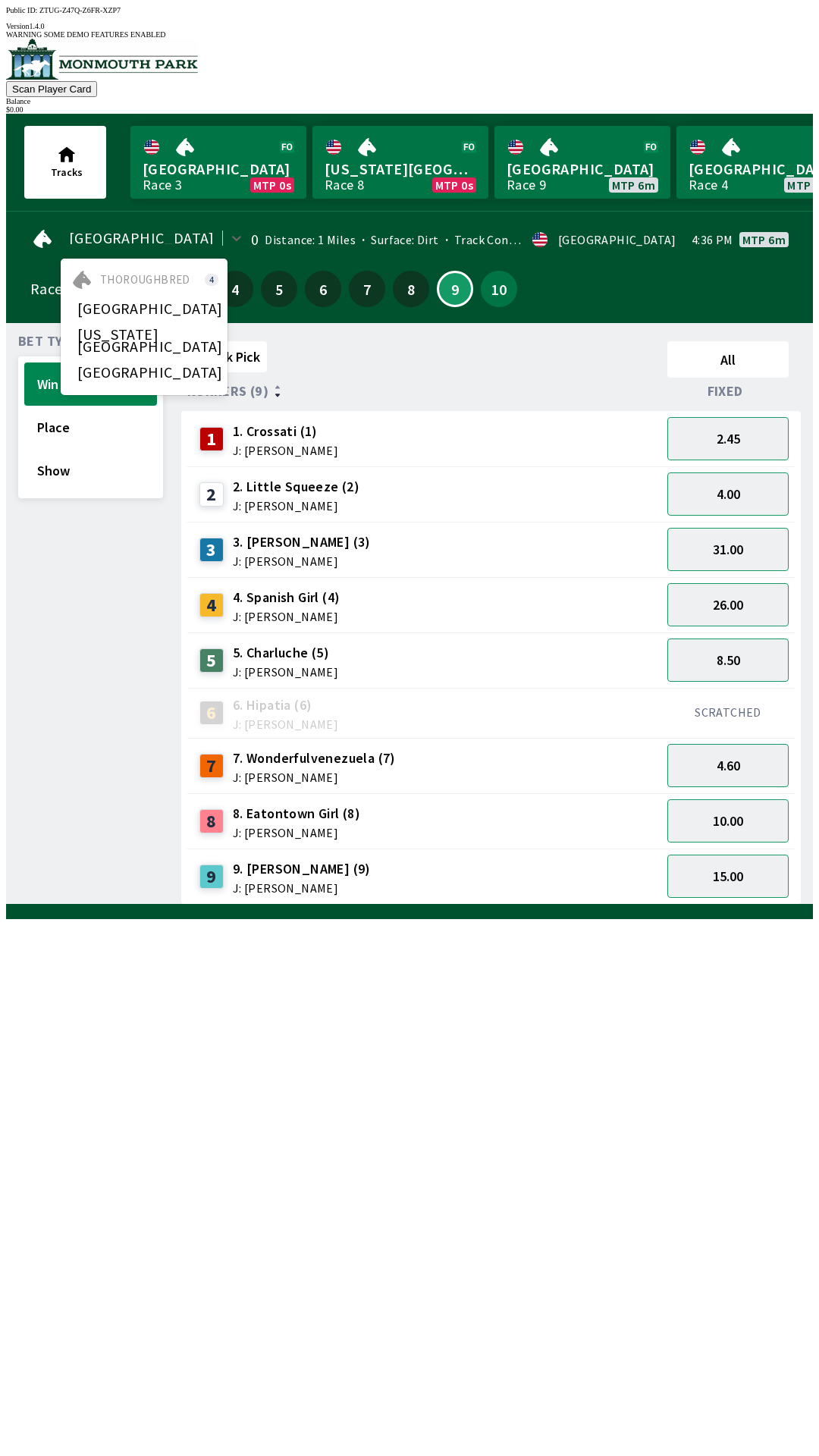
click at [84, 740] on div "Bet Type Win Place Show" at bounding box center [90, 619] width 145 height 570
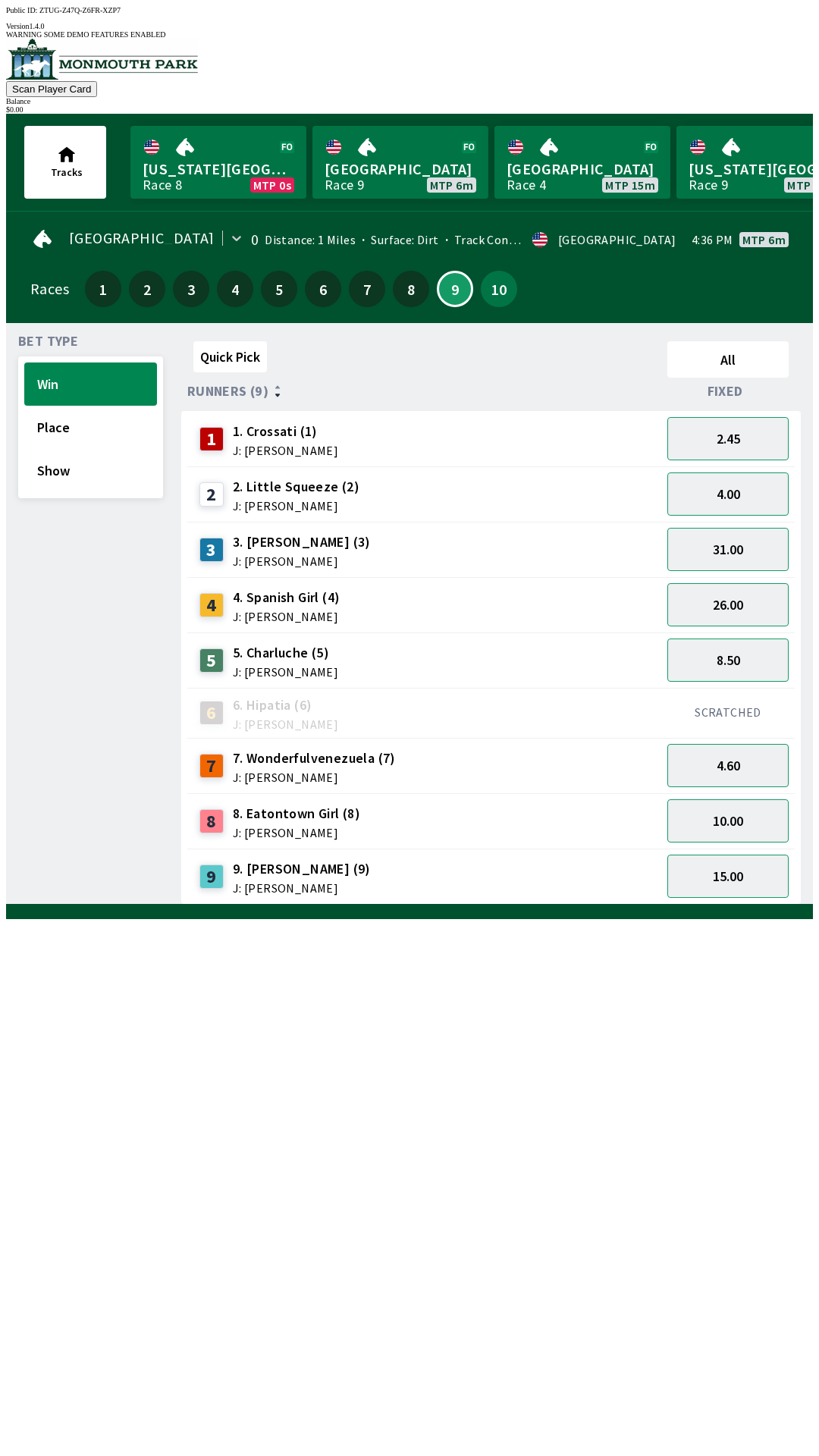
click at [236, 480] on span "2. Little Squeeze (2)" at bounding box center [296, 487] width 127 height 20
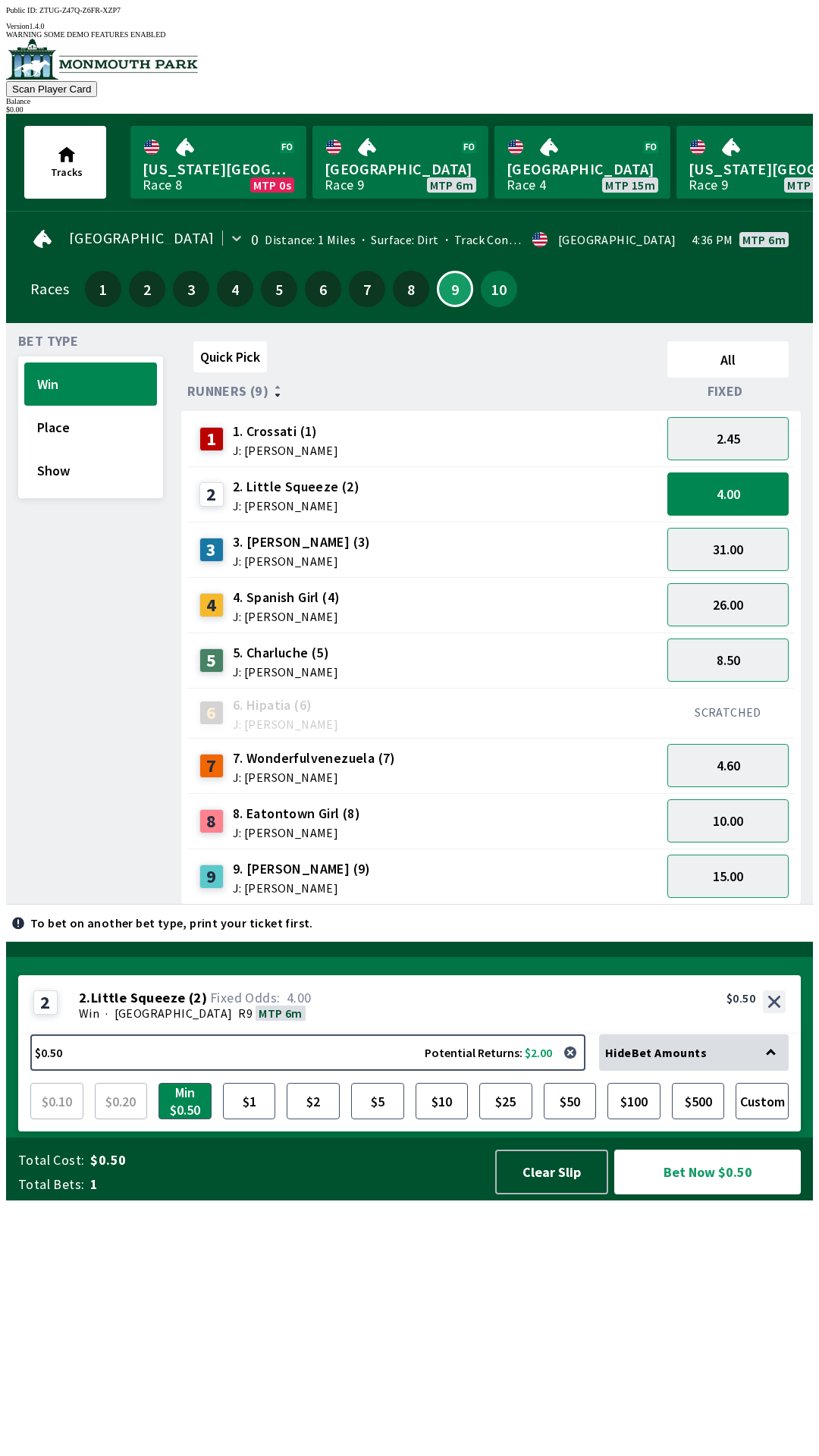
click at [282, 666] on span "J: [PERSON_NAME]" at bounding box center [285, 672] width 105 height 12
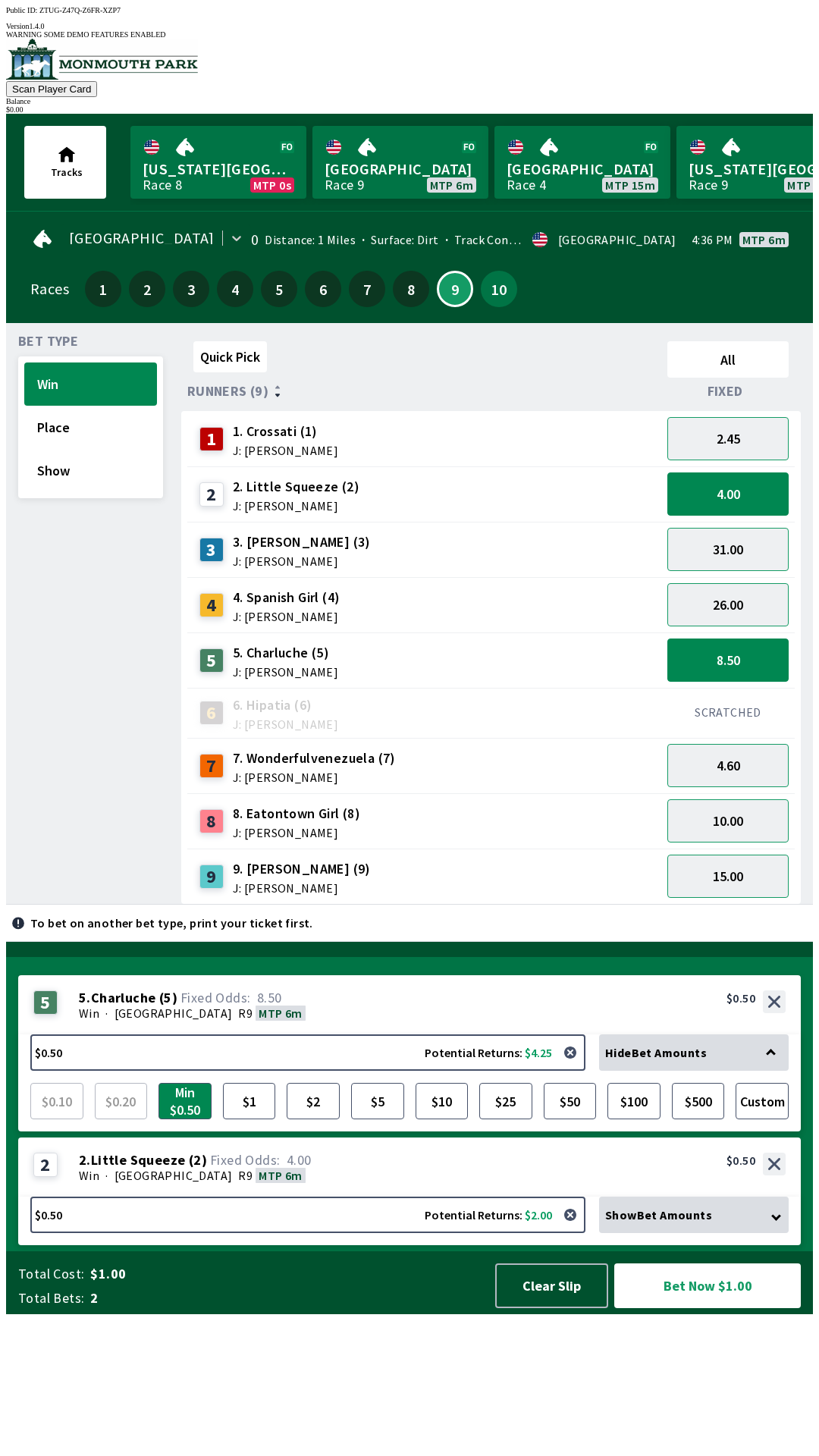
click at [300, 751] on span "7. Wonderfulvenezuela (7)" at bounding box center [314, 758] width 163 height 20
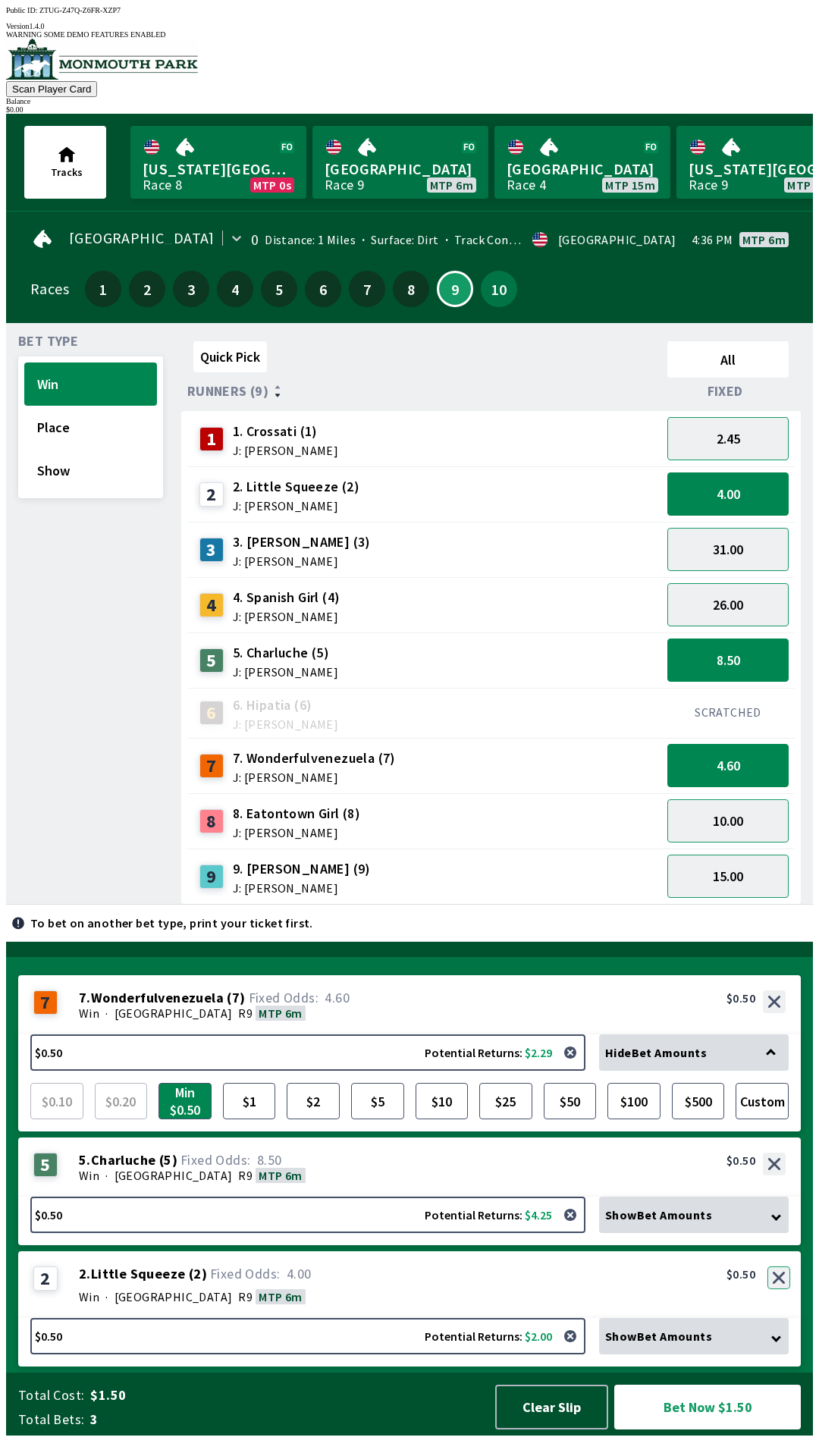
click at [783, 1289] on button "button" at bounding box center [778, 1278] width 22 height 23
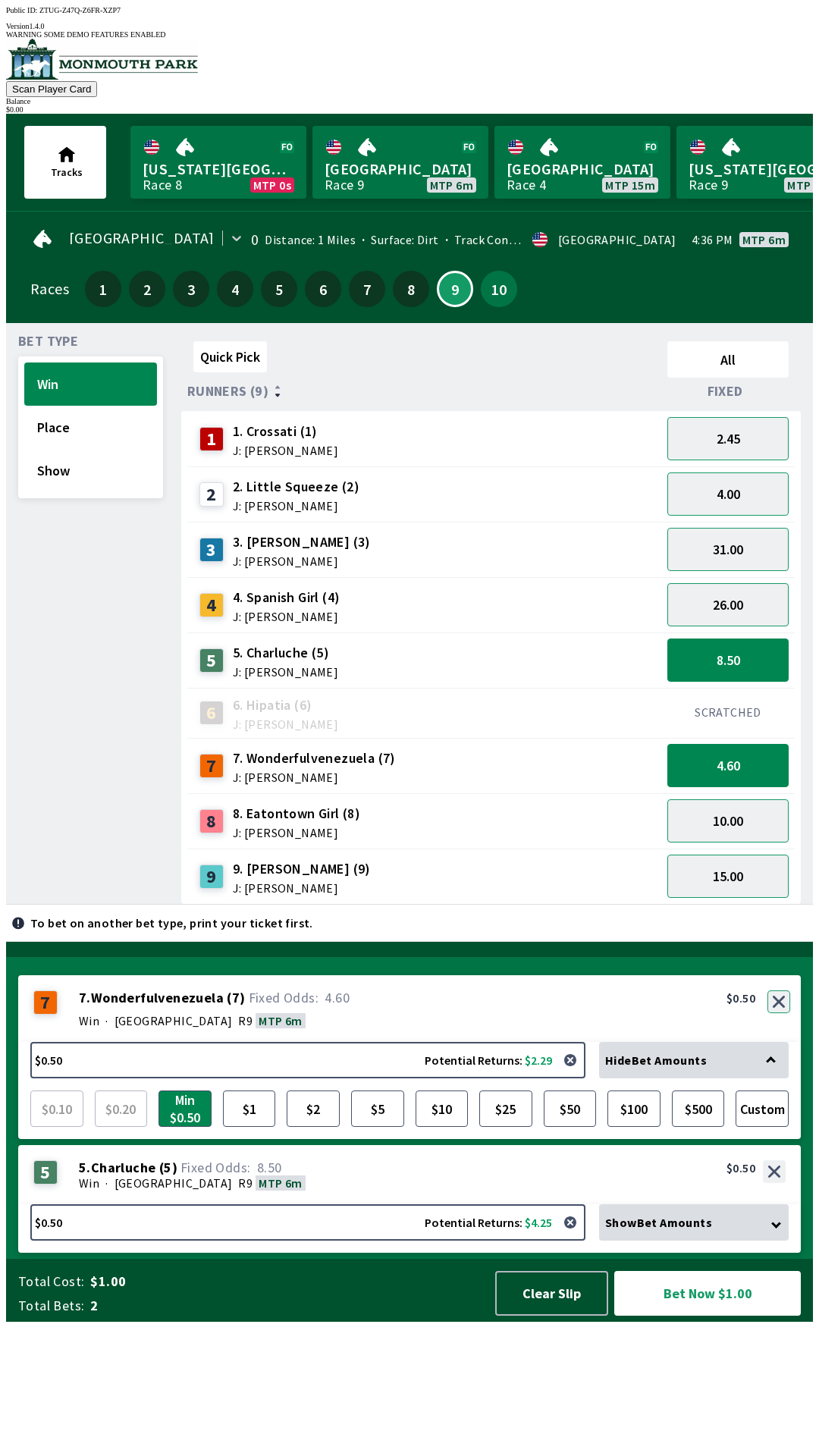
click at [778, 1013] on button "button" at bounding box center [778, 1001] width 22 height 23
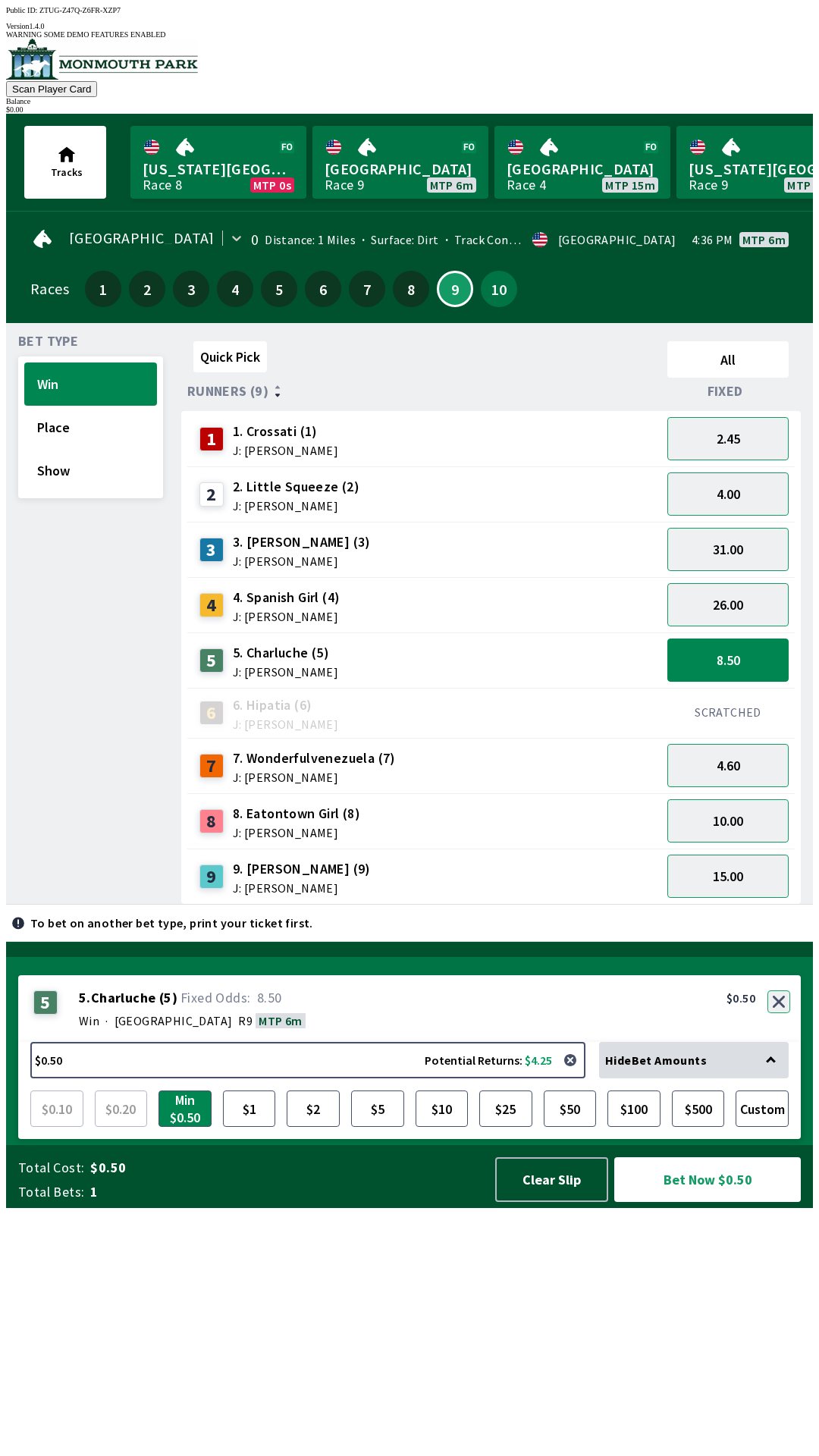
click at [780, 1013] on button "button" at bounding box center [778, 1001] width 22 height 23
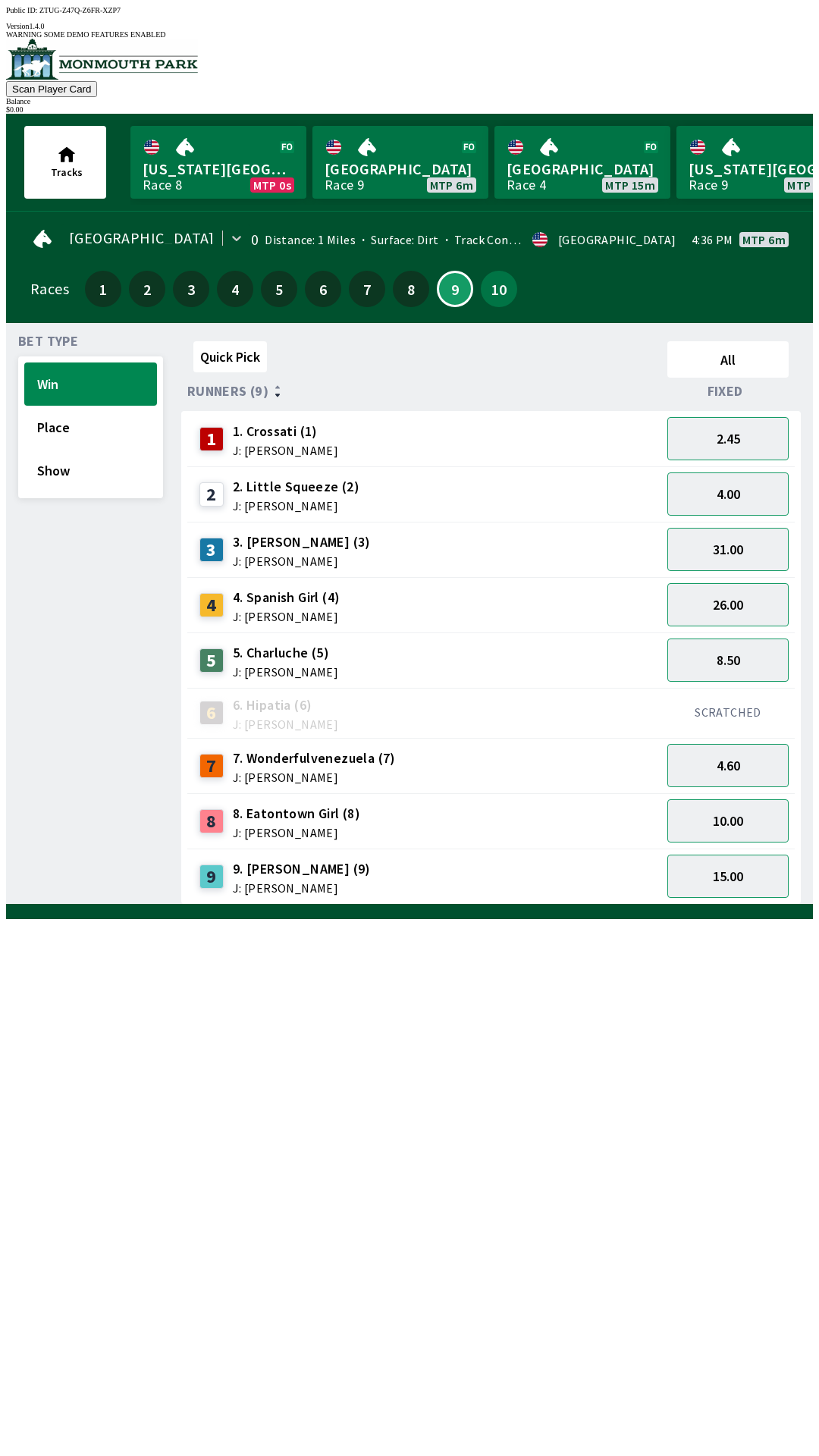
click at [440, 489] on div "2 2. Little Squeeze (2) J: [PERSON_NAME]" at bounding box center [424, 494] width 462 height 38
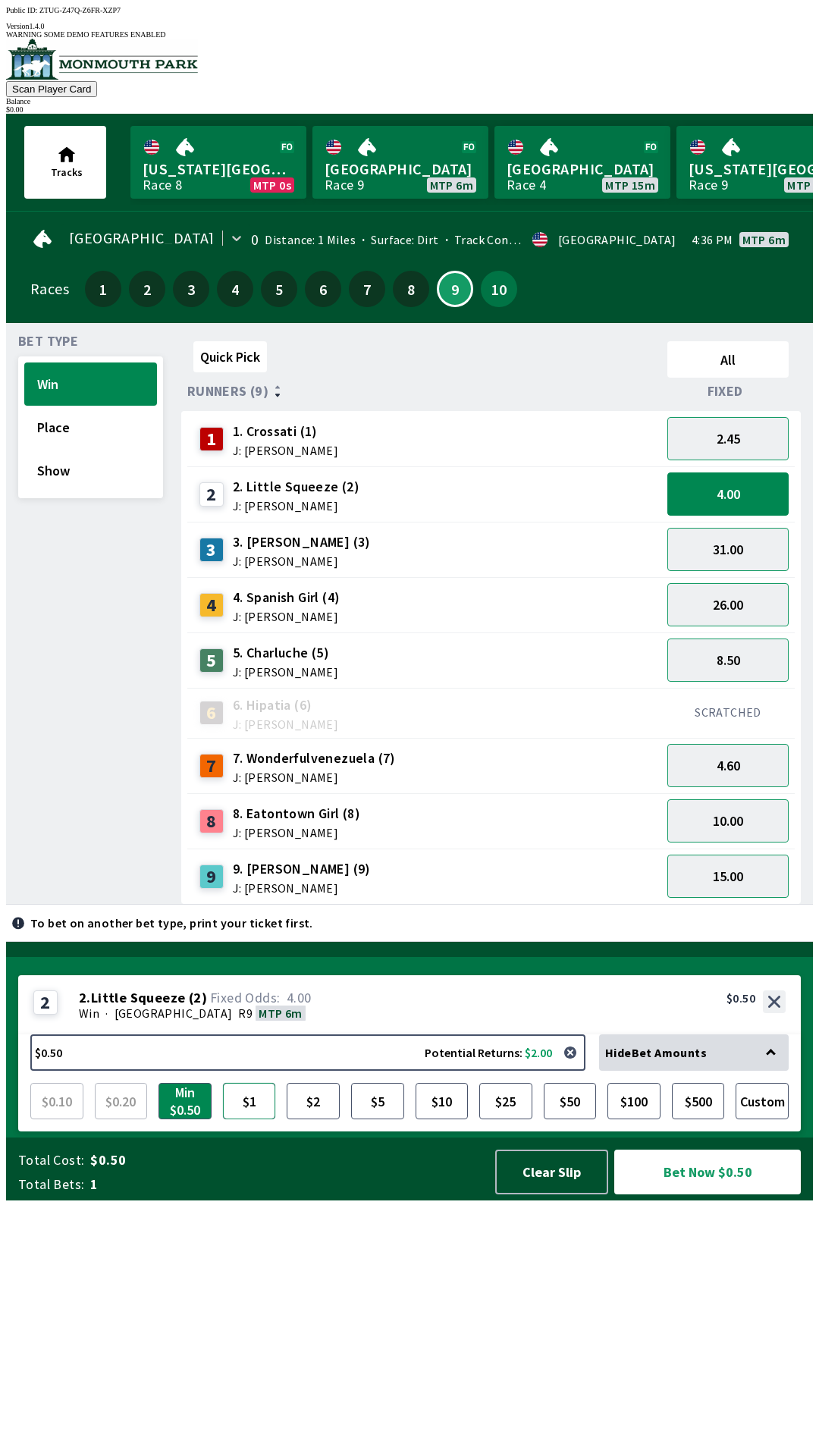
click at [248, 1119] on button "$1" at bounding box center [249, 1101] width 53 height 36
click at [505, 652] on div "5 5. Charluche (5) J: [PERSON_NAME]" at bounding box center [424, 661] width 462 height 38
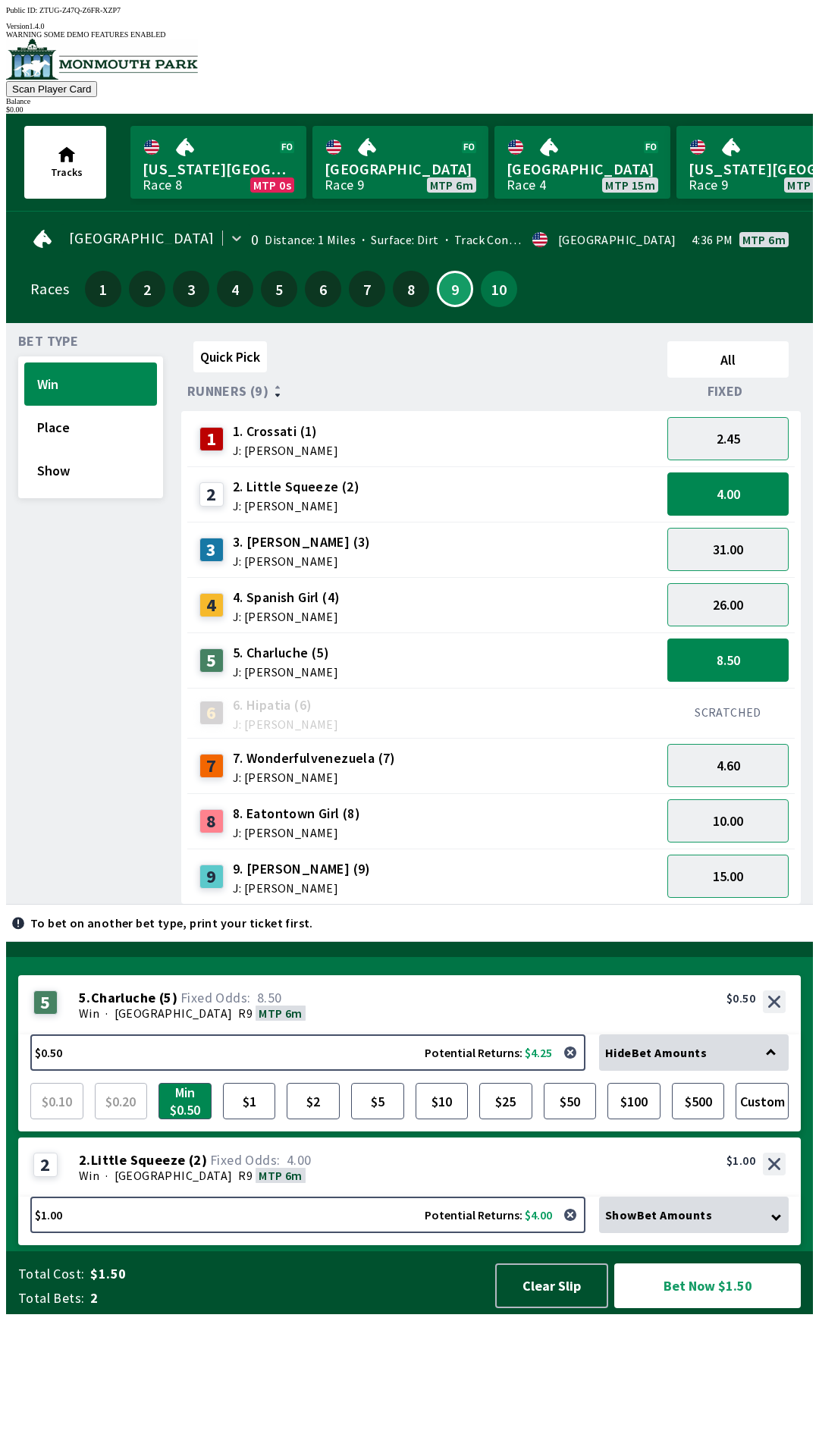
click at [500, 758] on div "7 7. Wonderfulvenezuela (7) J: [PERSON_NAME]" at bounding box center [424, 766] width 462 height 38
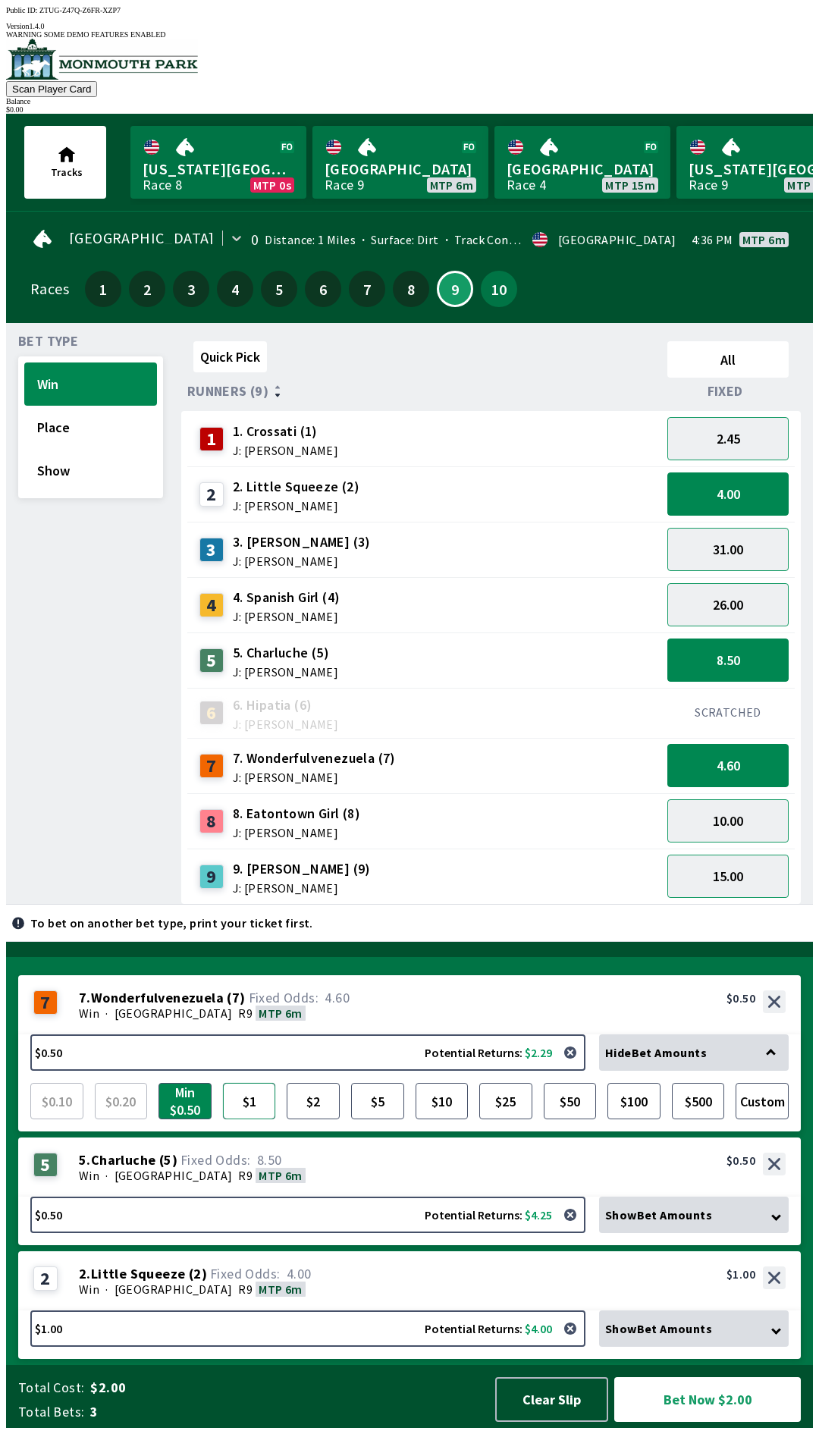
click at [256, 1119] on button "$1" at bounding box center [249, 1101] width 53 height 36
click at [86, 411] on button "Place" at bounding box center [90, 428] width 132 height 43
click at [364, 867] on div "9 9. [PERSON_NAME] (9) J: [PERSON_NAME]" at bounding box center [424, 877] width 462 height 38
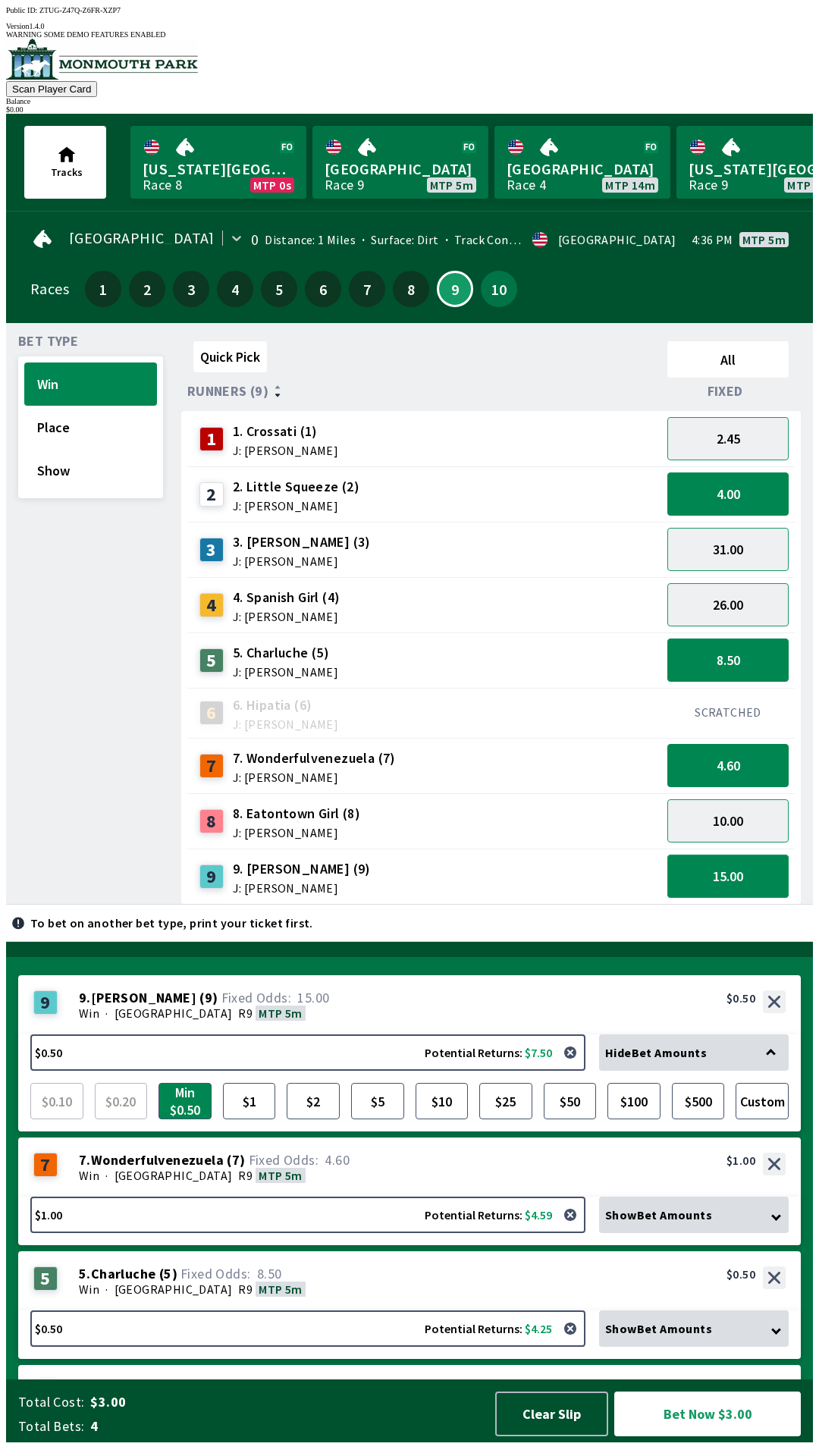
click at [719, 869] on button "15.00" at bounding box center [727, 876] width 122 height 43
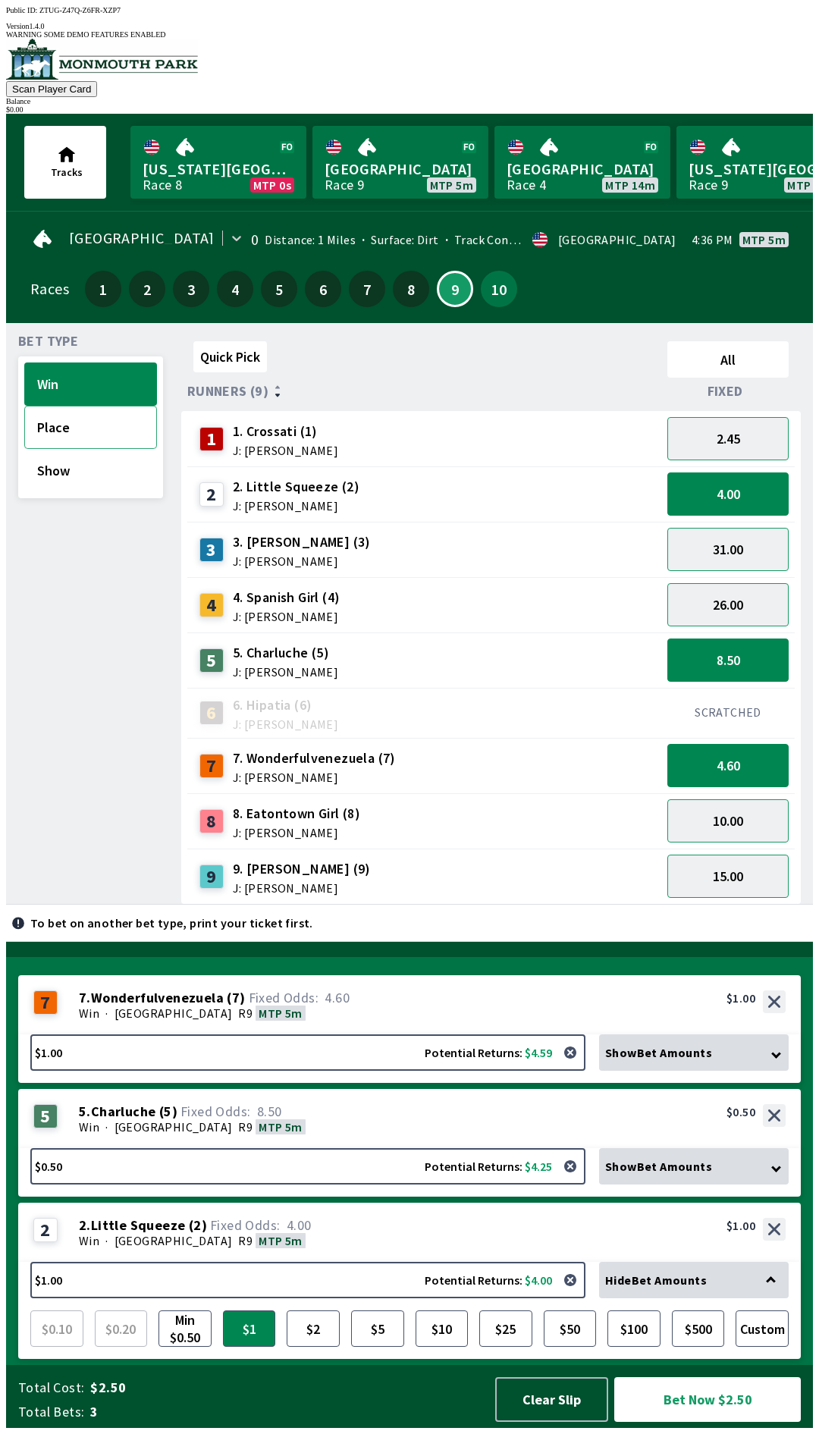
click at [54, 414] on button "Place" at bounding box center [90, 428] width 132 height 43
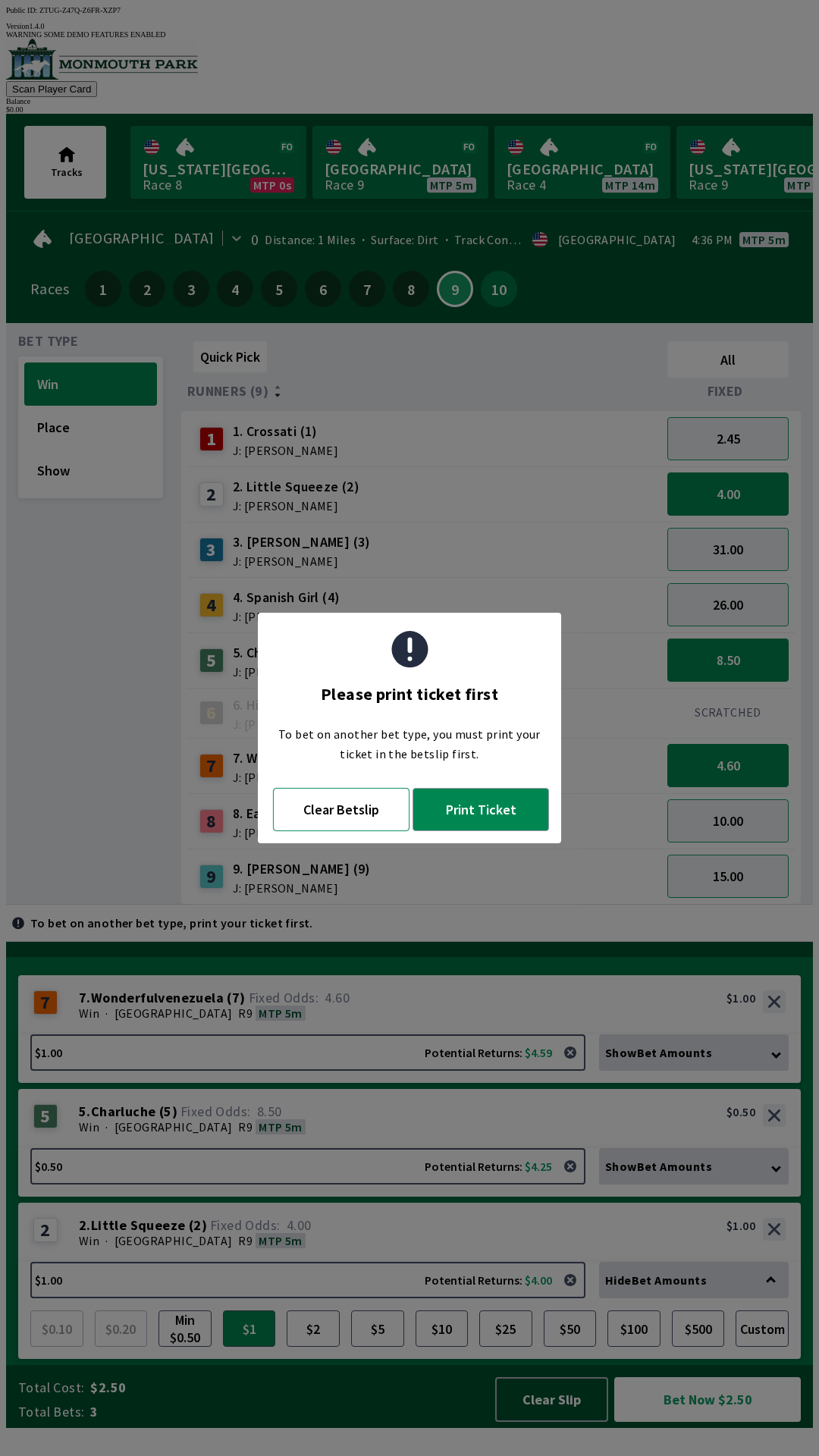
click at [363, 828] on button "Clear Betslip" at bounding box center [341, 809] width 137 height 43
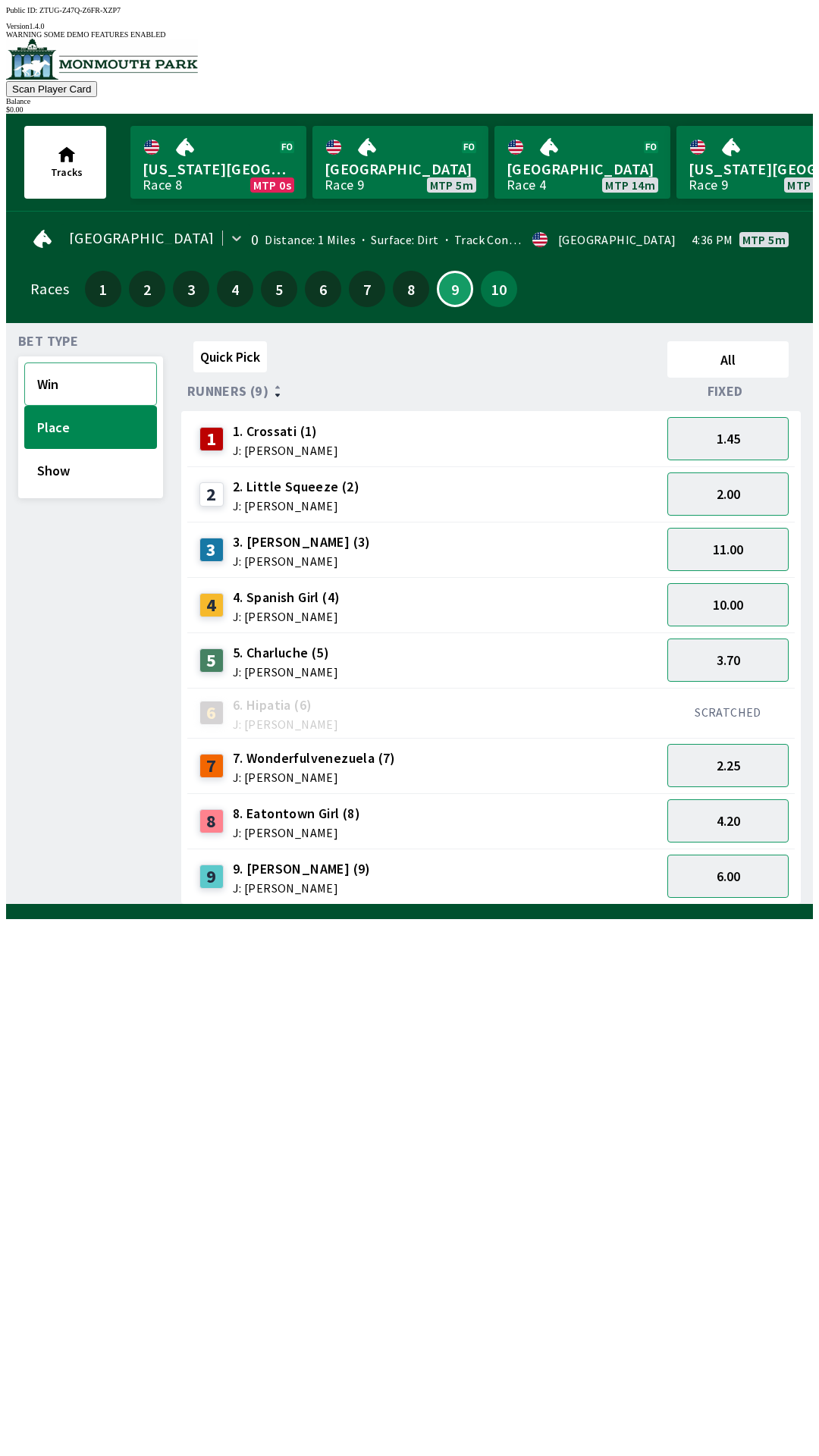
click at [66, 379] on button "Win" at bounding box center [90, 384] width 132 height 43
click at [742, 484] on button "4.00" at bounding box center [727, 494] width 122 height 43
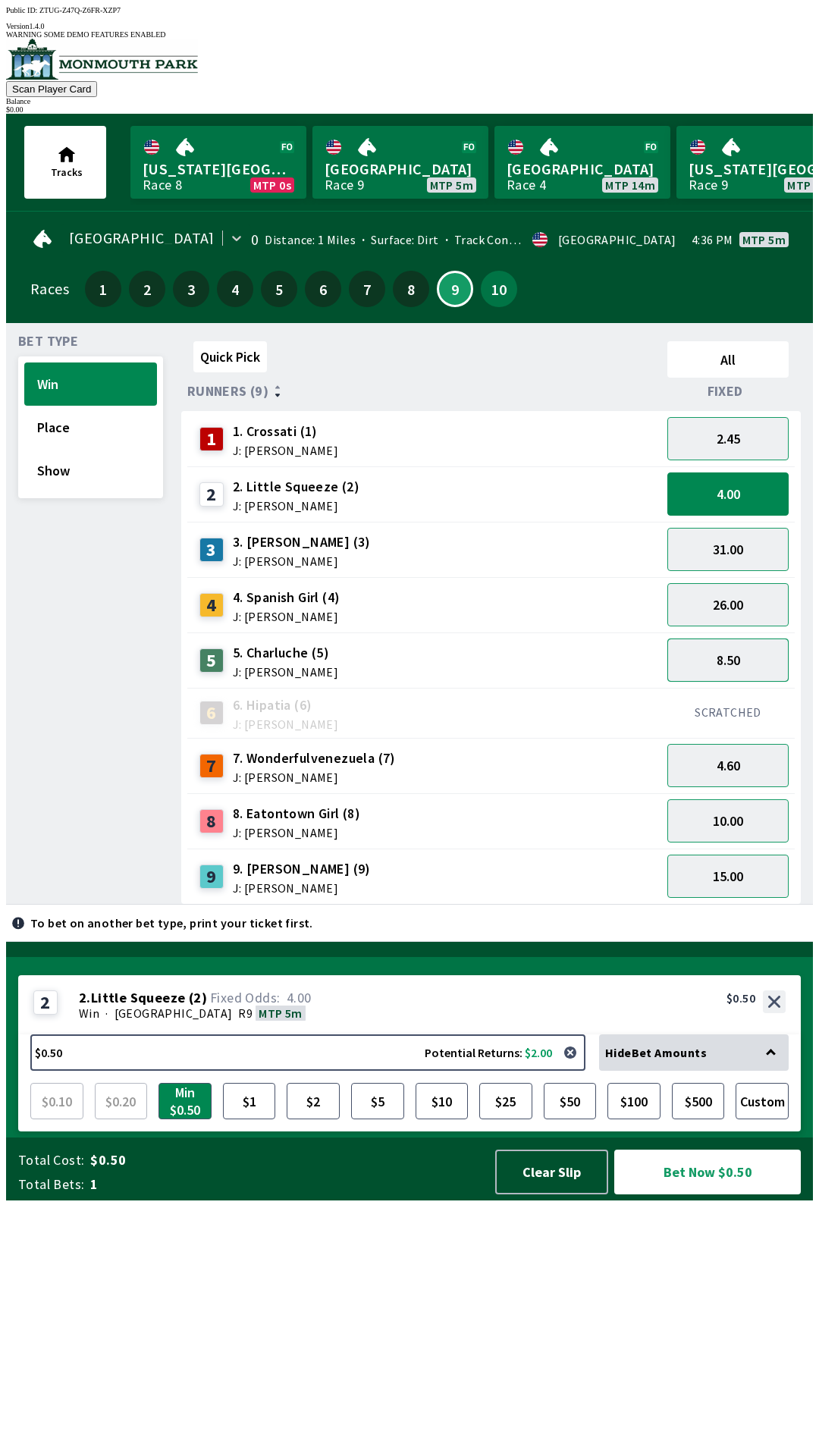
click at [739, 646] on button "8.50" at bounding box center [727, 660] width 122 height 43
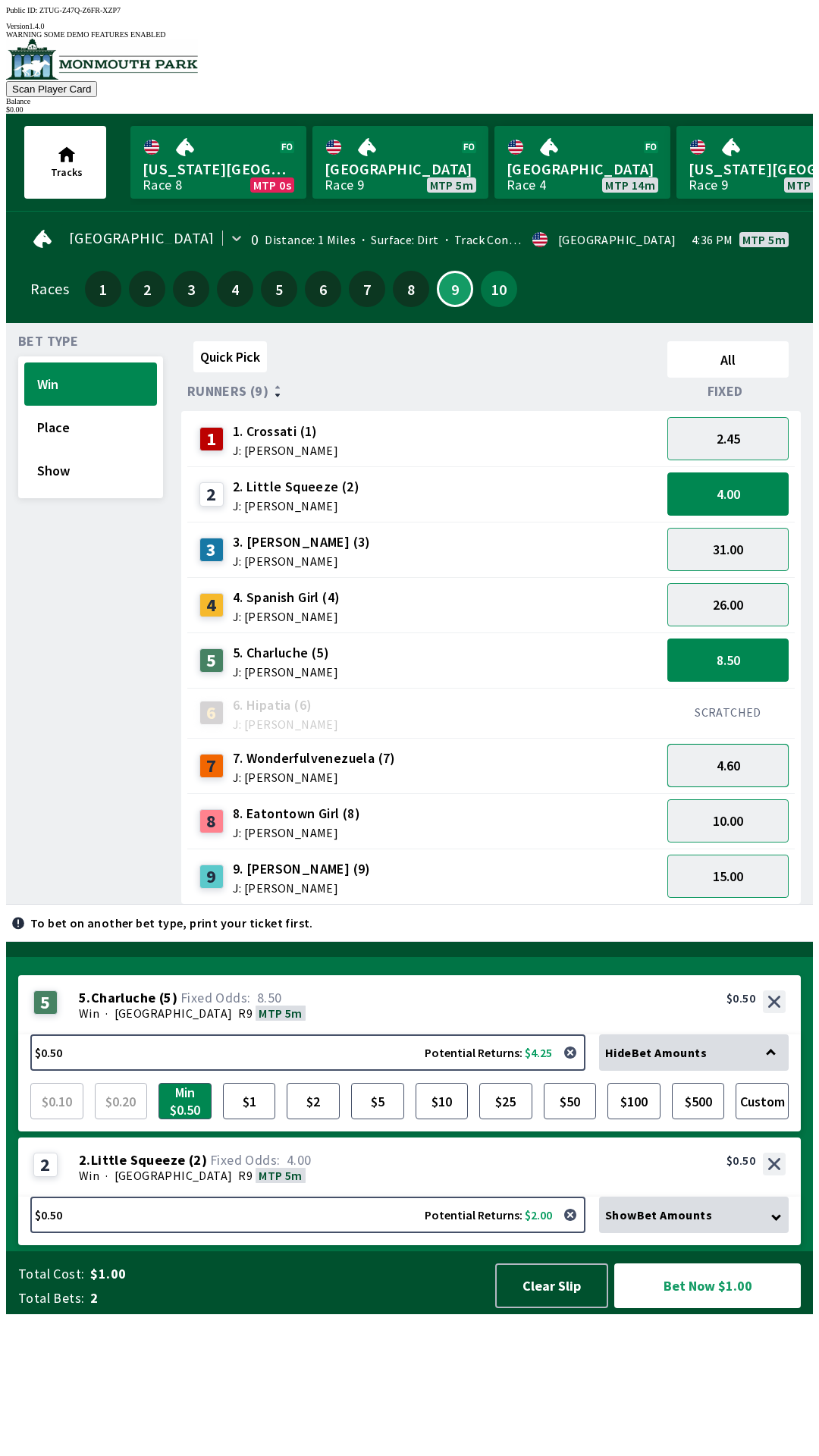
click at [743, 747] on button "4.60" at bounding box center [727, 765] width 122 height 43
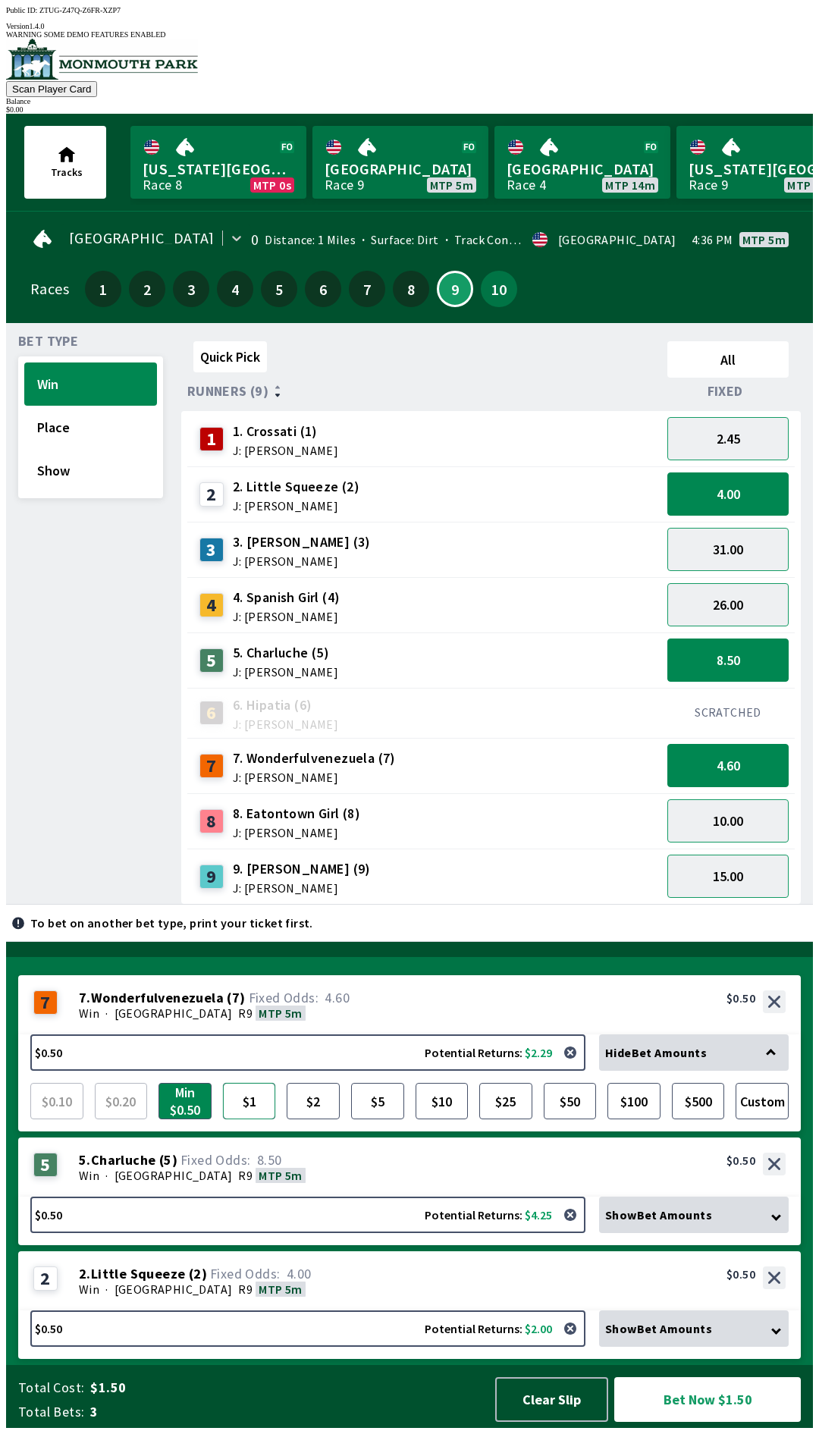
click at [241, 1119] on button "$1" at bounding box center [249, 1101] width 53 height 36
click at [349, 1298] on div "Win · [GEOGRAPHIC_DATA] R9 MTP 5m" at bounding box center [432, 1289] width 706 height 15
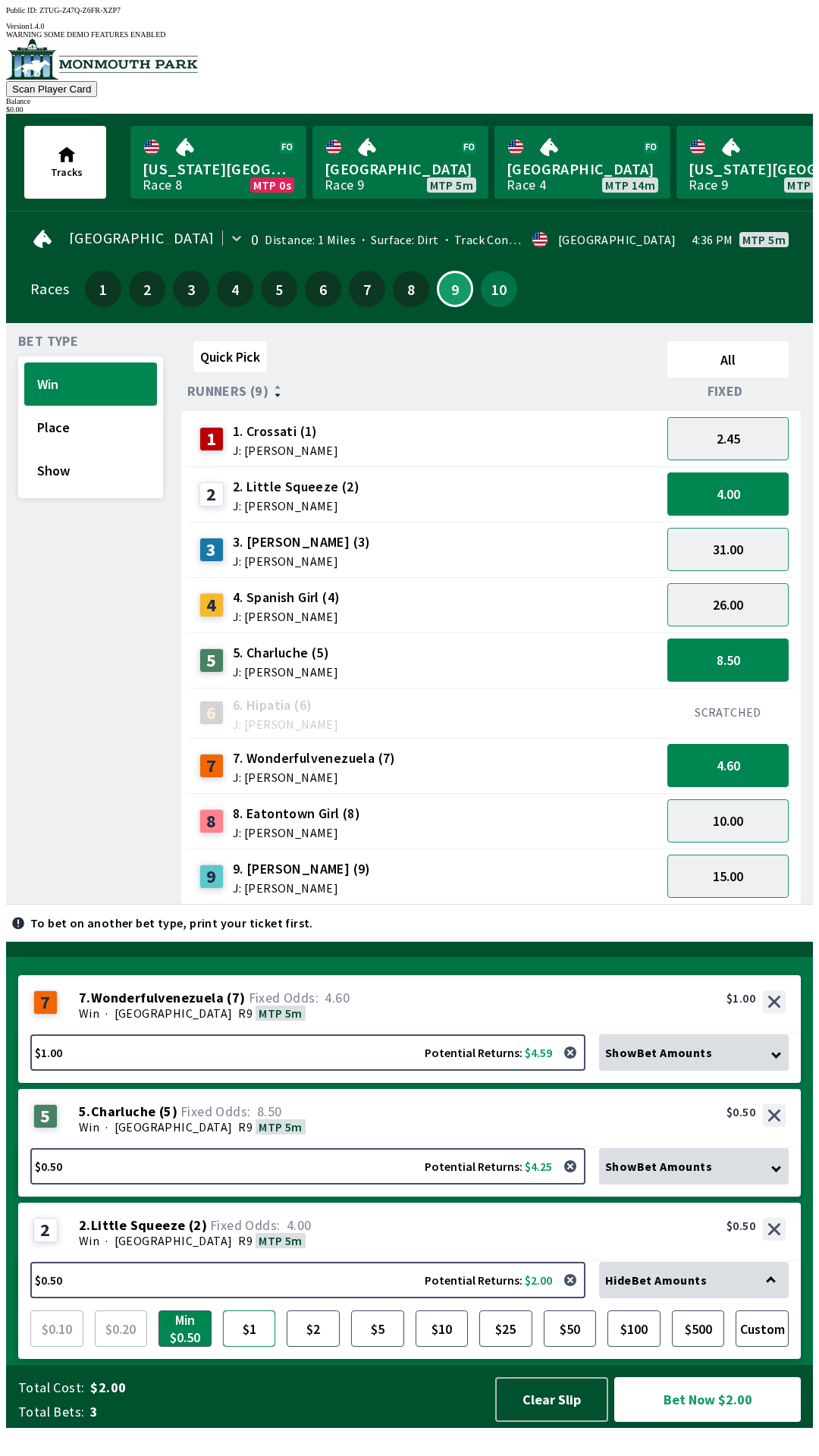
click at [253, 1347] on button "$1" at bounding box center [249, 1329] width 53 height 36
click at [364, 1033] on div "7 7 . Wonderfulvenezuela ( 7 ) Win · [GEOGRAPHIC_DATA] MTP 5m 7. Wonderfulvenez…" at bounding box center [409, 1005] width 782 height 59
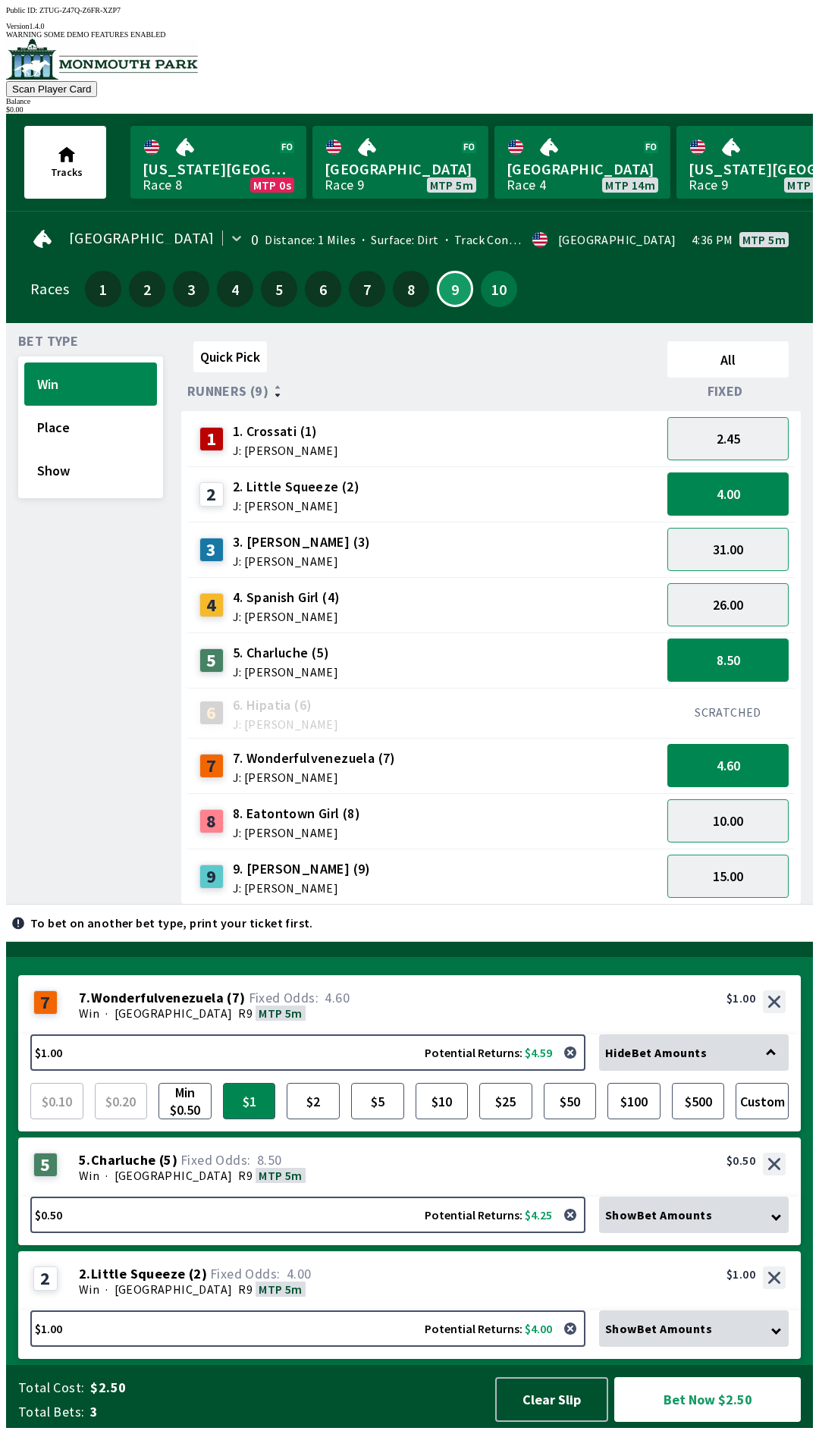
click at [320, 1183] on div "Win · [GEOGRAPHIC_DATA] R9 MTP 5m" at bounding box center [432, 1175] width 706 height 15
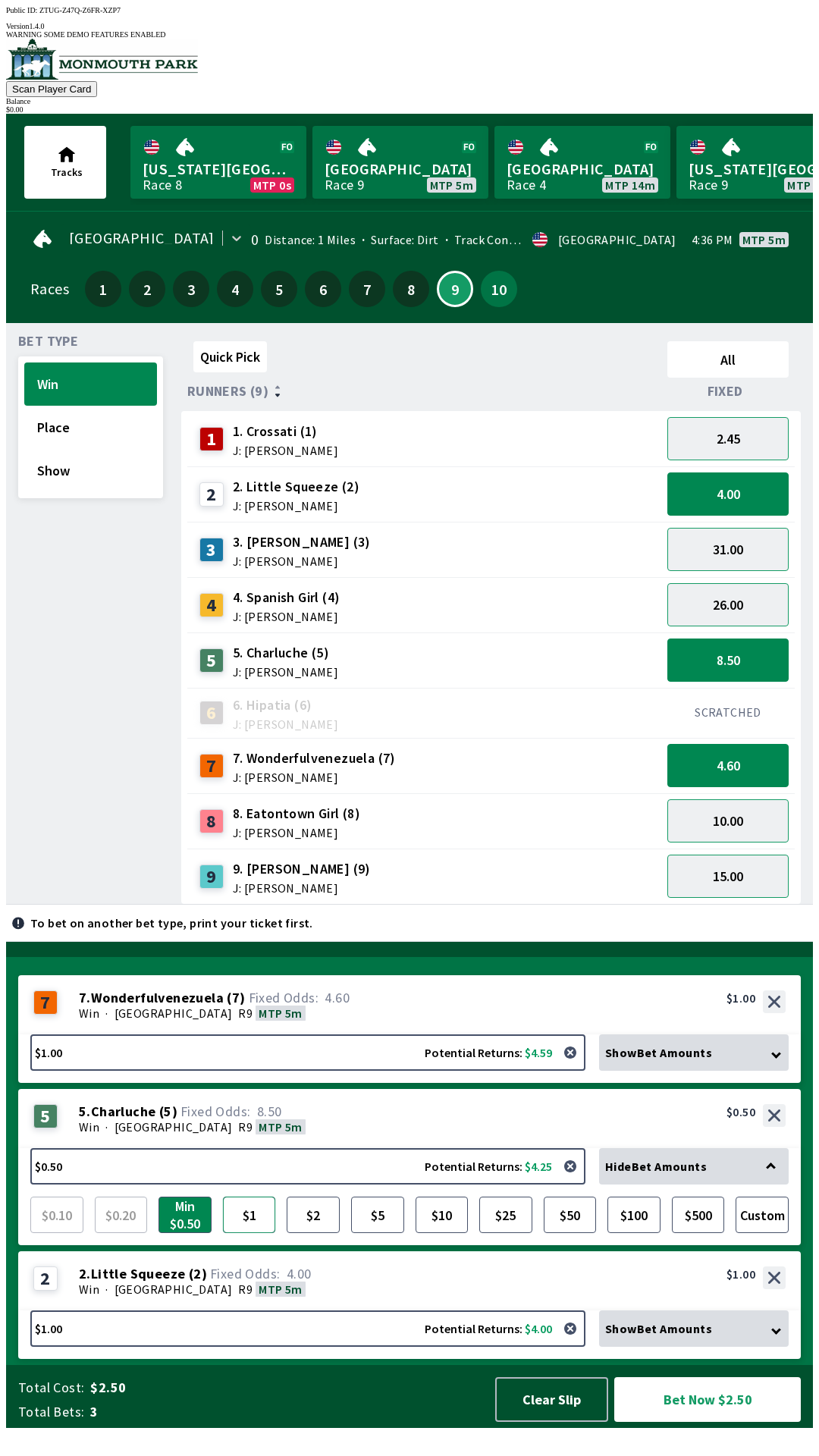
click at [241, 1234] on button "$1" at bounding box center [249, 1215] width 53 height 36
click at [335, 1307] on div "2 2 . Little Squeeze ( 2 ) Win · [GEOGRAPHIC_DATA] MTP 5m 2. Little Squeeze (2)…" at bounding box center [409, 1281] width 782 height 59
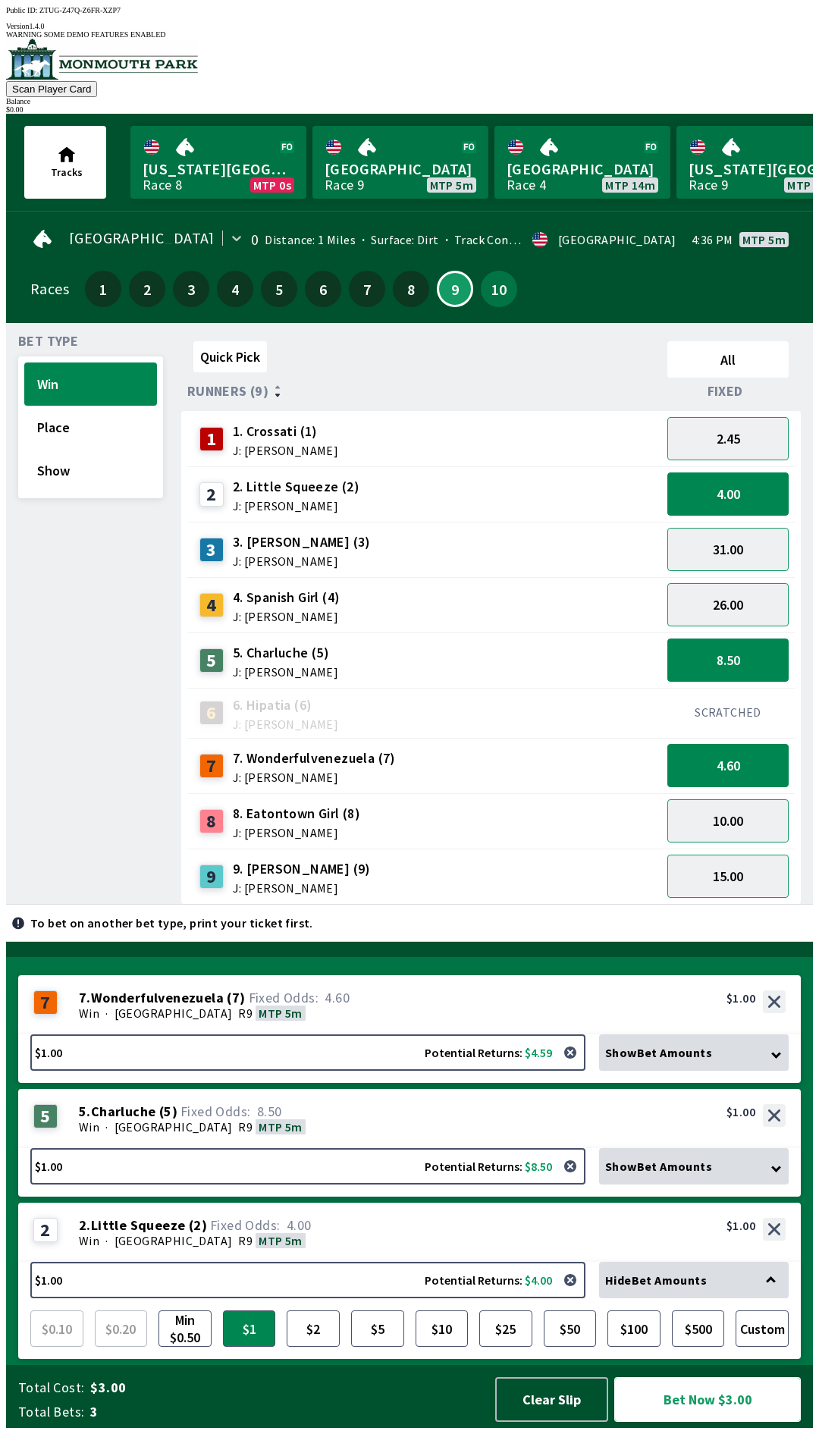
click at [698, 1423] on button "Bet Now $3.00" at bounding box center [706, 1400] width 186 height 45
click at [752, 1423] on button "Bet Now $3.00" at bounding box center [706, 1400] width 186 height 45
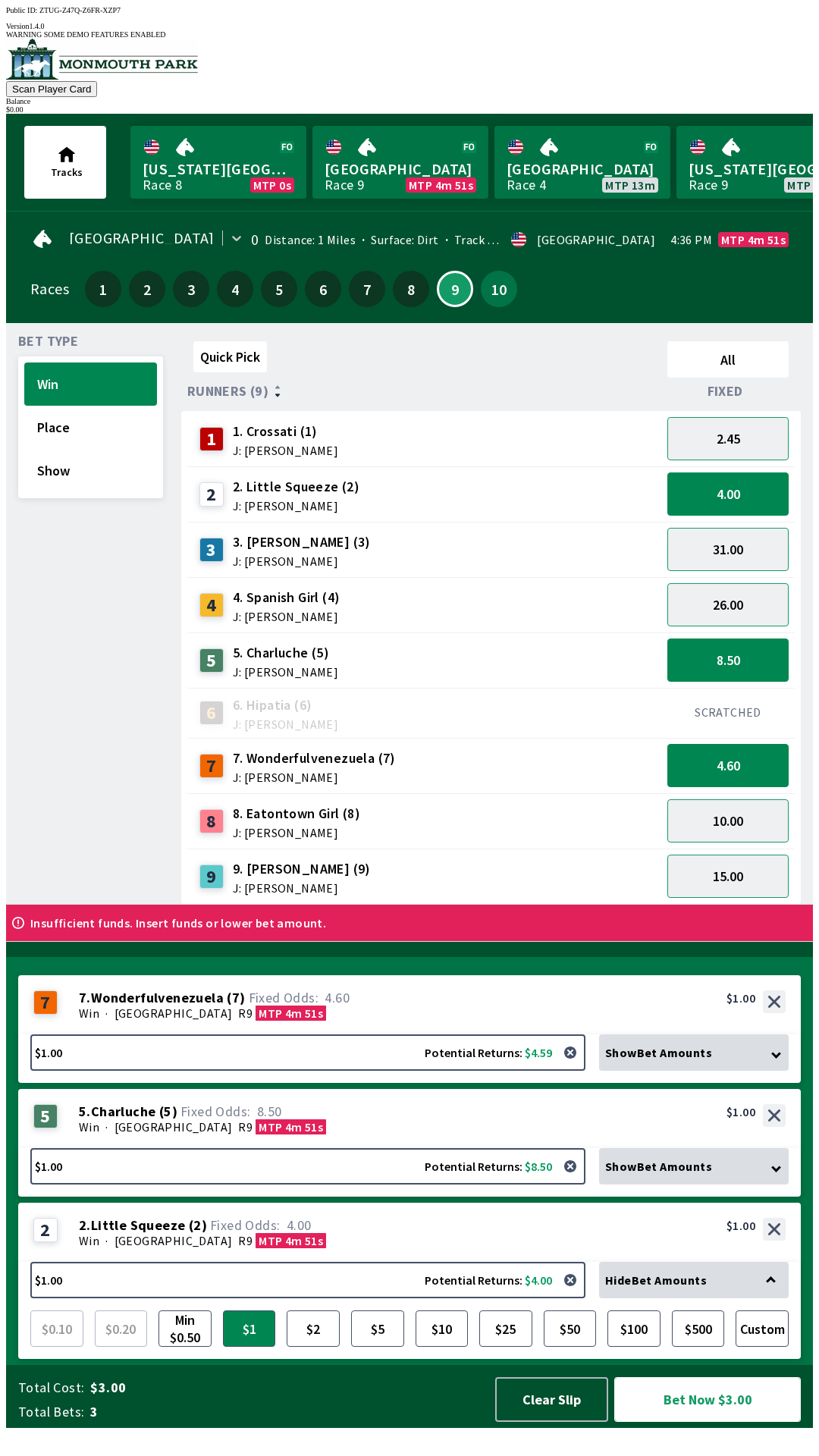
click at [724, 1423] on button "Bet Now $3.00" at bounding box center [706, 1400] width 186 height 45
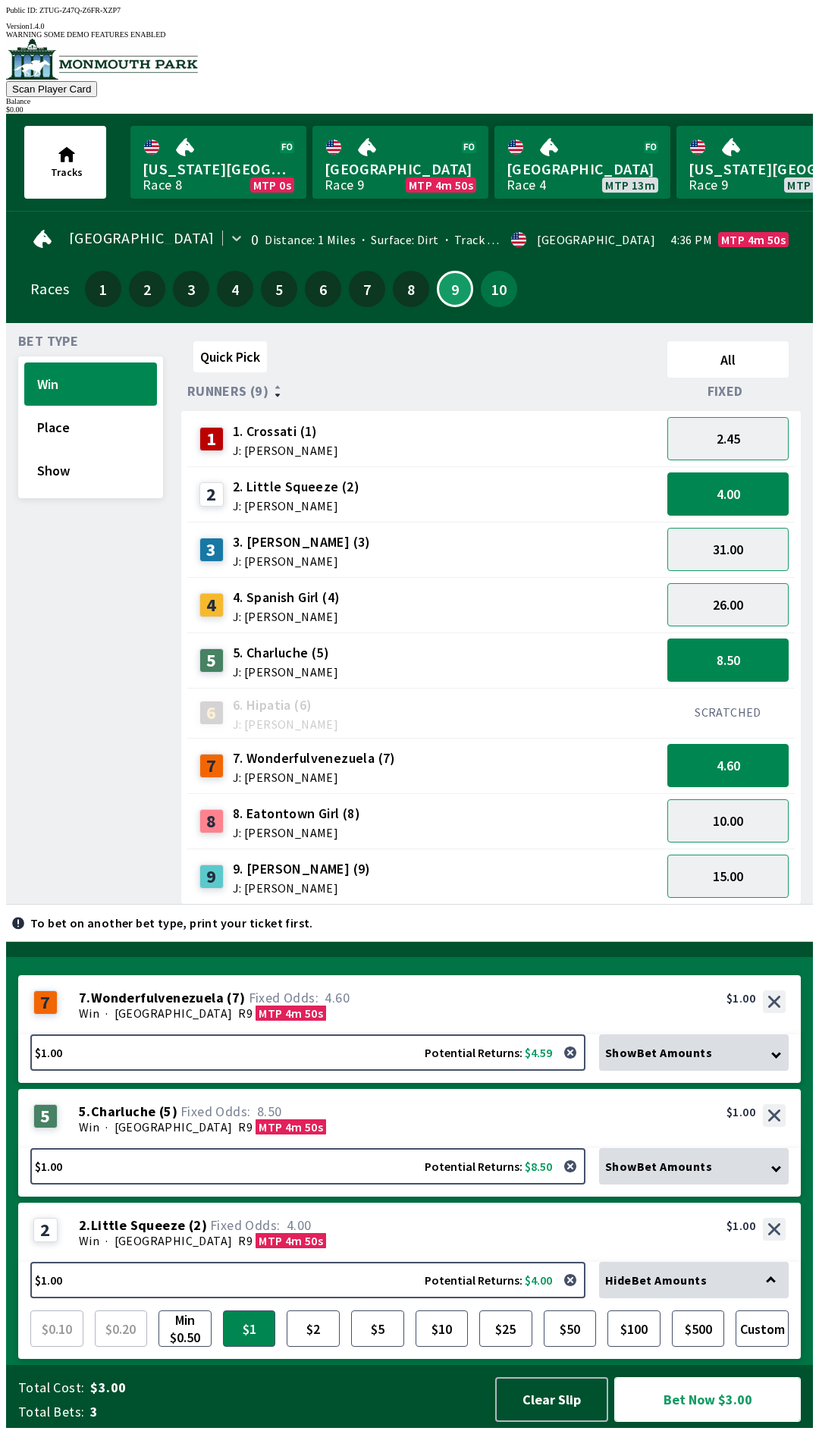
click at [694, 1423] on button "Bet Now $3.00" at bounding box center [706, 1400] width 186 height 45
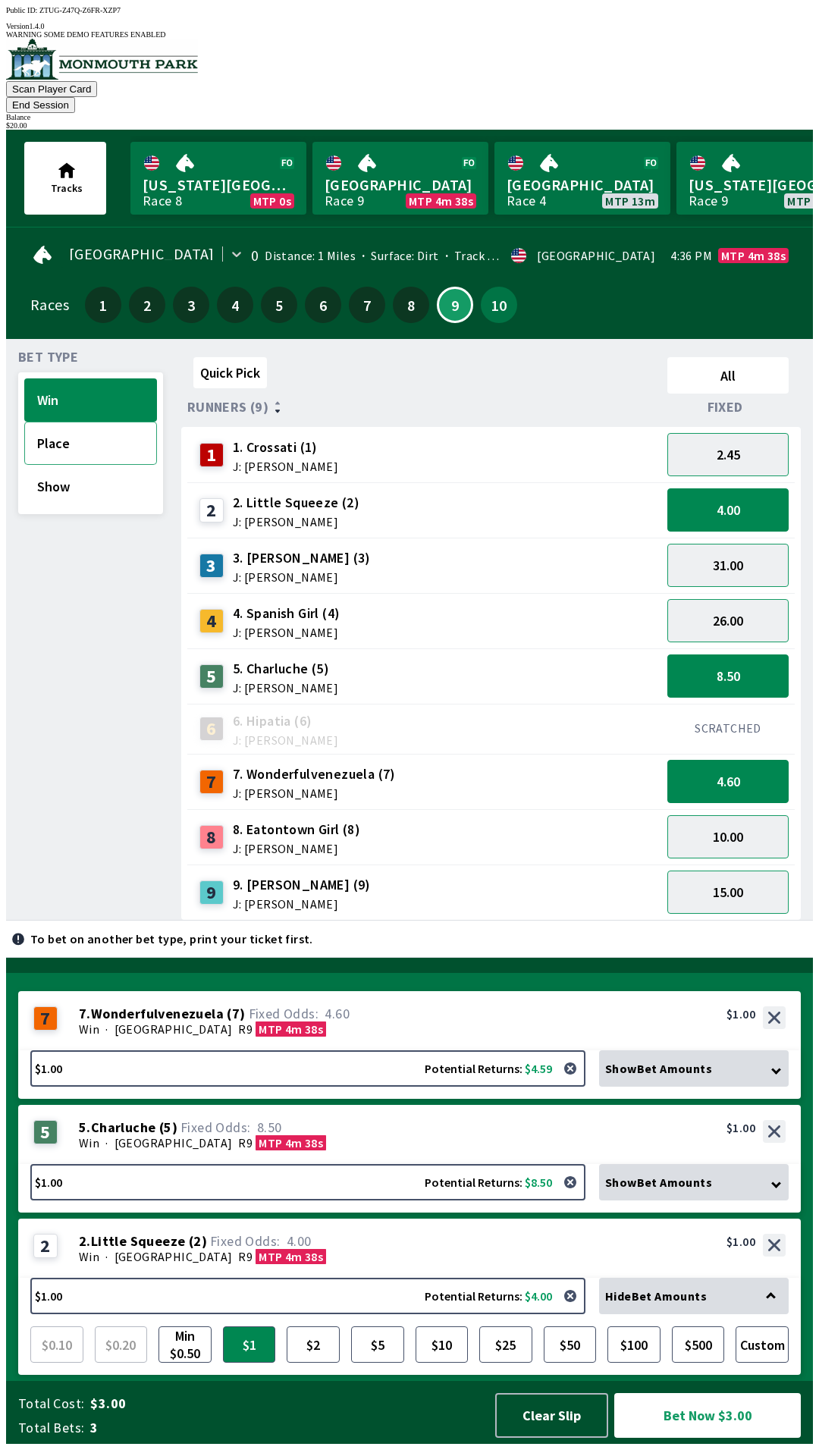
click at [79, 421] on button "Place" at bounding box center [90, 443] width 132 height 43
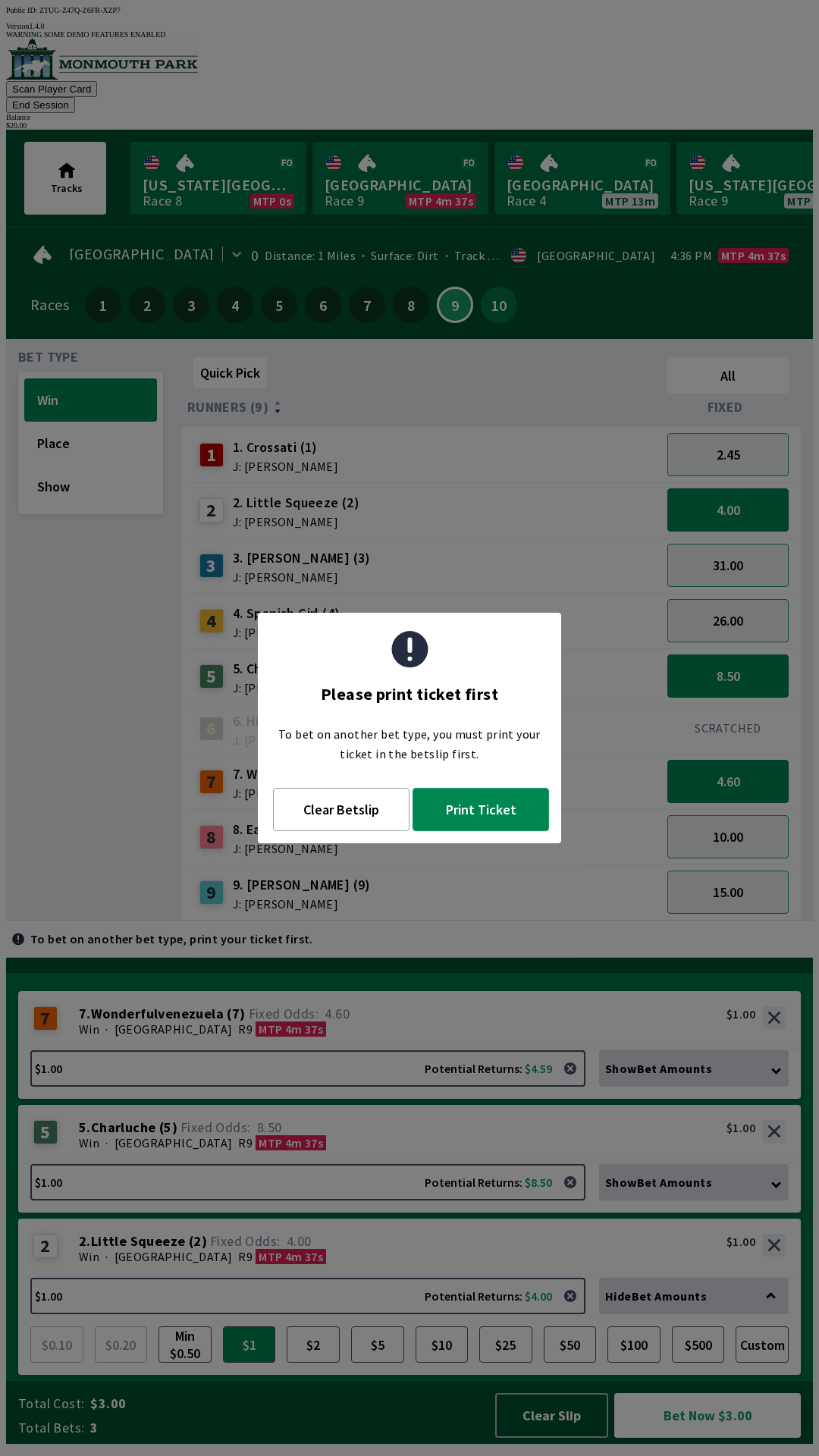
click at [493, 818] on button "Print Ticket" at bounding box center [481, 809] width 137 height 43
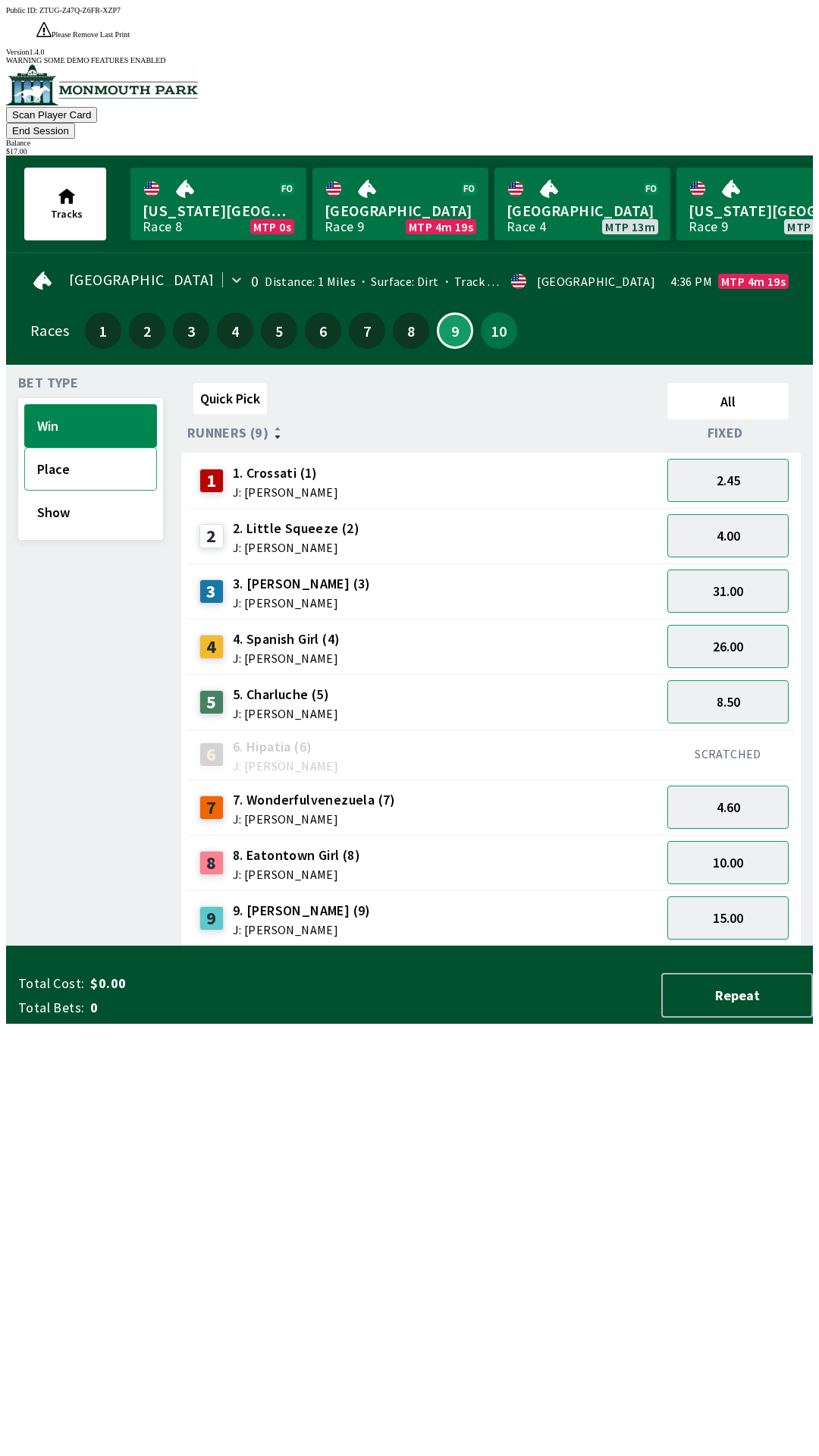
click at [61, 448] on button "Place" at bounding box center [90, 469] width 132 height 43
click at [734, 514] on button "2.10" at bounding box center [727, 536] width 122 height 43
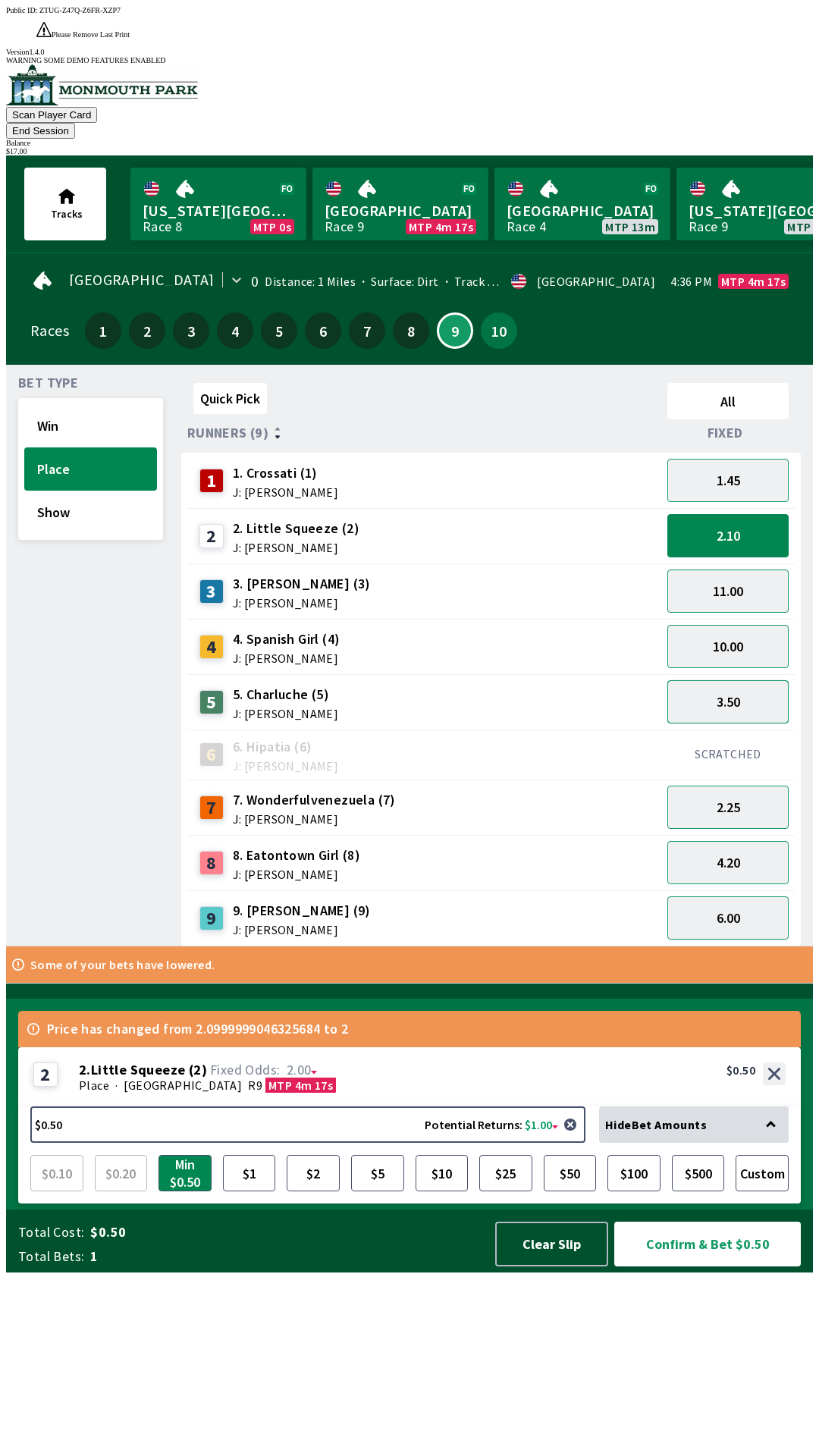
click at [739, 681] on button "3.50" at bounding box center [727, 702] width 122 height 43
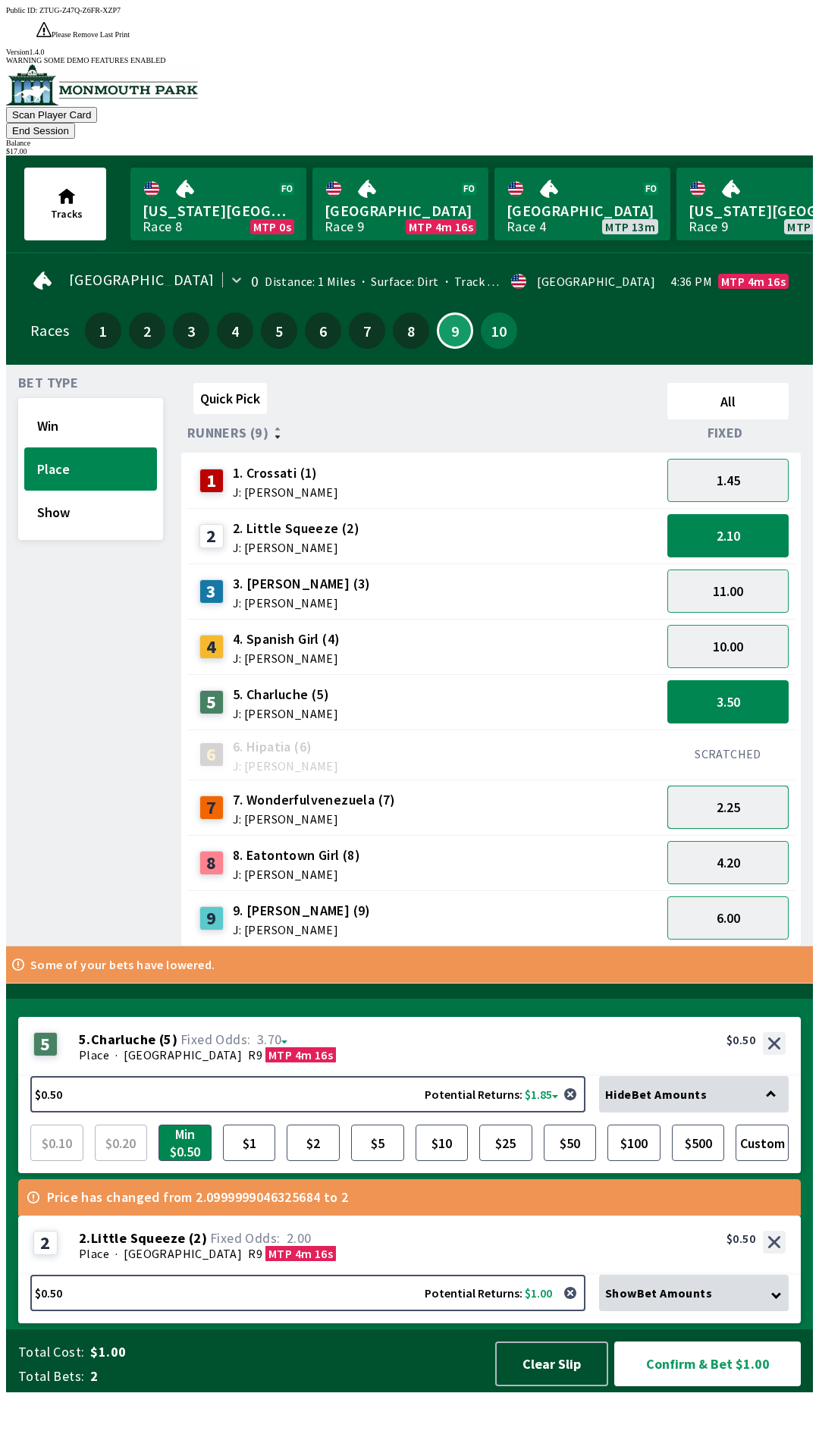
click at [740, 786] on button "2.25" at bounding box center [727, 808] width 122 height 43
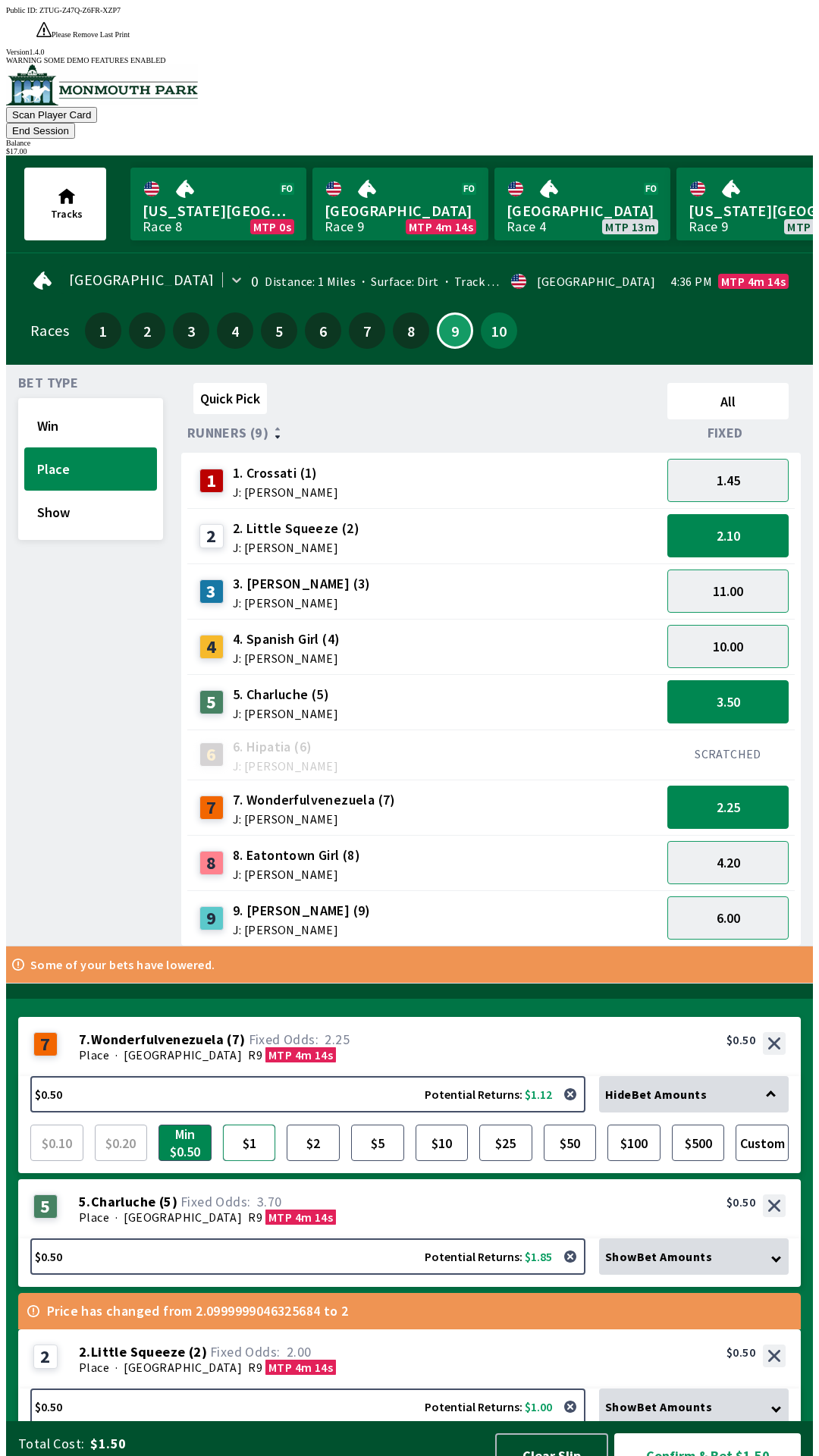
click at [244, 1125] on button "$1" at bounding box center [249, 1143] width 53 height 36
click at [301, 1345] on span "2.00" at bounding box center [262, 1352] width 110 height 15
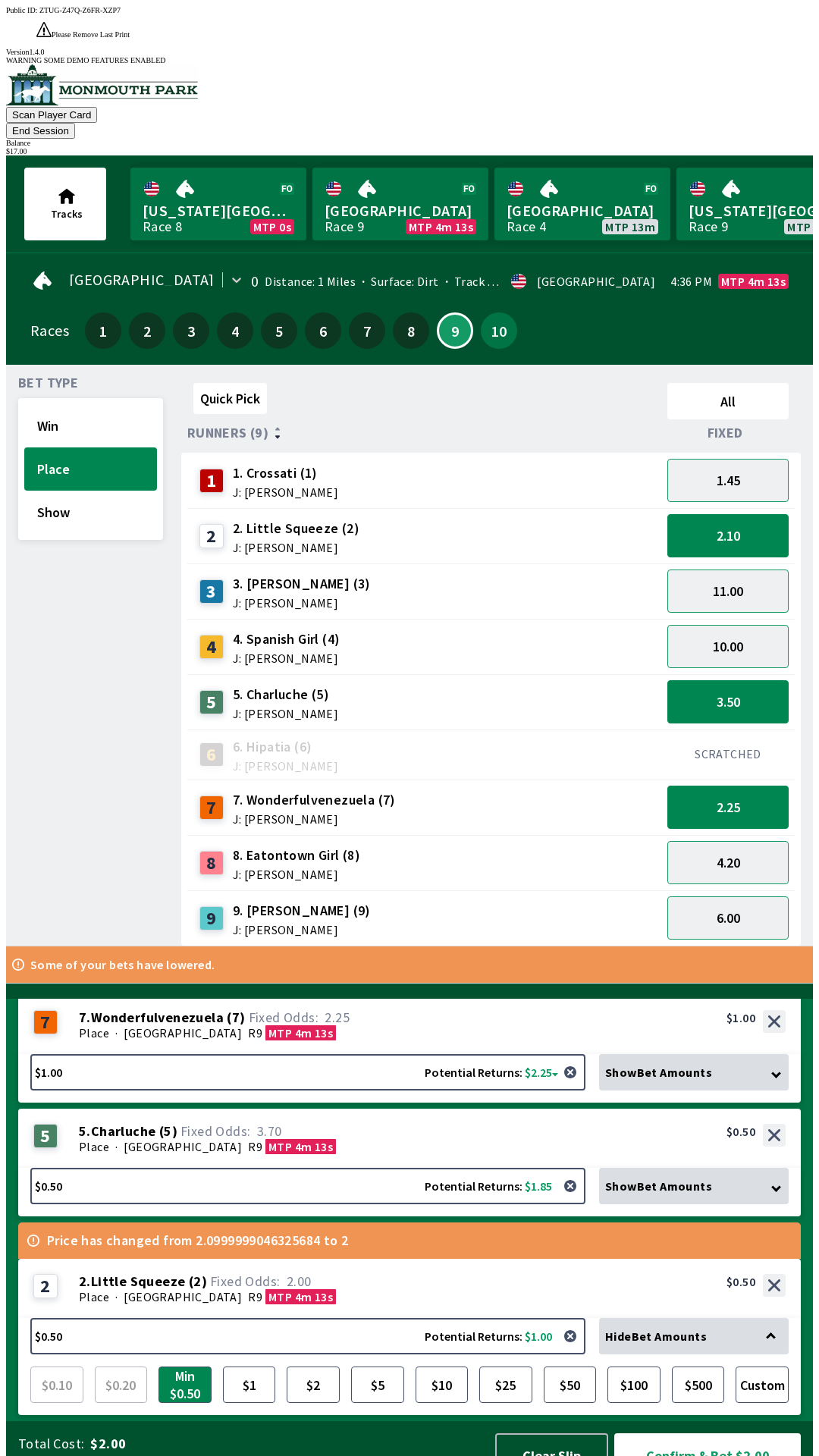
scroll to position [4, 0]
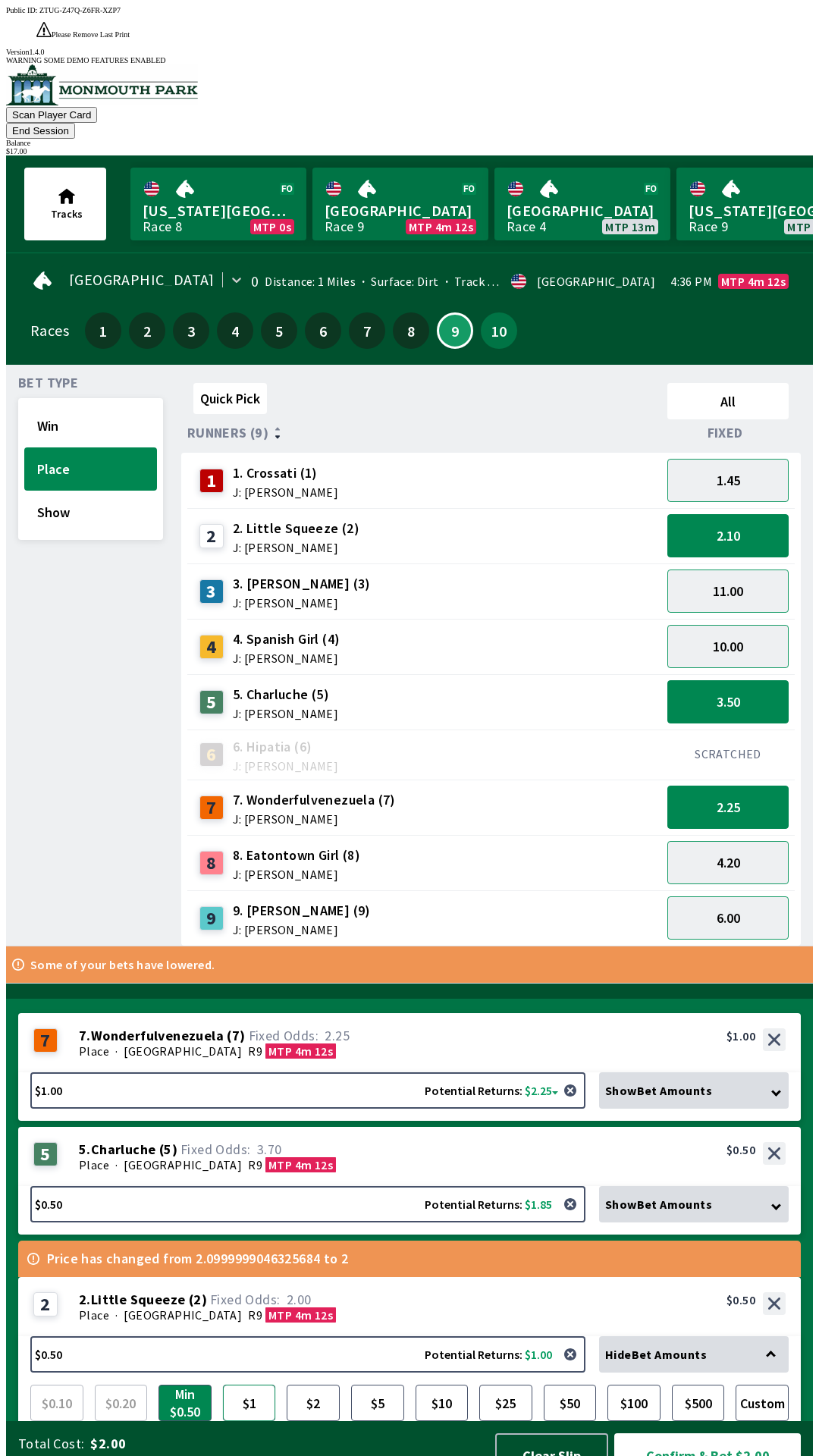
click at [257, 1385] on button "$1" at bounding box center [249, 1403] width 53 height 36
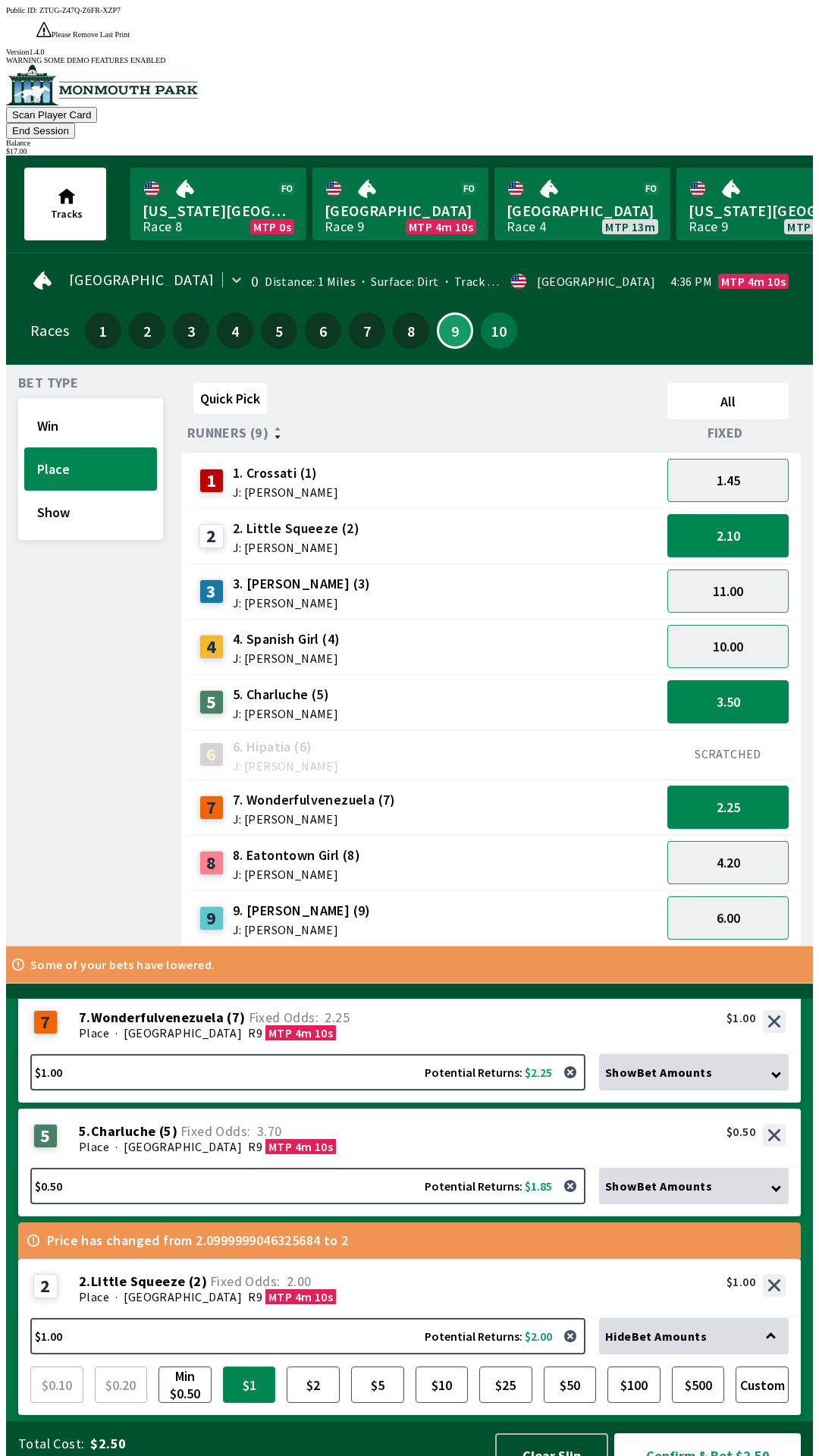
scroll to position [0, 0]
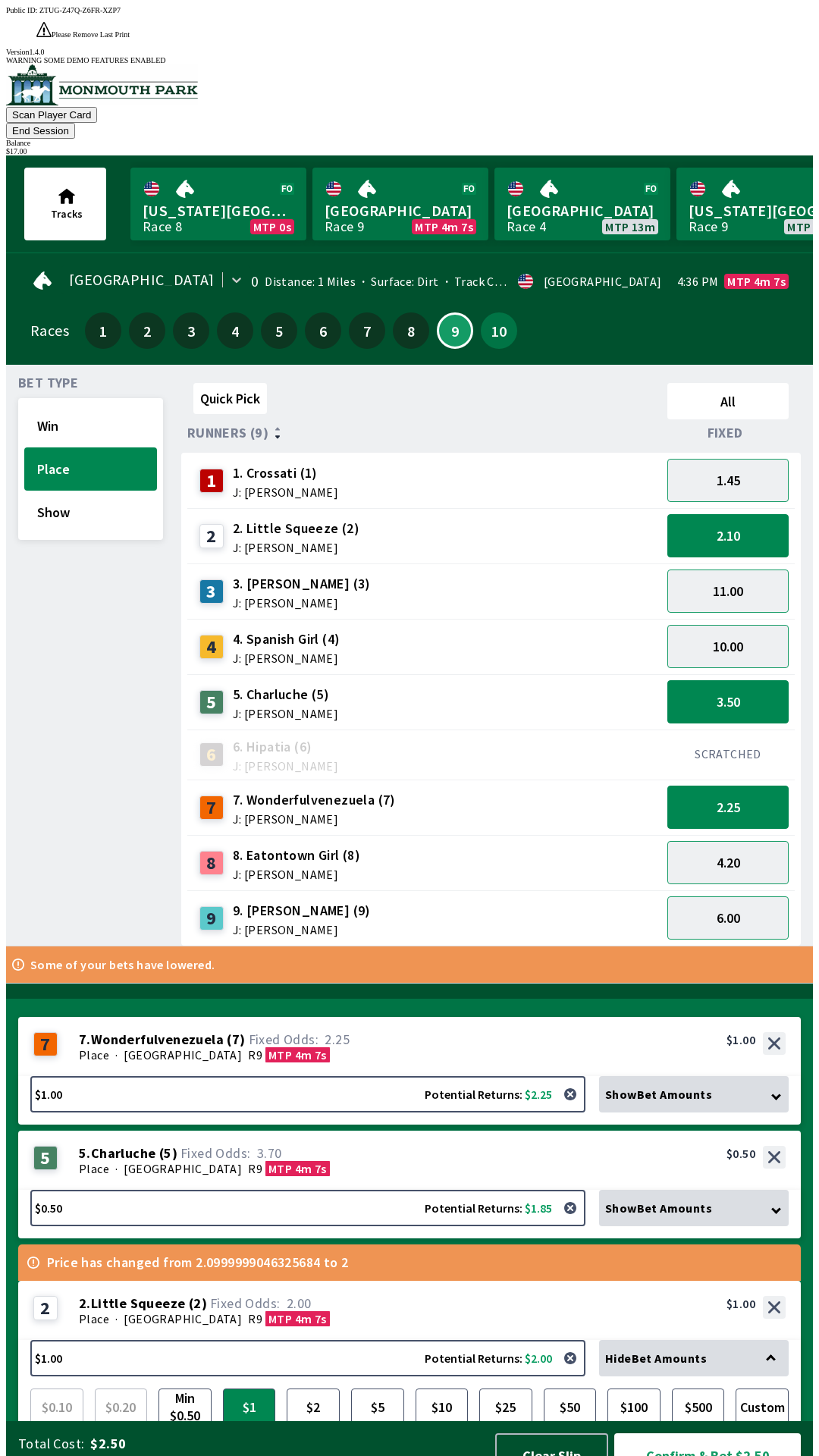
click at [353, 1131] on div "5 5 . Charluche ( 5 ) Place · [STREET_ADDRESS]. Charluche (5) 3.70 $0.50" at bounding box center [409, 1161] width 782 height 59
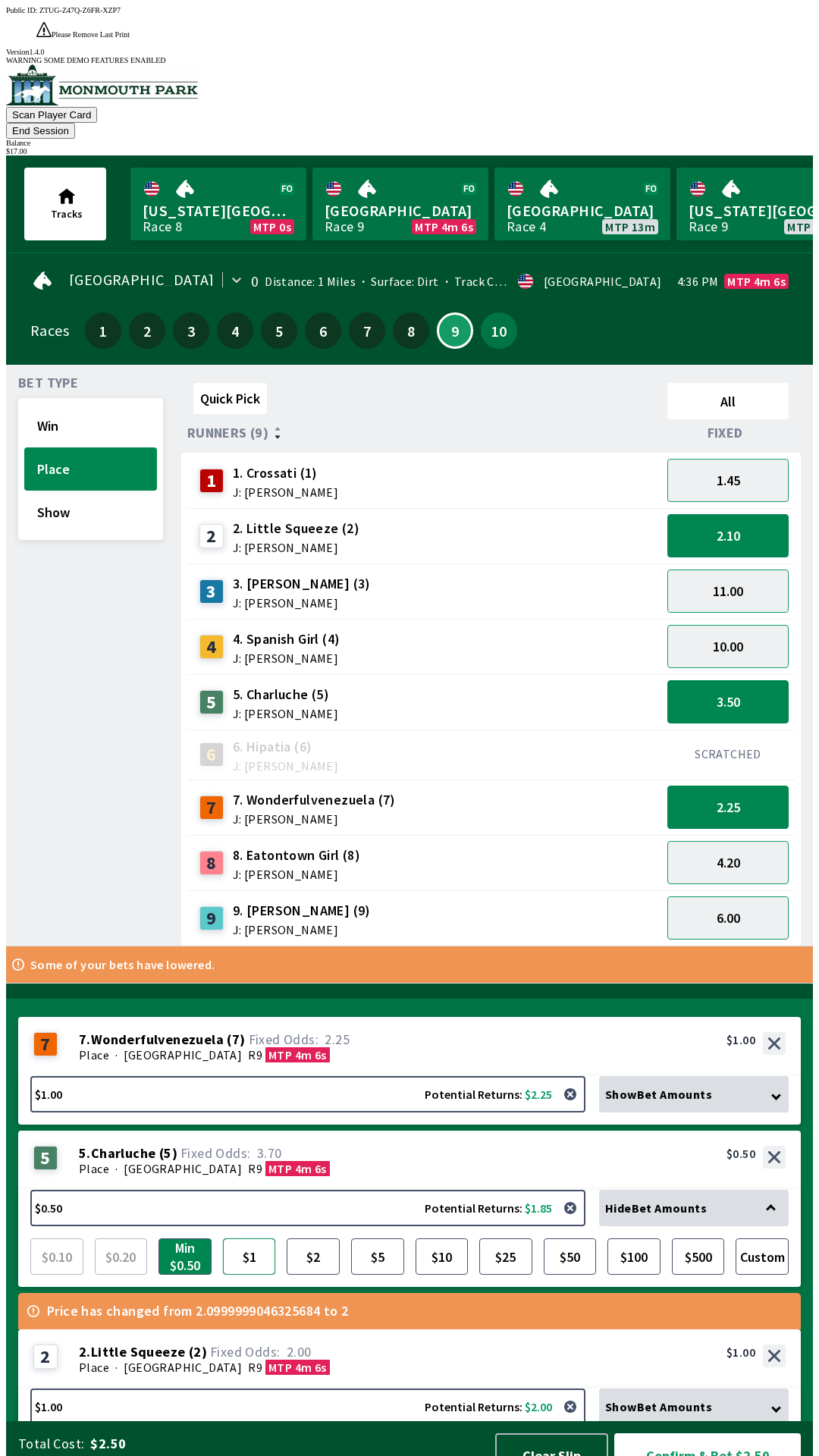
click at [260, 1239] on button "$1" at bounding box center [249, 1257] width 53 height 36
click at [387, 1047] on div "Place · [STREET_ADDRESS] 5s" at bounding box center [432, 1054] width 706 height 15
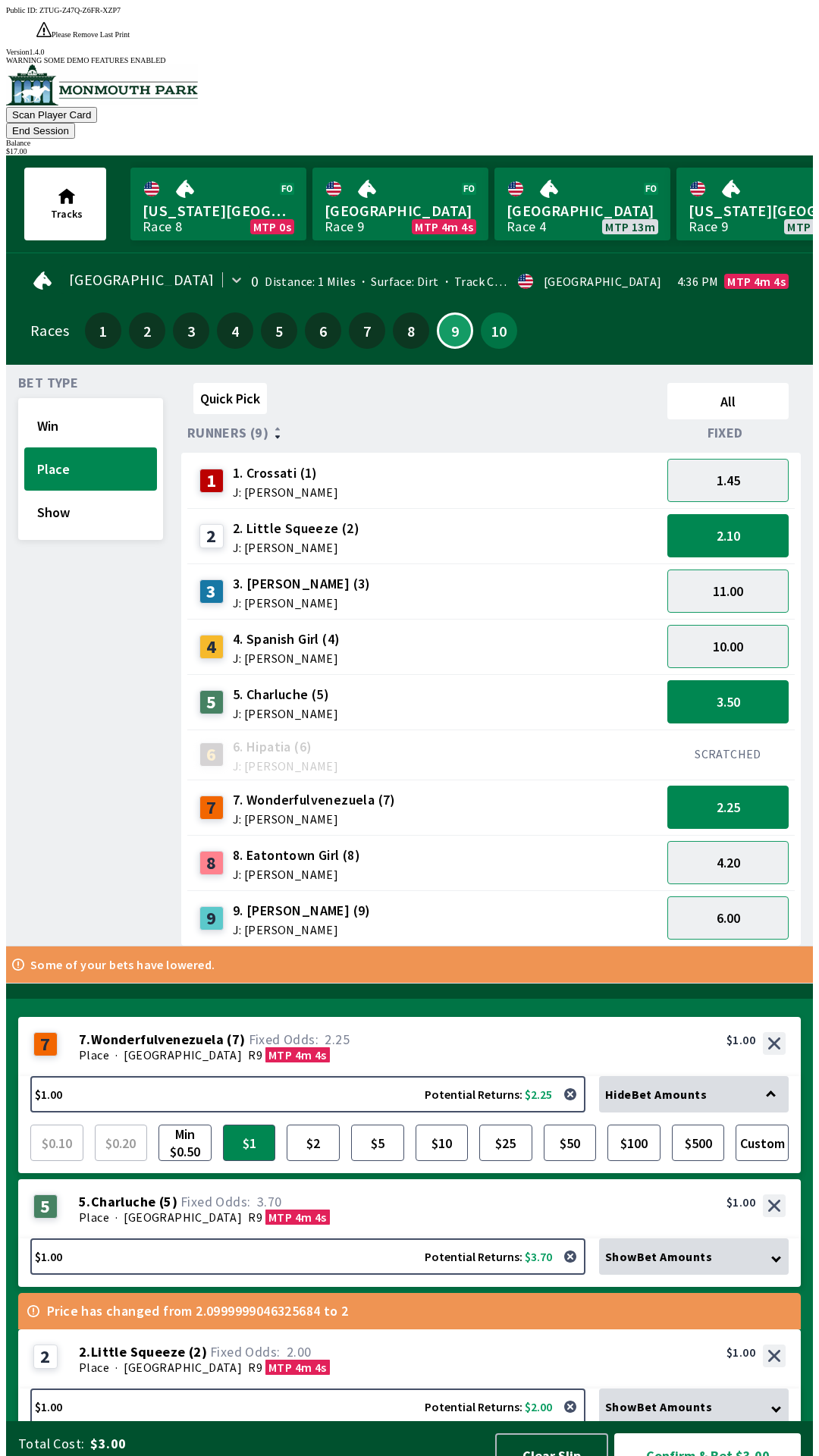
scroll to position [22, 0]
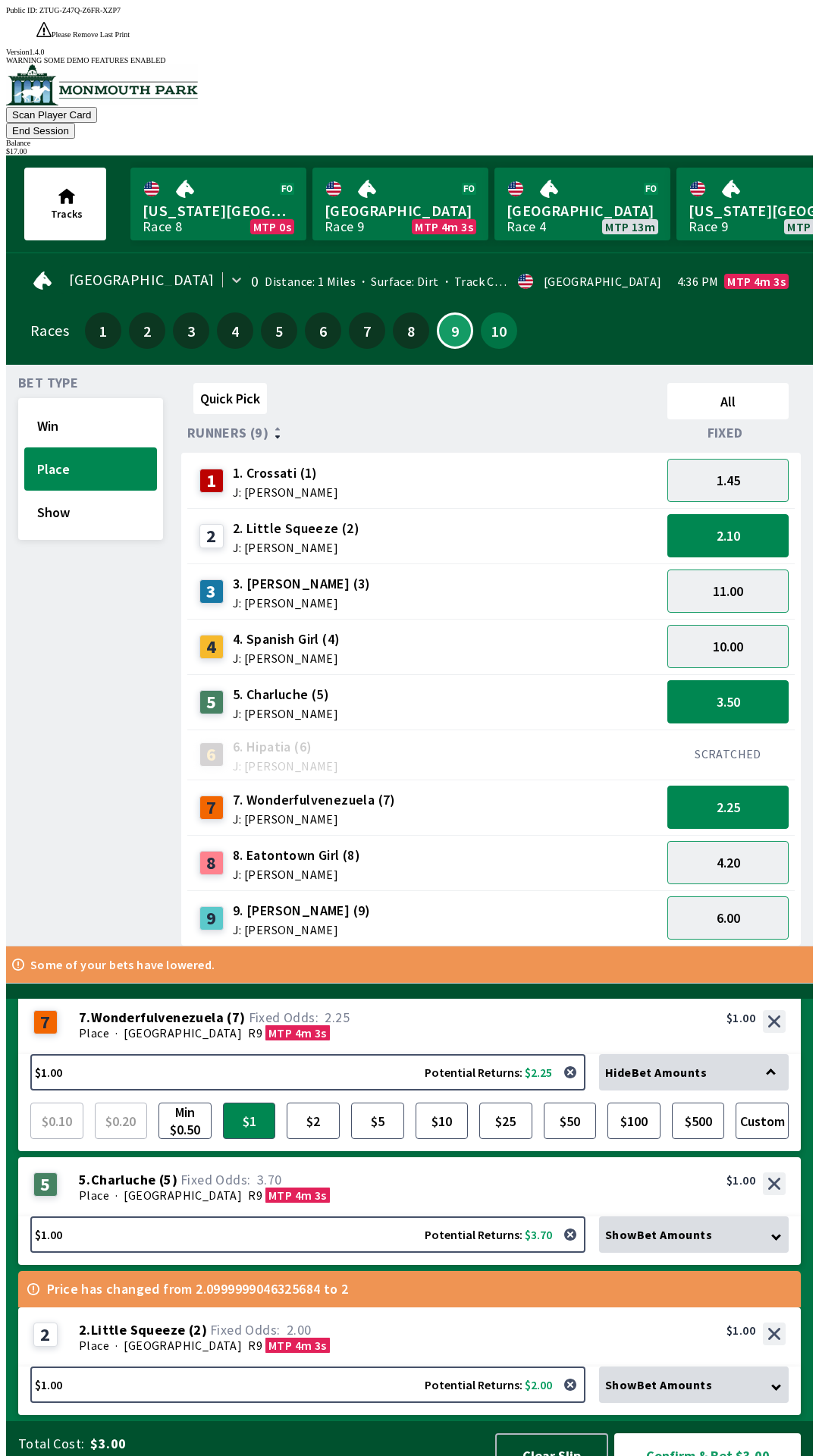
click at [356, 1307] on div "2 2 . [GEOGRAPHIC_DATA] ( 2 ) Place · [STREET_ADDRESS] 3s 2. Little Squeeze (2)…" at bounding box center [409, 1337] width 782 height 59
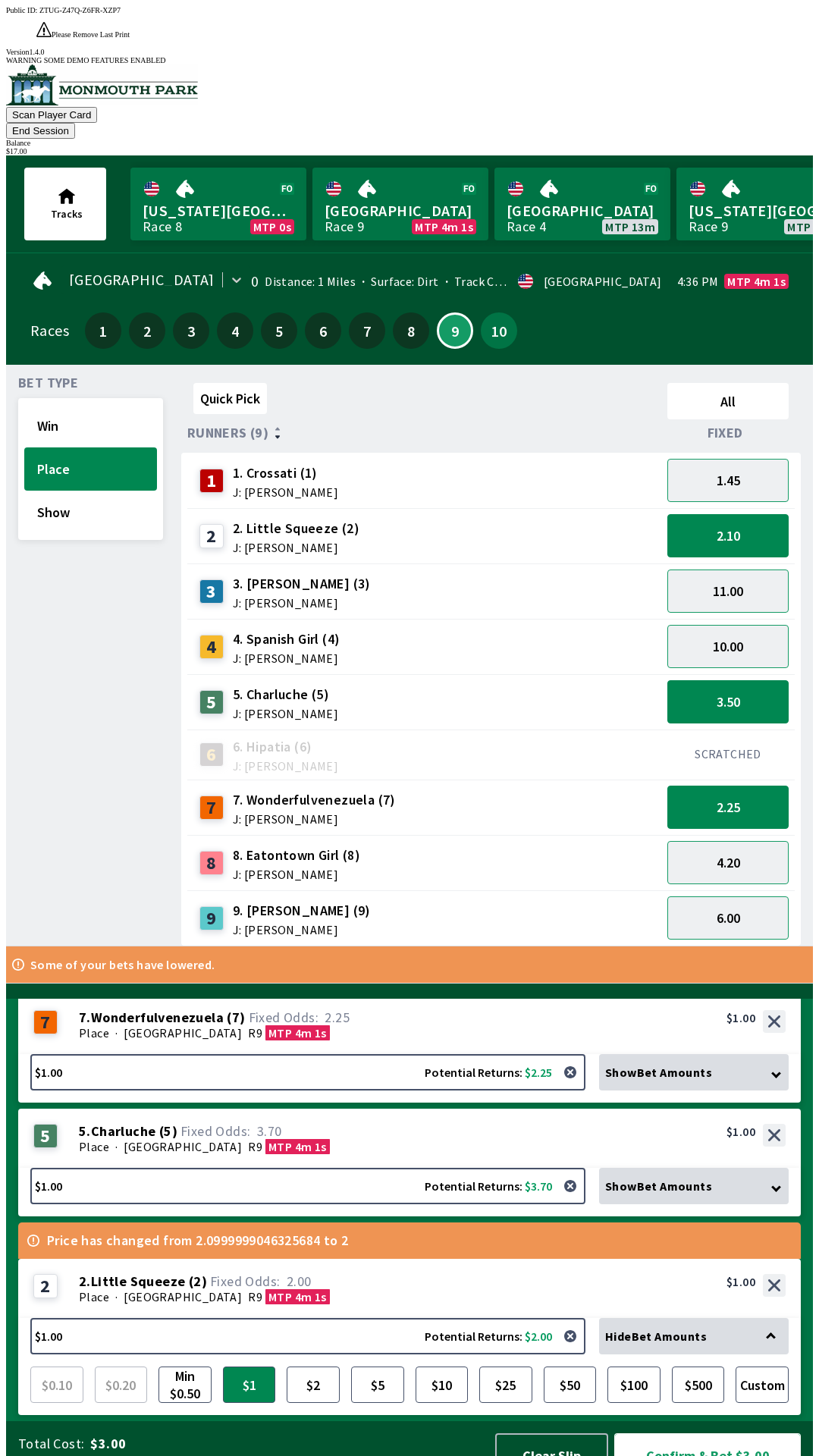
click at [704, 1433] on button "Confirm & Bet $3.00" at bounding box center [706, 1456] width 186 height 45
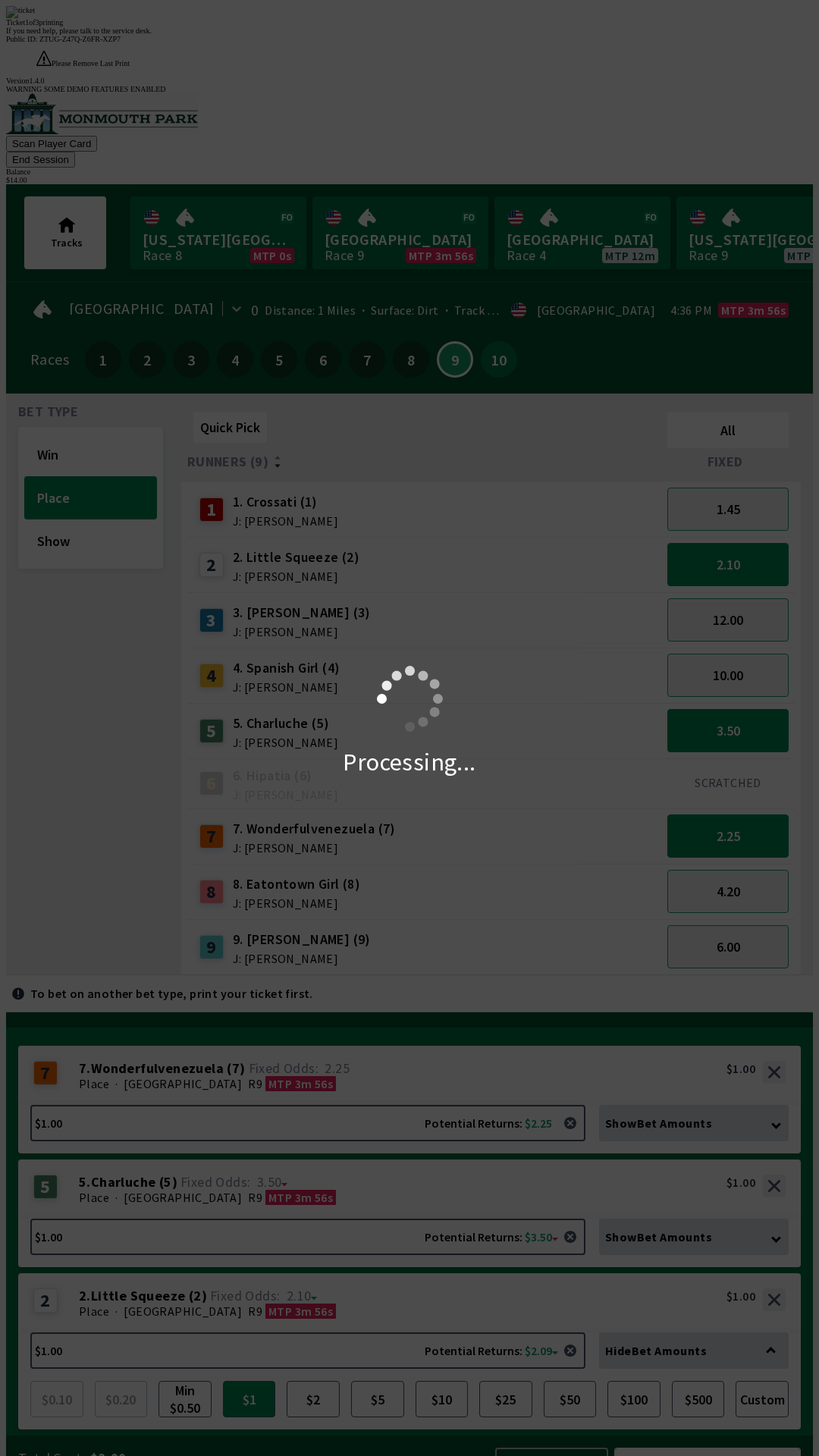
scroll to position [0, 0]
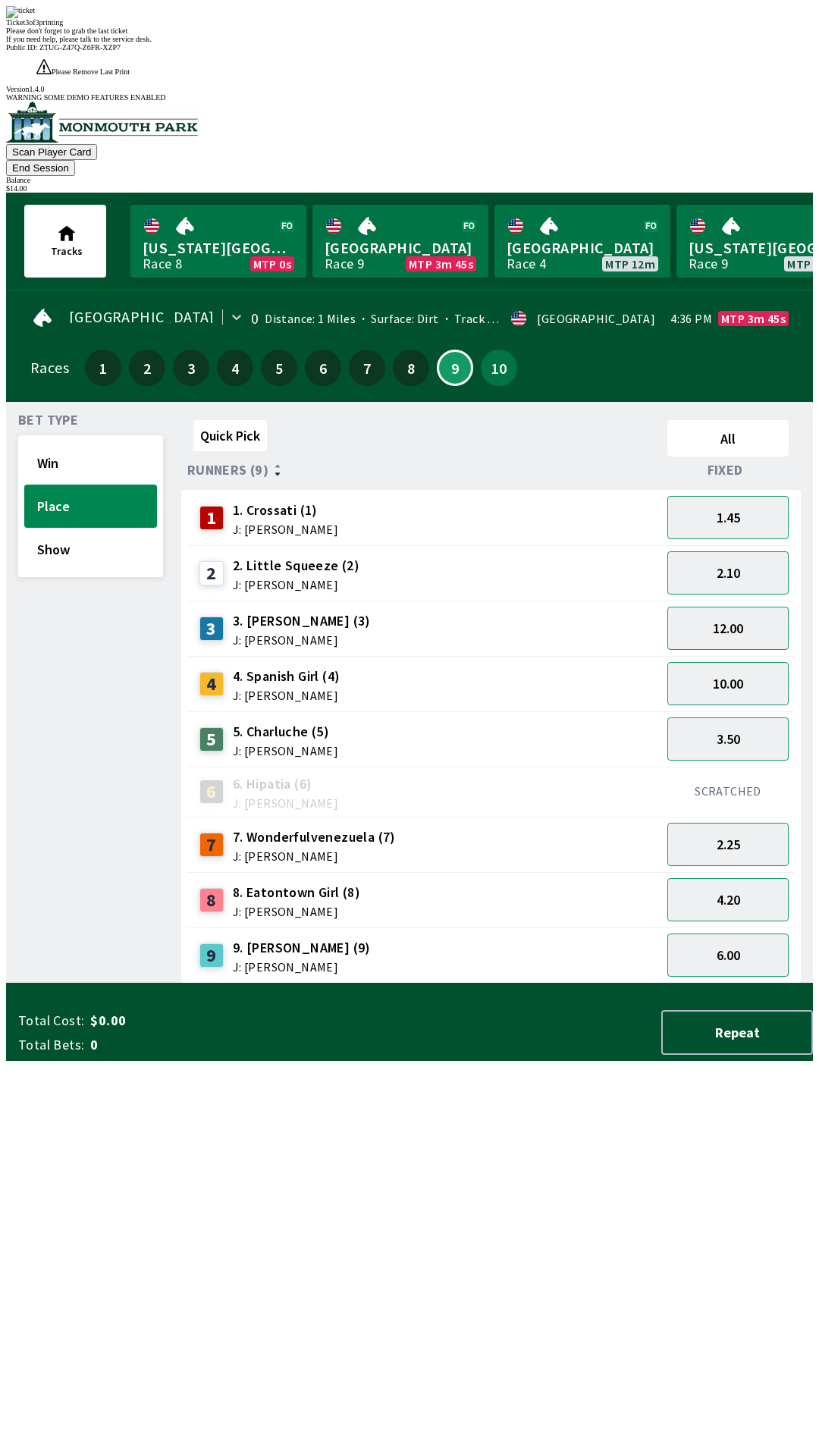
click at [567, 984] on div "Quick Pick All Runners (9) Fixed 1 1. Crossati (1) J: [PERSON_NAME] 1.45 2 2. L…" at bounding box center [497, 699] width 632 height 570
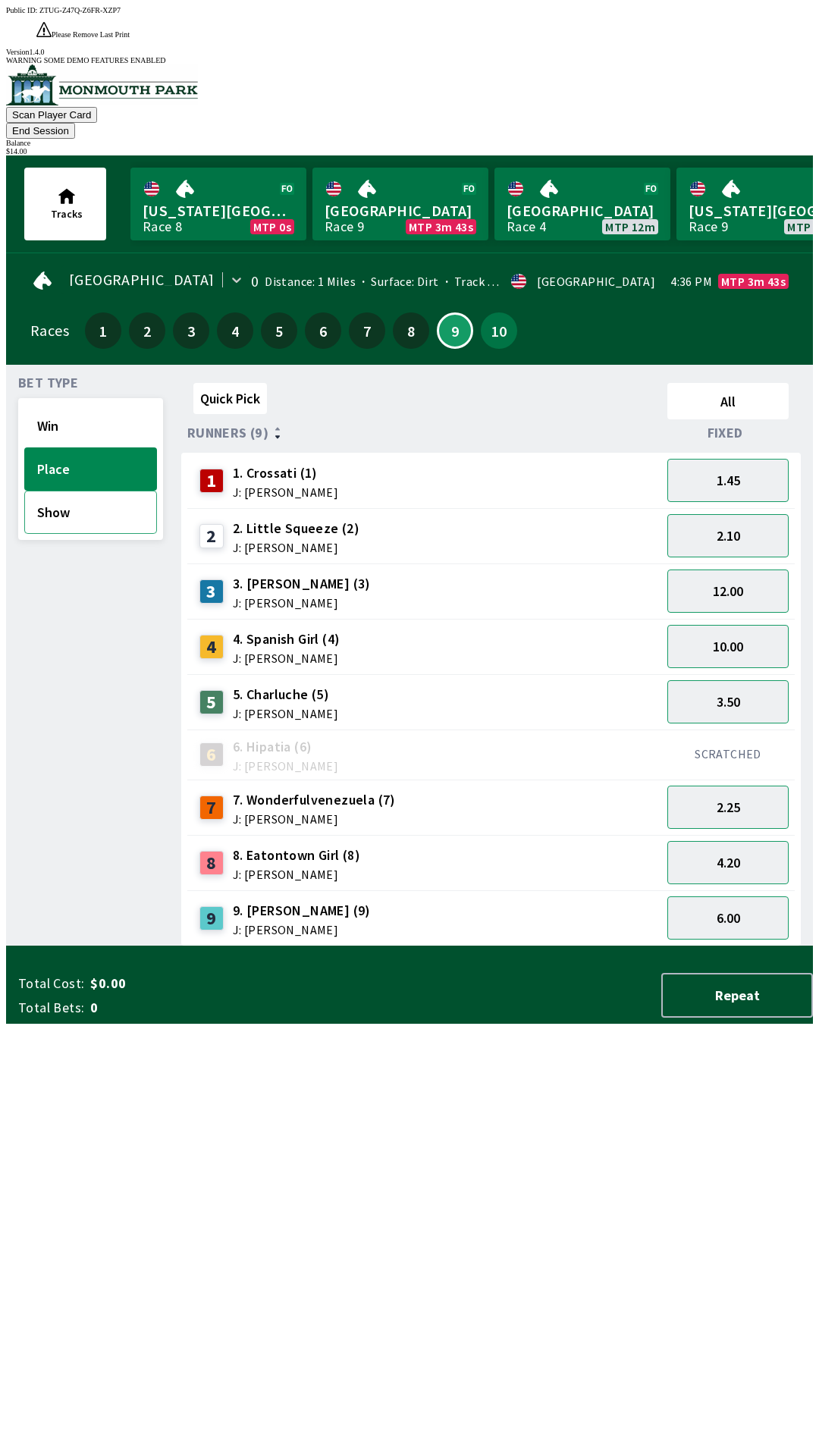
click at [80, 491] on button "Show" at bounding box center [90, 512] width 132 height 43
click at [734, 514] on button "1.35" at bounding box center [727, 536] width 122 height 43
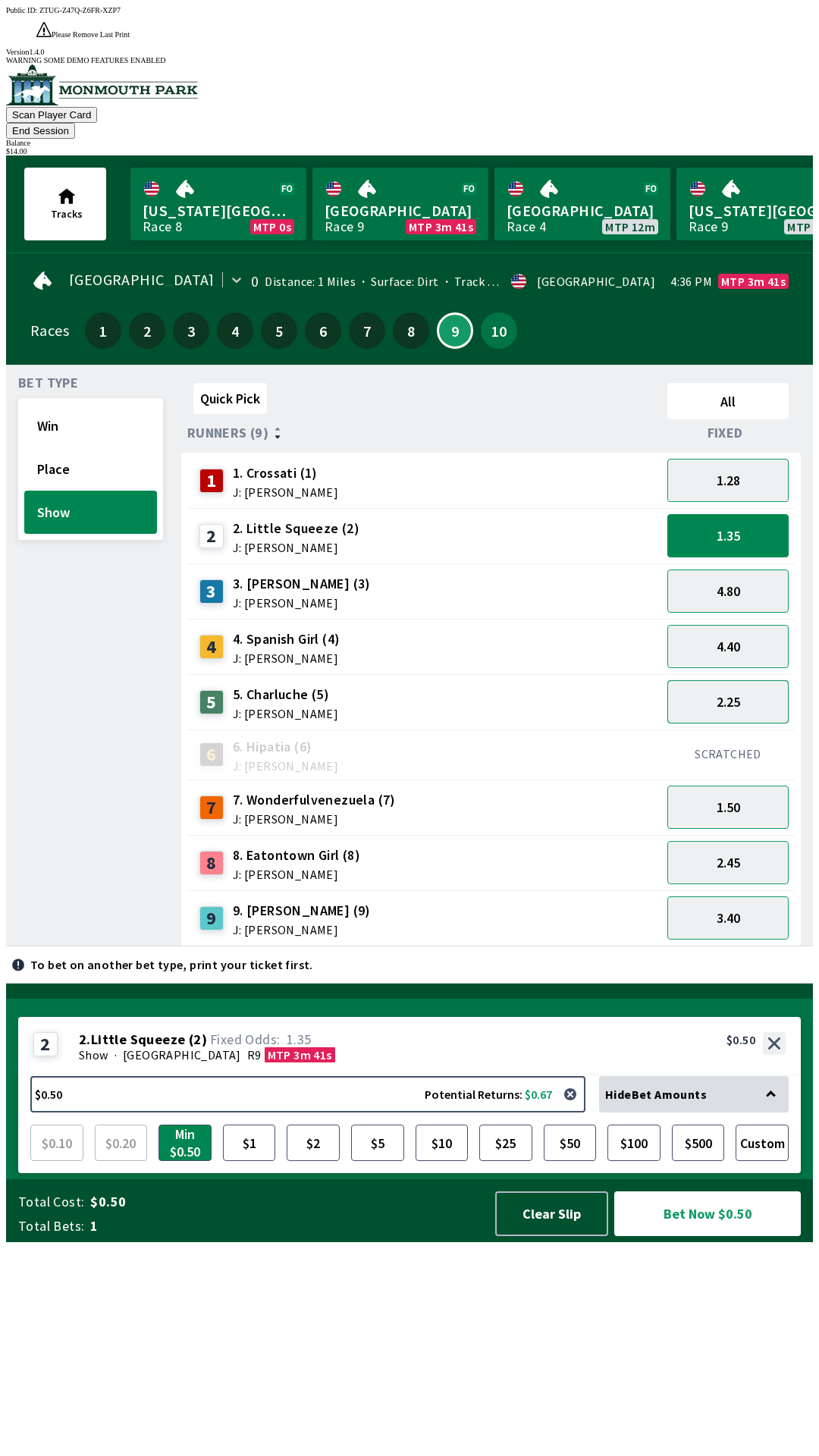
click at [742, 681] on button "2.25" at bounding box center [727, 702] width 122 height 43
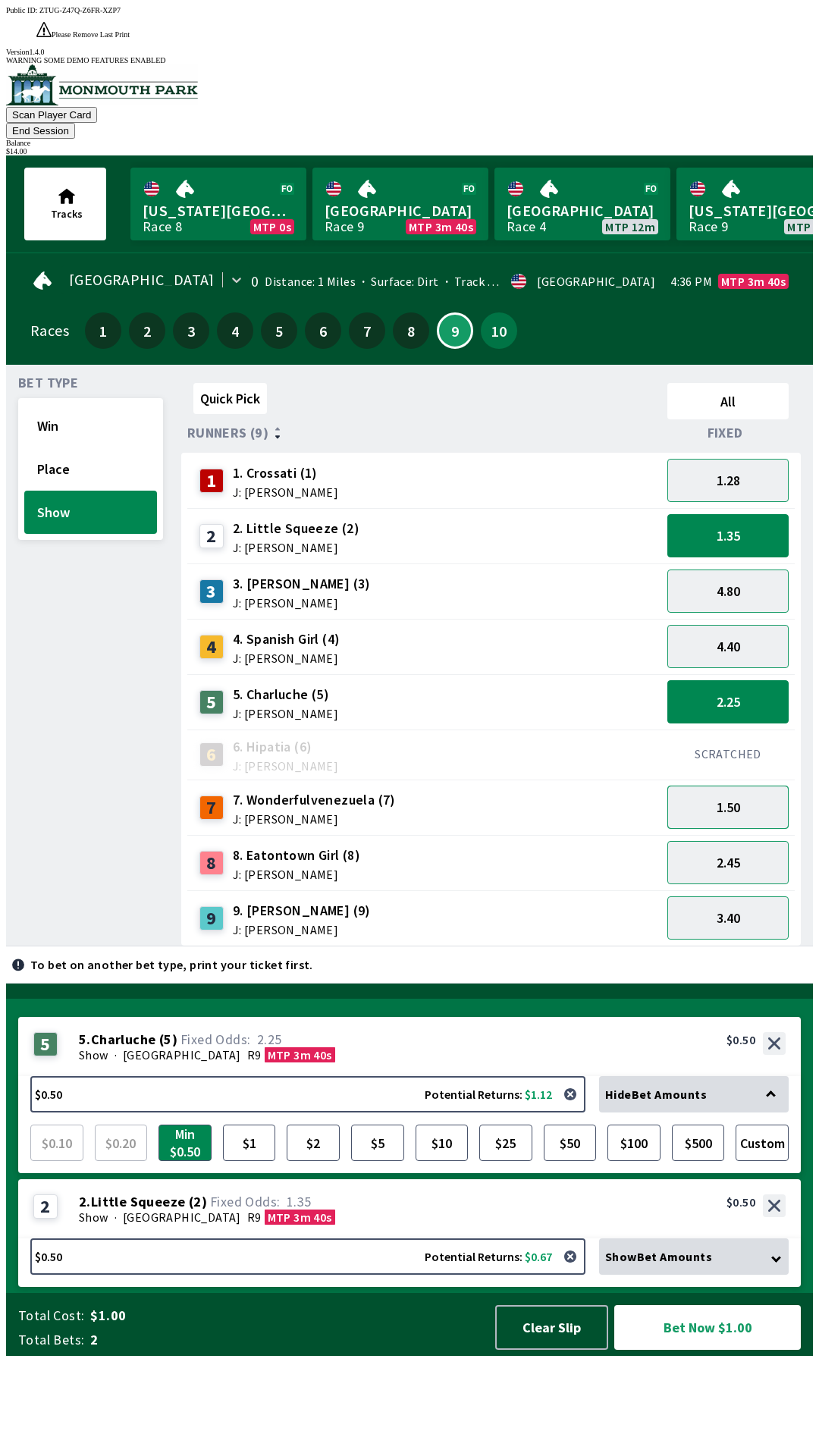
click at [734, 786] on button "1.50" at bounding box center [727, 808] width 122 height 43
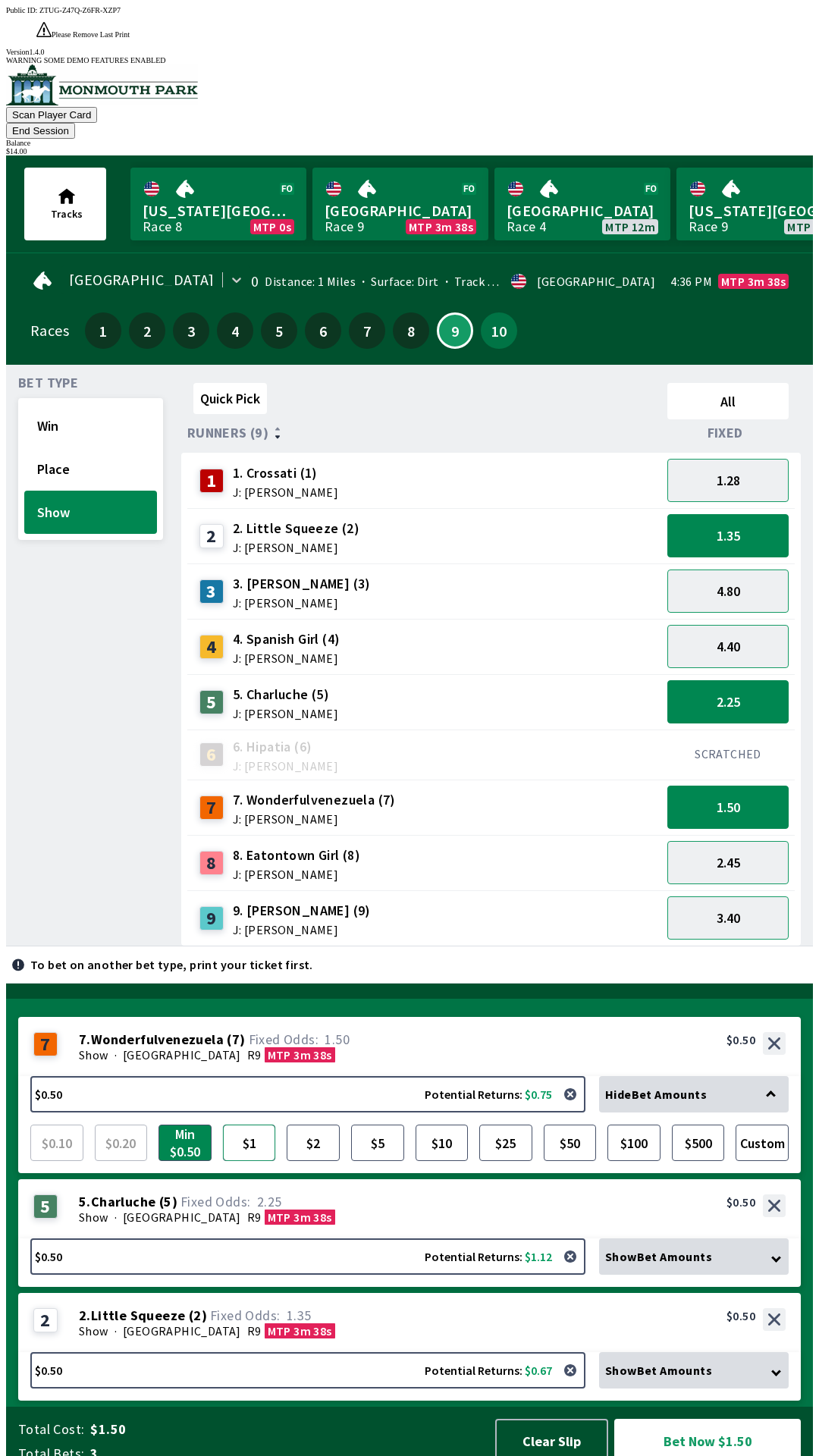
click at [258, 1125] on button "$1" at bounding box center [249, 1143] width 53 height 36
click at [320, 1198] on div "5 5 . Charluche ( 5 ) Show · [STREET_ADDRESS]. Charluche (5) 2.25 $0.50" at bounding box center [409, 1209] width 782 height 59
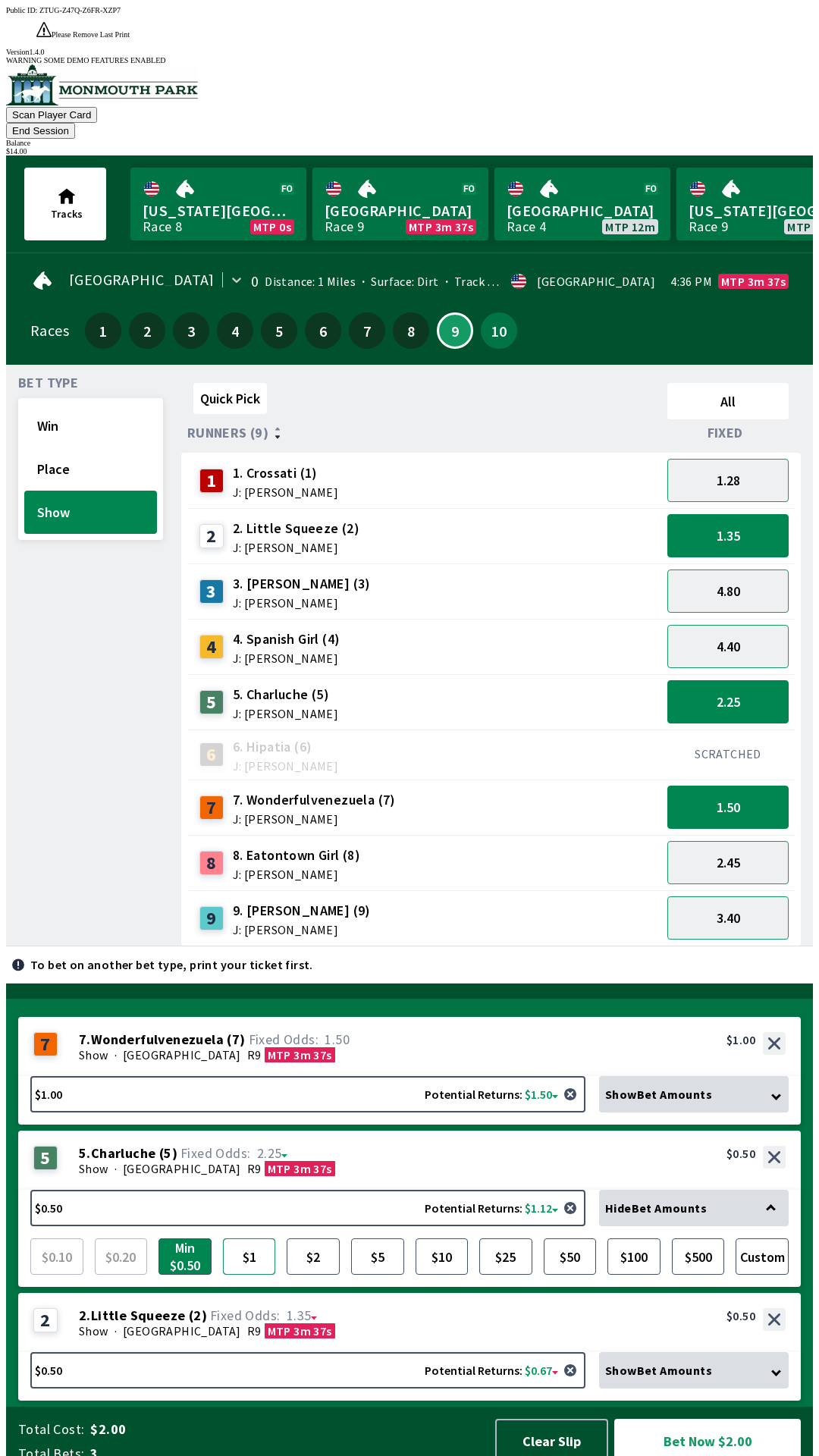
click at [248, 1242] on button "$1" at bounding box center [249, 1257] width 53 height 36
click at [346, 1302] on div "2 2 . Little Squeeze ( 2 ) Show · [STREET_ADDRESS]. Little Squeeze (2) 1.35 $0.…" at bounding box center [409, 1323] width 782 height 59
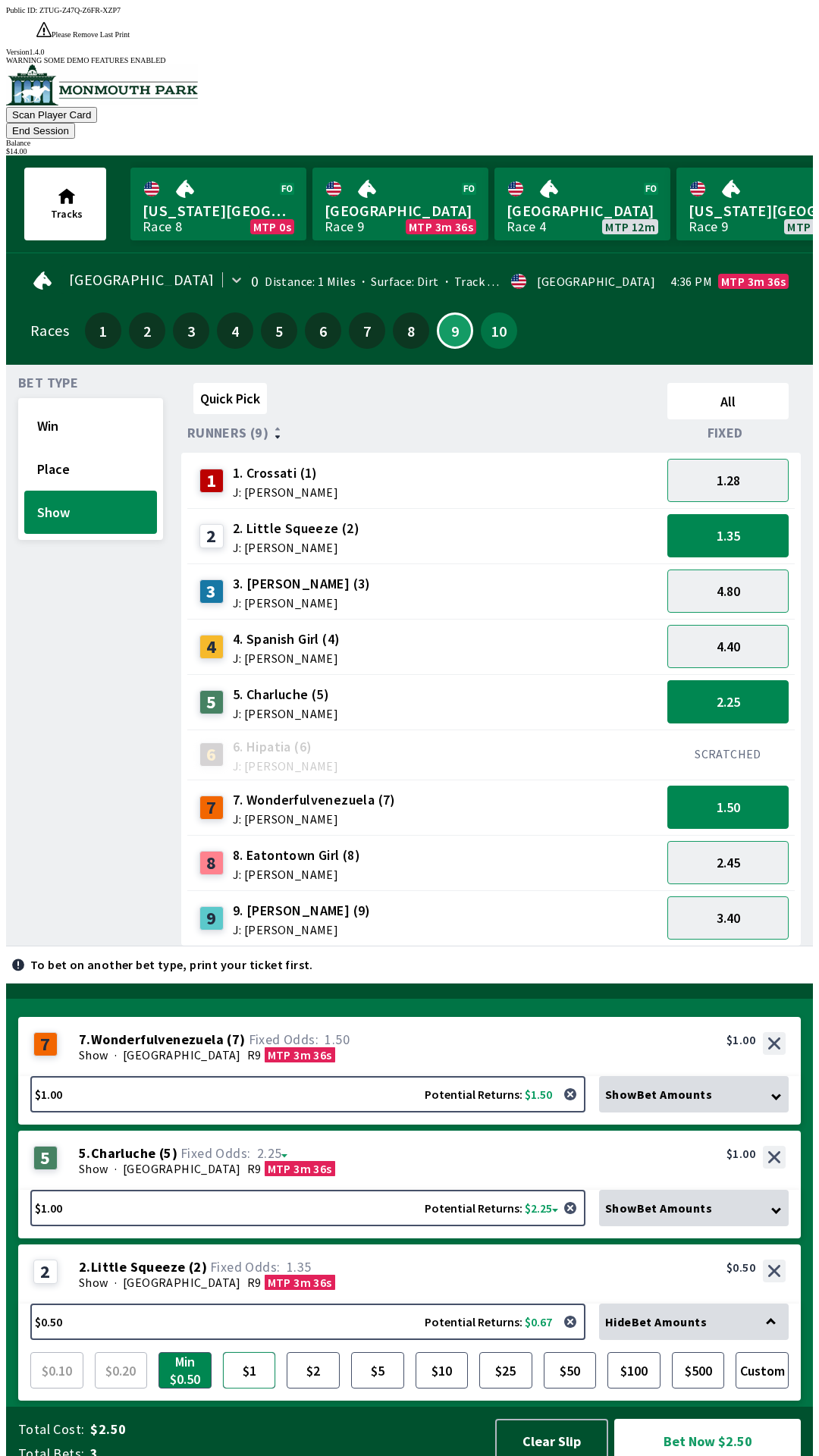
click at [245, 1352] on button "$1" at bounding box center [249, 1370] width 53 height 36
click at [734, 1425] on button "Bet Now $3.00" at bounding box center [706, 1442] width 186 height 45
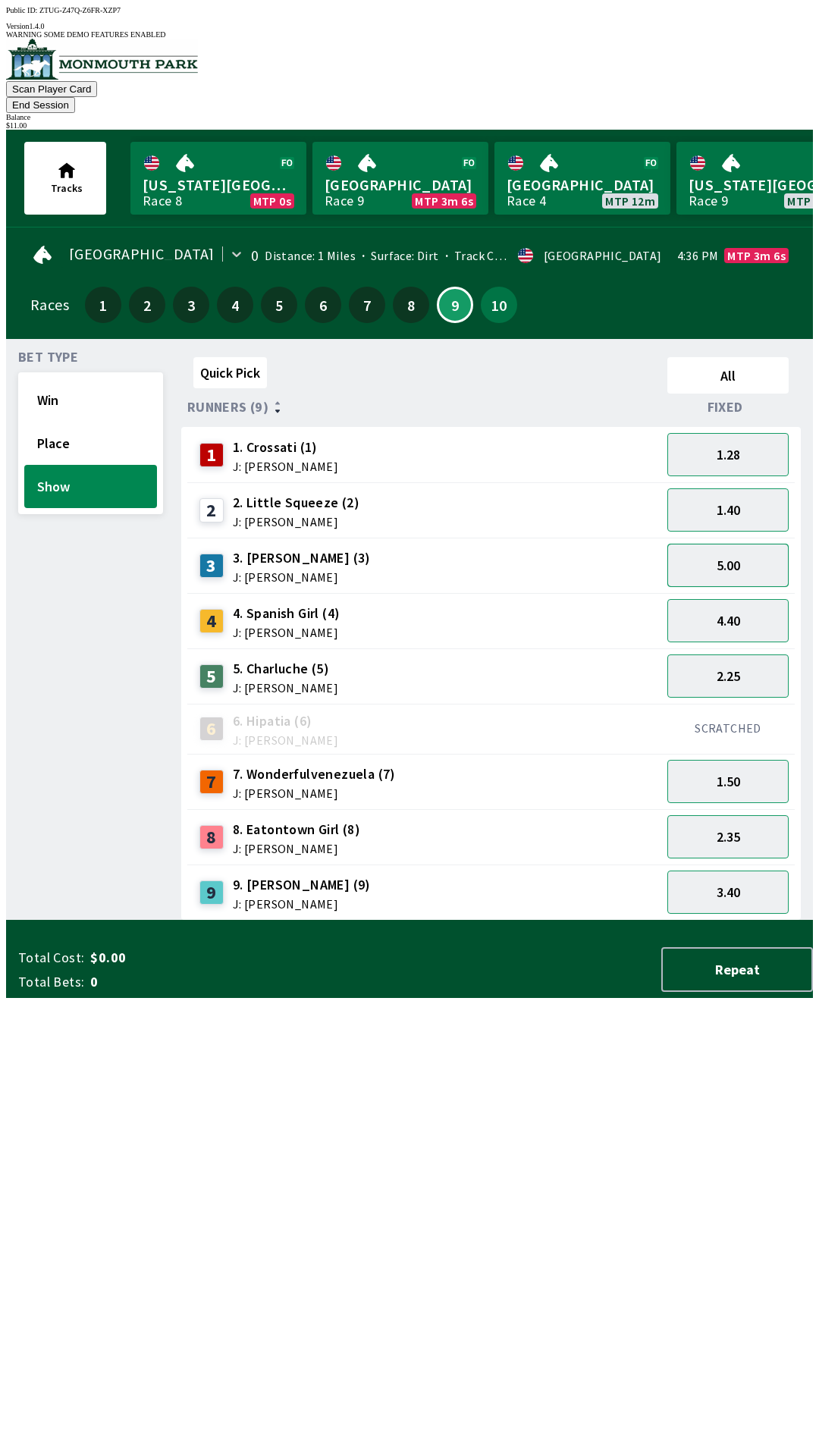
click at [753, 544] on button "5.00" at bounding box center [727, 565] width 122 height 43
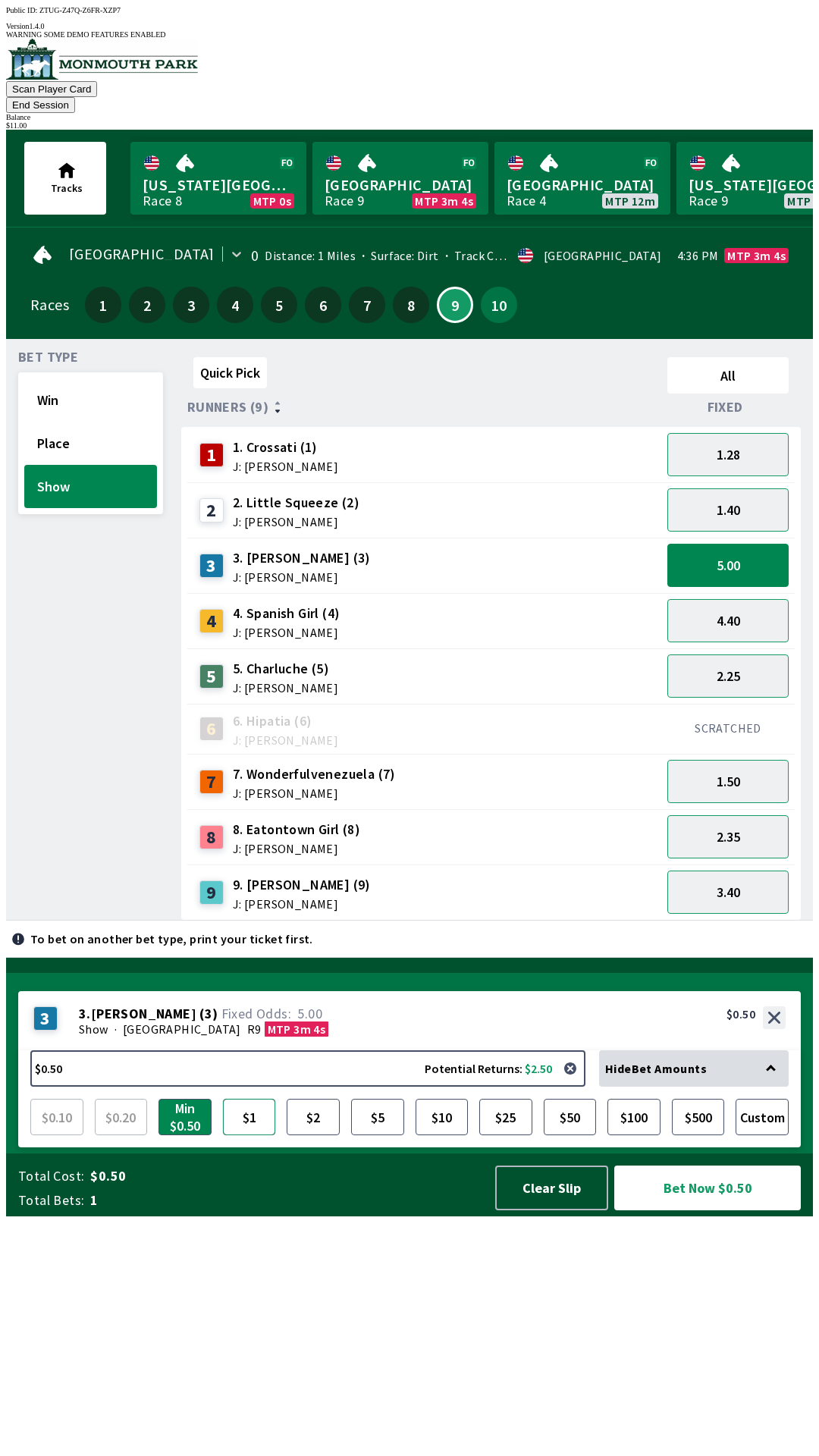
click at [252, 1135] on button "$1" at bounding box center [249, 1117] width 53 height 36
click at [739, 1211] on button "Bet Now $1.00" at bounding box center [706, 1189] width 186 height 45
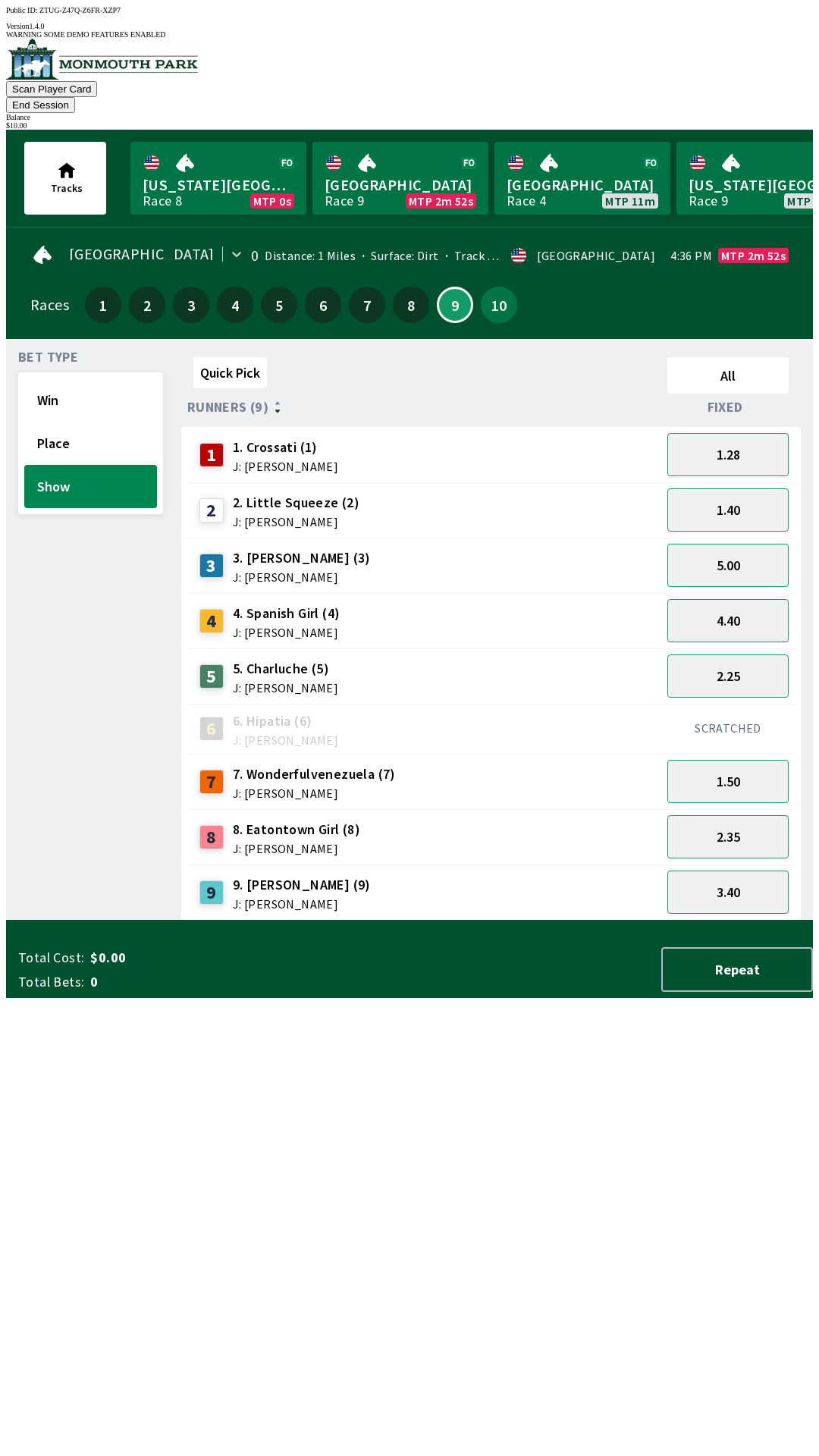
click at [585, 921] on div "Quick Pick All Runners (9) Fixed 1 1. Crossati (1) J: [PERSON_NAME] 1.28 2 2. L…" at bounding box center [497, 636] width 632 height 570
click at [742, 600] on button "4.40" at bounding box center [727, 621] width 122 height 43
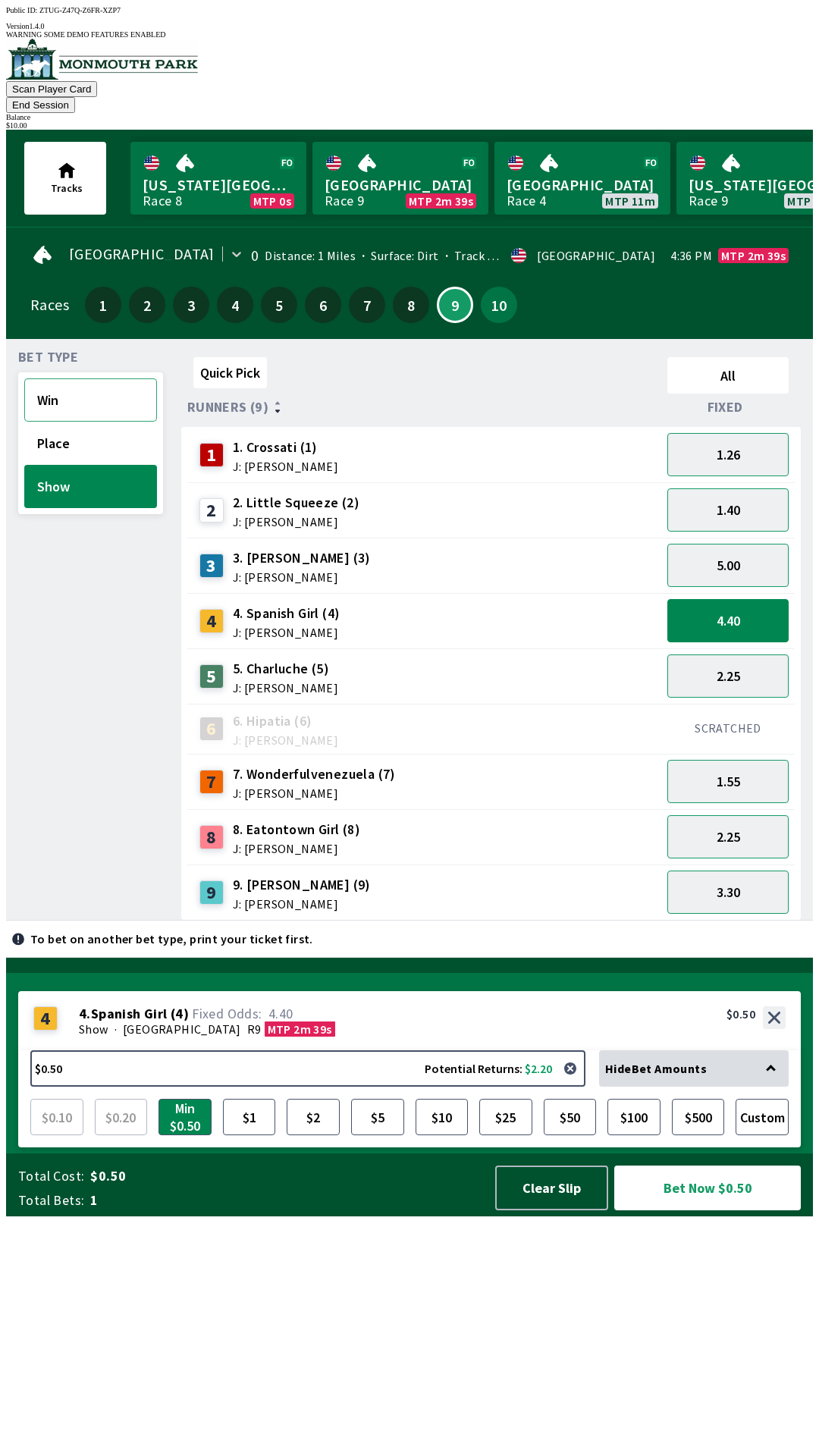
click at [58, 383] on button "Win" at bounding box center [90, 400] width 132 height 43
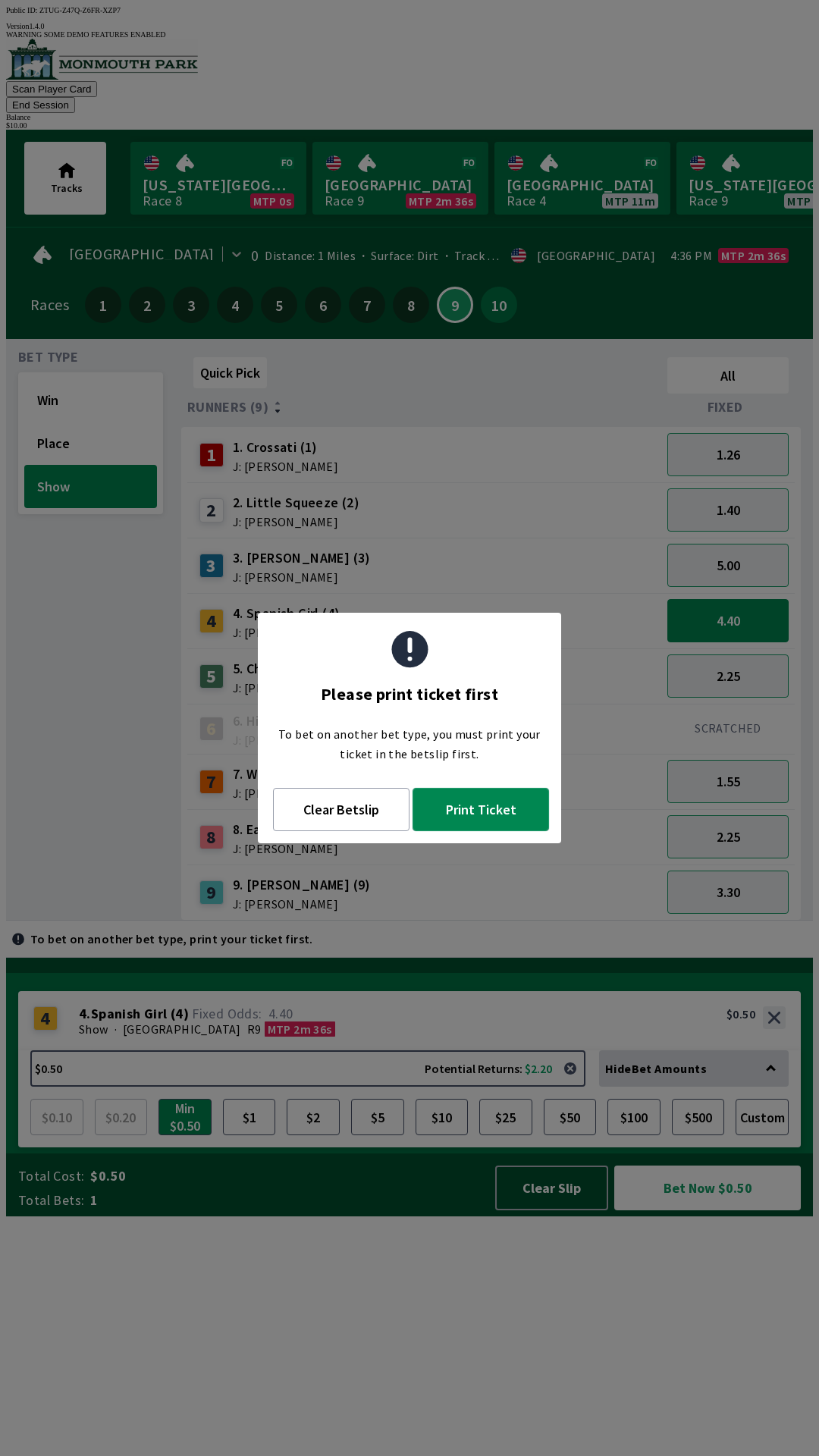
click at [492, 811] on button "Print Ticket" at bounding box center [481, 809] width 137 height 43
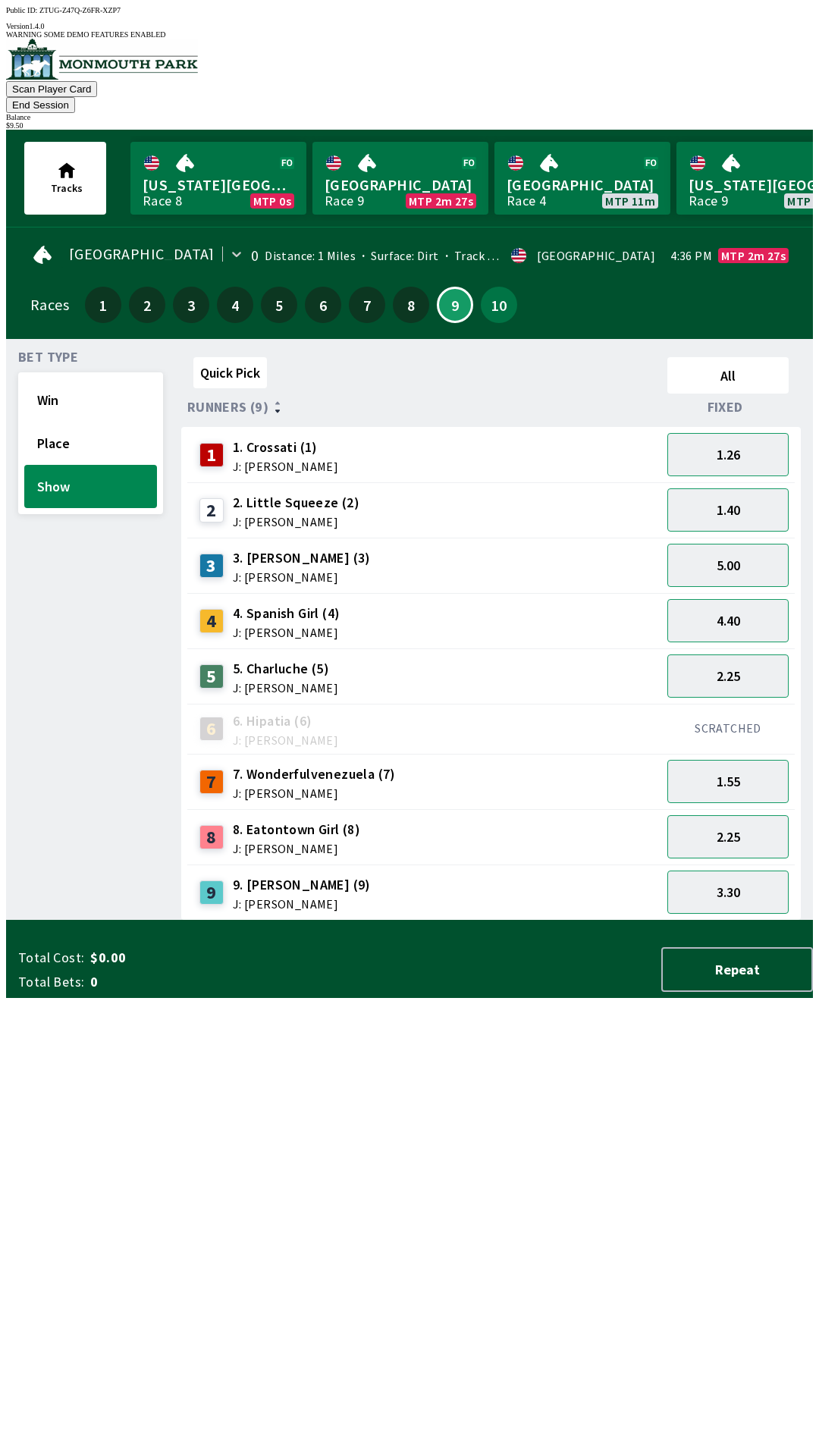
click at [330, 921] on div "Quick Pick All Runners (9) Fixed 1 1. Crossati (1) J: [PERSON_NAME] 1.26 2 2. L…" at bounding box center [497, 636] width 632 height 570
click at [319, 820] on span "8. Eatontown Girl (8)" at bounding box center [297, 830] width 128 height 20
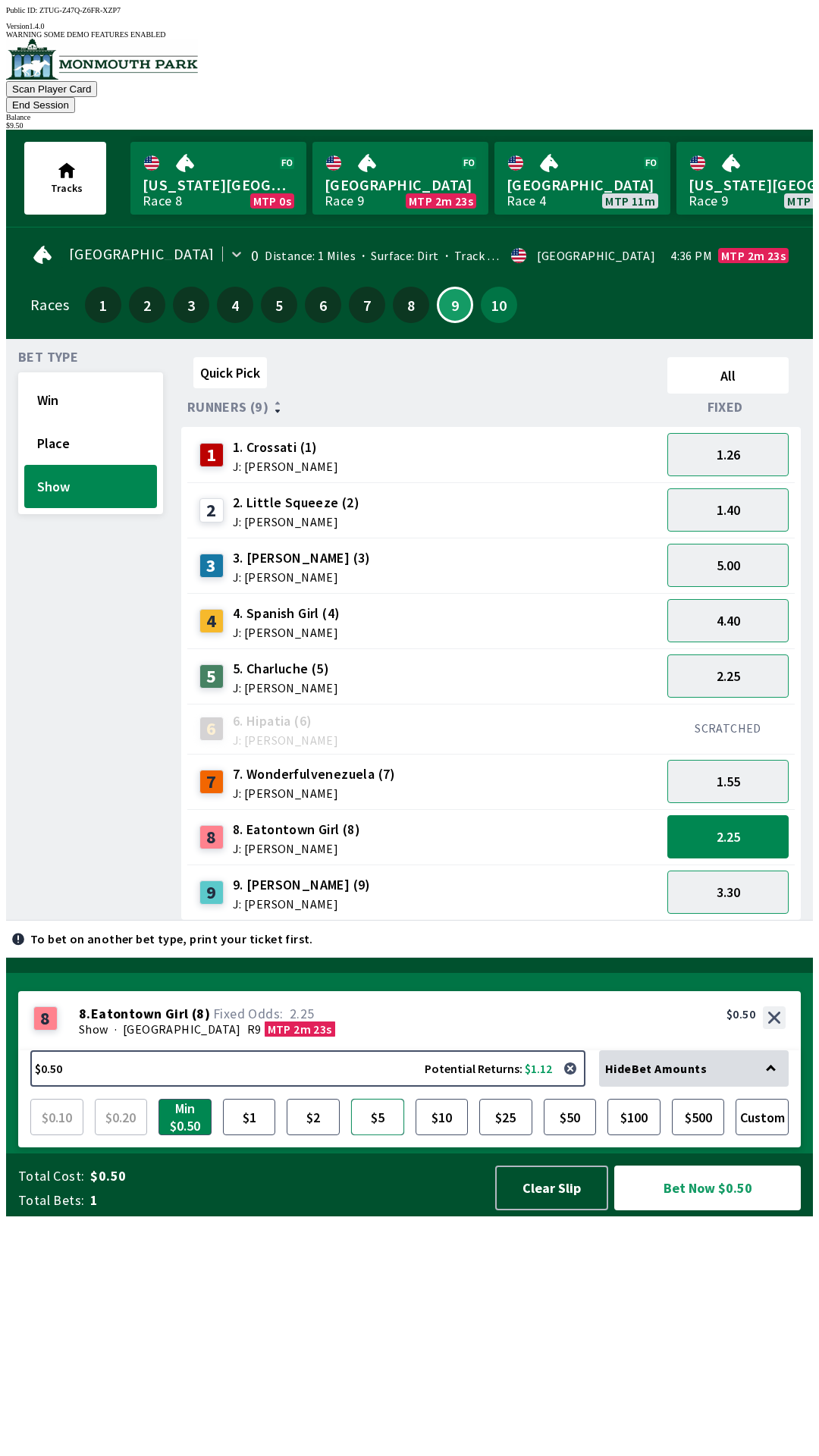
click at [378, 1135] on button "$5" at bounding box center [377, 1117] width 53 height 36
click at [699, 1211] on button "Bet Now $5.00" at bounding box center [706, 1189] width 186 height 45
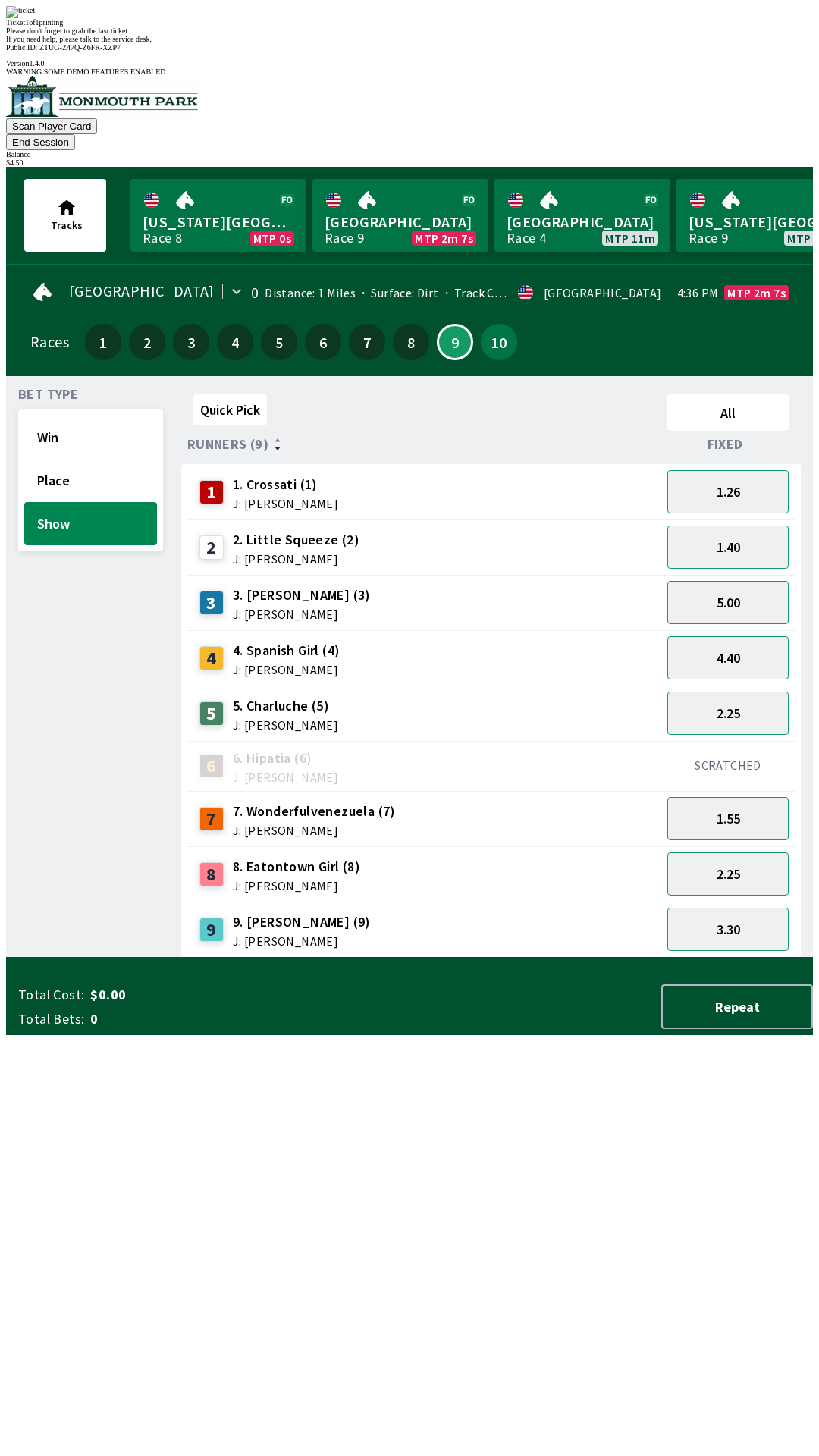
click at [400, 958] on div "Quick Pick All Runners (9) Fixed 1 1. Crossati (1) J: [PERSON_NAME] 1.26 2 2. L…" at bounding box center [497, 673] width 632 height 570
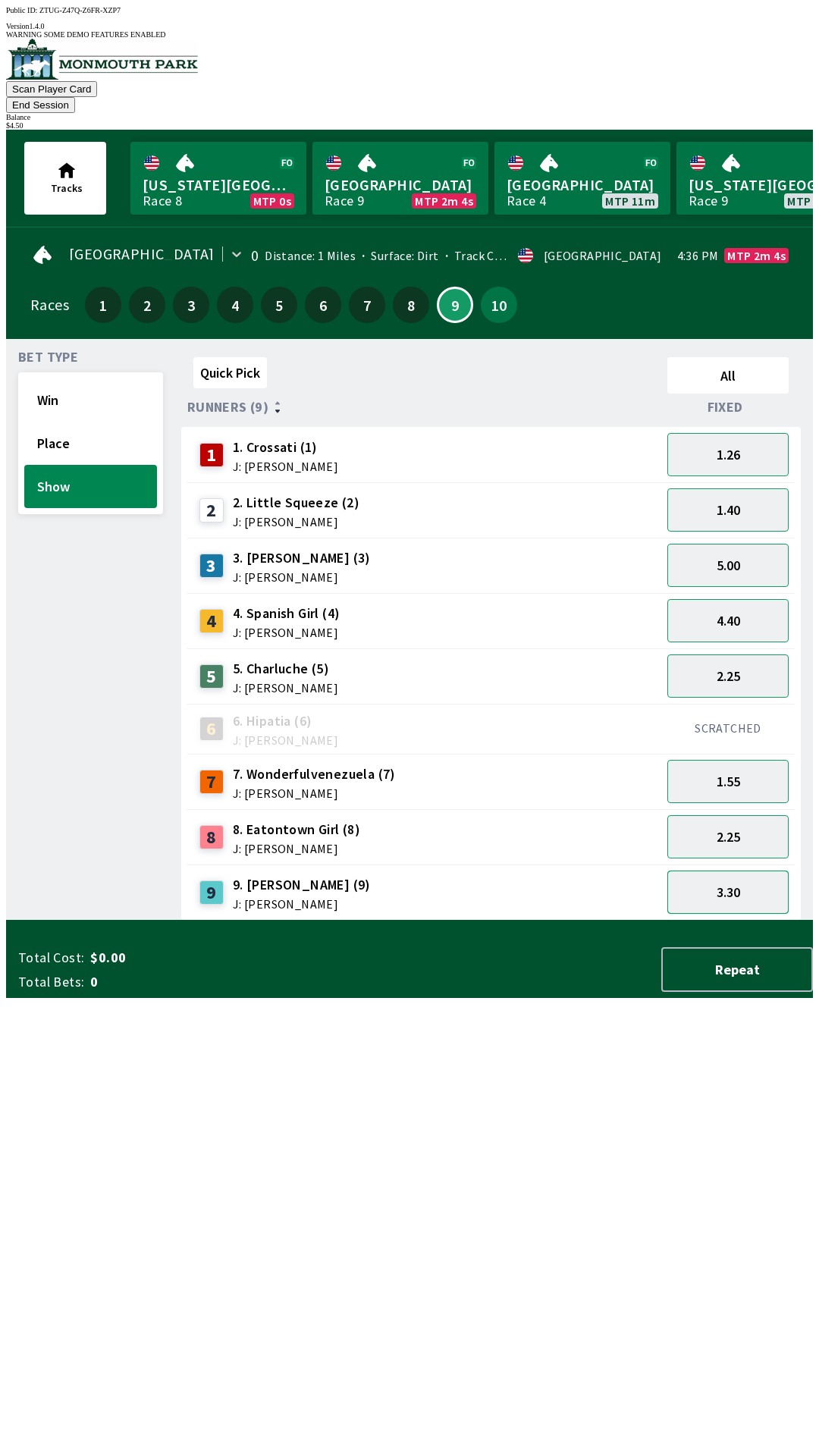
click at [725, 871] on button "3.30" at bounding box center [727, 892] width 122 height 43
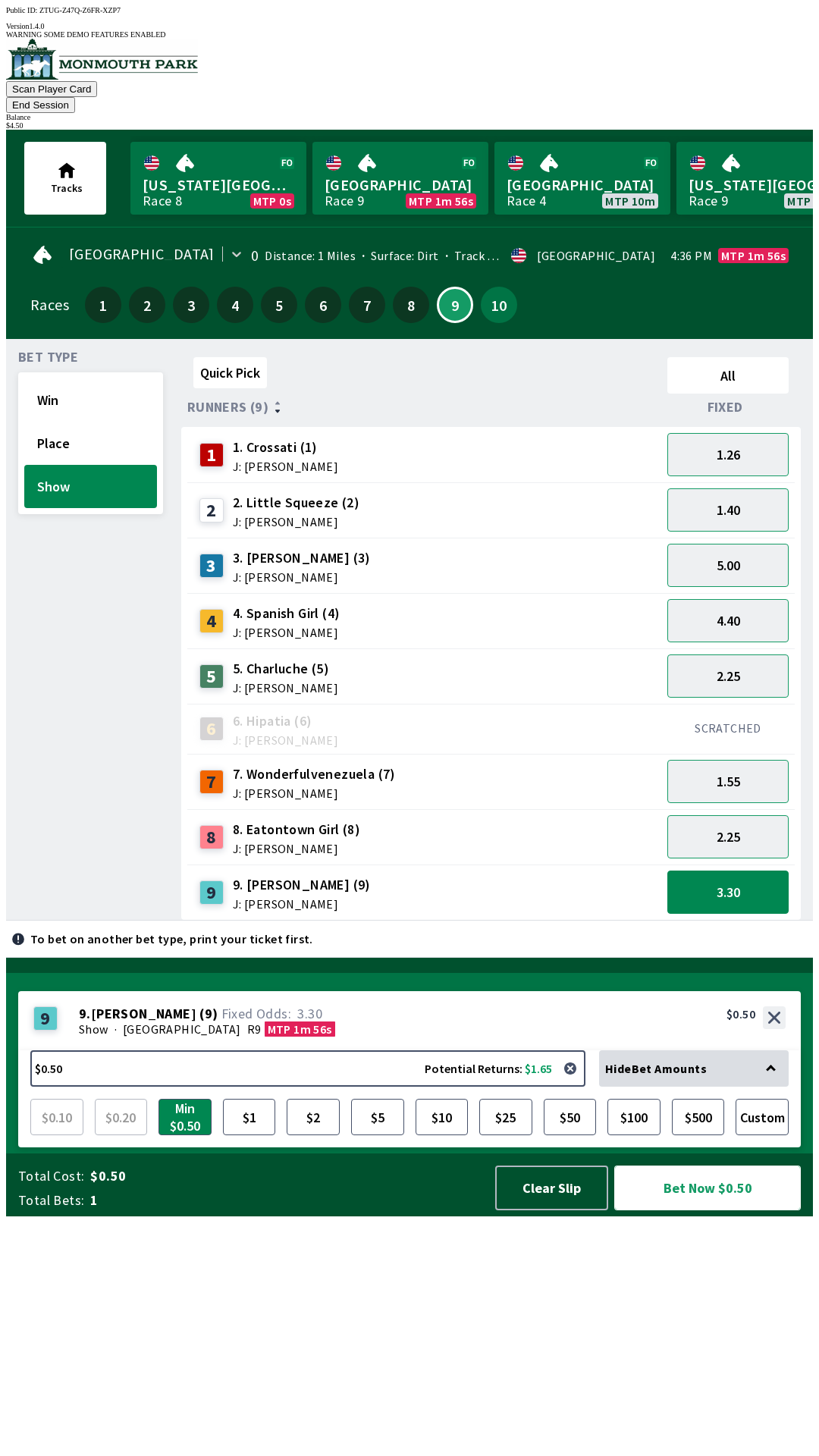
click at [718, 1211] on button "Bet Now $0.50" at bounding box center [706, 1189] width 186 height 45
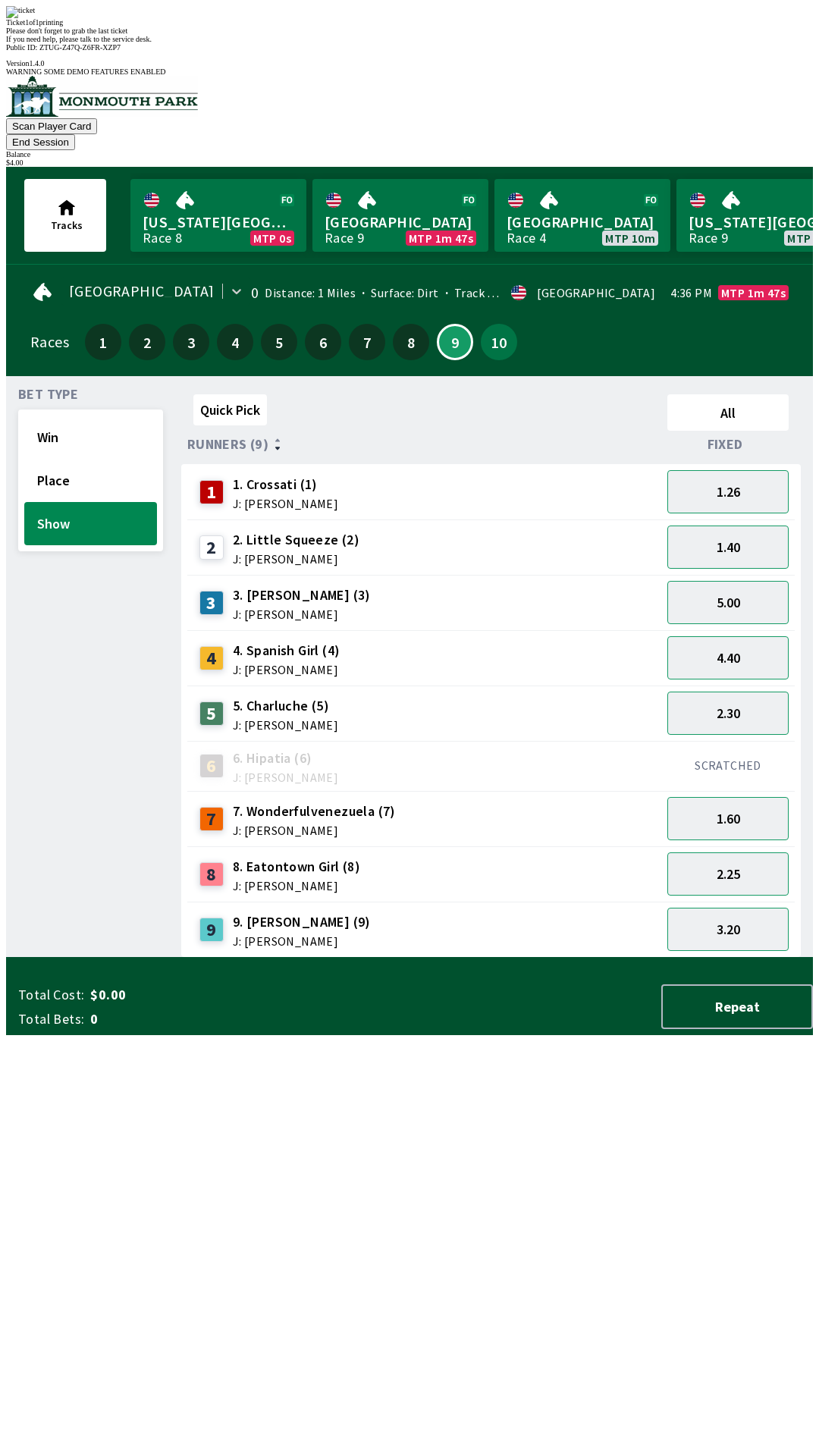
click at [487, 958] on div "Quick Pick All Runners (9) Fixed 1 1. Crossati (1) J: [PERSON_NAME] 1.26 2 2. L…" at bounding box center [497, 673] width 632 height 570
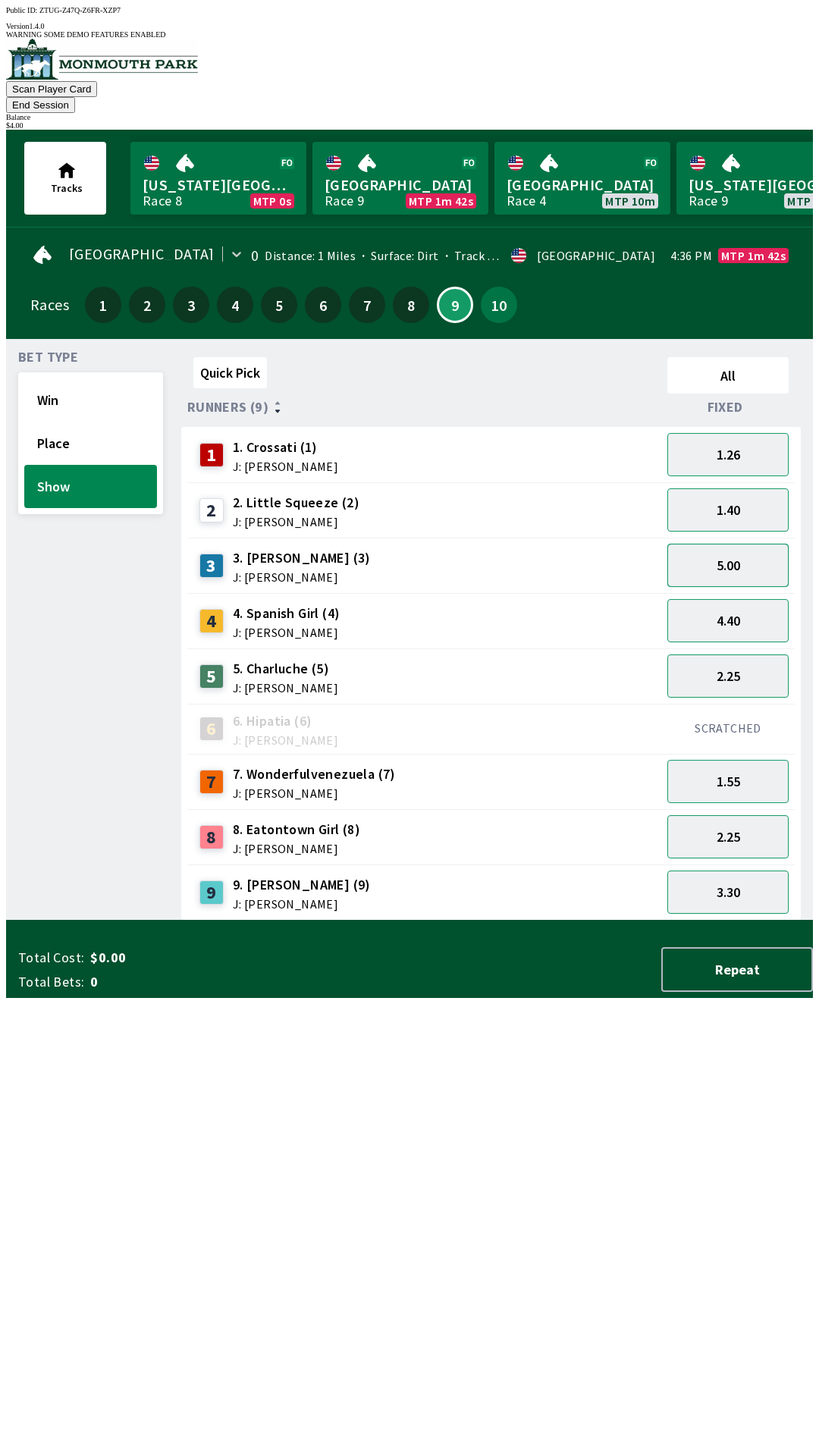
click at [750, 544] on button "5.00" at bounding box center [727, 565] width 122 height 43
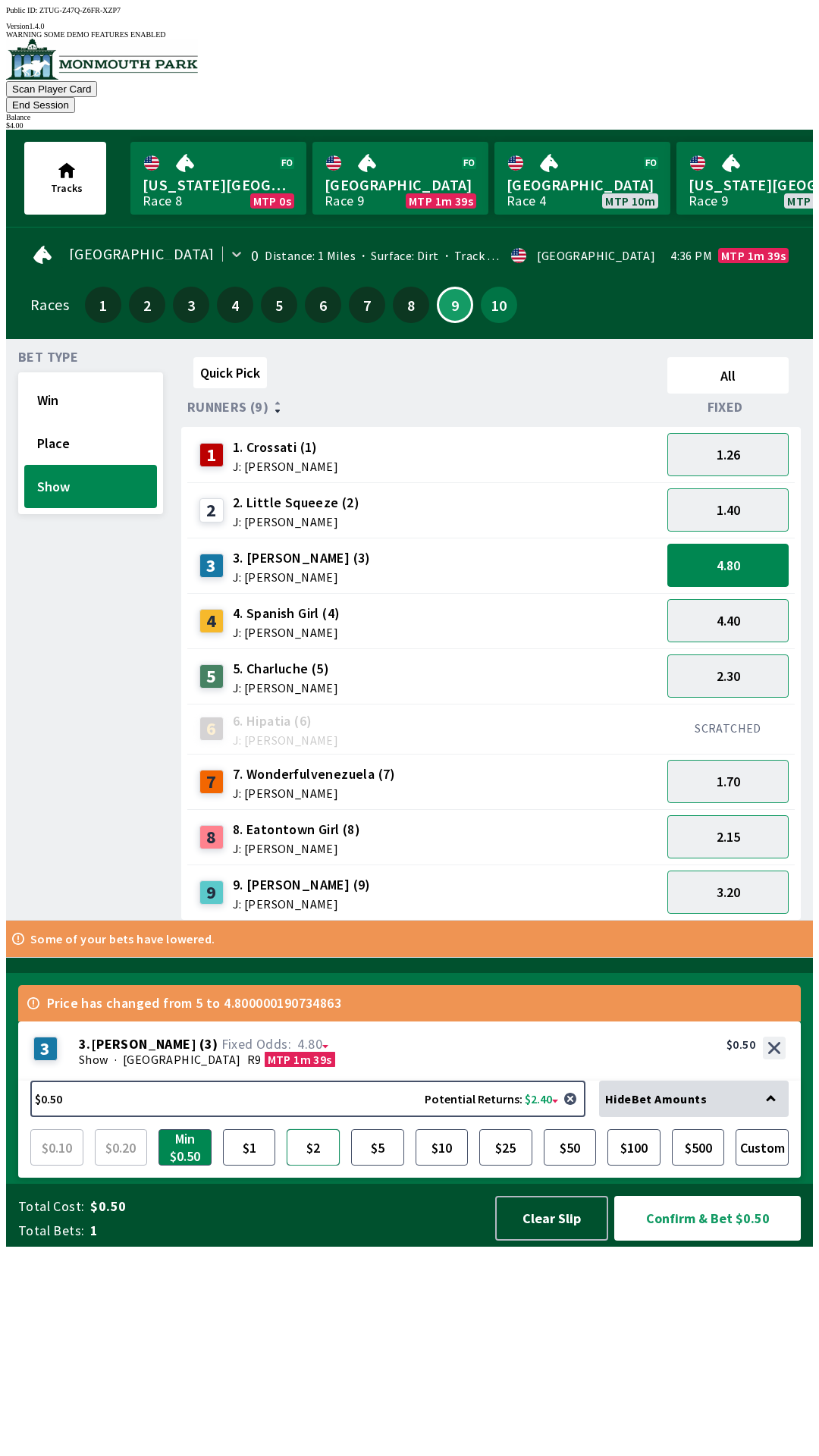
click at [314, 1166] on button "$2" at bounding box center [312, 1147] width 53 height 36
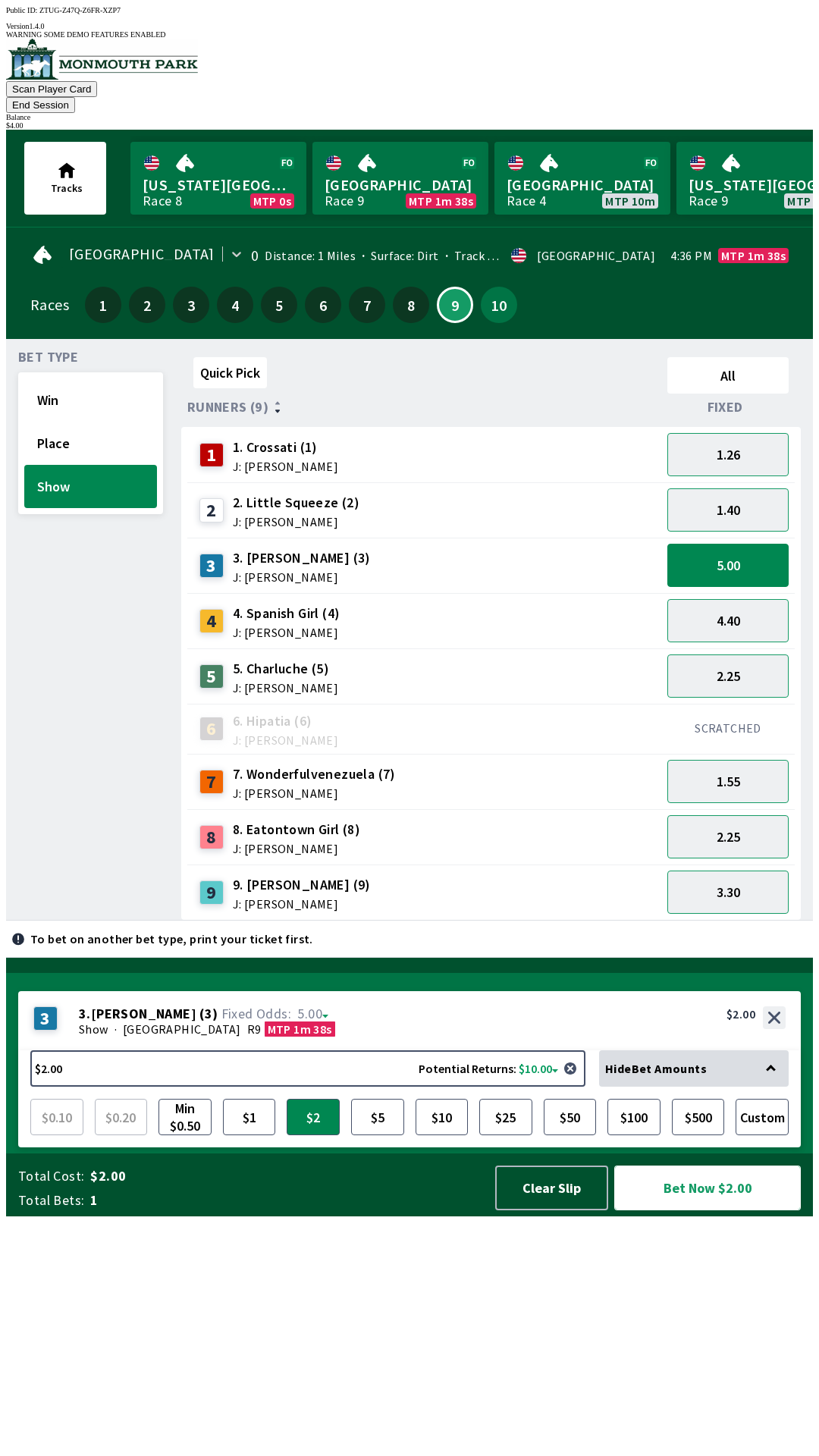
click at [725, 1211] on button "Bet Now $2.00" at bounding box center [706, 1189] width 186 height 45
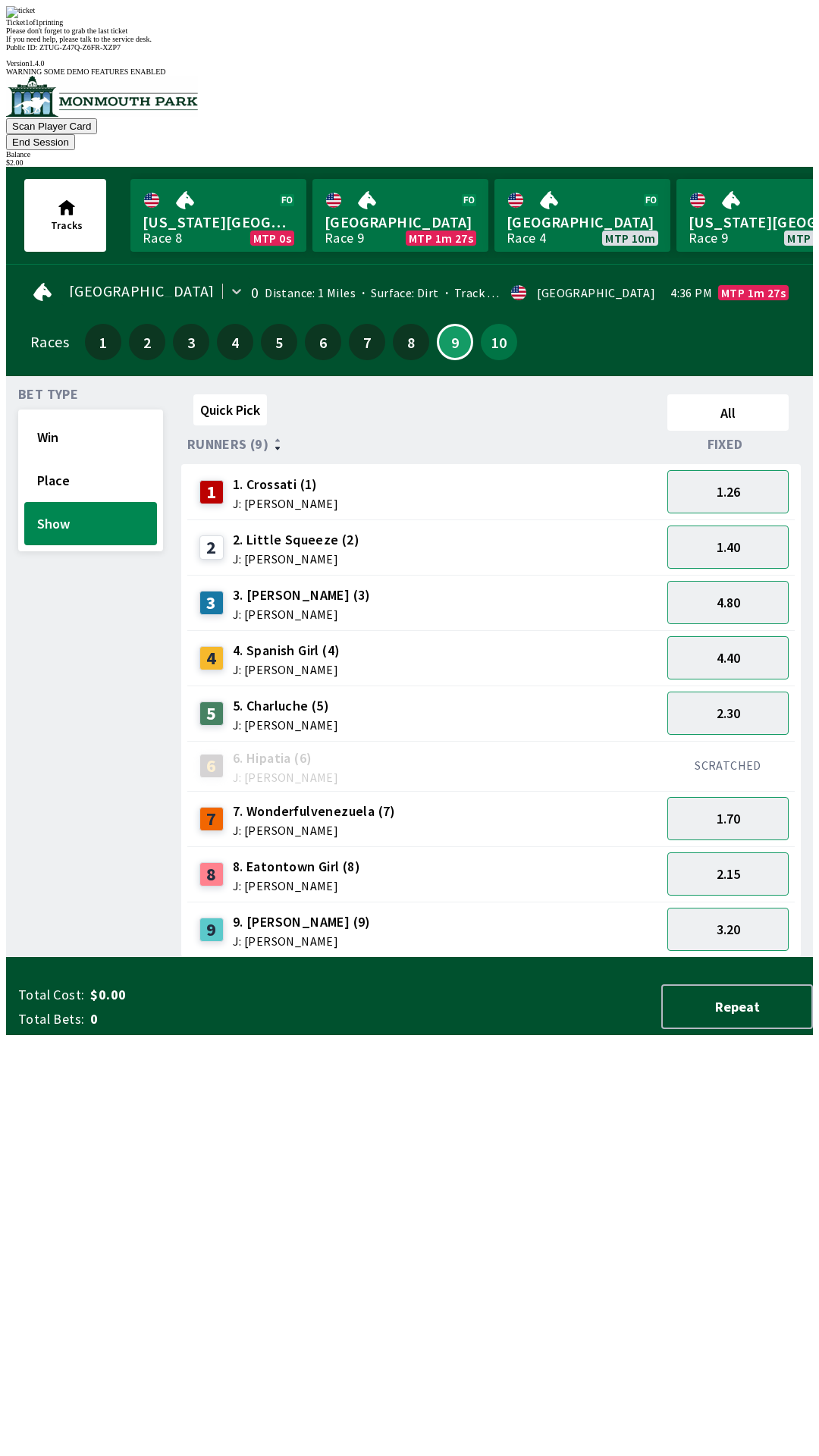
click at [386, 958] on div "Quick Pick All Runners (9) Fixed 1 1. Crossati (1) J: [PERSON_NAME] 1.26 2 2. L…" at bounding box center [497, 673] width 632 height 570
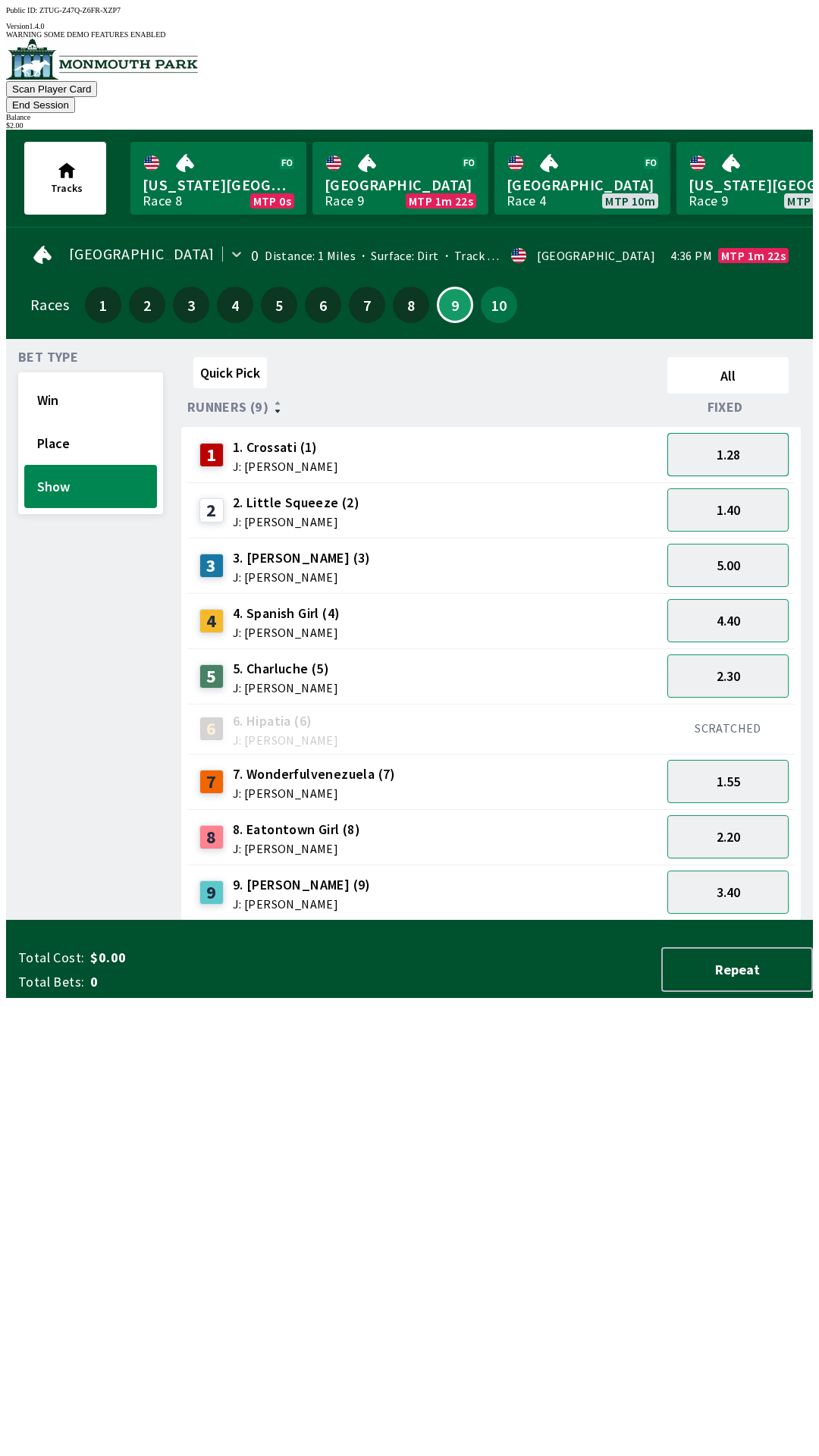
click at [742, 433] on button "1.28" at bounding box center [727, 455] width 122 height 43
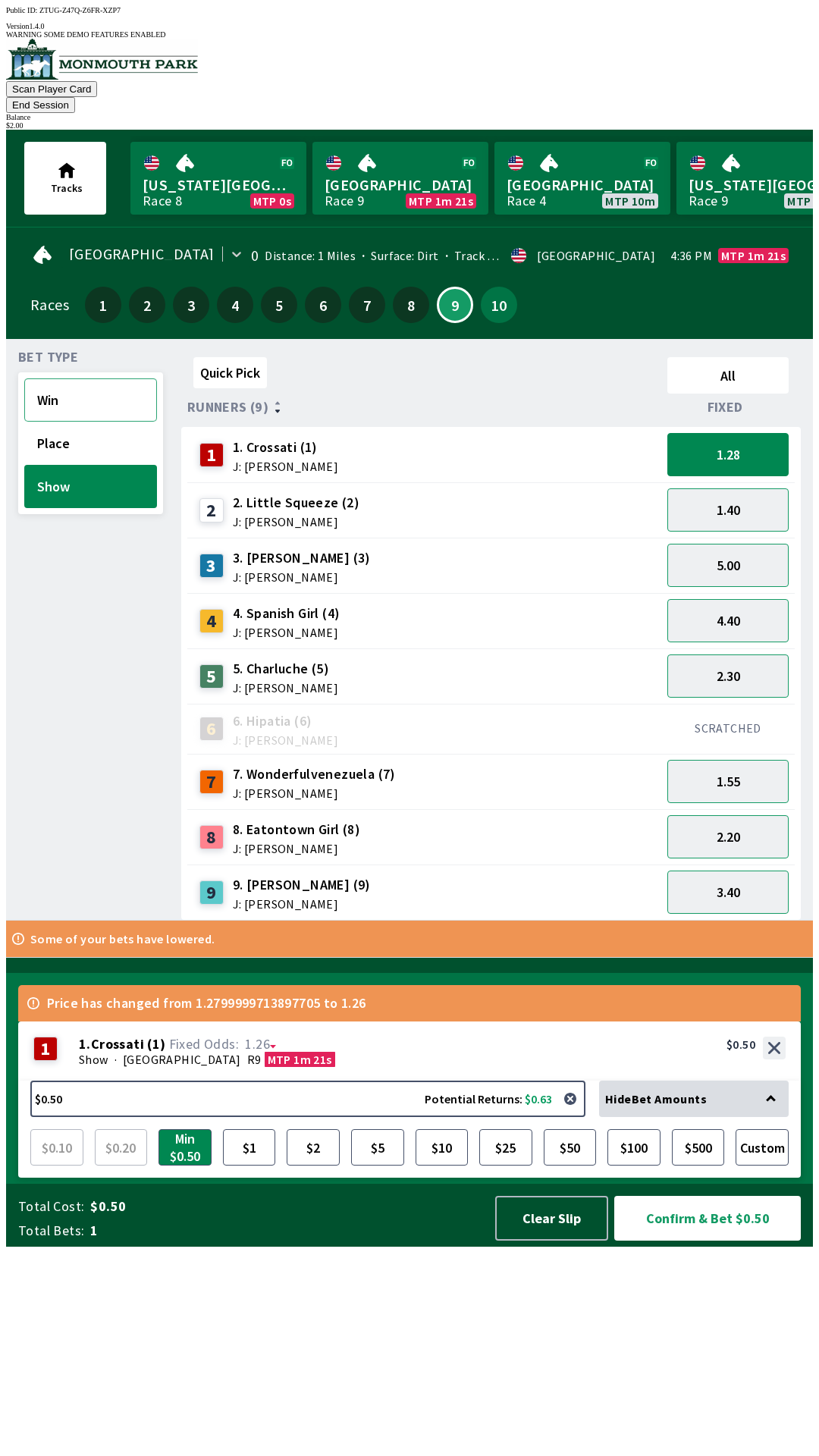
click at [60, 378] on button "Win" at bounding box center [90, 400] width 132 height 43
click at [321, 1166] on button "$2" at bounding box center [312, 1147] width 53 height 36
click at [68, 378] on button "Win" at bounding box center [90, 400] width 132 height 43
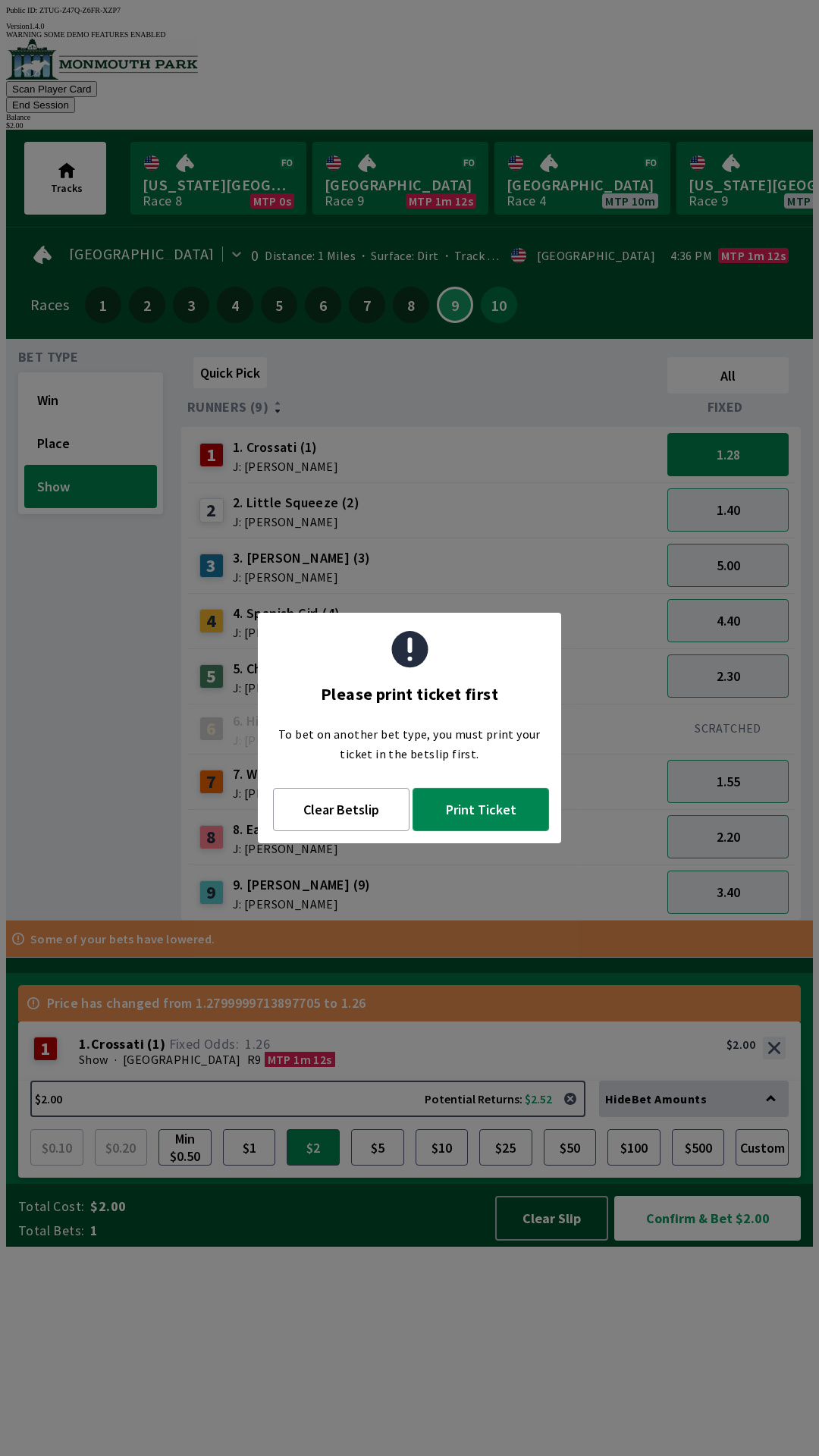
click at [479, 809] on button "Print Ticket" at bounding box center [481, 809] width 137 height 43
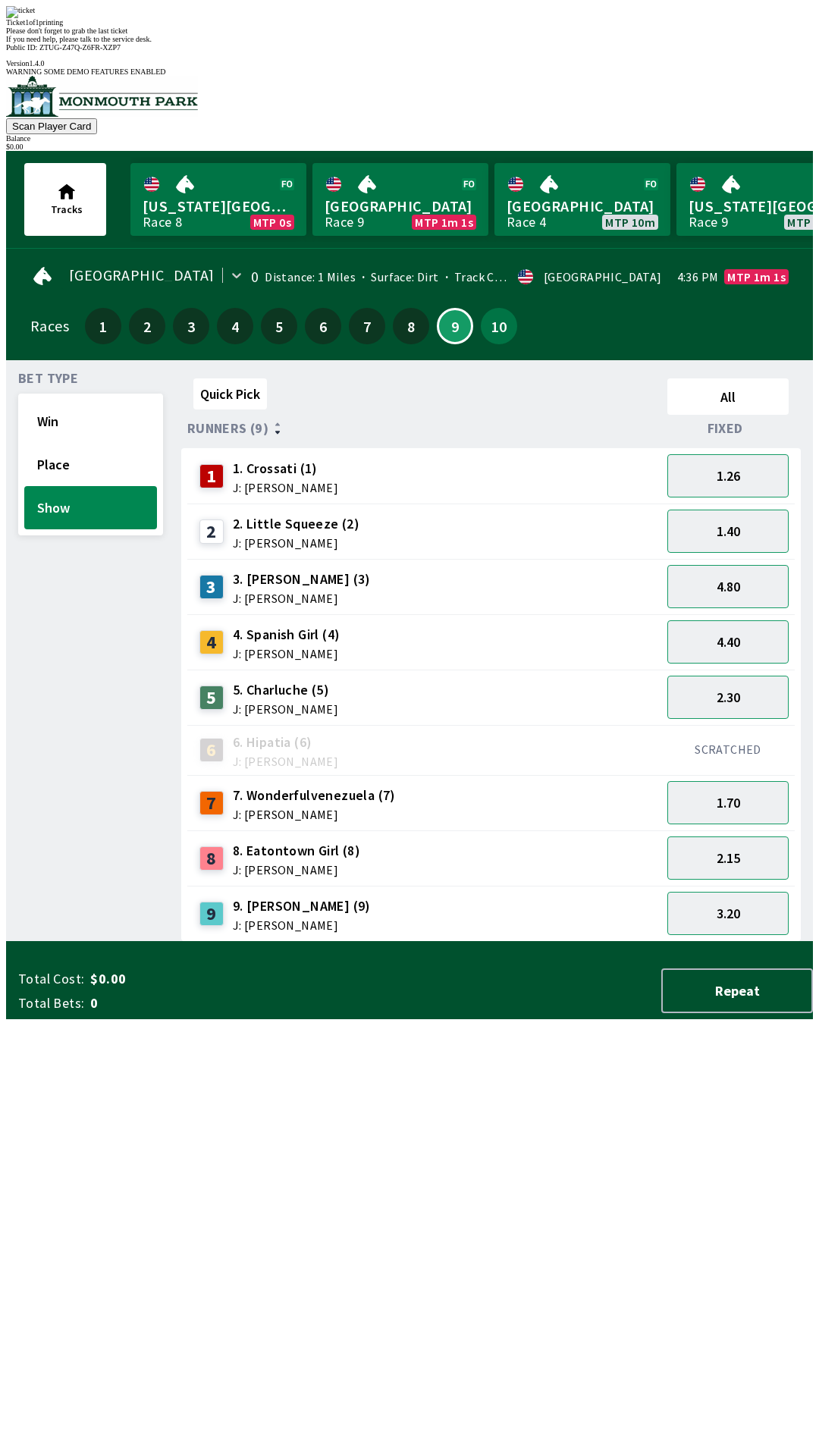
click at [181, 942] on div "Quick Pick All Runners (9) Fixed 1 1. Crossati (1) J: [PERSON_NAME] 1.26 2 2. L…" at bounding box center [497, 657] width 632 height 570
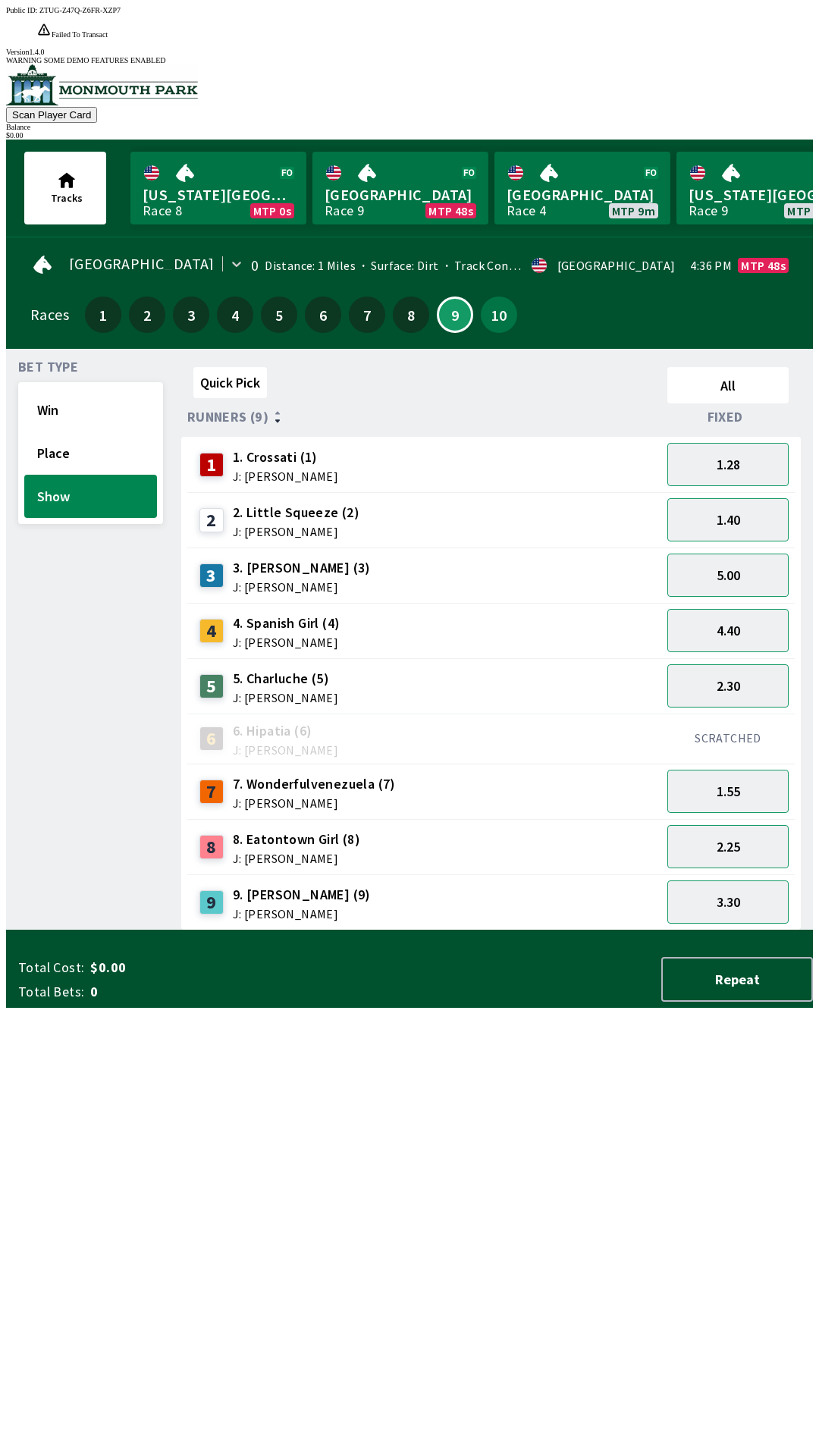
click at [257, 931] on div "Quick Pick All Runners (9) Fixed 1 1. Crossati (1) J: [PERSON_NAME] 1.28 2 2. L…" at bounding box center [497, 646] width 632 height 570
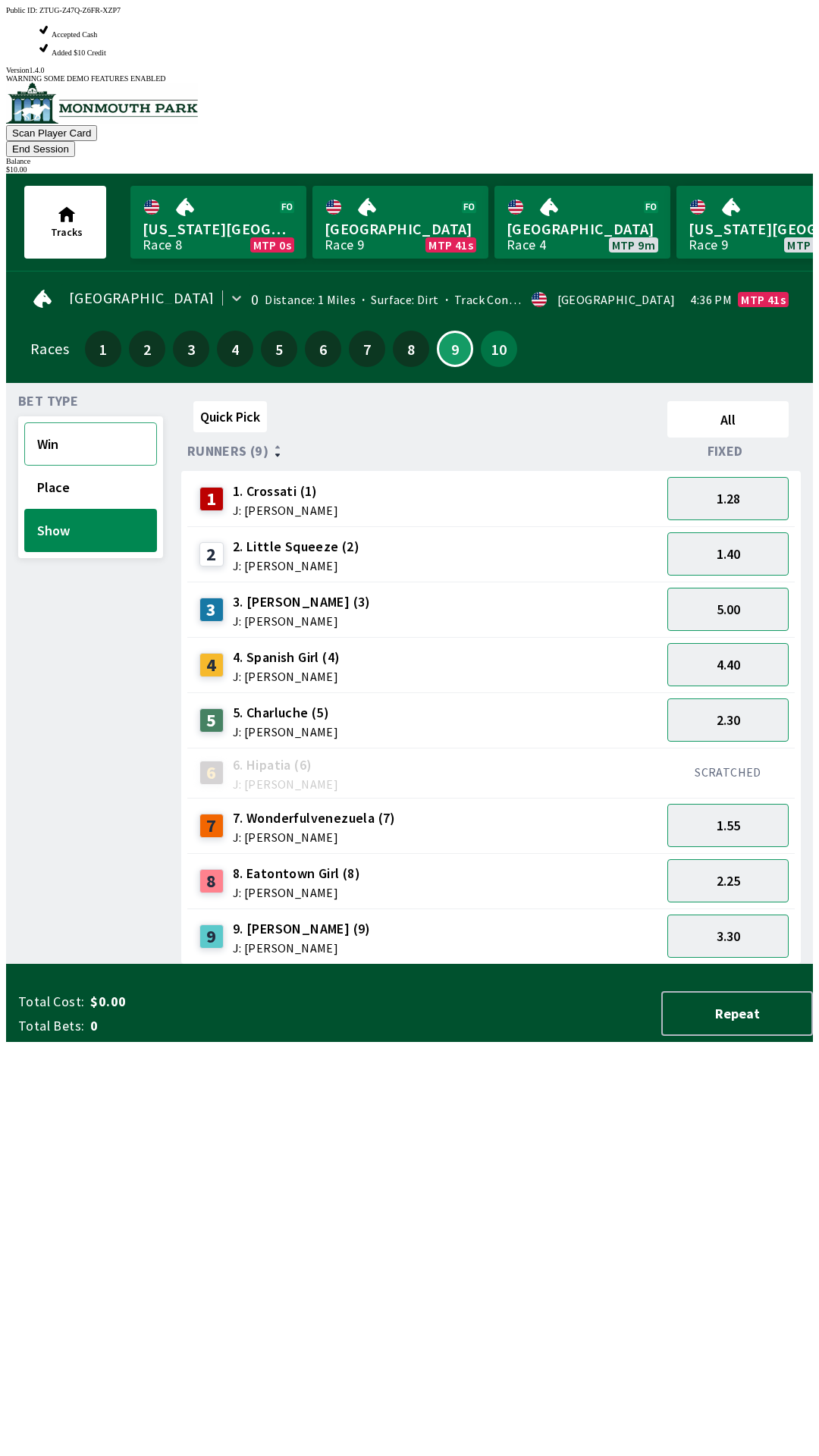
click at [55, 422] on button "Win" at bounding box center [90, 444] width 132 height 43
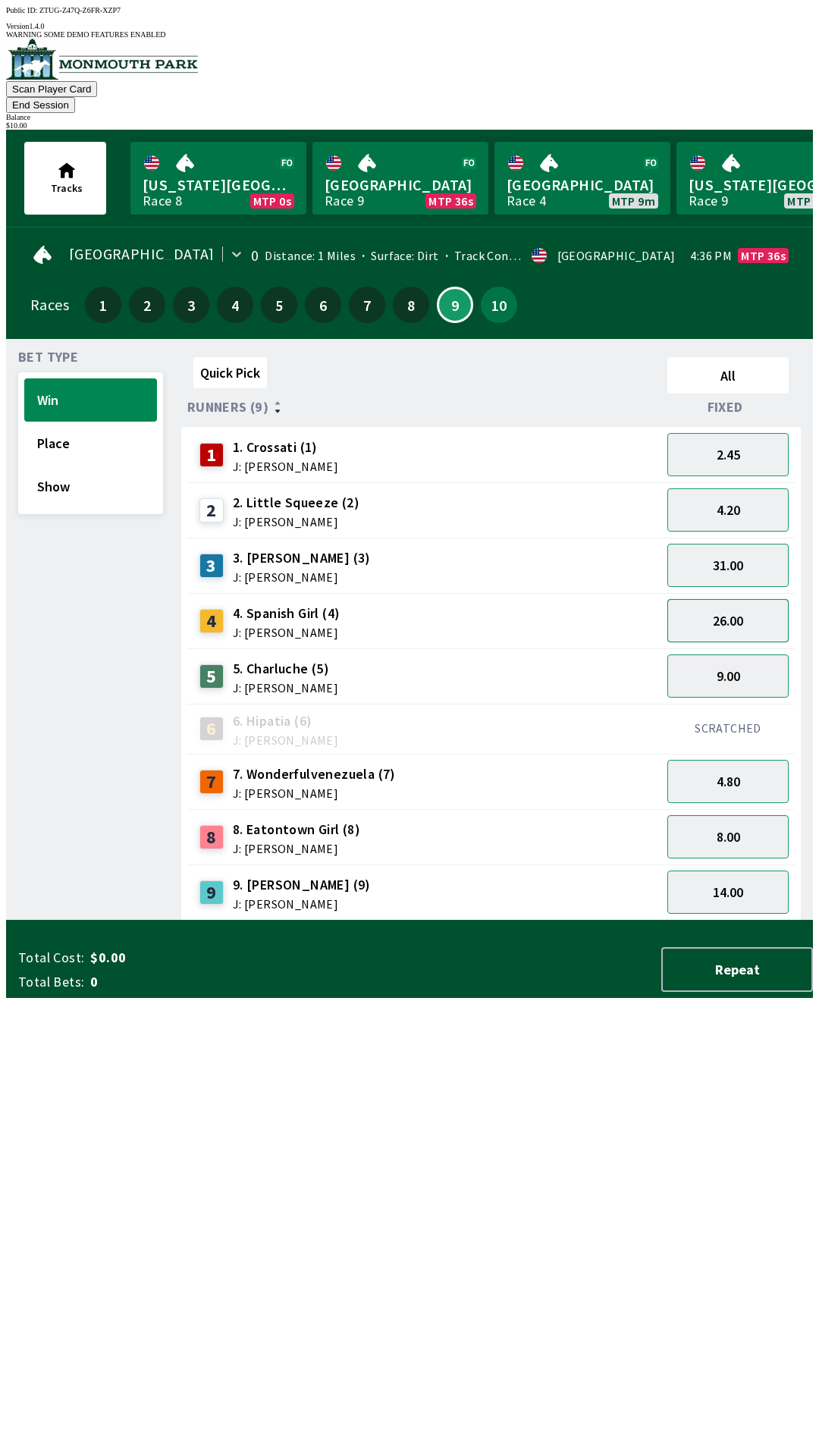
click at [759, 600] on button "26.00" at bounding box center [727, 621] width 122 height 43
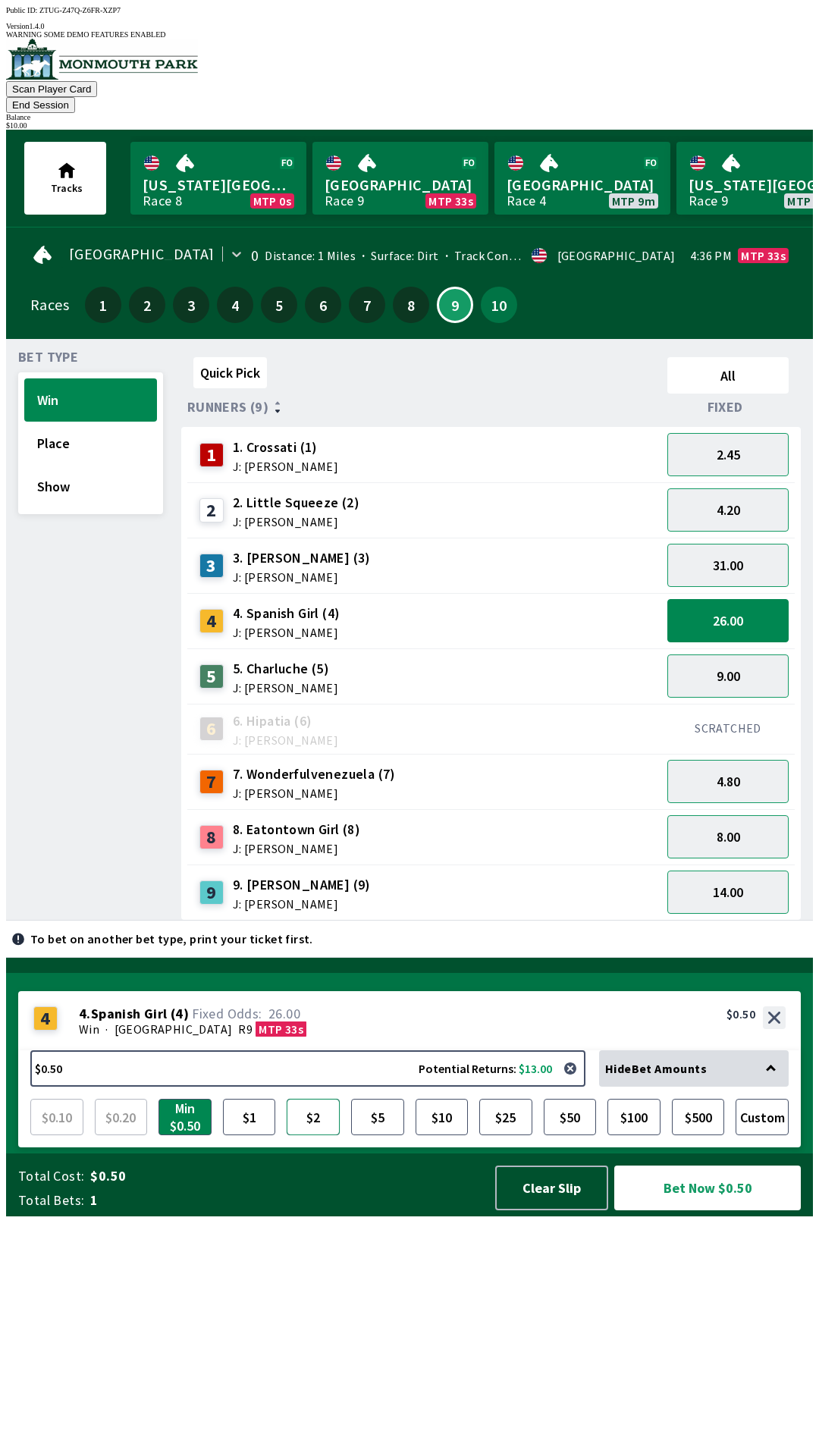
click at [317, 1135] on button "$2" at bounding box center [312, 1117] width 53 height 36
click at [549, 763] on div "7 7. Wonderfulvenezuela (7) J: [PERSON_NAME]" at bounding box center [424, 782] width 462 height 38
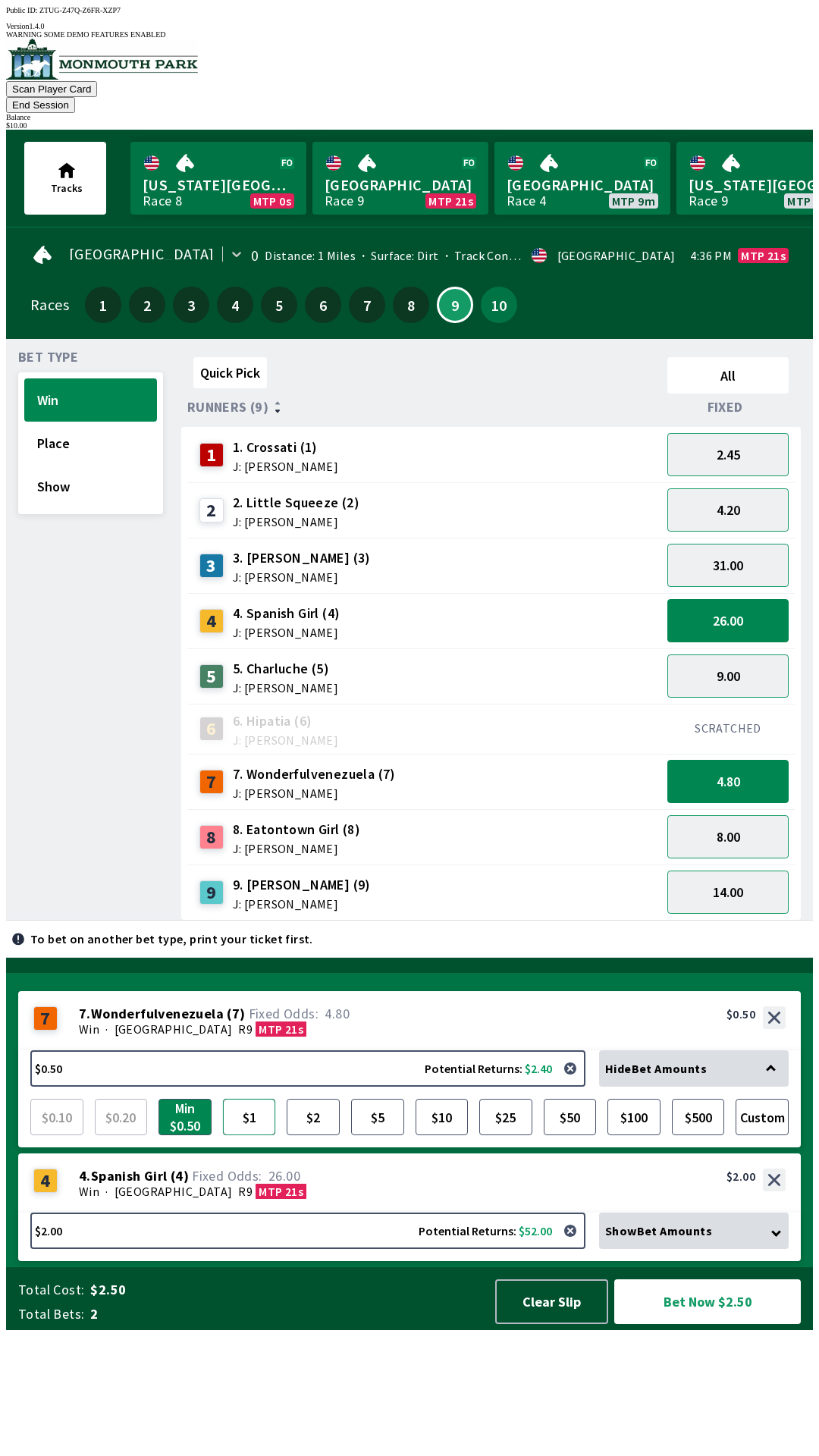
click at [249, 1135] on button "$1" at bounding box center [249, 1117] width 53 height 36
click at [315, 1135] on button "$2" at bounding box center [312, 1117] width 53 height 36
click at [103, 421] on button "Place" at bounding box center [90, 443] width 132 height 43
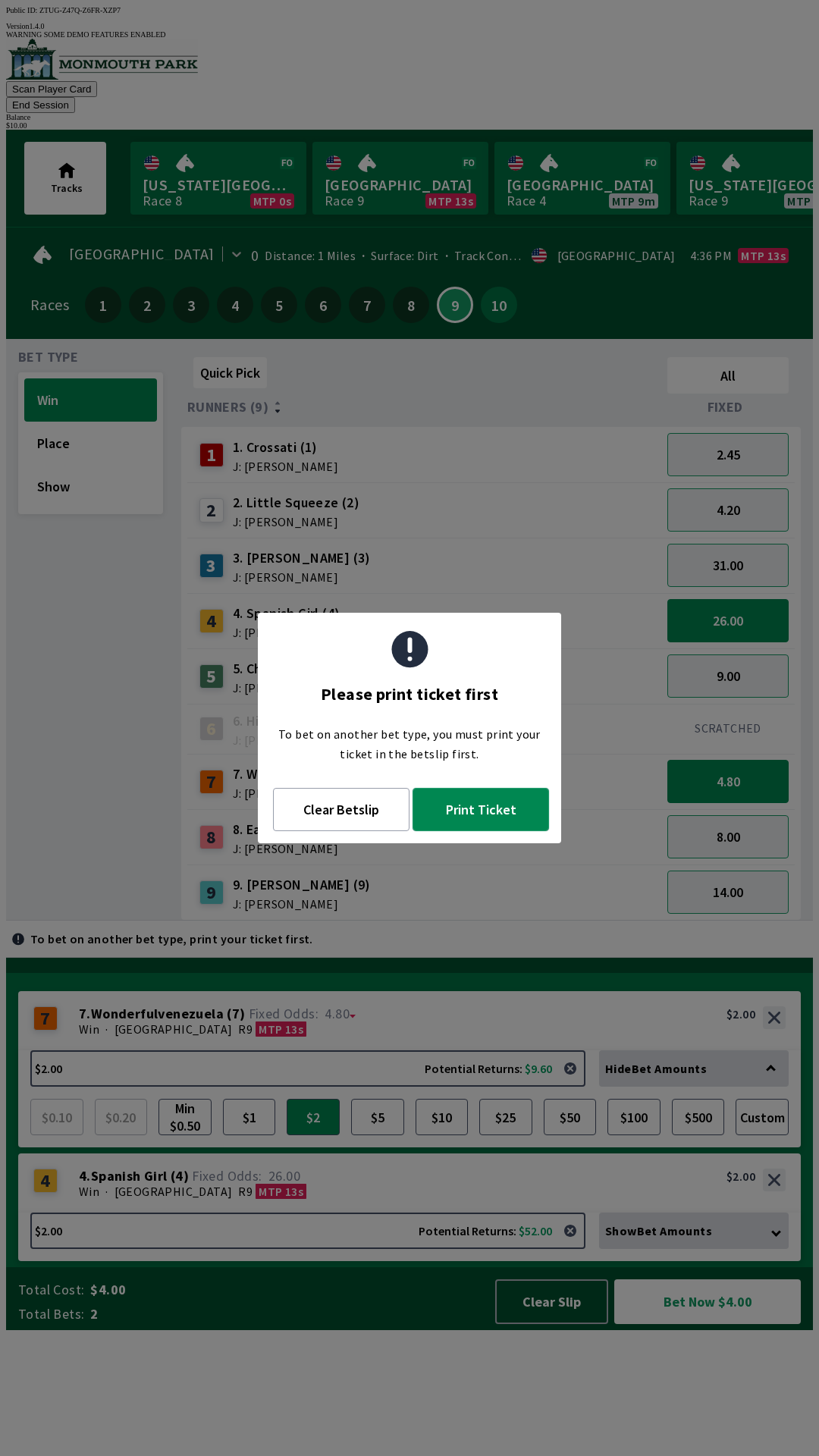
click at [500, 810] on button "Print Ticket" at bounding box center [481, 809] width 137 height 43
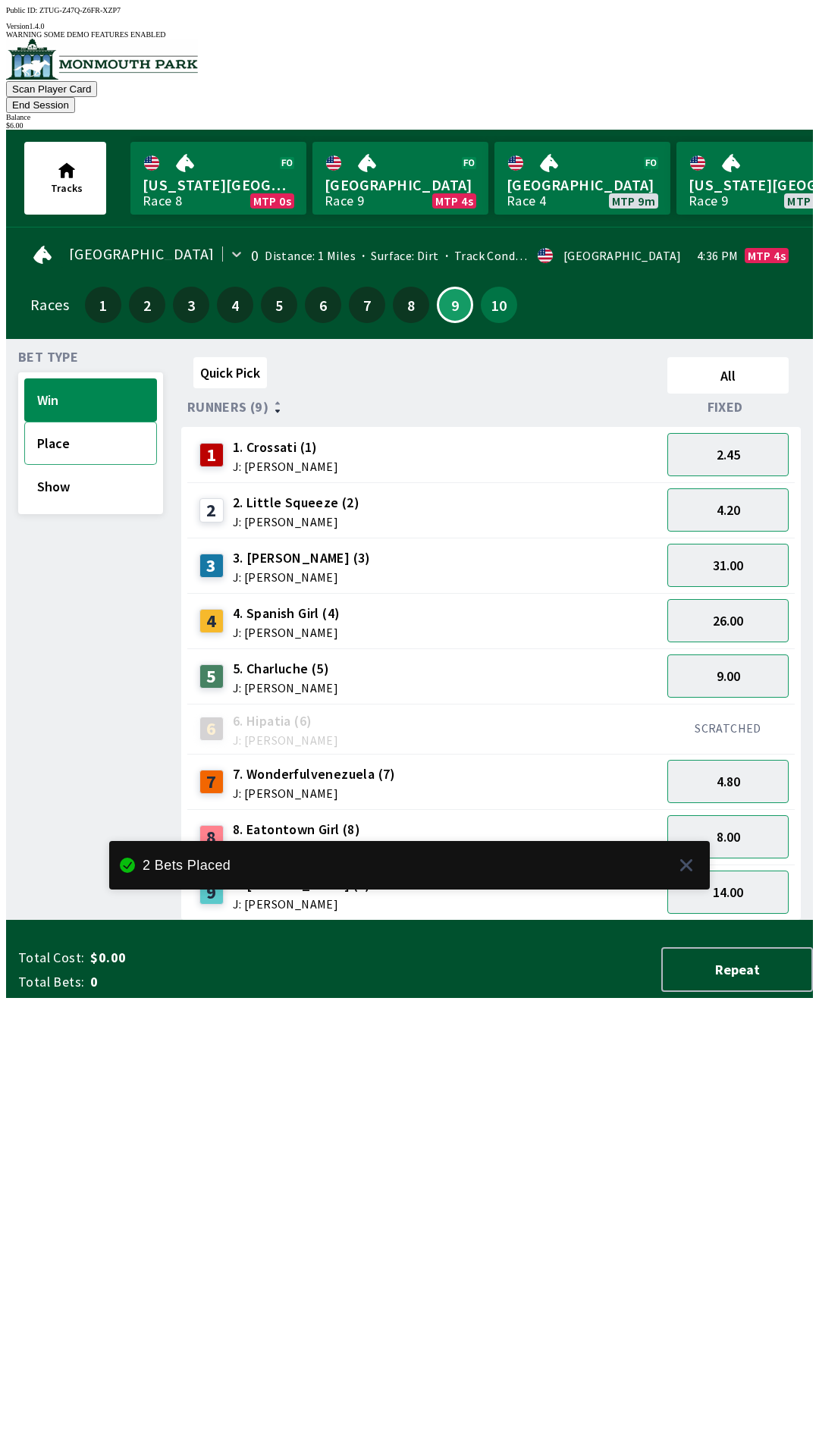
click at [81, 421] on button "Place" at bounding box center [90, 443] width 132 height 43
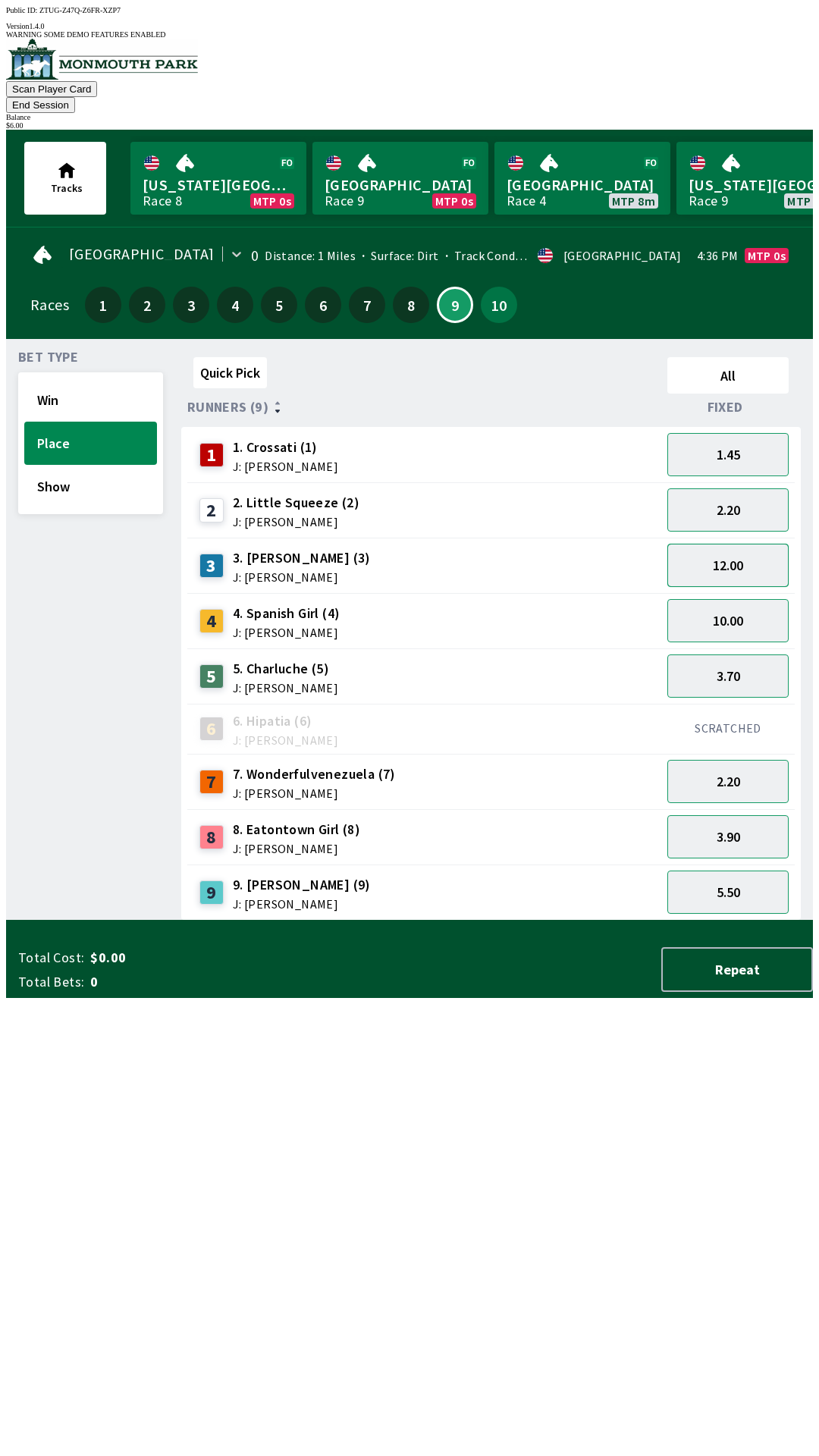
click at [753, 544] on button "12.00" at bounding box center [727, 565] width 122 height 43
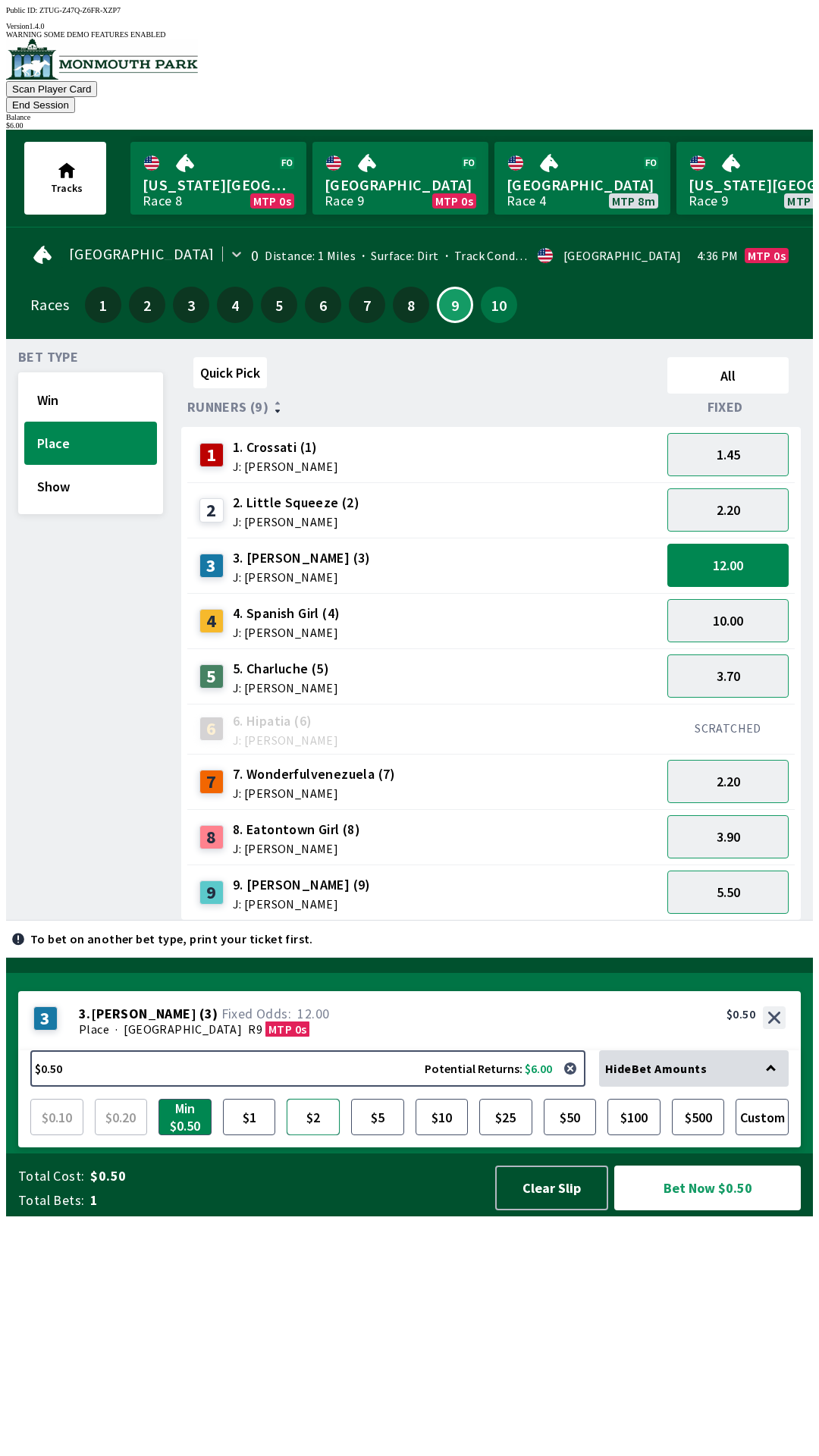
click at [292, 1135] on button "$2" at bounding box center [312, 1117] width 53 height 36
click at [447, 873] on div "9 9. [PERSON_NAME] (9) J: [PERSON_NAME]" at bounding box center [424, 892] width 462 height 38
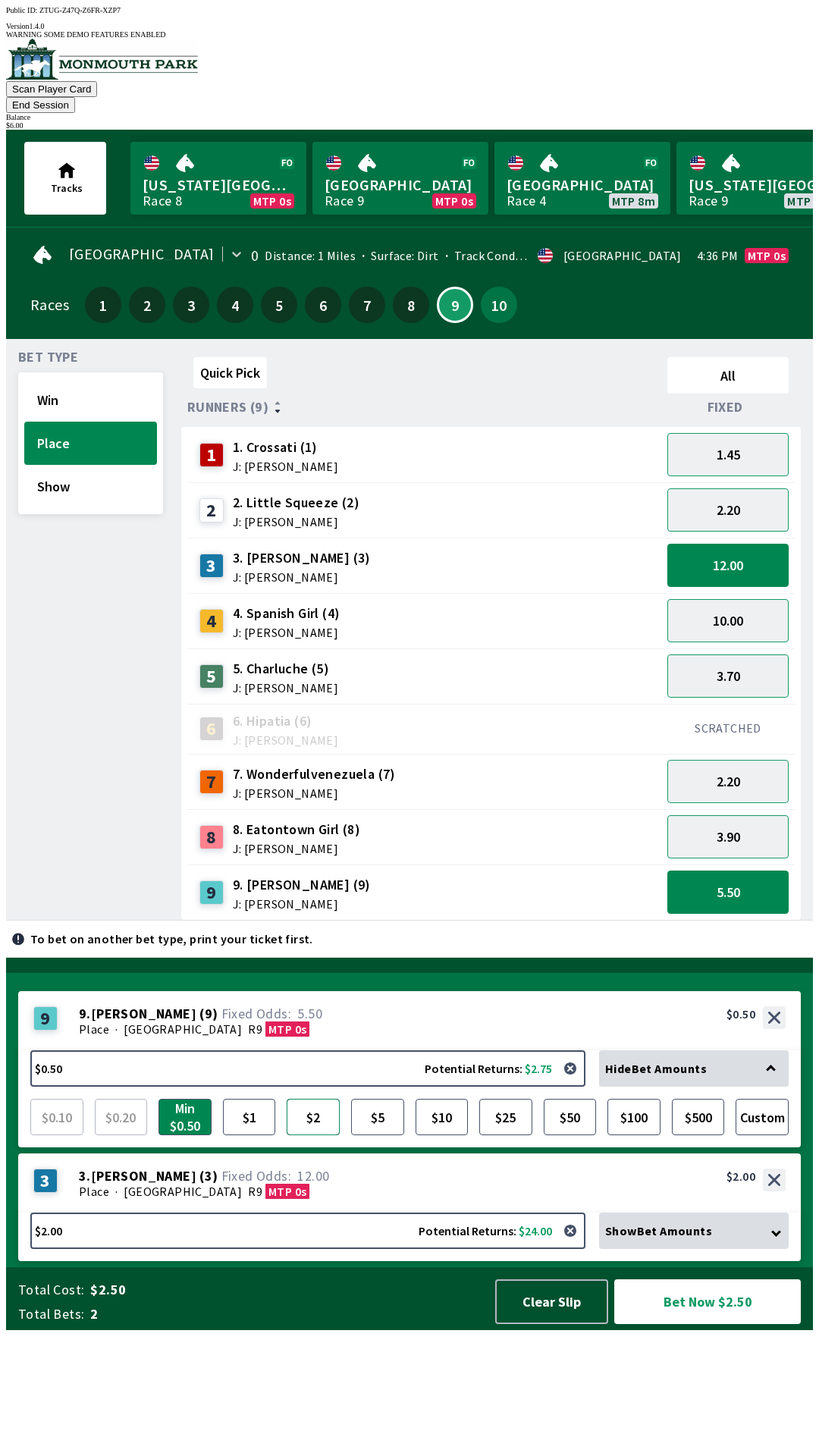
click at [299, 1135] on button "$2" at bounding box center [312, 1117] width 53 height 36
click at [723, 1325] on button "Bet Now $4.00" at bounding box center [706, 1302] width 186 height 45
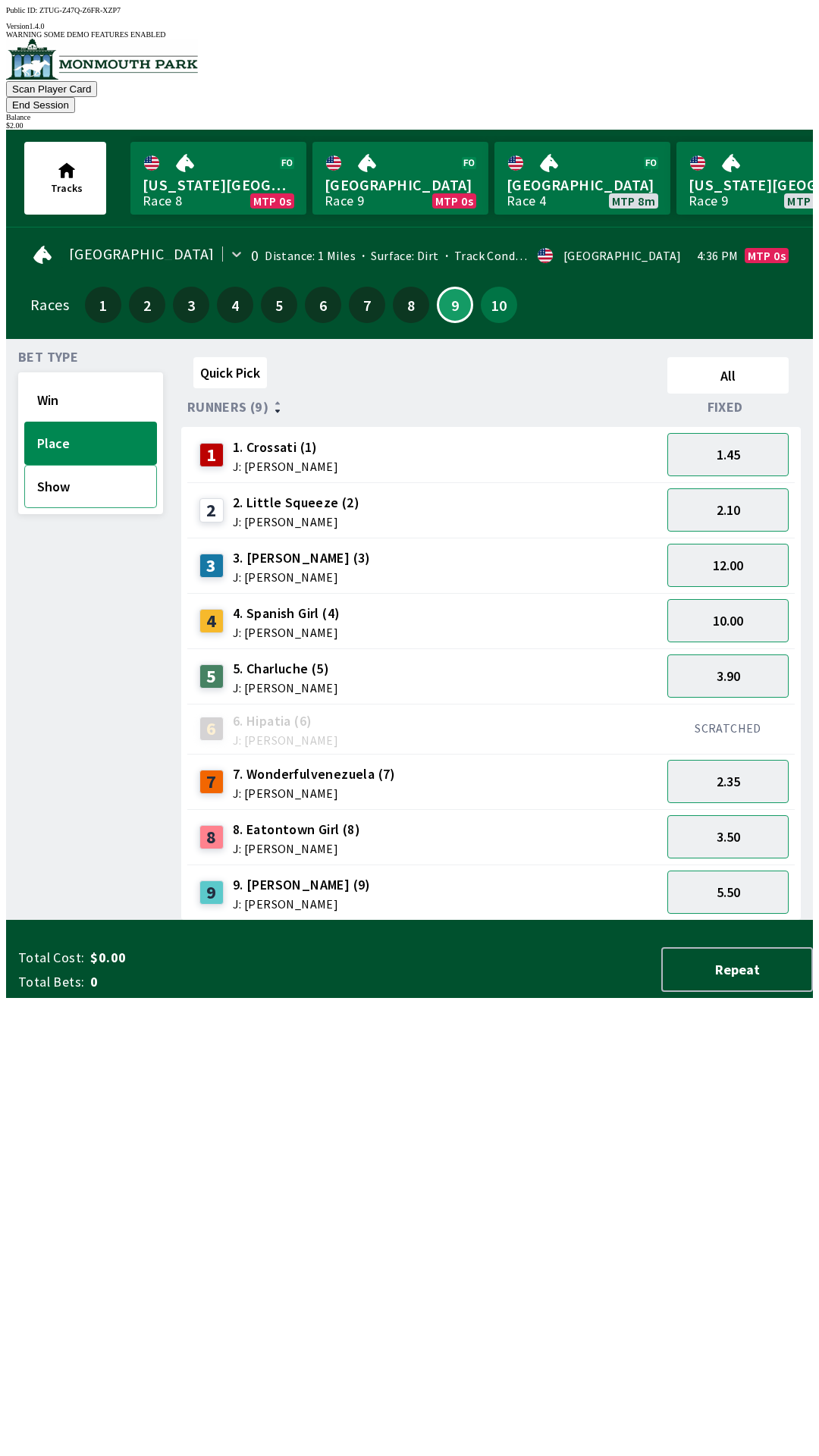
click at [93, 465] on button "Show" at bounding box center [90, 486] width 132 height 43
click at [756, 656] on button "2.30" at bounding box center [727, 676] width 122 height 43
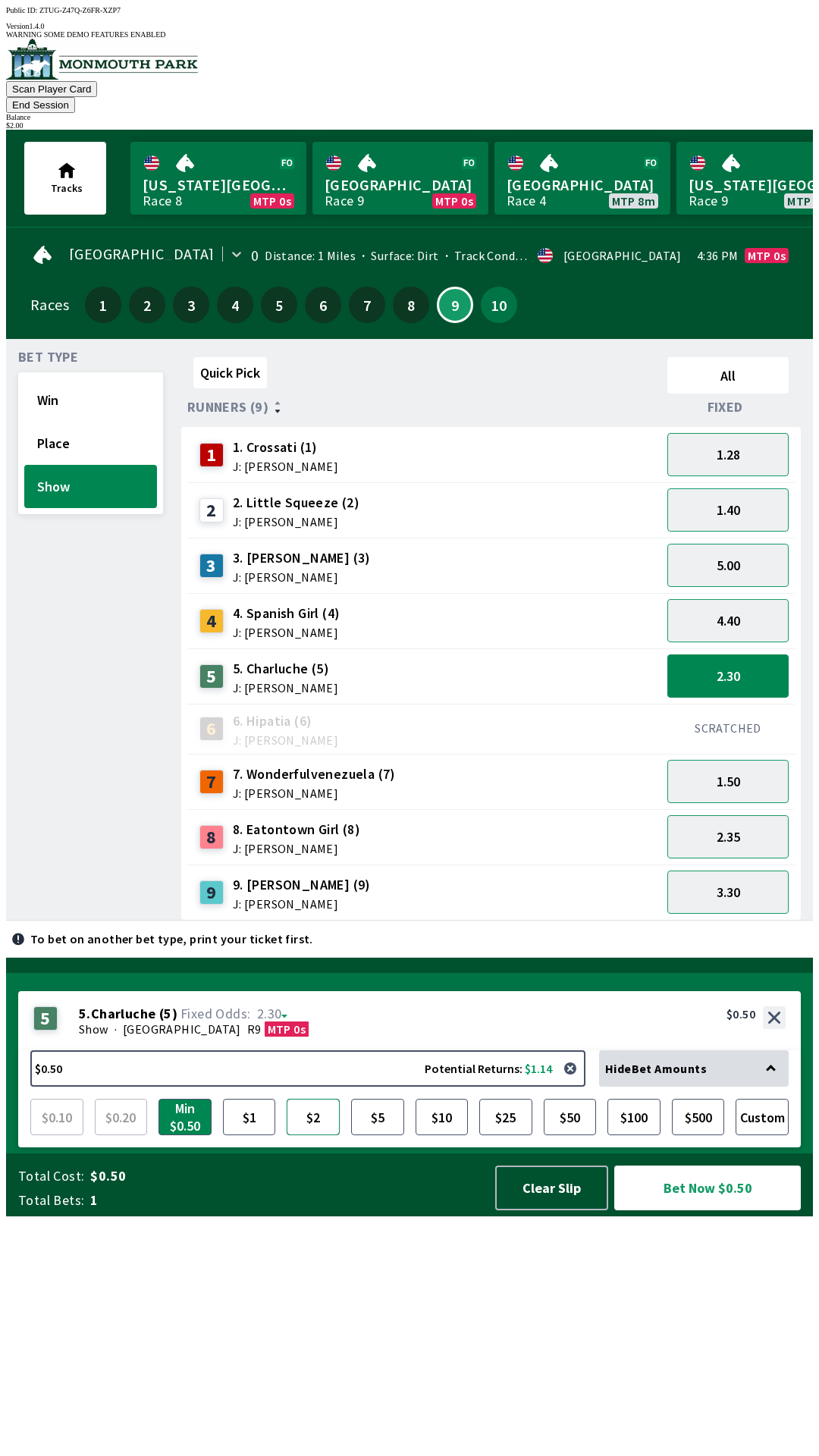
click at [315, 1135] on button "$2" at bounding box center [312, 1117] width 53 height 36
click at [729, 1211] on button "Bet Now $2.00" at bounding box center [706, 1189] width 186 height 45
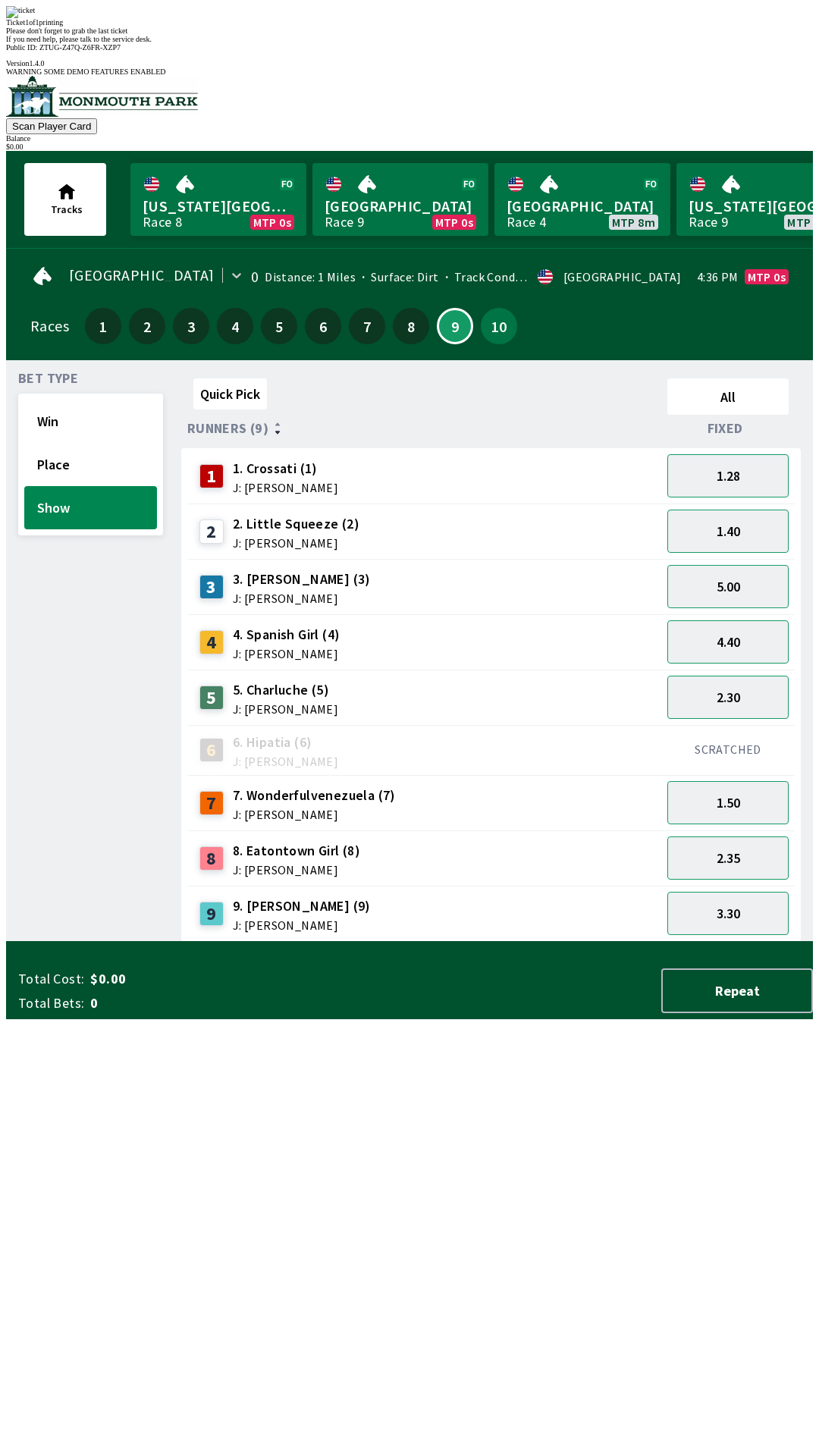
click at [558, 942] on div "Quick Pick All Runners (9) Fixed 1 1. Crossati (1) J: [PERSON_NAME] 1.28 2 2. L…" at bounding box center [497, 657] width 632 height 570
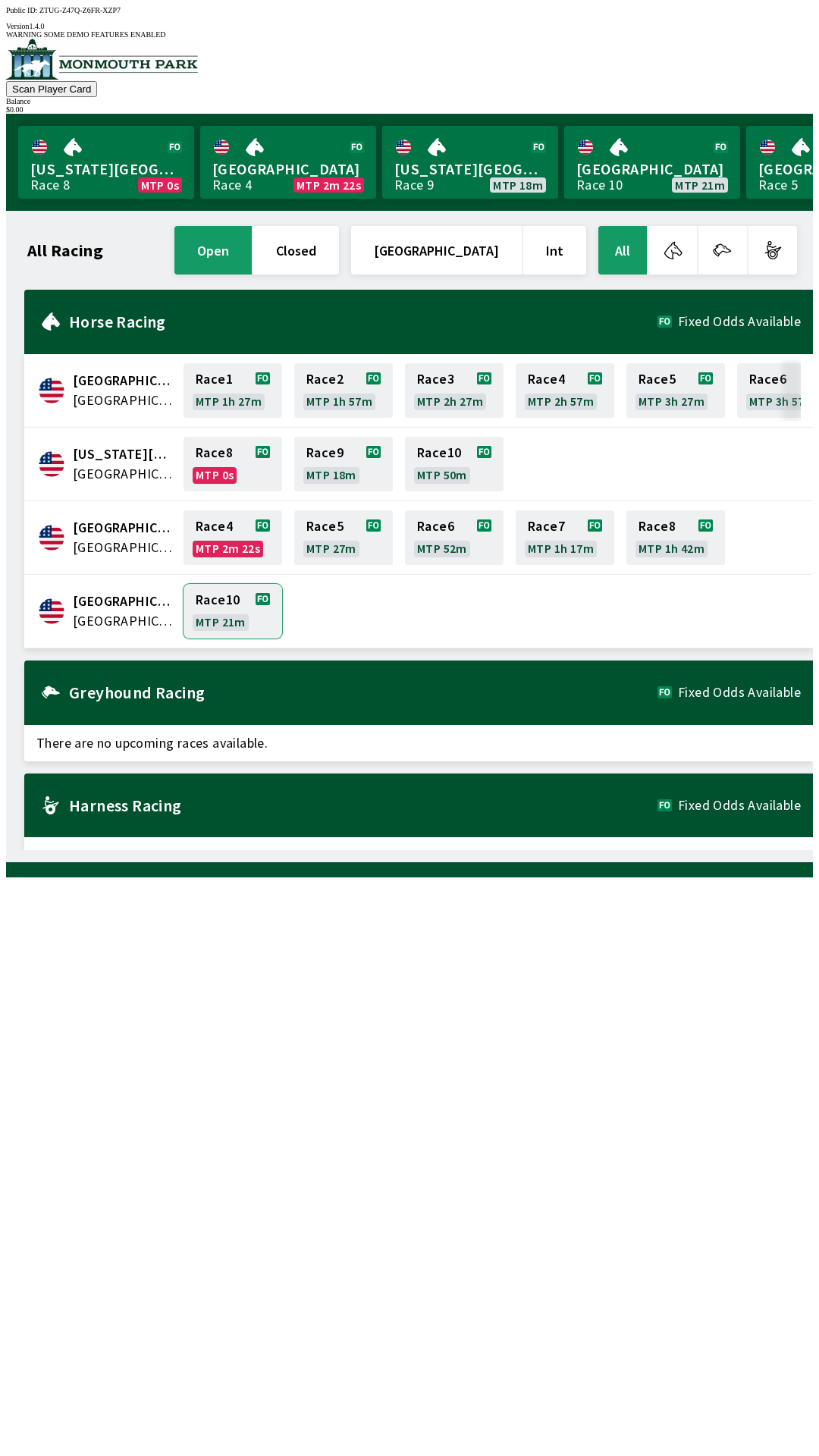
click at [227, 585] on link "Race 10 MTP 21m" at bounding box center [233, 611] width 99 height 55
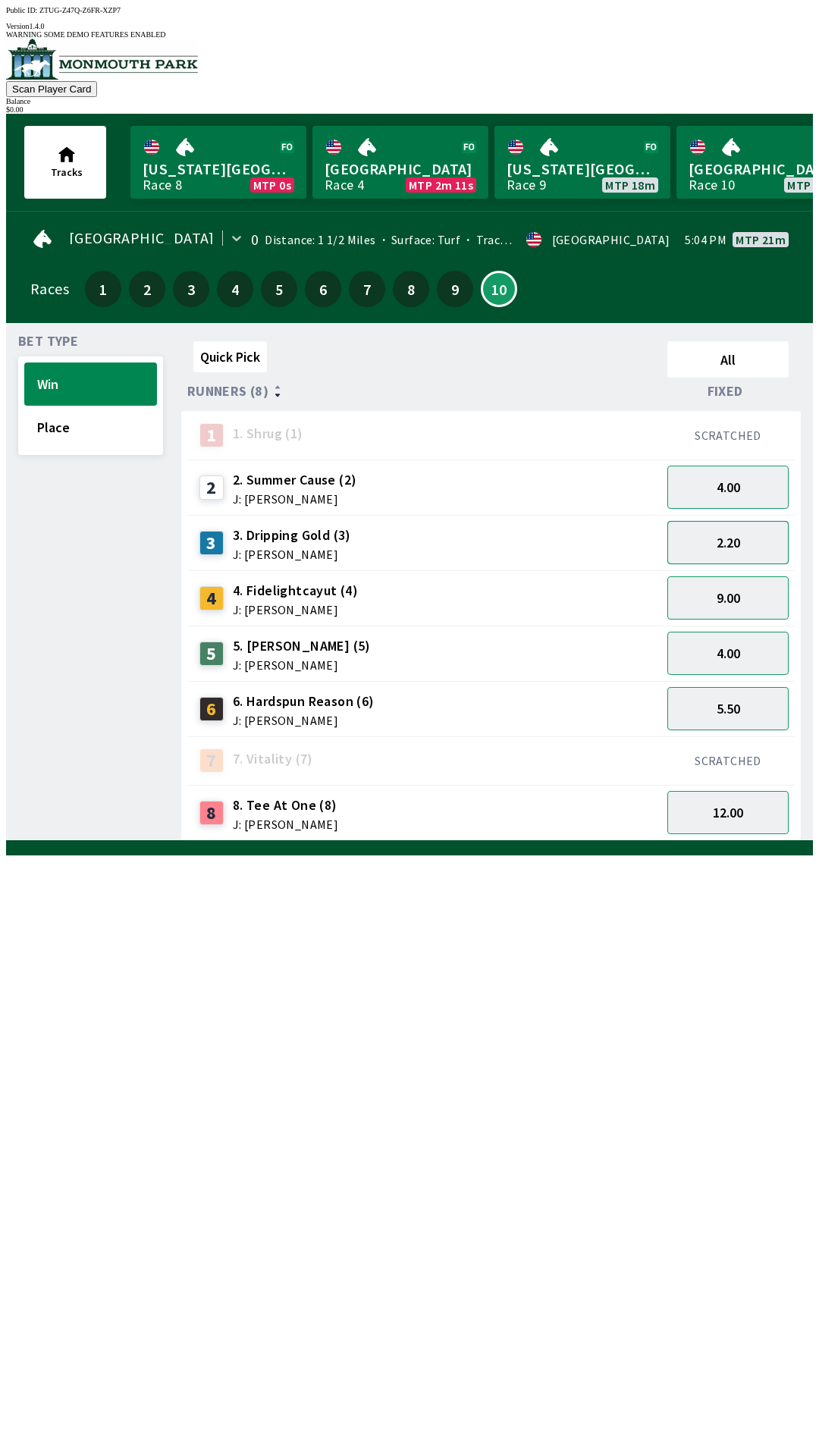
click at [757, 521] on button "2.20" at bounding box center [727, 543] width 122 height 43
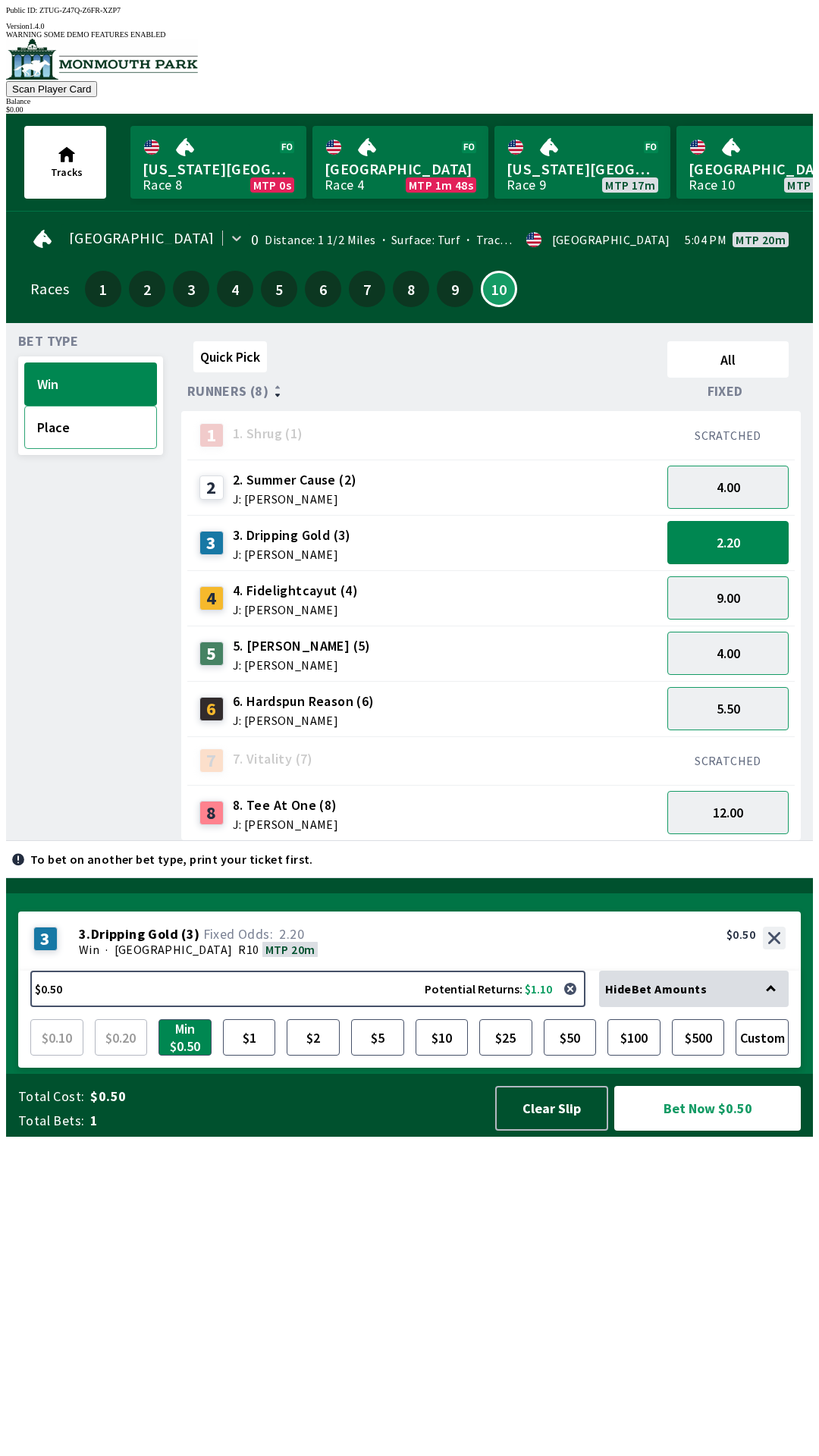
click at [85, 416] on button "Place" at bounding box center [90, 428] width 132 height 43
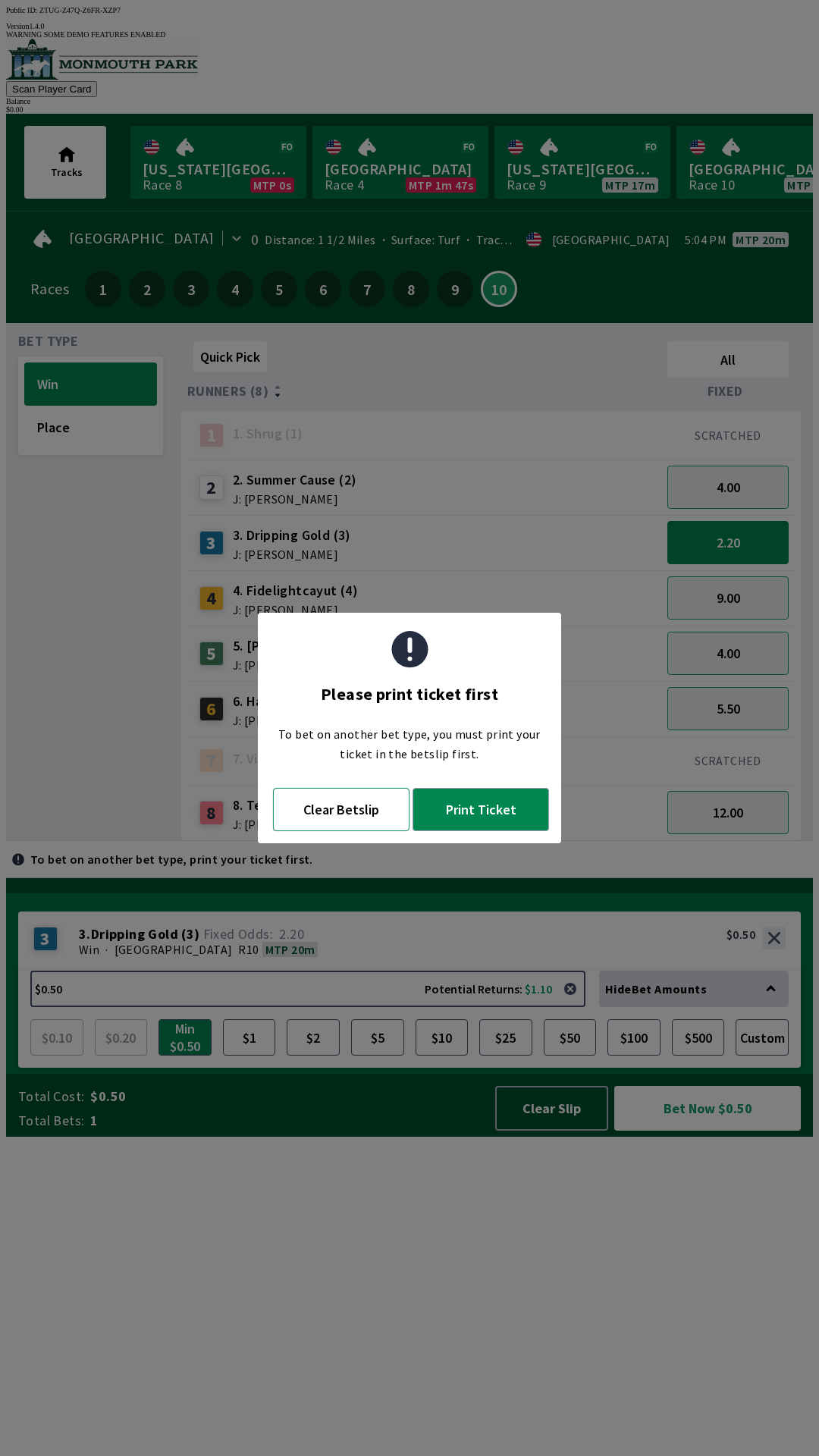
click at [358, 809] on button "Clear Betslip" at bounding box center [341, 809] width 137 height 43
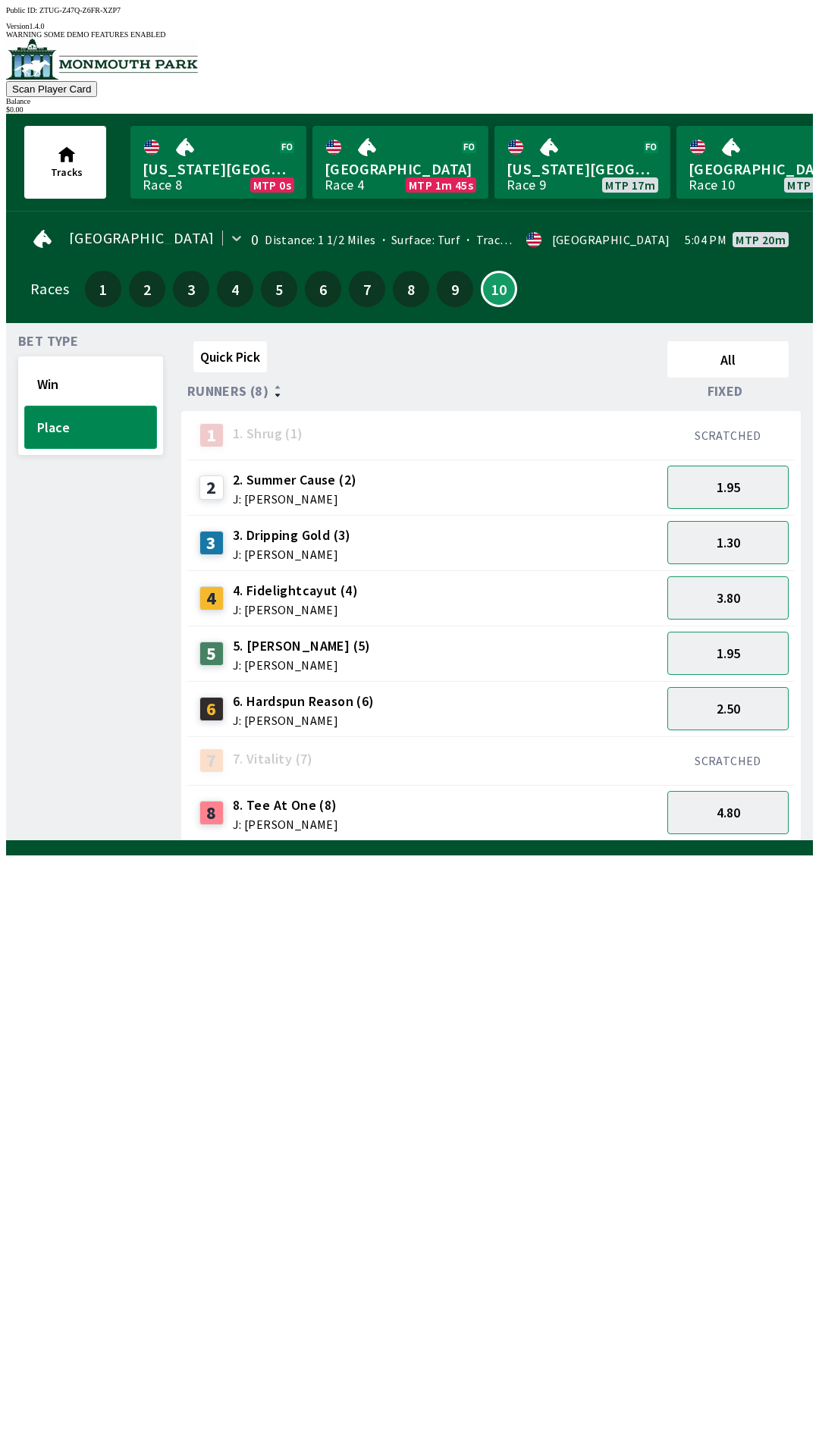
click at [112, 406] on button "Place" at bounding box center [90, 428] width 132 height 43
click at [80, 387] on button "Win" at bounding box center [90, 384] width 132 height 43
click at [726, 536] on button "2.20" at bounding box center [727, 543] width 122 height 43
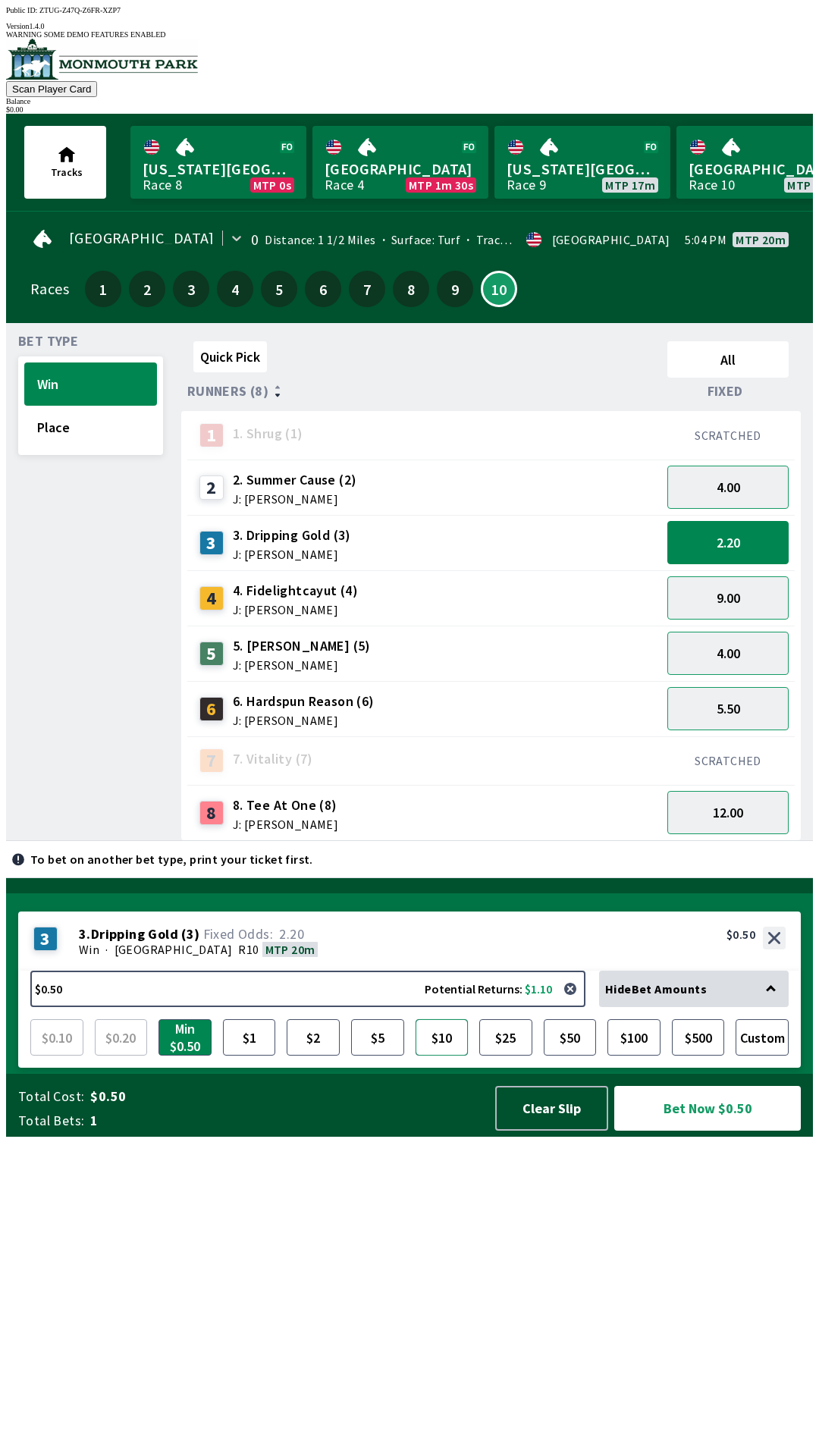
click at [454, 1056] on button "$10" at bounding box center [442, 1037] width 53 height 36
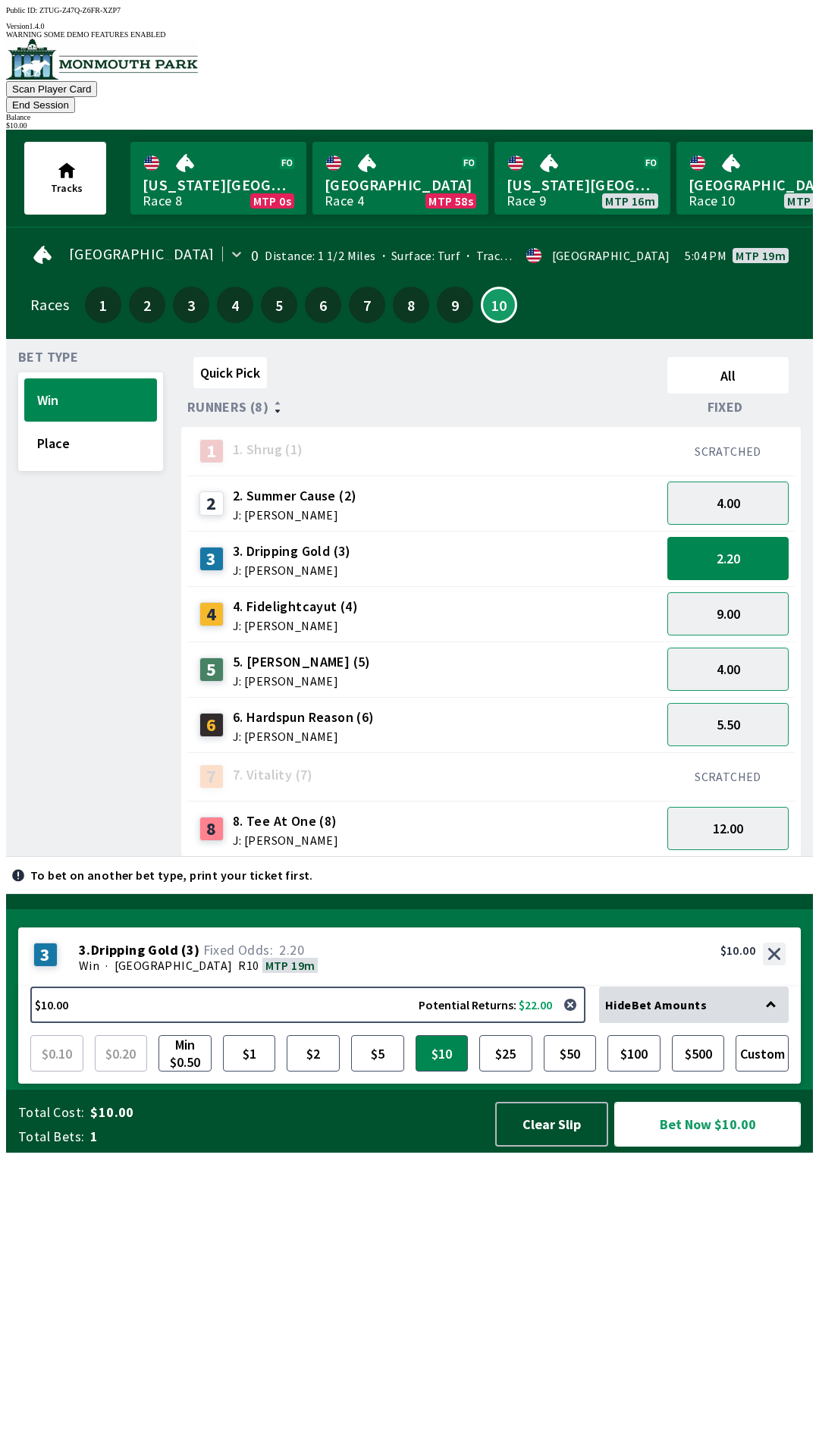
click at [699, 1147] on button "Bet Now $10.00" at bounding box center [706, 1125] width 186 height 45
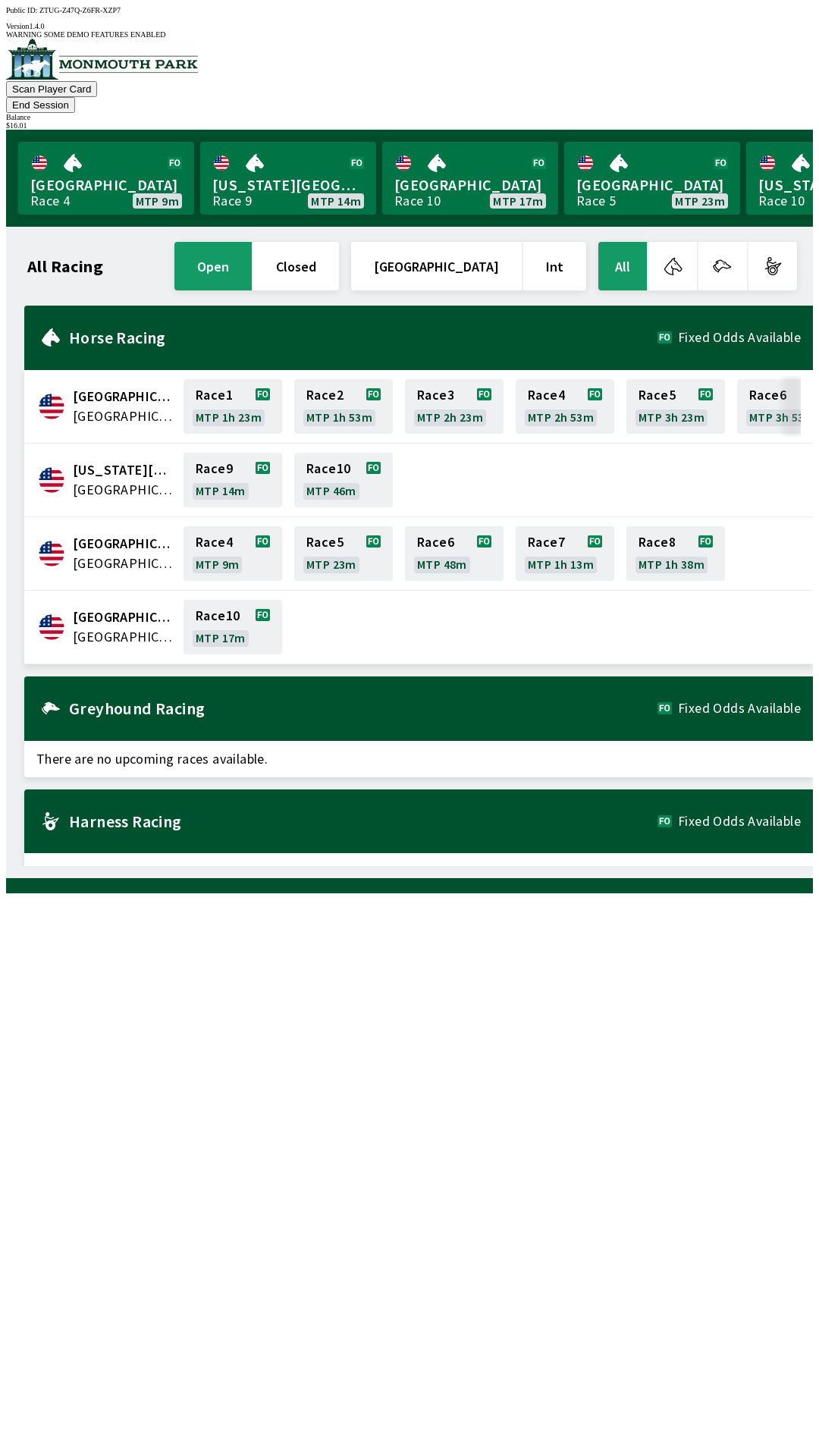
click at [771, 122] on div "$ 16.01" at bounding box center [410, 125] width 806 height 8
click at [758, 122] on div "$ 16.01" at bounding box center [410, 125] width 806 height 8
click at [765, 122] on div "$ 16.01" at bounding box center [410, 125] width 806 height 8
click at [756, 122] on div "$ 16.01" at bounding box center [410, 125] width 806 height 8
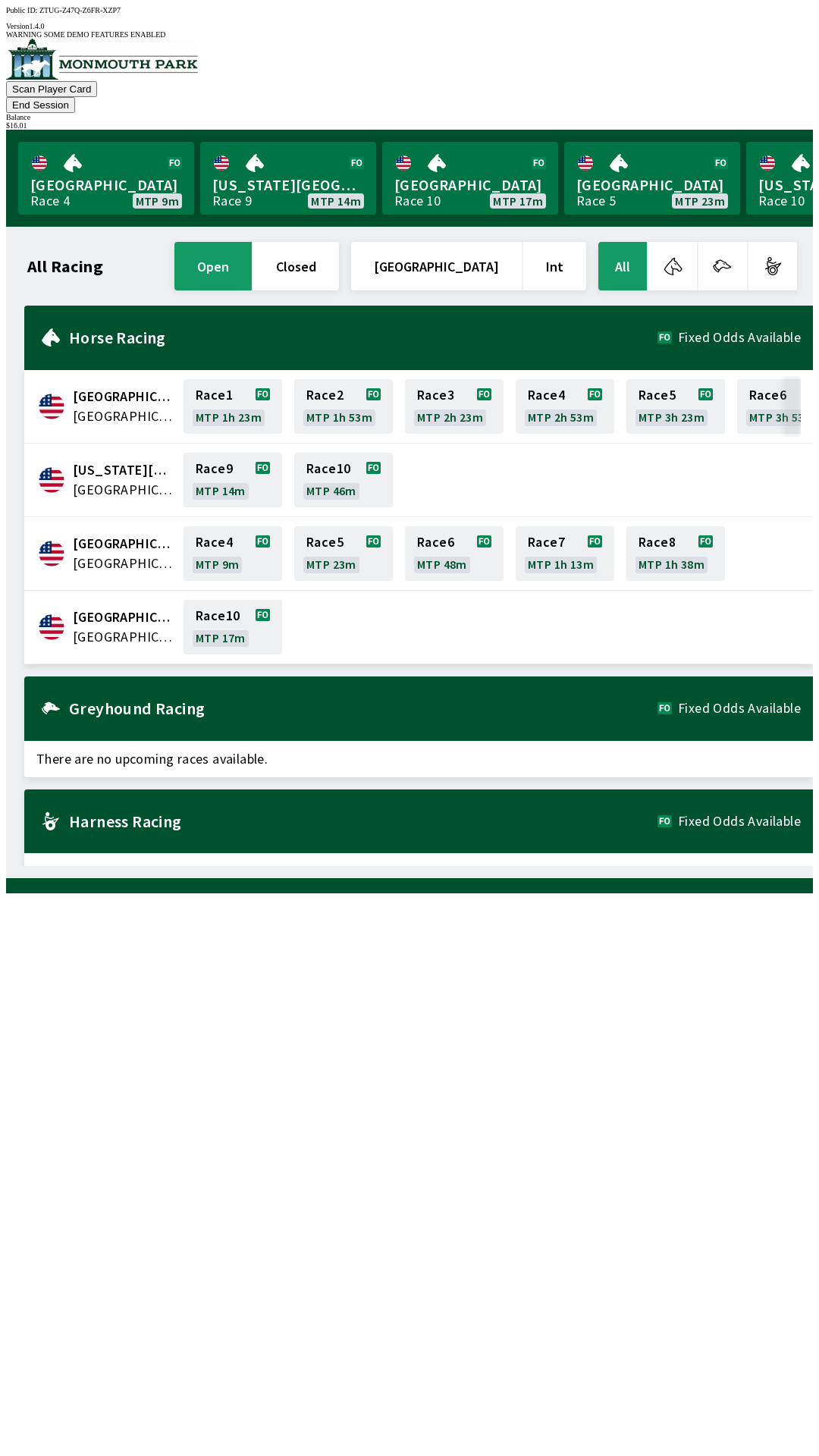
click at [761, 122] on div "$ 16.01" at bounding box center [410, 125] width 806 height 8
click at [75, 97] on button "End Session" at bounding box center [40, 105] width 69 height 16
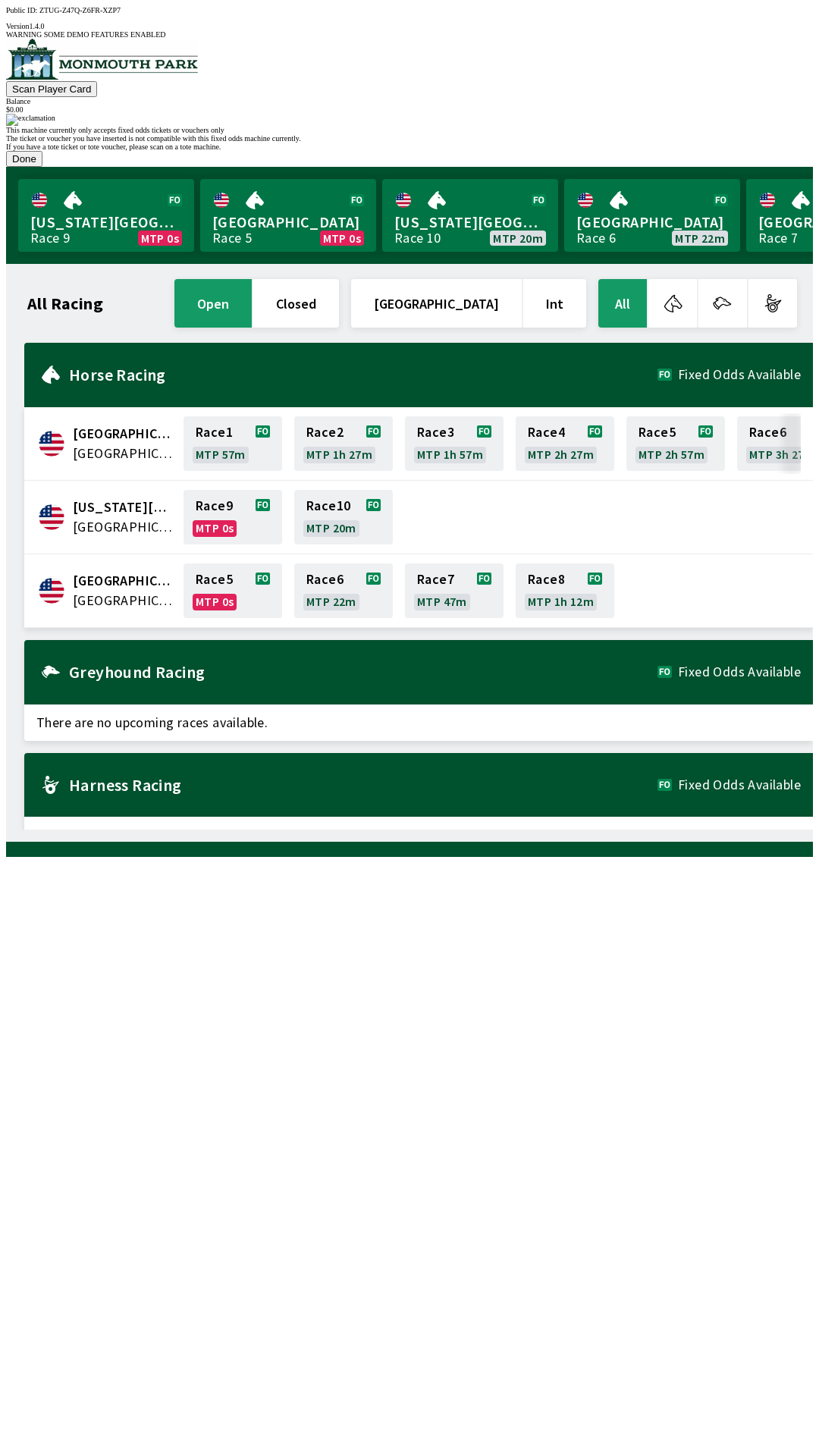
click at [42, 167] on button "Done" at bounding box center [24, 159] width 36 height 16
